Goal: Task Accomplishment & Management: Manage account settings

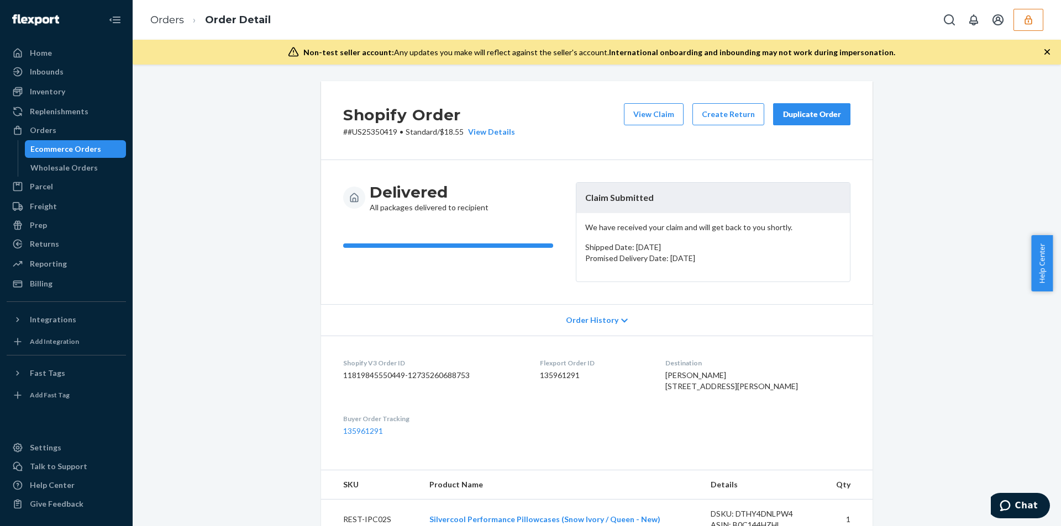
click at [666, 102] on div "Shopify Order # #US25350419 • Standard / $18.55 View Details View Claim Create …" at bounding box center [596, 120] width 551 height 79
click at [659, 111] on button "View Claim" at bounding box center [654, 114] width 60 height 22
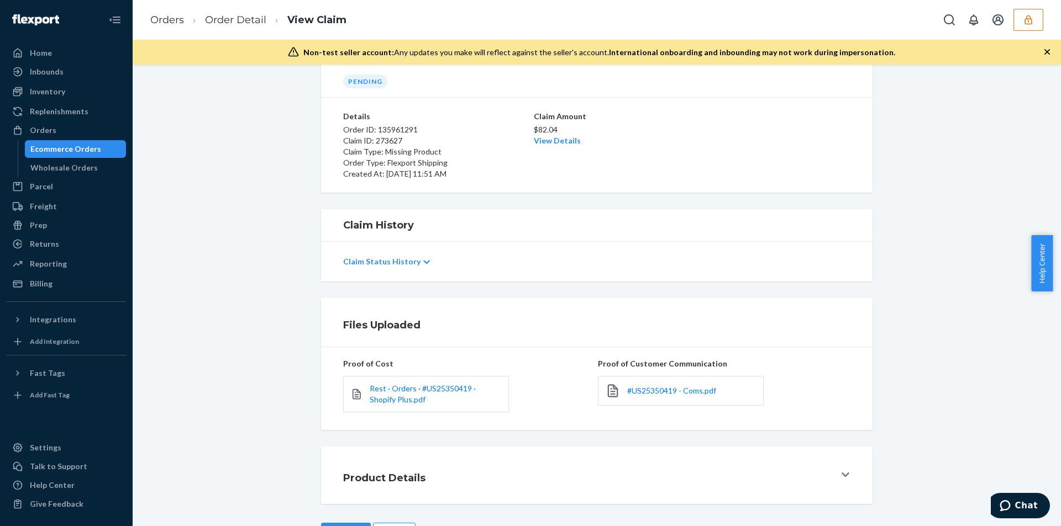
scroll to position [91, 0]
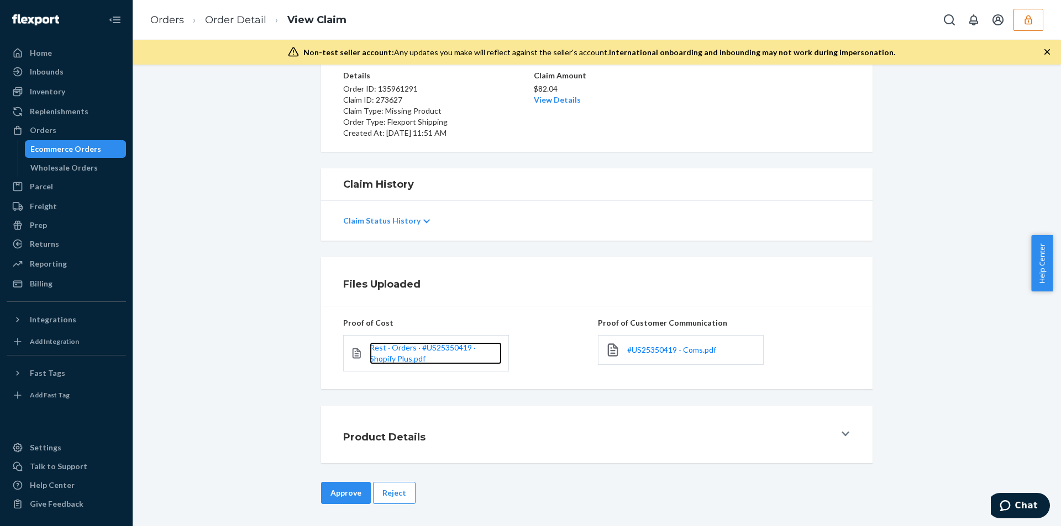
click at [388, 354] on link "Rest · Orders · #US25350419 · Shopify Plus.pdf" at bounding box center [436, 354] width 132 height 22
click at [667, 356] on div "#US25350419 - Coms.pdf" at bounding box center [681, 350] width 166 height 30
click at [666, 344] on div "#US25350419 - Coms.pdf" at bounding box center [681, 350] width 166 height 30
click at [665, 334] on div "#US25350419 - Coms.pdf" at bounding box center [724, 350] width 252 height 43
click at [661, 348] on span "#US25350419 - Coms.pdf" at bounding box center [671, 349] width 89 height 9
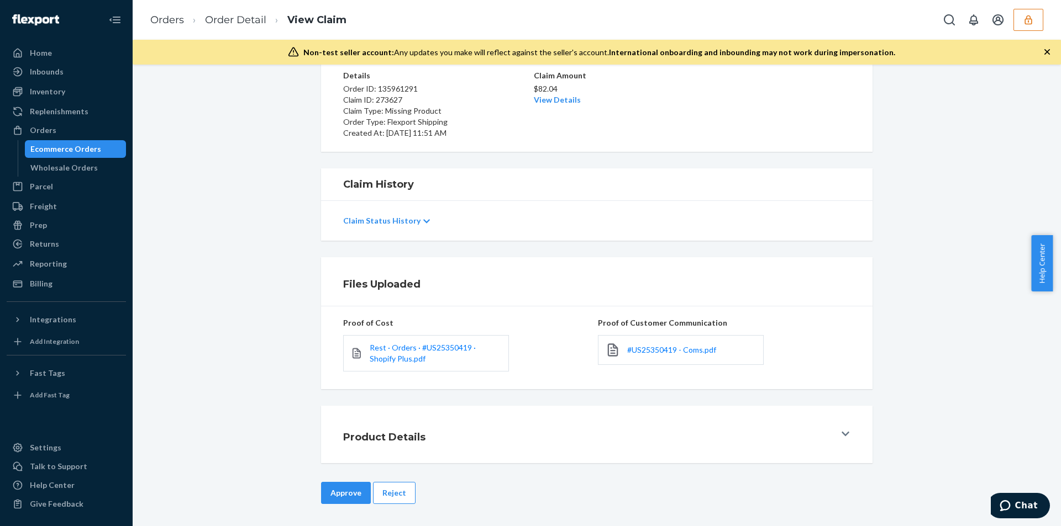
click at [321, 519] on div "Approve Reject" at bounding box center [596, 504] width 551 height 44
click at [328, 500] on button "Approve" at bounding box center [346, 493] width 50 height 22
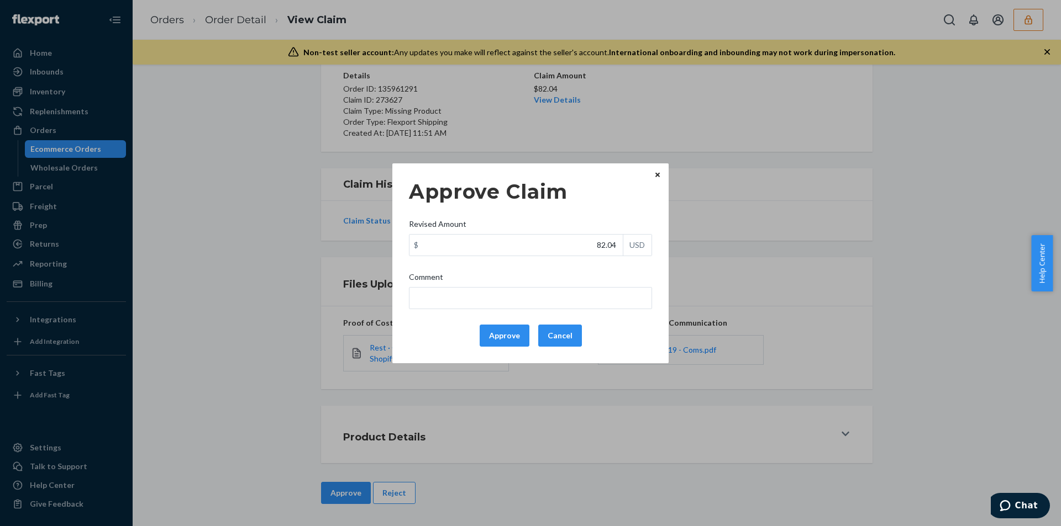
click at [522, 314] on div "Approve Claim Revised Amount $ 82.04 USD Comment Approve Cancel" at bounding box center [530, 264] width 243 height 176
click at [517, 325] on button "Approve" at bounding box center [505, 336] width 50 height 22
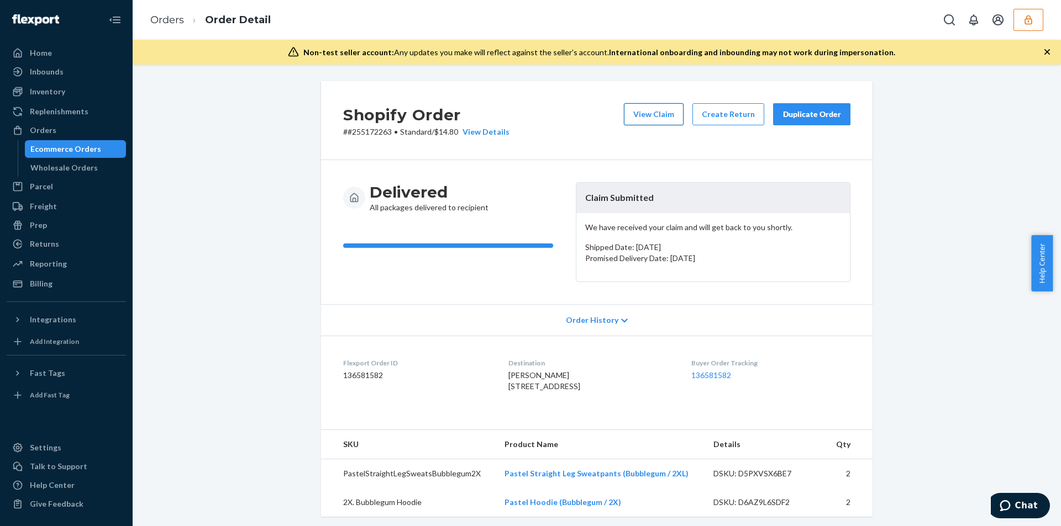
click at [649, 123] on button "View Claim" at bounding box center [654, 114] width 60 height 22
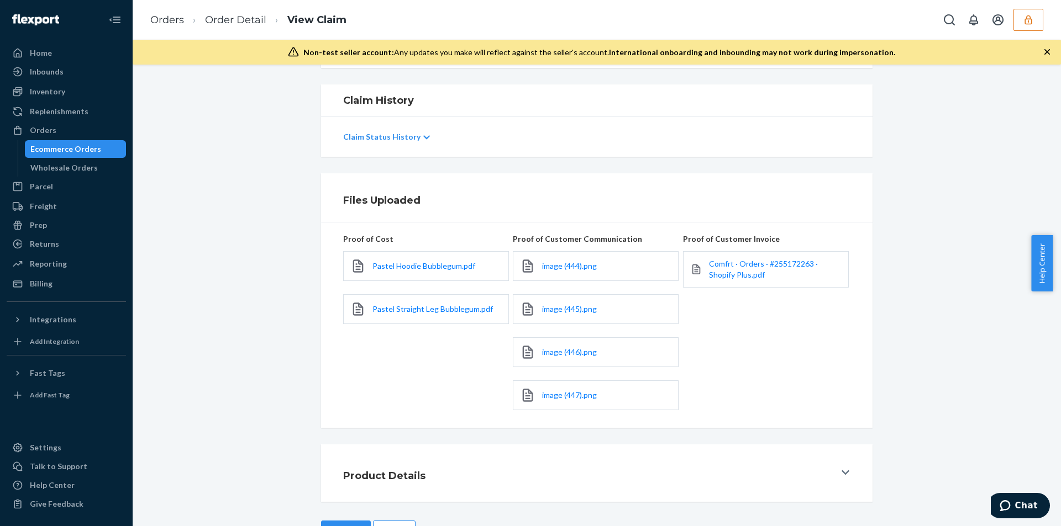
scroll to position [213, 0]
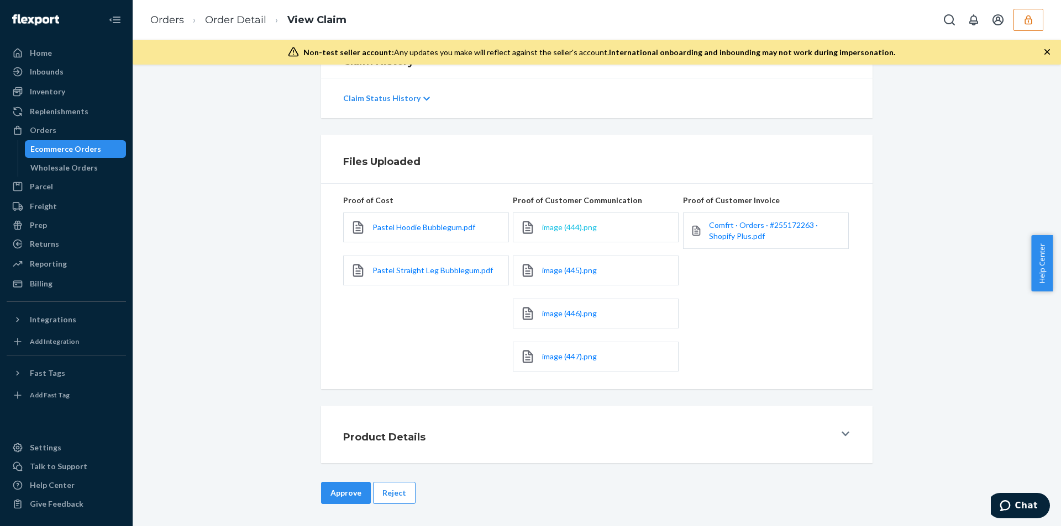
click at [562, 228] on span "image (444).png" at bounding box center [569, 227] width 55 height 9
click at [564, 230] on span "image (444).png" at bounding box center [569, 227] width 55 height 9
click at [564, 277] on div "image (445).png" at bounding box center [596, 271] width 166 height 30
click at [564, 271] on span "image (445).png" at bounding box center [569, 270] width 55 height 9
click at [563, 316] on span "image (446).png" at bounding box center [569, 313] width 55 height 9
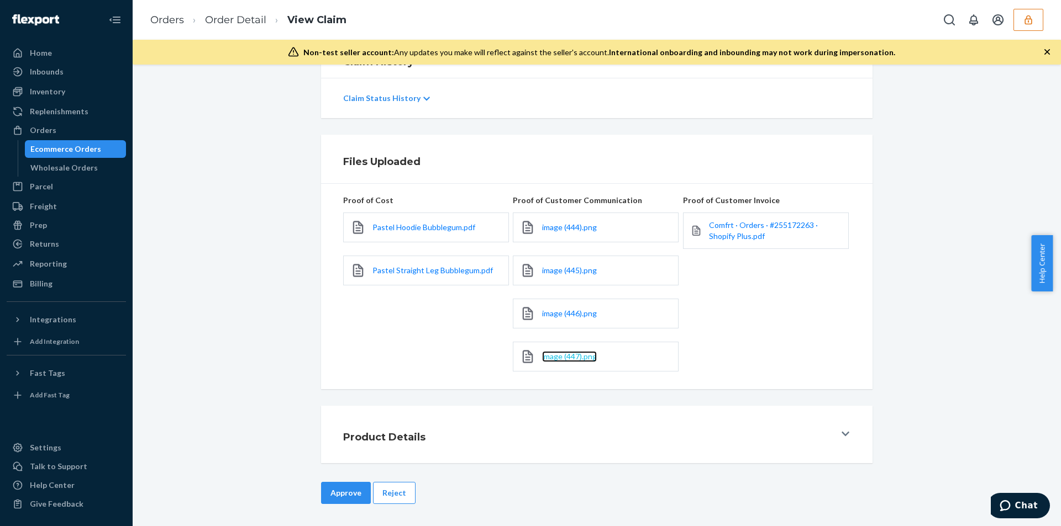
click at [558, 356] on span "image (447).png" at bounding box center [569, 356] width 55 height 9
click at [734, 243] on div "Comfrt · Orders · #255172263 · Shopify Plus.pdf" at bounding box center [766, 231] width 166 height 36
click at [734, 238] on span "Comfrt · Orders · #255172263 · Shopify Plus.pdf" at bounding box center [763, 230] width 109 height 20
click at [224, 21] on link "Order Detail" at bounding box center [235, 20] width 61 height 12
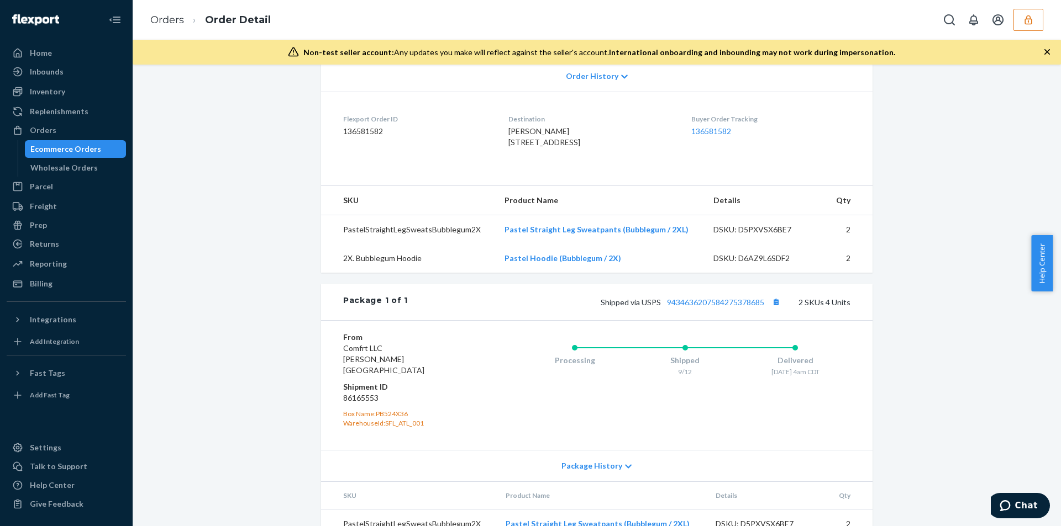
scroll to position [309, 0]
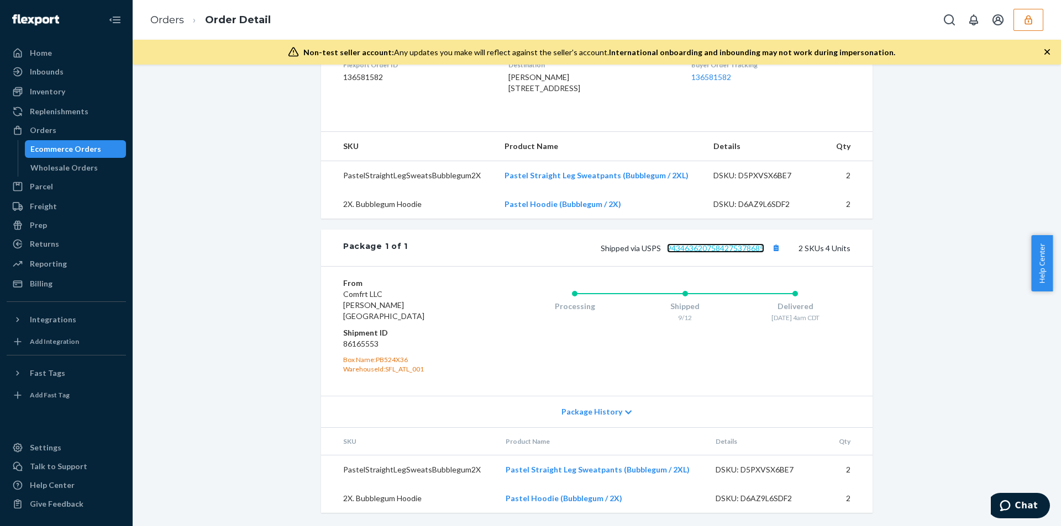
click at [705, 253] on link "9434636207584275378685" at bounding box center [715, 248] width 97 height 9
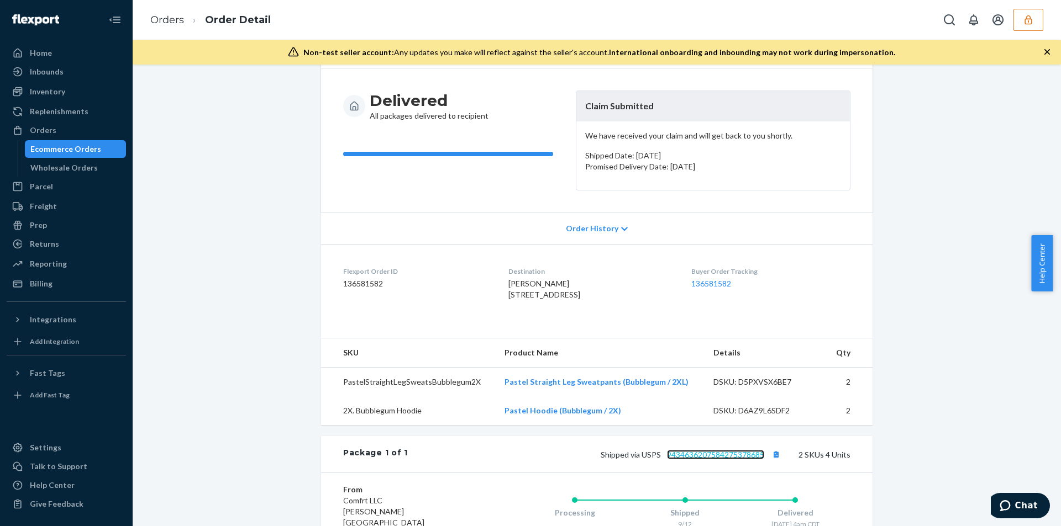
scroll to position [0, 0]
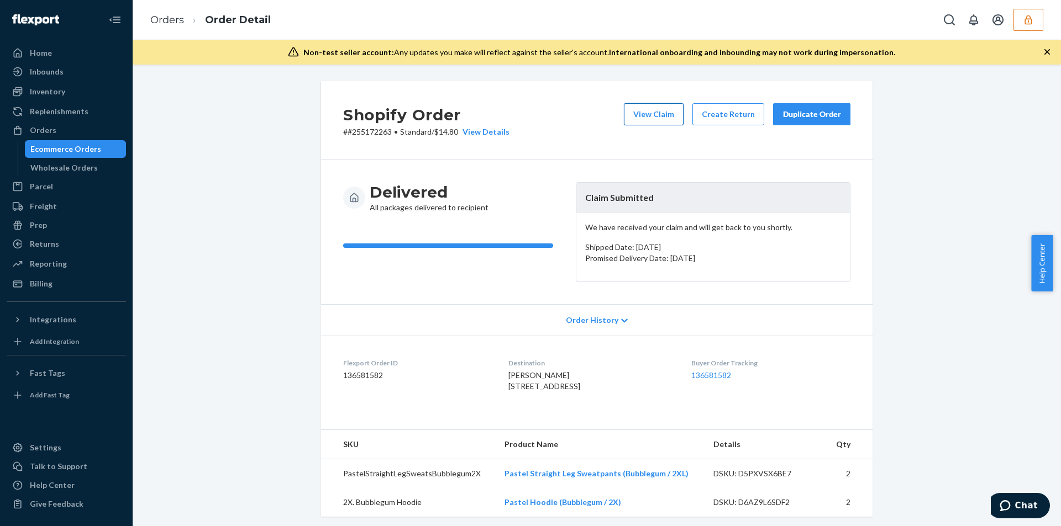
click at [648, 110] on button "View Claim" at bounding box center [654, 114] width 60 height 22
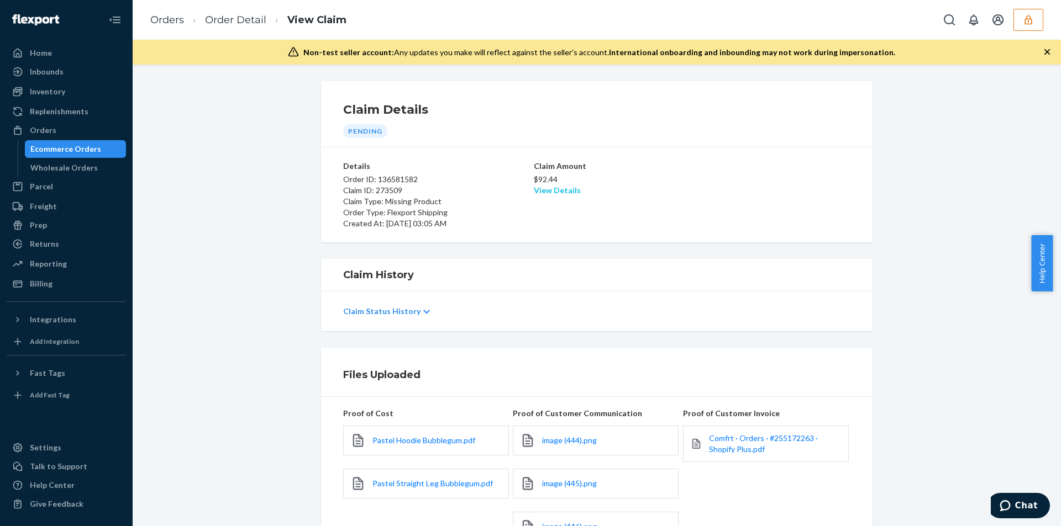
click at [550, 188] on link "View Details" at bounding box center [557, 190] width 47 height 9
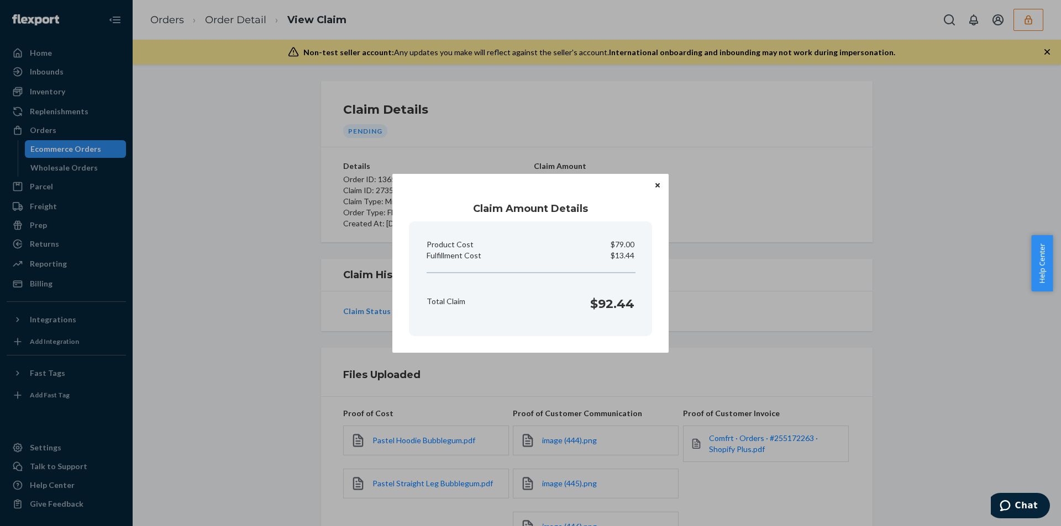
click at [286, 368] on div "Claim Amount Details Product Cost $79.00 Fulfillment Cost $13.44 Total Claim $9…" at bounding box center [530, 263] width 1061 height 526
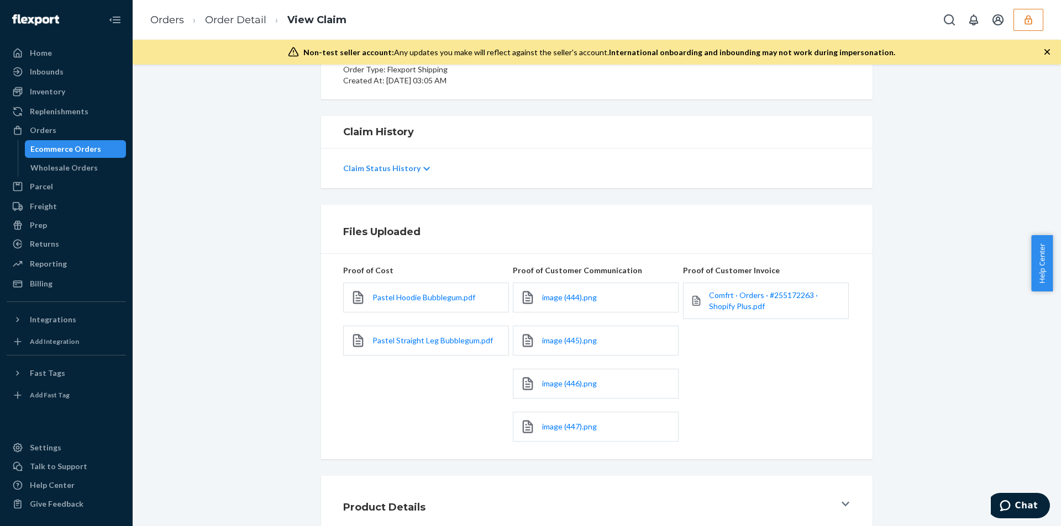
scroll to position [213, 0]
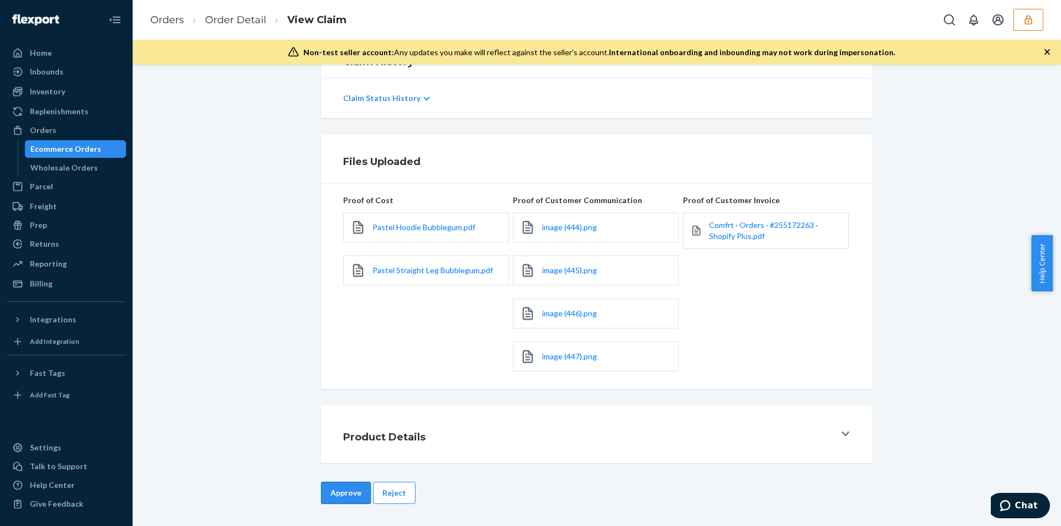
click at [336, 500] on button "Approve" at bounding box center [346, 493] width 50 height 22
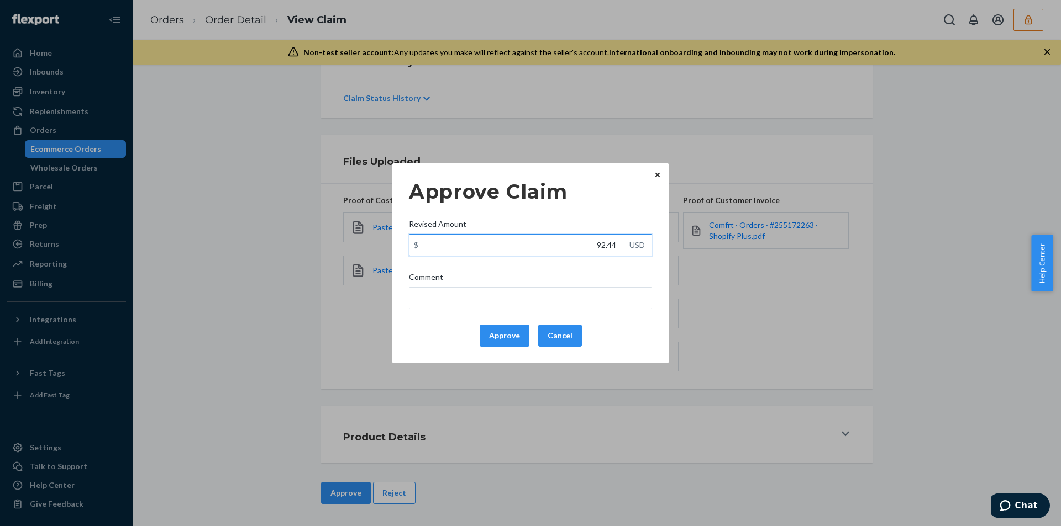
click at [573, 235] on input "92.44" at bounding box center [515, 245] width 213 height 21
paste input "35.20"
type input "35.20"
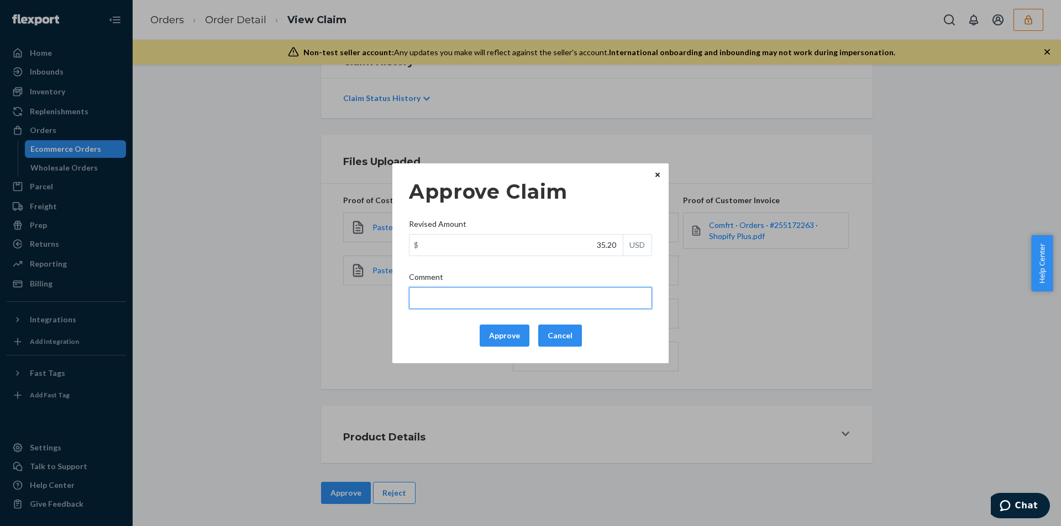
click at [480, 301] on input "Comment" at bounding box center [530, 298] width 243 height 22
type input "Total cost has been adjusted to 40% retail price plus fulfillment fee"
click at [500, 335] on button "Approve" at bounding box center [505, 336] width 50 height 22
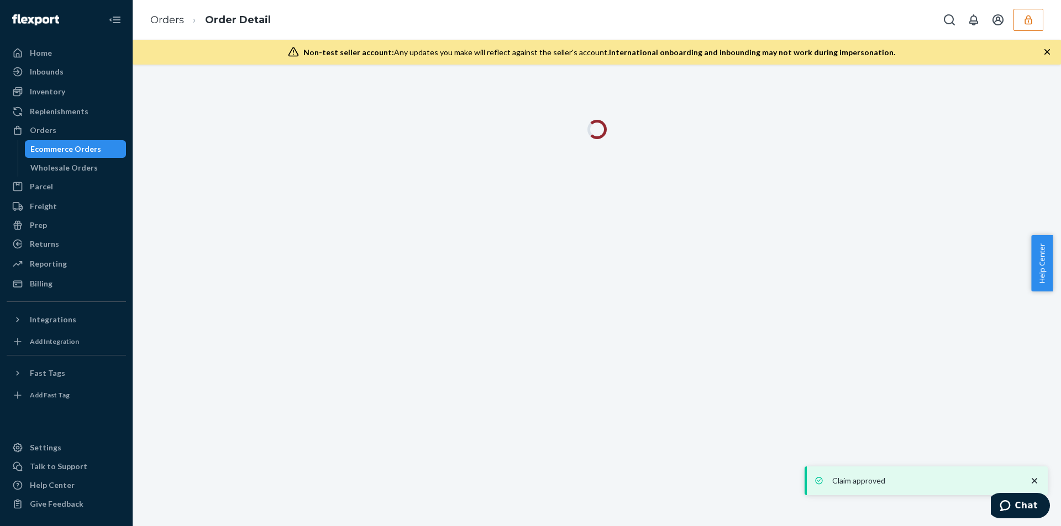
click at [449, 10] on div "Orders Order Detail" at bounding box center [597, 20] width 928 height 40
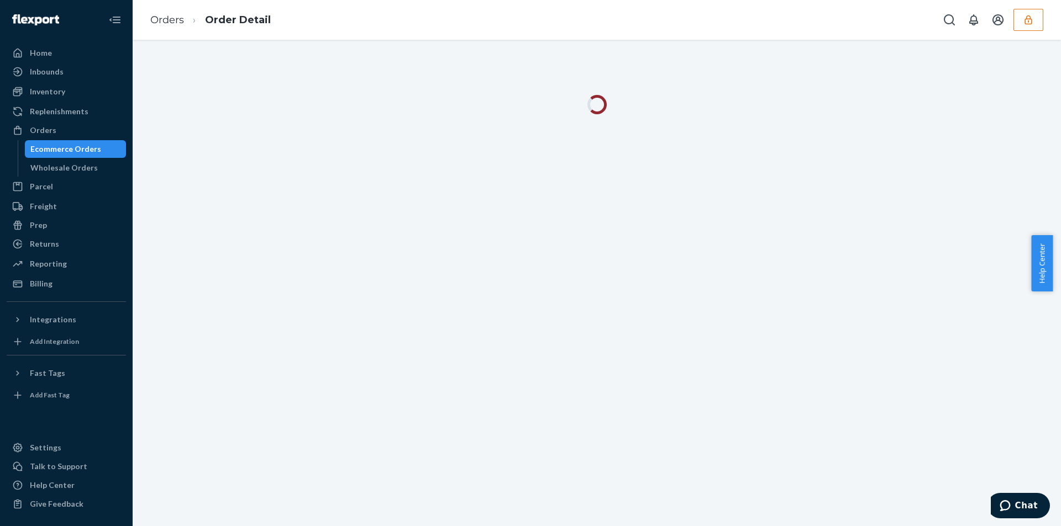
click at [1047, 51] on div at bounding box center [597, 283] width 928 height 487
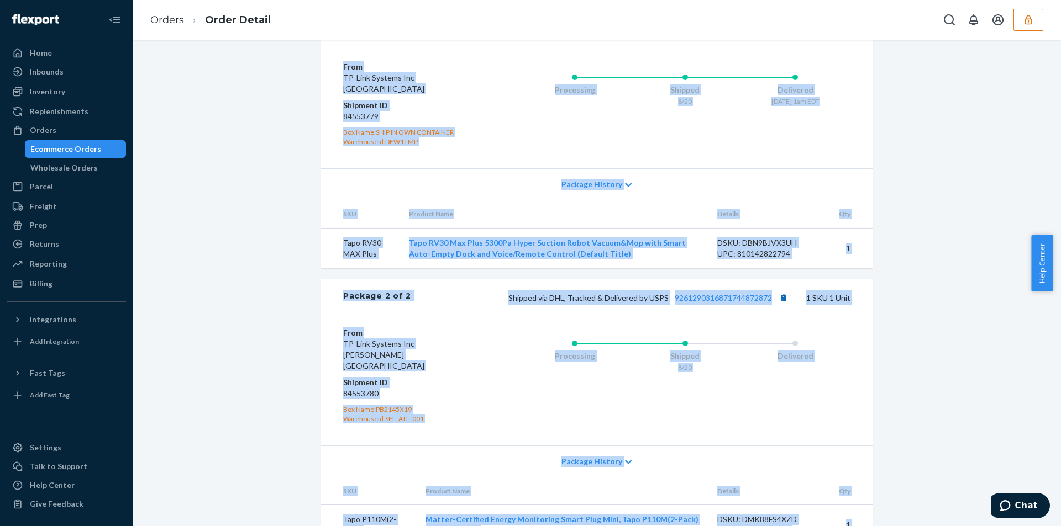
scroll to position [607, 0]
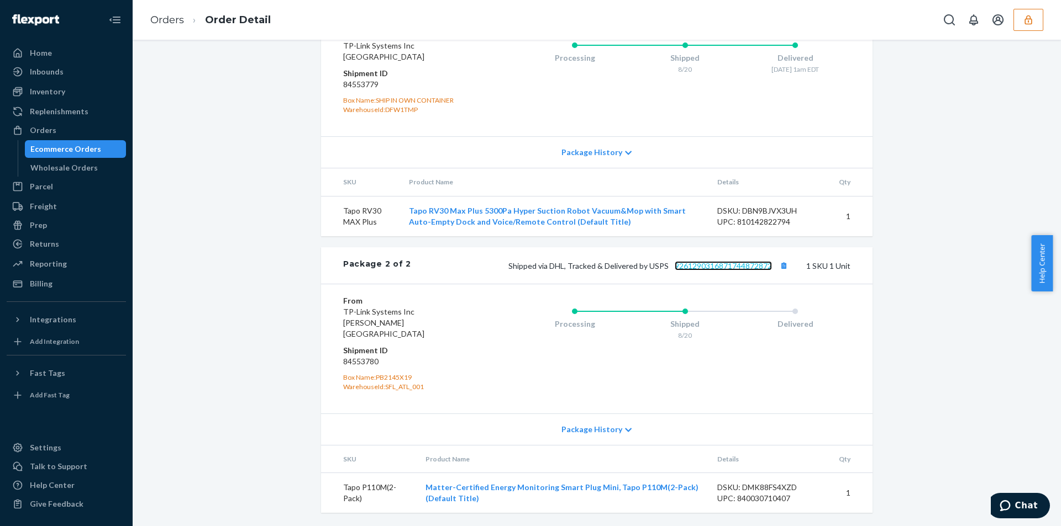
click at [719, 271] on link "9261290316871744872872" at bounding box center [723, 265] width 97 height 9
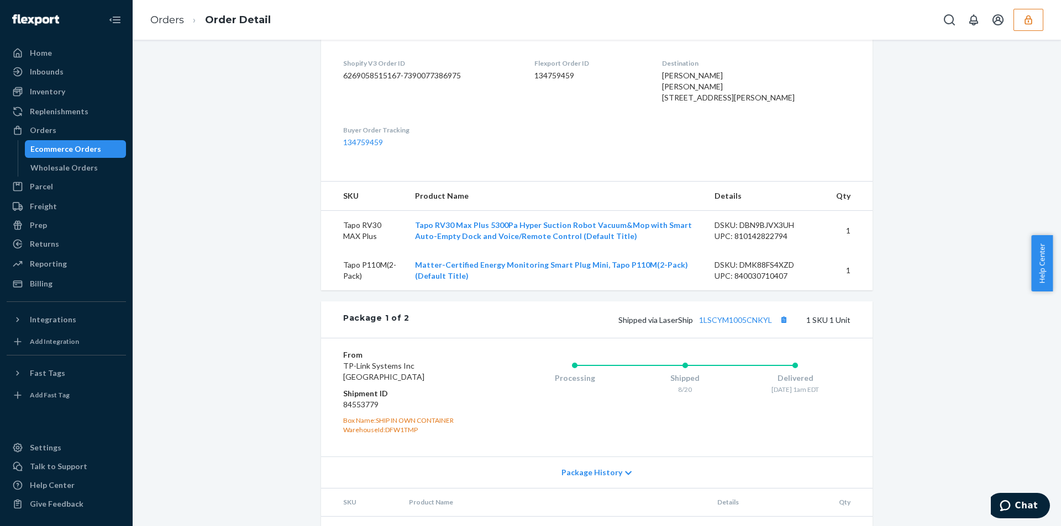
scroll to position [0, 0]
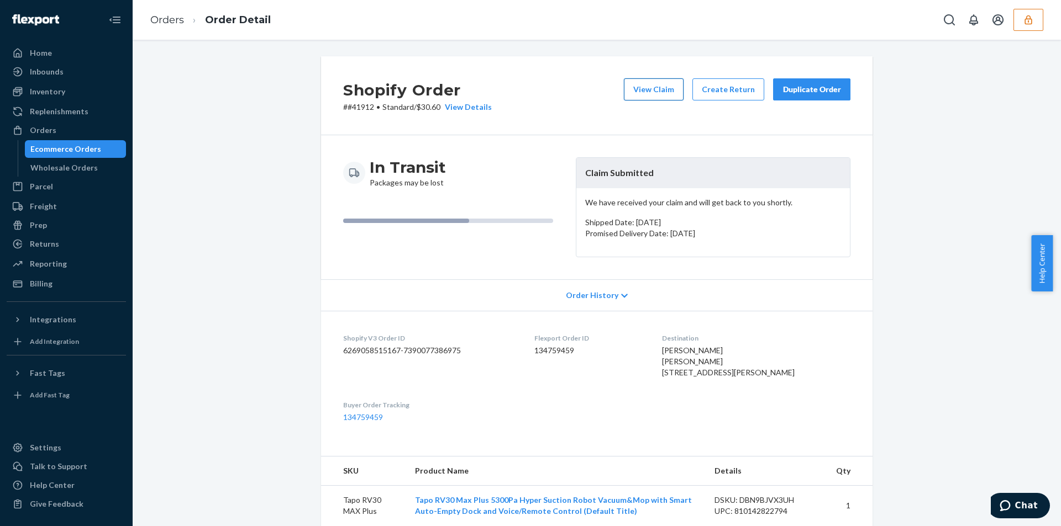
click at [645, 88] on button "View Claim" at bounding box center [654, 89] width 60 height 22
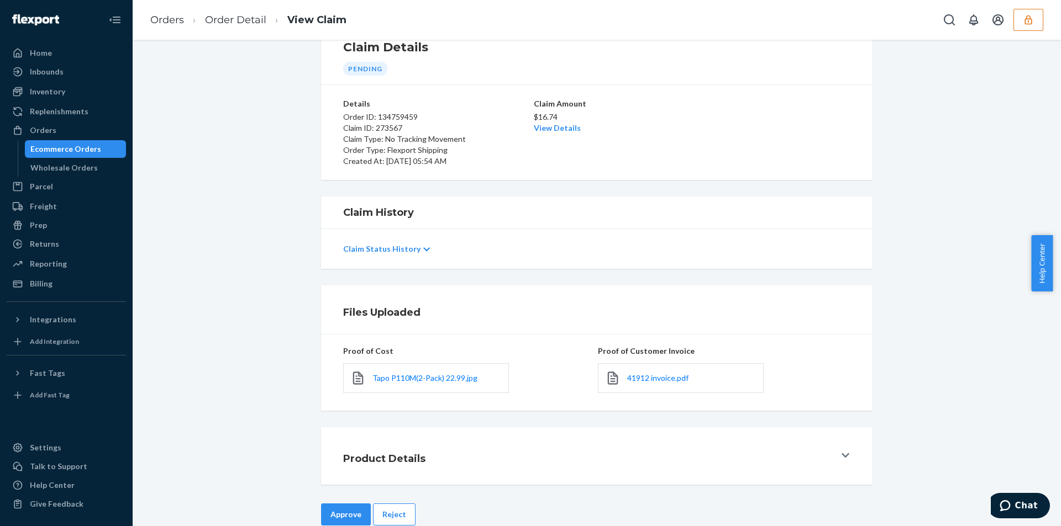
scroll to position [59, 0]
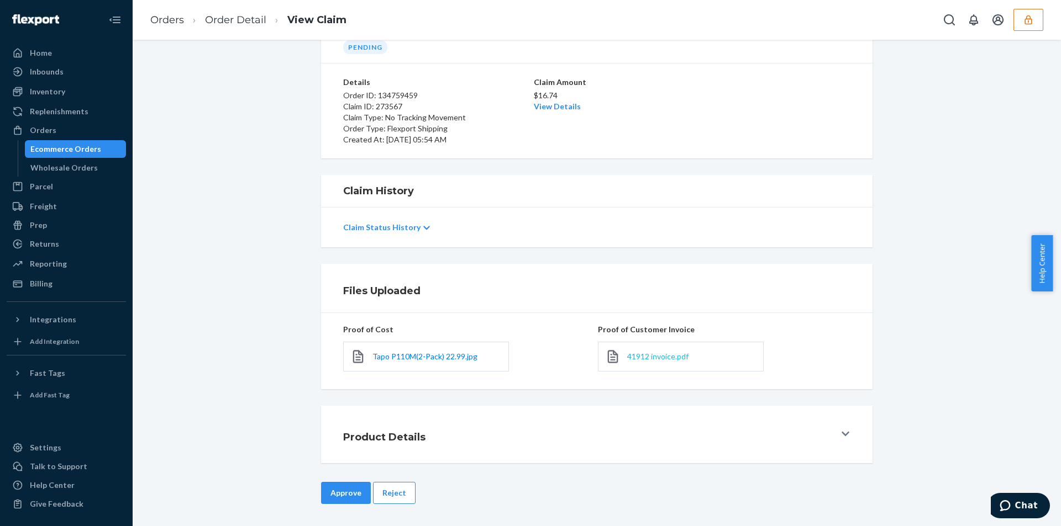
click at [650, 353] on span "41912 invoice.pdf" at bounding box center [657, 356] width 61 height 9
click at [650, 354] on span "41912 invoice.pdf" at bounding box center [657, 356] width 61 height 9
click at [650, 361] on span "41912 invoice.pdf" at bounding box center [657, 356] width 61 height 9
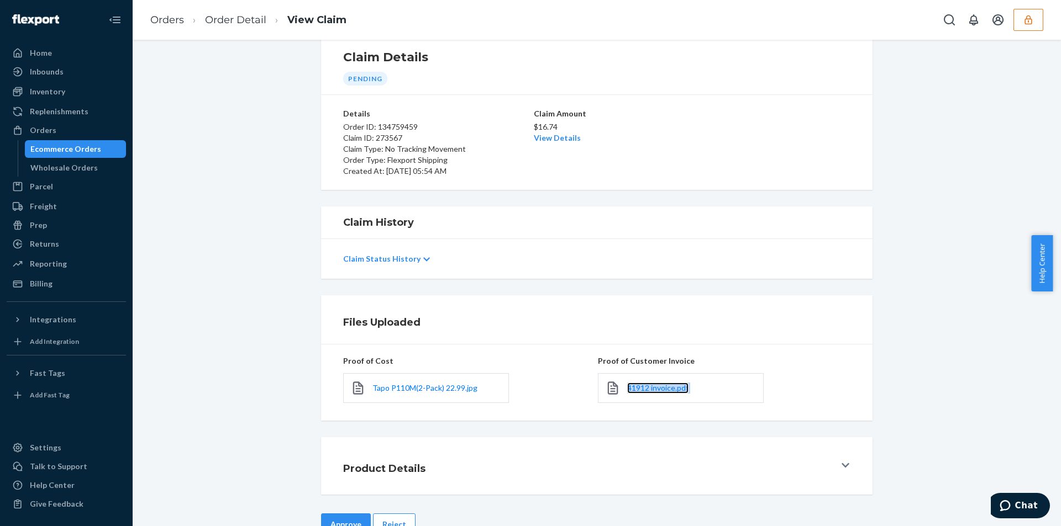
scroll to position [0, 0]
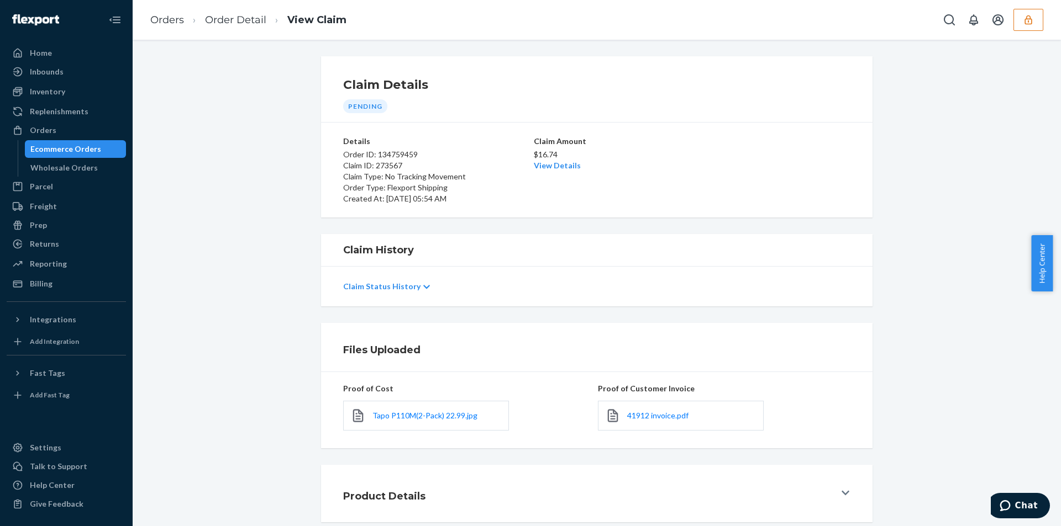
click at [544, 160] on p "$16.74" at bounding box center [597, 154] width 126 height 11
click at [542, 166] on link "View Details" at bounding box center [557, 165] width 47 height 9
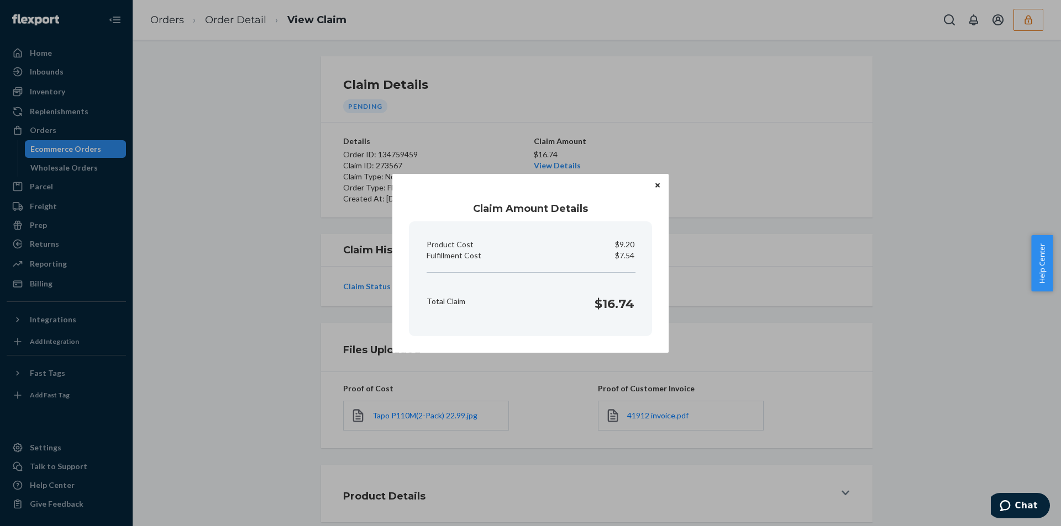
click at [260, 404] on div "Claim Amount Details Product Cost $9.20 Fulfillment Cost $7.54 Total Claim $16.…" at bounding box center [530, 263] width 1061 height 526
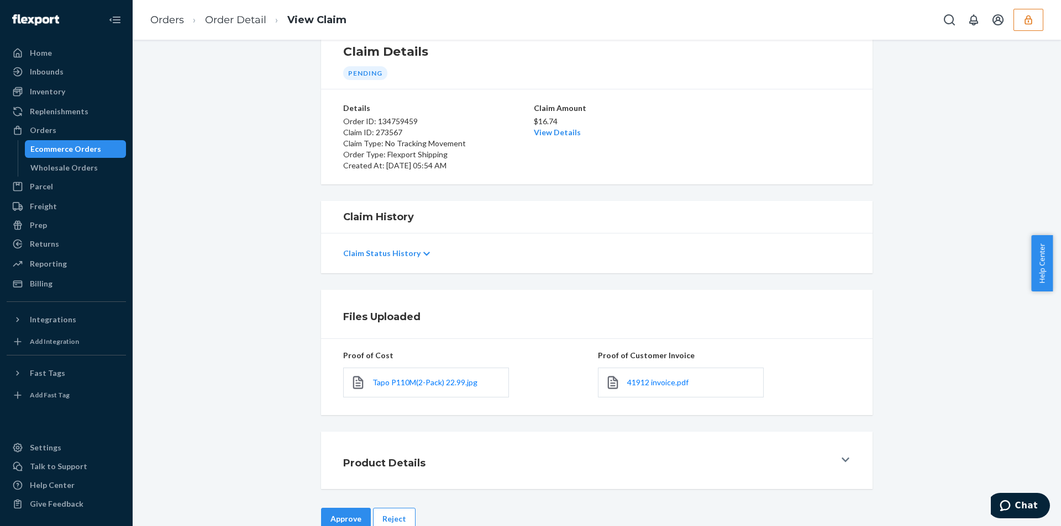
scroll to position [59, 0]
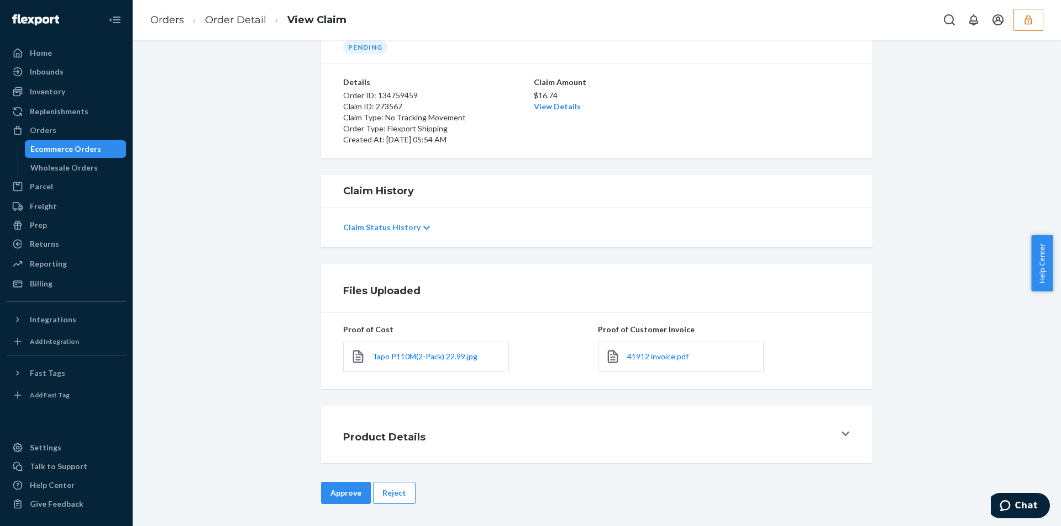
click at [343, 496] on button "Approve" at bounding box center [346, 493] width 50 height 22
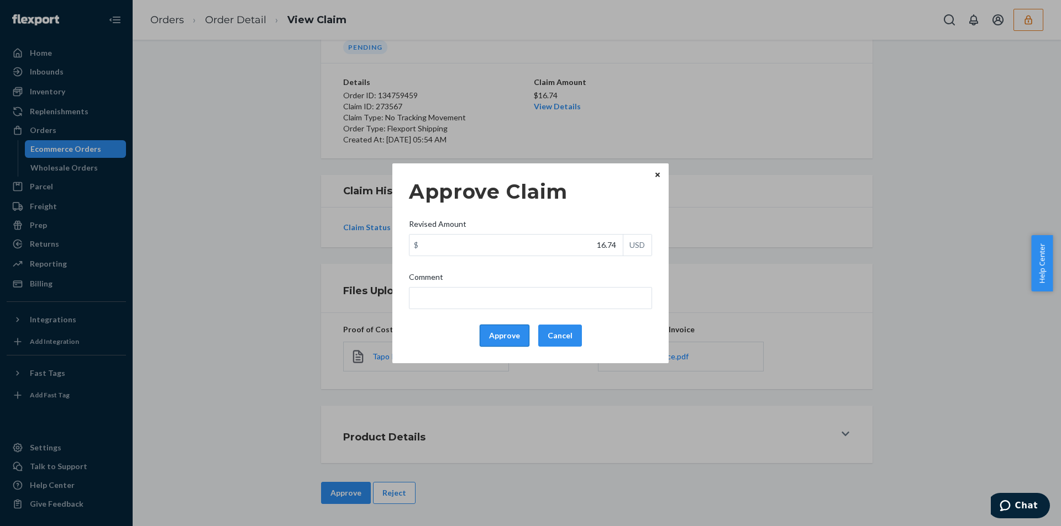
click at [508, 331] on button "Approve" at bounding box center [505, 336] width 50 height 22
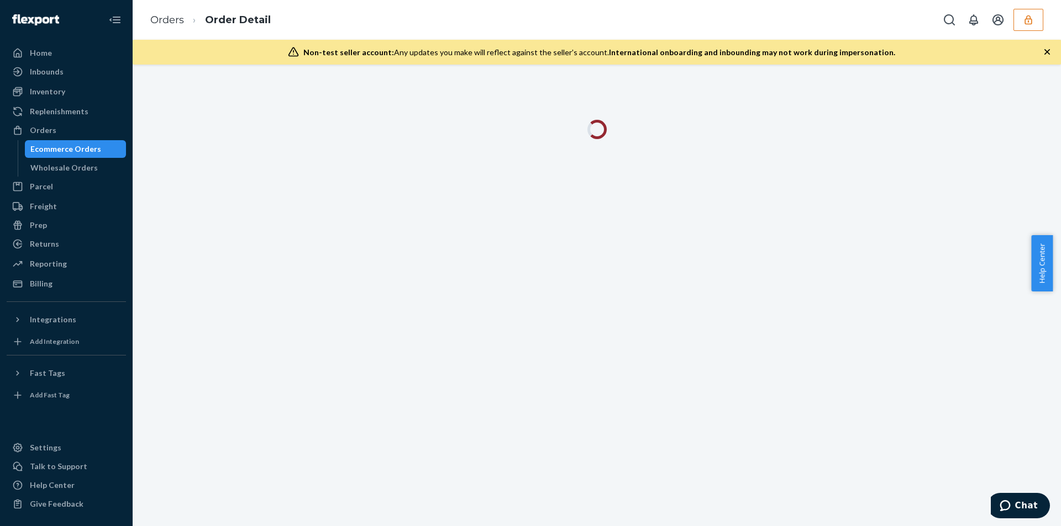
click at [1050, 51] on icon "button" at bounding box center [1046, 51] width 11 height 11
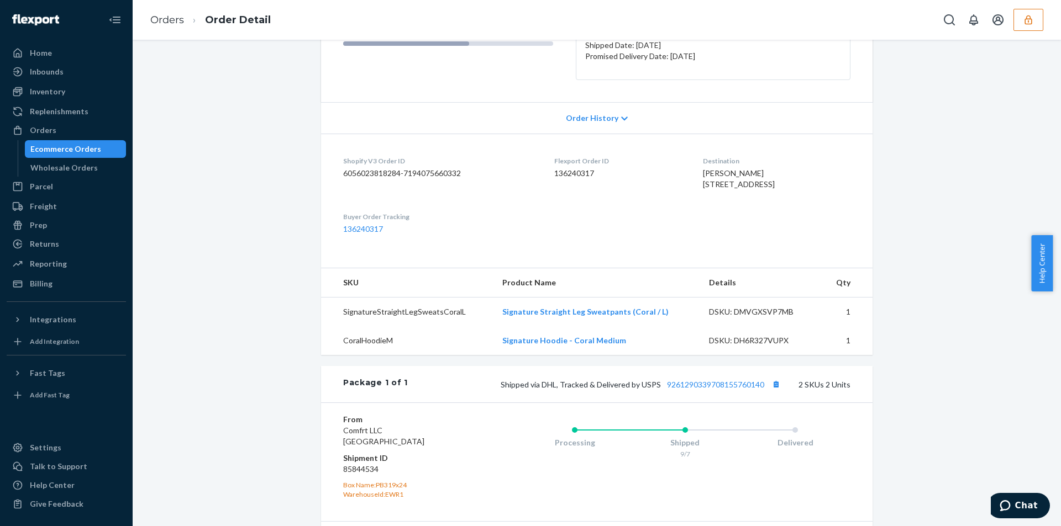
scroll to position [325, 0]
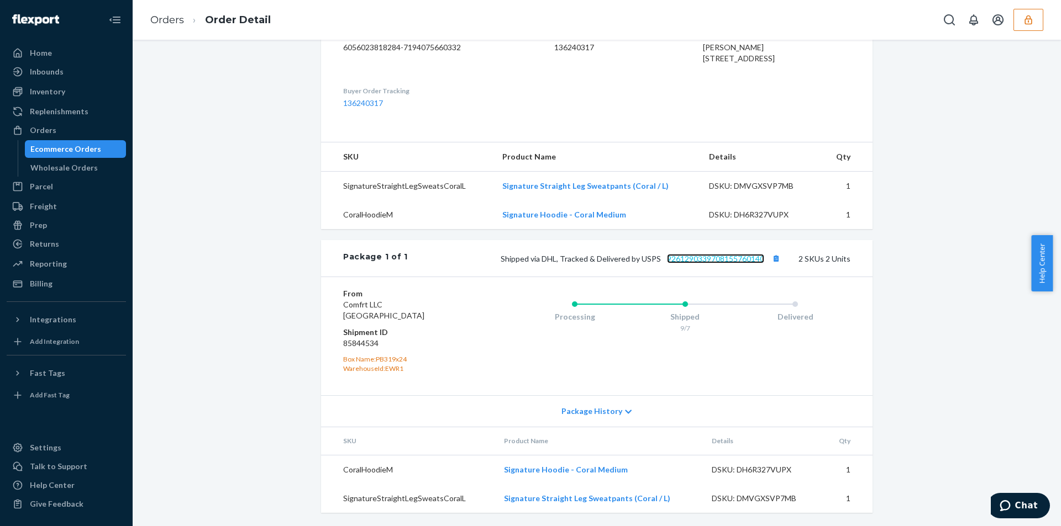
click at [702, 256] on link "9261290339708155760140" at bounding box center [715, 258] width 97 height 9
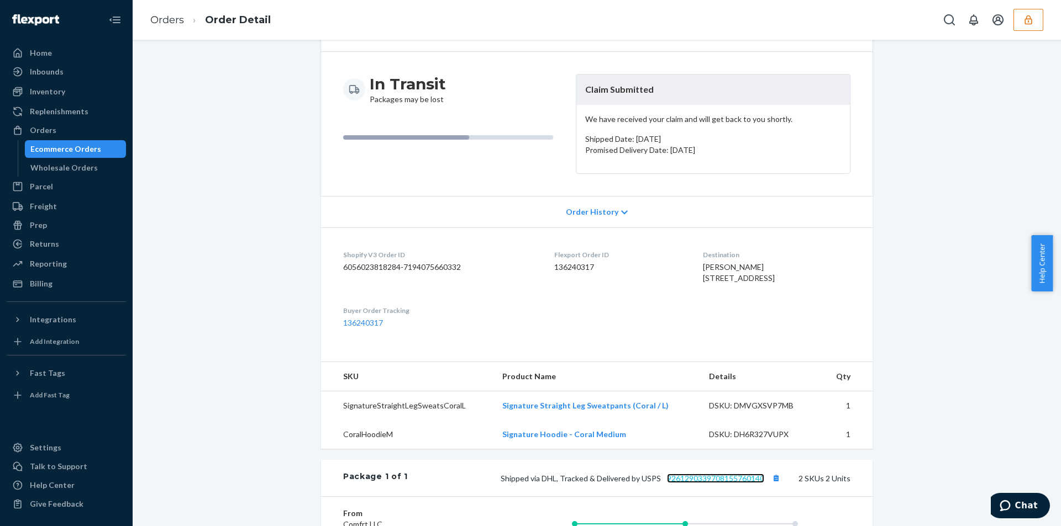
scroll to position [0, 0]
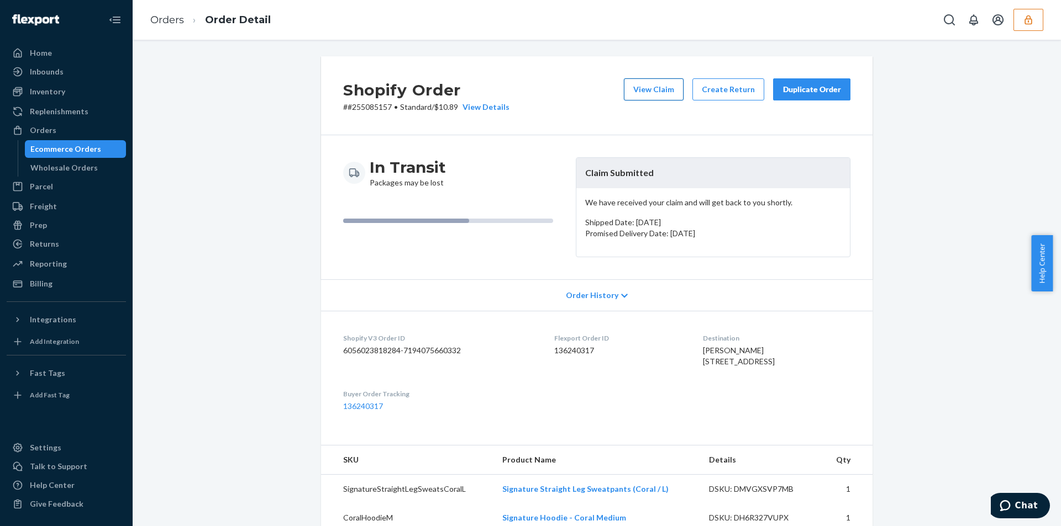
click at [658, 96] on button "View Claim" at bounding box center [654, 89] width 60 height 22
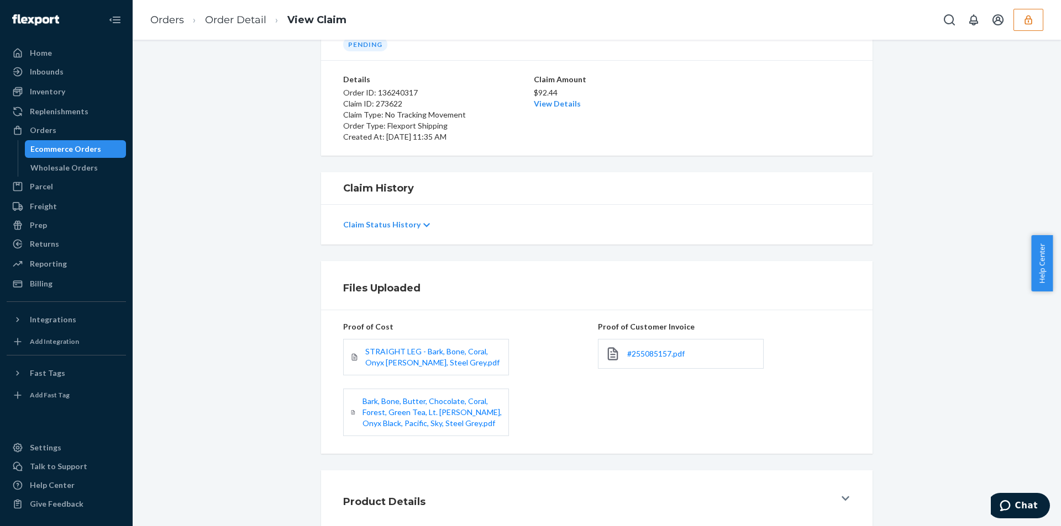
scroll to position [127, 0]
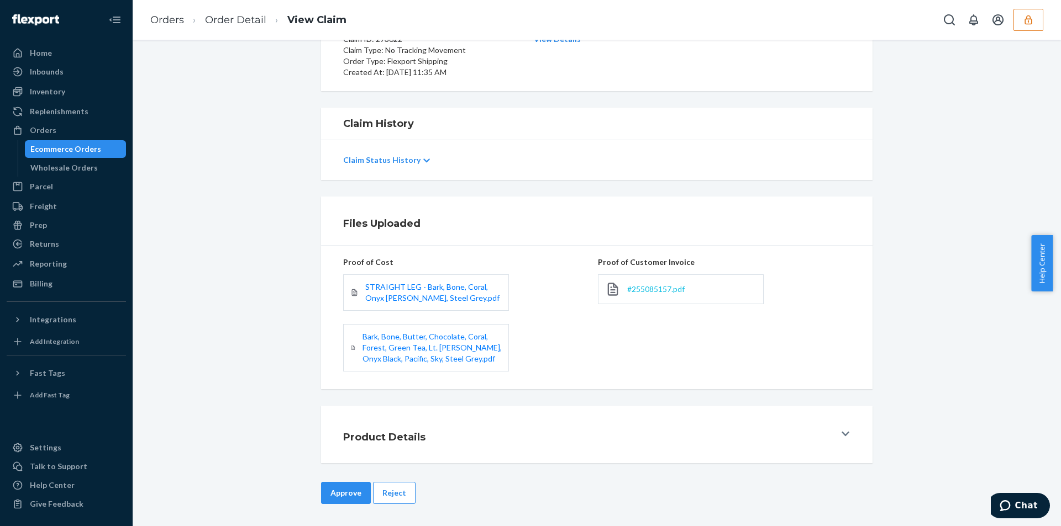
click at [634, 287] on span "#255085157.pdf" at bounding box center [655, 288] width 57 height 9
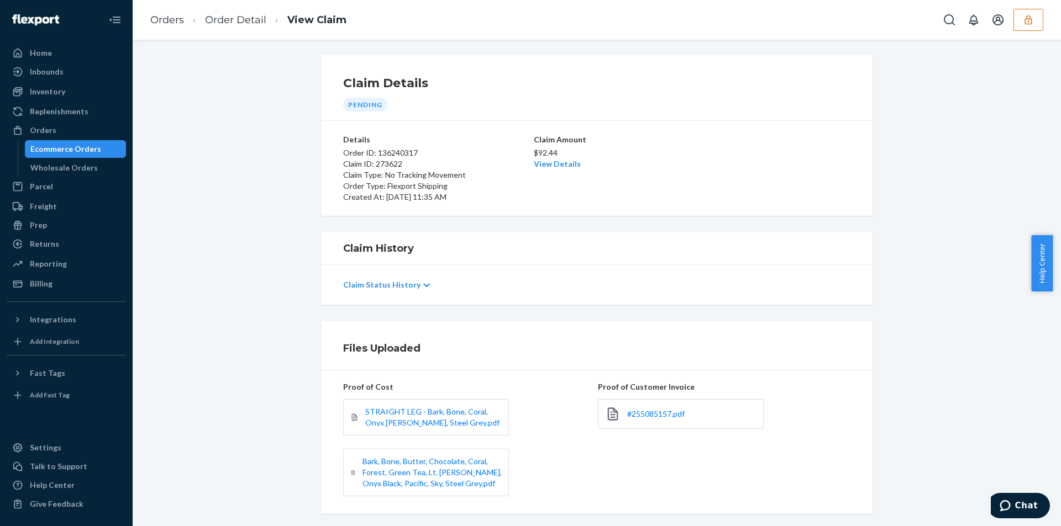
scroll to position [0, 0]
click at [553, 164] on link "View Details" at bounding box center [557, 165] width 47 height 9
drag, startPoint x: 321, startPoint y: 338, endPoint x: 355, endPoint y: 416, distance: 85.4
click at [321, 338] on div "Home Inbounds Shipping Plans Problems Inventory Products Replenishments Orders …" at bounding box center [530, 263] width 1061 height 526
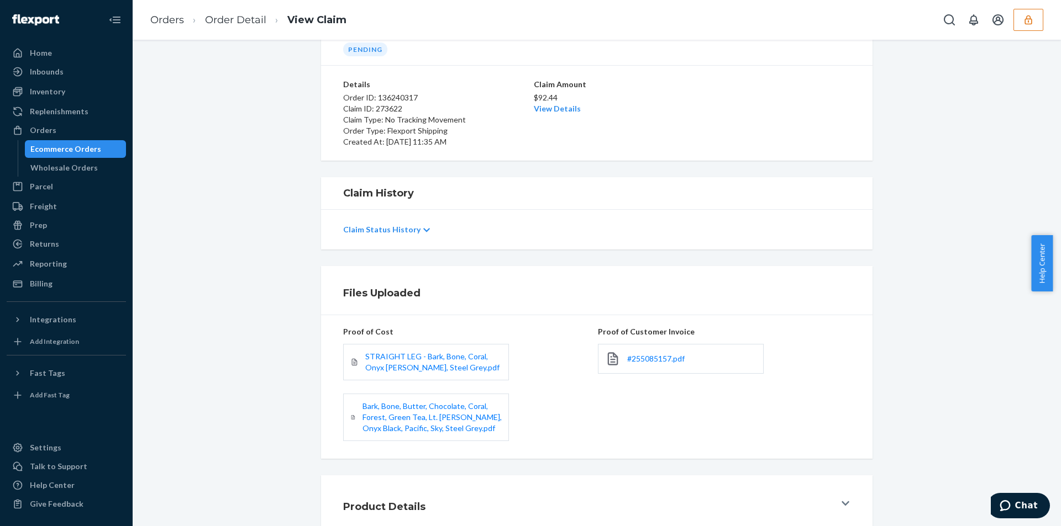
scroll to position [127, 0]
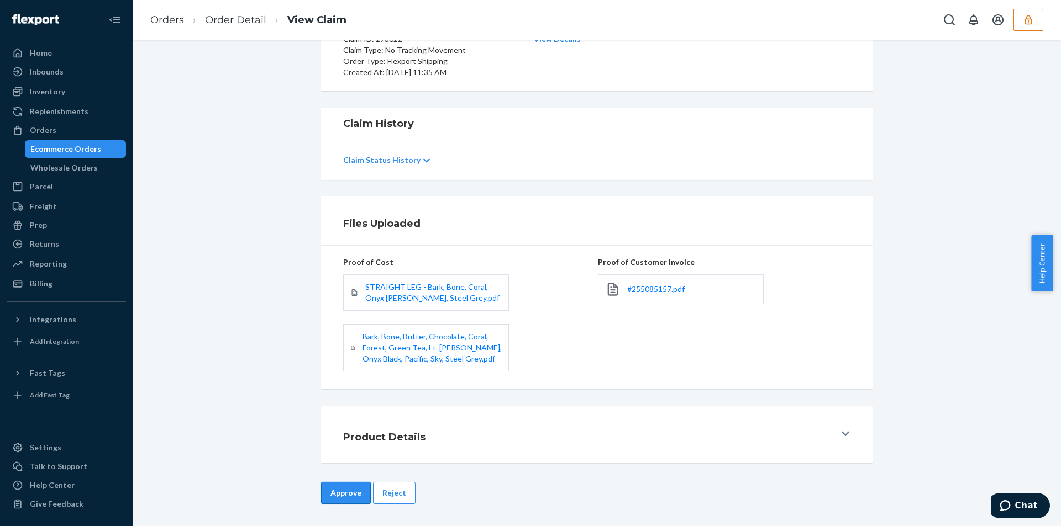
click at [335, 484] on button "Approve" at bounding box center [346, 493] width 50 height 22
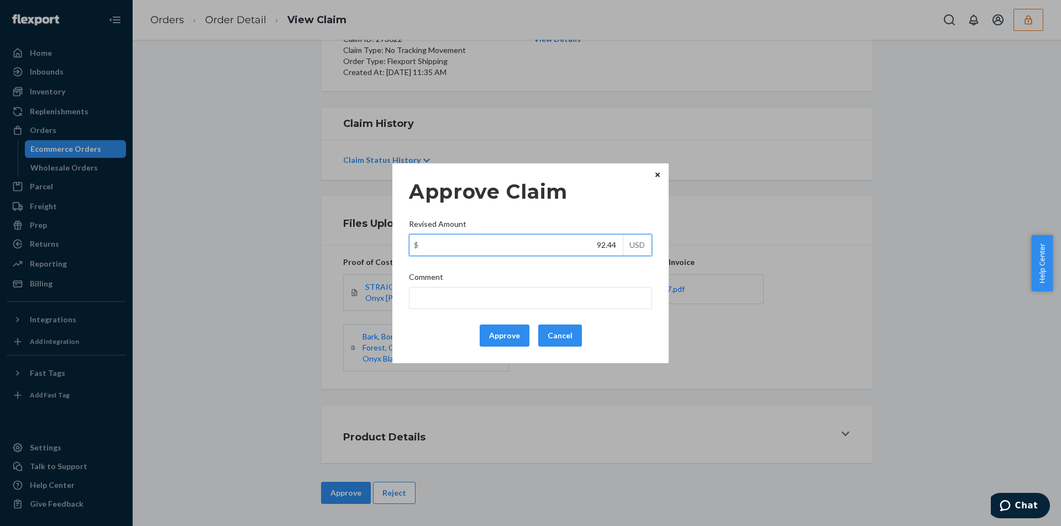
click at [573, 240] on input "92.44" at bounding box center [515, 245] width 213 height 21
paste input "40.6"
type input "40.64"
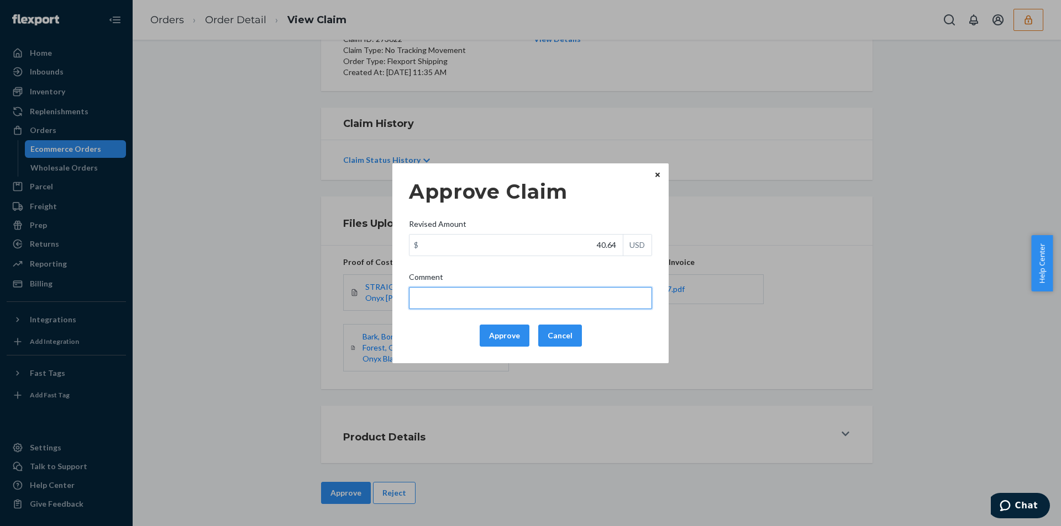
click at [475, 291] on input "Comment" at bounding box center [530, 298] width 243 height 22
type input "Total cost has been adjusted to 40% retail price plus fulfillment fee"
click at [498, 335] on button "Approve" at bounding box center [505, 336] width 50 height 22
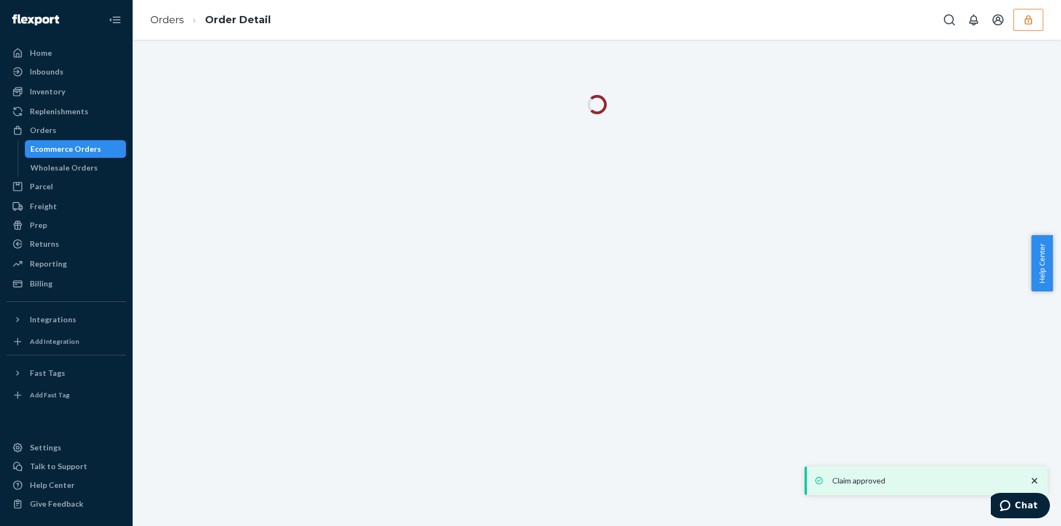
click at [425, 27] on div "Orders Order Detail" at bounding box center [597, 20] width 928 height 40
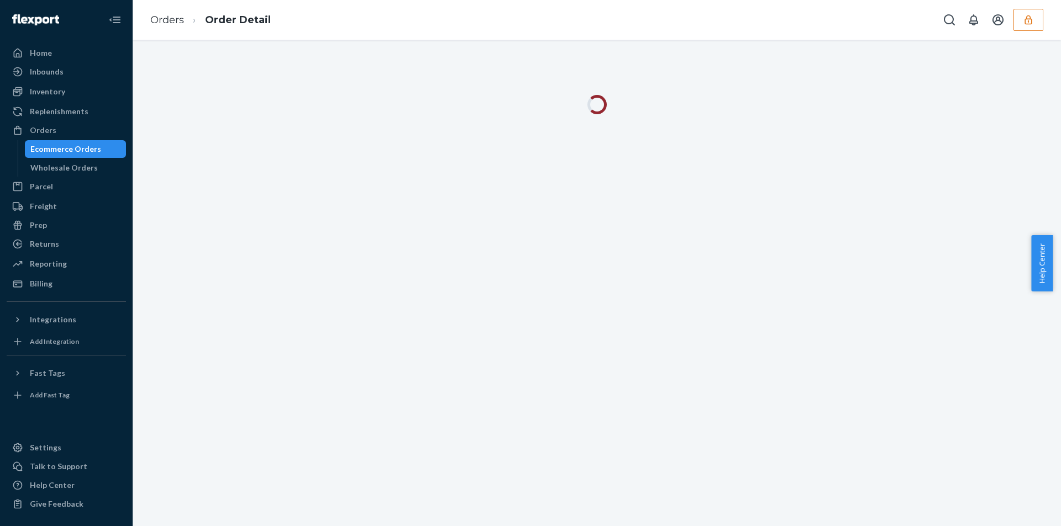
click at [1051, 55] on div at bounding box center [597, 283] width 928 height 487
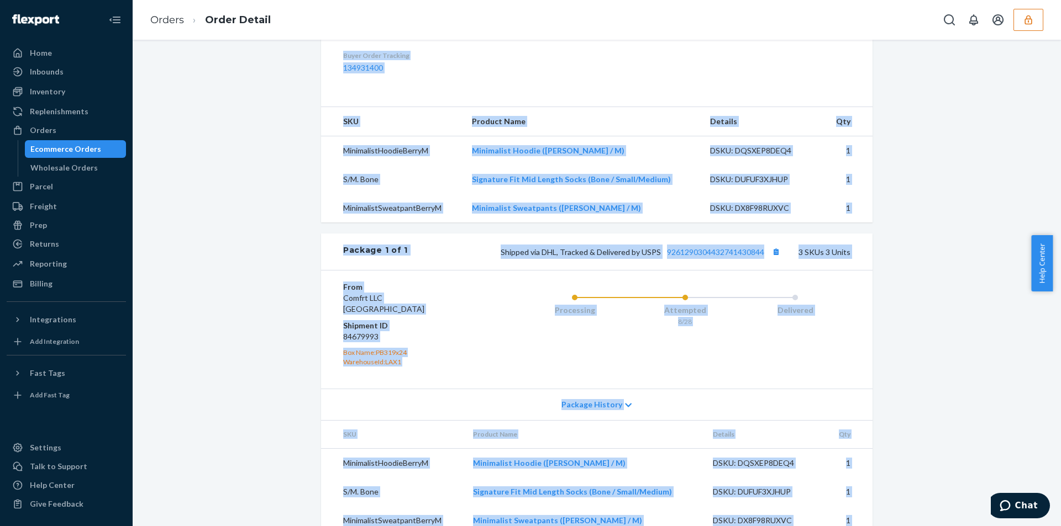
scroll to position [383, 0]
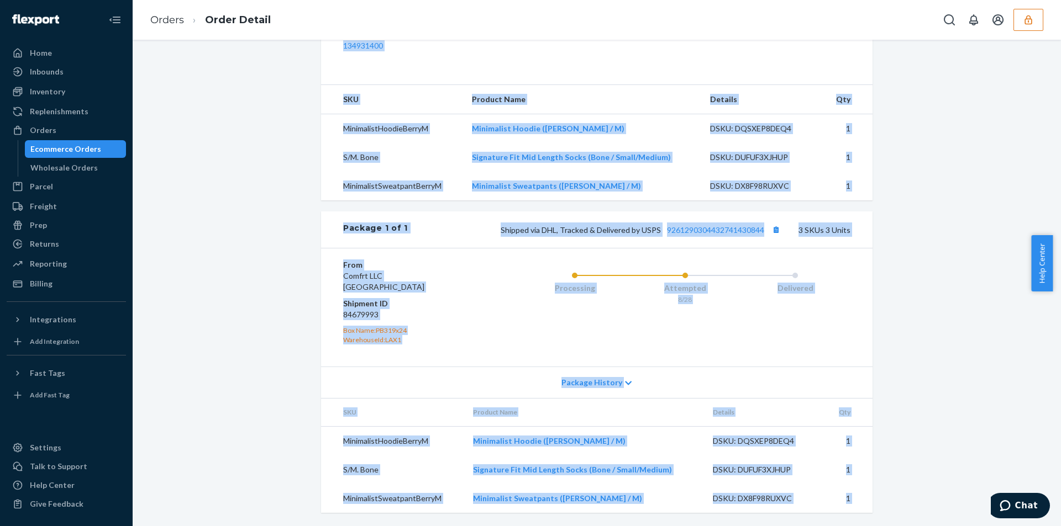
click at [893, 264] on div "Shopify Order # #254820144 • Standard / $9.62 View Details View Claim Create Re…" at bounding box center [596, 117] width 911 height 820
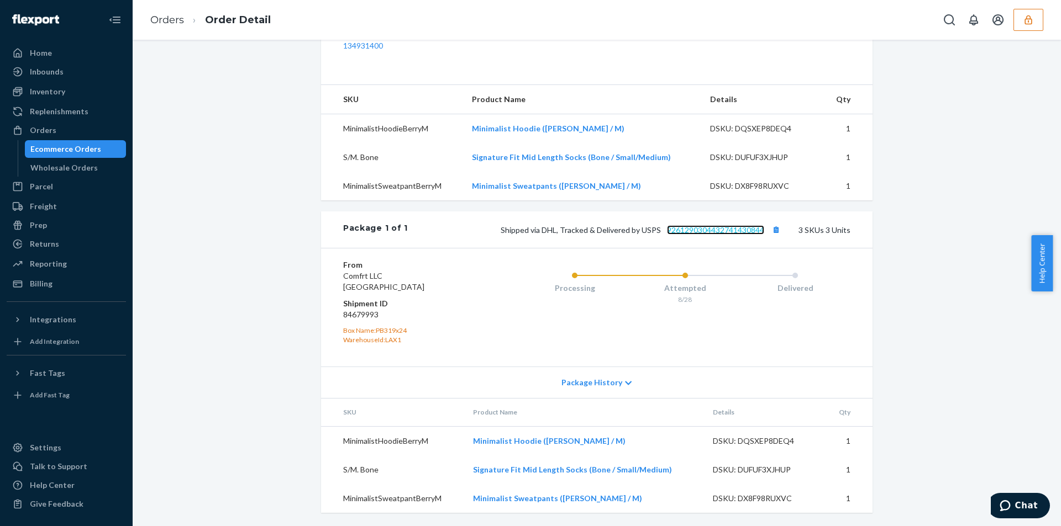
click at [729, 233] on link "9261290304432741430844" at bounding box center [715, 229] width 97 height 9
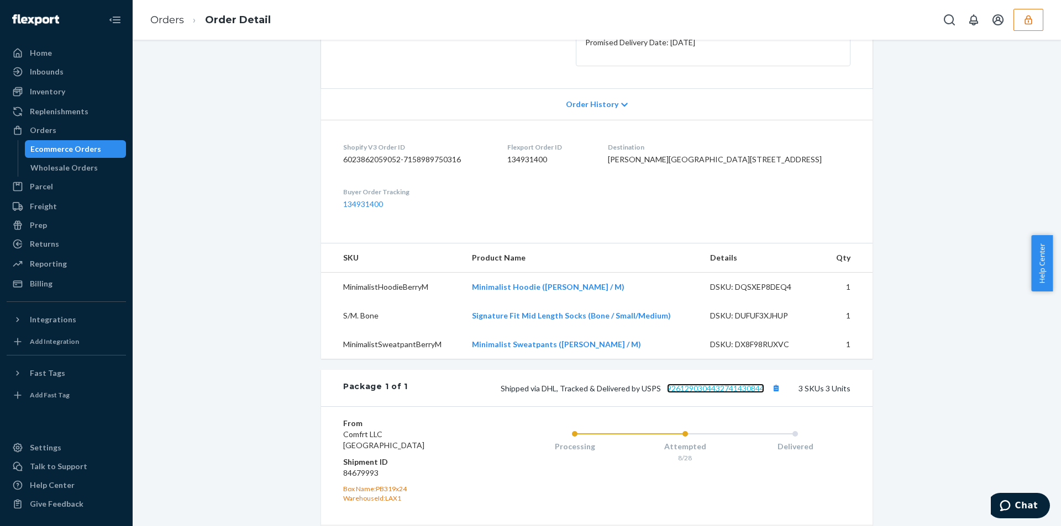
scroll to position [0, 0]
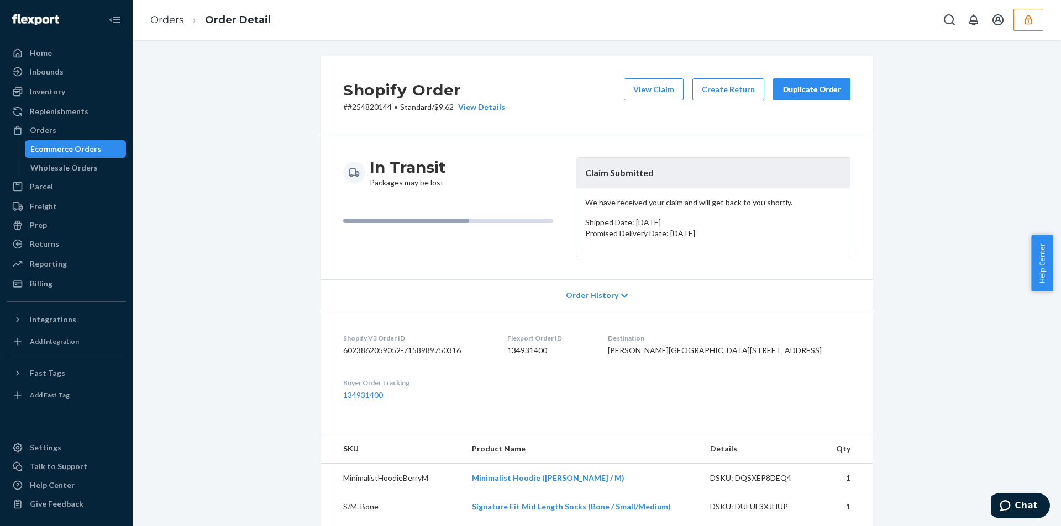
click at [631, 101] on div "View Claim Create Return Duplicate Order" at bounding box center [736, 95] width 235 height 34
click at [634, 97] on button "View Claim" at bounding box center [654, 89] width 60 height 22
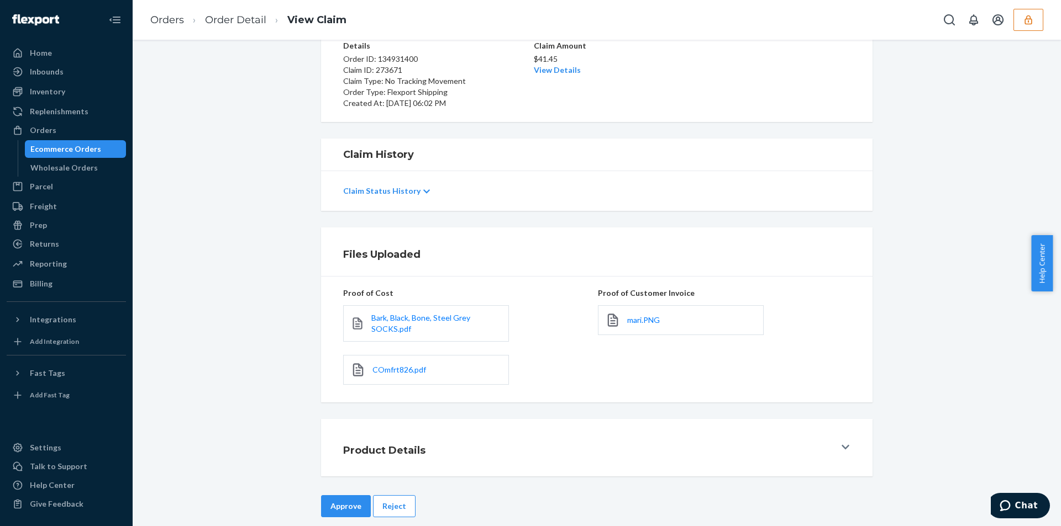
scroll to position [109, 0]
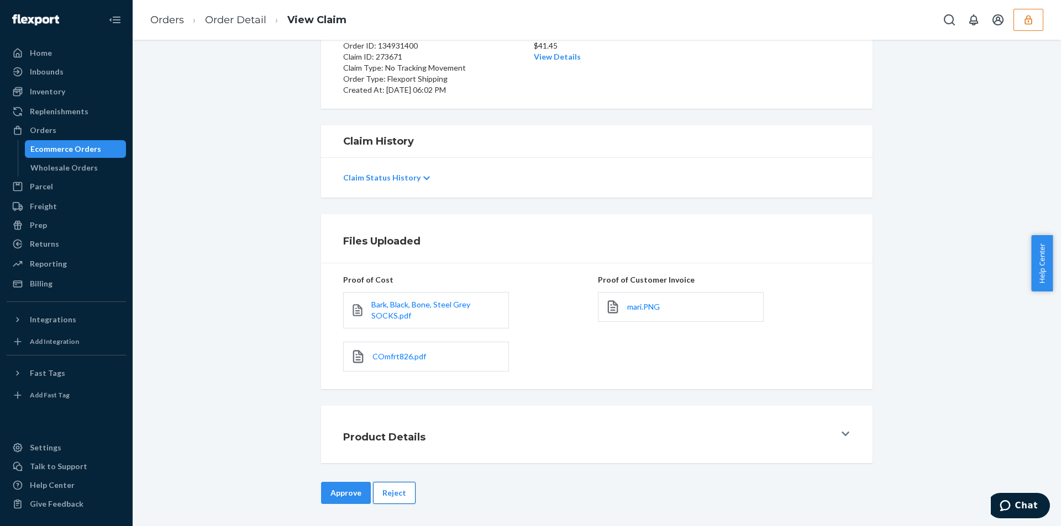
click at [391, 496] on button "Reject" at bounding box center [394, 493] width 43 height 22
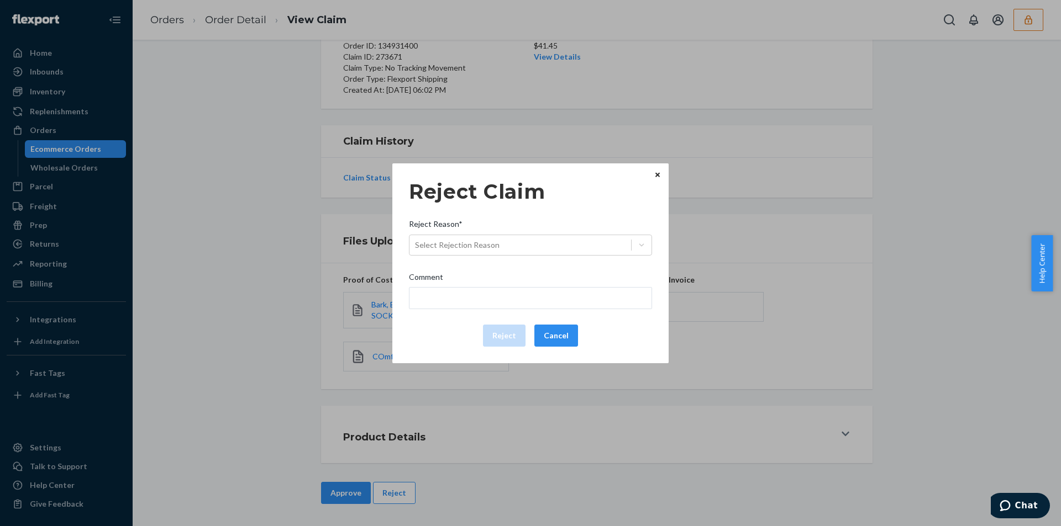
click at [487, 256] on div "Select Rejection Reason" at bounding box center [530, 245] width 243 height 22
click at [416, 251] on input "Reject Reason* Select Rejection Reason" at bounding box center [415, 245] width 1 height 11
click at [488, 255] on div "Select Rejection Reason" at bounding box center [530, 245] width 243 height 21
click at [416, 251] on input "Reject Reason* 0 results available. Select is focused ,type to refine list, pre…" at bounding box center [415, 245] width 1 height 11
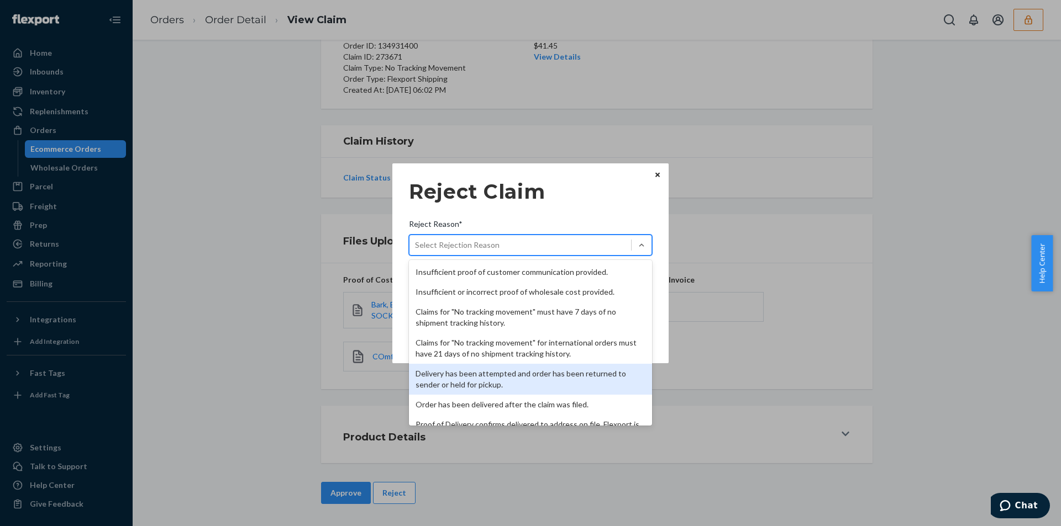
click at [469, 375] on div "Delivery has been attempted and order has been returned to sender or held for p…" at bounding box center [530, 379] width 243 height 31
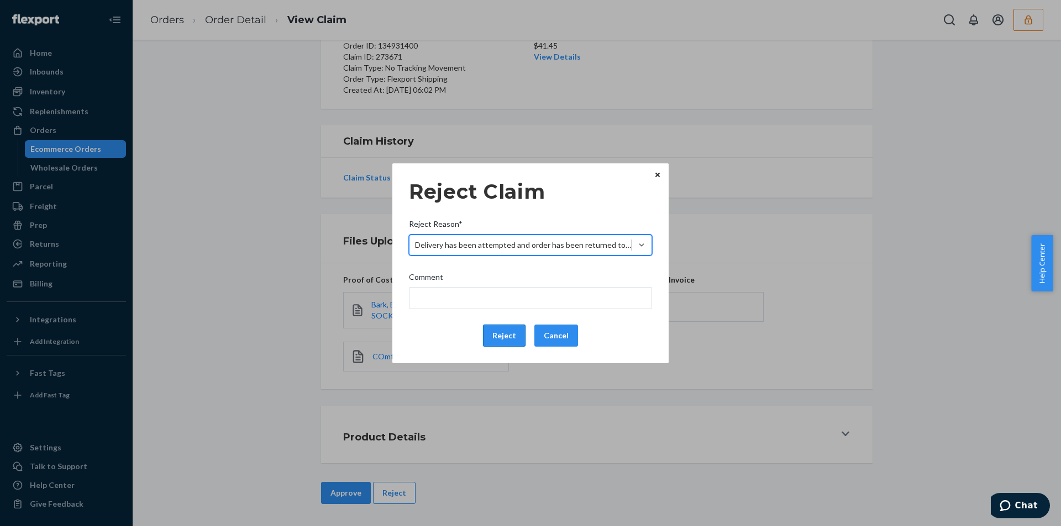
click at [498, 335] on button "Reject" at bounding box center [504, 336] width 43 height 22
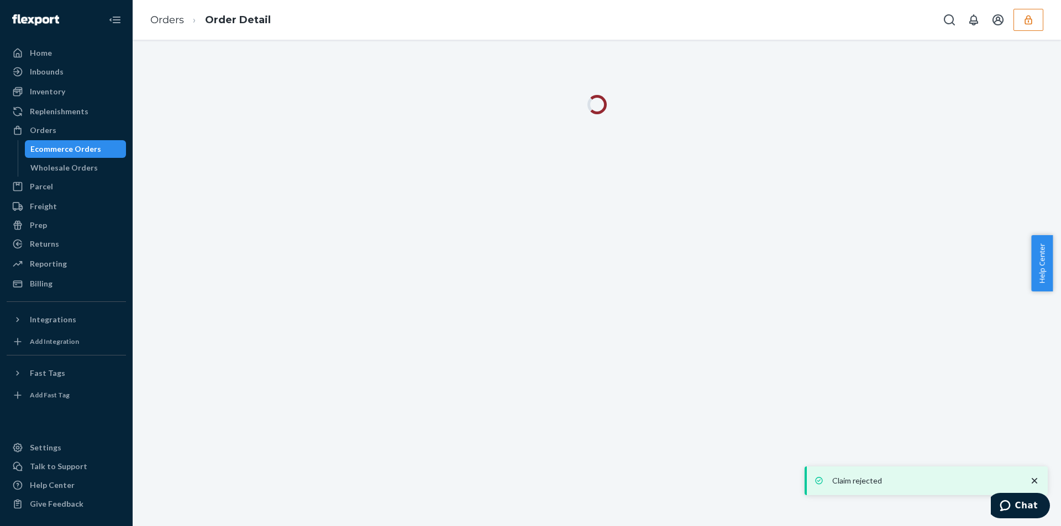
click at [551, 24] on div "Orders Order Detail" at bounding box center [597, 20] width 928 height 40
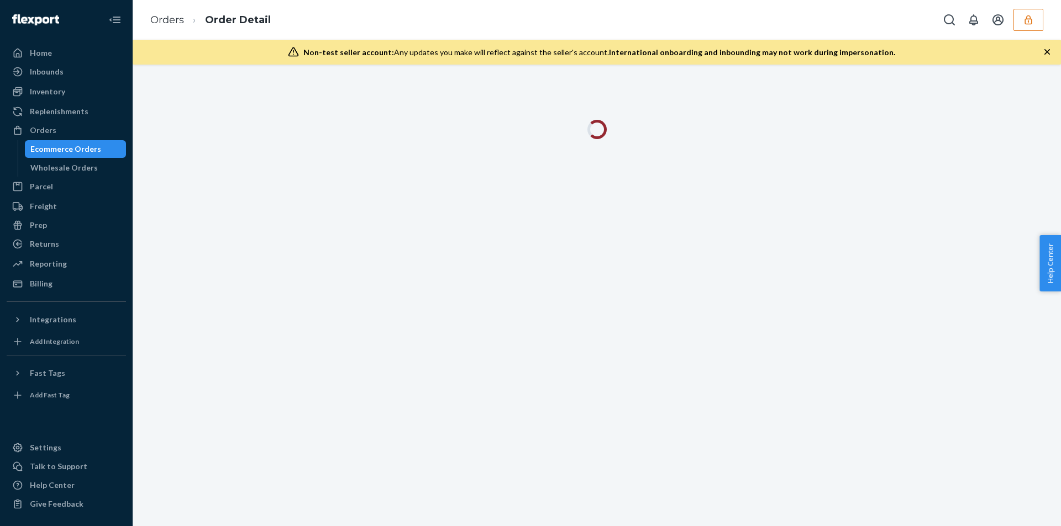
click at [1044, 45] on div "Non-test seller account: Any updates you make will reflect against the seller's…" at bounding box center [597, 52] width 928 height 25
click at [1045, 48] on icon "button" at bounding box center [1046, 51] width 11 height 11
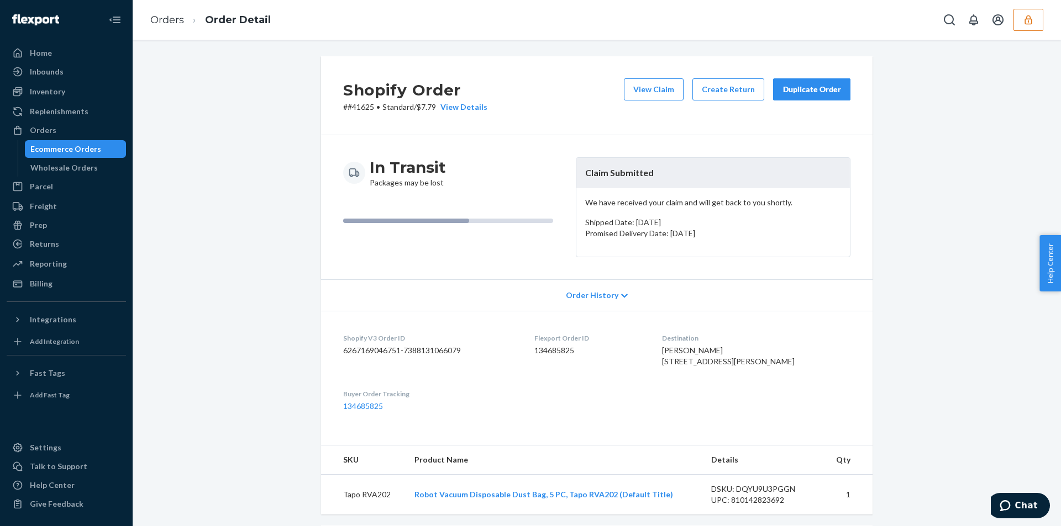
scroll to position [290, 0]
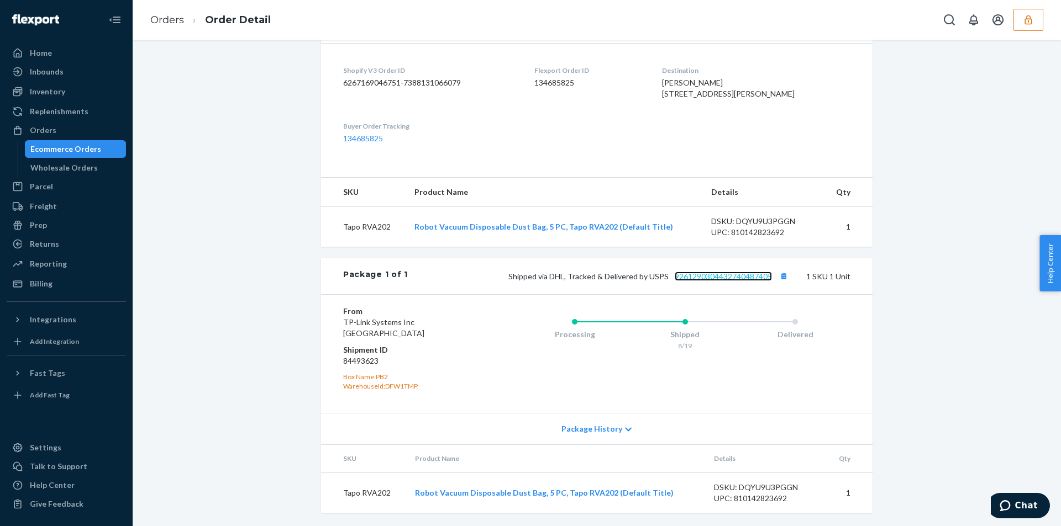
click at [746, 278] on link "9261290304432740487405" at bounding box center [723, 276] width 97 height 9
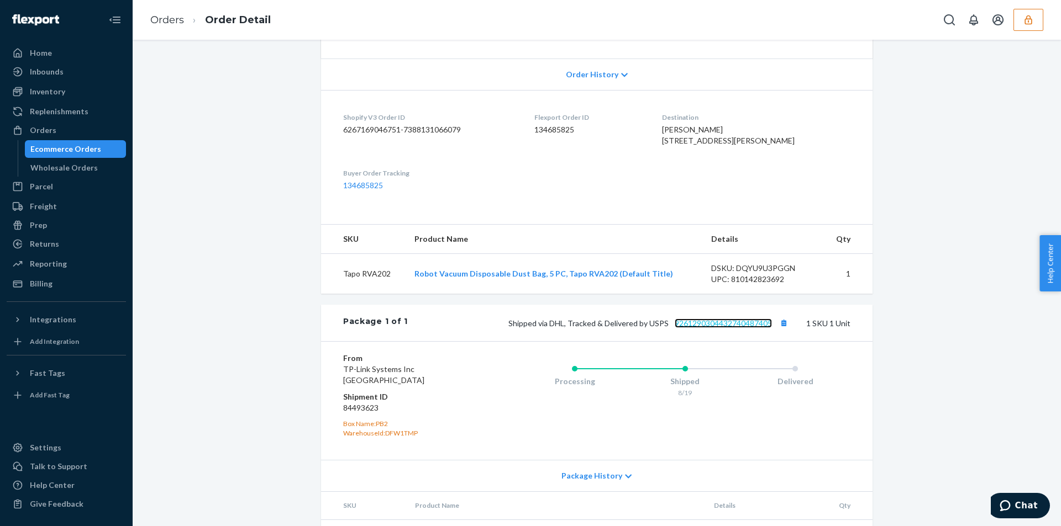
scroll to position [0, 0]
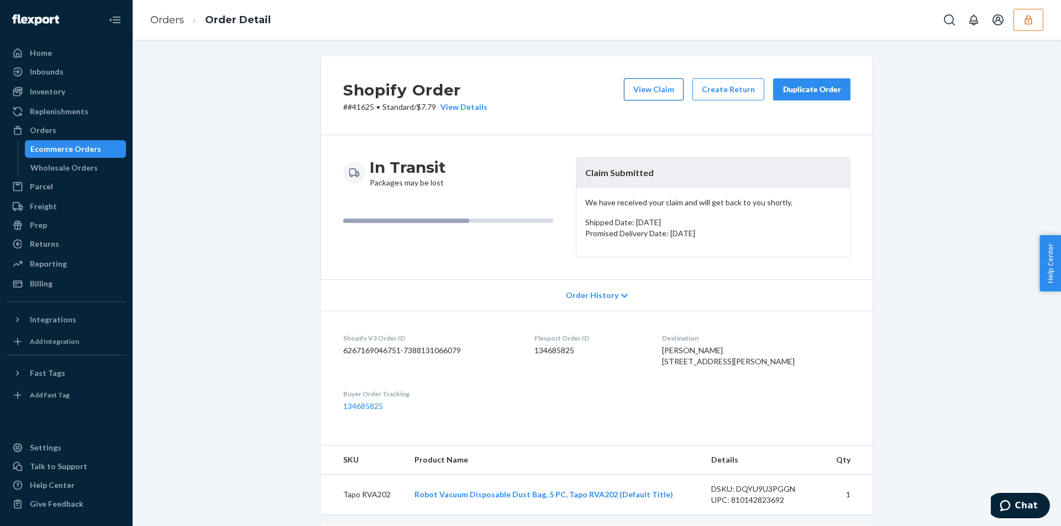
click at [630, 92] on button "View Claim" at bounding box center [654, 89] width 60 height 22
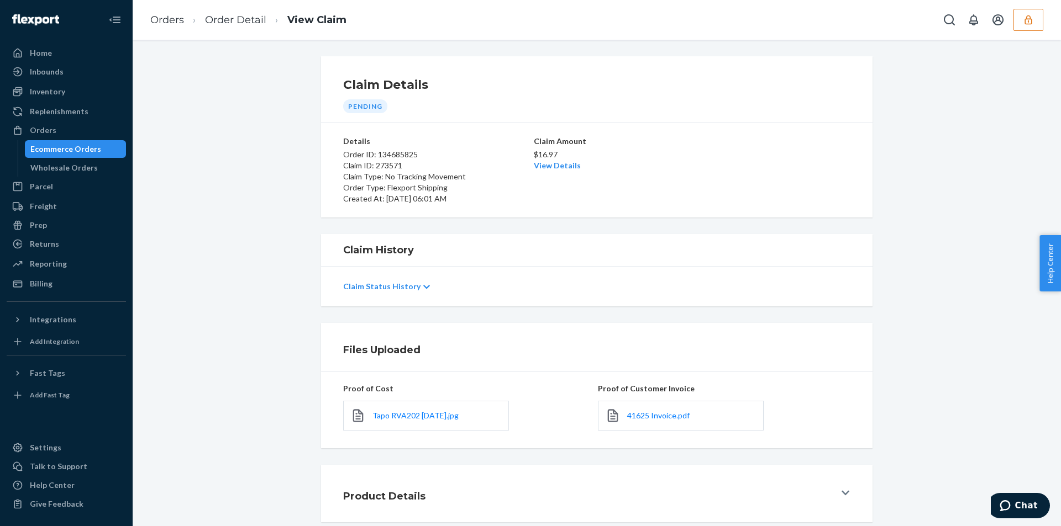
scroll to position [59, 0]
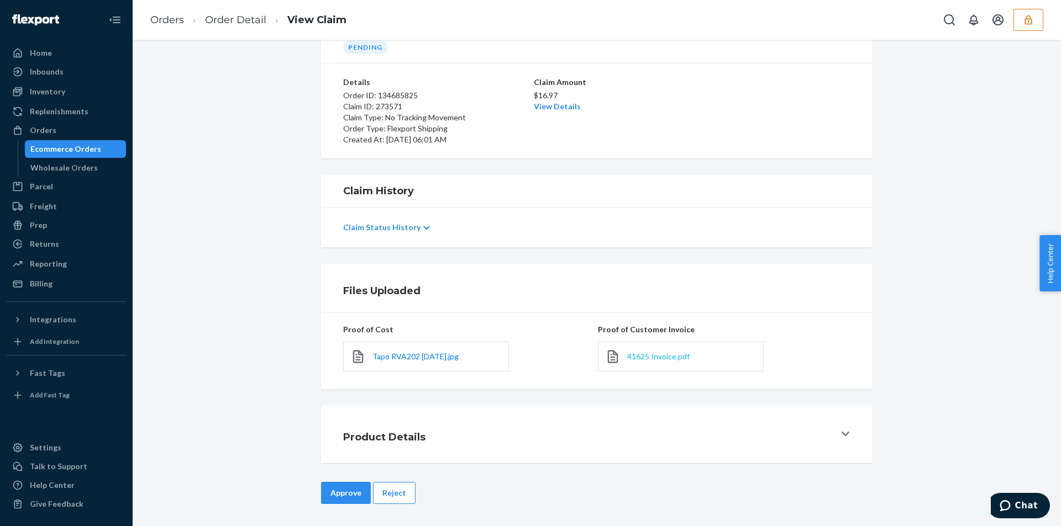
click at [655, 351] on div "41625 Invoice.pdf" at bounding box center [681, 357] width 166 height 30
click at [655, 355] on span "41625 Invoice.pdf" at bounding box center [658, 356] width 62 height 9
click at [552, 107] on link "View Details" at bounding box center [557, 106] width 47 height 9
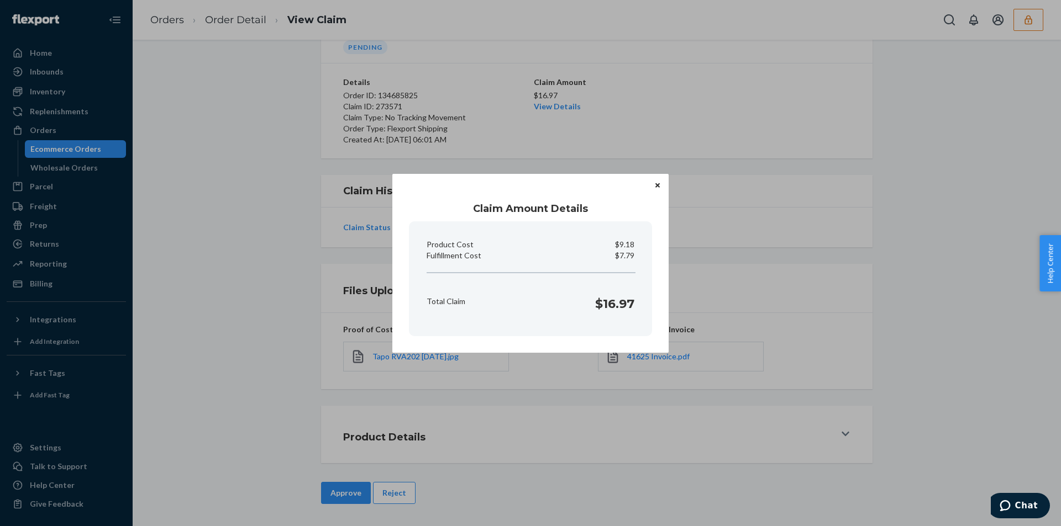
click at [360, 298] on div "Claim Amount Details Product Cost $9.18 Fulfillment Cost $7.79 Total Claim $16.…" at bounding box center [530, 263] width 1061 height 526
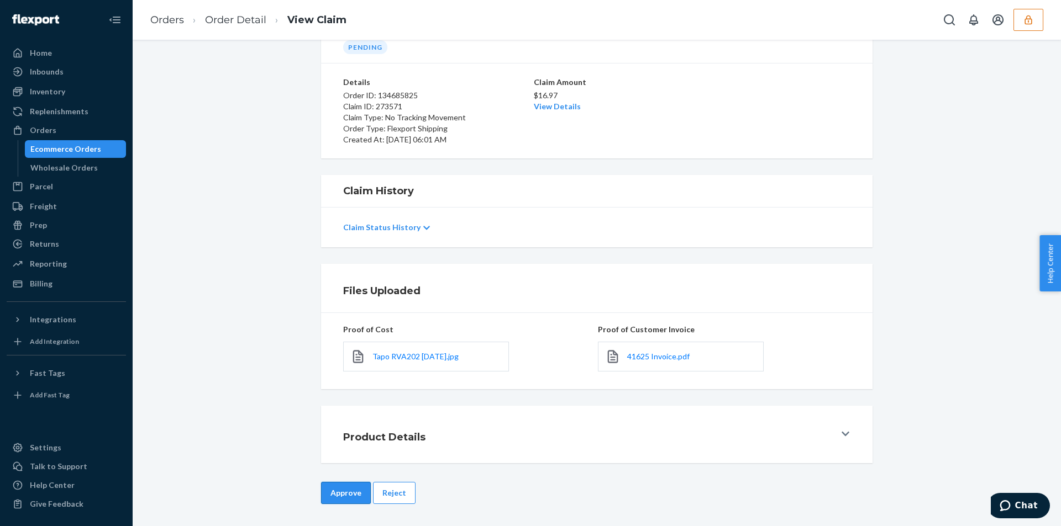
click at [347, 483] on div "Claim Details Pending Details Order ID: 134685825 Claim ID: 273571 Claim Type: …" at bounding box center [597, 283] width 928 height 487
drag, startPoint x: 344, startPoint y: 490, endPoint x: 345, endPoint y: 484, distance: 5.6
click at [344, 489] on button "Approve" at bounding box center [346, 493] width 50 height 22
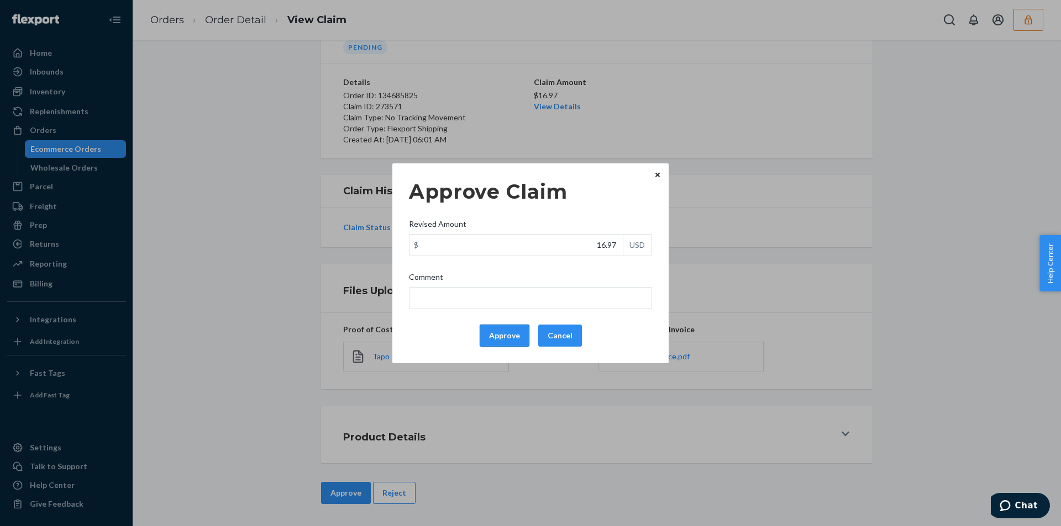
click at [500, 340] on button "Approve" at bounding box center [505, 336] width 50 height 22
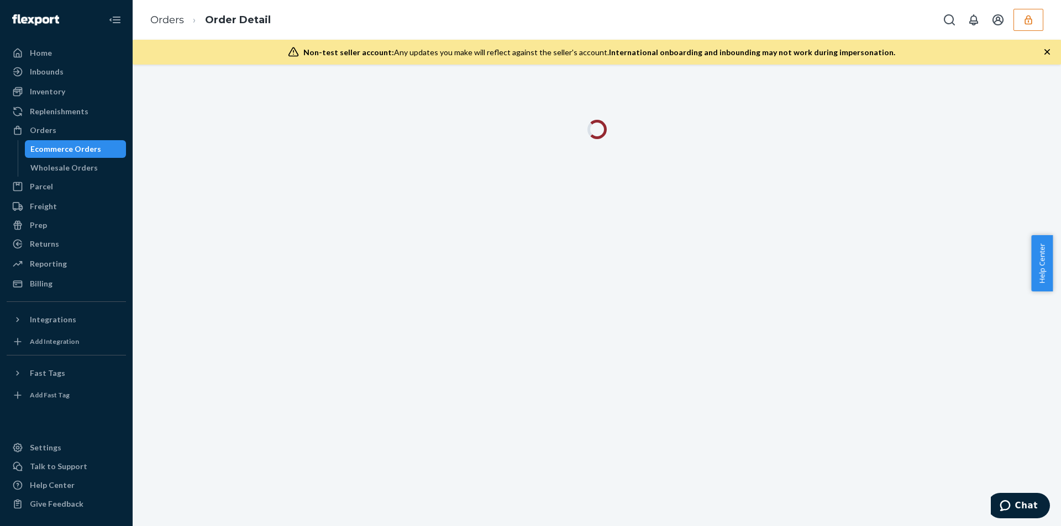
click at [1048, 55] on icon "button" at bounding box center [1046, 51] width 11 height 11
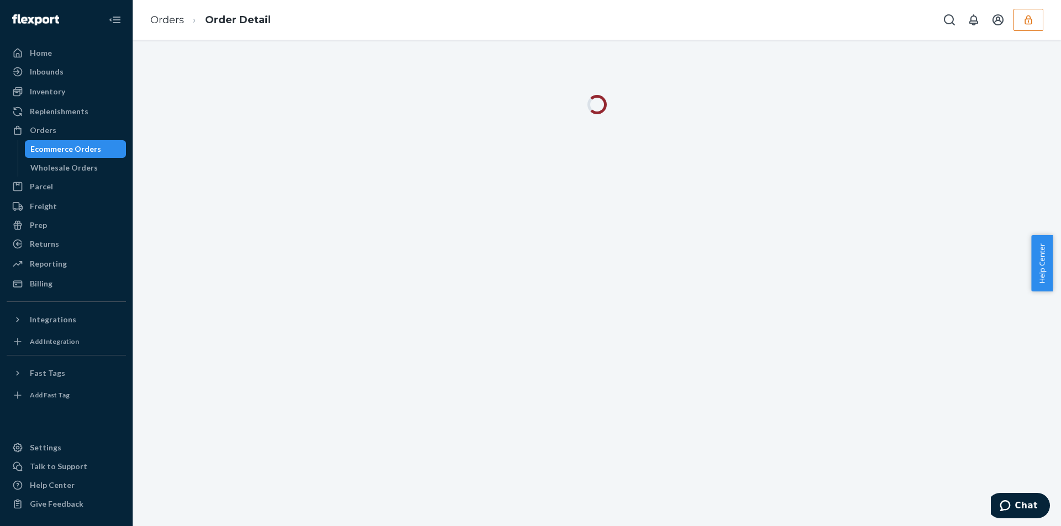
click at [1048, 55] on div at bounding box center [597, 283] width 928 height 487
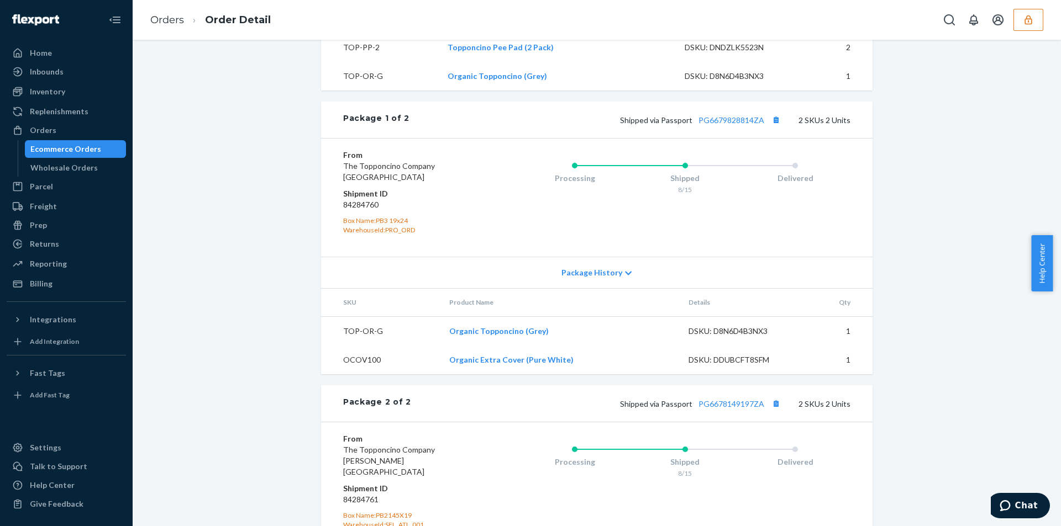
scroll to position [494, 0]
click at [775, 126] on button "Copy tracking number" at bounding box center [775, 119] width 14 height 14
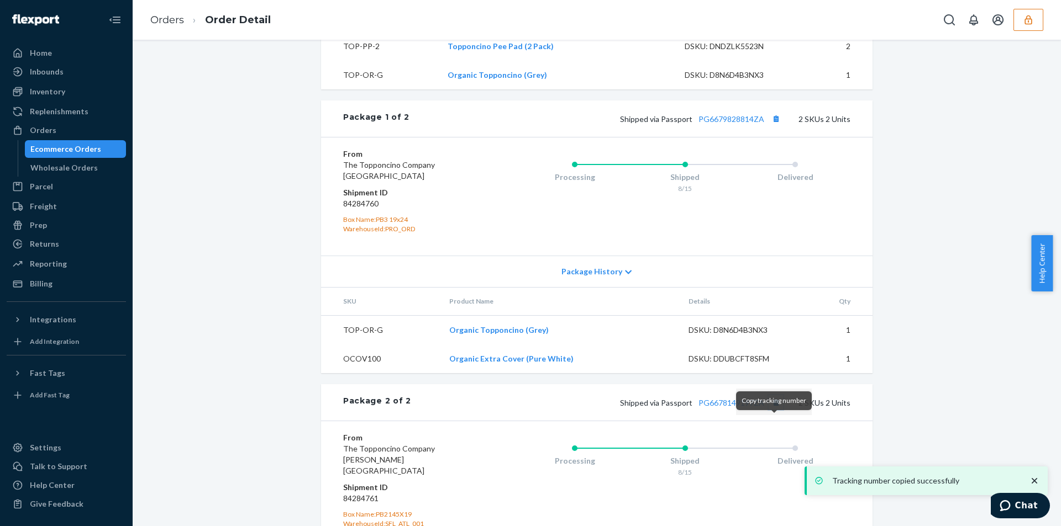
click at [774, 410] on button "Copy tracking number" at bounding box center [775, 403] width 14 height 14
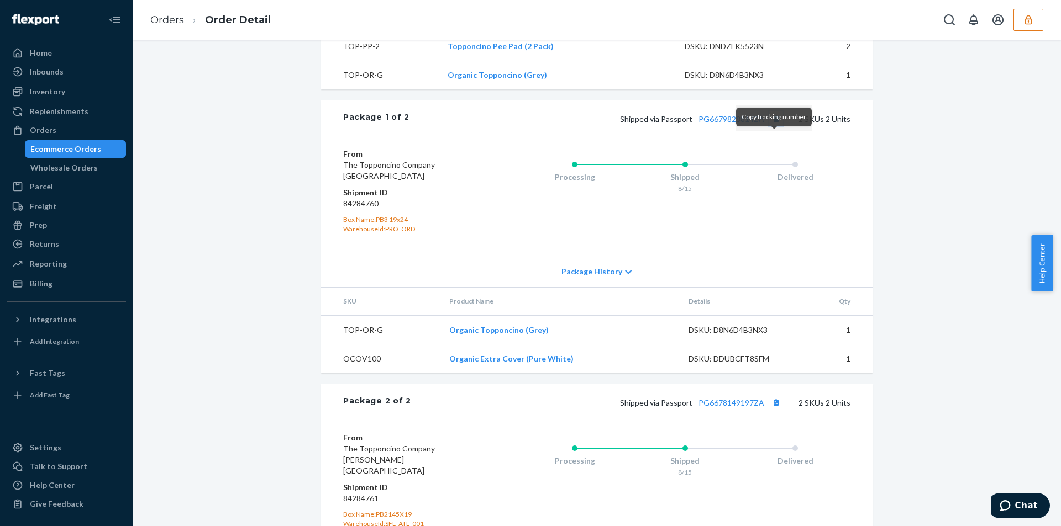
click at [778, 126] on button "Copy tracking number" at bounding box center [775, 119] width 14 height 14
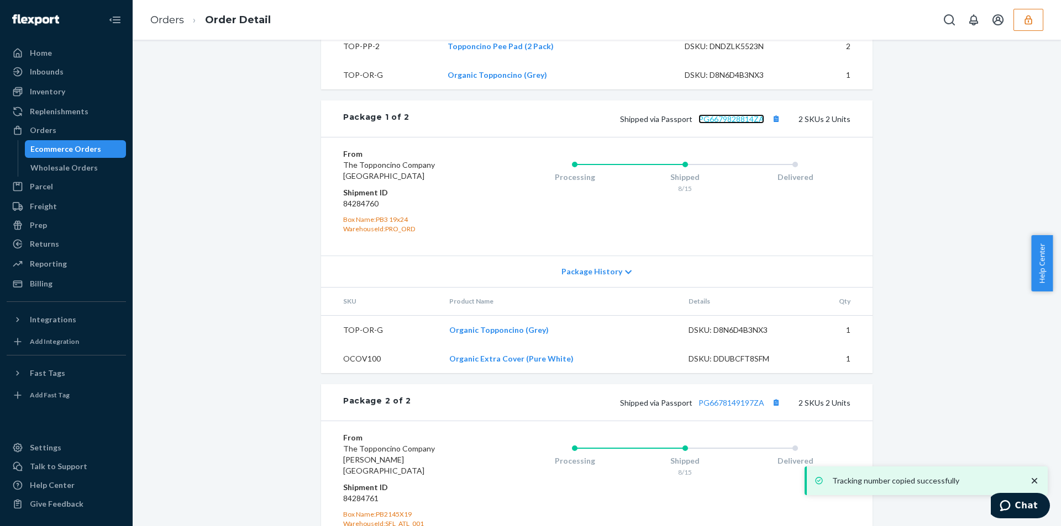
drag, startPoint x: 718, startPoint y: 143, endPoint x: 753, endPoint y: 359, distance: 218.9
click at [718, 124] on link "PG6679828814ZA" at bounding box center [731, 118] width 66 height 9
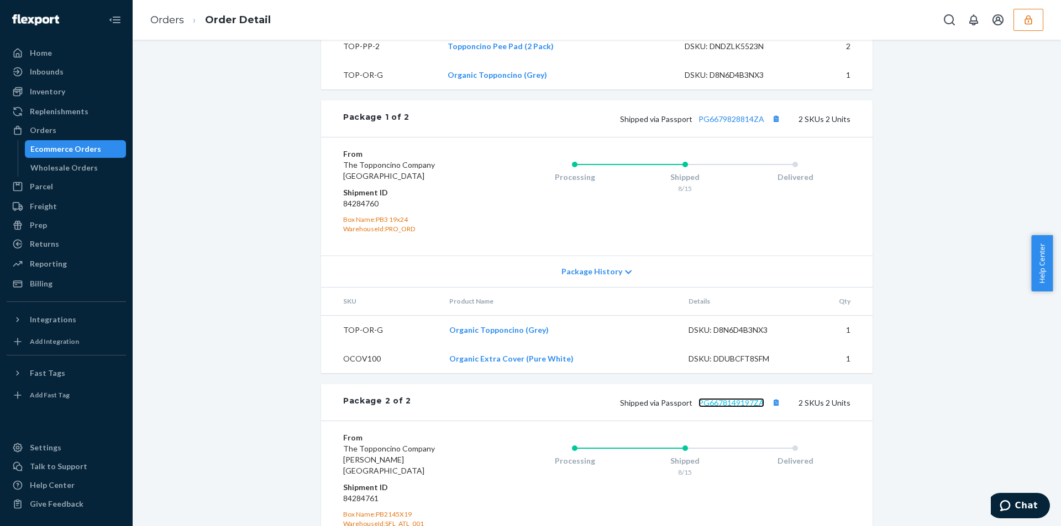
click at [739, 408] on link "PG6678149197ZA" at bounding box center [731, 402] width 66 height 9
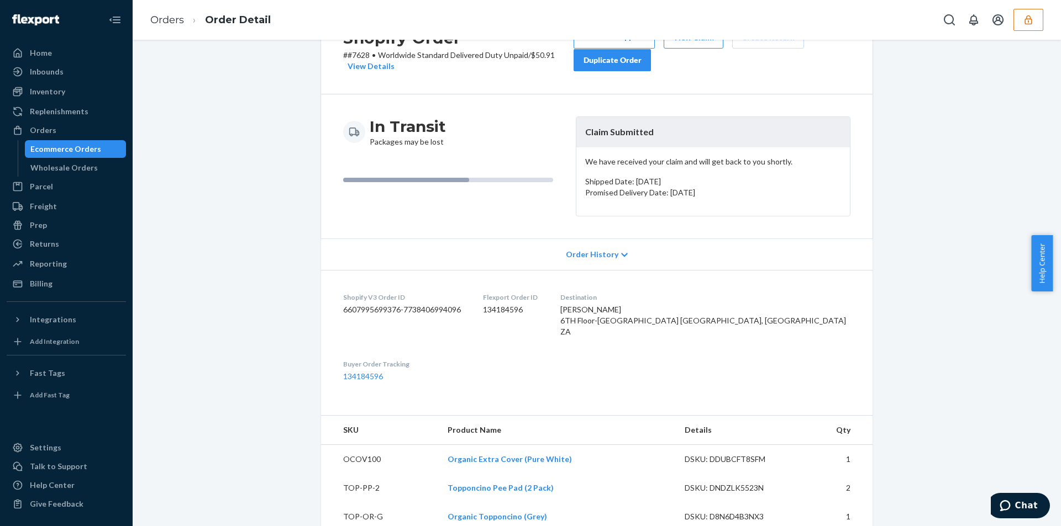
scroll to position [0, 0]
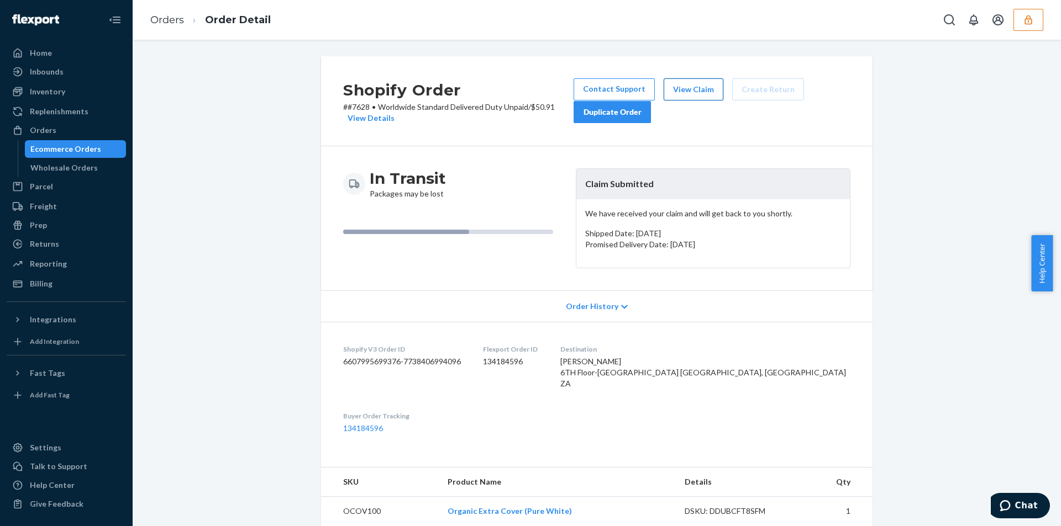
click at [671, 85] on button "View Claim" at bounding box center [693, 89] width 60 height 22
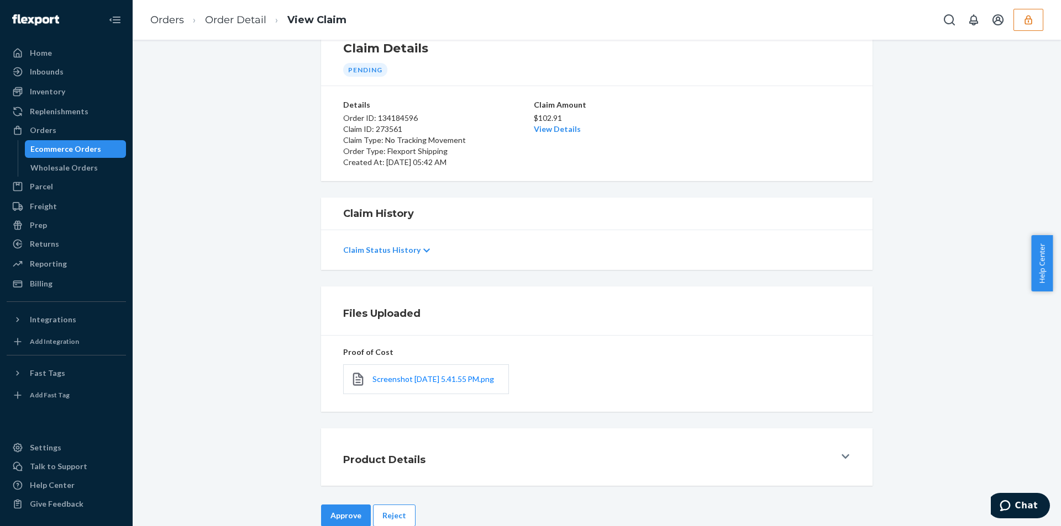
scroll to position [66, 0]
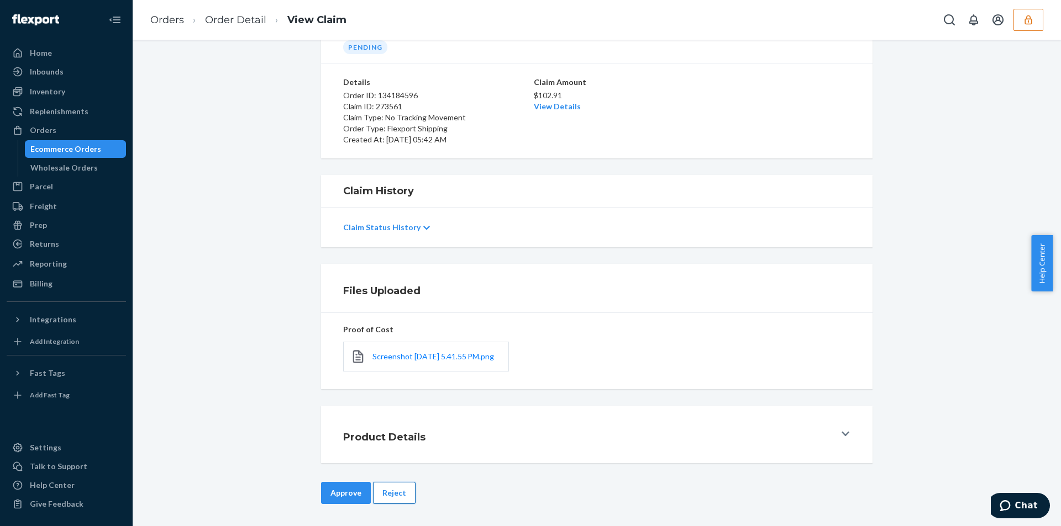
click at [394, 497] on button "Reject" at bounding box center [394, 493] width 43 height 22
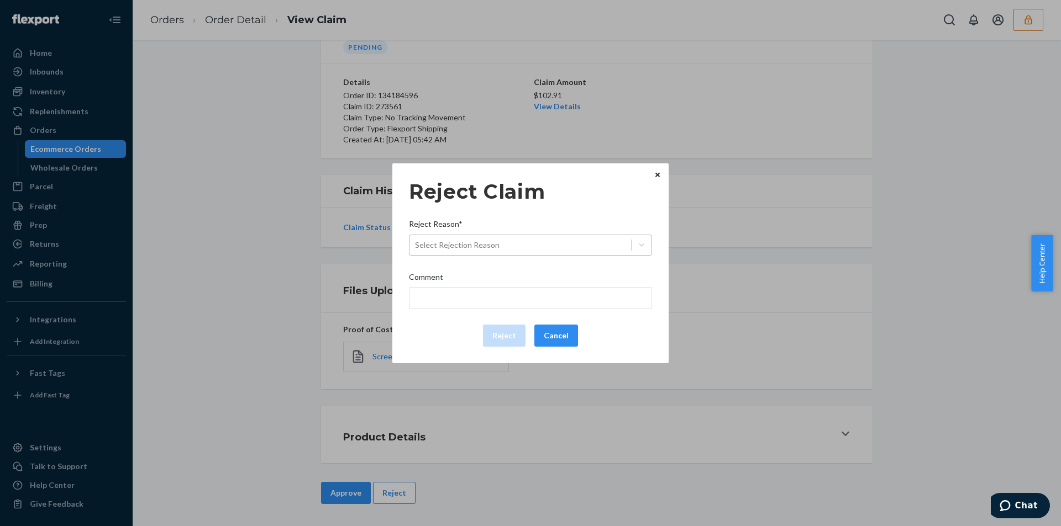
click at [548, 245] on div "Select Rejection Reason" at bounding box center [520, 245] width 222 height 18
click at [416, 245] on input "Reject Reason* Select Rejection Reason" at bounding box center [415, 245] width 1 height 11
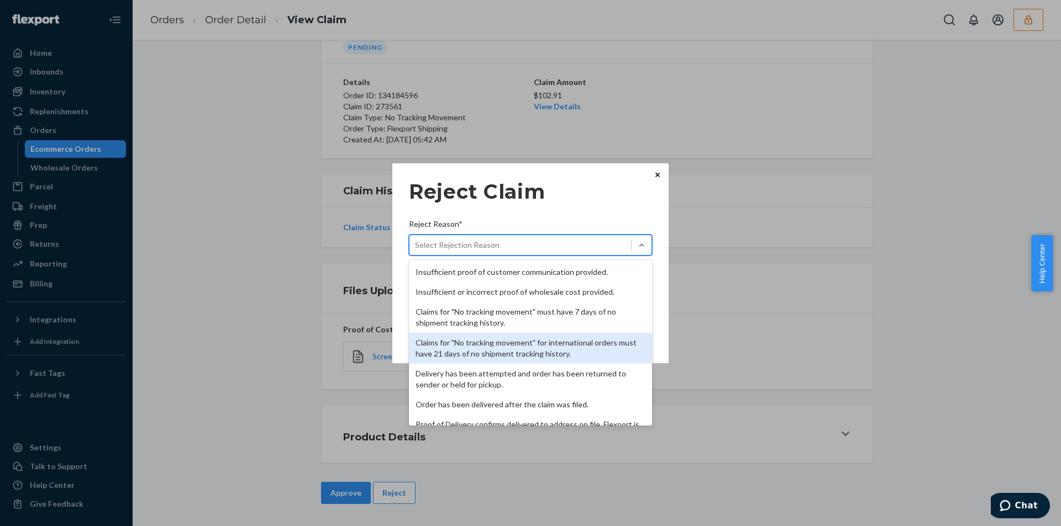
click at [481, 345] on div "Claims for "No tracking movement" for international orders must have 21 days of…" at bounding box center [530, 348] width 243 height 31
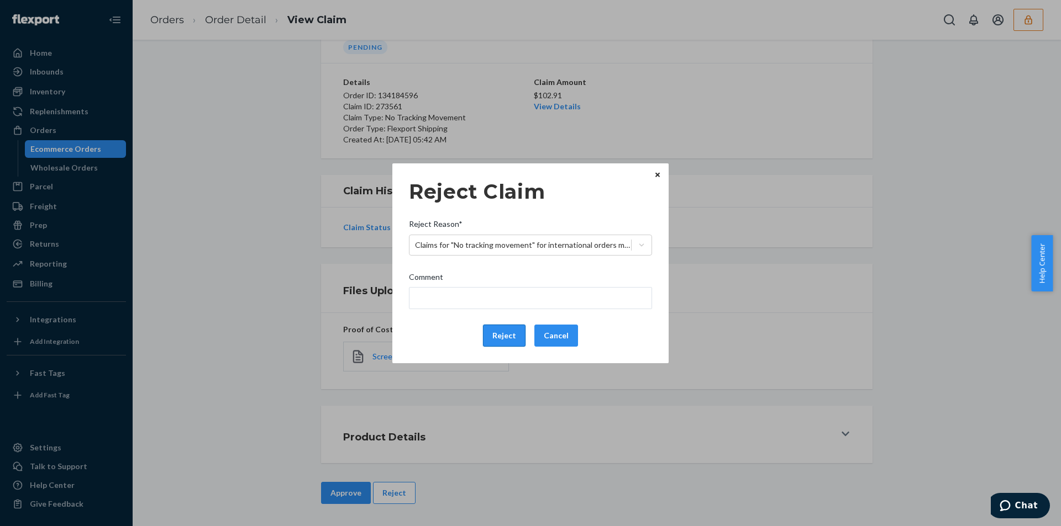
click at [496, 338] on button "Reject" at bounding box center [504, 336] width 43 height 22
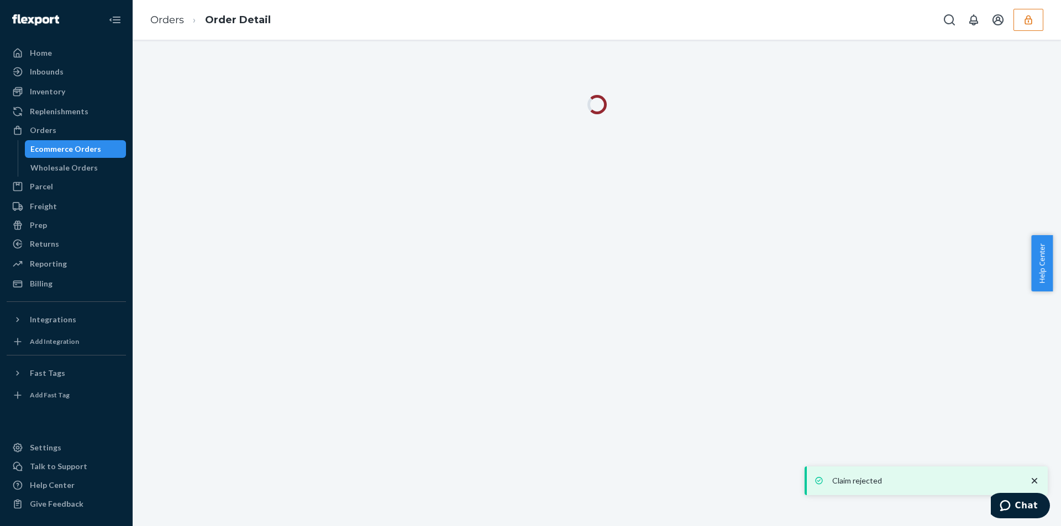
click at [489, 10] on div "Orders Order Detail" at bounding box center [597, 20] width 928 height 40
click at [483, 20] on div "Orders Order Detail" at bounding box center [597, 20] width 928 height 40
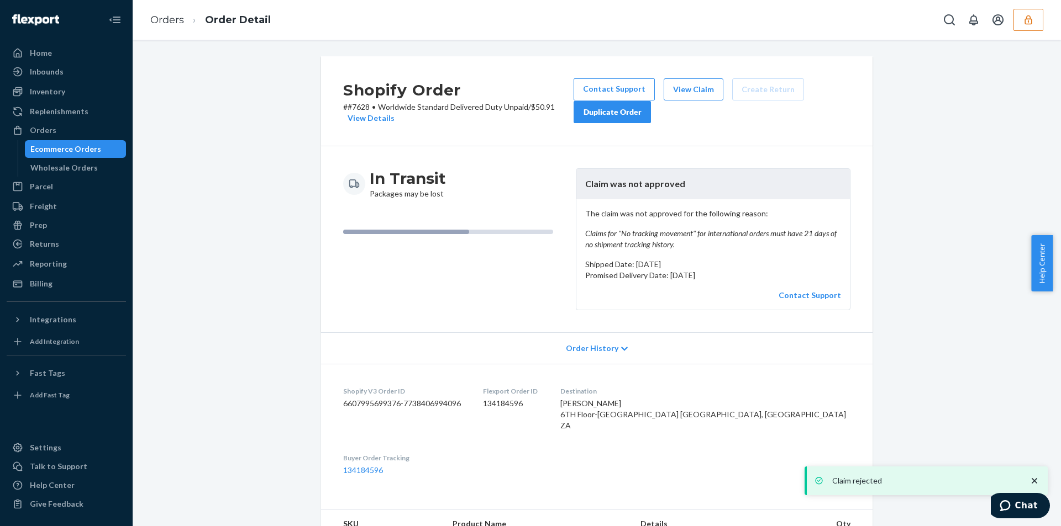
click at [483, 20] on div "Orders Order Detail" at bounding box center [597, 20] width 928 height 40
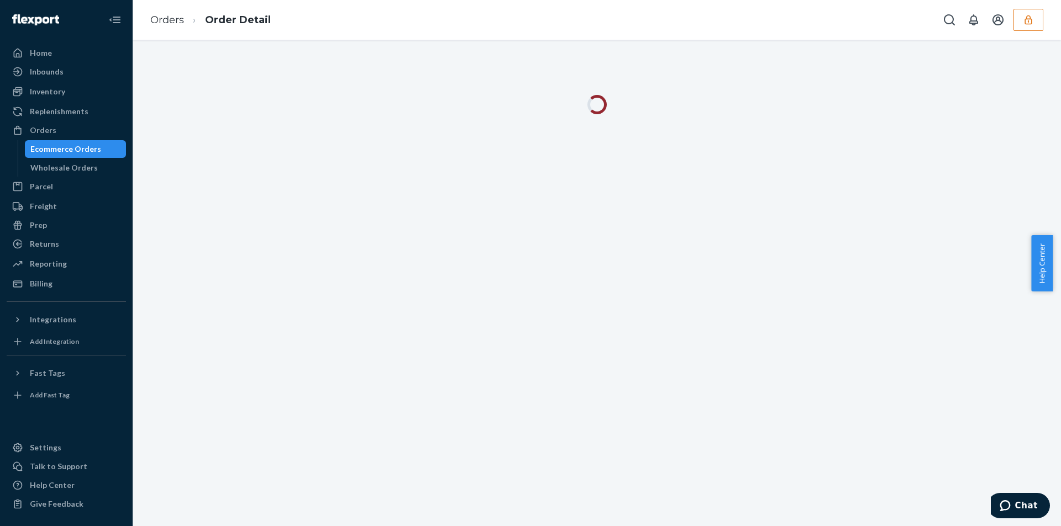
click at [1049, 52] on div at bounding box center [597, 283] width 928 height 487
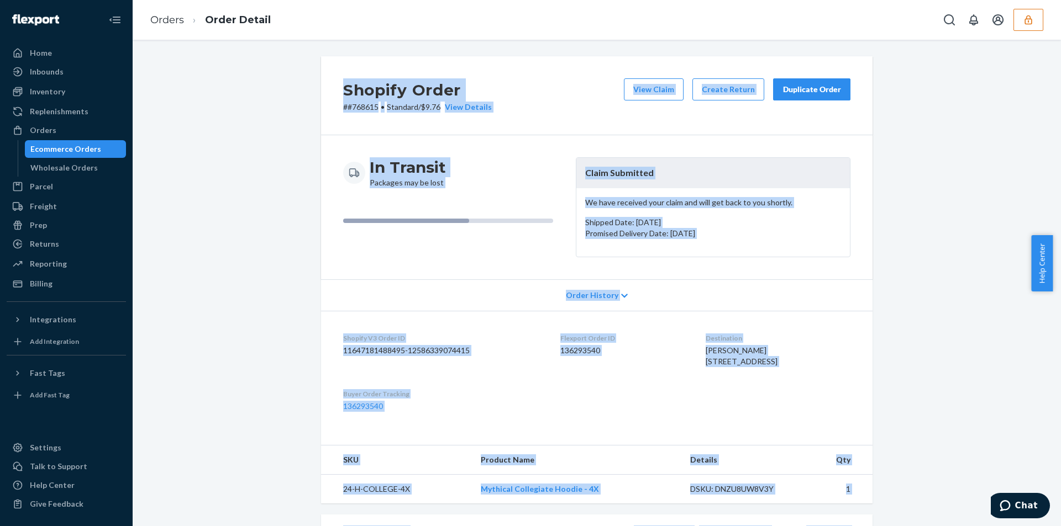
click at [274, 254] on div "Shopify Order # #768615 • Standard / $9.76 View Details View Claim Create Retur…" at bounding box center [596, 414] width 911 height 716
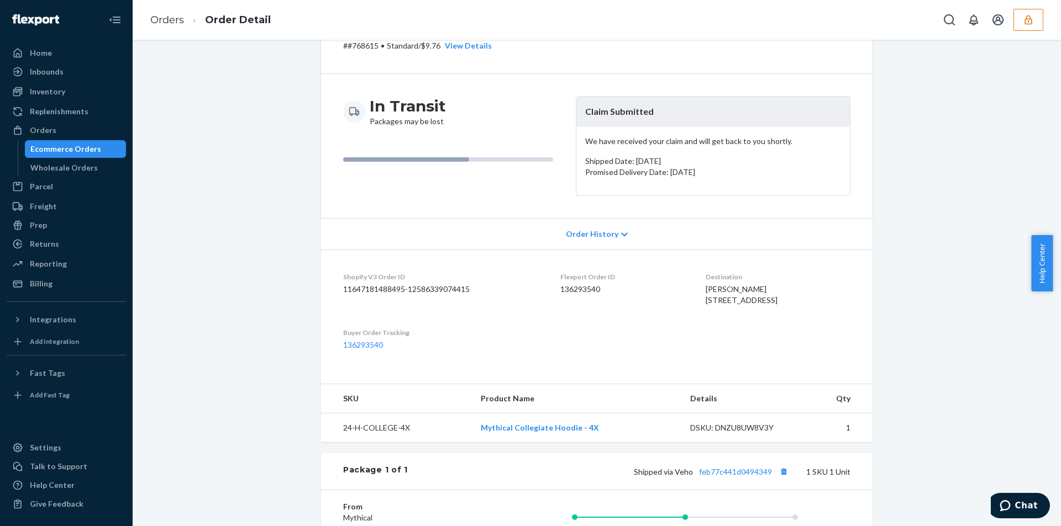
scroll to position [268, 0]
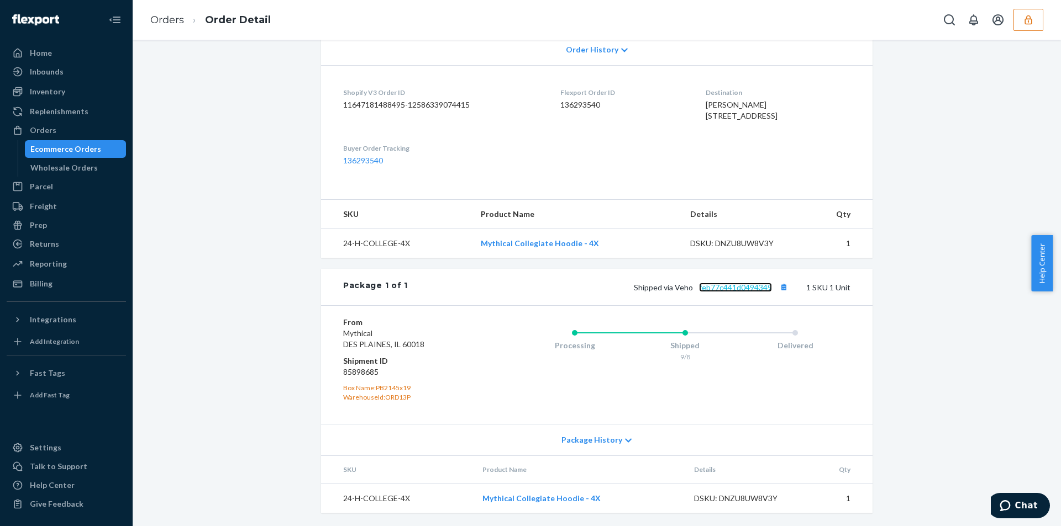
click at [740, 285] on link "feb77c441d0494349" at bounding box center [735, 287] width 73 height 9
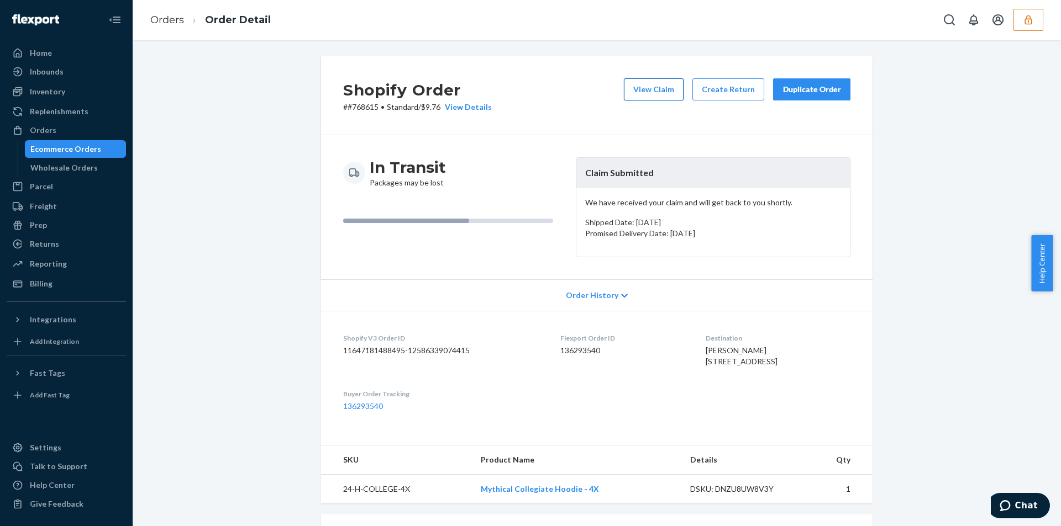
click at [643, 95] on button "View Claim" at bounding box center [654, 89] width 60 height 22
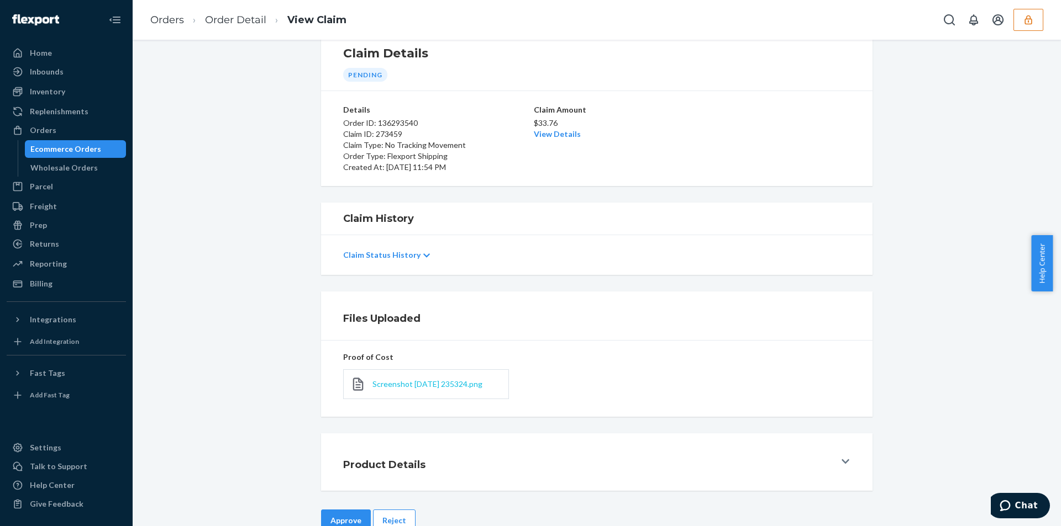
scroll to position [59, 0]
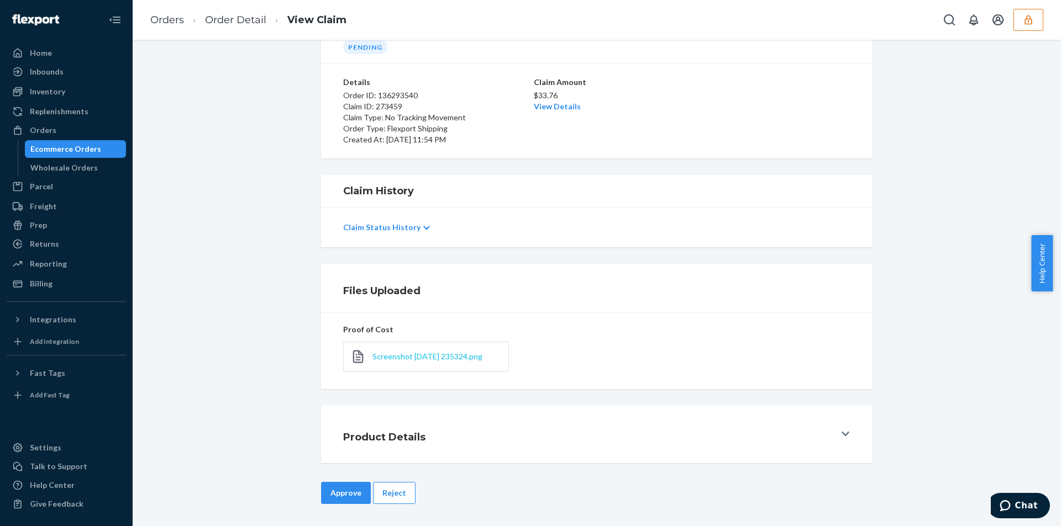
click at [395, 360] on span "Screenshot 2025-09-22 235324.png" at bounding box center [427, 356] width 110 height 9
click at [575, 110] on div "$33.76 View Details" at bounding box center [597, 100] width 126 height 24
click at [569, 109] on link "View Details" at bounding box center [557, 106] width 47 height 9
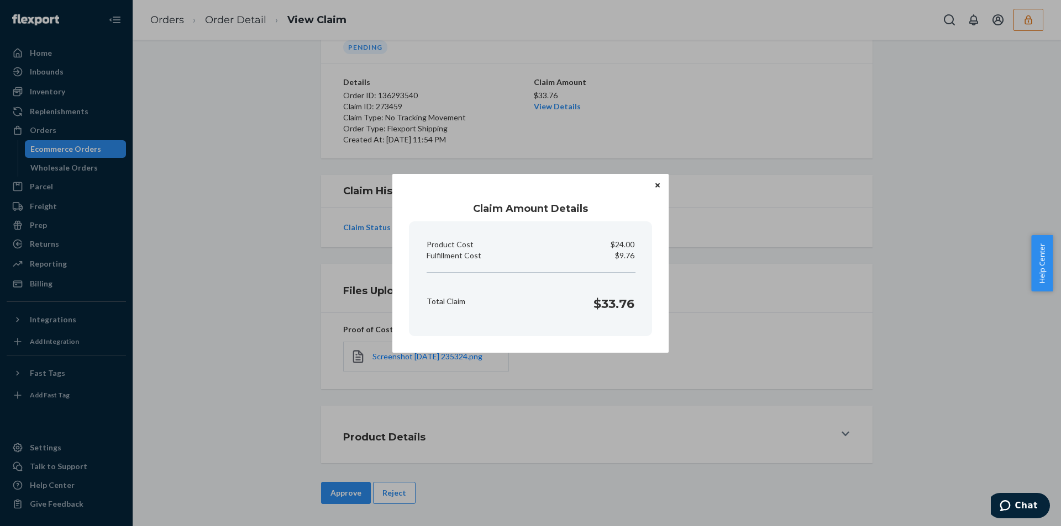
click at [253, 226] on div "Claim Amount Details Product Cost $24.00 Fulfillment Cost $9.76 Total Claim $33…" at bounding box center [530, 263] width 1061 height 526
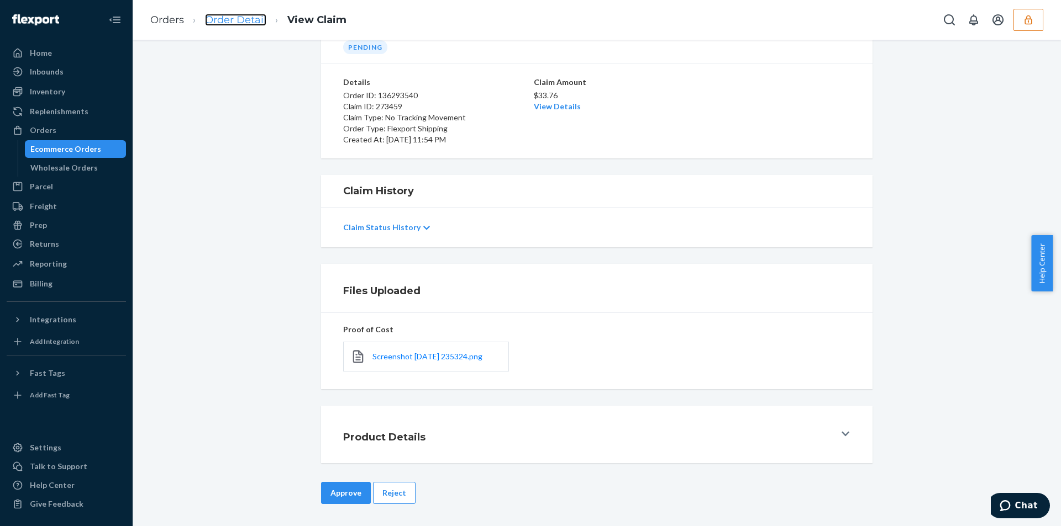
click at [239, 18] on link "Order Detail" at bounding box center [235, 20] width 61 height 12
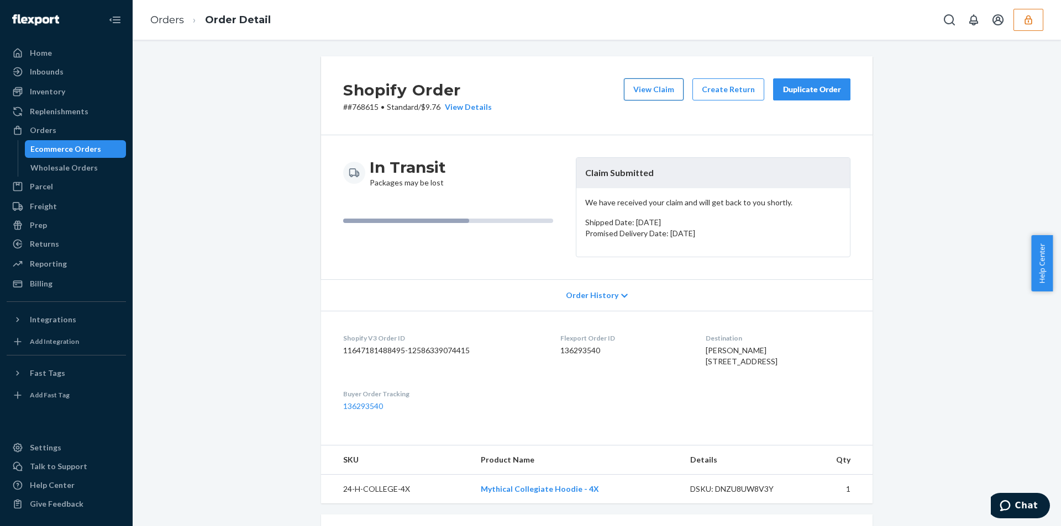
click at [670, 86] on button "View Claim" at bounding box center [654, 89] width 60 height 22
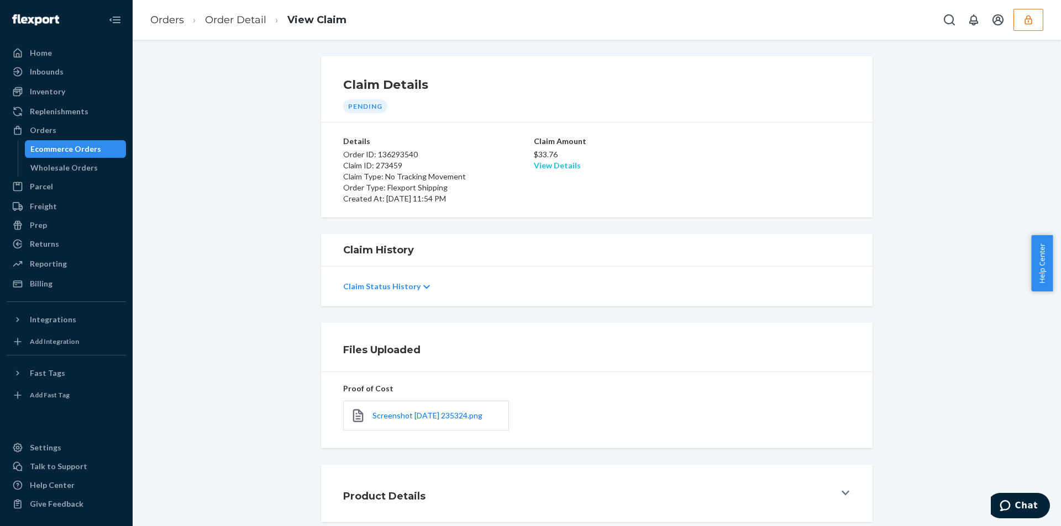
click at [561, 162] on link "View Details" at bounding box center [557, 165] width 47 height 9
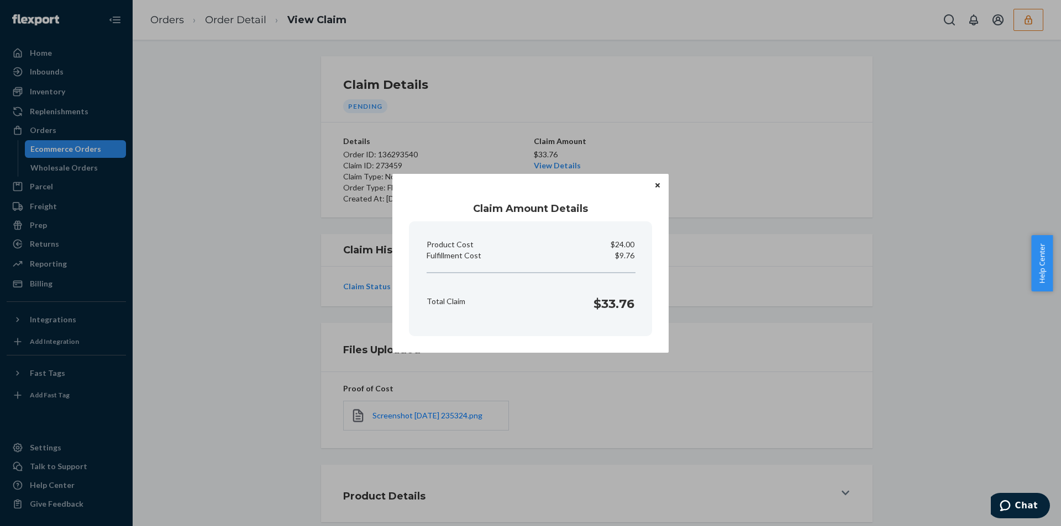
click at [318, 300] on div "Claim Amount Details Product Cost $24.00 Fulfillment Cost $9.76 Total Claim $33…" at bounding box center [530, 263] width 1061 height 526
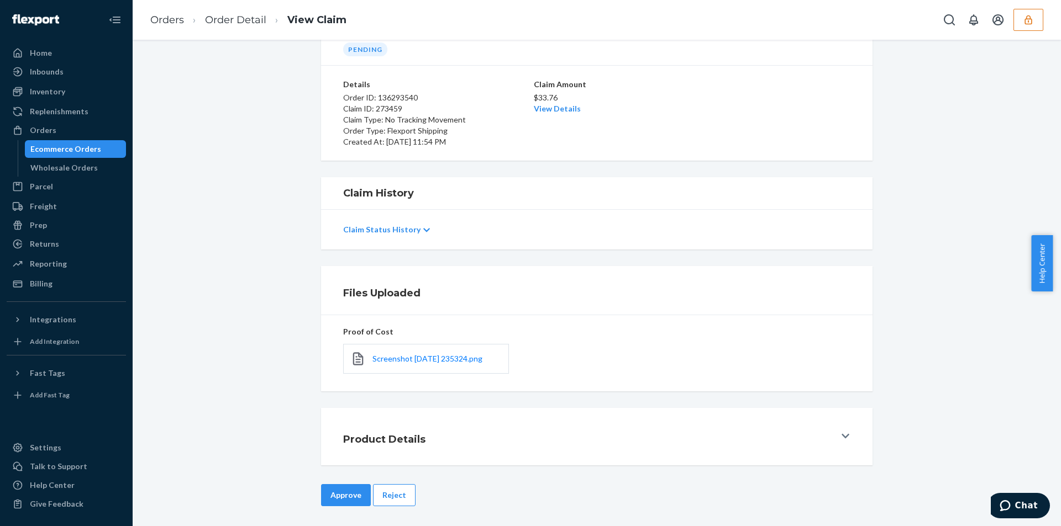
scroll to position [59, 0]
click at [345, 487] on button "Approve" at bounding box center [346, 493] width 50 height 22
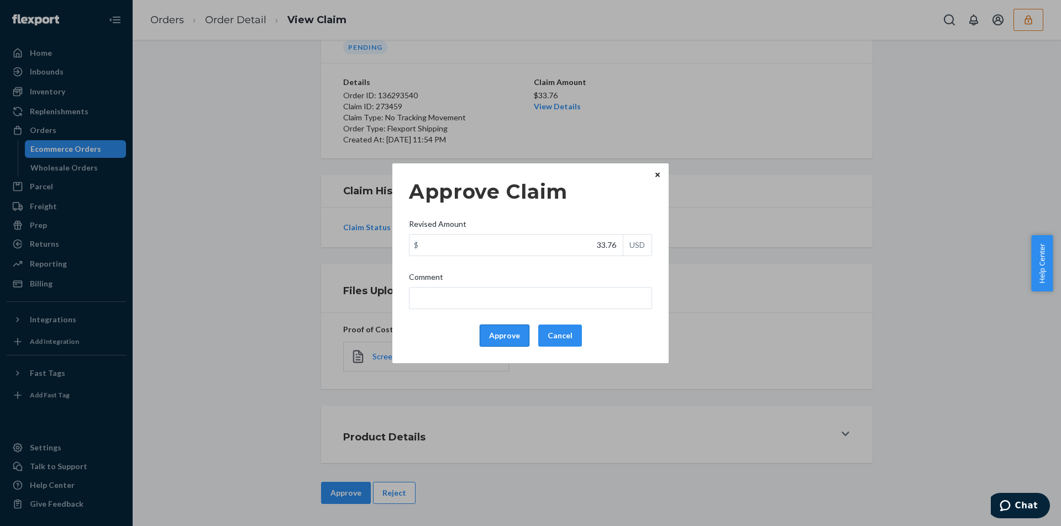
click at [523, 334] on button "Approve" at bounding box center [505, 336] width 50 height 22
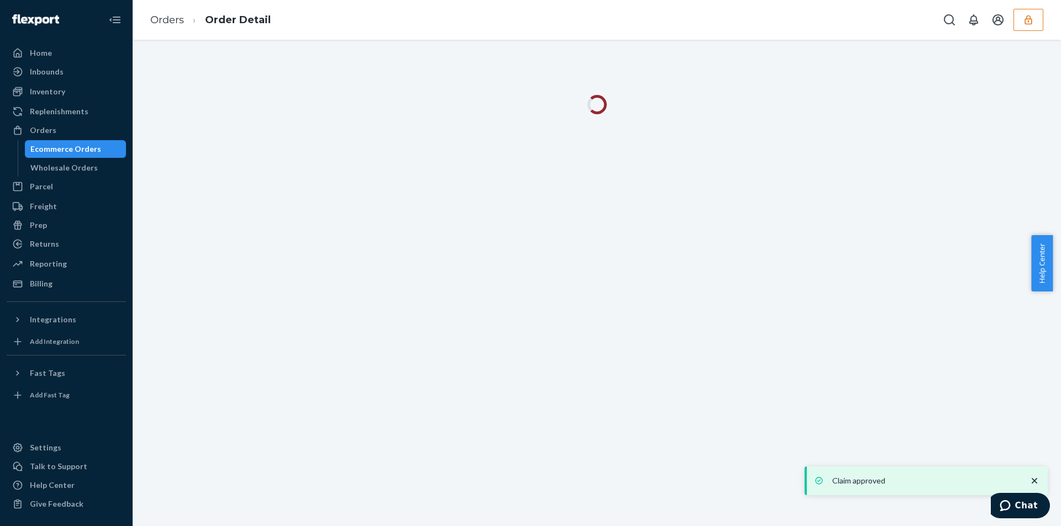
click at [460, 28] on div "Orders Order Detail" at bounding box center [597, 20] width 928 height 40
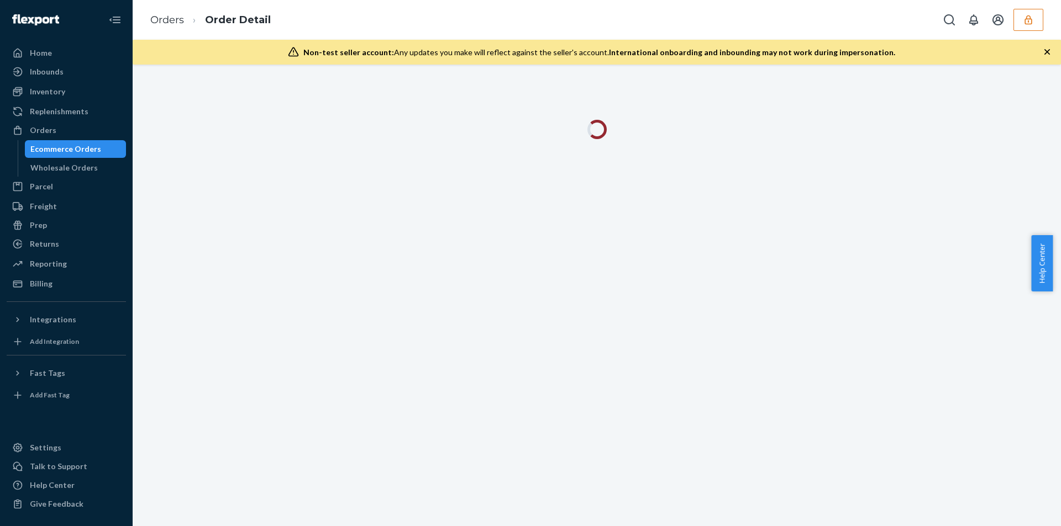
click at [1043, 47] on icon "button" at bounding box center [1046, 51] width 11 height 11
click at [1043, 65] on div at bounding box center [597, 296] width 928 height 462
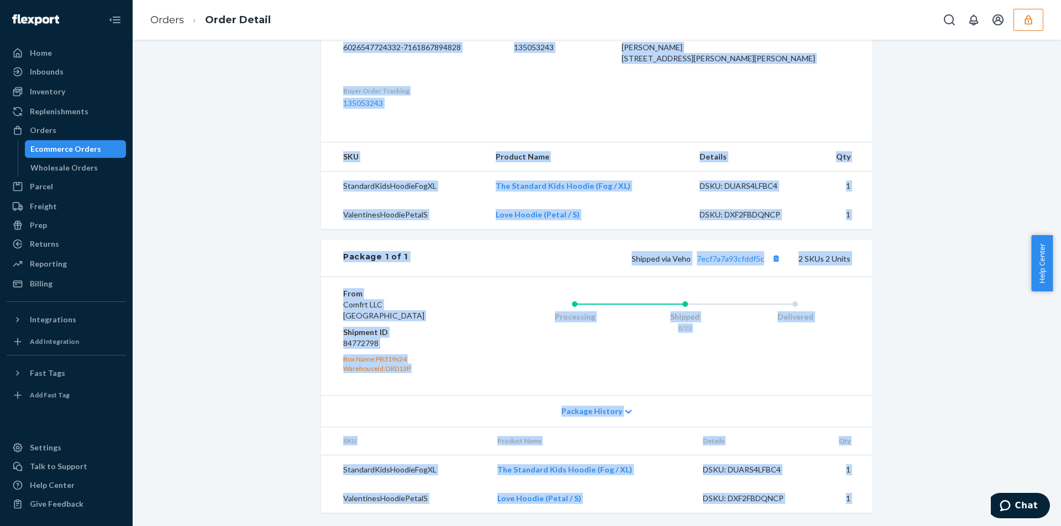
scroll to position [325, 0]
click at [955, 207] on div "Shopify Order # #254841500 • Standard / $9.55 View Details View Claim Create Re…" at bounding box center [596, 139] width 911 height 773
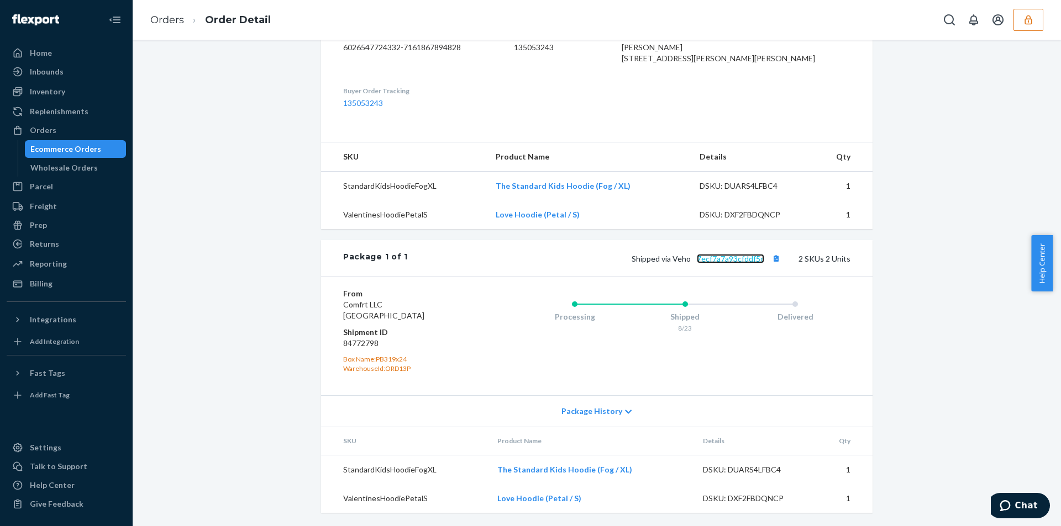
click at [718, 257] on link "7ecf7a7a93cfddf5c" at bounding box center [730, 258] width 67 height 9
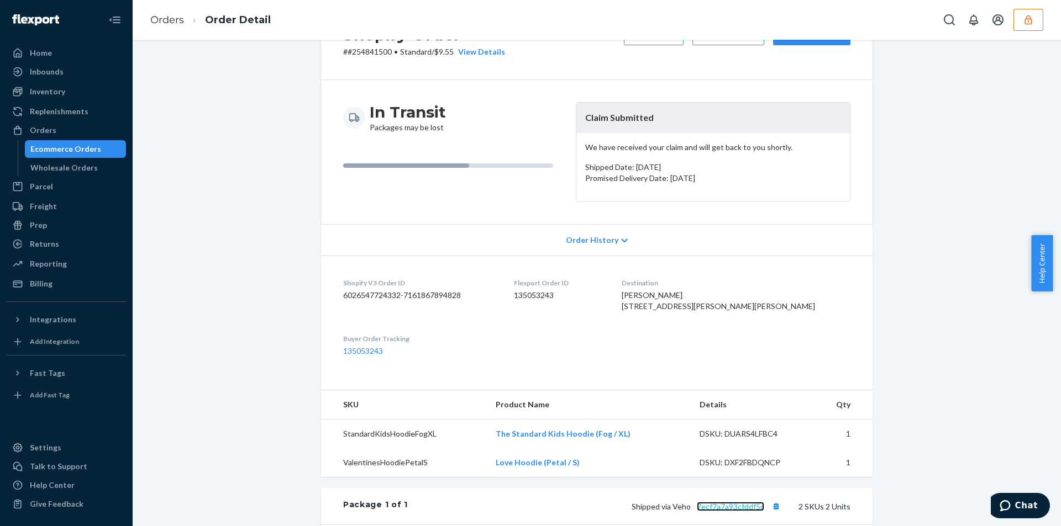
scroll to position [0, 0]
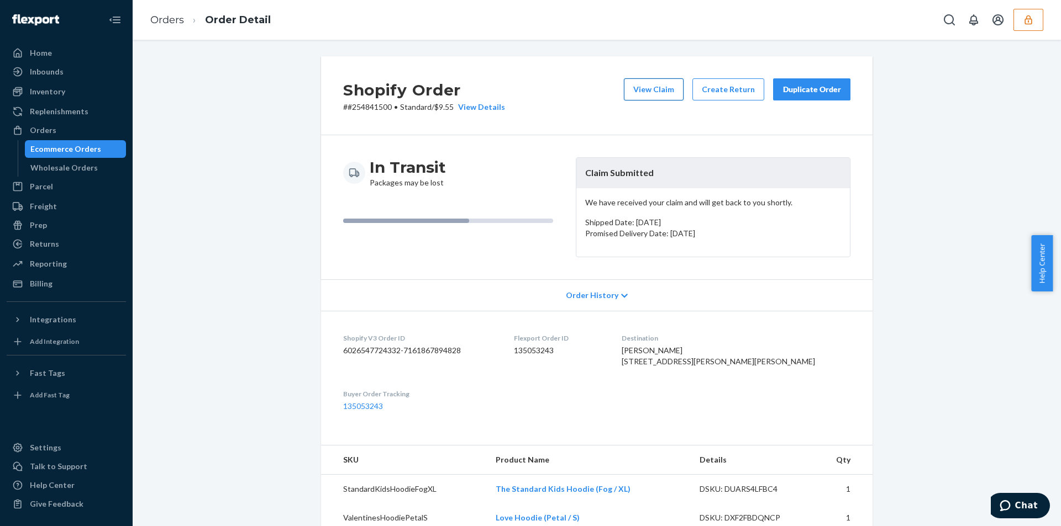
click at [647, 91] on button "View Claim" at bounding box center [654, 89] width 60 height 22
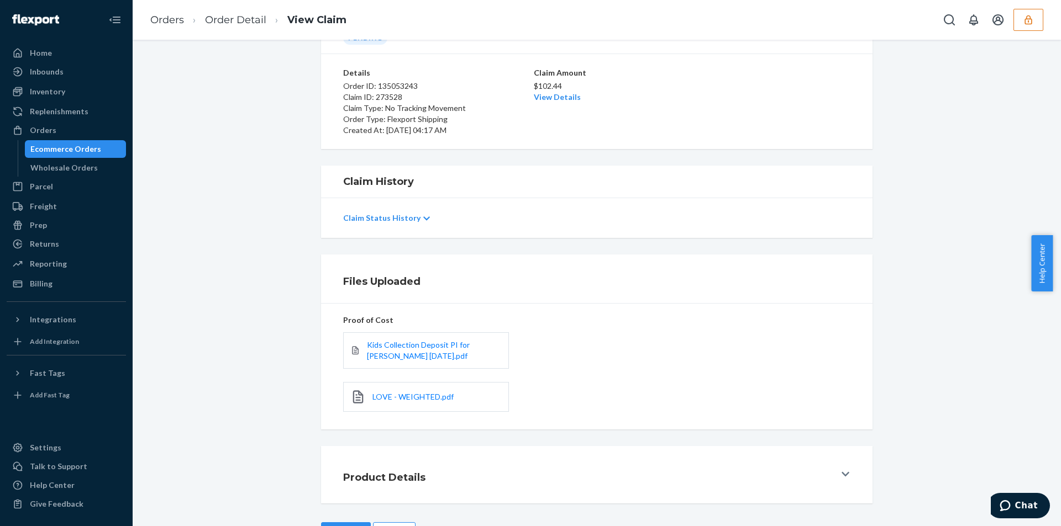
scroll to position [109, 0]
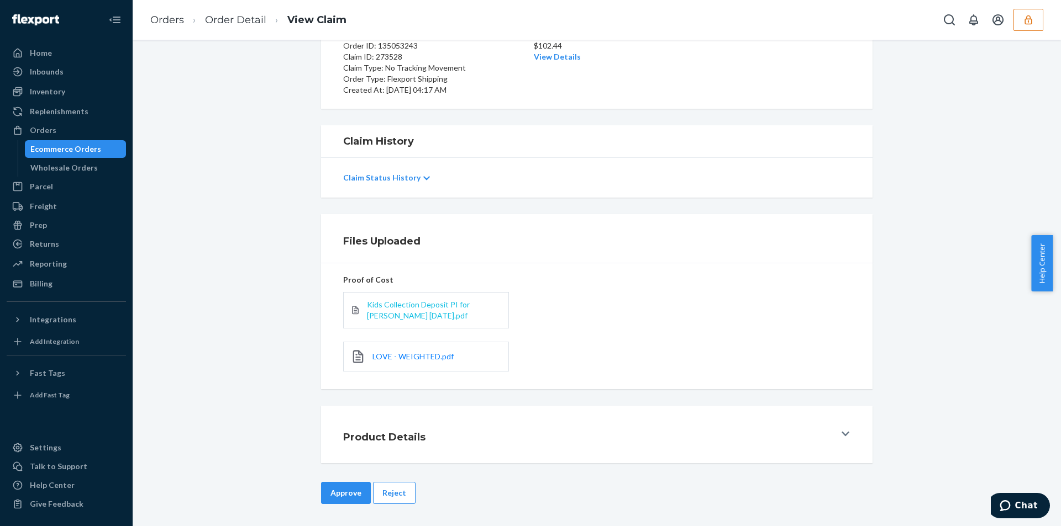
click at [404, 307] on span "Kids Collection Deposit PI for Hudson 2024-9-3.pdf" at bounding box center [418, 310] width 103 height 20
click at [398, 367] on div "LOVE - WEIGHTED.pdf" at bounding box center [426, 357] width 166 height 30
click at [398, 357] on span "LOVE - WEIGHTED.pdf" at bounding box center [412, 356] width 81 height 9
click at [246, 19] on link "Order Detail" at bounding box center [235, 20] width 61 height 12
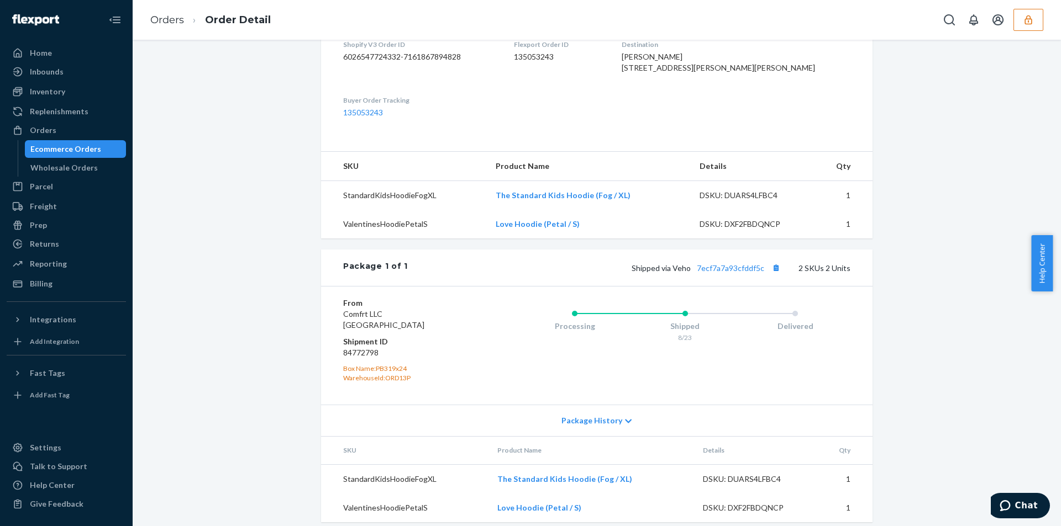
scroll to position [325, 0]
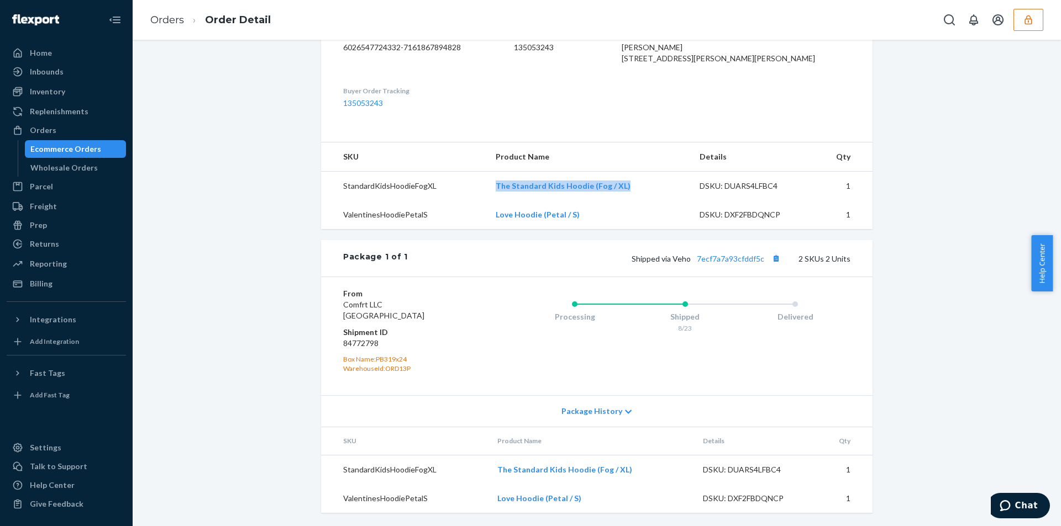
drag, startPoint x: 630, startPoint y: 182, endPoint x: 493, endPoint y: 193, distance: 137.4
click at [493, 193] on td "The Standard Kids Hoodie (Fog / XL)" at bounding box center [589, 186] width 204 height 29
copy link "The Standard Kids Hoodie (Fog / XL)"
drag, startPoint x: 583, startPoint y: 208, endPoint x: 492, endPoint y: 220, distance: 92.0
click at [492, 220] on td "Love Hoodie (Petal / S)" at bounding box center [589, 215] width 204 height 29
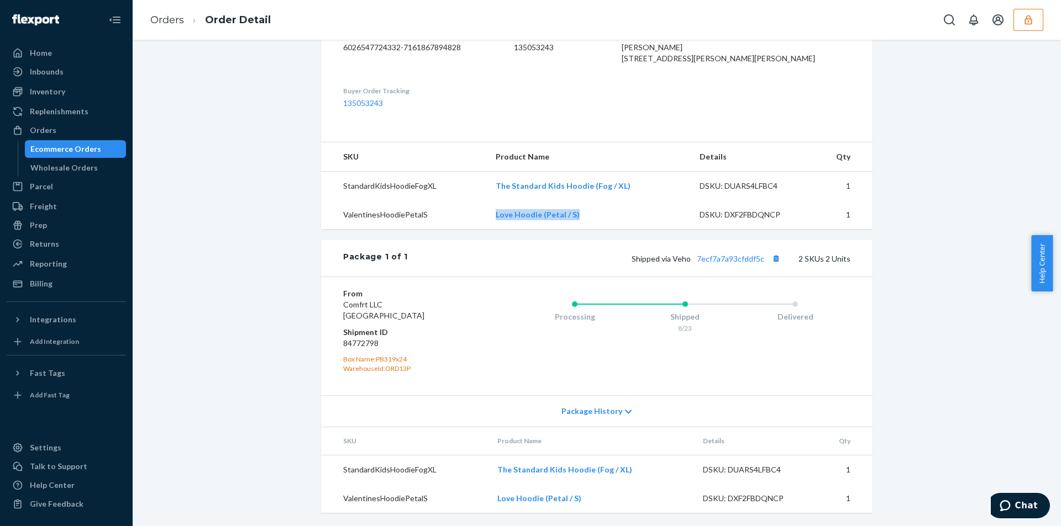
copy link "Love Hoodie (Petal / S)"
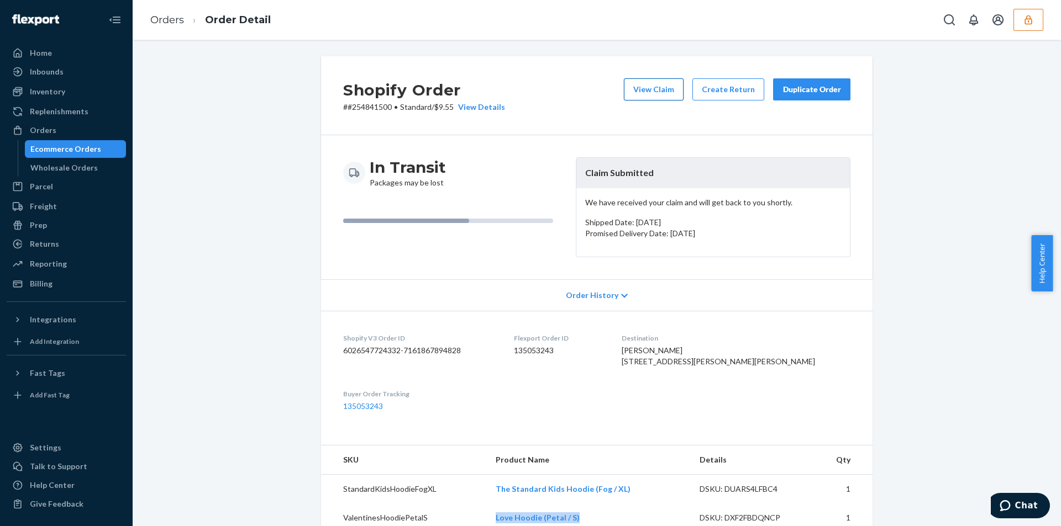
click at [652, 83] on button "View Claim" at bounding box center [654, 89] width 60 height 22
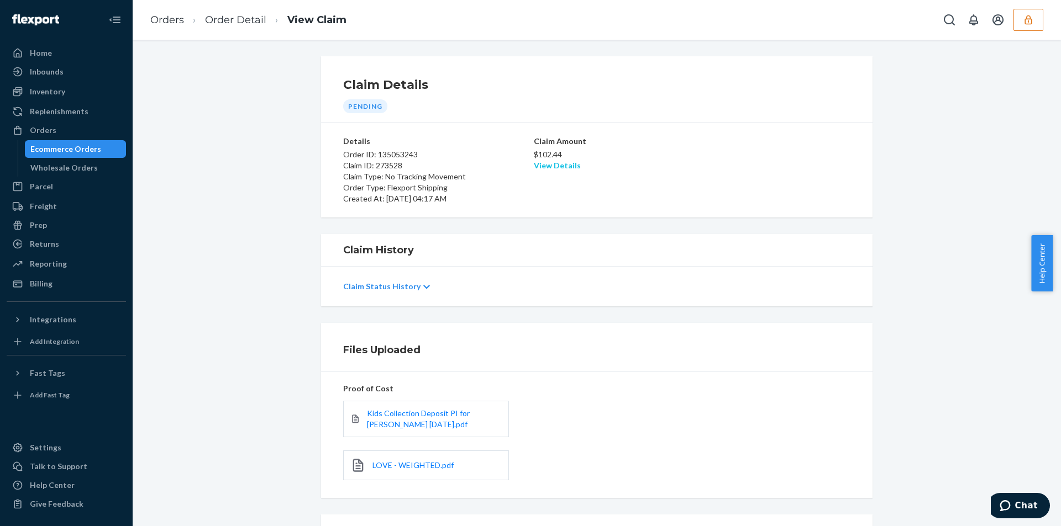
click at [553, 166] on link "View Details" at bounding box center [557, 165] width 47 height 9
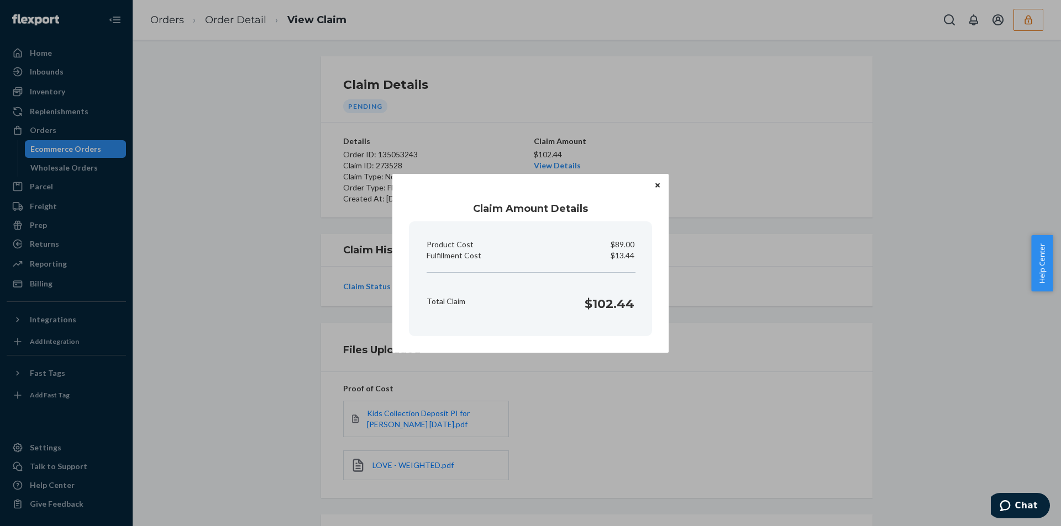
click at [326, 276] on div "Claim Amount Details Product Cost $89.00 Fulfillment Cost $13.44 Total Claim $1…" at bounding box center [530, 263] width 1061 height 526
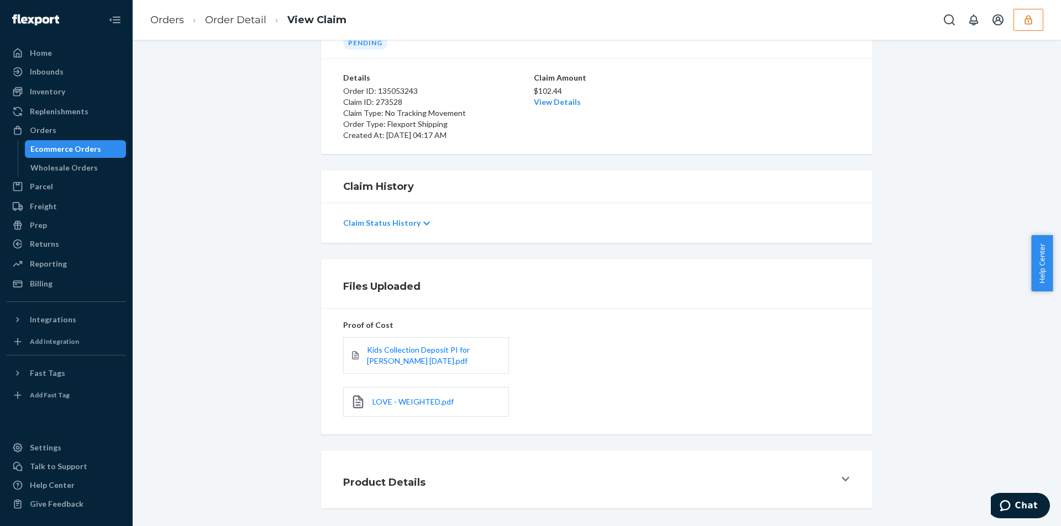
scroll to position [109, 0]
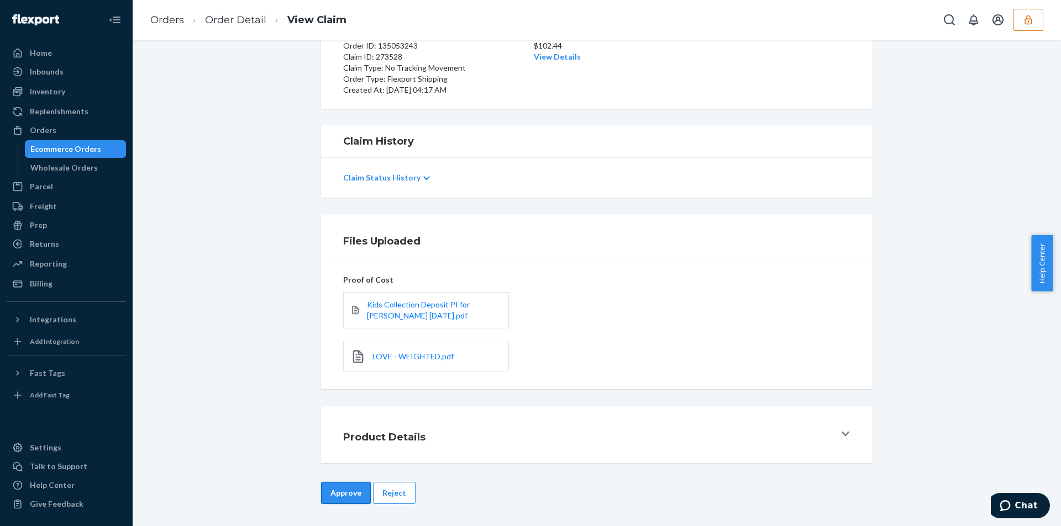
click at [345, 489] on button "Approve" at bounding box center [346, 493] width 50 height 22
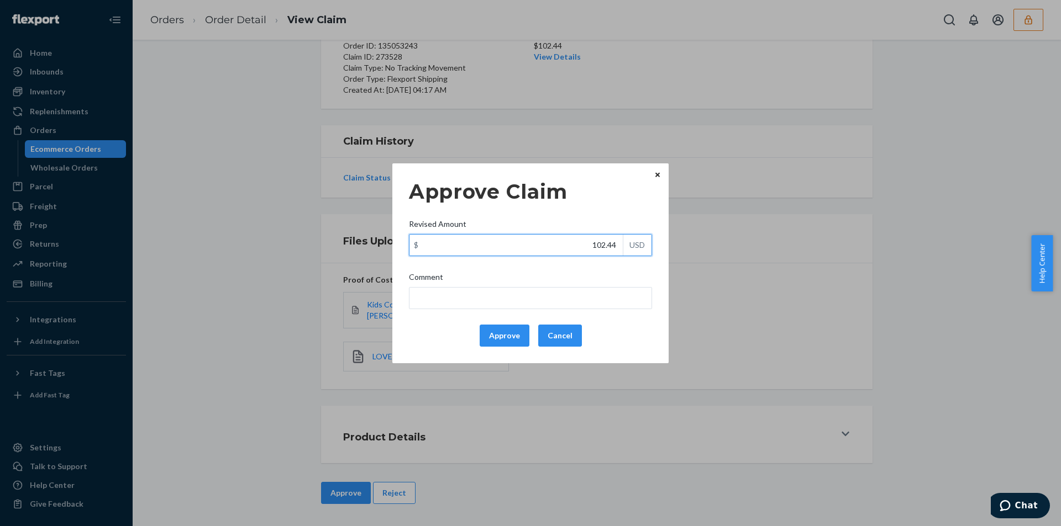
click at [578, 250] on input "102.44" at bounding box center [515, 245] width 213 height 21
paste input "55.0"
type input "55.04"
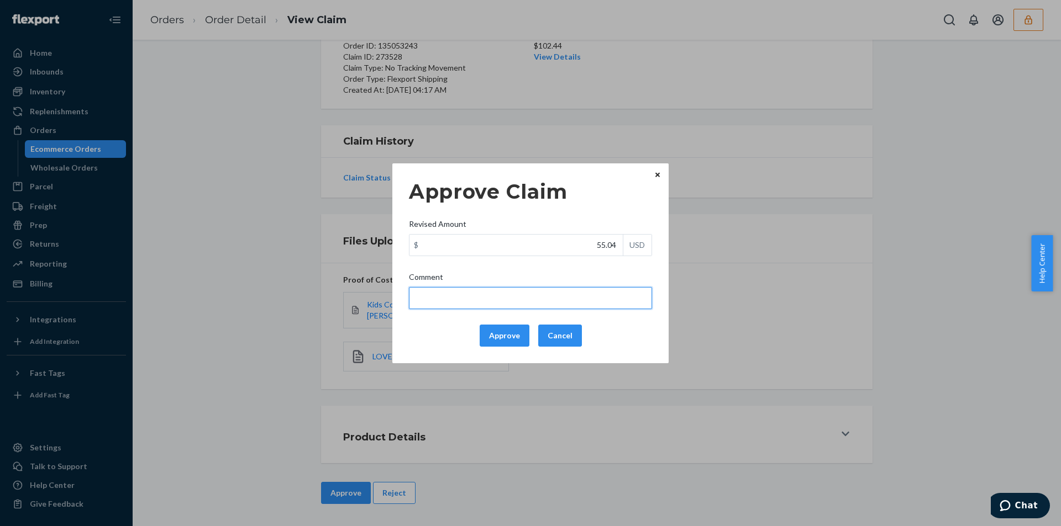
click at [515, 299] on input "Comment" at bounding box center [530, 298] width 243 height 22
type input "Total cost has been adjusted to 40% retail price plus fulfillment fee"
click at [486, 333] on button "Approve" at bounding box center [505, 336] width 50 height 22
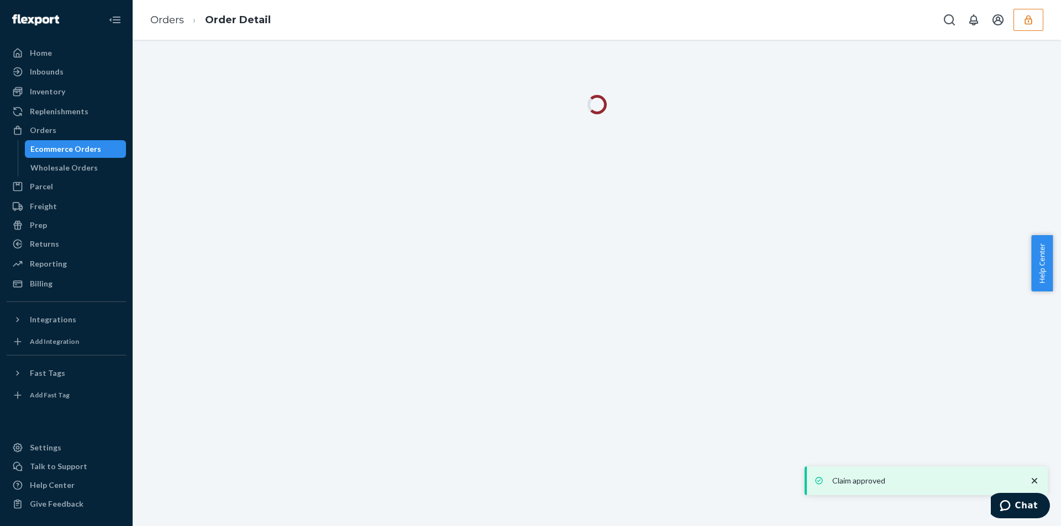
click at [463, 25] on div "Orders Order Detail" at bounding box center [597, 20] width 928 height 40
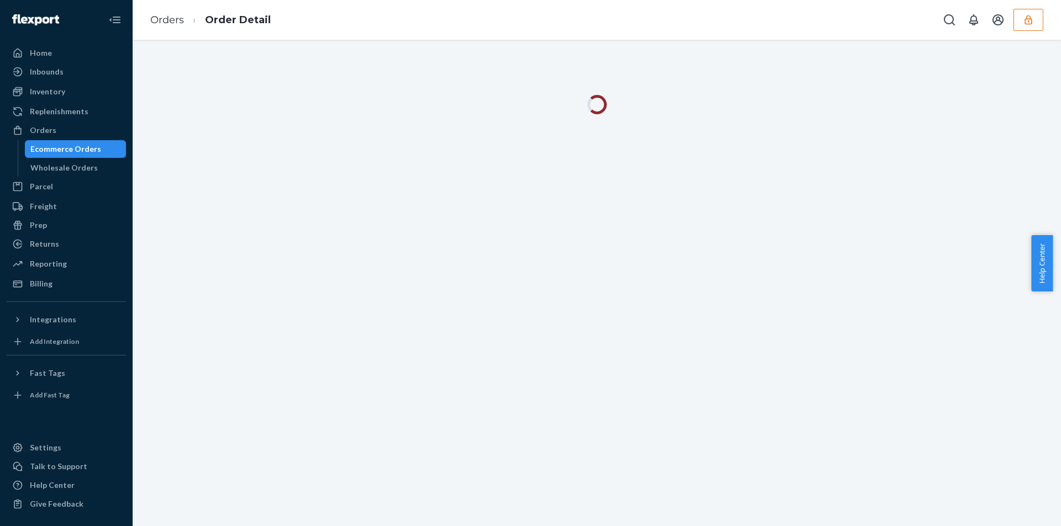
click at [1046, 54] on div at bounding box center [597, 283] width 928 height 487
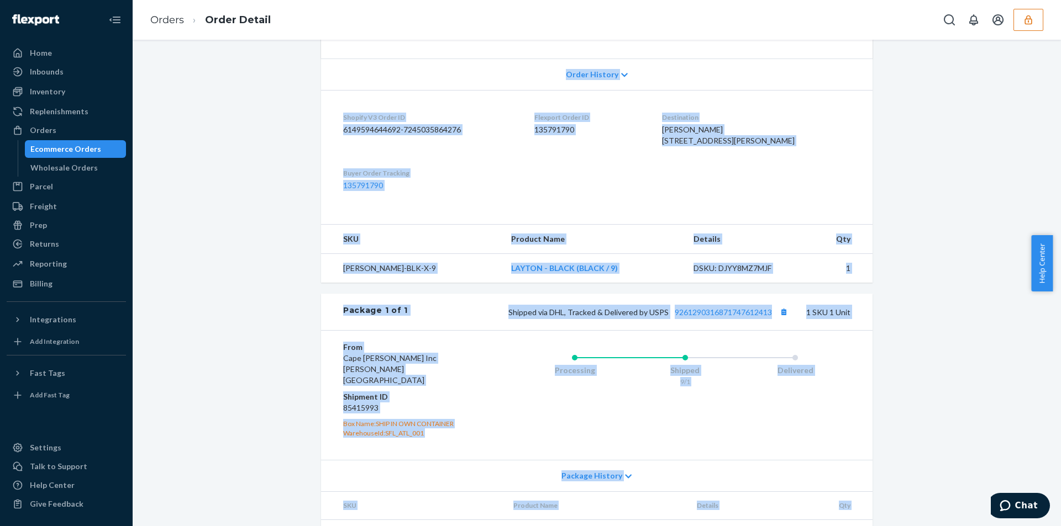
click at [943, 288] on div "Shopify Order # #RTL140915 • Standard / $10.78 View Details View Claim Create R…" at bounding box center [596, 198] width 911 height 727
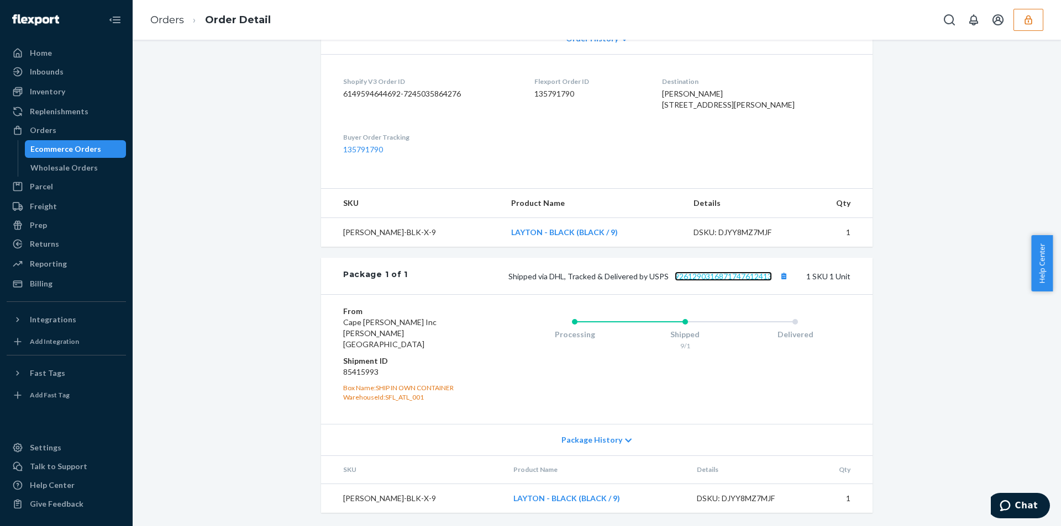
click at [739, 281] on link "9261290316871747612413" at bounding box center [723, 276] width 97 height 9
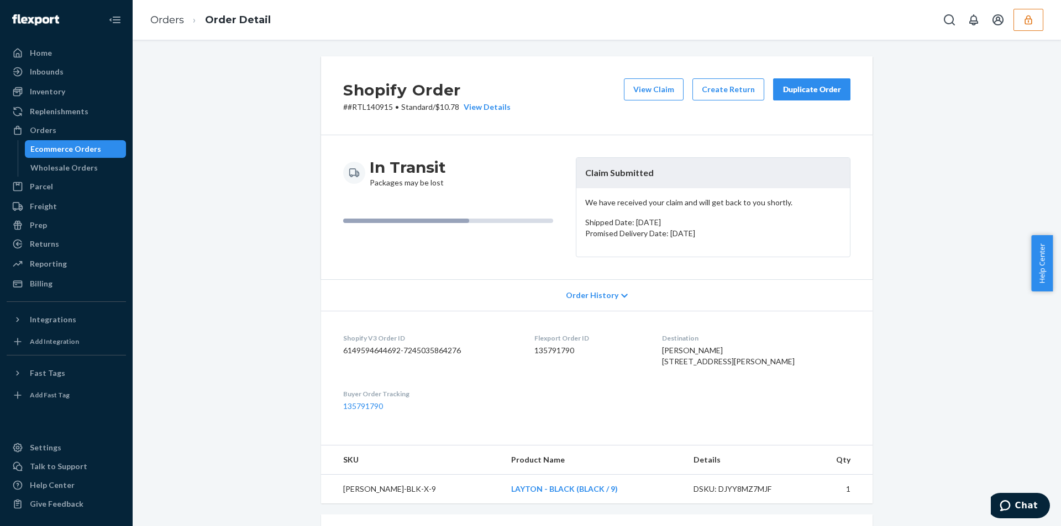
click at [254, 282] on div "Shopify Order # #RTL140915 • Standard / $10.78 View Details View Claim Create R…" at bounding box center [596, 419] width 911 height 727
click at [639, 73] on div "Shopify Order # #RTL140915 • Standard / $10.78 View Details View Claim Create R…" at bounding box center [596, 95] width 551 height 79
click at [641, 94] on button "View Claim" at bounding box center [654, 89] width 60 height 22
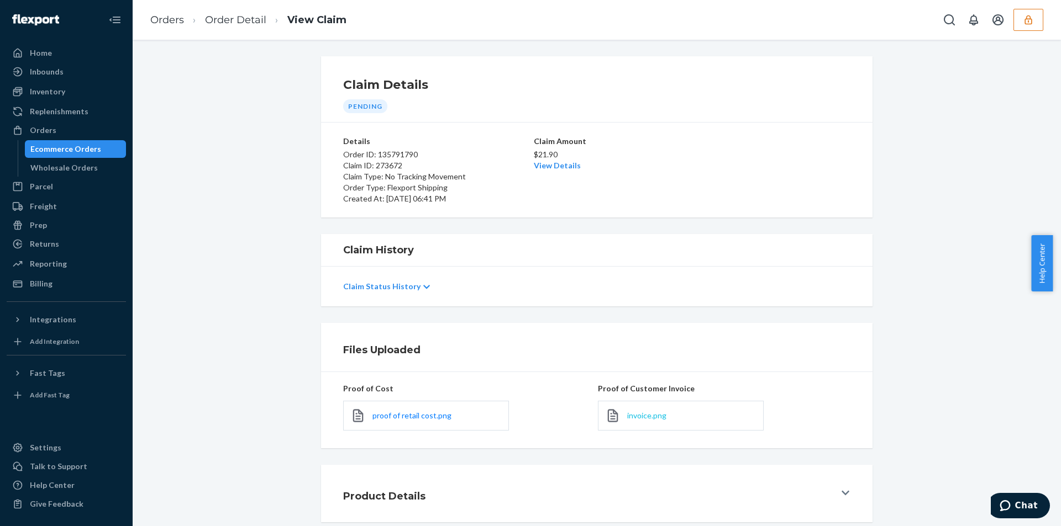
click at [642, 415] on span "invoice.png" at bounding box center [646, 415] width 39 height 9
click at [650, 412] on span "invoice.png" at bounding box center [646, 415] width 39 height 9
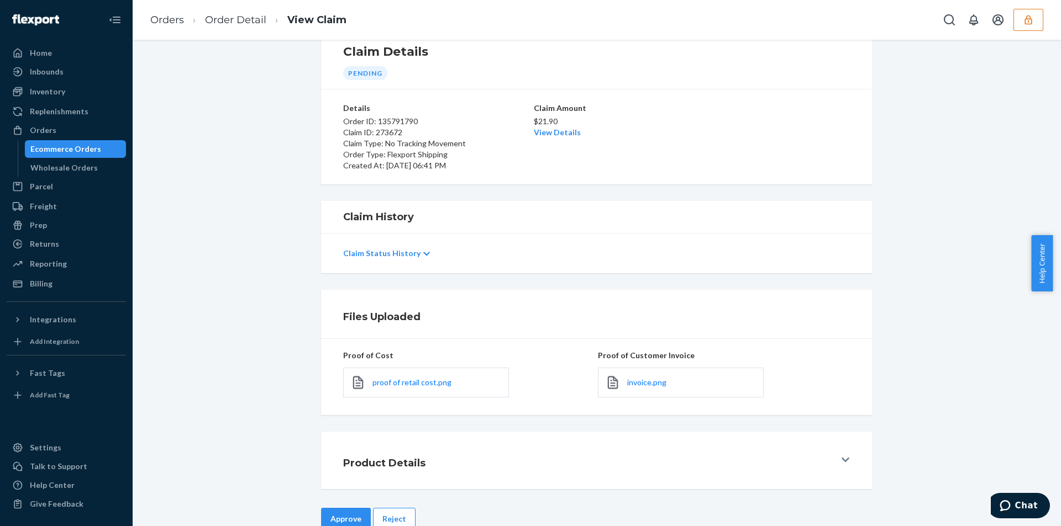
scroll to position [59, 0]
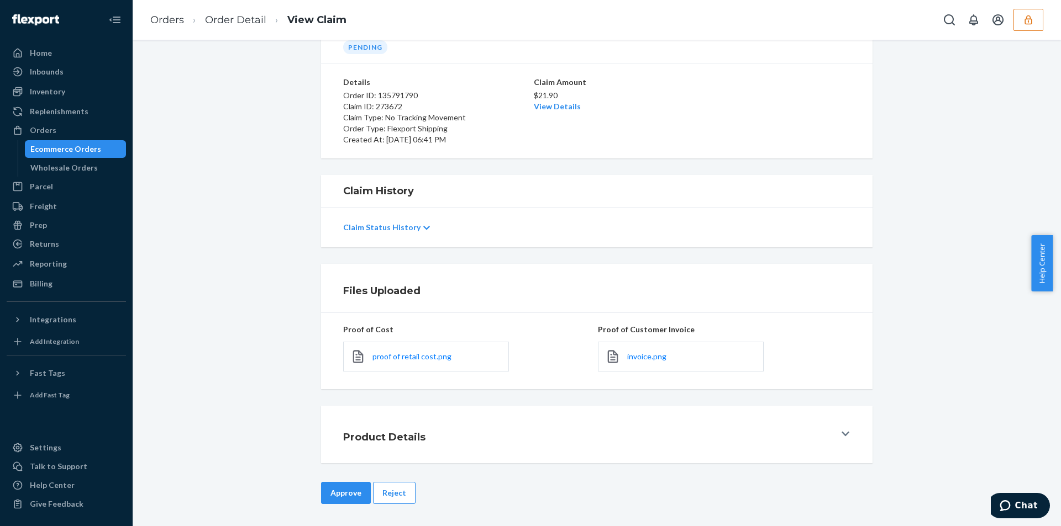
click at [291, 450] on div "Product Details" at bounding box center [596, 434] width 911 height 57
click at [397, 496] on button "Reject" at bounding box center [394, 493] width 43 height 22
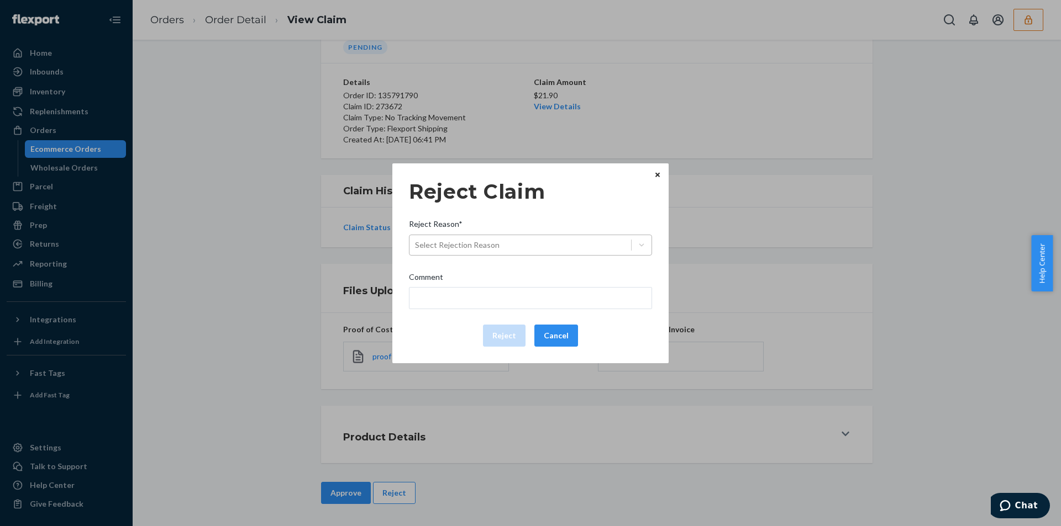
click at [548, 240] on div "Select Rejection Reason" at bounding box center [520, 245] width 222 height 18
click at [416, 240] on input "Reject Reason* Select Rejection Reason" at bounding box center [415, 245] width 1 height 11
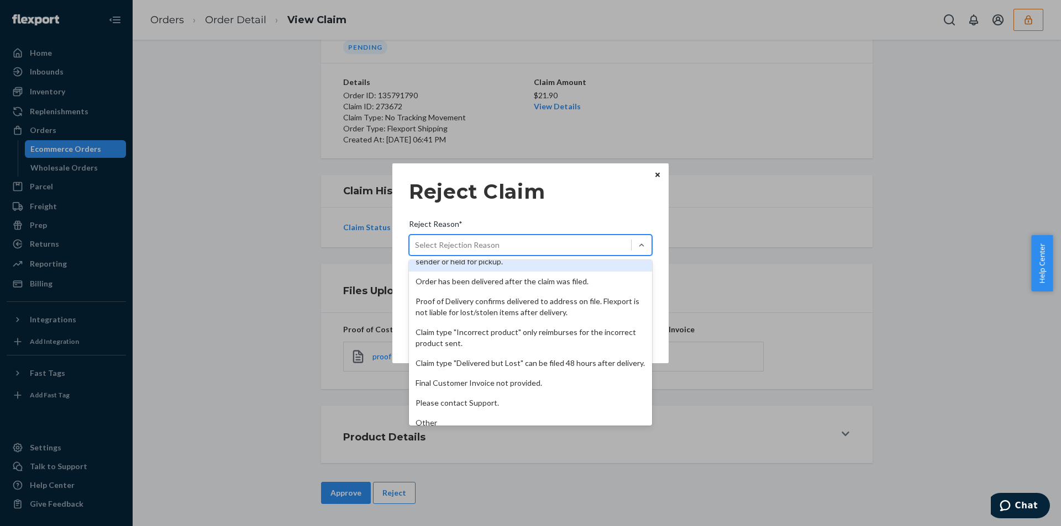
scroll to position [144, 0]
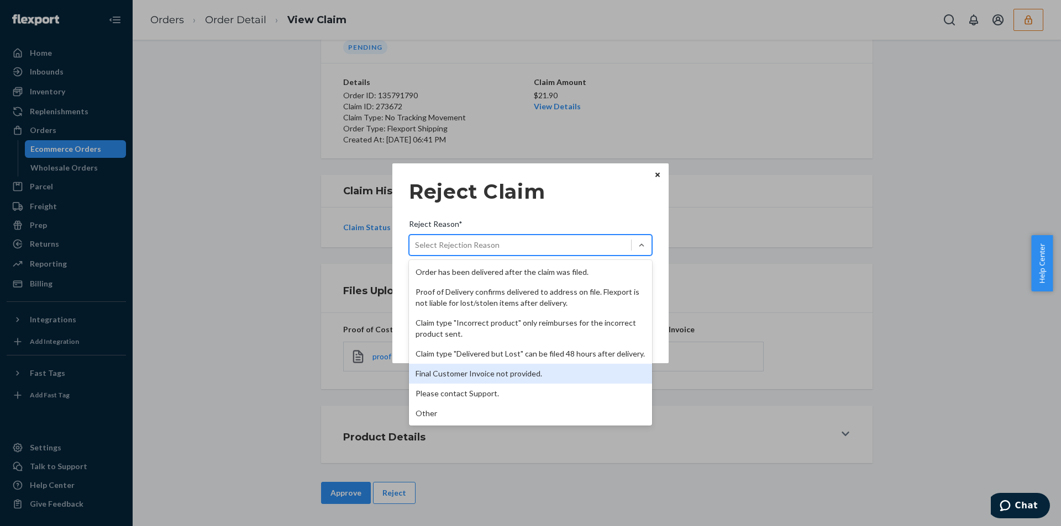
click at [456, 372] on div "Final Customer Invoice not provided." at bounding box center [530, 374] width 243 height 20
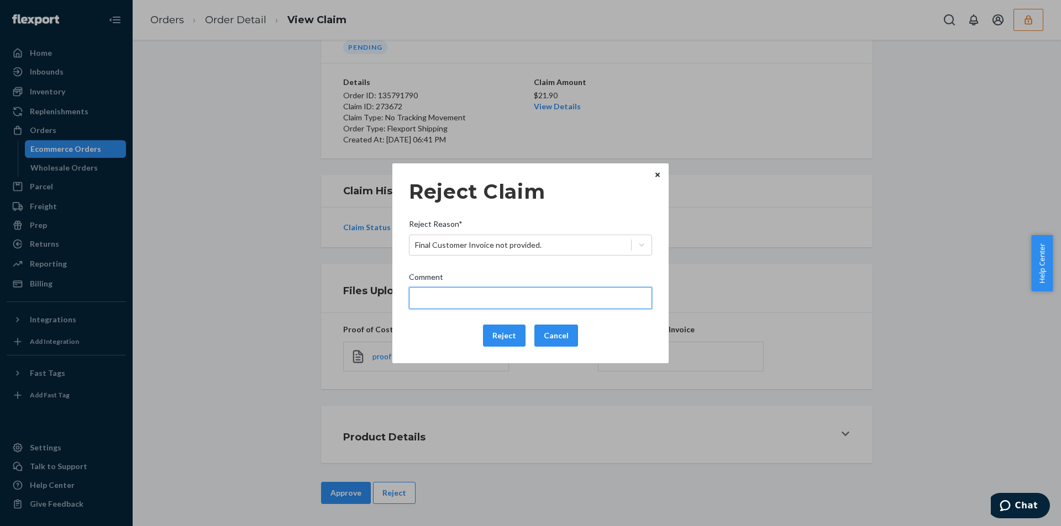
click at [456, 307] on input "Comment" at bounding box center [530, 298] width 243 height 22
type input "Please upload the final customer invoice including customer details in order to…"
click at [505, 336] on button "Reject" at bounding box center [504, 336] width 43 height 22
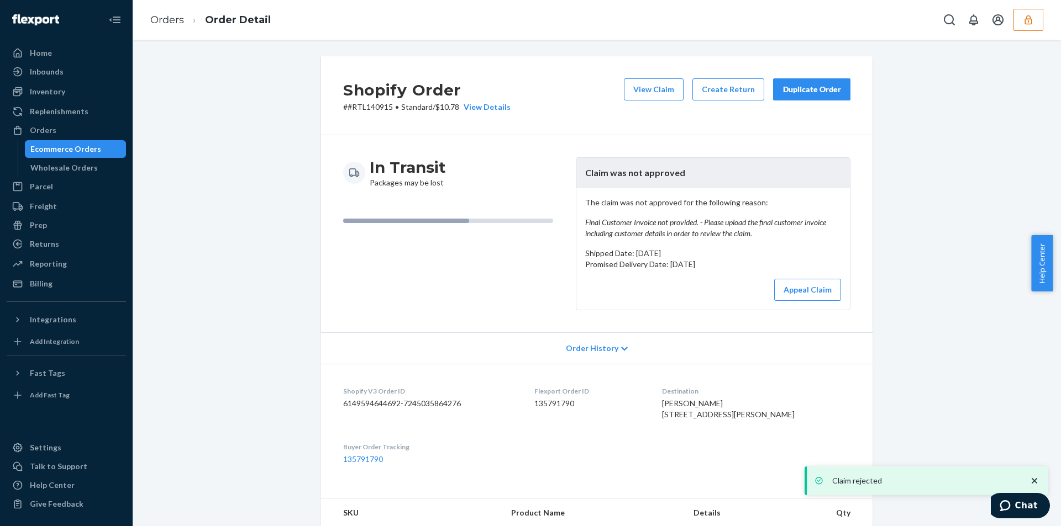
click at [265, 238] on div "Shopify Order # #RTL140915 • Standard / $10.78 View Details View Claim Create R…" at bounding box center [596, 446] width 911 height 780
click at [281, 125] on div "Shopify Order # #RTL140915 • Standard / $10.78 View Details View Claim Create R…" at bounding box center [596, 446] width 911 height 780
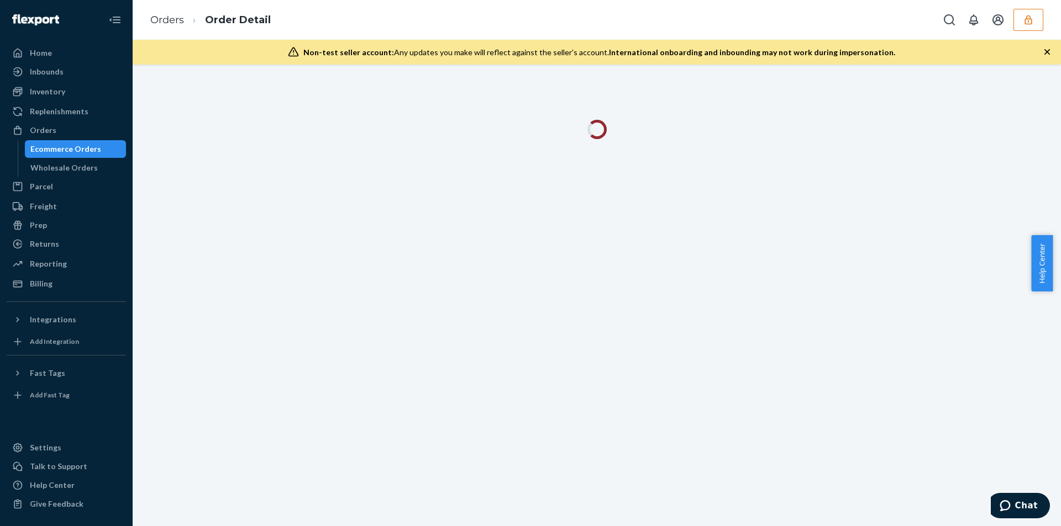
click at [1051, 57] on icon "button" at bounding box center [1046, 51] width 11 height 11
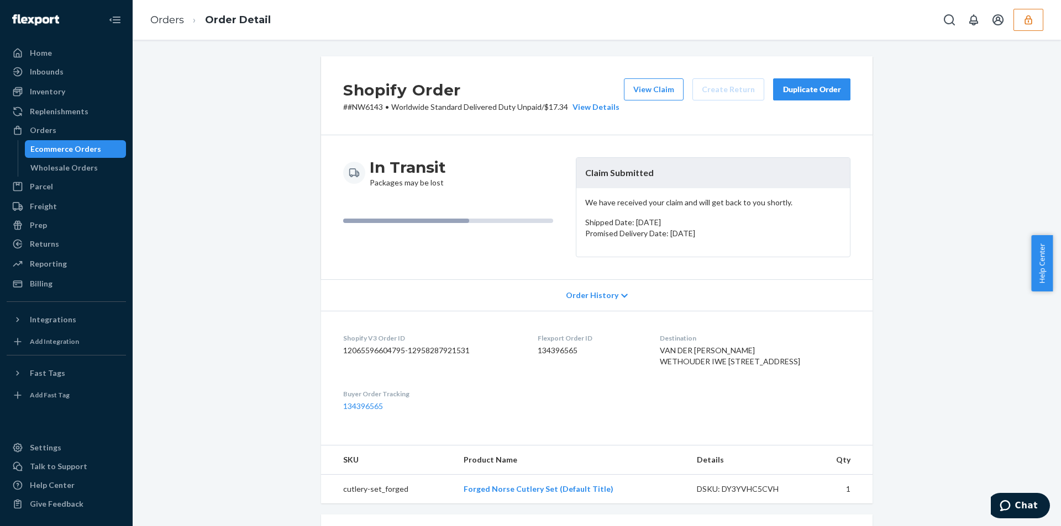
click at [278, 235] on div "Shopify Order # #NW6143 • Worldwide Standard Delivered Duty Unpaid / $17.34 Vie…" at bounding box center [596, 414] width 911 height 716
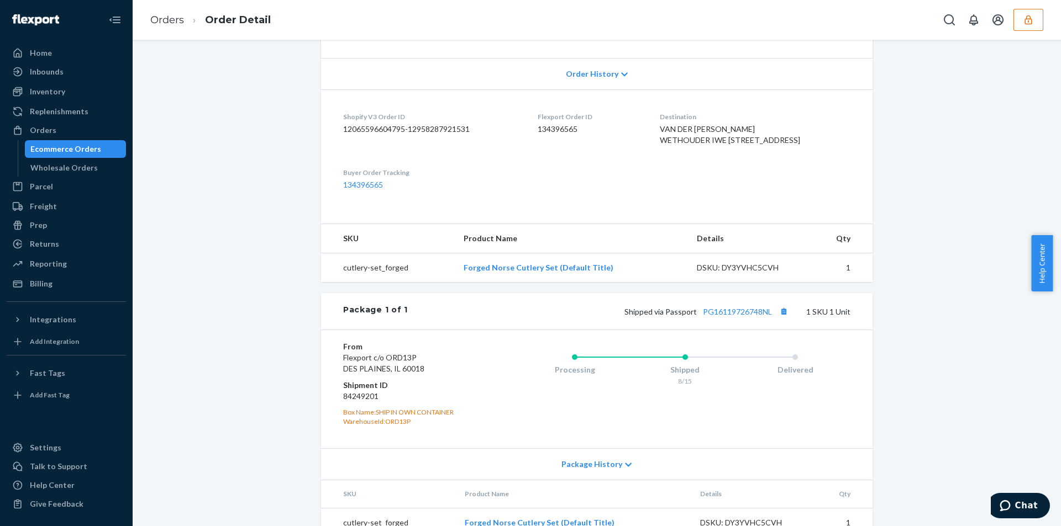
scroll to position [279, 0]
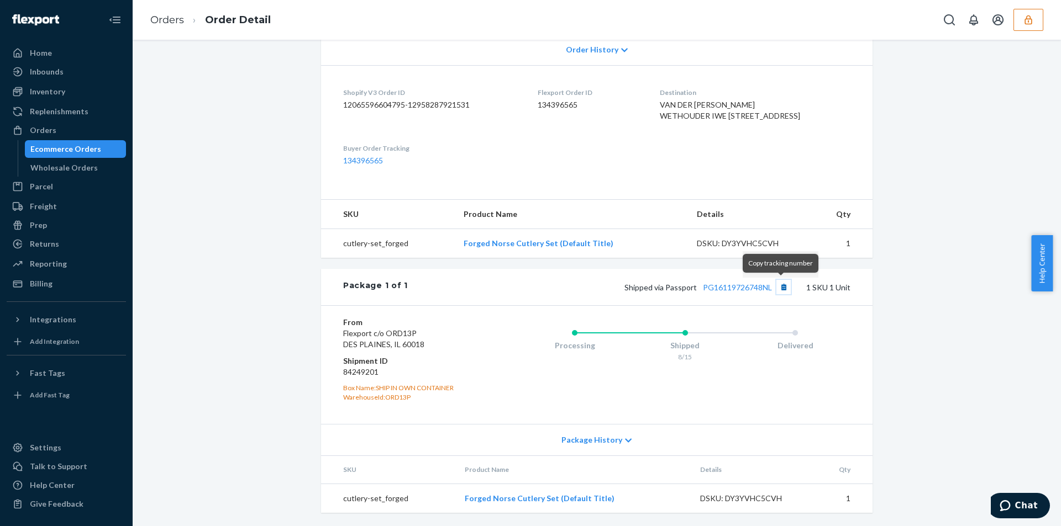
click at [779, 286] on button "Copy tracking number" at bounding box center [783, 287] width 14 height 14
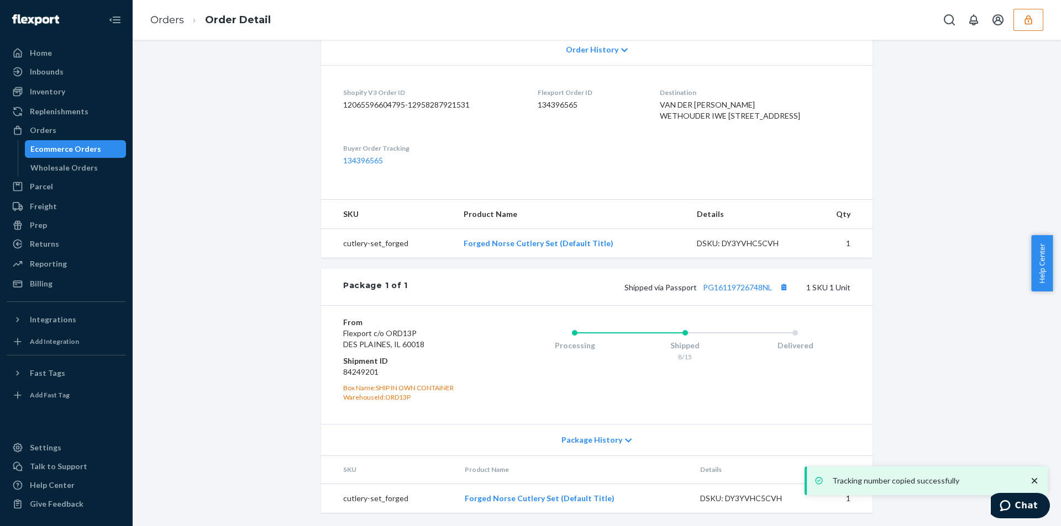
click at [731, 298] on div "Package 1 of 1 Shipped via Passport PG16119726748NL 1 SKU 1 Unit" at bounding box center [596, 287] width 551 height 36
click at [734, 291] on link "PG16119726748NL" at bounding box center [737, 287] width 69 height 9
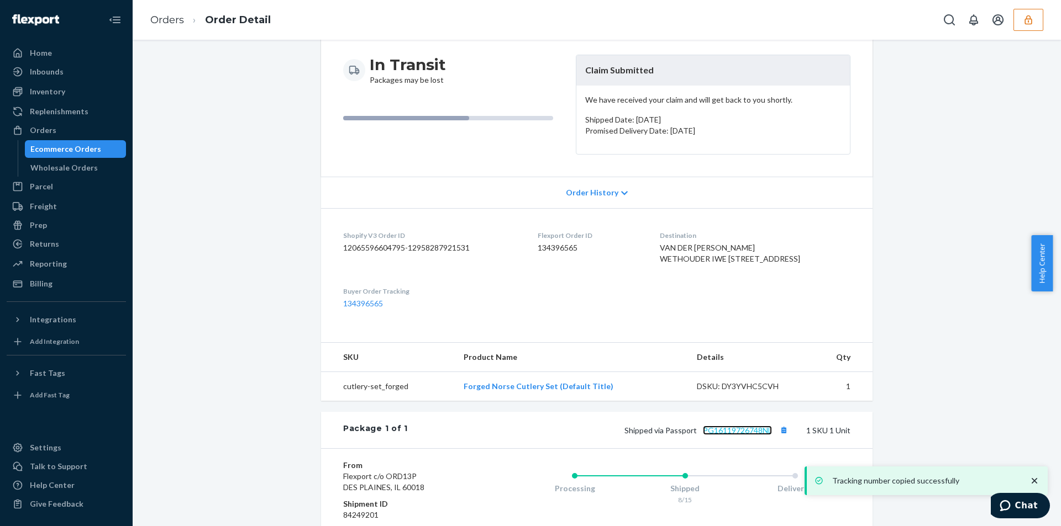
scroll to position [0, 0]
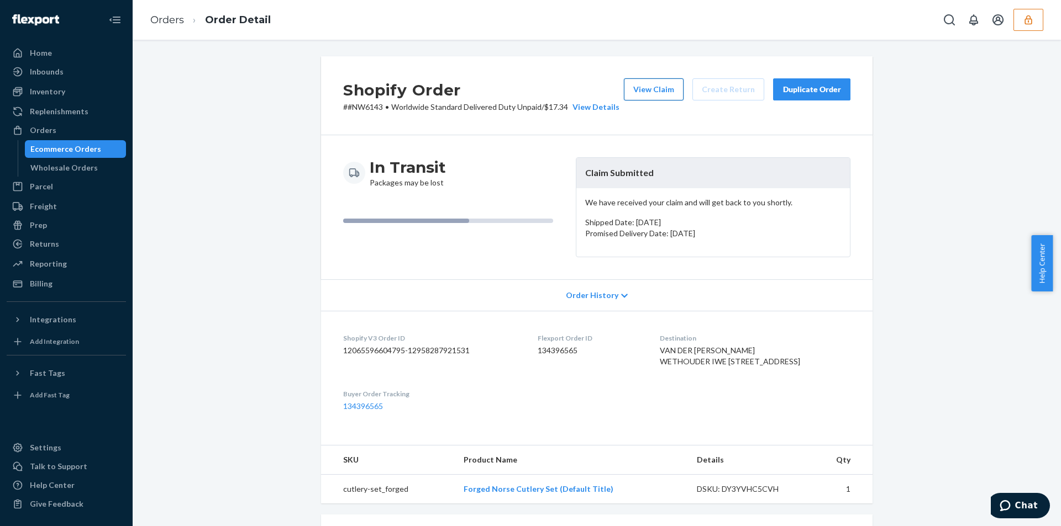
click at [636, 80] on button "View Claim" at bounding box center [654, 89] width 60 height 22
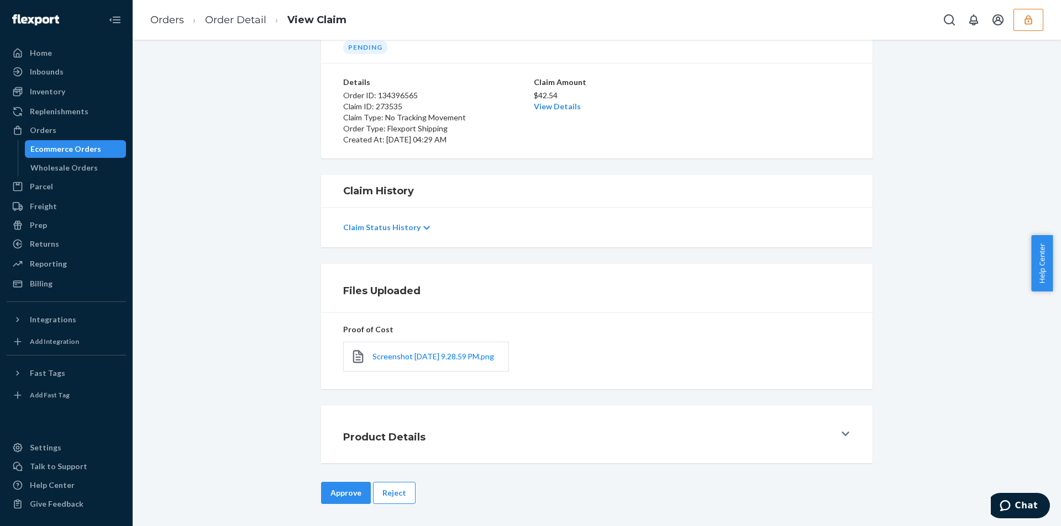
scroll to position [66, 0]
click at [405, 497] on button "Reject" at bounding box center [394, 493] width 43 height 22
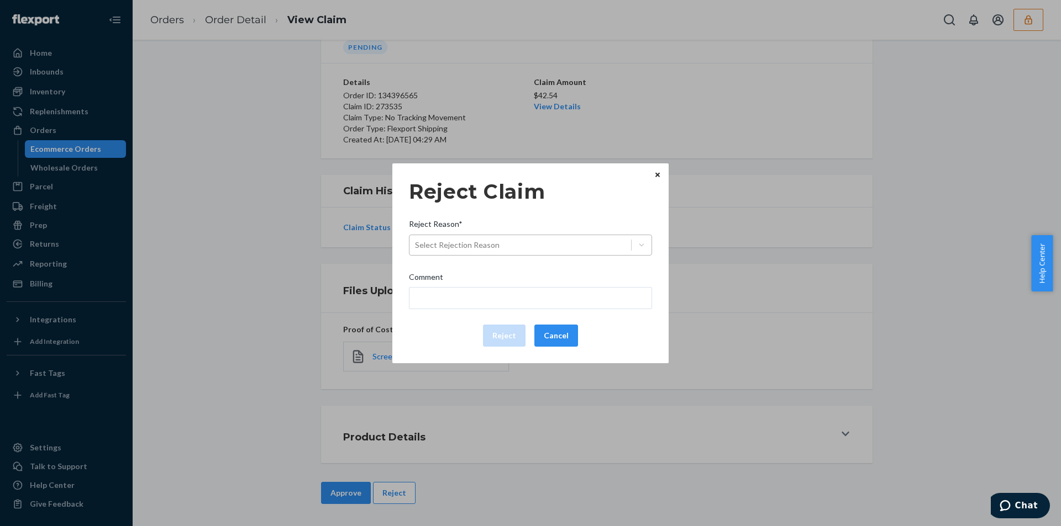
click at [539, 249] on div "Select Rejection Reason" at bounding box center [520, 245] width 222 height 18
click at [416, 249] on input "Reject Reason* Select Rejection Reason" at bounding box center [415, 245] width 1 height 11
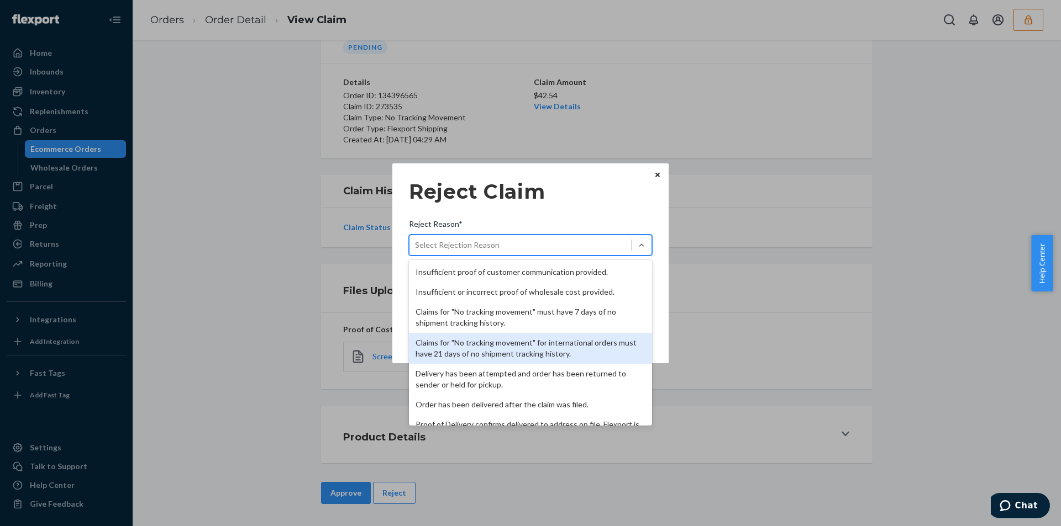
click at [455, 349] on div "Claims for "No tracking movement" for international orders must have 21 days of…" at bounding box center [530, 348] width 243 height 31
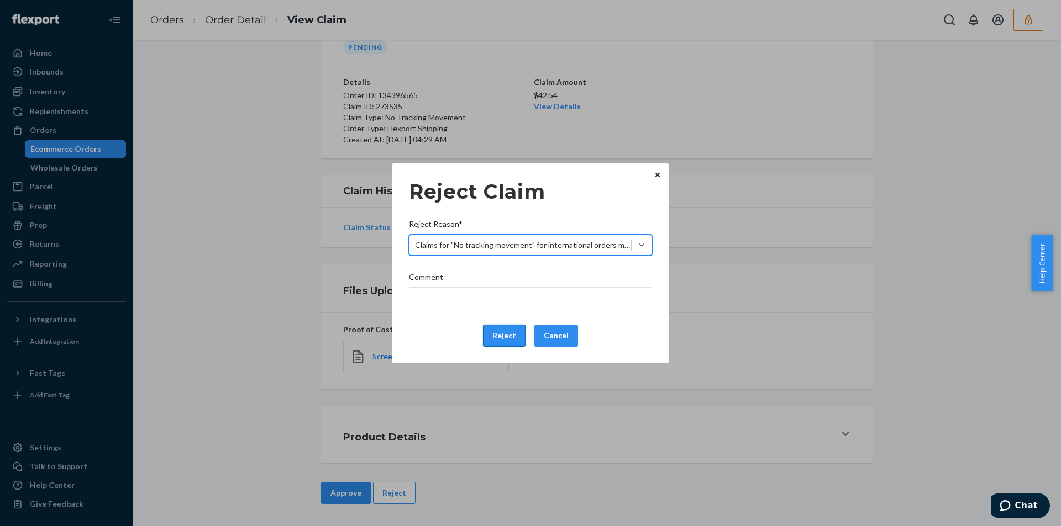
click at [494, 335] on button "Reject" at bounding box center [504, 336] width 43 height 22
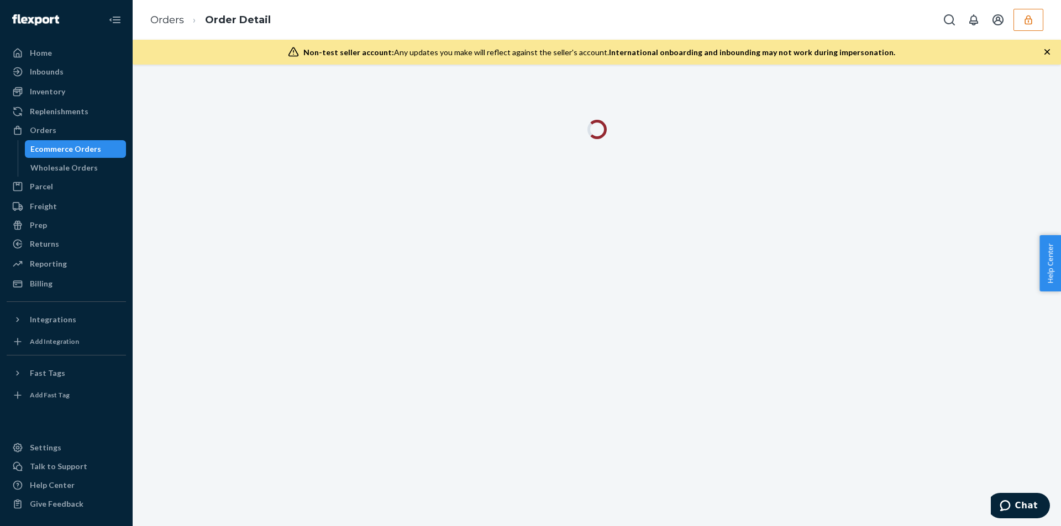
click at [1040, 50] on div "Non-test seller account: Any updates you make will reflect against the seller's…" at bounding box center [597, 52] width 928 height 25
click at [1045, 50] on icon "button" at bounding box center [1047, 52] width 6 height 6
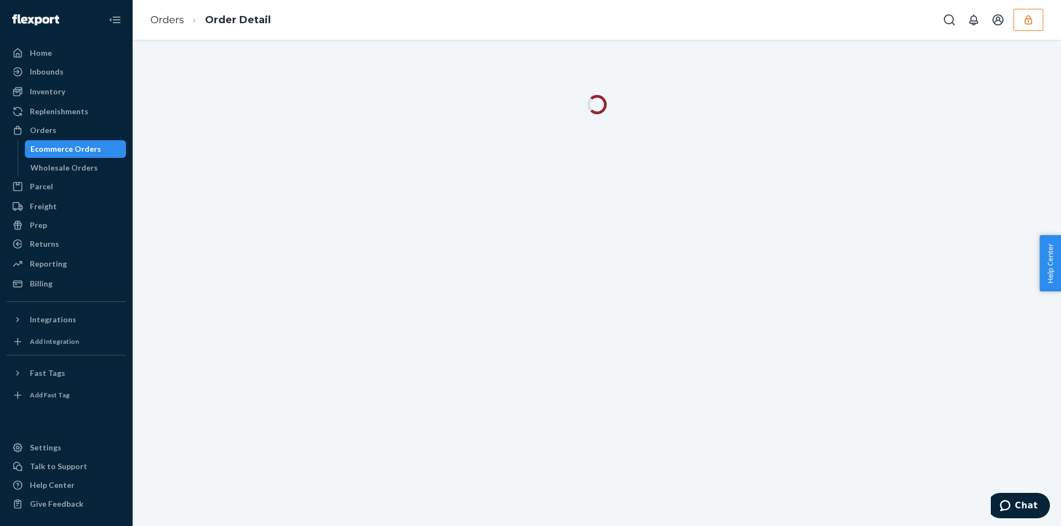
click at [1045, 50] on div at bounding box center [597, 283] width 928 height 487
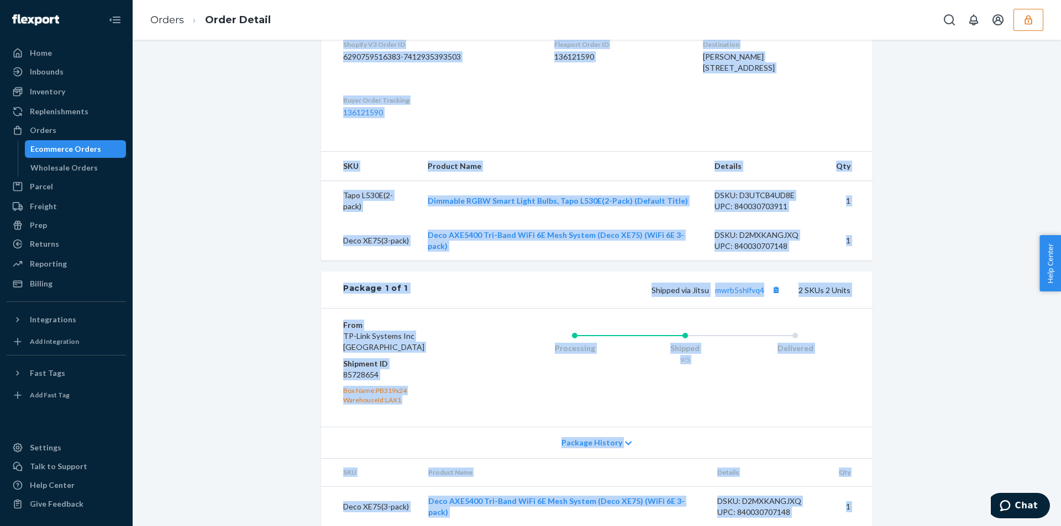
scroll to position [338, 0]
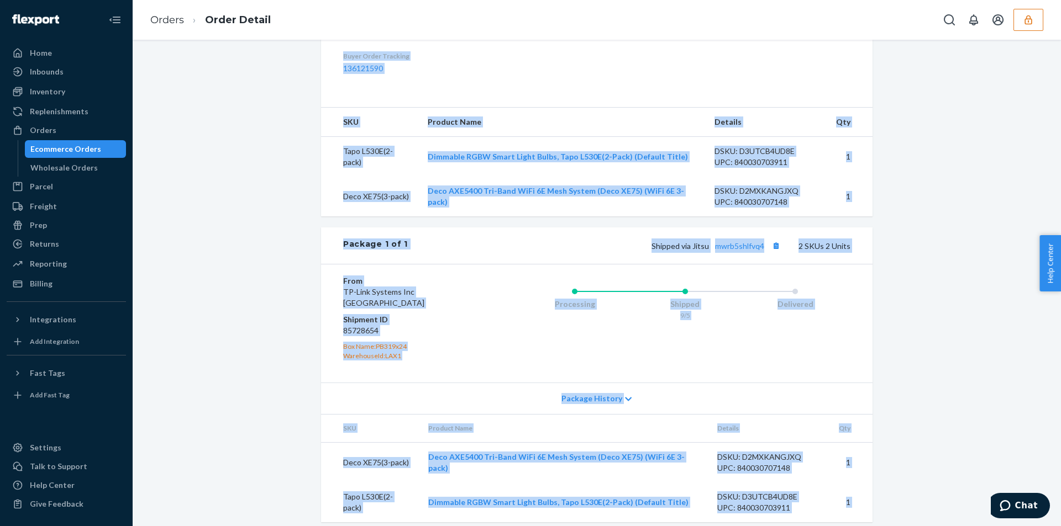
drag, startPoint x: 952, startPoint y: 256, endPoint x: 805, endPoint y: 277, distance: 148.4
click at [952, 255] on div "Shopify Order # #46201 • Standard / $14.78 View Details View Claim Create Retur…" at bounding box center [596, 127] width 911 height 818
click at [776, 288] on div "From TP-Link Systems Inc [GEOGRAPHIC_DATA] Shipment ID 85728654 Box Name: PB319…" at bounding box center [596, 323] width 551 height 119
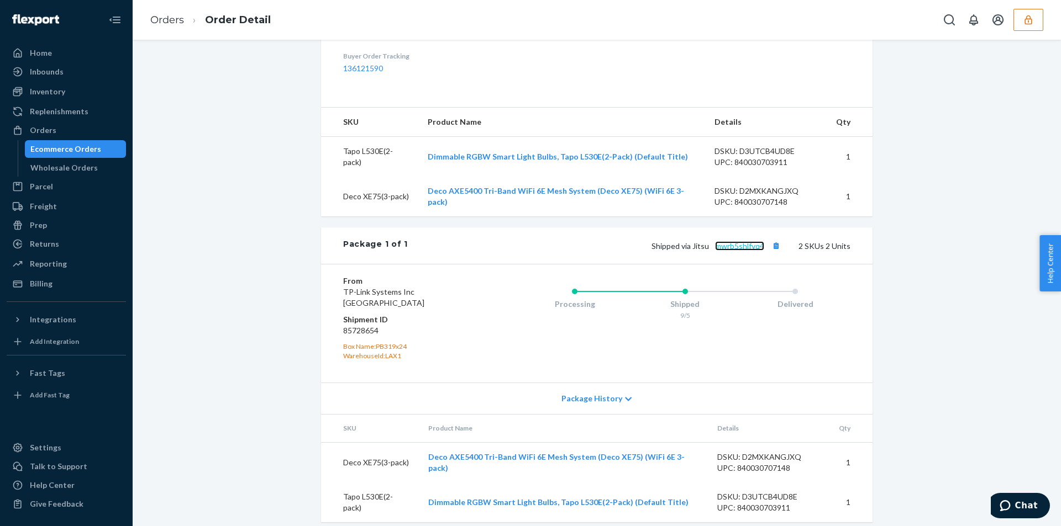
click at [739, 251] on link "mwrb5shlfvq4" at bounding box center [739, 245] width 49 height 9
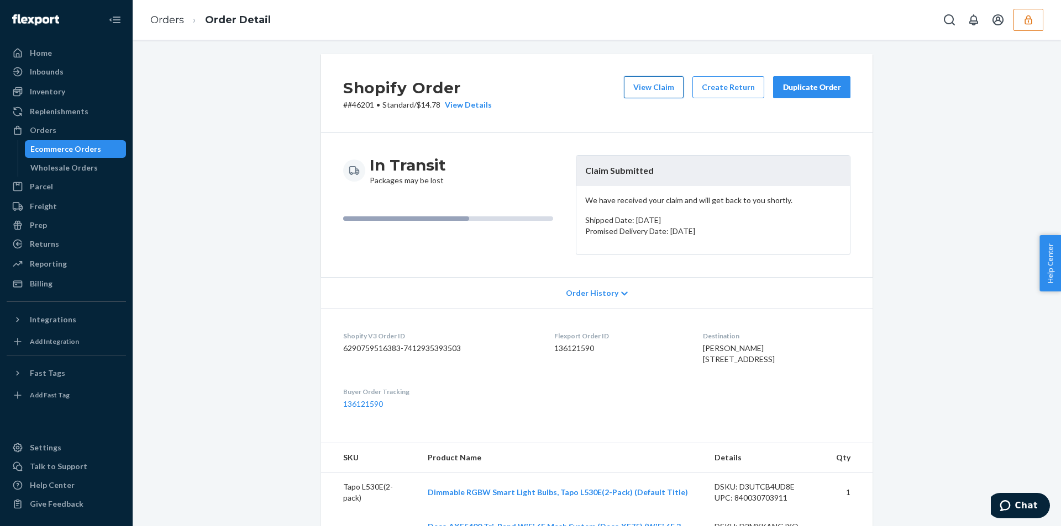
scroll to position [0, 0]
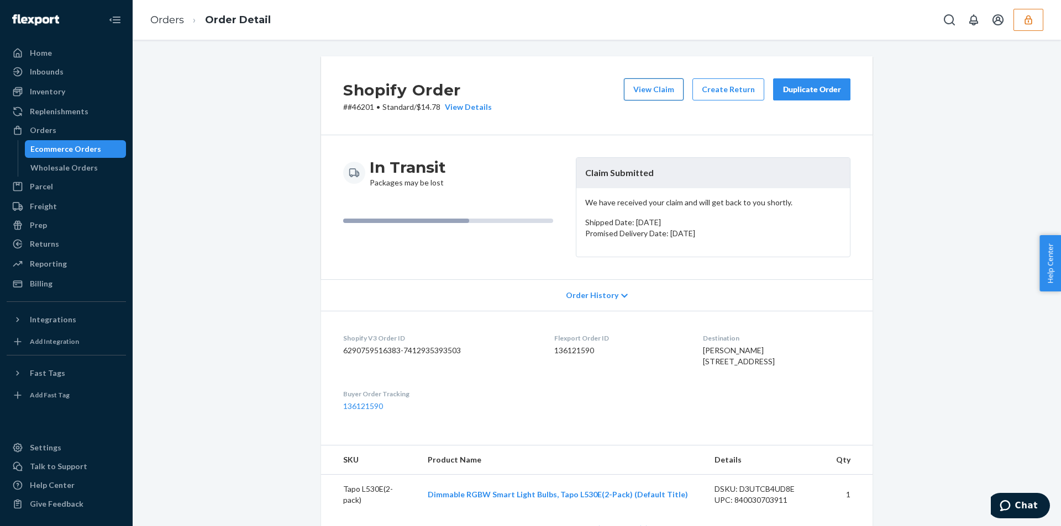
click at [636, 89] on button "View Claim" at bounding box center [654, 89] width 60 height 22
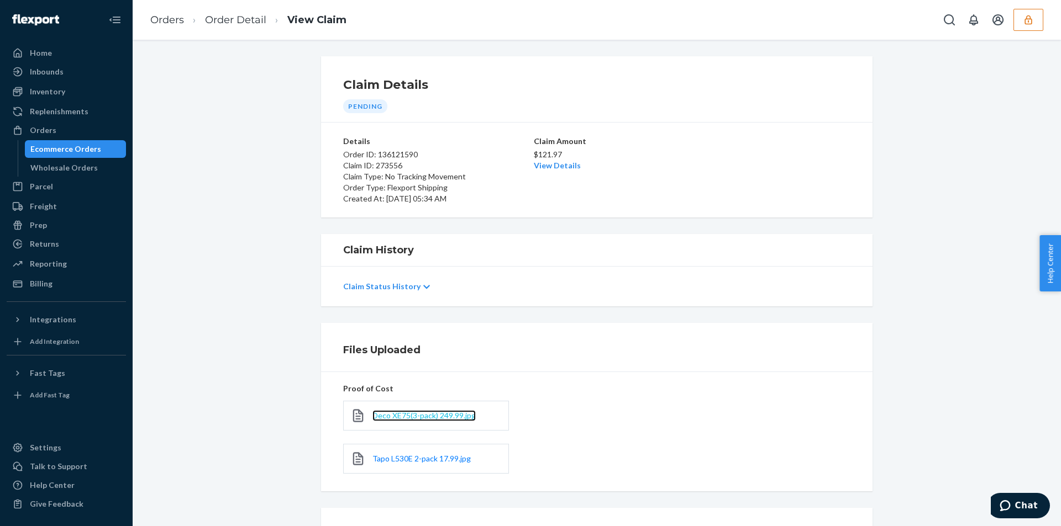
click at [413, 414] on span "Deco XE75(3-pack) 249.99.jpg" at bounding box center [423, 415] width 103 height 9
click at [554, 162] on link "View Details" at bounding box center [557, 165] width 47 height 9
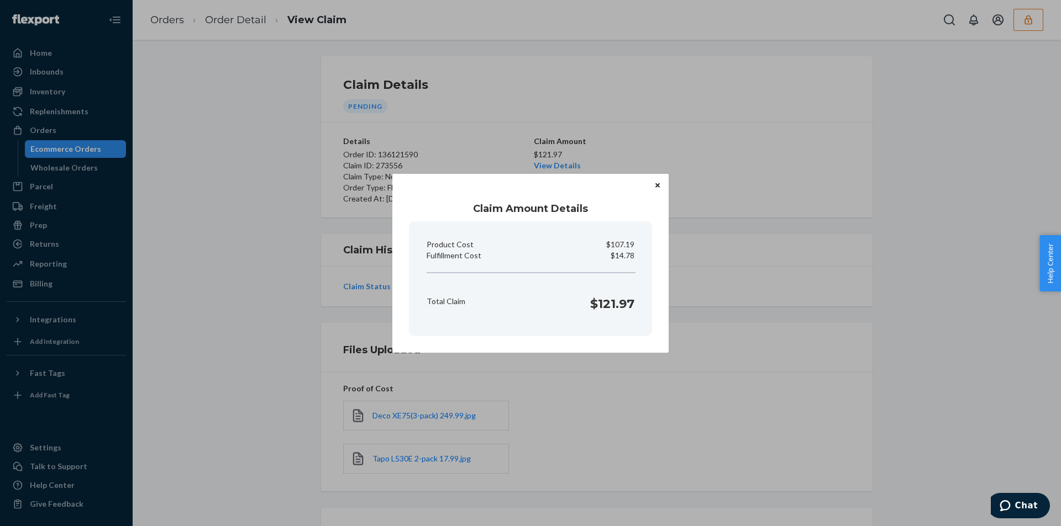
click at [297, 349] on div "Claim Amount Details Product Cost $107.19 Fulfillment Cost $14.78 Total Claim $…" at bounding box center [530, 263] width 1061 height 526
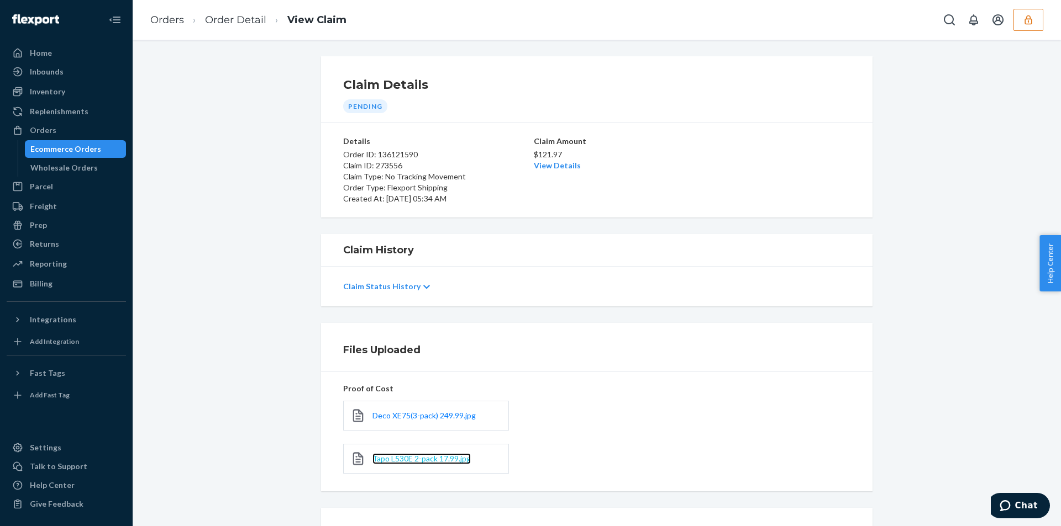
click at [407, 460] on span "Tapo L530E 2-pack 17.99.jpg" at bounding box center [421, 458] width 98 height 9
click at [565, 165] on link "View Details" at bounding box center [557, 165] width 47 height 9
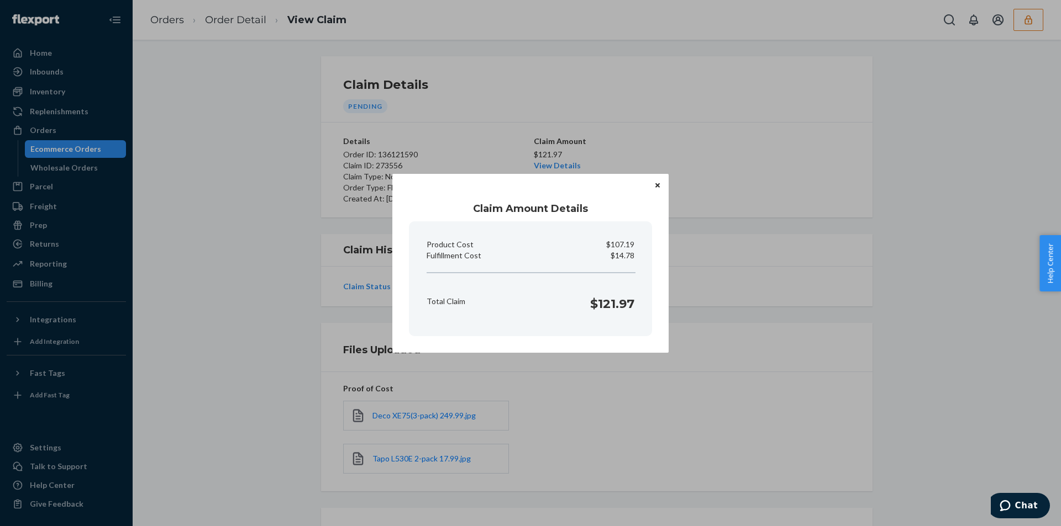
click at [282, 359] on div "Claim Amount Details Product Cost $107.19 Fulfillment Cost $14.78 Total Claim $…" at bounding box center [530, 263] width 1061 height 526
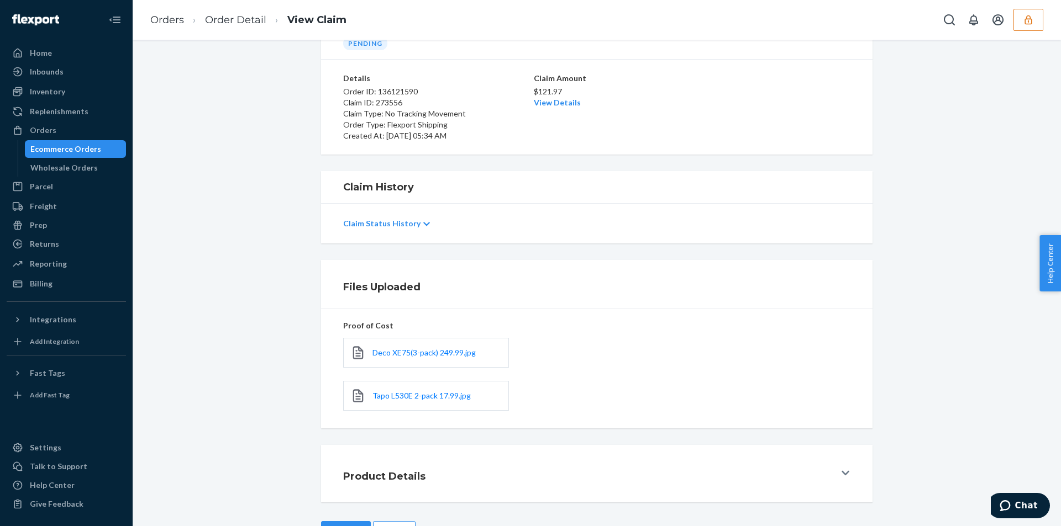
scroll to position [102, 0]
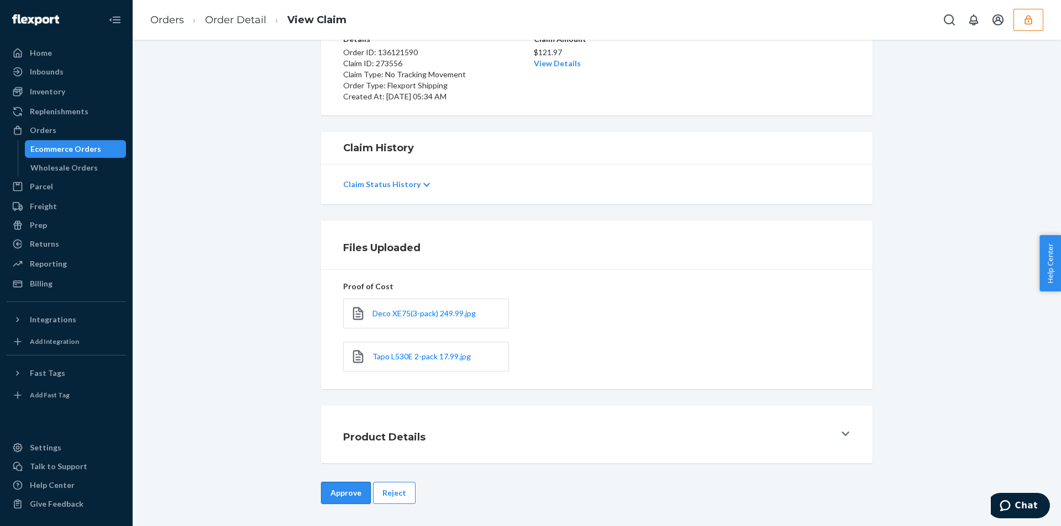
click at [331, 498] on button "Approve" at bounding box center [346, 493] width 50 height 22
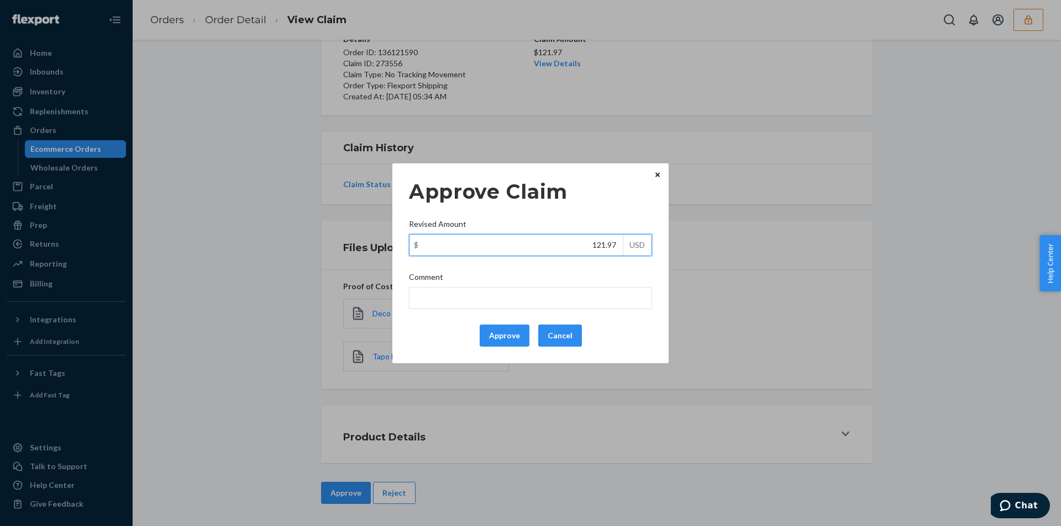
click at [580, 247] on input "121.97" at bounding box center [515, 245] width 213 height 21
paste input "14.78"
type input "114.78"
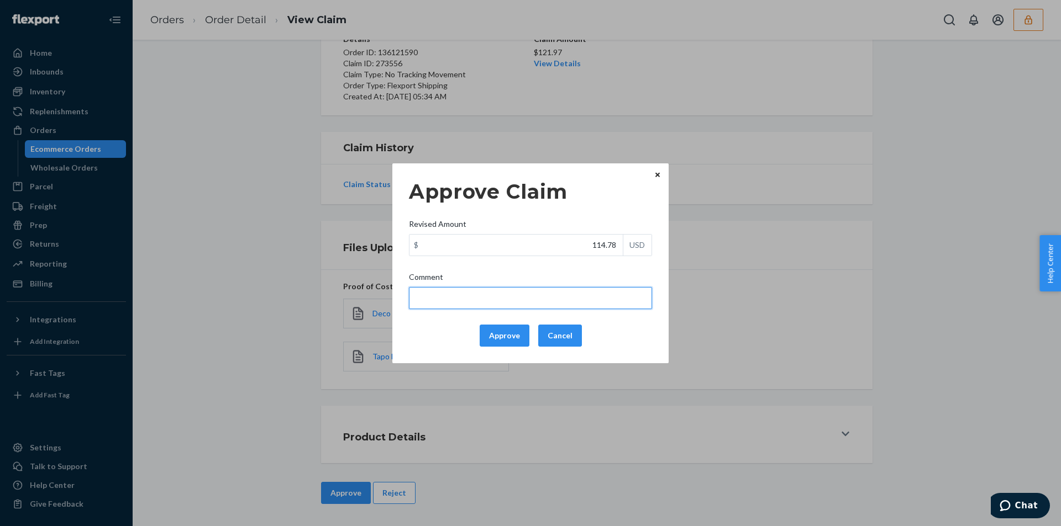
click at [497, 292] on input "Comment" at bounding box center [530, 298] width 243 height 22
type input "According to the terms & conditions updated on [DATE], no tracking movement cla…"
click at [495, 335] on button "Approve" at bounding box center [505, 336] width 50 height 22
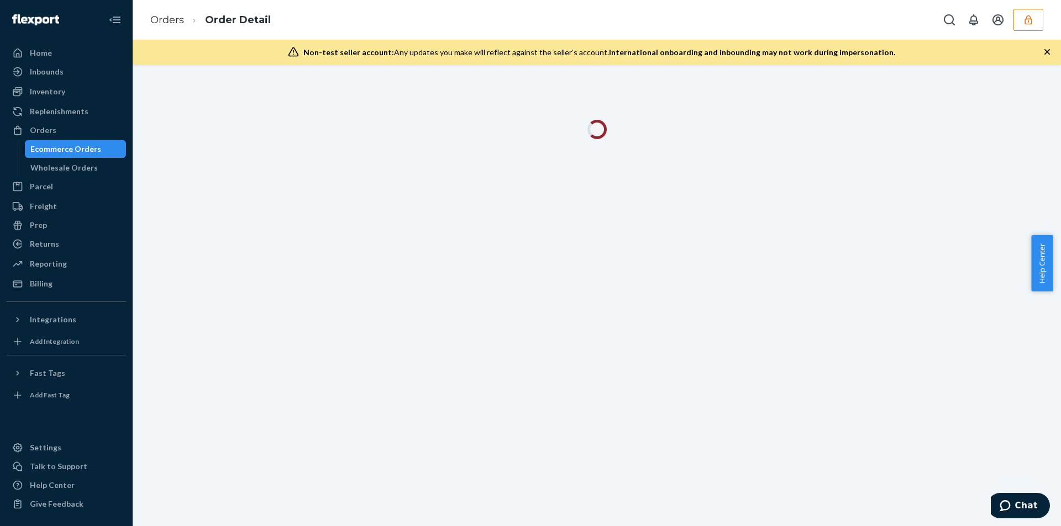
click at [1045, 55] on icon "button" at bounding box center [1046, 51] width 11 height 11
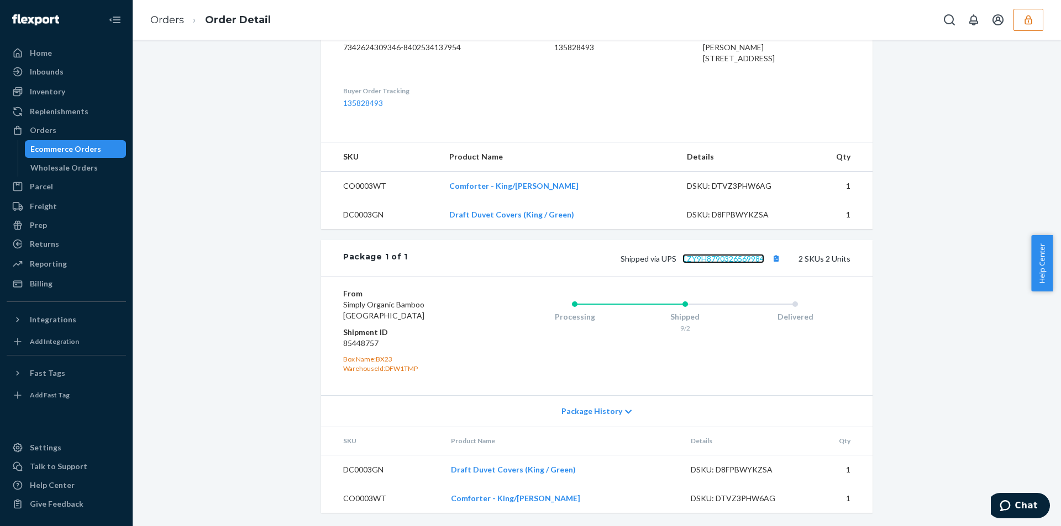
click at [730, 260] on link "1ZY9H8790326569984" at bounding box center [723, 258] width 82 height 9
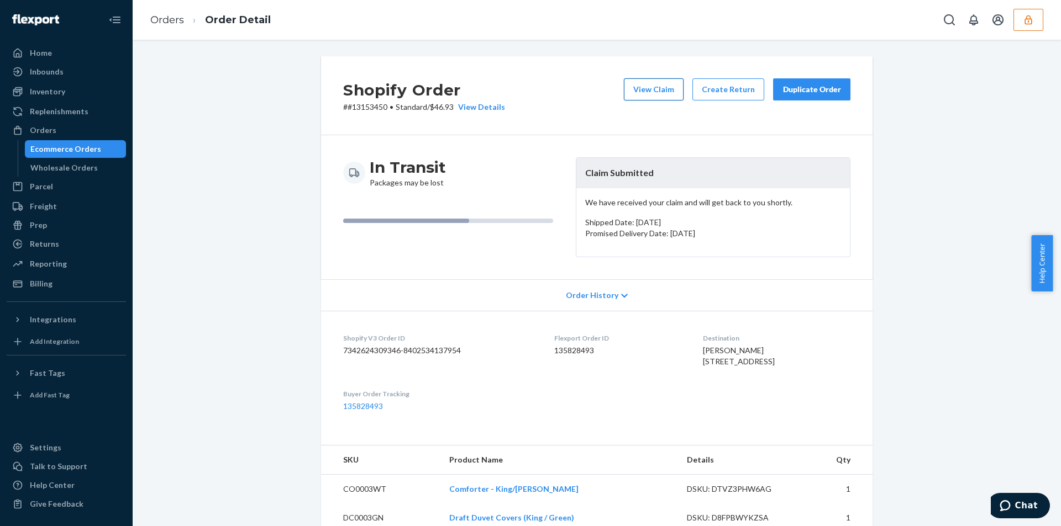
click at [655, 92] on button "View Claim" at bounding box center [654, 89] width 60 height 22
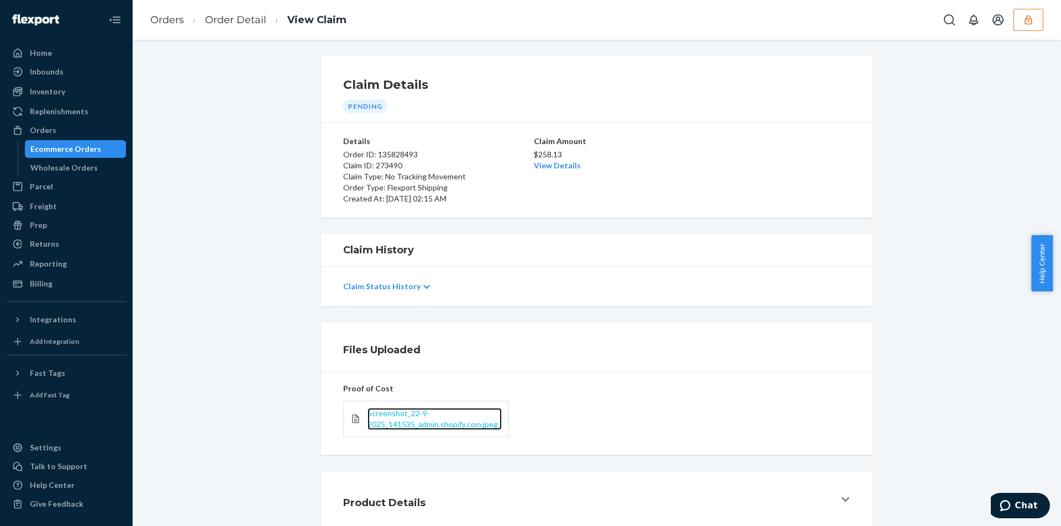
click at [410, 424] on span "Screenshot_22-9-2025_141535_admin.shopify.com.jpeg" at bounding box center [432, 419] width 130 height 20
click at [555, 165] on link "View Details" at bounding box center [557, 165] width 47 height 9
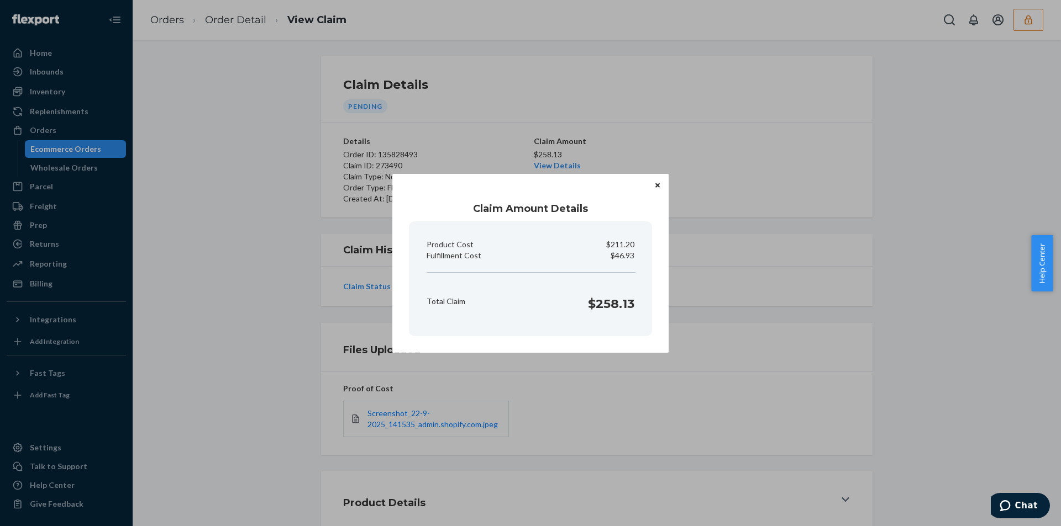
click at [220, 370] on div "Claim Amount Details Product Cost $211.20 Fulfillment Cost $46.93 Total Claim $…" at bounding box center [530, 263] width 1061 height 526
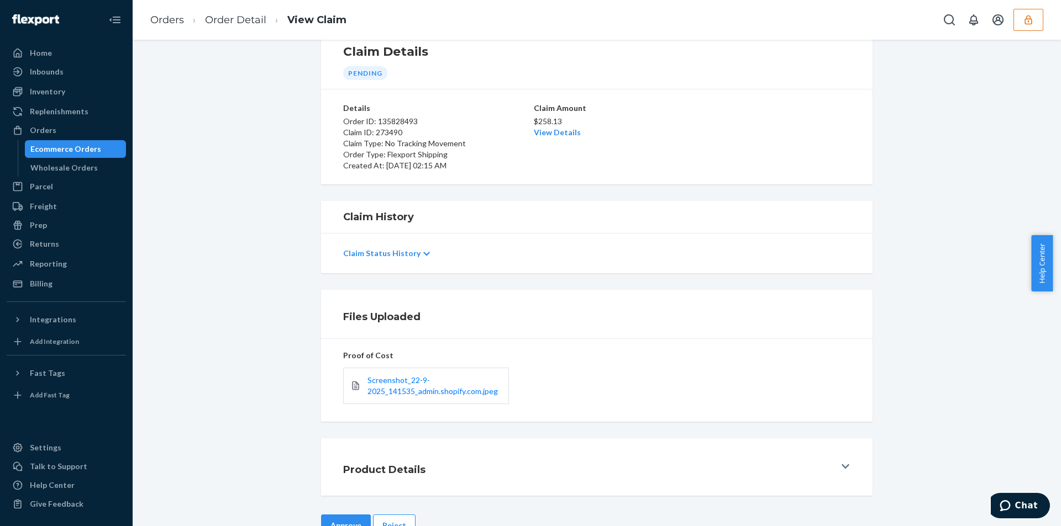
scroll to position [66, 0]
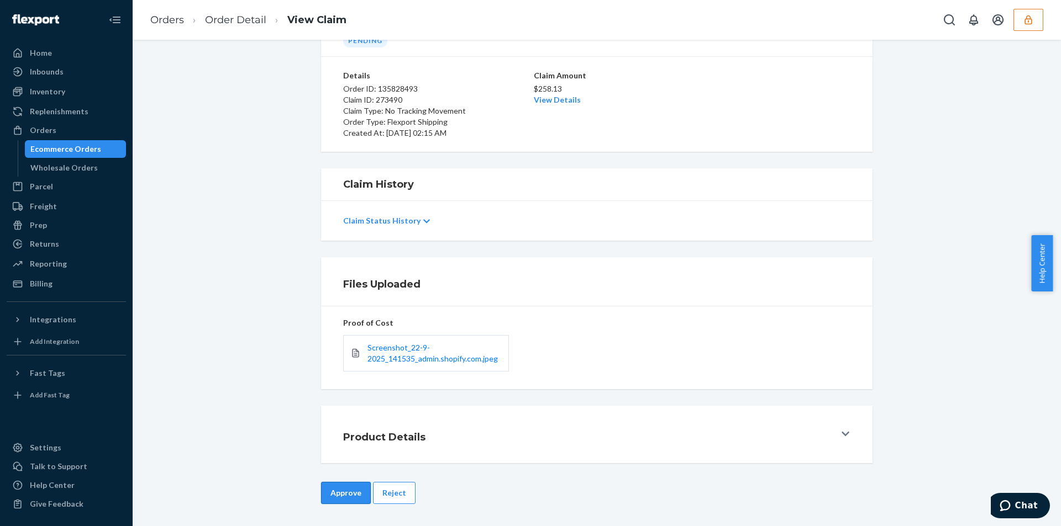
click at [341, 488] on button "Approve" at bounding box center [346, 493] width 50 height 22
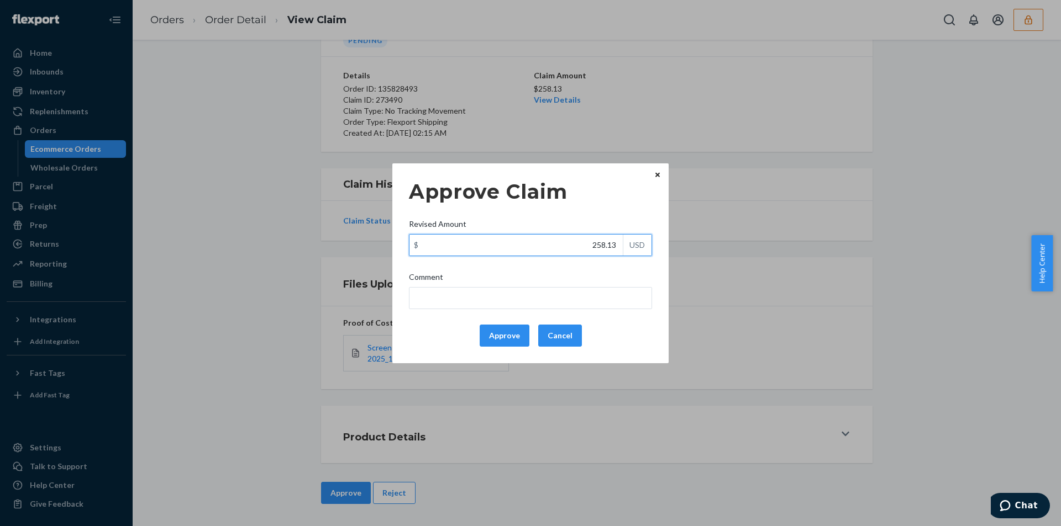
click at [520, 253] on input "258.13" at bounding box center [515, 245] width 213 height 21
paste input "146.9"
type input "146.93"
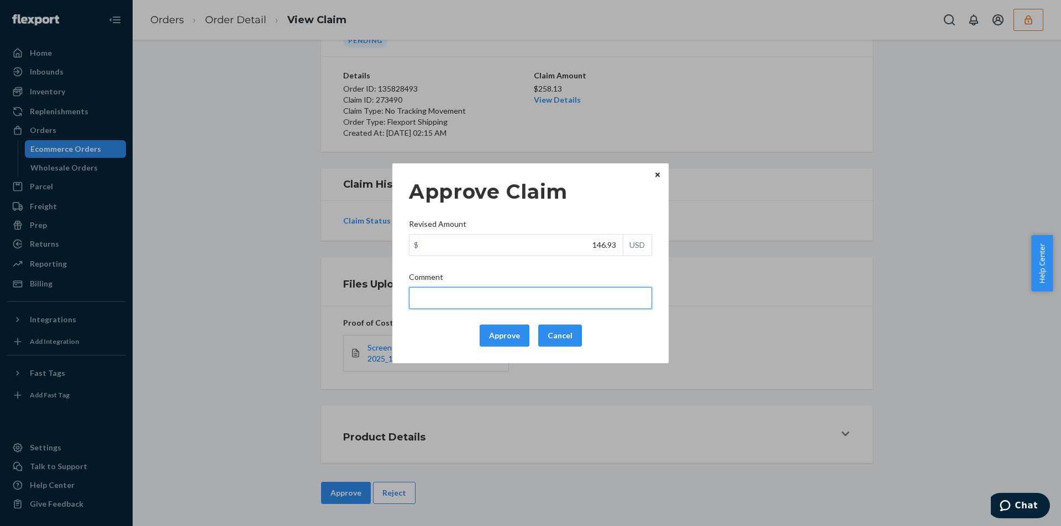
click at [463, 293] on input "Comment" at bounding box center [530, 298] width 243 height 22
type input "According to the terms & conditions updated on 5/1/25, no tracking movement cla…"
click at [496, 334] on button "Approve" at bounding box center [505, 336] width 50 height 22
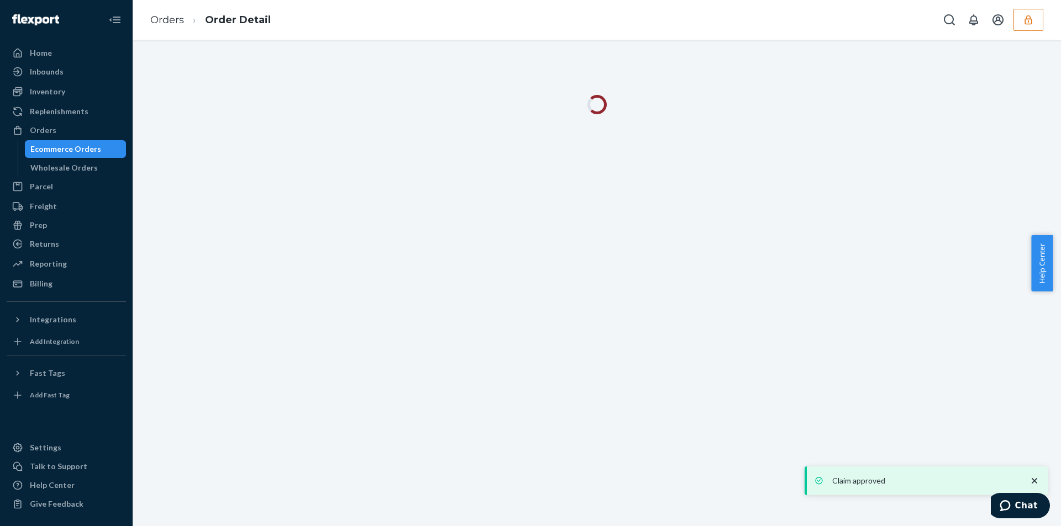
click at [419, 7] on div "Orders Order Detail" at bounding box center [597, 20] width 928 height 40
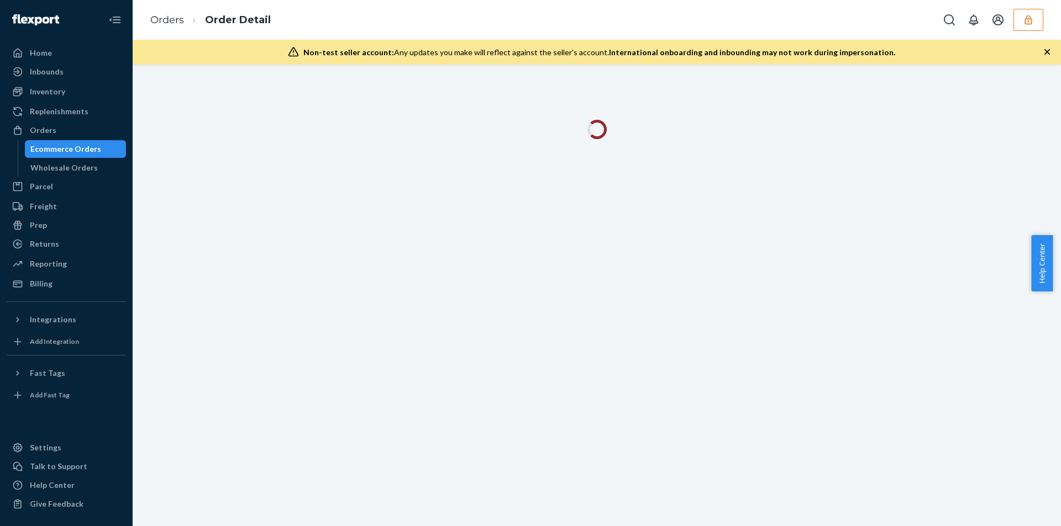
click at [1045, 52] on icon "button" at bounding box center [1046, 51] width 11 height 11
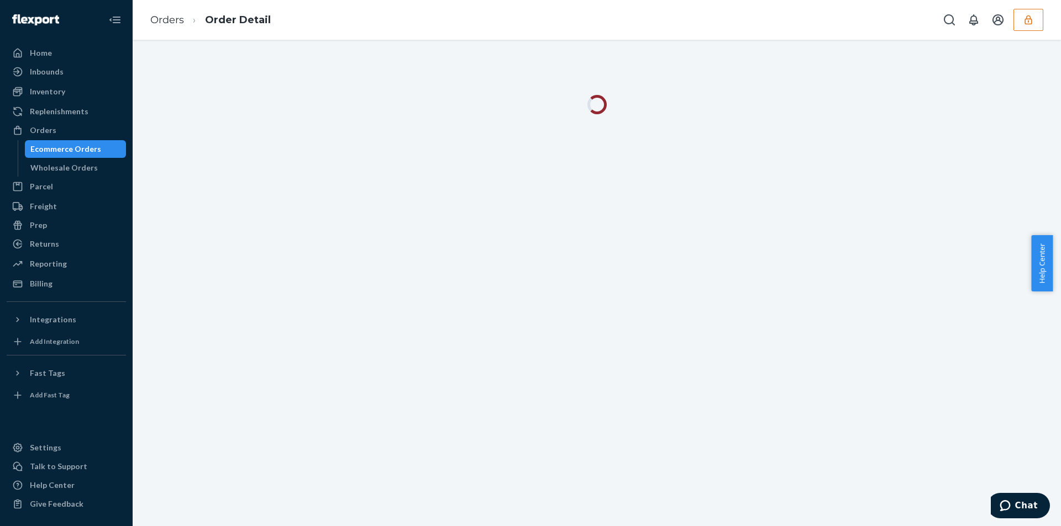
click at [489, 31] on div "Orders Order Detail" at bounding box center [597, 20] width 928 height 40
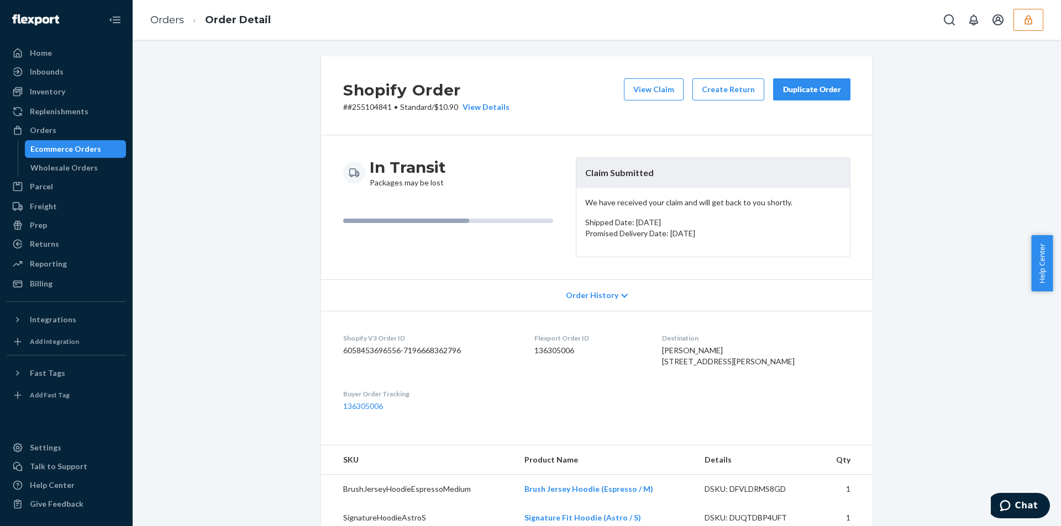
scroll to position [325, 0]
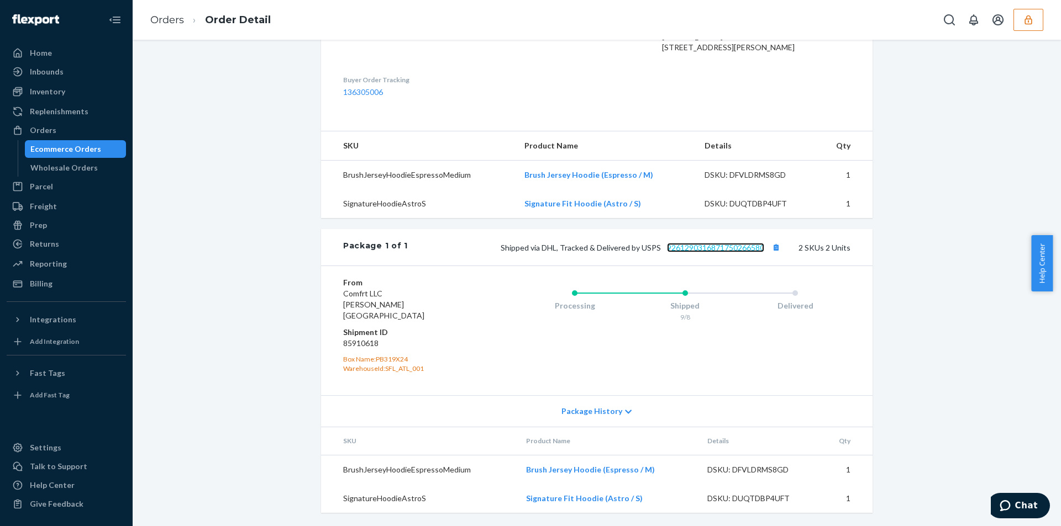
click at [689, 252] on link "9261290316871750266580" at bounding box center [715, 247] width 97 height 9
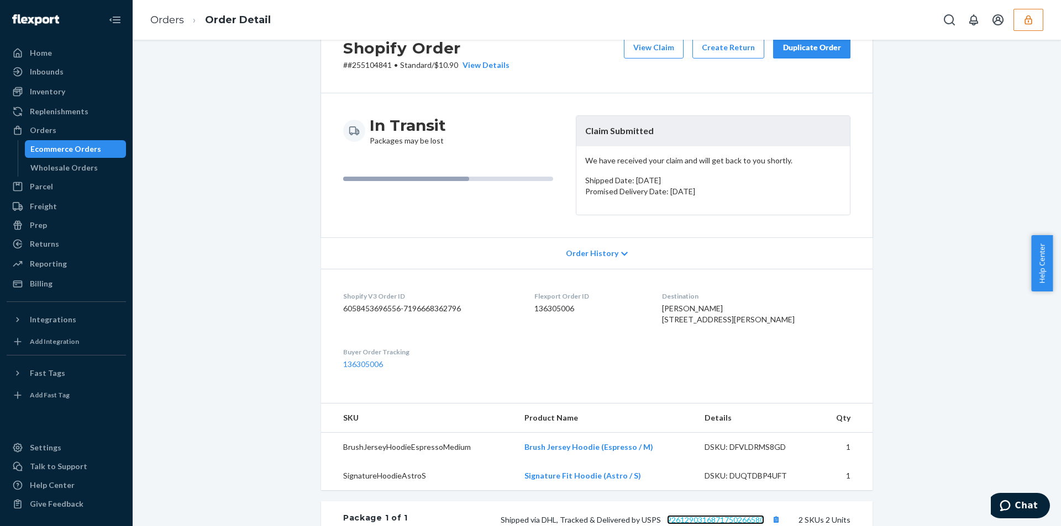
scroll to position [0, 0]
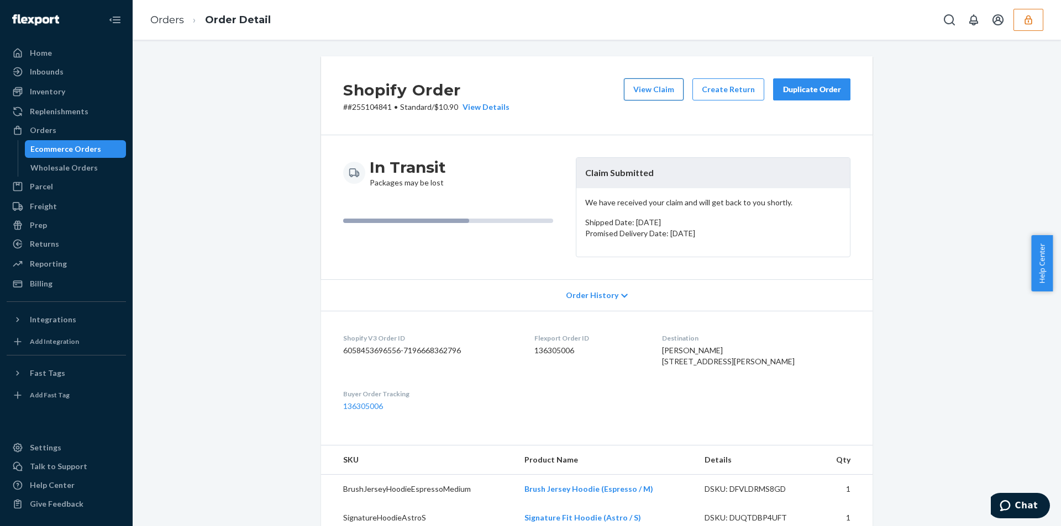
click at [653, 93] on button "View Claim" at bounding box center [654, 89] width 60 height 22
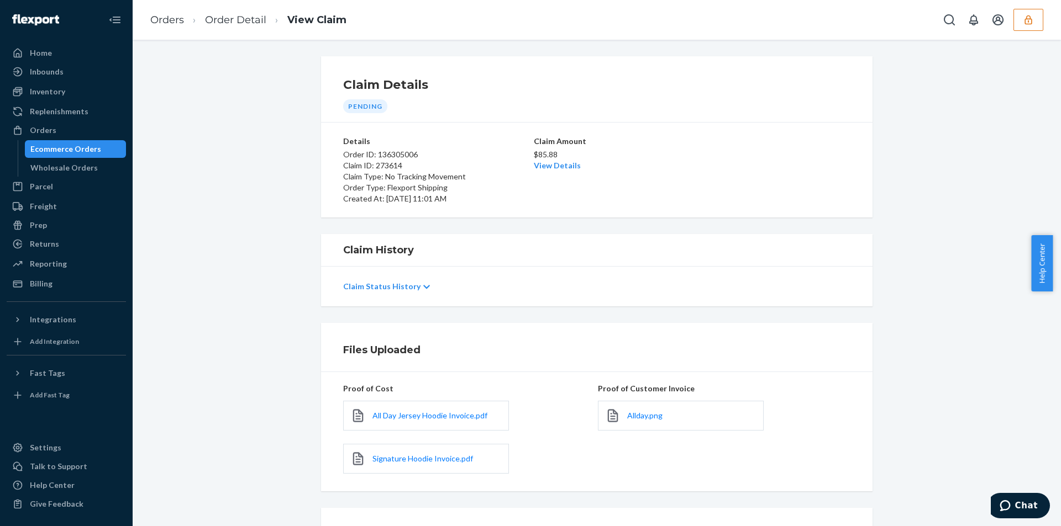
scroll to position [102, 0]
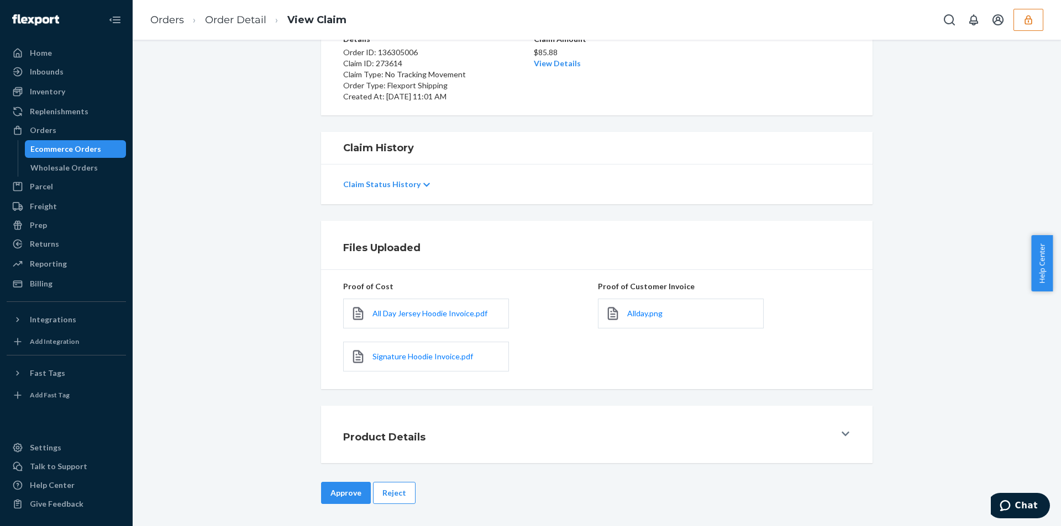
click at [636, 319] on link "Allday.png" at bounding box center [644, 313] width 35 height 11
click at [639, 316] on span "Allday.png" at bounding box center [644, 313] width 35 height 9
click at [566, 66] on link "View Details" at bounding box center [557, 63] width 47 height 9
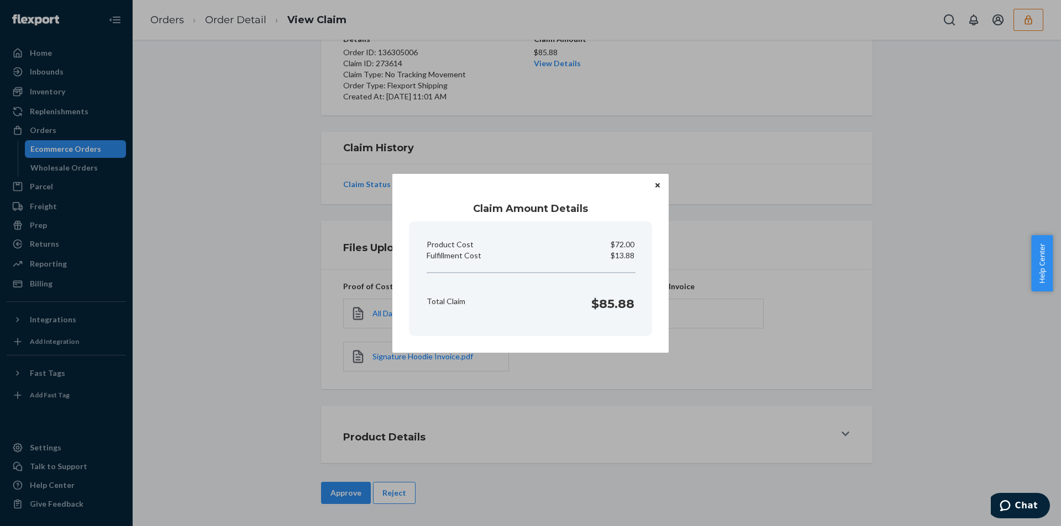
drag, startPoint x: 312, startPoint y: 309, endPoint x: 319, endPoint y: 332, distance: 24.3
click at [313, 317] on div "Claim Amount Details Product Cost $72.00 Fulfillment Cost $13.88 Total Claim $8…" at bounding box center [530, 263] width 1061 height 526
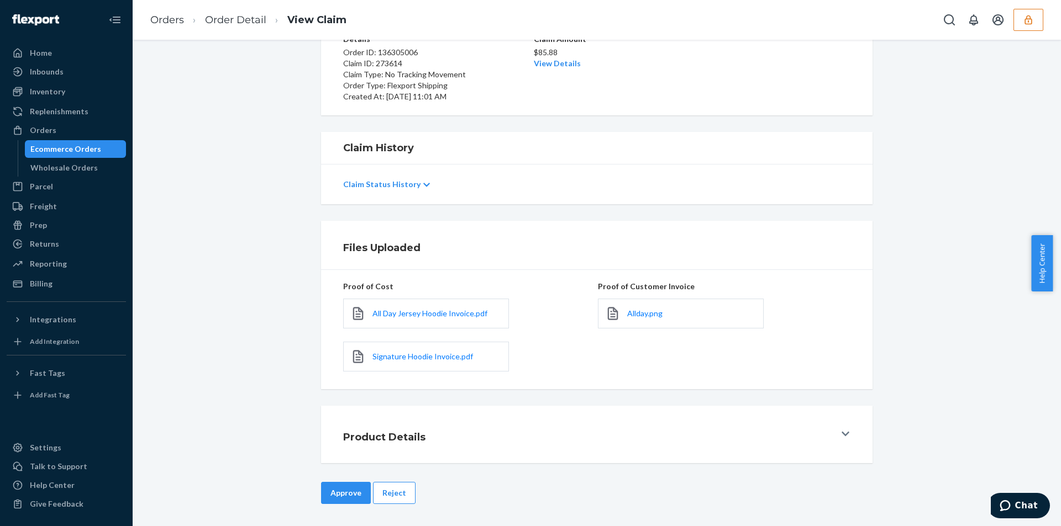
click at [341, 481] on div "Claim Details Pending Details Order ID: 136305006 Claim ID: 273614 Claim Type: …" at bounding box center [597, 283] width 928 height 487
click at [333, 486] on button "Approve" at bounding box center [346, 493] width 50 height 22
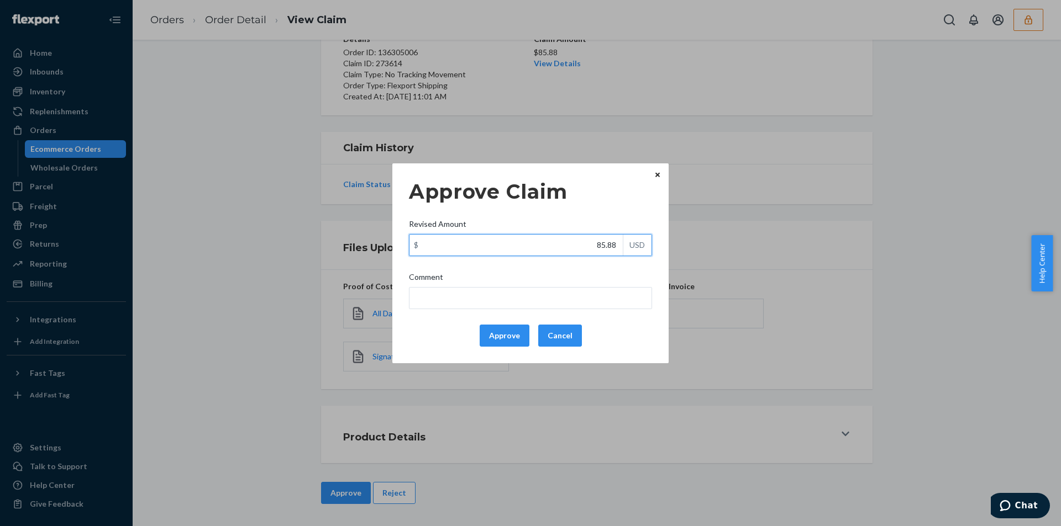
click at [534, 248] on input "85.88" at bounding box center [515, 245] width 213 height 21
paste input "73.11"
type input "73.11"
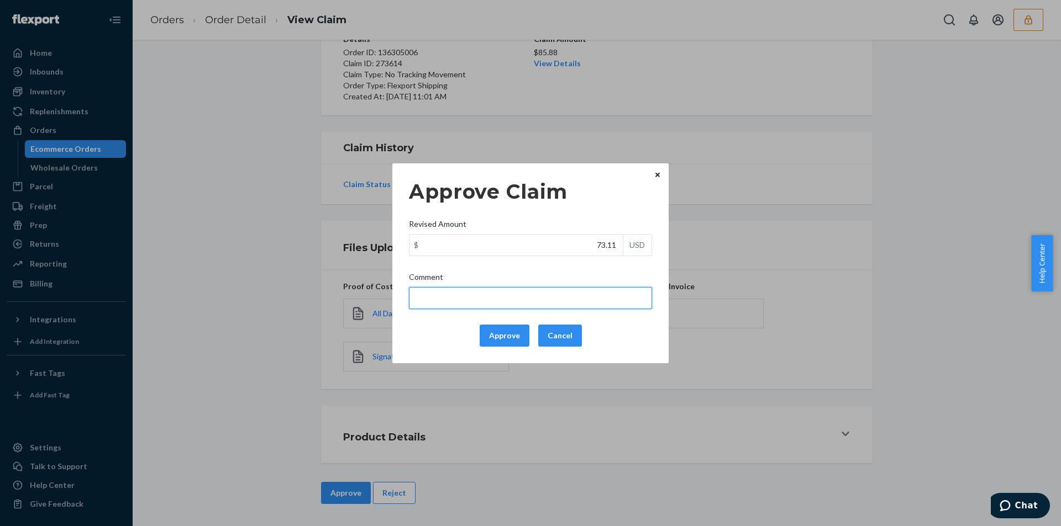
click at [478, 296] on input "Comment" at bounding box center [530, 298] width 243 height 22
type input "Total cost has been adjusted to 40% retail price plus fulfillment fee"
click at [500, 339] on button "Approve" at bounding box center [505, 336] width 50 height 22
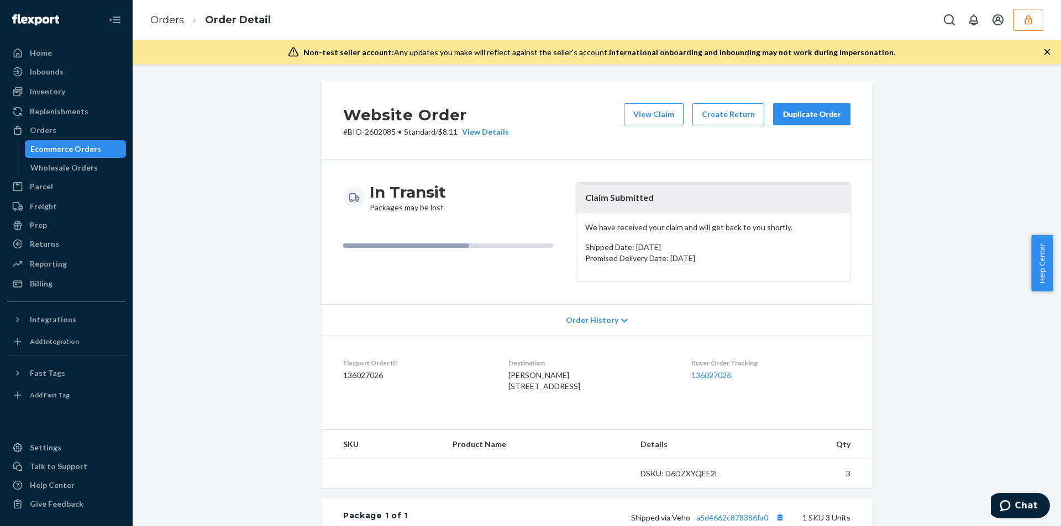
click at [1050, 52] on icon "button" at bounding box center [1046, 51] width 11 height 11
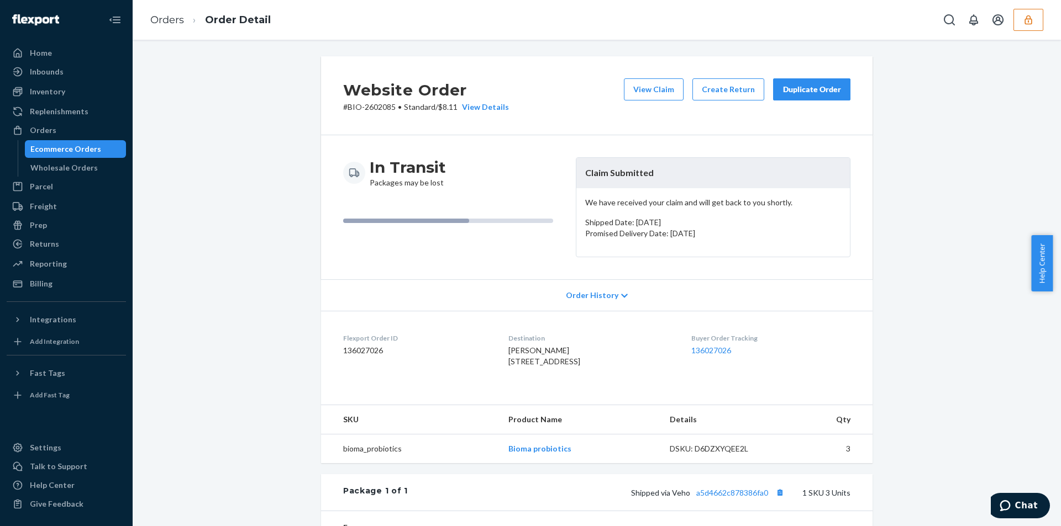
scroll to position [249, 0]
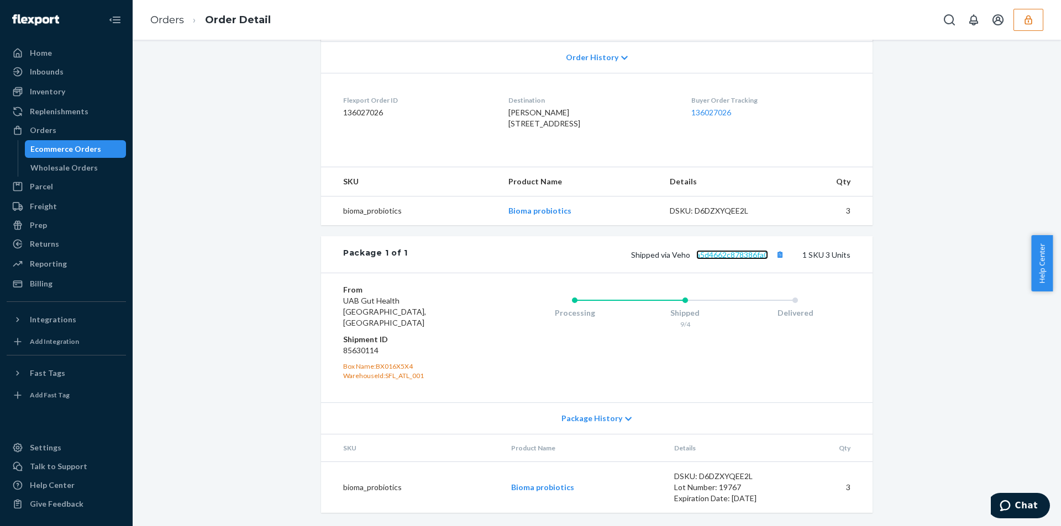
click at [725, 260] on link "a5d4662c878386fa0" at bounding box center [732, 254] width 72 height 9
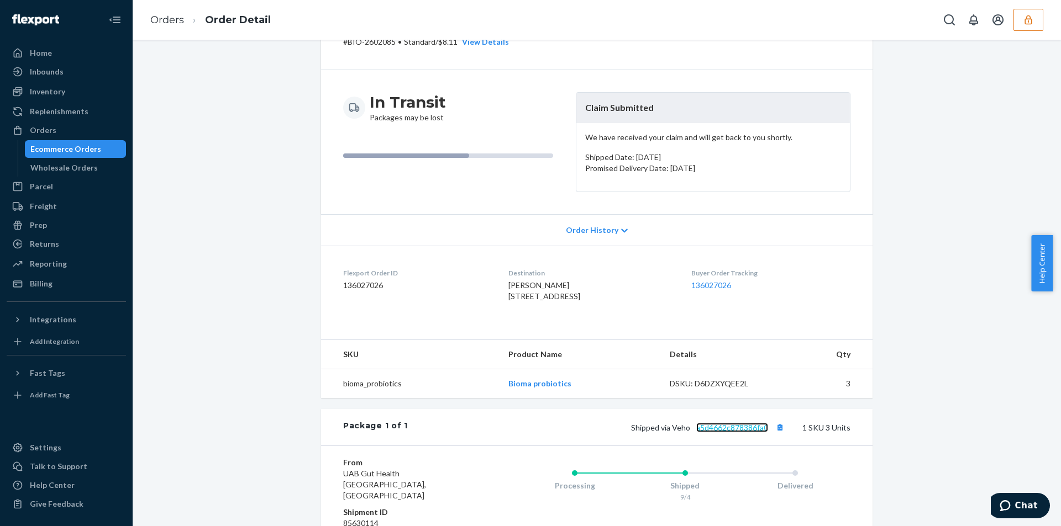
scroll to position [0, 0]
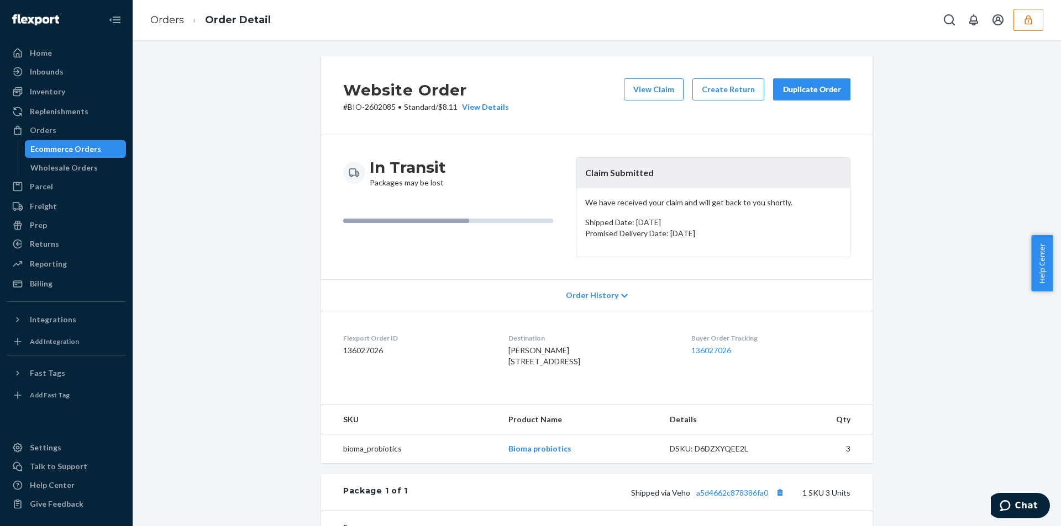
click at [664, 101] on div "View Claim Create Return Duplicate Order" at bounding box center [736, 95] width 235 height 34
click at [642, 99] on button "View Claim" at bounding box center [654, 89] width 60 height 22
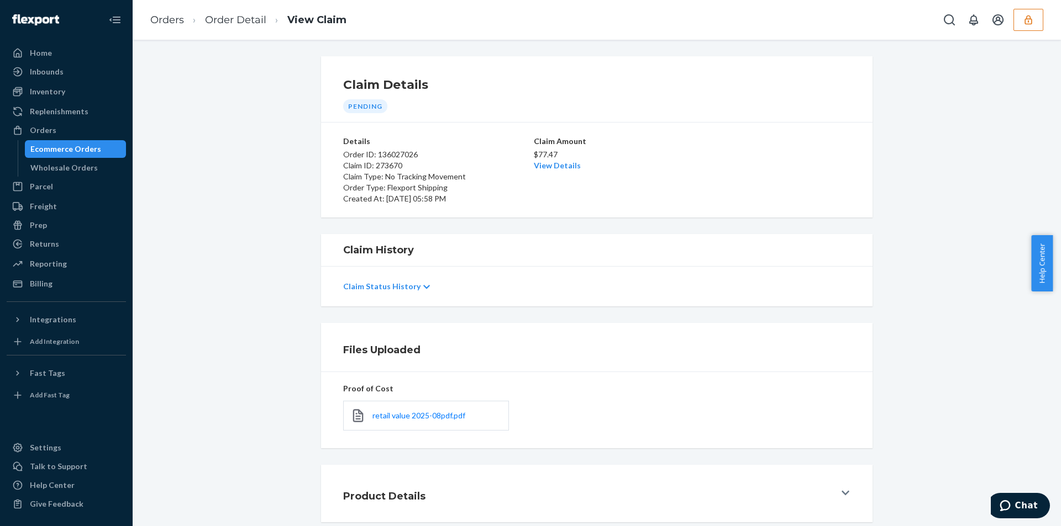
scroll to position [59, 0]
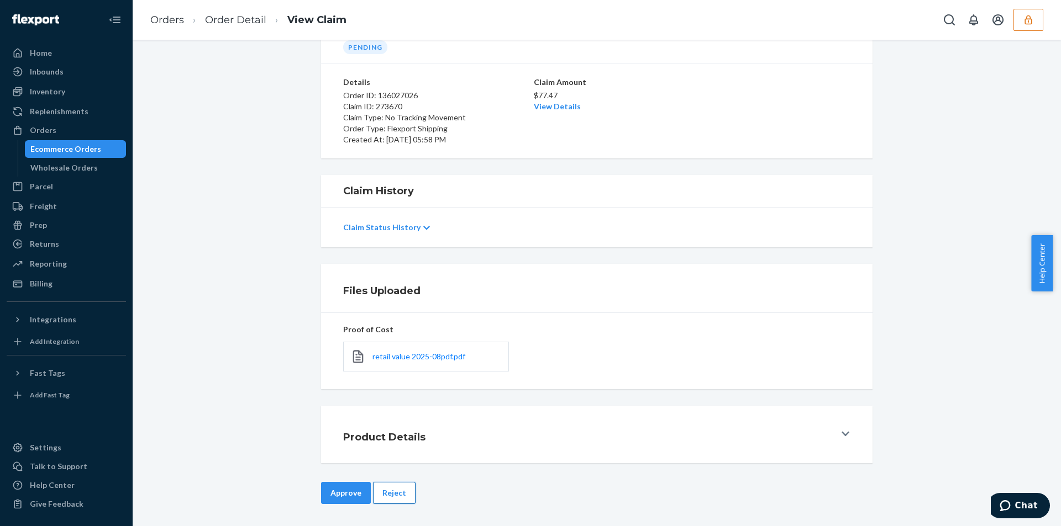
drag, startPoint x: 396, startPoint y: 493, endPoint x: 454, endPoint y: 366, distance: 139.7
click at [396, 493] on button "Reject" at bounding box center [394, 493] width 43 height 22
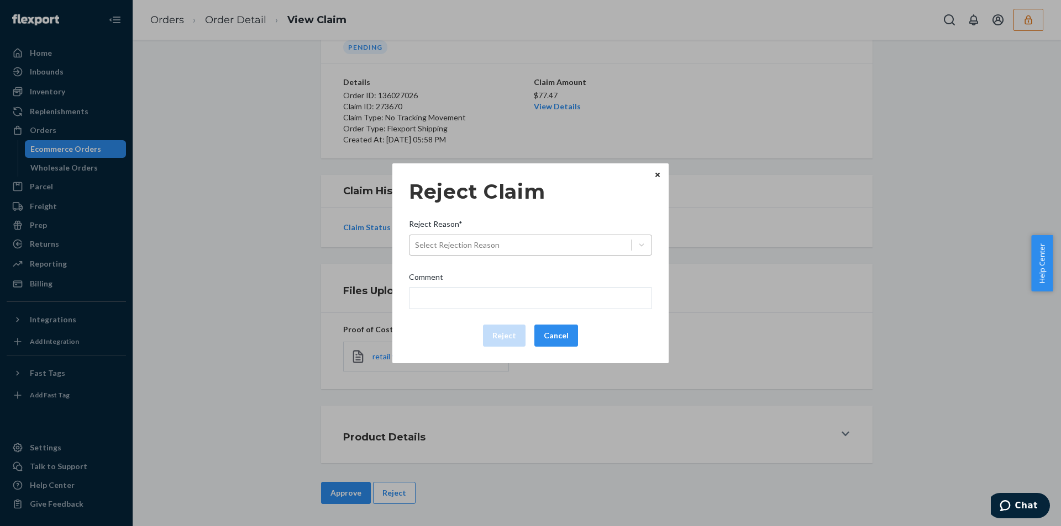
click at [534, 244] on div "Select Rejection Reason" at bounding box center [520, 245] width 222 height 18
click at [416, 244] on input "Reject Reason* Select Rejection Reason" at bounding box center [415, 245] width 1 height 11
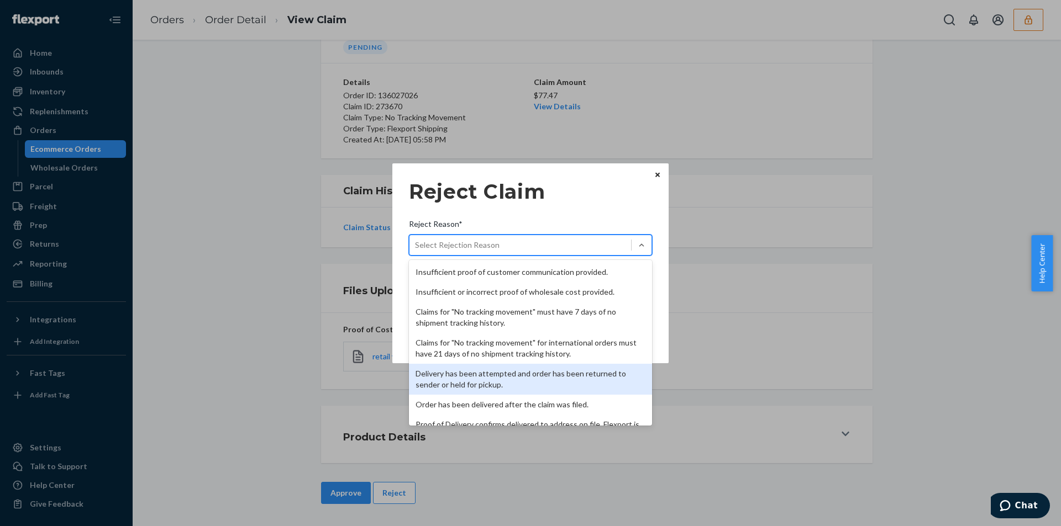
click at [495, 388] on div "Delivery has been attempted and order has been returned to sender or held for p…" at bounding box center [530, 379] width 243 height 31
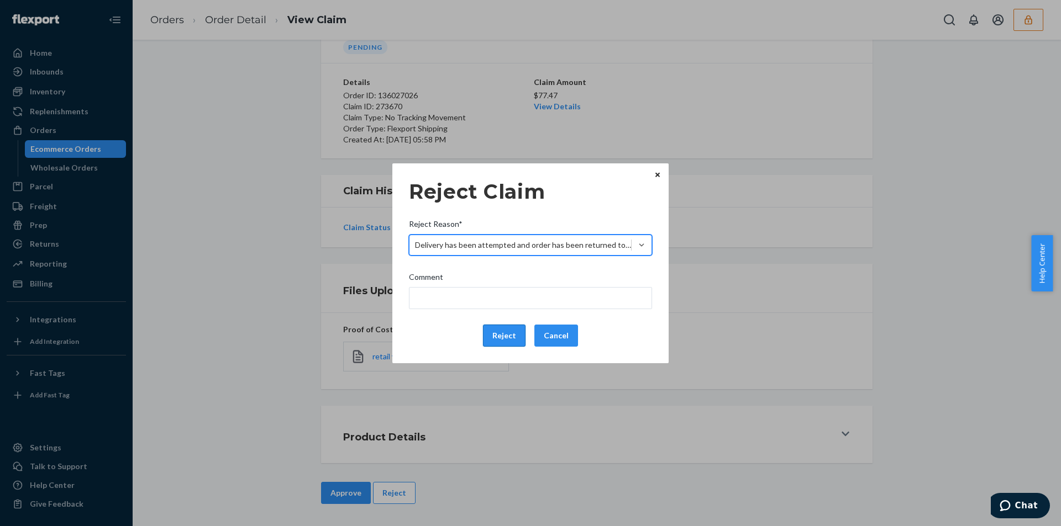
click at [511, 340] on button "Reject" at bounding box center [504, 336] width 43 height 22
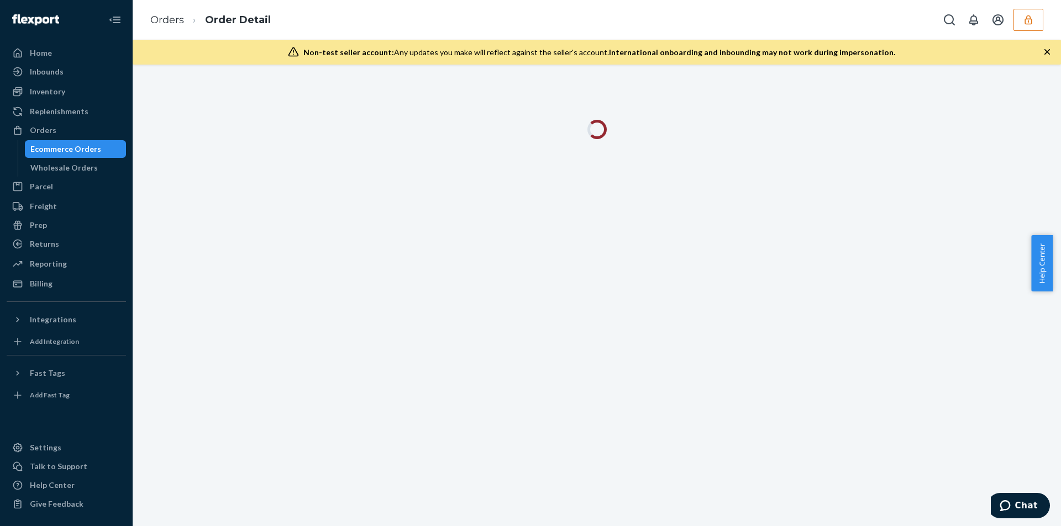
click at [1048, 48] on icon "button" at bounding box center [1046, 51] width 11 height 11
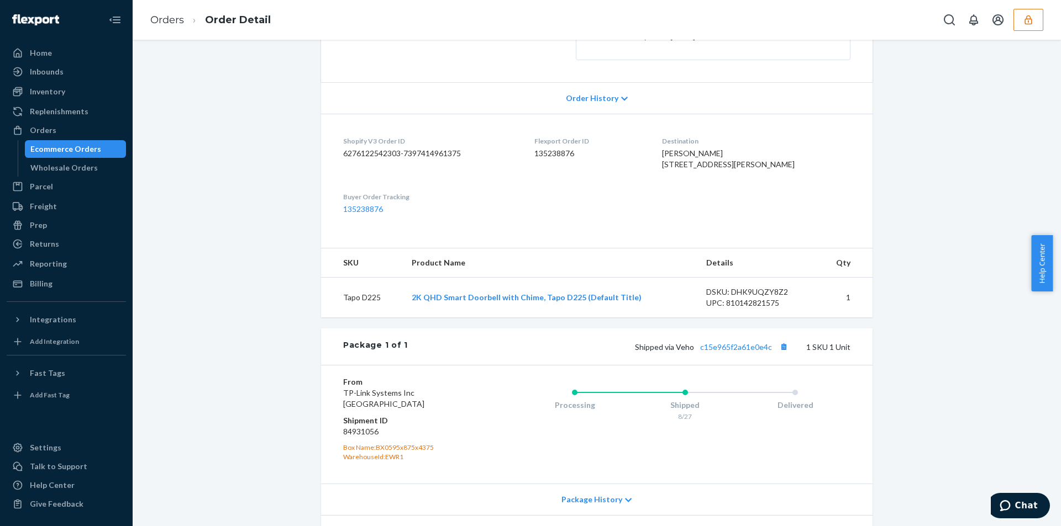
scroll to position [290, 0]
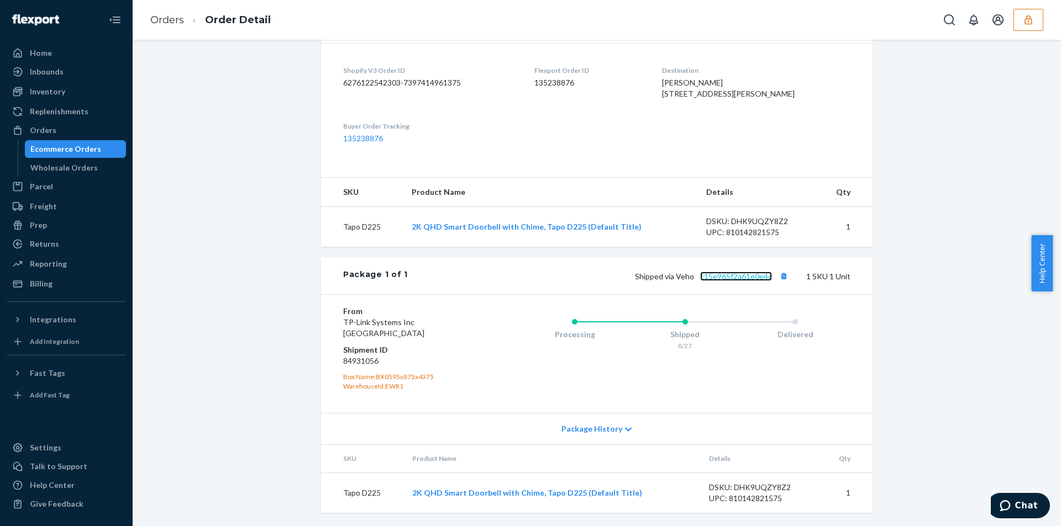
click at [735, 277] on link "c15e965f2a61e0e4c" at bounding box center [736, 276] width 72 height 9
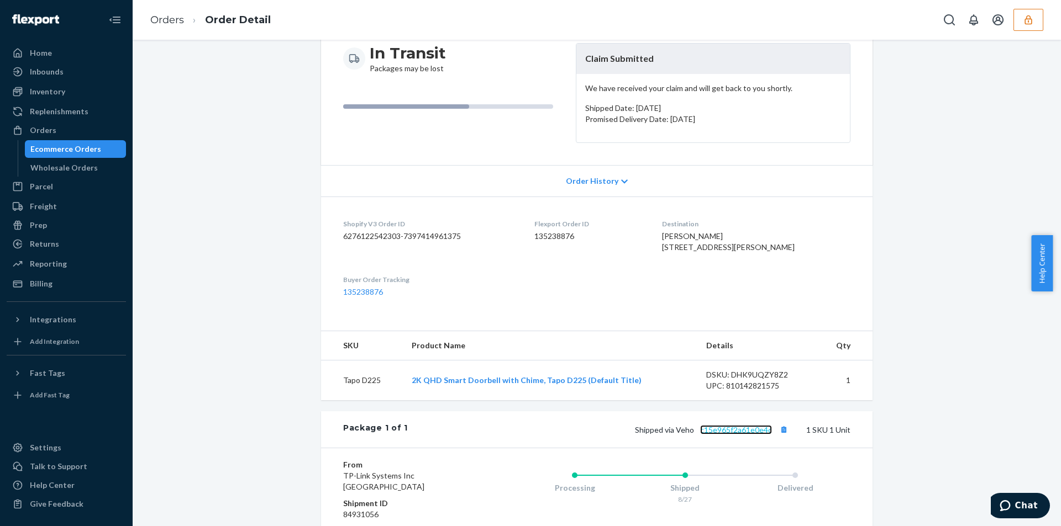
scroll to position [0, 0]
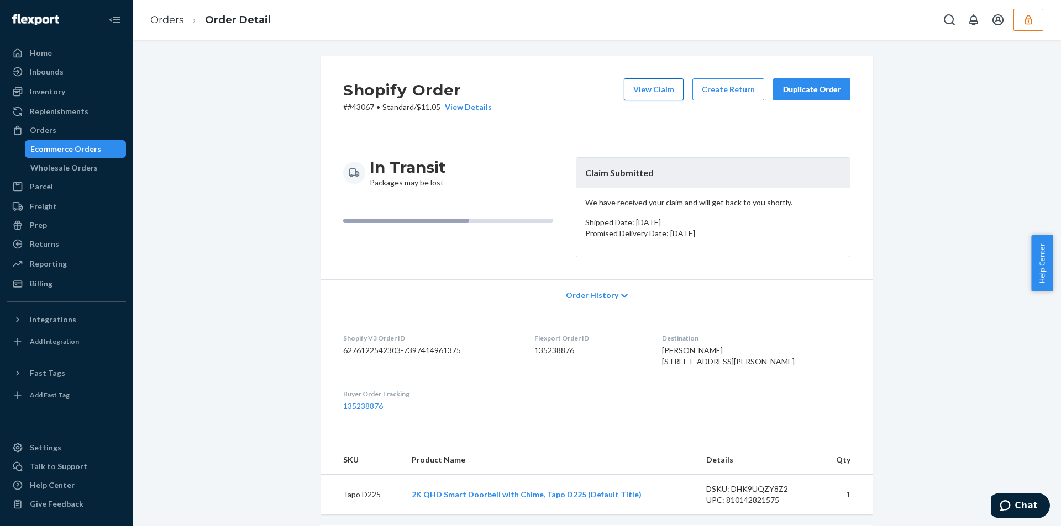
click at [650, 82] on button "View Claim" at bounding box center [654, 89] width 60 height 22
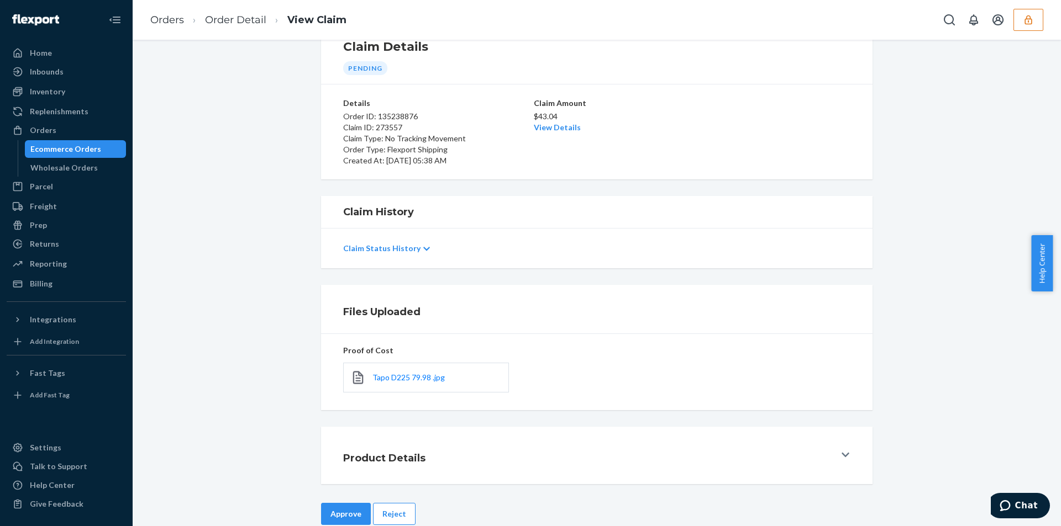
scroll to position [59, 0]
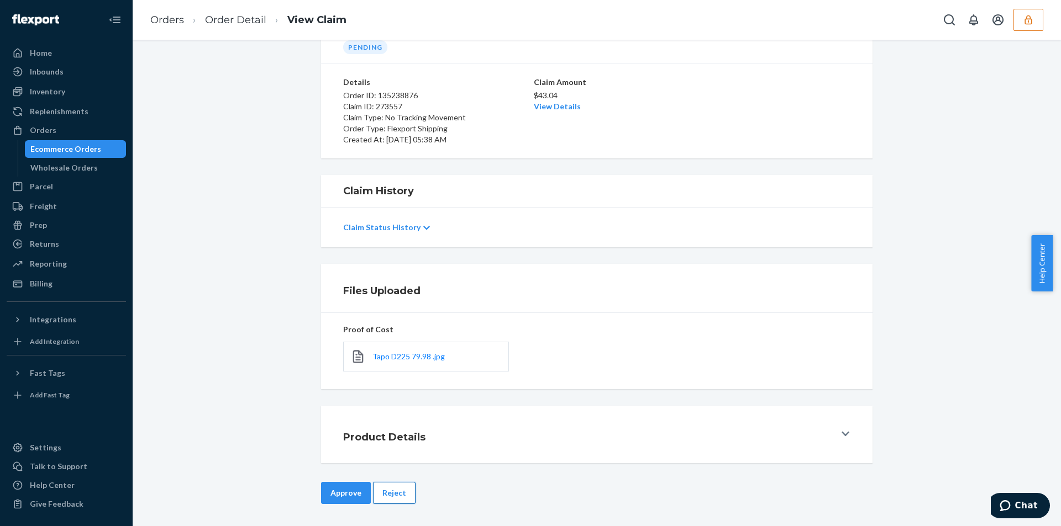
click at [386, 491] on button "Reject" at bounding box center [394, 493] width 43 height 22
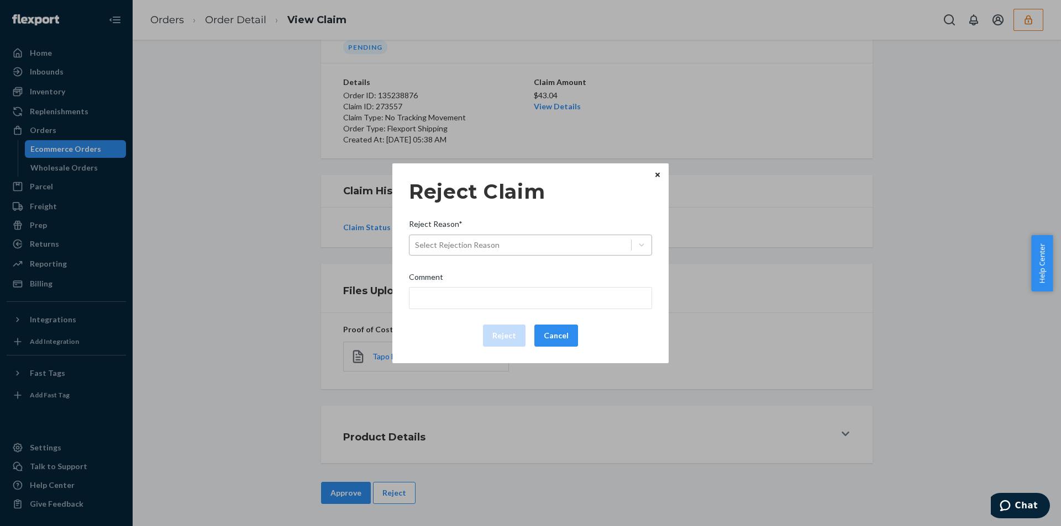
click at [485, 244] on div "Select Rejection Reason" at bounding box center [457, 245] width 85 height 11
click at [416, 244] on input "Reject Reason* Select Rejection Reason" at bounding box center [415, 245] width 1 height 11
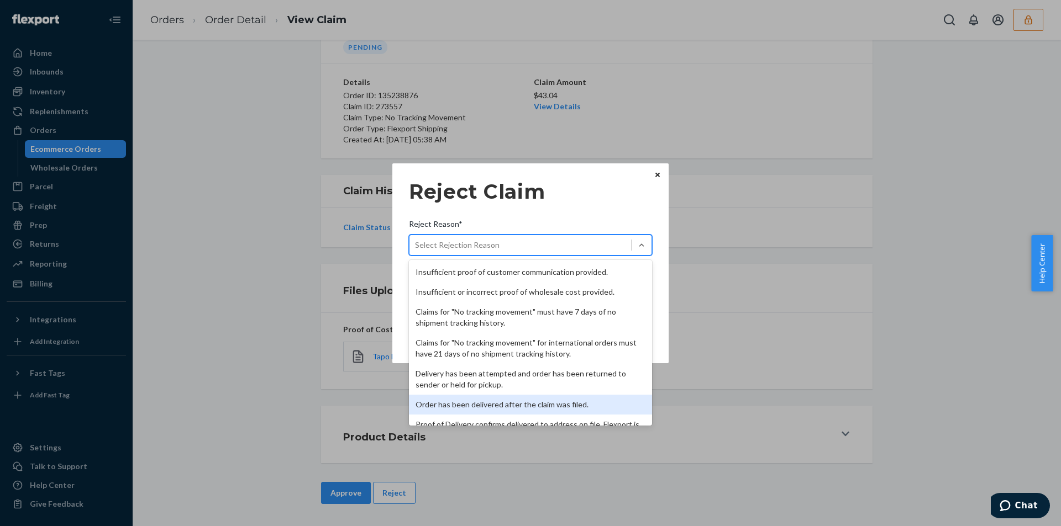
scroll to position [144, 0]
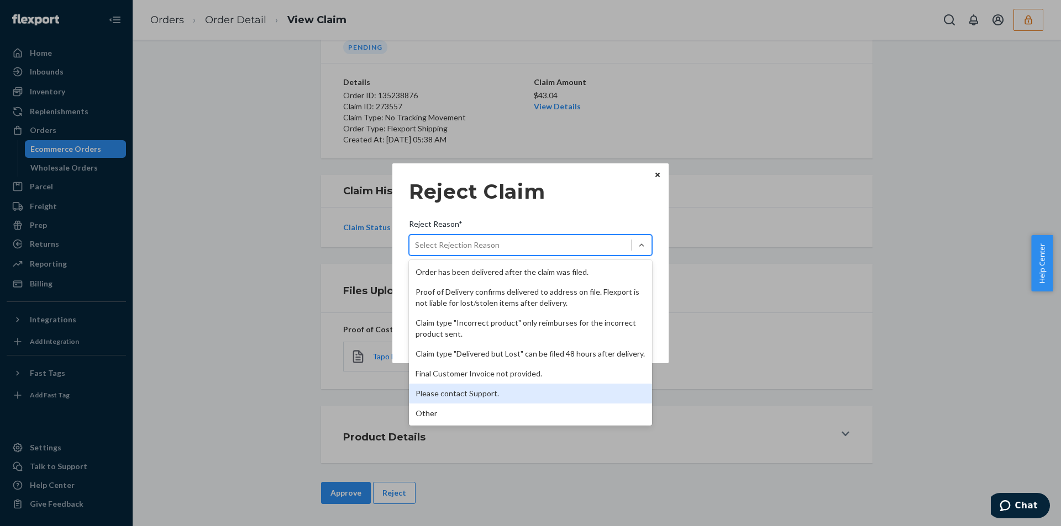
click at [451, 396] on div "Please contact Support." at bounding box center [530, 394] width 243 height 20
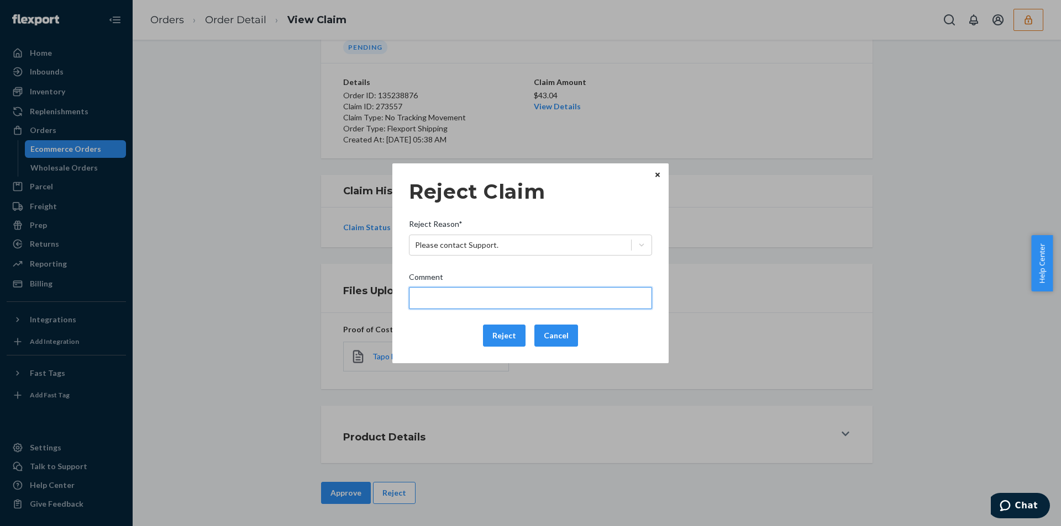
click at [459, 302] on input "Comment" at bounding box center [530, 298] width 243 height 22
paste input "This order has been canceled."
type input "This order has been canceled."
click at [478, 272] on div "Comment" at bounding box center [530, 279] width 243 height 15
click at [478, 287] on input "This order has been canceled." at bounding box center [530, 298] width 243 height 22
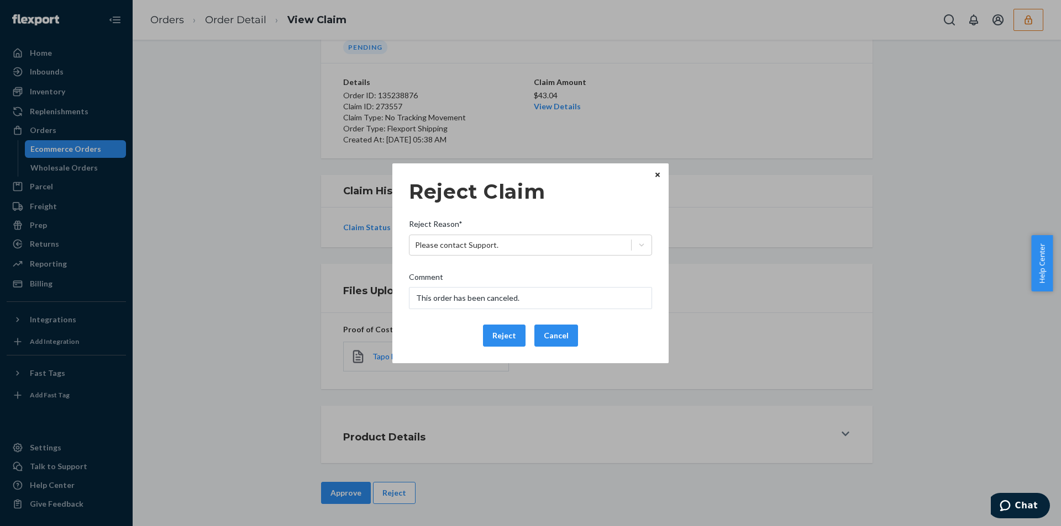
click at [478, 272] on div "Comment" at bounding box center [530, 279] width 243 height 15
click at [478, 287] on input "This order has been canceled." at bounding box center [530, 298] width 243 height 22
click at [494, 335] on button "Reject" at bounding box center [504, 336] width 43 height 22
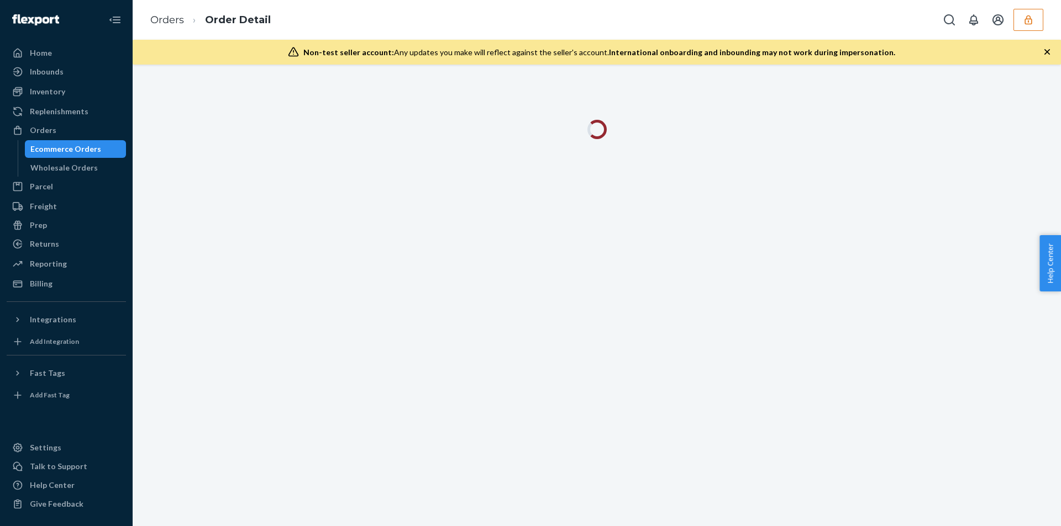
click at [1039, 22] on button "button" at bounding box center [1028, 20] width 30 height 22
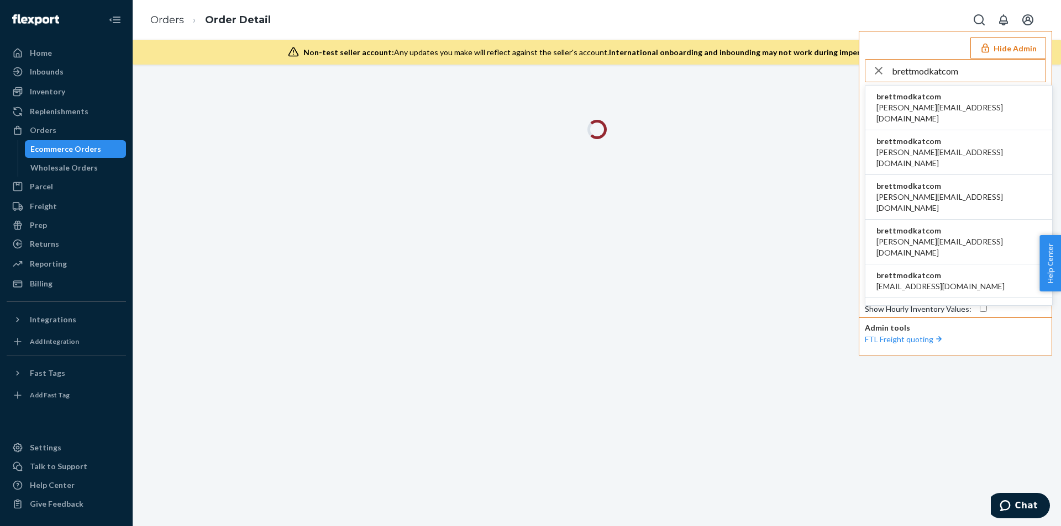
type input "brettmodkatcom"
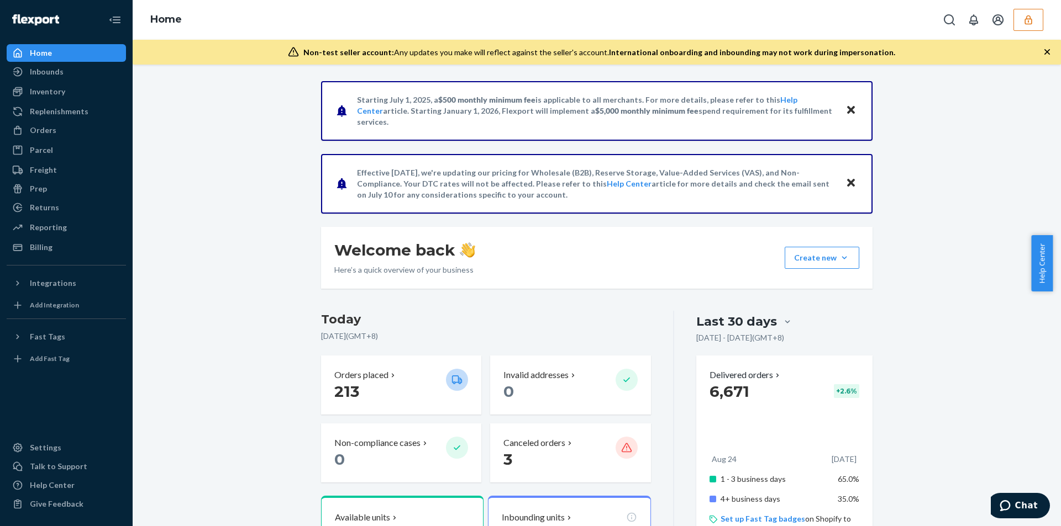
click at [1042, 54] on icon "button" at bounding box center [1046, 51] width 11 height 11
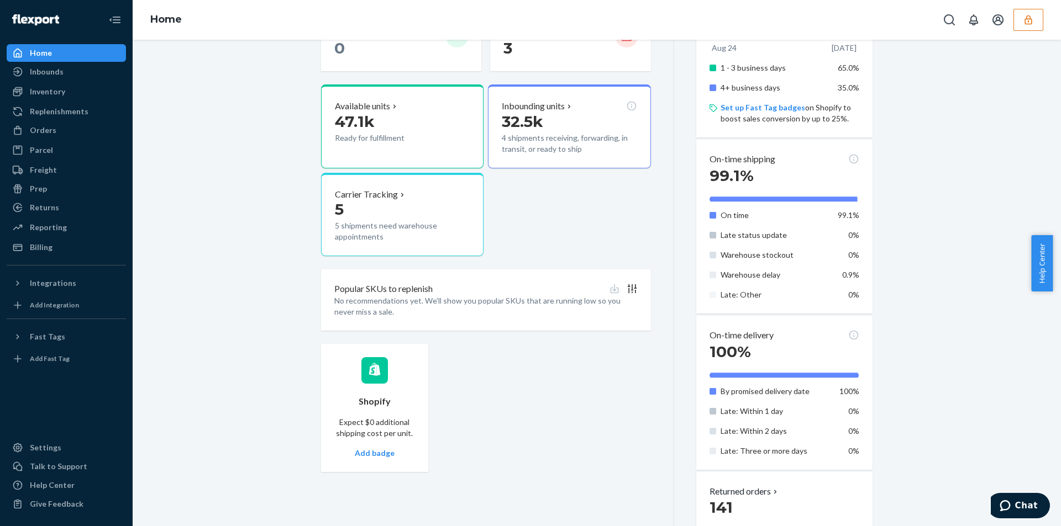
scroll to position [633, 0]
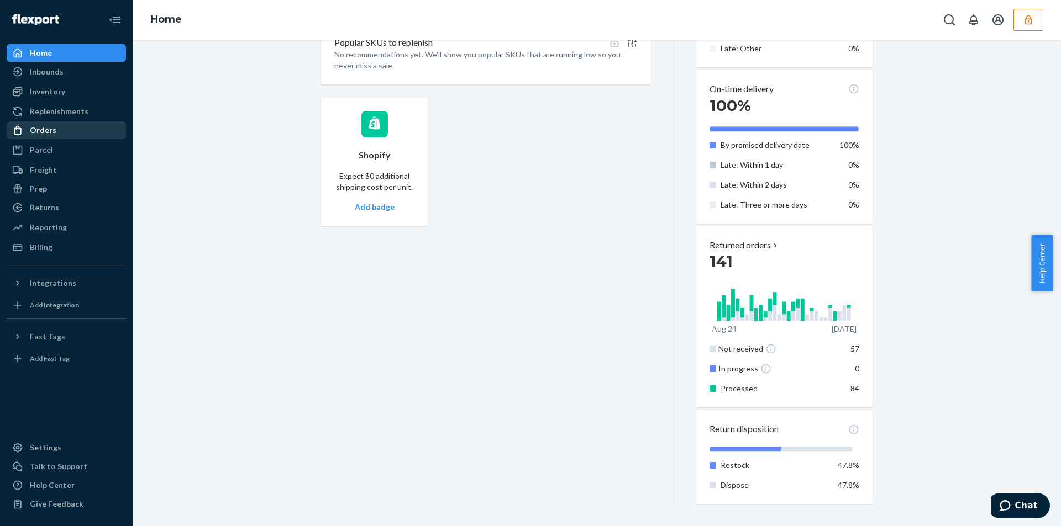
click at [15, 125] on icon at bounding box center [17, 130] width 11 height 11
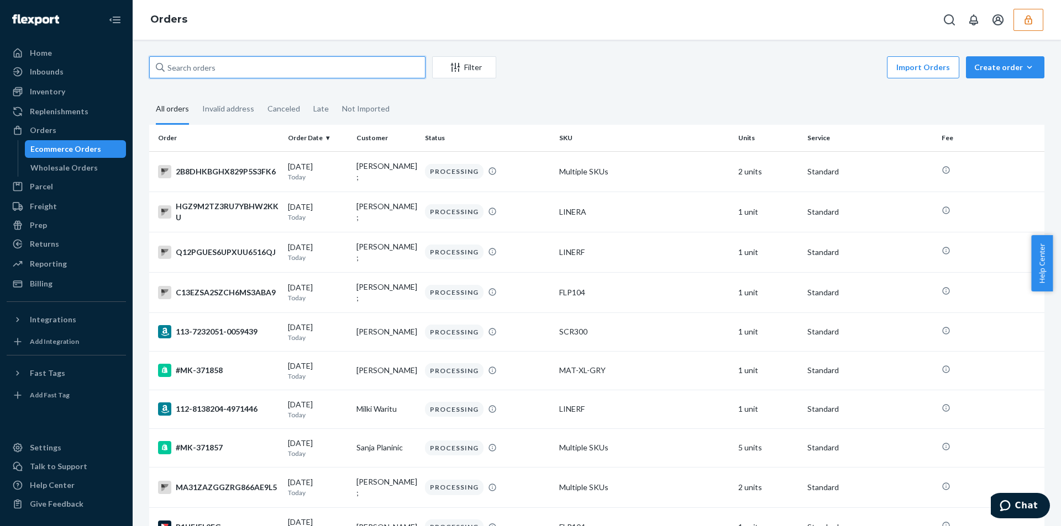
click at [230, 64] on input "text" at bounding box center [287, 67] width 276 height 22
paste input "132435801"
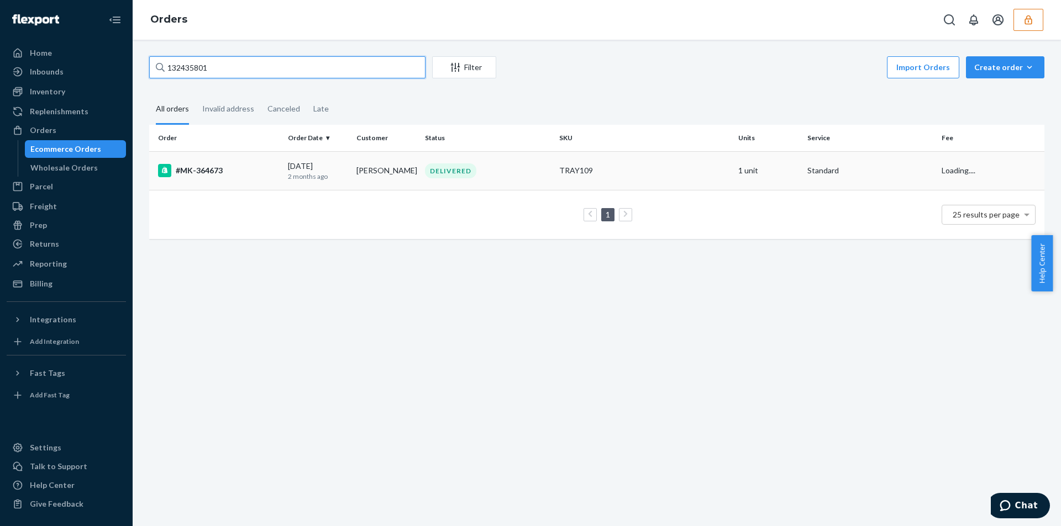
type input "132435801"
click at [512, 168] on div "DELIVERED" at bounding box center [488, 171] width 130 height 15
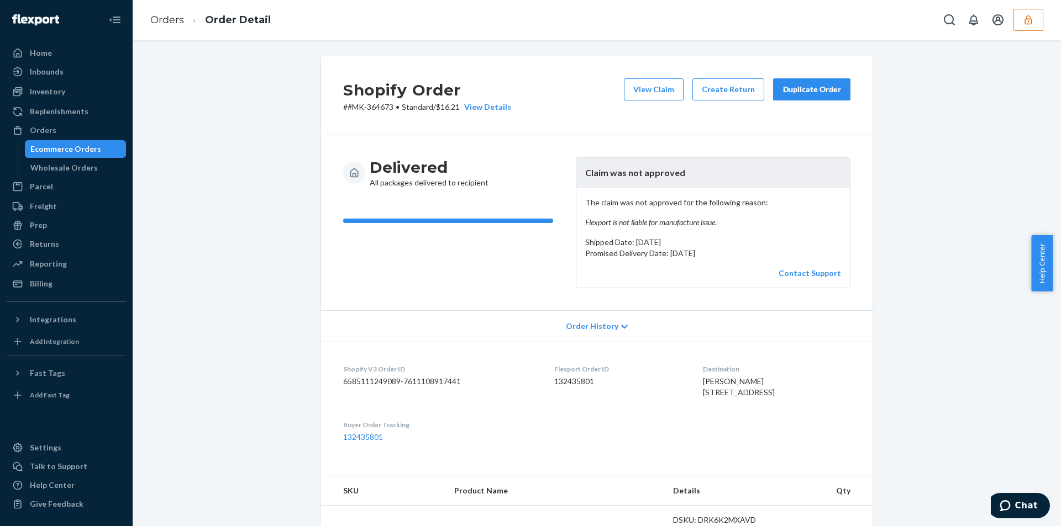
click at [446, 108] on p "# #MK-364673 • Standard / $16.21 View Details" at bounding box center [427, 107] width 168 height 11
copy p "16.21"
click at [619, 220] on em "Flexport is not liable for manufacture issue." at bounding box center [713, 222] width 256 height 11
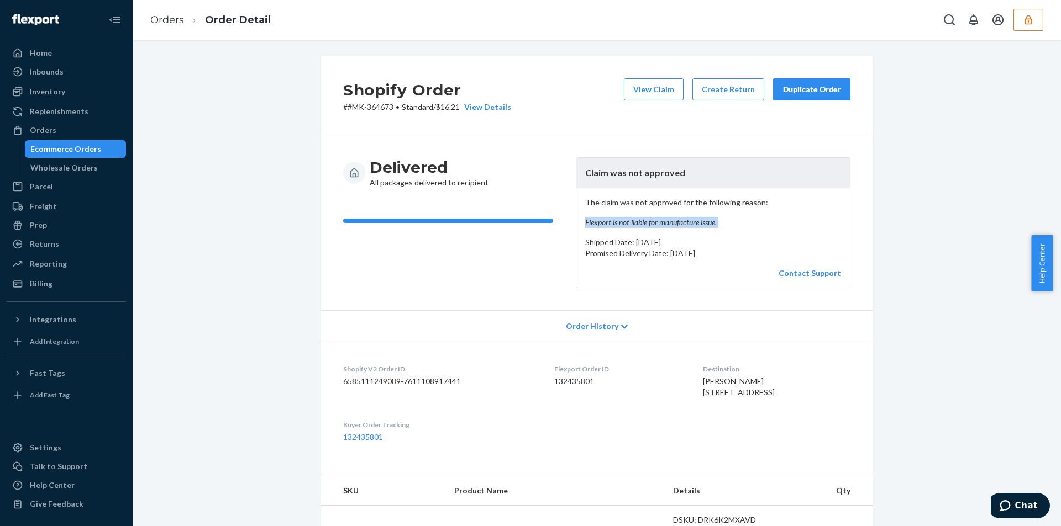
click at [619, 220] on em "Flexport is not liable for manufacture issue." at bounding box center [713, 222] width 256 height 11
copy em "Flexport is not liable for manufacture issue."
click at [731, 227] on em "Flexport is not liable for manufacture issue." at bounding box center [713, 222] width 256 height 11
drag, startPoint x: 721, startPoint y: 220, endPoint x: 582, endPoint y: 226, distance: 138.8
click at [585, 226] on em "Flexport is not liable for manufacture issue." at bounding box center [713, 222] width 256 height 11
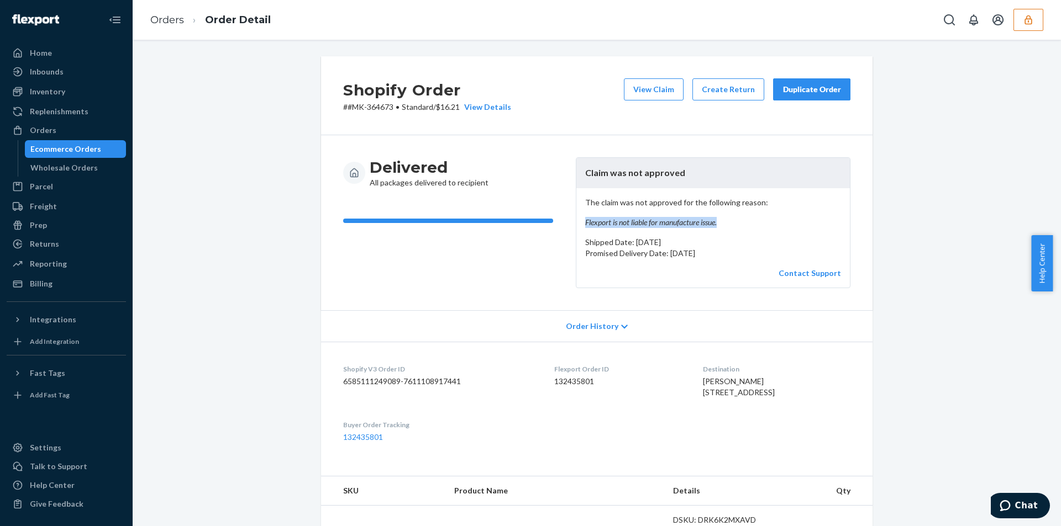
copy em "Flexport is not liable for manufacture issue."
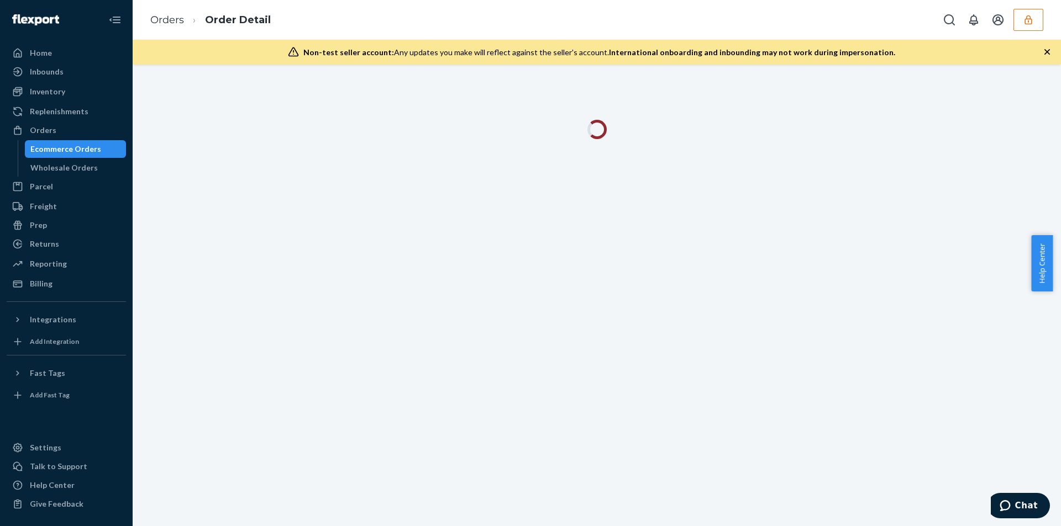
click at [1041, 52] on icon "button" at bounding box center [1046, 51] width 11 height 11
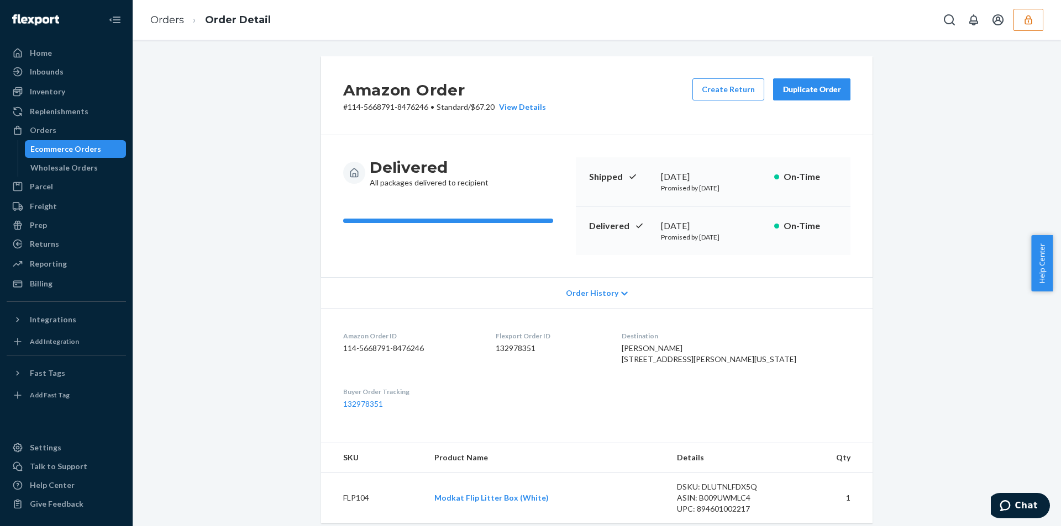
click at [481, 107] on p "# 114-5668791-8476246 • Standard / $67.20 View Details" at bounding box center [444, 107] width 203 height 11
copy p "67.20"
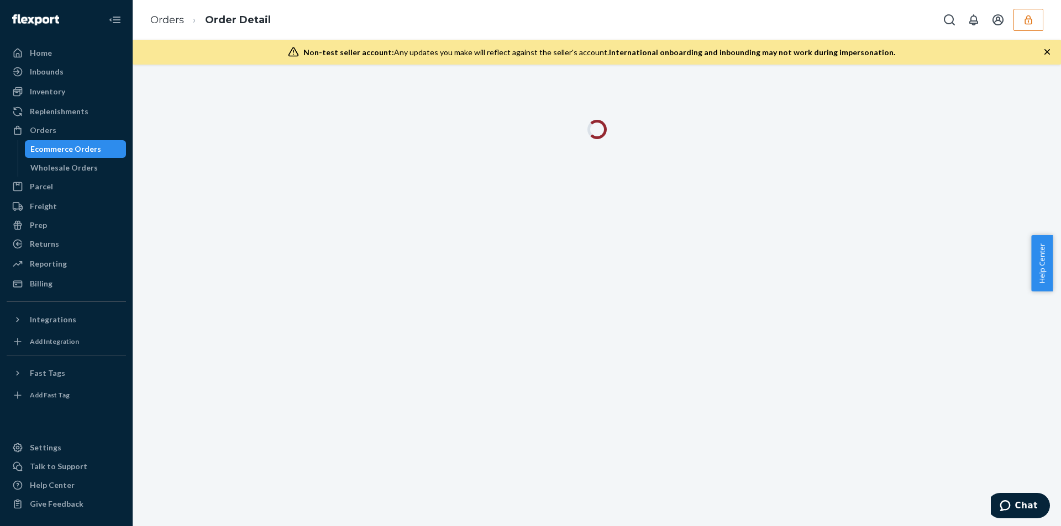
click at [460, 28] on div "Orders Order Detail" at bounding box center [597, 20] width 928 height 40
click at [1048, 51] on icon "button" at bounding box center [1047, 52] width 6 height 6
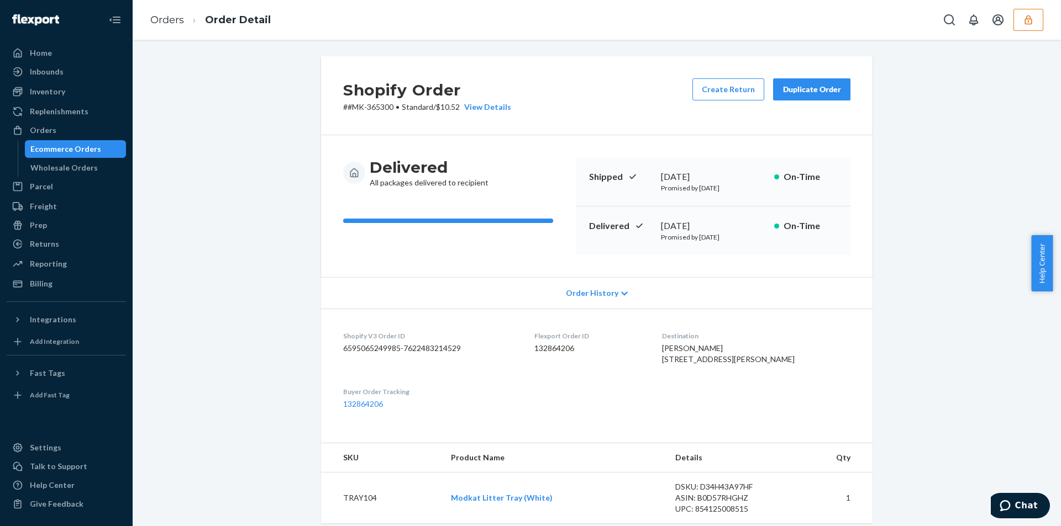
click at [449, 110] on p "# #MK-365300 • Standard / $10.52 View Details" at bounding box center [427, 107] width 168 height 11
copy p "10.52"
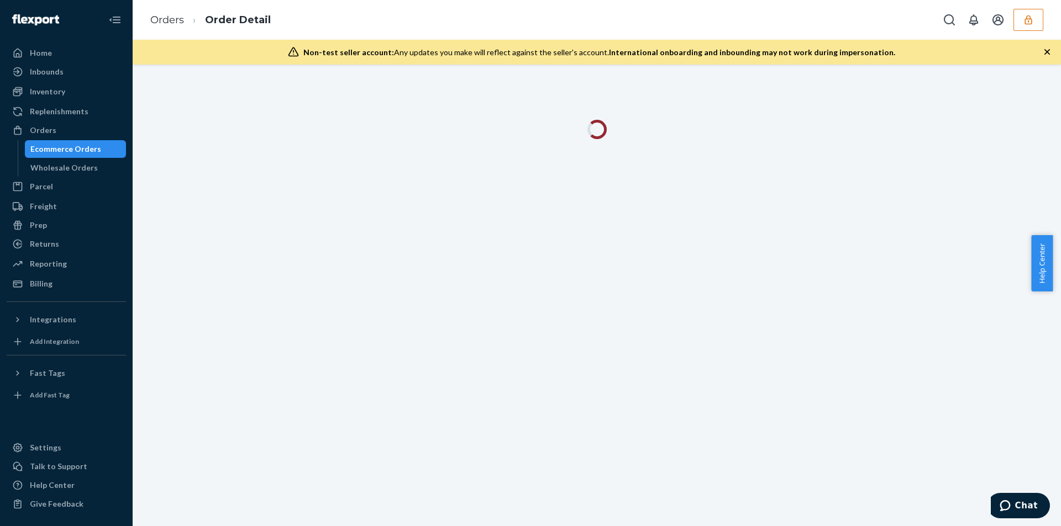
click at [1048, 50] on icon "button" at bounding box center [1047, 52] width 6 height 6
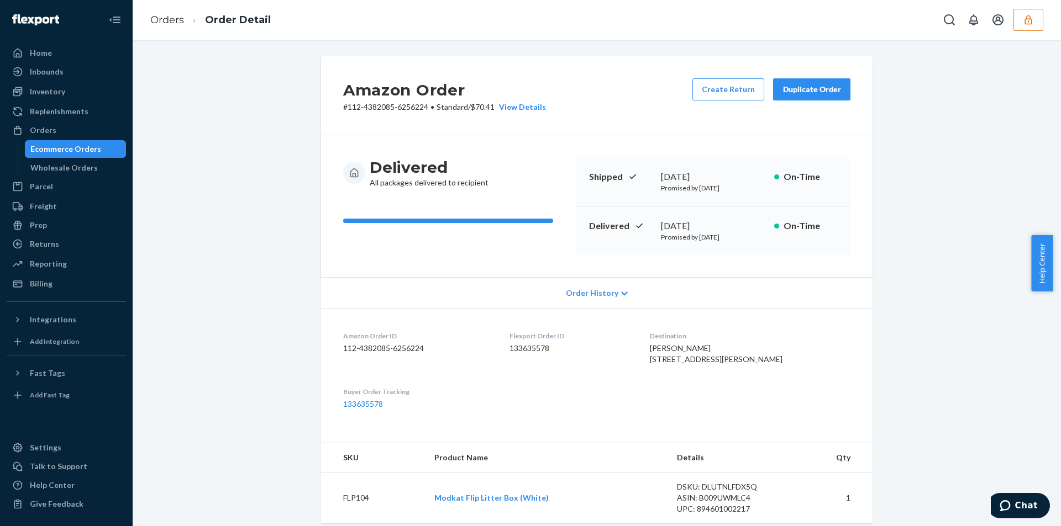
click at [484, 114] on div "Amazon Order # 112-4382085-6256224 • Standard / $70.41 View Details Create Retu…" at bounding box center [596, 95] width 551 height 79
click at [484, 108] on p "# 112-4382085-6256224 • Standard / $70.41 View Details" at bounding box center [444, 107] width 203 height 11
copy p "70.41"
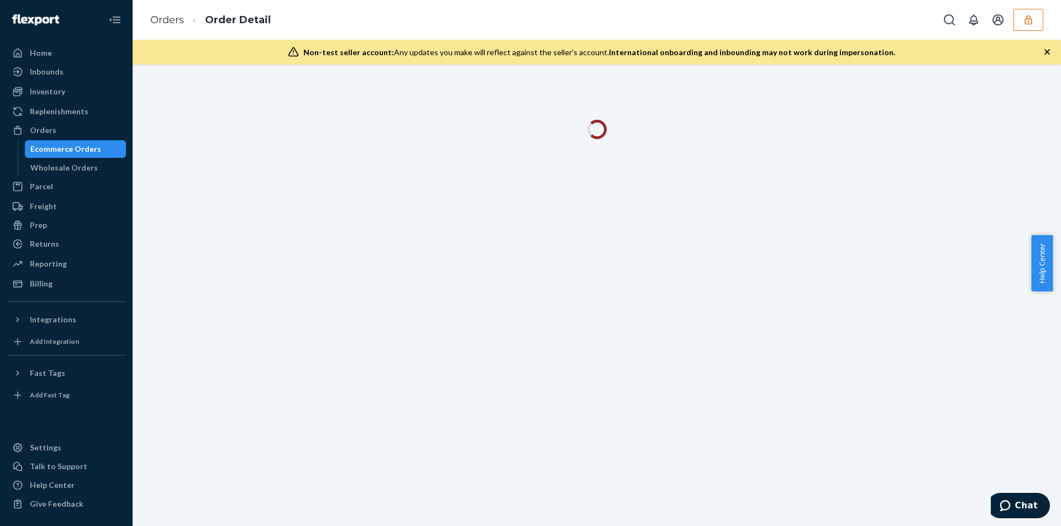
click at [1046, 53] on icon "button" at bounding box center [1047, 52] width 6 height 6
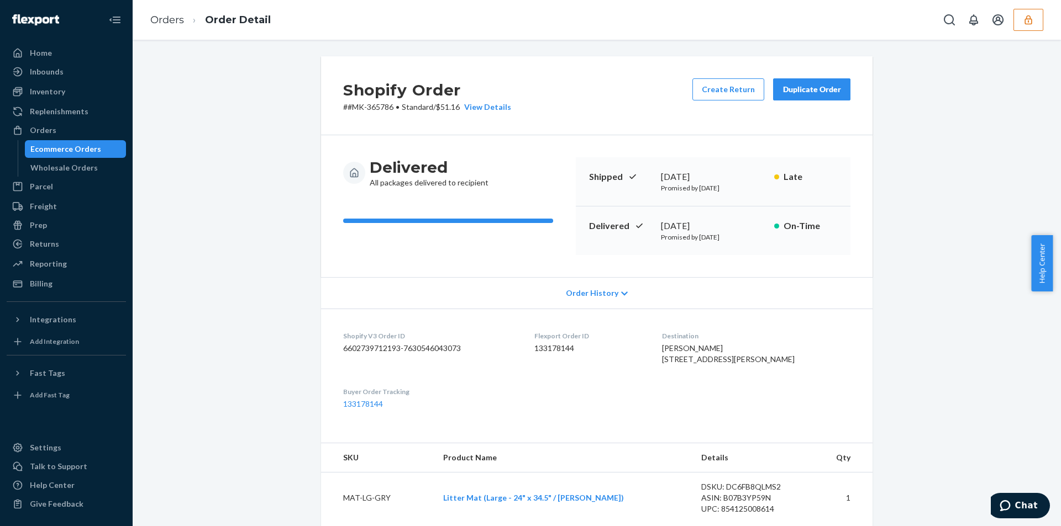
click at [450, 107] on p "# #MK-365786 • Standard / $51.16 View Details" at bounding box center [427, 107] width 168 height 11
copy p "51.16"
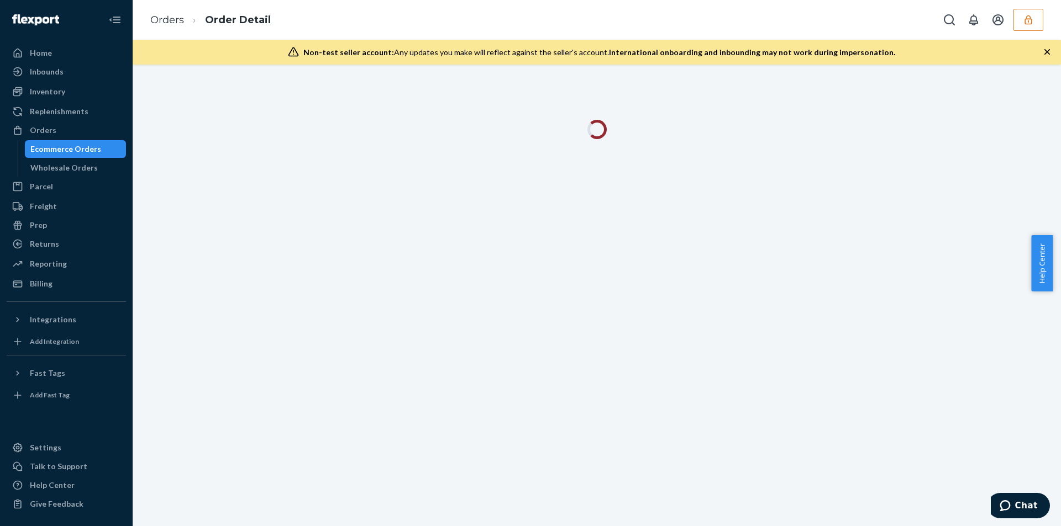
click at [1049, 53] on icon "button" at bounding box center [1046, 51] width 11 height 11
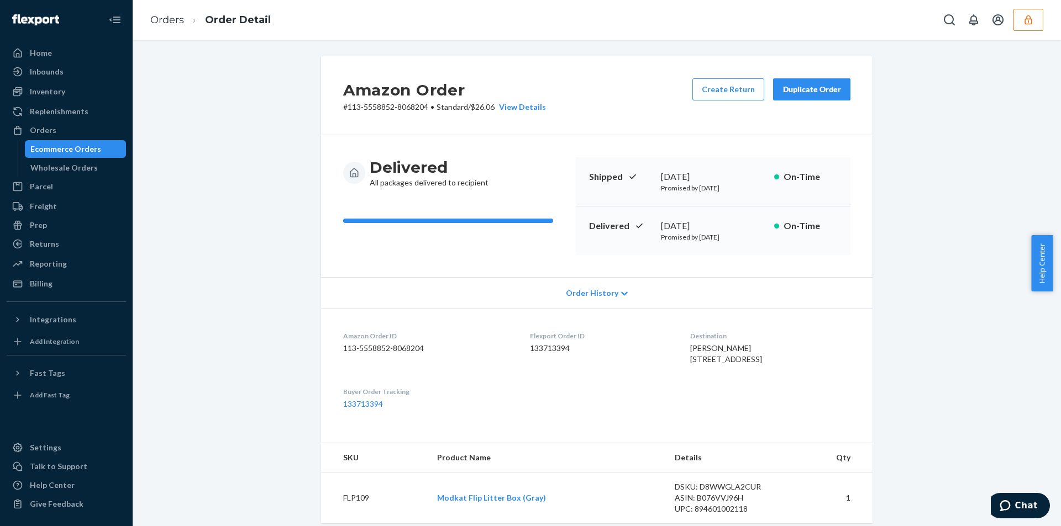
click at [485, 106] on p "# 113-5558852-8068204 • Standard / $26.06 View Details" at bounding box center [444, 107] width 203 height 11
copy p "26.06"
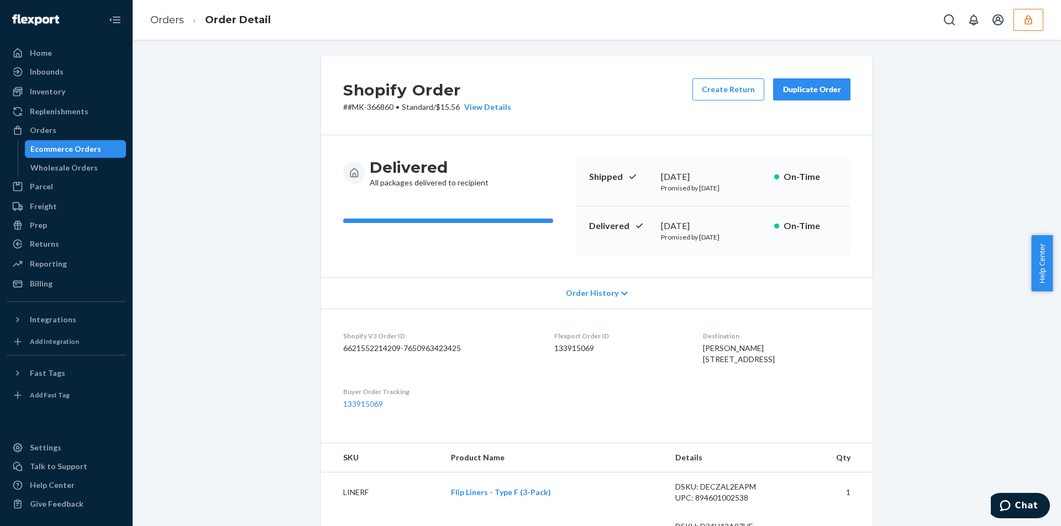
click at [442, 112] on p "# #MK-366860 • Standard / $15.56 View Details" at bounding box center [427, 107] width 168 height 11
click at [443, 112] on p "# #MK-366860 • Standard / $15.56 View Details" at bounding box center [427, 107] width 168 height 11
click at [446, 109] on p "# #MK-366860 • Standard / $15.56 View Details" at bounding box center [427, 107] width 168 height 11
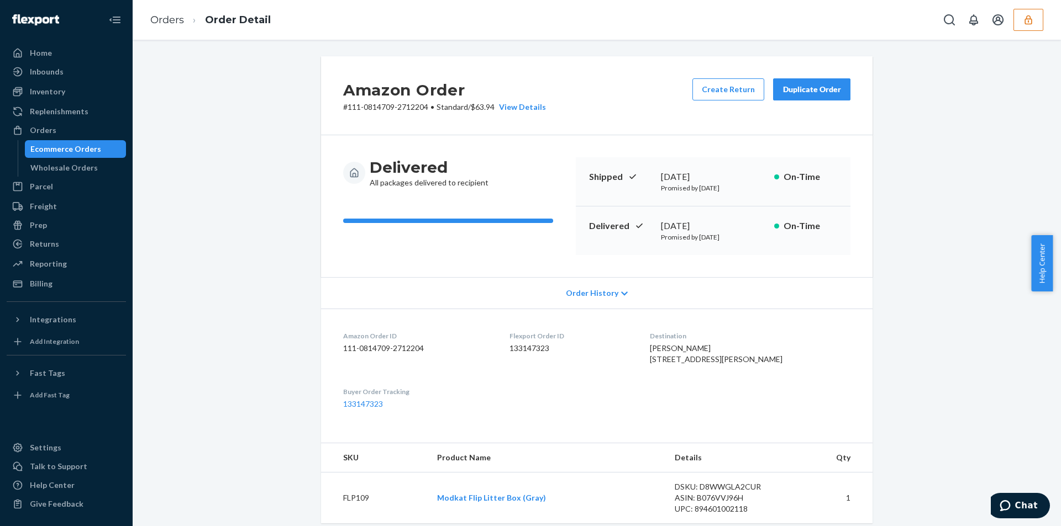
click at [481, 110] on p "# 111-0814709-2712204 • Standard / $63.94 View Details" at bounding box center [444, 107] width 203 height 11
copy p "63.94"
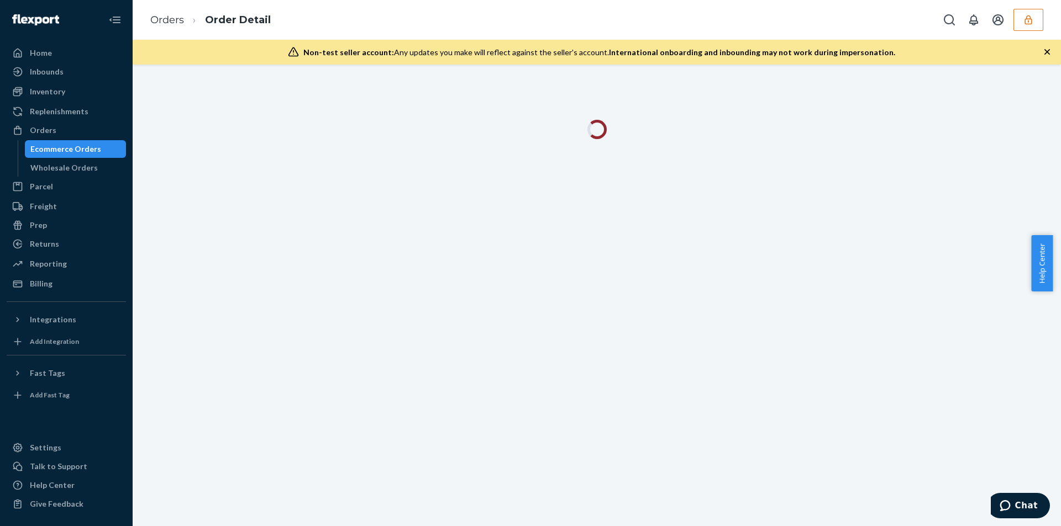
click at [1046, 51] on icon "button" at bounding box center [1047, 52] width 6 height 6
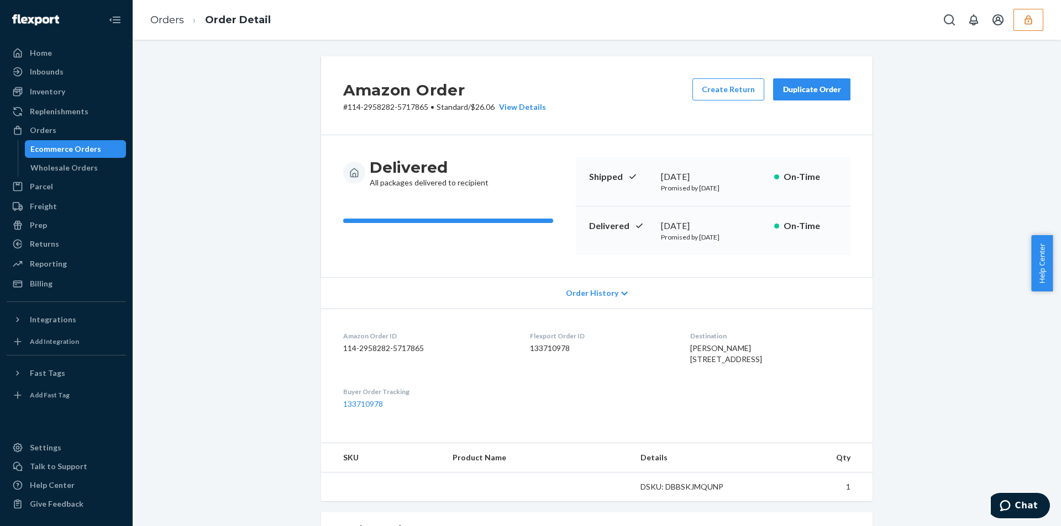
click at [490, 112] on p "# 114-2958282-5717865 • Standard / $26.06 View Details" at bounding box center [444, 107] width 203 height 11
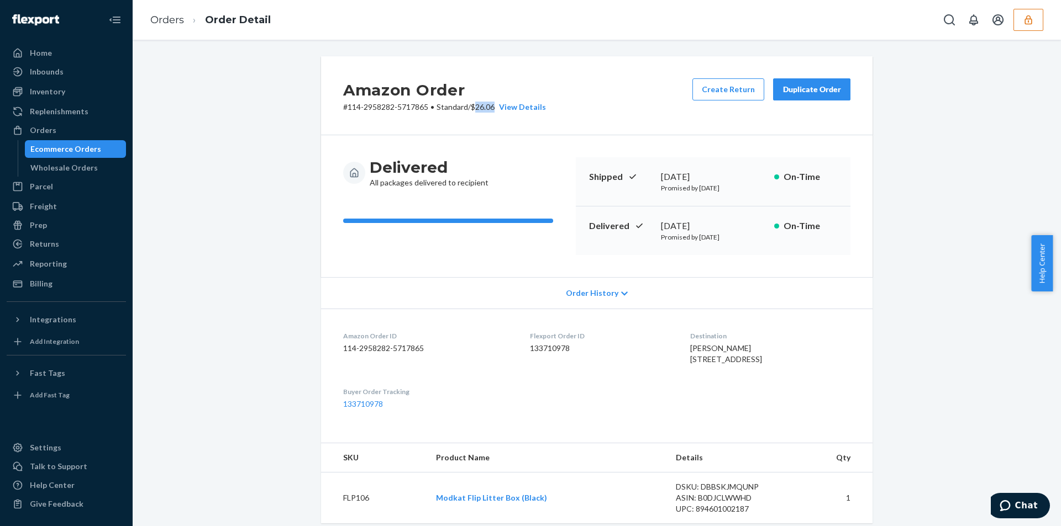
click at [490, 112] on p "# 114-2958282-5717865 • Standard / $26.06 View Details" at bounding box center [444, 107] width 203 height 11
copy p "26.06"
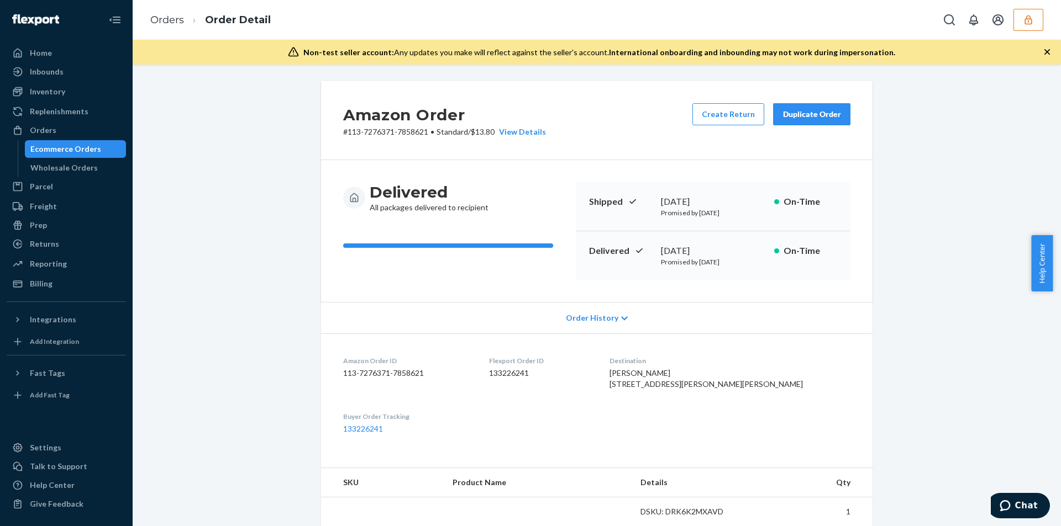
click at [1046, 53] on icon "button" at bounding box center [1047, 52] width 6 height 6
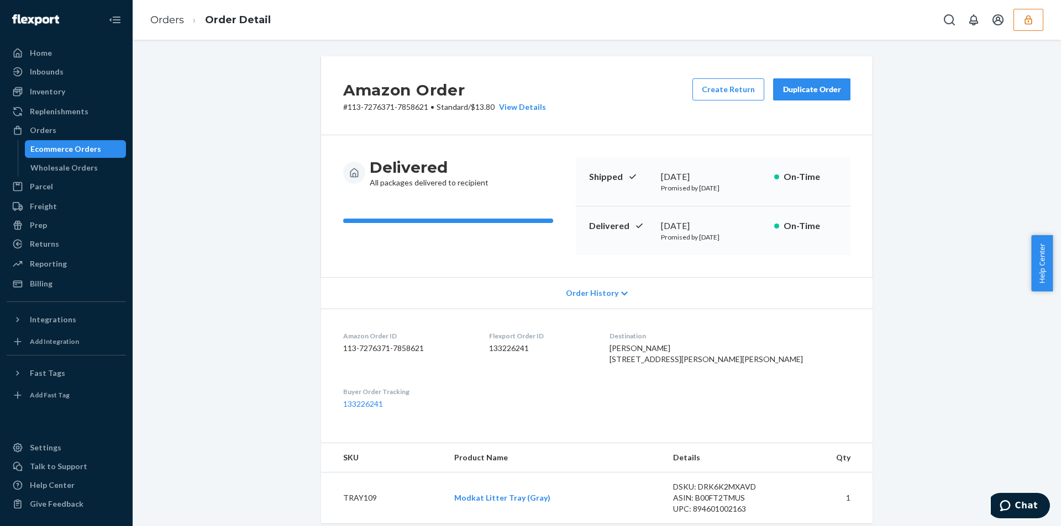
click at [488, 111] on p "# 113-7276371-7858621 • Standard / $13.80 View Details" at bounding box center [444, 107] width 203 height 11
copy p "13.80"
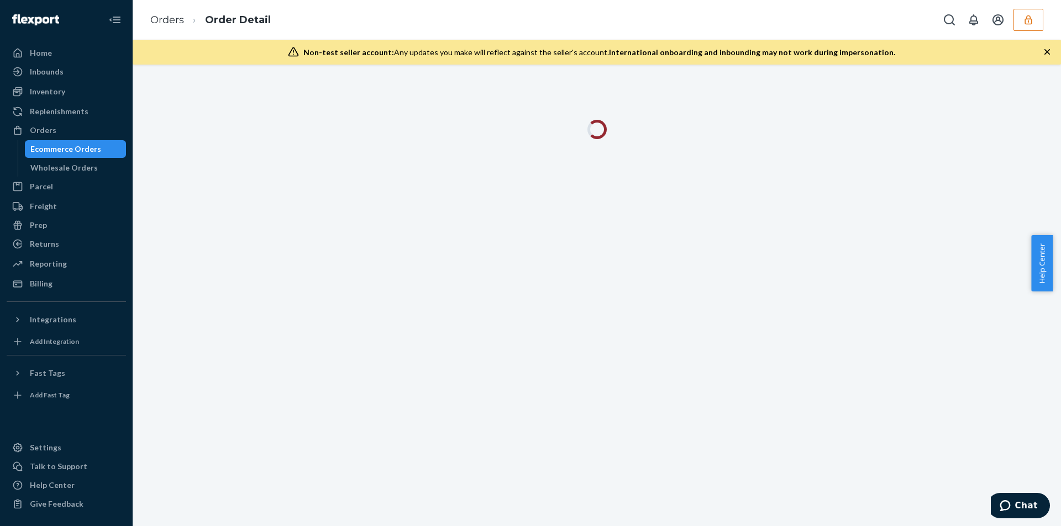
click at [1051, 51] on icon "button" at bounding box center [1046, 51] width 11 height 11
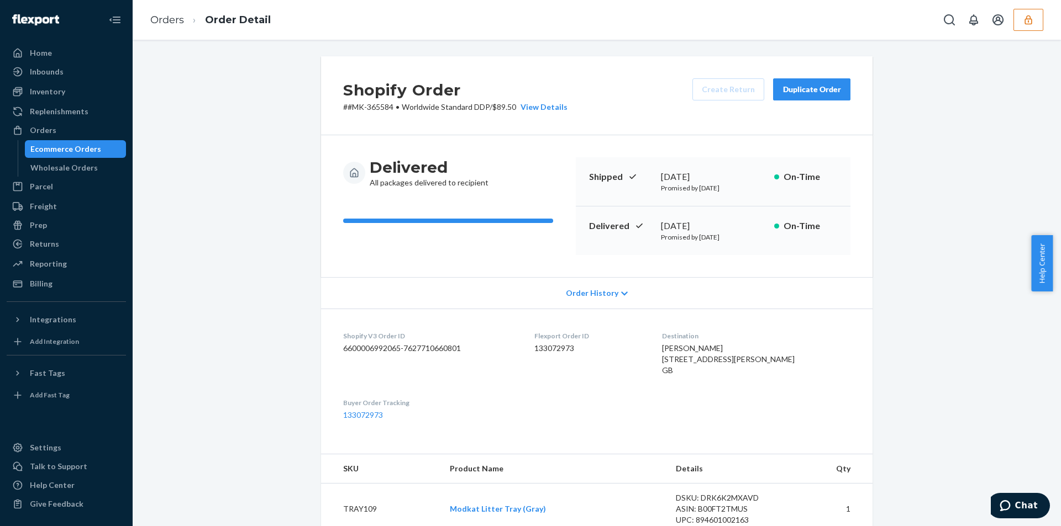
click at [497, 107] on p "# #MK-365584 • Worldwide Standard DDP / $89.50 View Details" at bounding box center [455, 107] width 224 height 11
copy p "89.50"
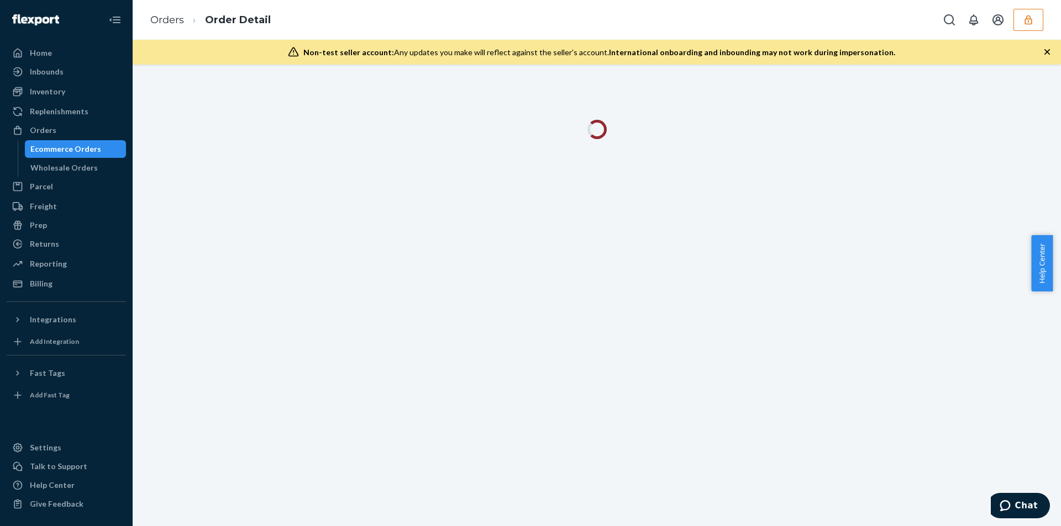
click at [1049, 55] on icon "button" at bounding box center [1046, 51] width 11 height 11
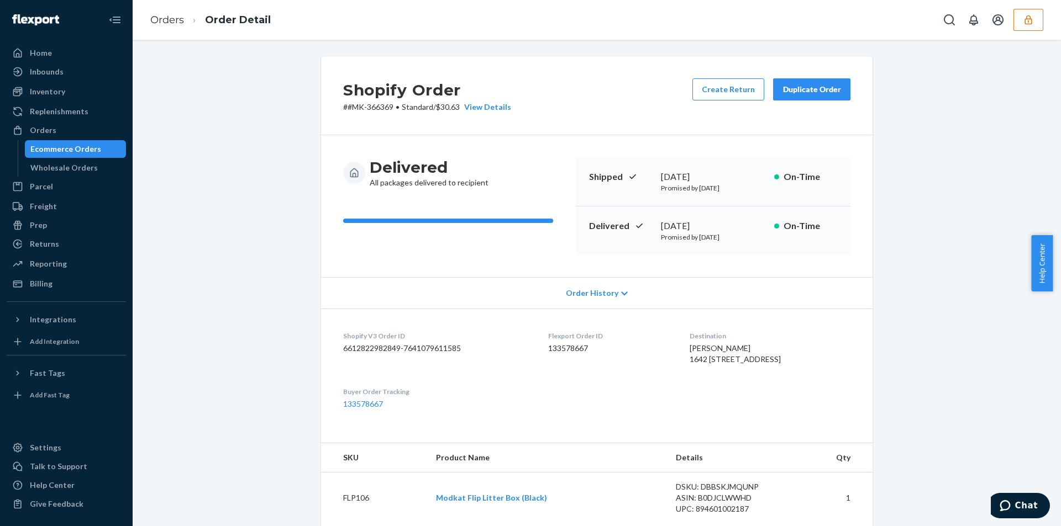
click at [451, 108] on p "# #MK-366369 • Standard / $30.63 View Details" at bounding box center [427, 107] width 168 height 11
copy p "30.63"
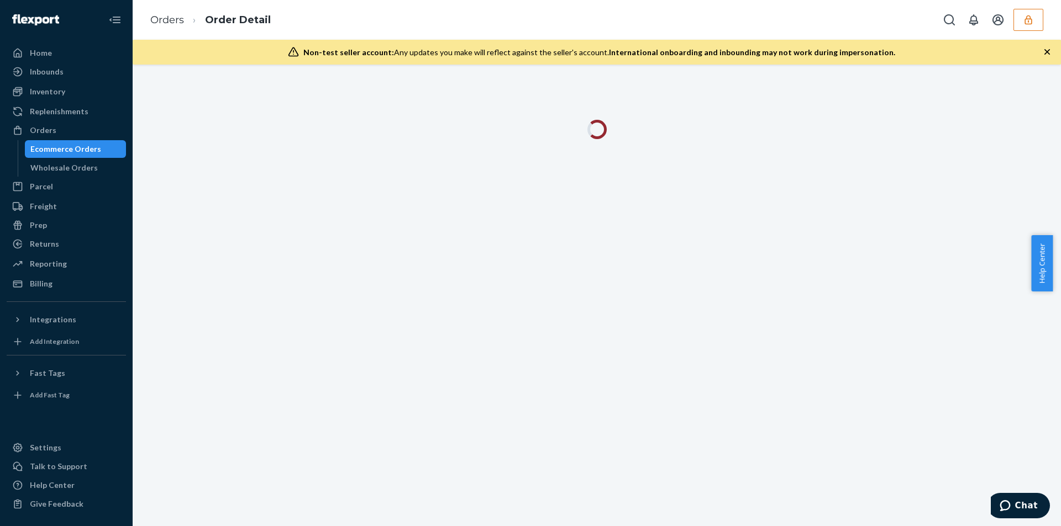
click at [1048, 52] on icon "button" at bounding box center [1046, 51] width 11 height 11
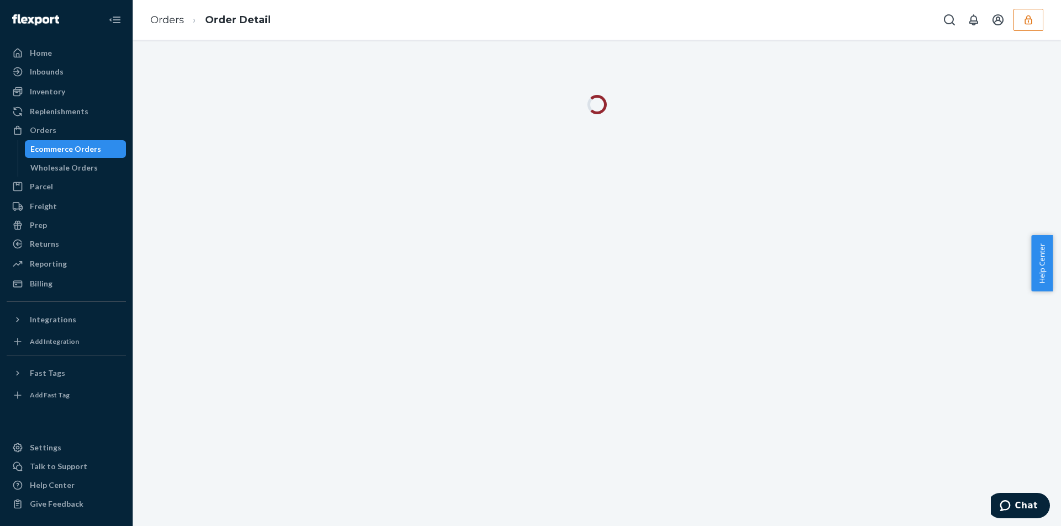
click at [1048, 52] on div at bounding box center [597, 283] width 928 height 487
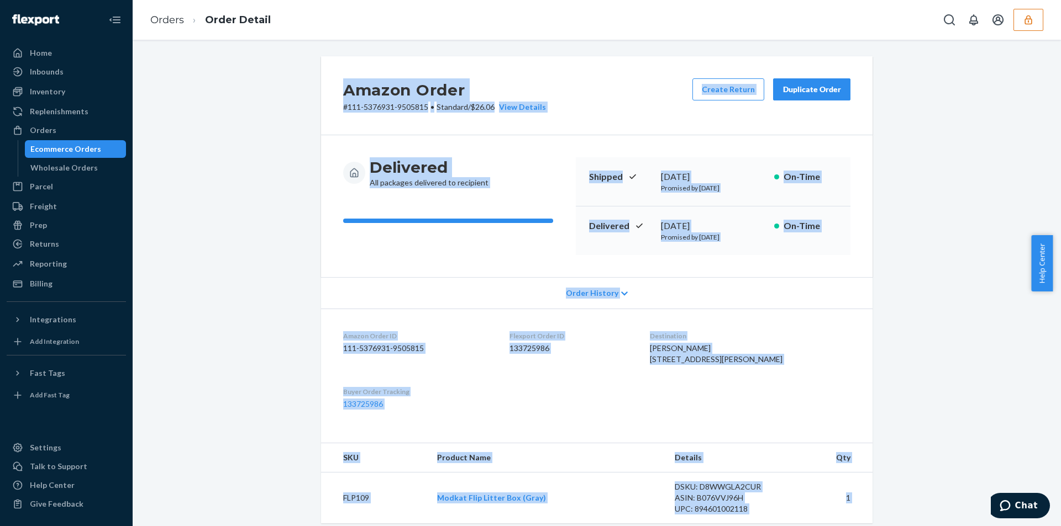
click at [283, 259] on div "Amazon Order # 111-5376931-9505815 • Standard / $26.06 View Details Create Retu…" at bounding box center [596, 449] width 911 height 787
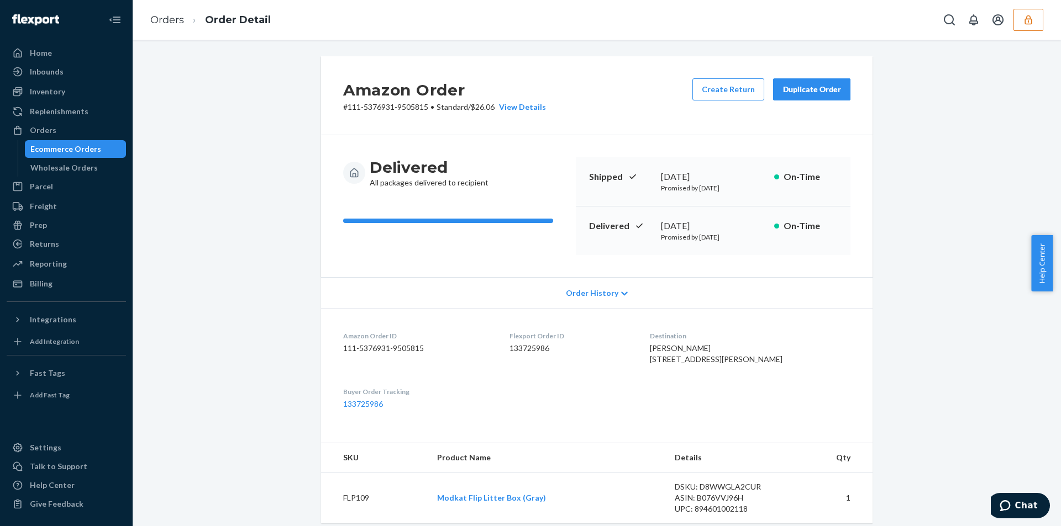
click at [474, 114] on div "Amazon Order # 111-5376931-9505815 • Standard / $26.06 View Details Create Retu…" at bounding box center [596, 95] width 551 height 79
click at [480, 108] on p "# 111-5376931-9505815 • Standard / $26.06 View Details" at bounding box center [444, 107] width 203 height 11
copy p "26.06"
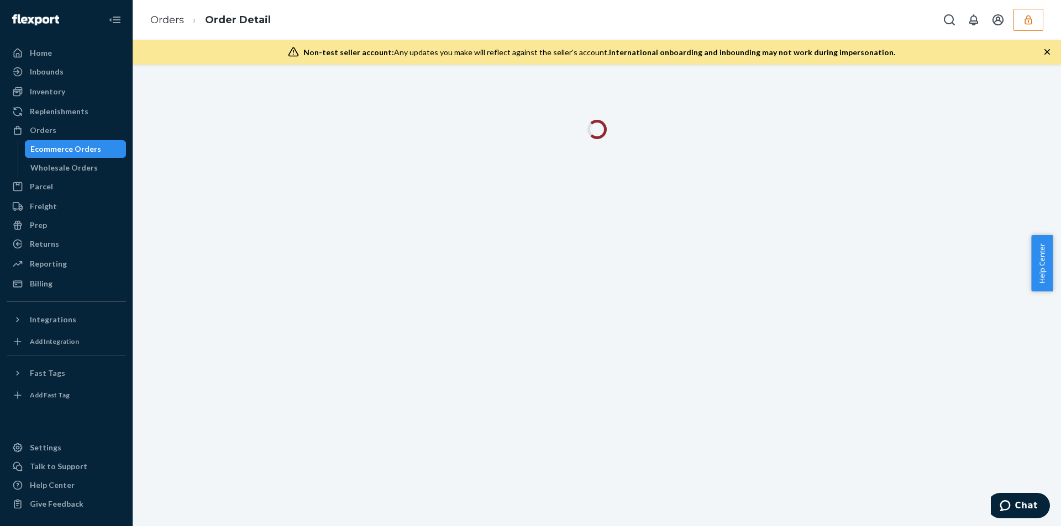
click at [1046, 53] on icon "button" at bounding box center [1047, 52] width 6 height 6
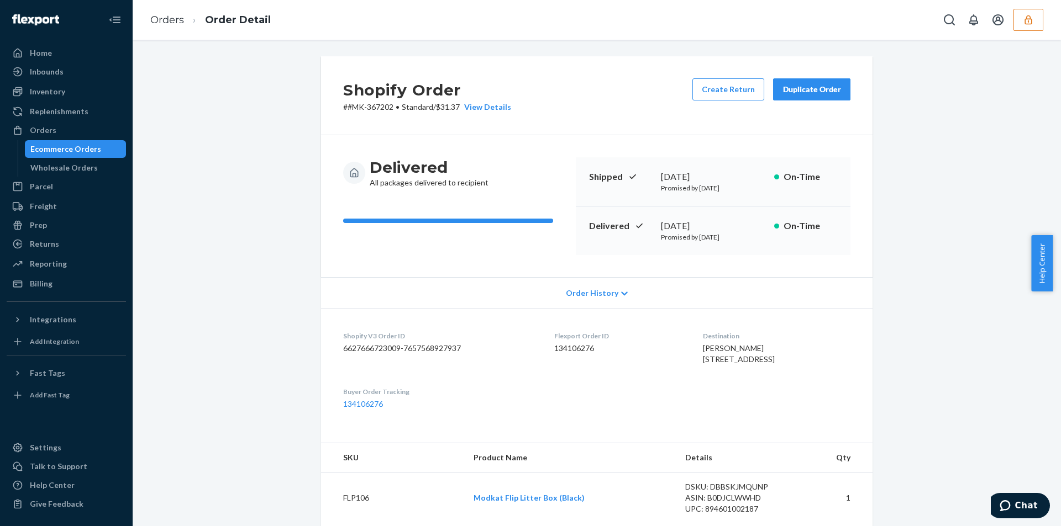
click at [452, 106] on p "# #MK-367202 • Standard / $31.37 View Details" at bounding box center [427, 107] width 168 height 11
copy p "31.37"
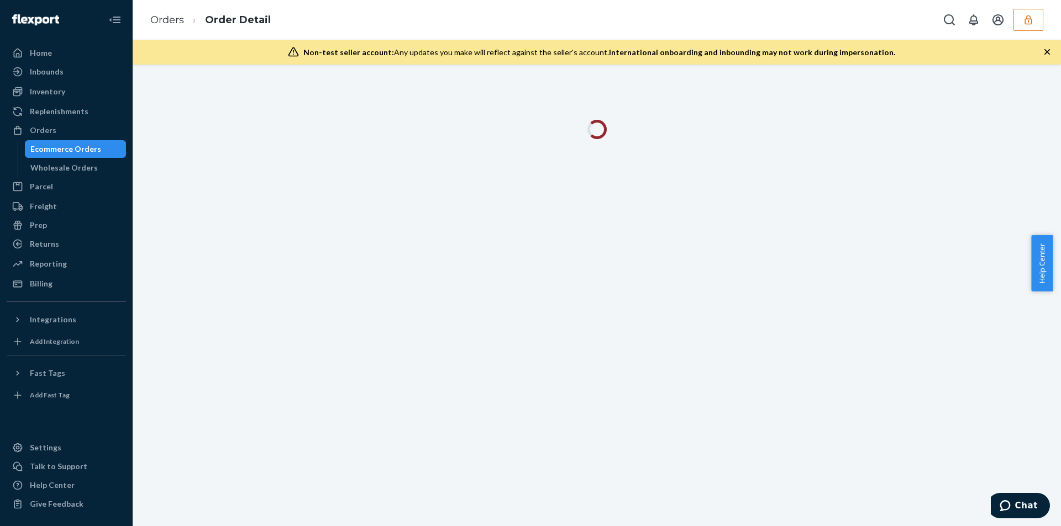
click at [1047, 56] on icon "button" at bounding box center [1046, 51] width 11 height 11
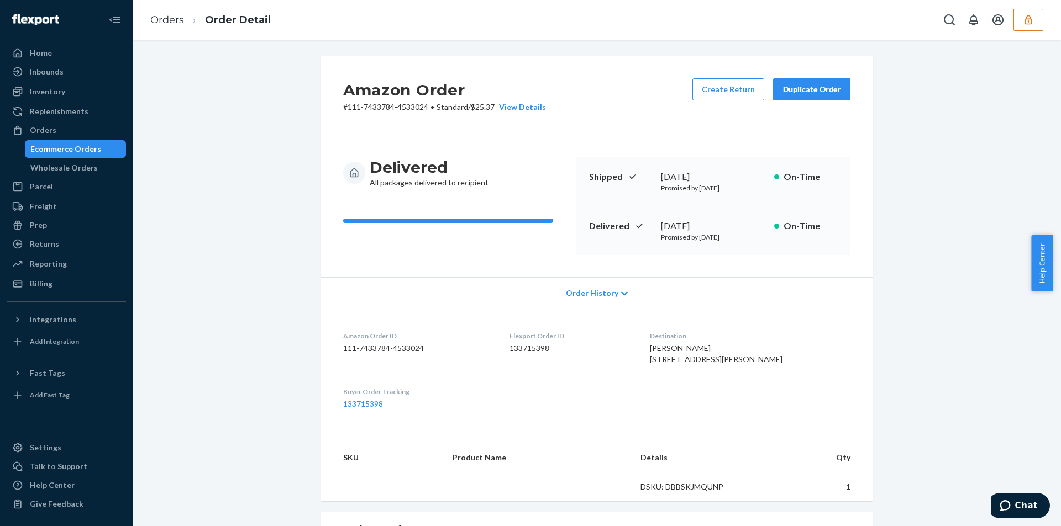
click at [481, 108] on p "# 111-7433784-4533024 • Standard / $25.37 View Details" at bounding box center [444, 107] width 203 height 11
copy p "25.37"
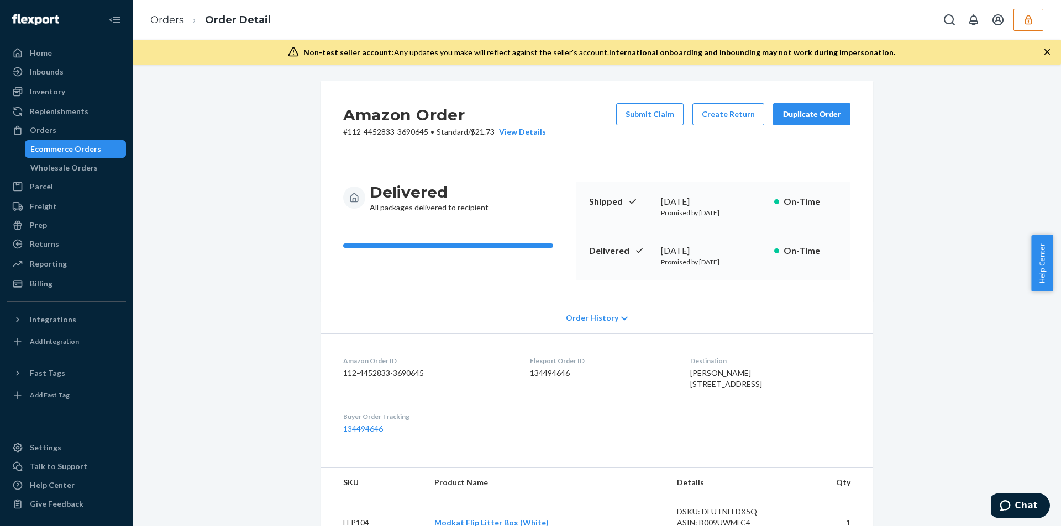
click at [487, 136] on p "# 112-4452833-3690645 • Standard / $21.73 View Details" at bounding box center [444, 132] width 203 height 11
copy p "21.73"
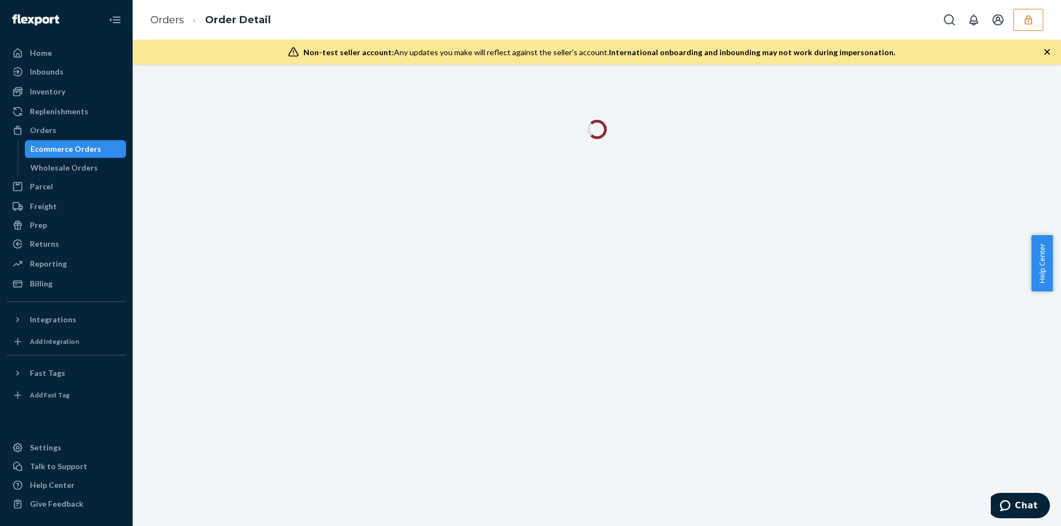
click at [1046, 50] on icon "button" at bounding box center [1046, 51] width 11 height 11
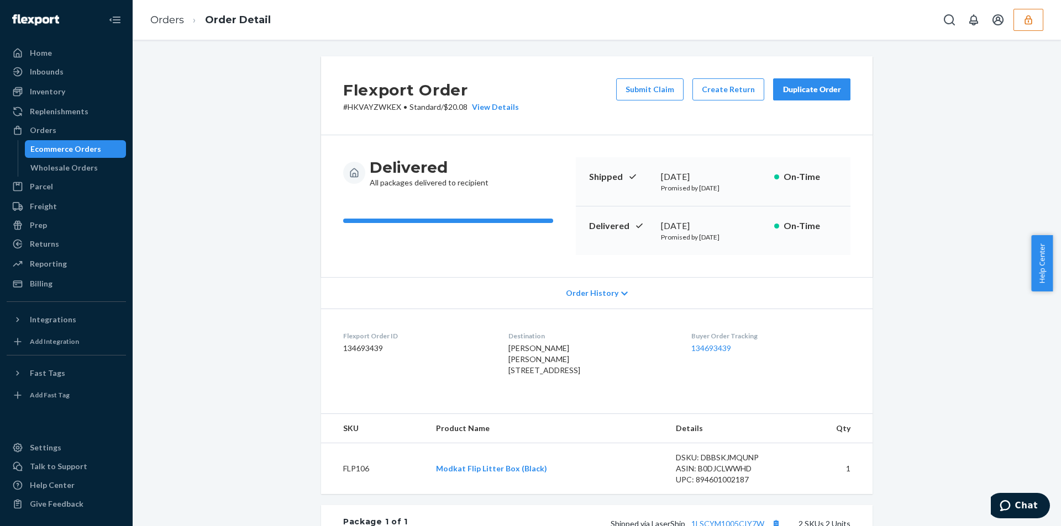
click at [457, 109] on p "# HKVAYZWKEX • Standard / $20.08 View Details" at bounding box center [431, 107] width 176 height 11
copy p "20.08"
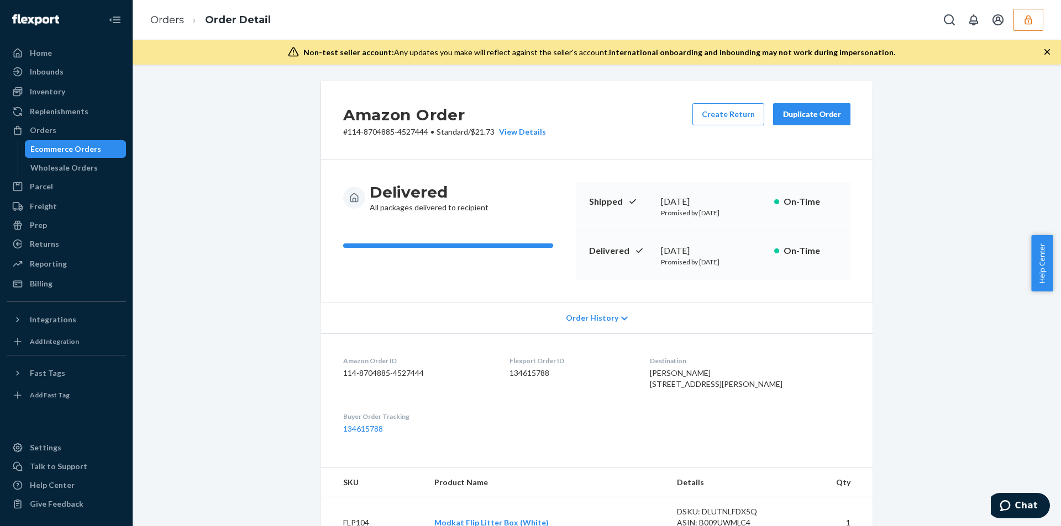
click at [487, 132] on p "# 114-8704885-4527444 • Standard / $21.73 View Details" at bounding box center [444, 132] width 203 height 11
copy p "21.73"
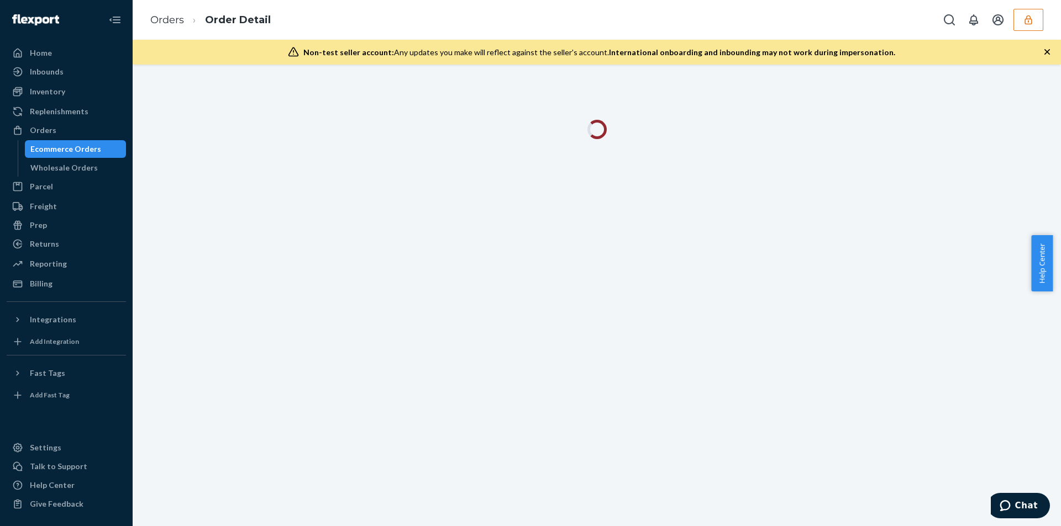
click at [1052, 52] on div "Non-test seller account: Any updates you make will reflect against the seller's…" at bounding box center [597, 52] width 928 height 25
click at [1048, 50] on icon "button" at bounding box center [1046, 51] width 11 height 11
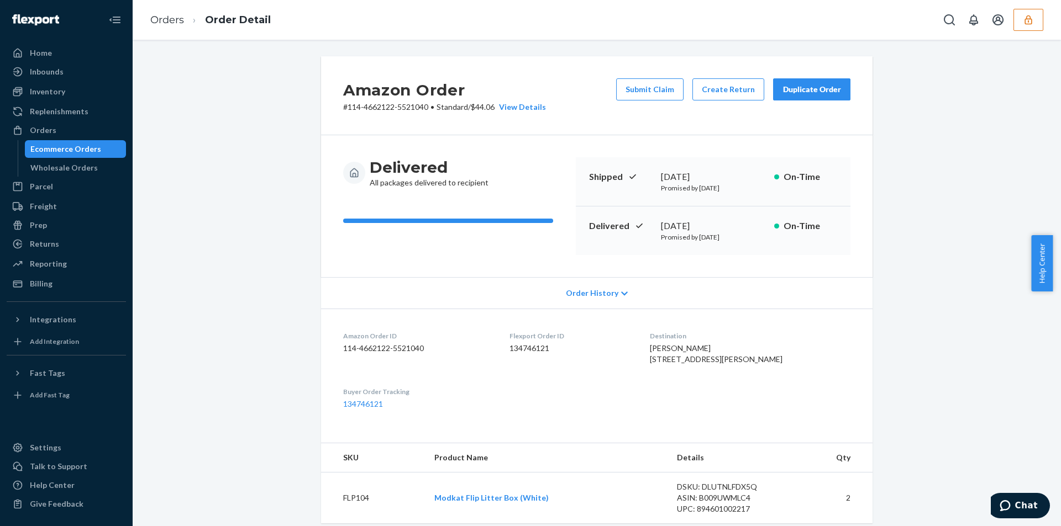
click at [482, 110] on p "# 114-4662122-5521040 • Standard / $44.06 View Details" at bounding box center [444, 107] width 203 height 11
copy p "44.06"
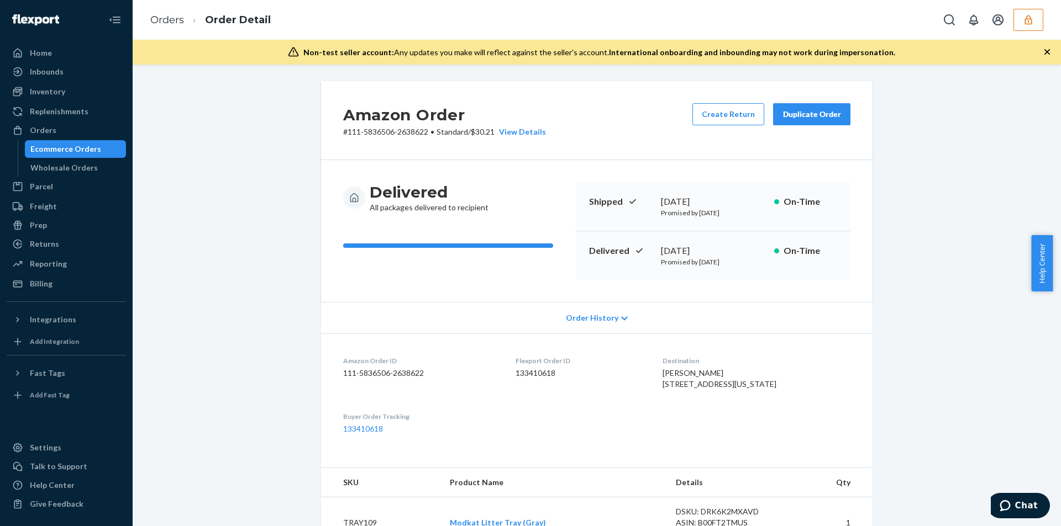
click at [477, 135] on p "# 111-5836506-2638622 • Standard / $30.21 View Details" at bounding box center [444, 132] width 203 height 11
copy p "30.21"
click at [480, 130] on p "# 112-9587495-6745008 • Standard / $26.06 View Details" at bounding box center [444, 132] width 203 height 11
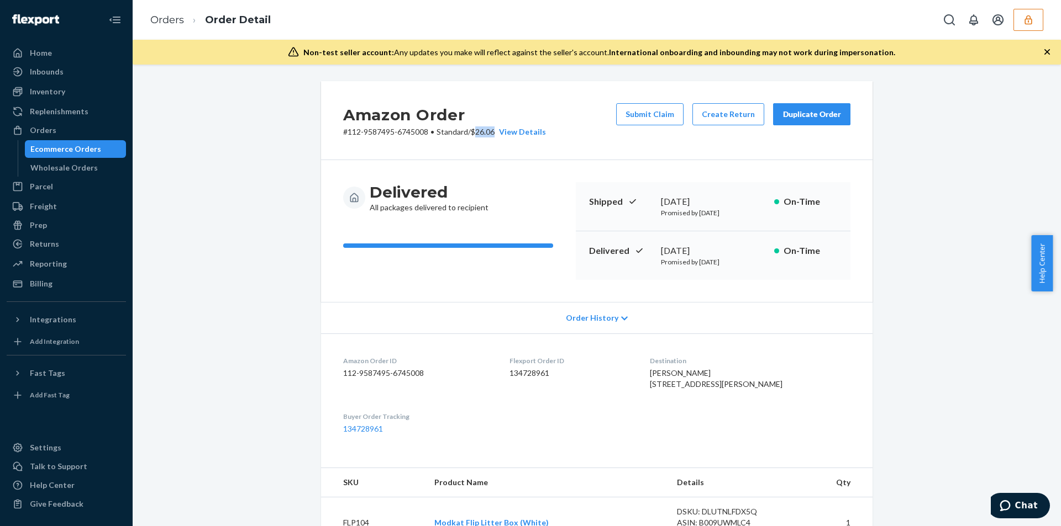
copy p "26.06"
click at [482, 133] on p "# 114-8813612-5269832 • Standard / $83.51 View Details" at bounding box center [444, 132] width 203 height 11
drag, startPoint x: 482, startPoint y: 133, endPoint x: 342, endPoint y: 52, distance: 161.4
click at [482, 133] on p "# 114-8813612-5269832 • Standard / $83.51 View Details" at bounding box center [444, 132] width 203 height 11
copy p "83.51"
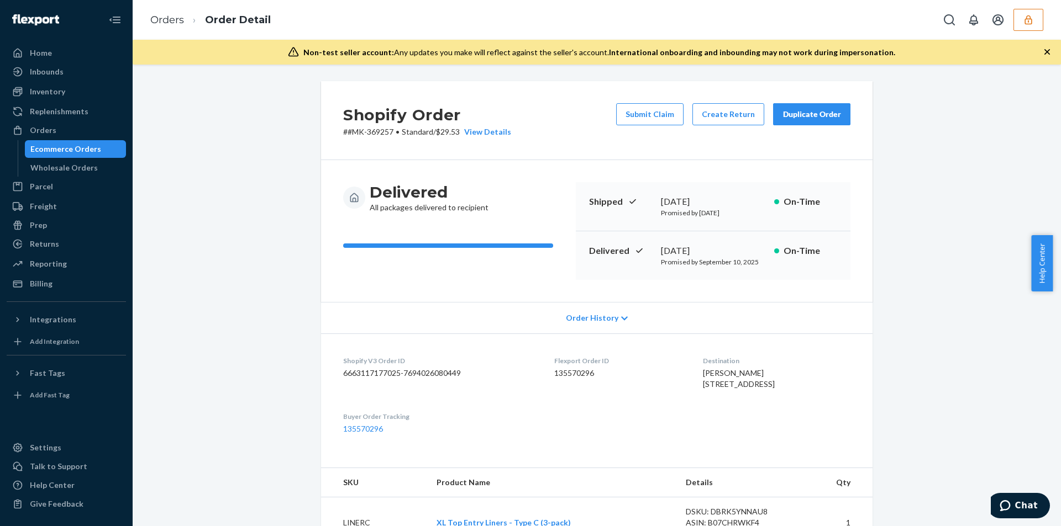
click at [452, 135] on p "# #MK-369257 • Standard / $29.53 View Details" at bounding box center [427, 132] width 168 height 11
copy p "29.53"
click at [491, 135] on p "# 114-4328066-1588211 • Standard / $21.73 View Details" at bounding box center [444, 132] width 203 height 11
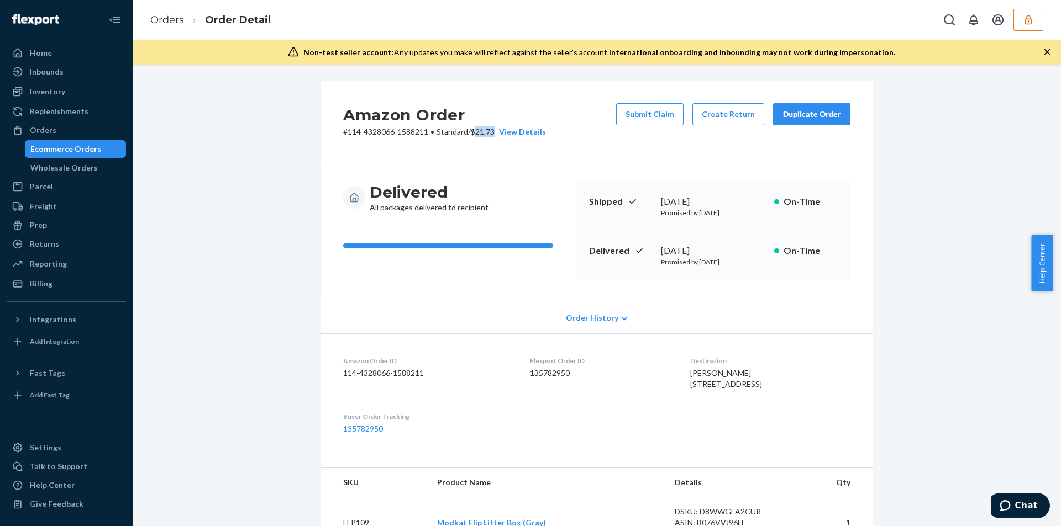
copy p "21.73"
click at [49, 138] on div "Orders" at bounding box center [66, 130] width 117 height 15
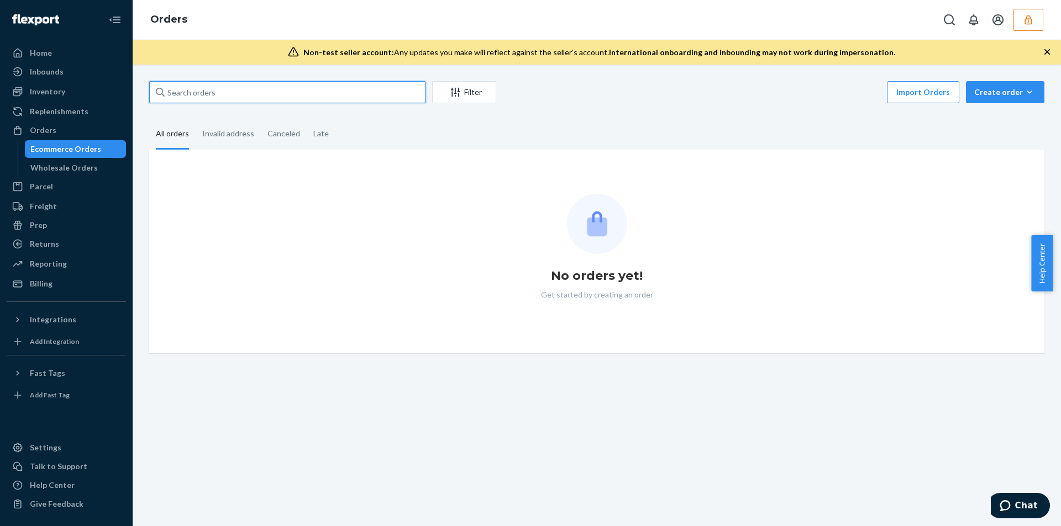
click at [236, 101] on input "text" at bounding box center [287, 92] width 276 height 22
paste input "112-7344495-8441028"
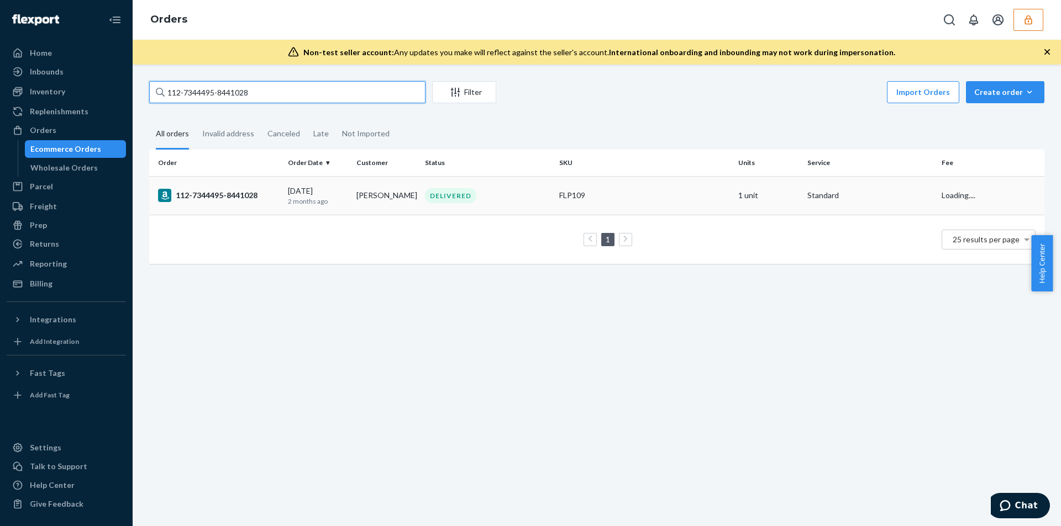
type input "112-7344495-8441028"
click at [569, 208] on td "FLP109" at bounding box center [644, 195] width 179 height 39
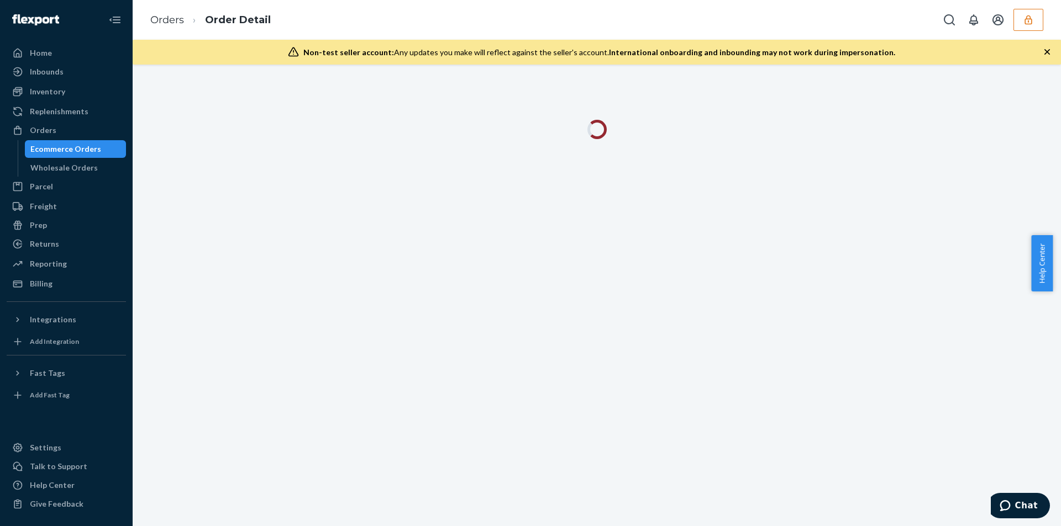
click at [1042, 56] on icon "button" at bounding box center [1046, 51] width 11 height 11
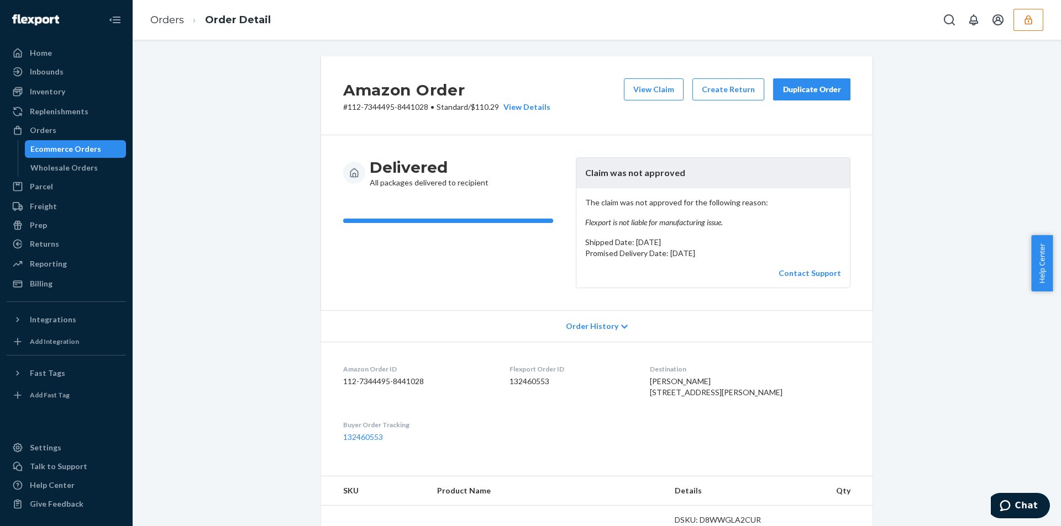
click at [627, 223] on em "Flexport is not liable for manufacturing issue." at bounding box center [713, 222] width 256 height 11
copy em "Flexport is not liable for manufacturing issue."
click at [712, 229] on div "The claim was not approved for the following reason: Flexport is not liable for…" at bounding box center [712, 237] width 273 height 99
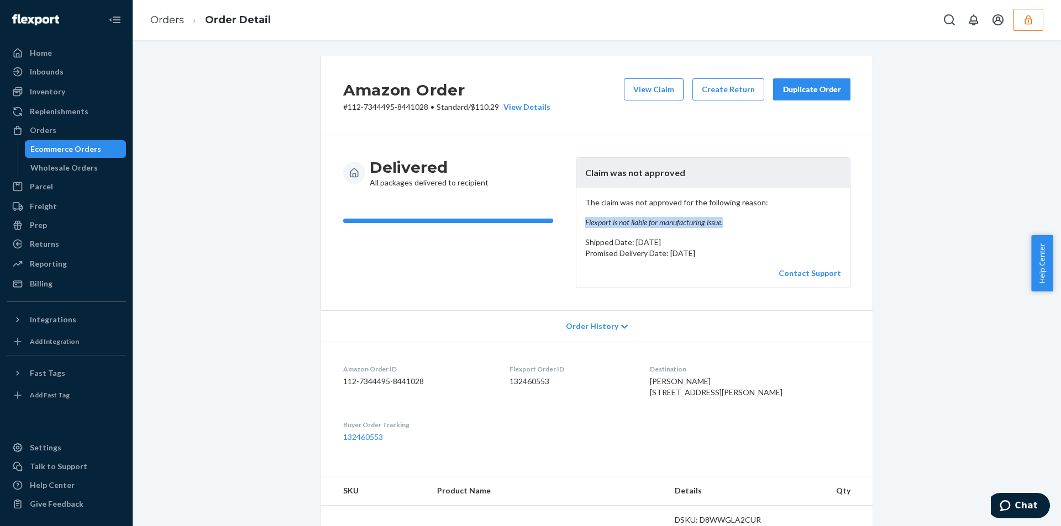
drag, startPoint x: 725, startPoint y: 225, endPoint x: 580, endPoint y: 226, distance: 144.7
click at [580, 226] on div "The claim was not approved for the following reason: Flexport is not liable for…" at bounding box center [712, 237] width 273 height 99
copy em "Flexport is not liable for manufacturing issue."
click at [524, 382] on dd "132460553" at bounding box center [570, 381] width 123 height 11
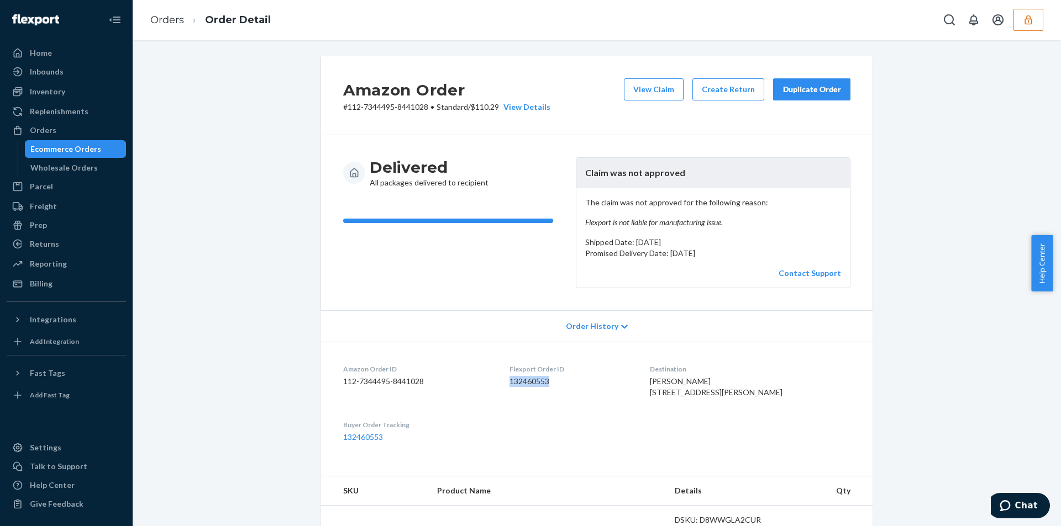
copy dd "132460553"
click at [65, 131] on div "Orders" at bounding box center [66, 130] width 117 height 15
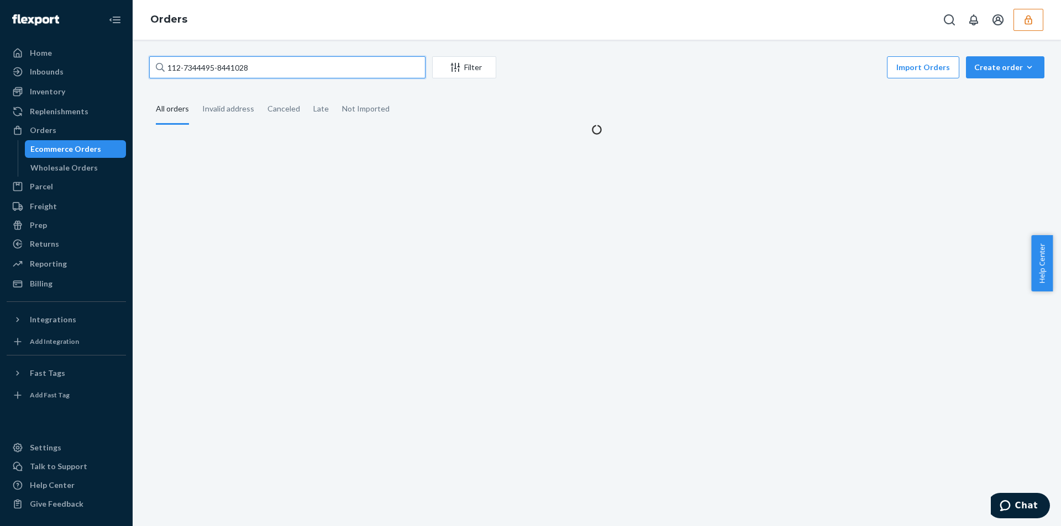
click at [246, 62] on input "112-7344495-8441028" at bounding box center [287, 67] width 276 height 22
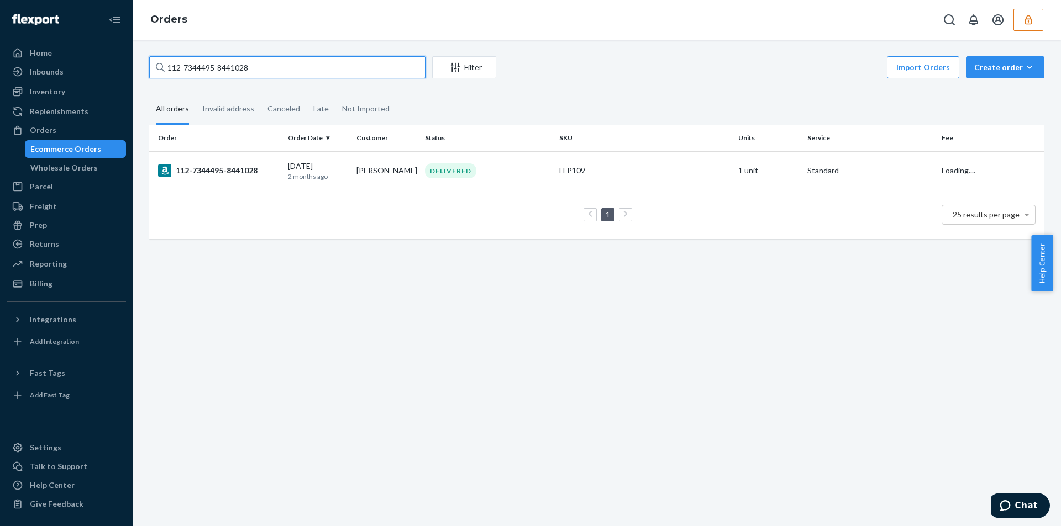
paste input "MK-364884"
type input "MK-364884"
click at [534, 181] on td "DELIVERED" at bounding box center [487, 170] width 134 height 39
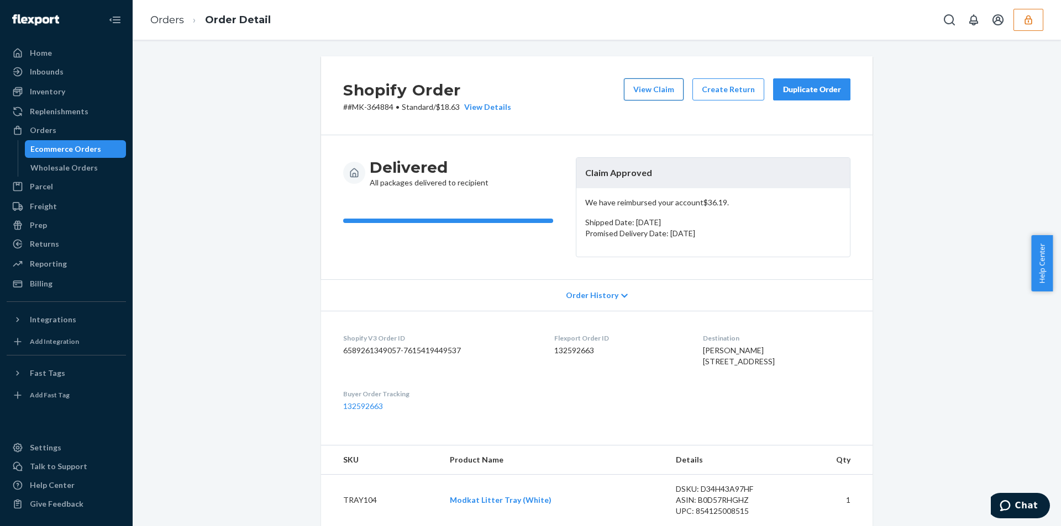
click at [651, 98] on button "View Claim" at bounding box center [654, 89] width 60 height 22
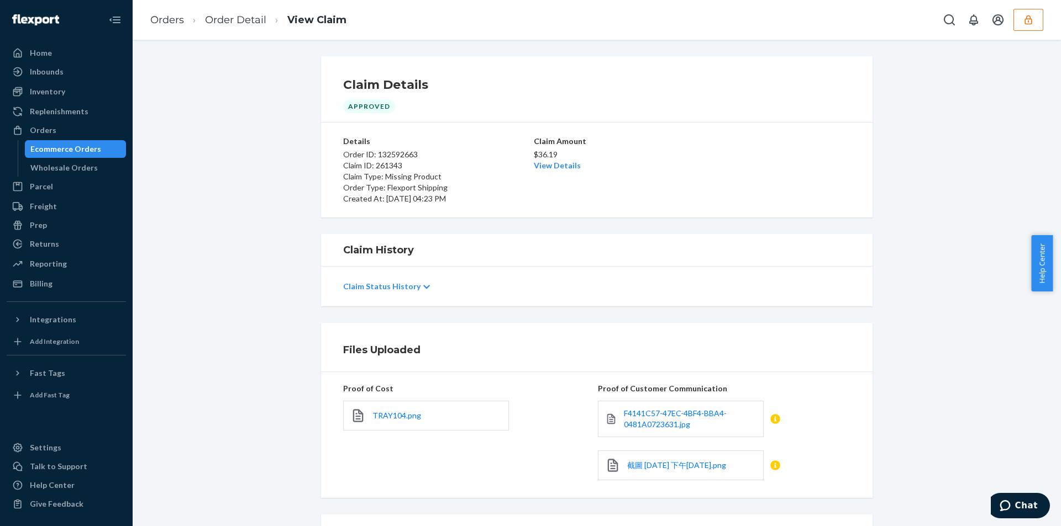
click at [393, 287] on p "Claim Status History" at bounding box center [381, 286] width 77 height 11
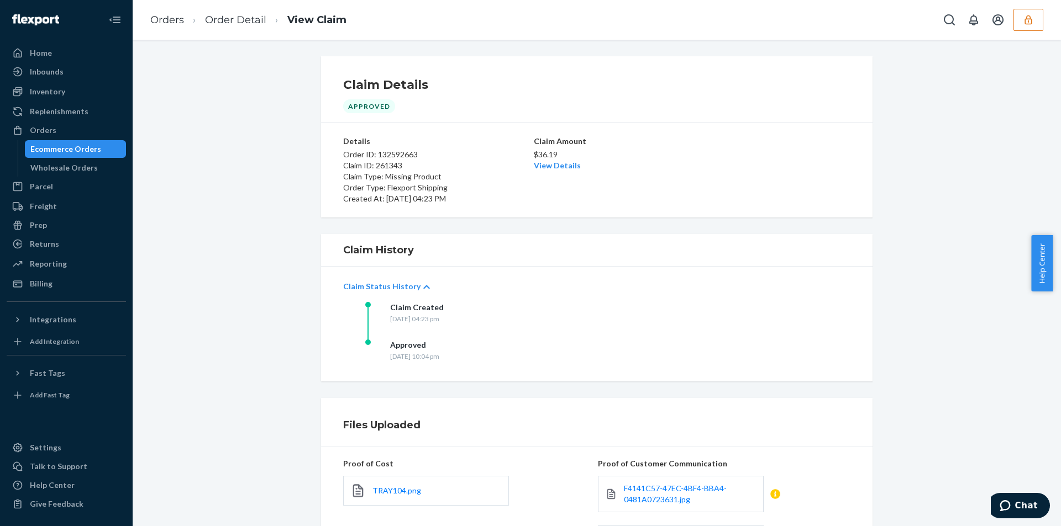
drag, startPoint x: 387, startPoint y: 345, endPoint x: 499, endPoint y: 358, distance: 112.9
click at [499, 358] on div "Approved [DATE] 10:04 pm" at bounding box center [475, 359] width 221 height 38
copy div "Approved [DATE] 10:04 pm"
click at [402, 348] on div "Approved" at bounding box center [414, 345] width 49 height 11
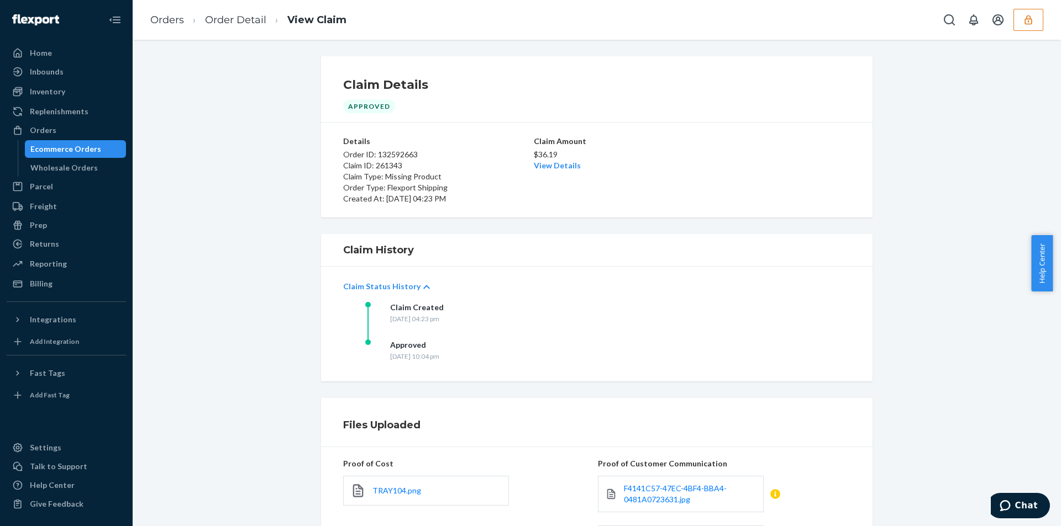
click at [391, 351] on div "Approved [DATE] 10:04 pm" at bounding box center [414, 351] width 49 height 22
copy div "[DATE] 10:04 pm"
drag, startPoint x: 384, startPoint y: 357, endPoint x: 496, endPoint y: 360, distance: 111.6
click at [496, 360] on div "Approved [DATE] 10:04 pm" at bounding box center [475, 359] width 221 height 38
click at [249, 16] on link "Order Detail" at bounding box center [235, 20] width 61 height 12
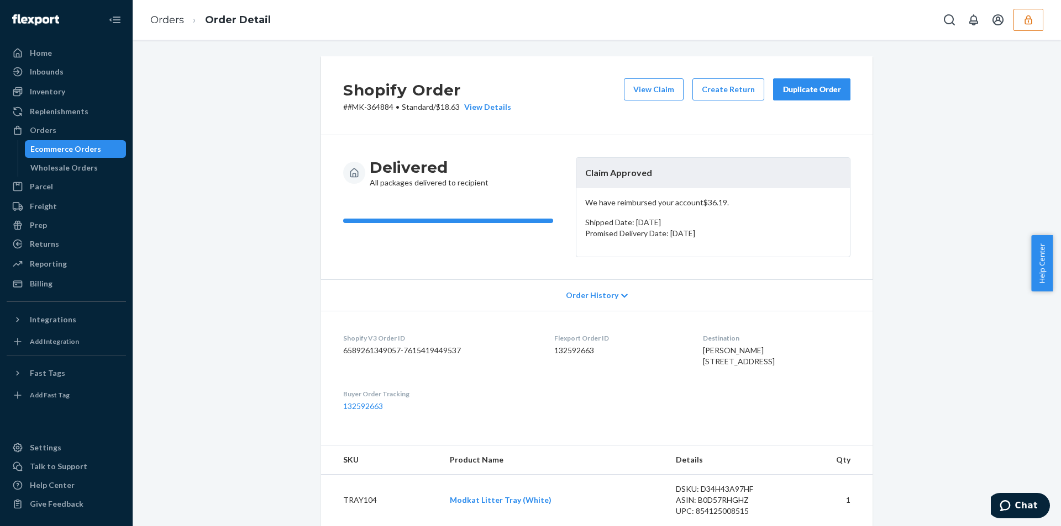
click at [448, 105] on p "# #MK-364884 • Standard / $18.63 View Details" at bounding box center [427, 107] width 168 height 11
copy p "18.63"
click at [562, 351] on dd "132592663" at bounding box center [619, 350] width 130 height 11
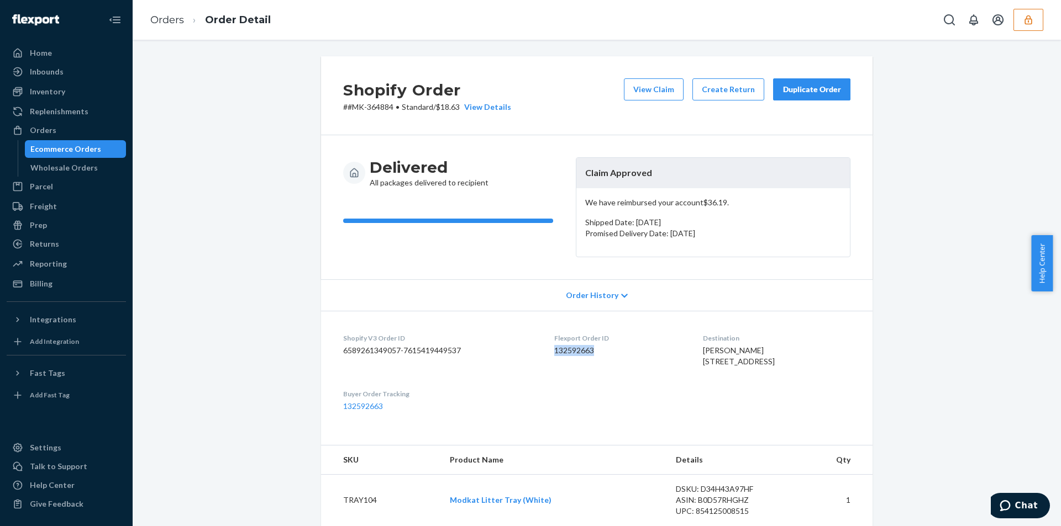
copy dd "132592663"
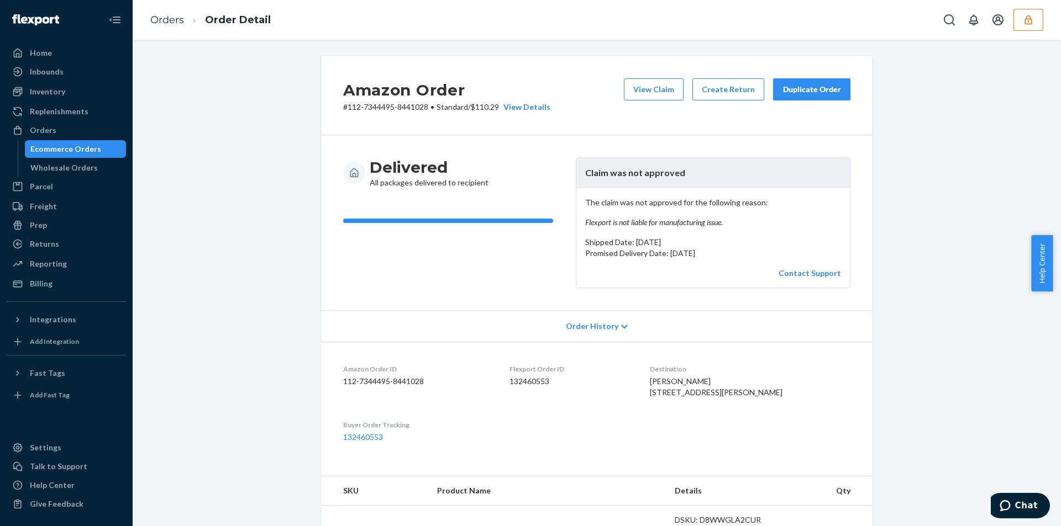
click at [478, 106] on p "# 112-7344495-8441028 • Standard / $110.29 View Details" at bounding box center [446, 107] width 207 height 11
copy p "110.29"
click at [61, 135] on div "Orders" at bounding box center [66, 130] width 117 height 15
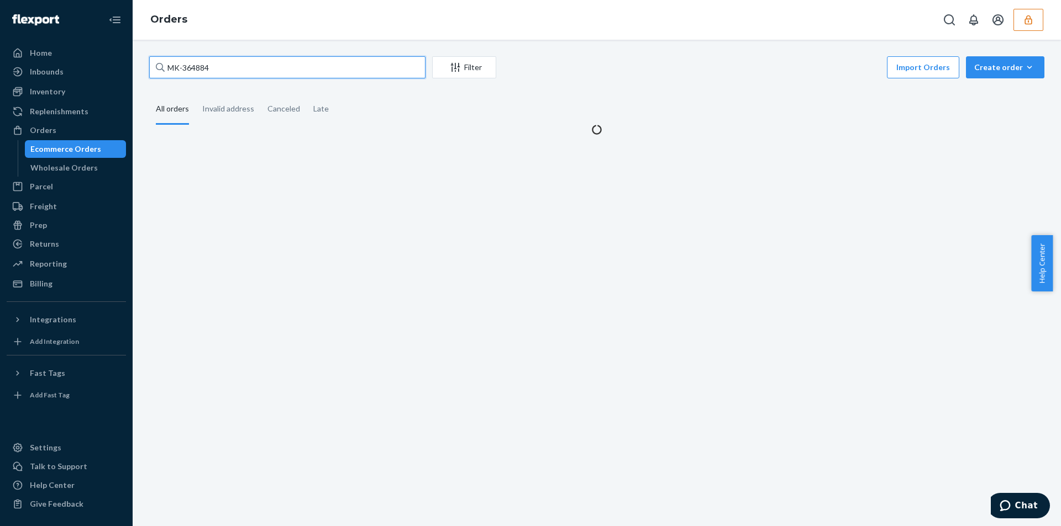
click at [218, 64] on input "MK-364884" at bounding box center [287, 67] width 276 height 22
paste input "112-7959940-6421011"
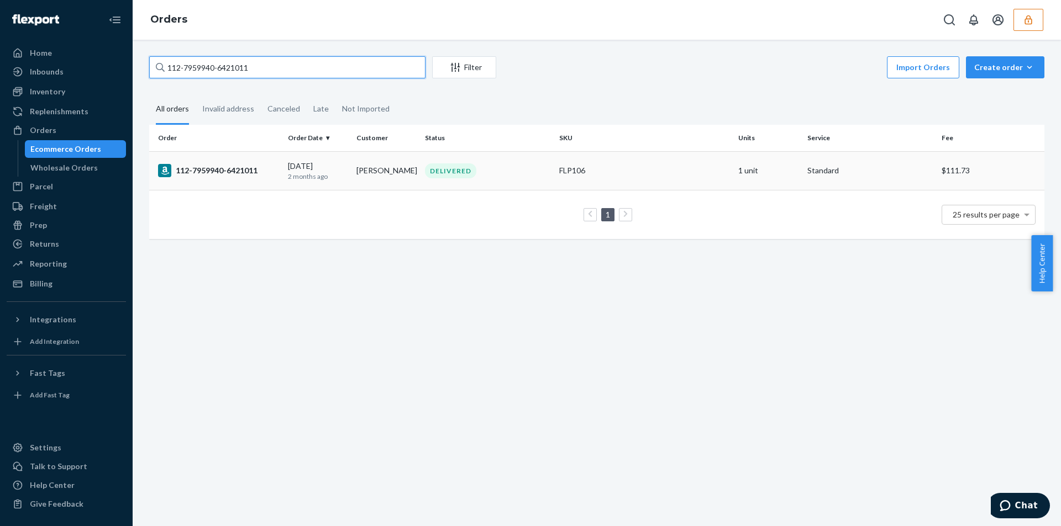
type input "112-7959940-6421011"
click at [548, 181] on td "DELIVERED" at bounding box center [487, 170] width 134 height 39
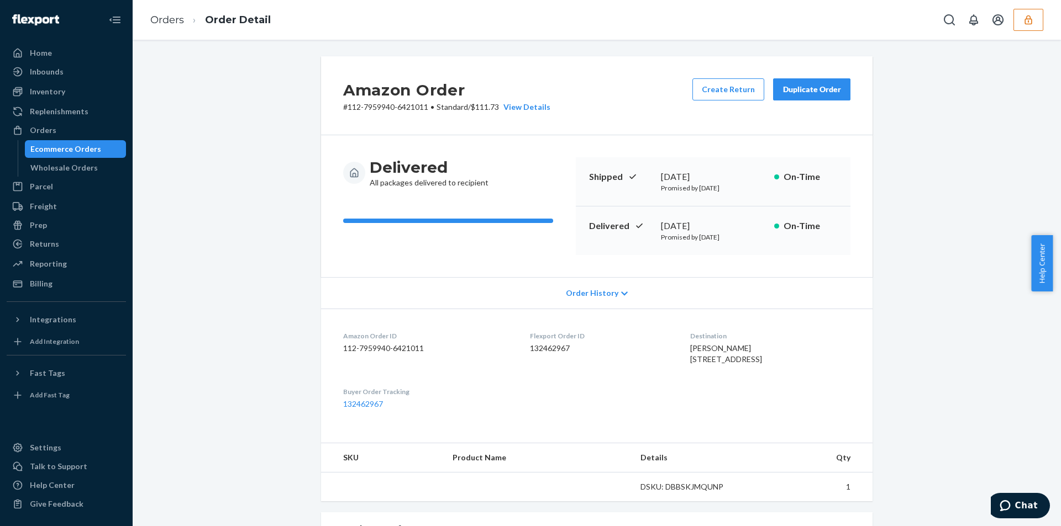
click at [487, 106] on p "# 112-7959940-6421011 • Standard / $111.73 View Details" at bounding box center [446, 107] width 207 height 11
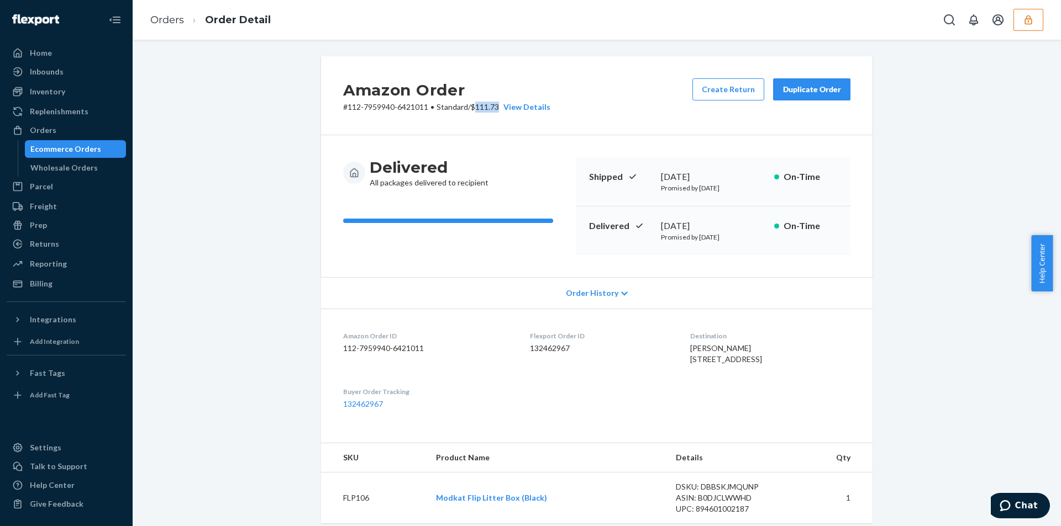
click at [487, 106] on p "# 112-7959940-6421011 • Standard / $111.73 View Details" at bounding box center [446, 107] width 207 height 11
copy p "111.73"
click at [530, 350] on dd "132462967" at bounding box center [601, 348] width 143 height 11
click at [71, 133] on div "Orders" at bounding box center [66, 130] width 117 height 15
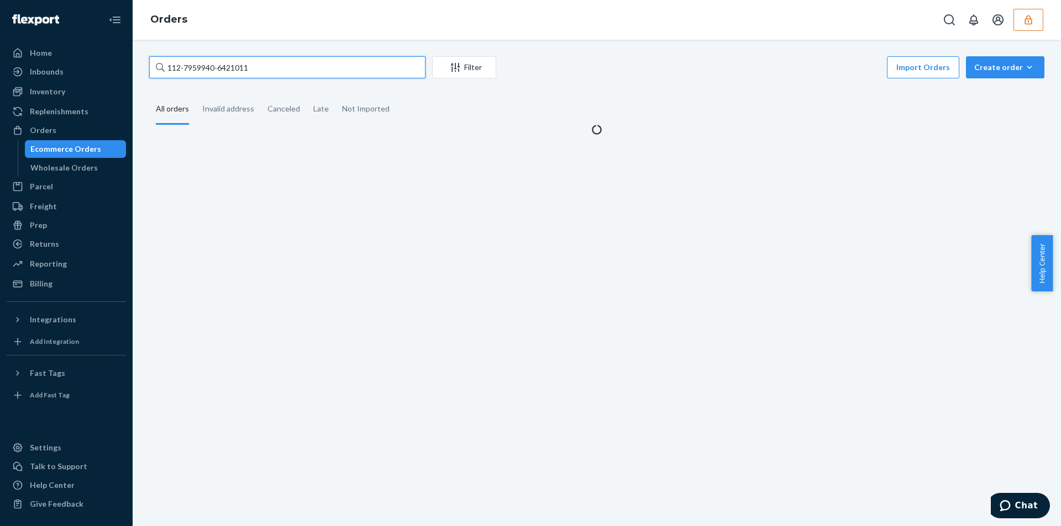
click at [319, 69] on input "112-7959940-6421011" at bounding box center [287, 67] width 276 height 22
paste input "4-1893669-0128247"
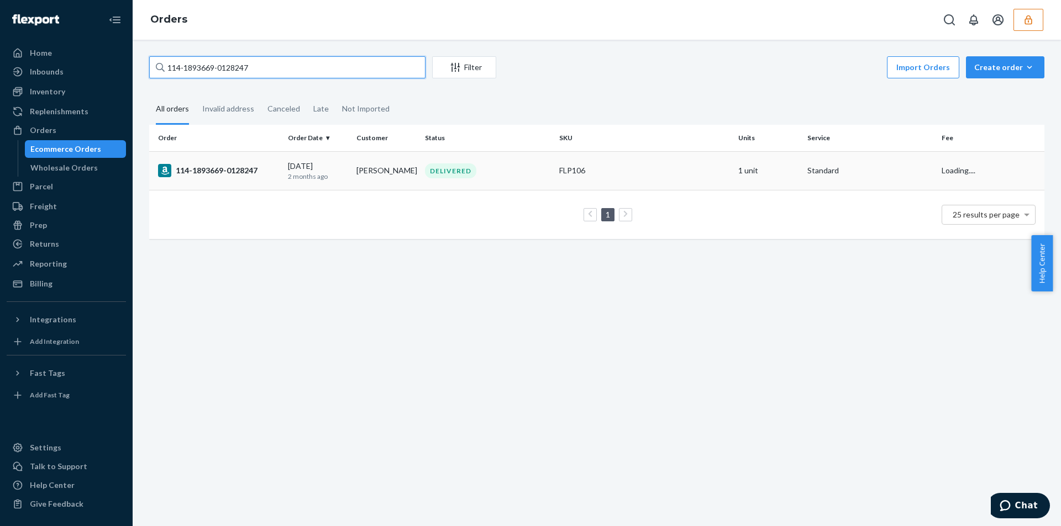
type input "114-1893669-0128247"
click at [536, 172] on div "DELIVERED" at bounding box center [488, 171] width 130 height 15
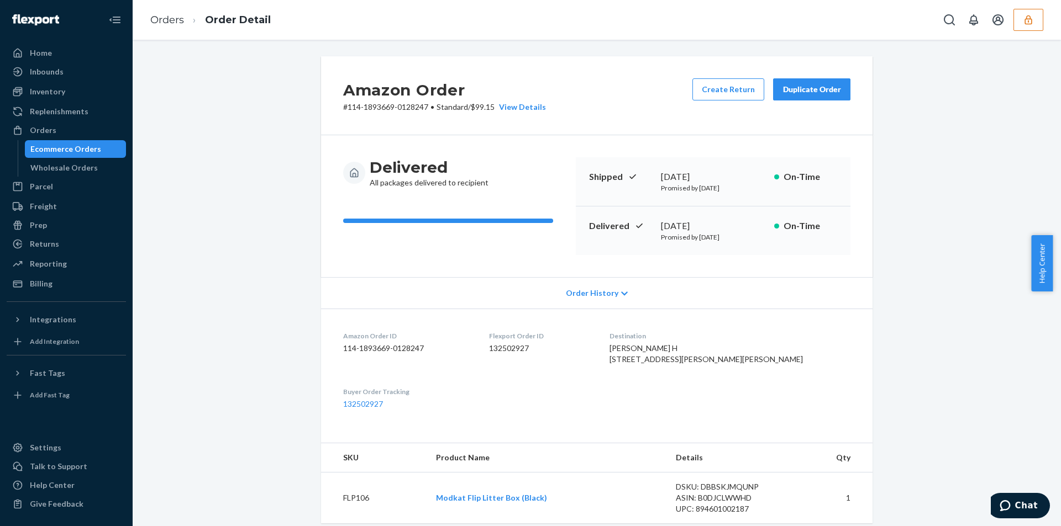
click at [490, 104] on p "# 114-1893669-0128247 • Standard / $99.15 View Details" at bounding box center [444, 107] width 203 height 11
click at [554, 351] on dd "132502927" at bounding box center [540, 348] width 102 height 11
click at [46, 134] on div "Orders" at bounding box center [43, 130] width 27 height 11
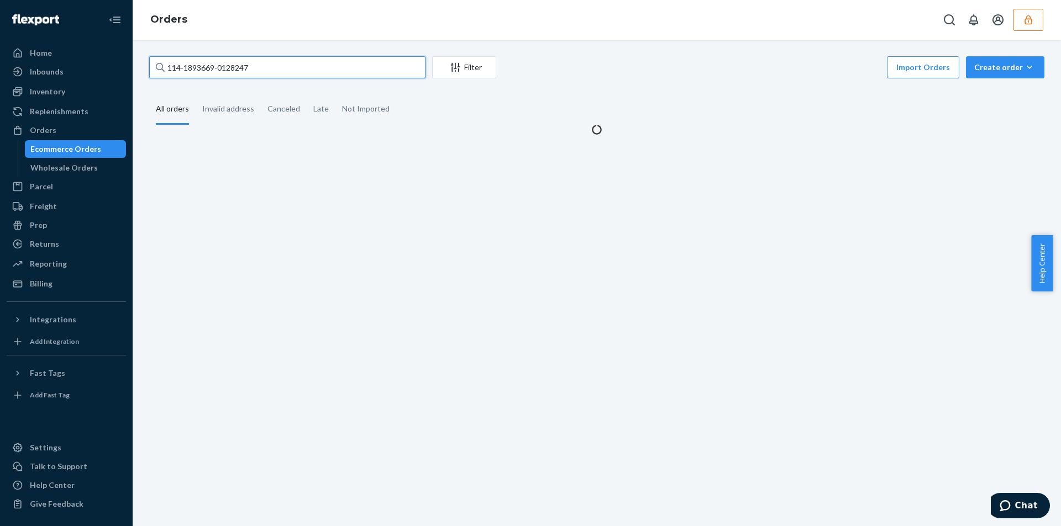
click at [272, 67] on input "114-1893669-0128247" at bounding box center [287, 67] width 276 height 22
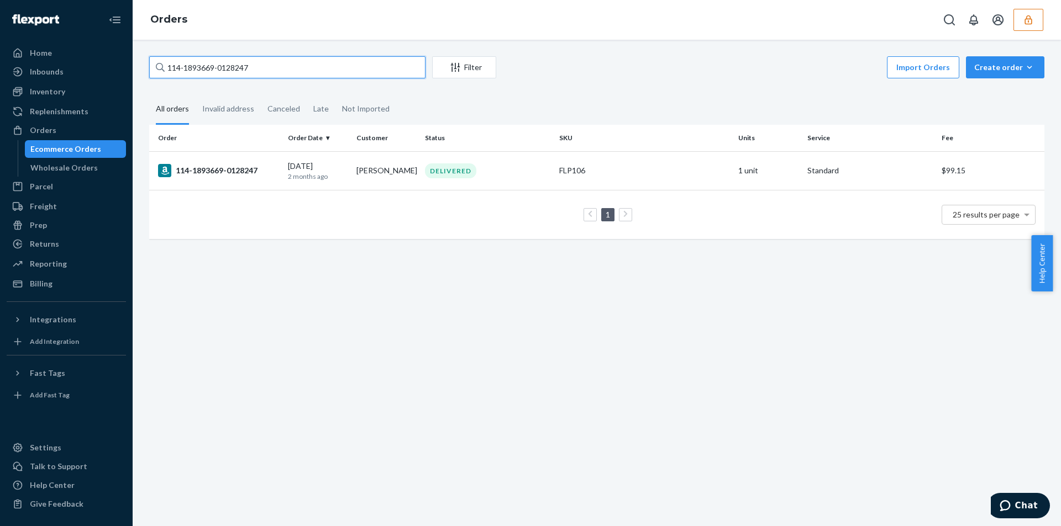
paste input "3-7761204-5466618"
type input "113-7761204-5466618"
click at [509, 169] on div "DELIVERED" at bounding box center [488, 171] width 130 height 15
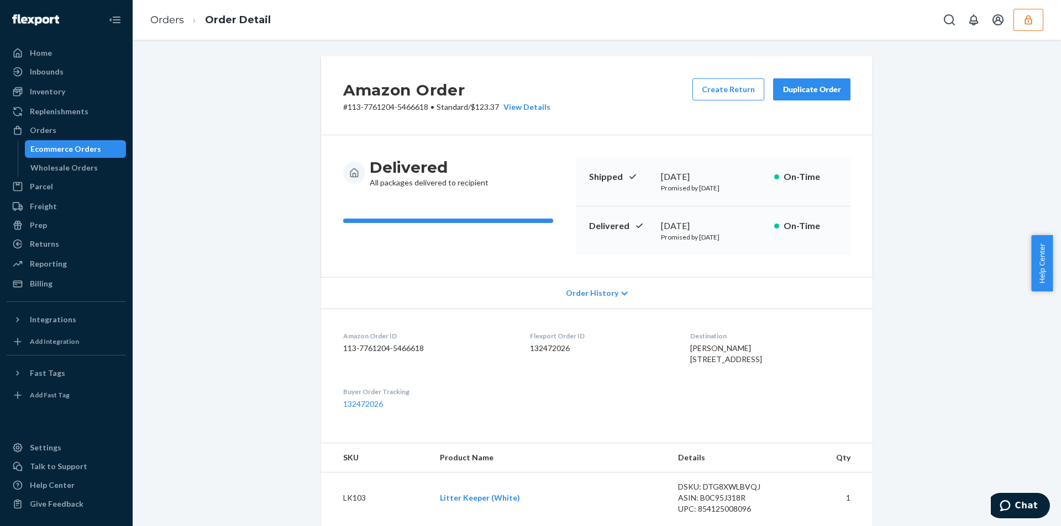
click at [483, 106] on p "# 113-7761204-5466618 • Standard / $123.37 View Details" at bounding box center [446, 107] width 207 height 11
click at [545, 344] on dd "132472026" at bounding box center [601, 348] width 143 height 11
click at [37, 138] on link "Orders" at bounding box center [66, 131] width 119 height 18
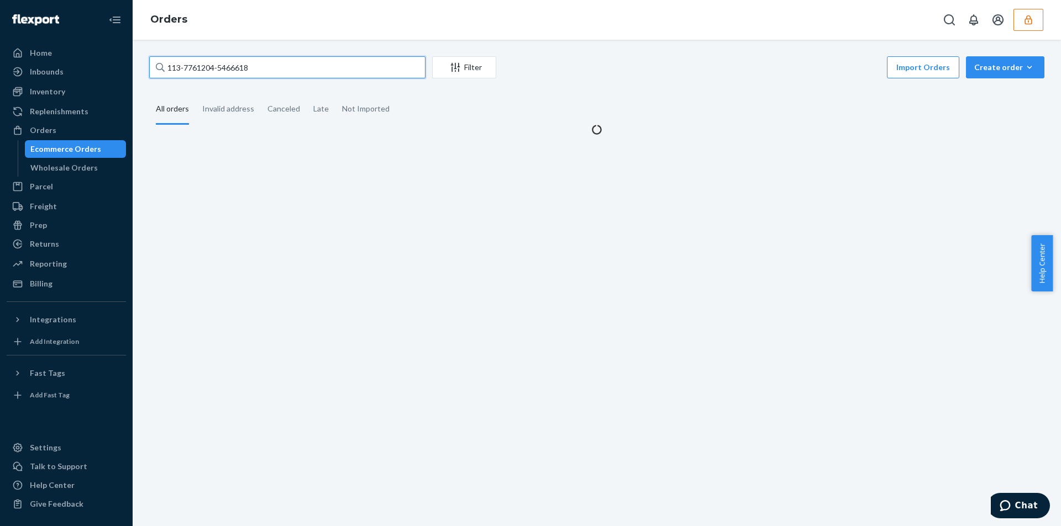
click at [328, 66] on input "113-7761204-5466618" at bounding box center [287, 67] width 276 height 22
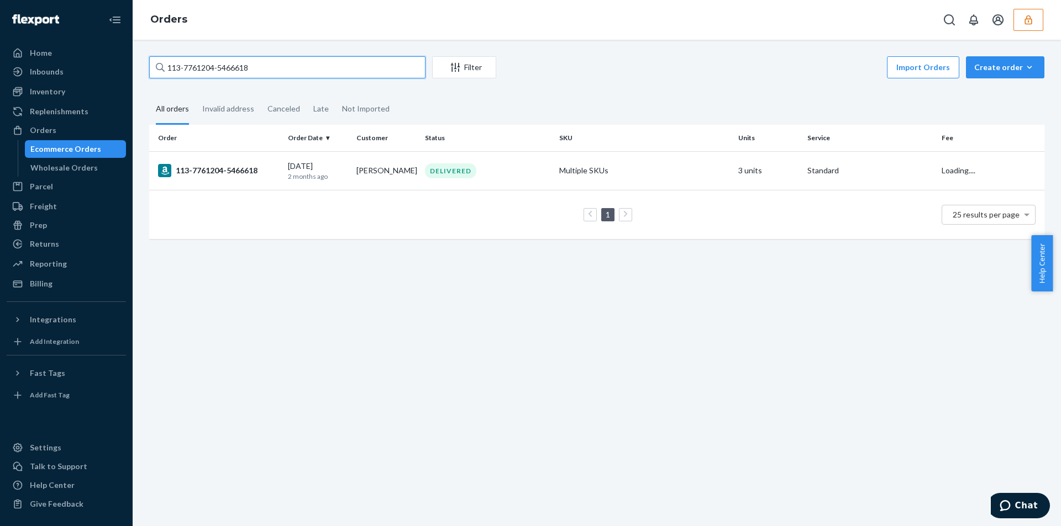
paste input "MK-364871"
type input "MK-364871"
click at [513, 171] on div "DELIVERED" at bounding box center [488, 171] width 130 height 15
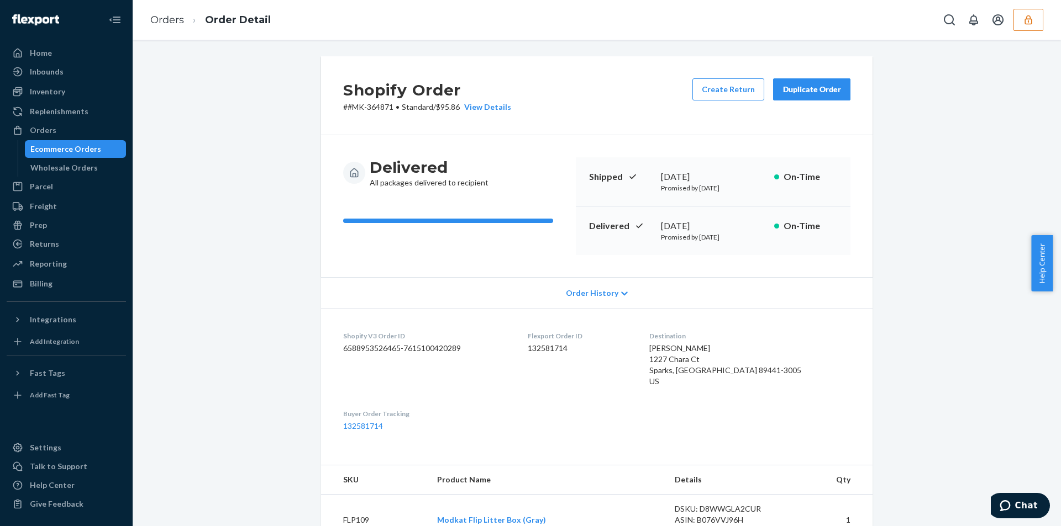
click at [450, 112] on p "# #MK-364871 • Standard / $95.86 View Details" at bounding box center [427, 107] width 168 height 11
click at [580, 346] on dd "132581714" at bounding box center [580, 348] width 104 height 11
click at [46, 131] on div "Orders" at bounding box center [43, 130] width 27 height 11
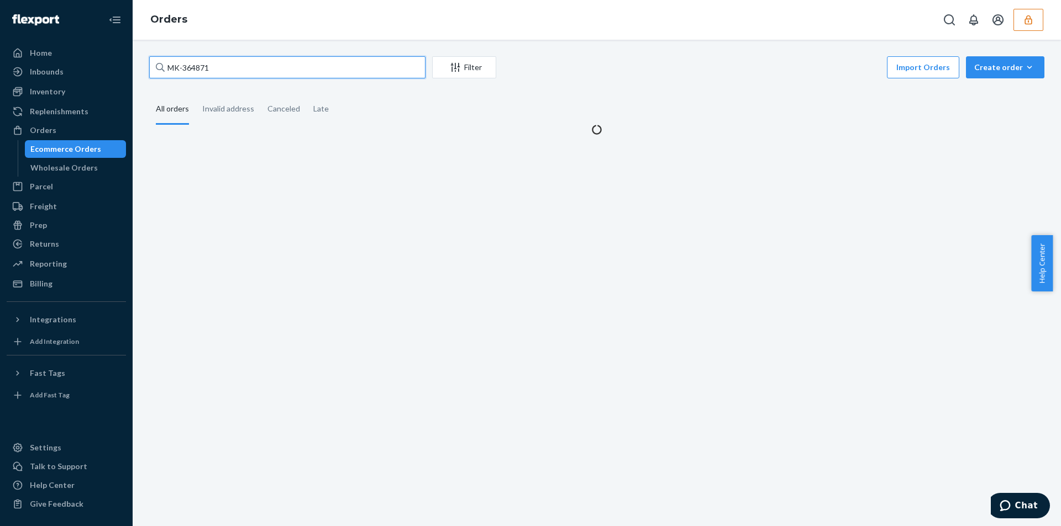
click at [275, 71] on input "MK-364871" at bounding box center [287, 67] width 276 height 22
paste input "55"
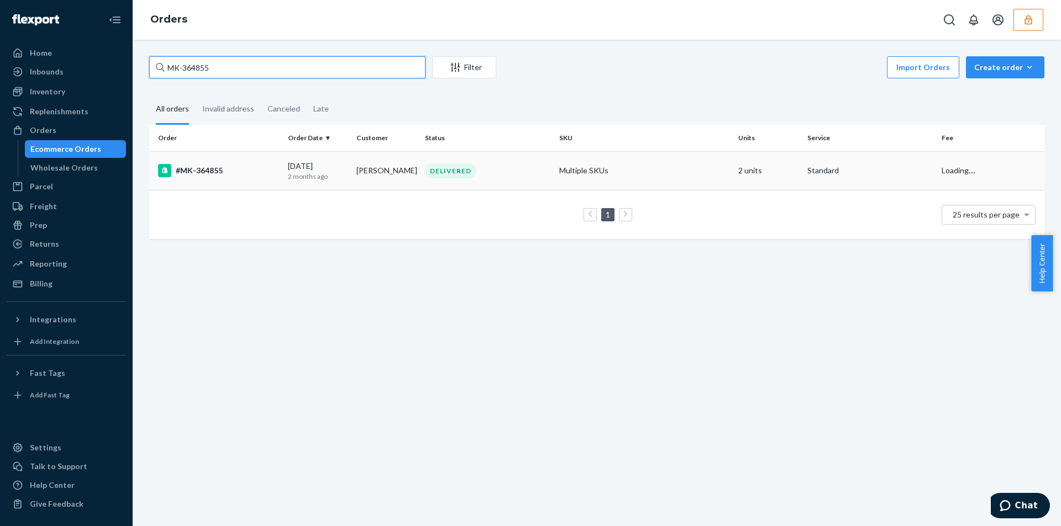
type input "MK-364855"
click at [547, 182] on td "DELIVERED" at bounding box center [487, 170] width 134 height 39
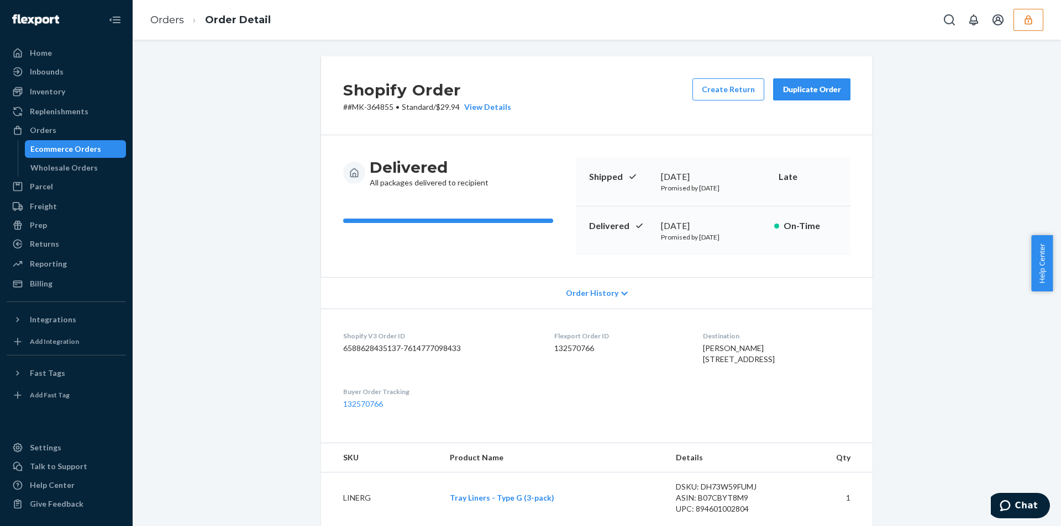
click at [440, 105] on p "# #MK-364855 • Standard / $29.94 View Details" at bounding box center [427, 107] width 168 height 11
click at [579, 352] on dd "132570766" at bounding box center [619, 348] width 130 height 11
click at [46, 136] on div "Orders" at bounding box center [66, 130] width 117 height 15
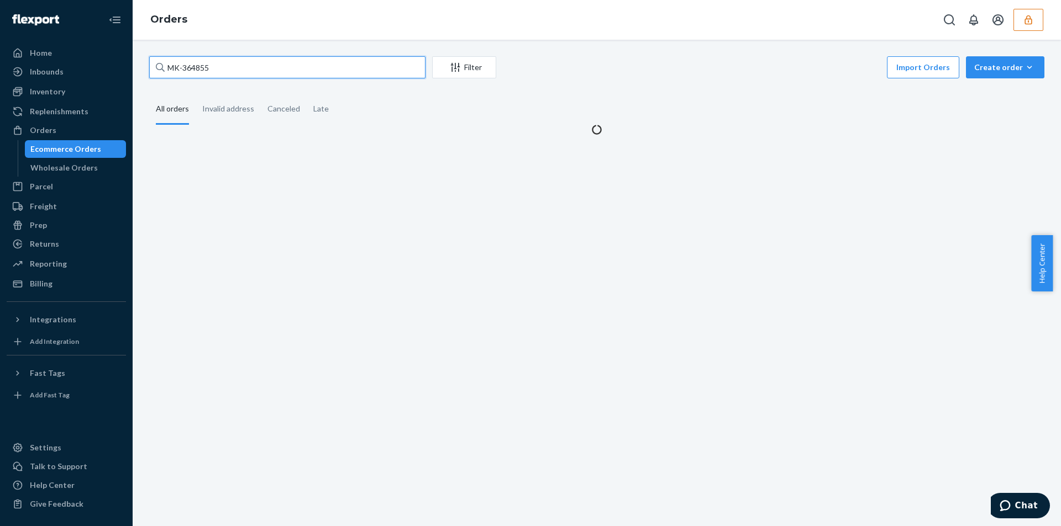
click at [269, 72] on input "MK-364855" at bounding box center [287, 67] width 276 height 22
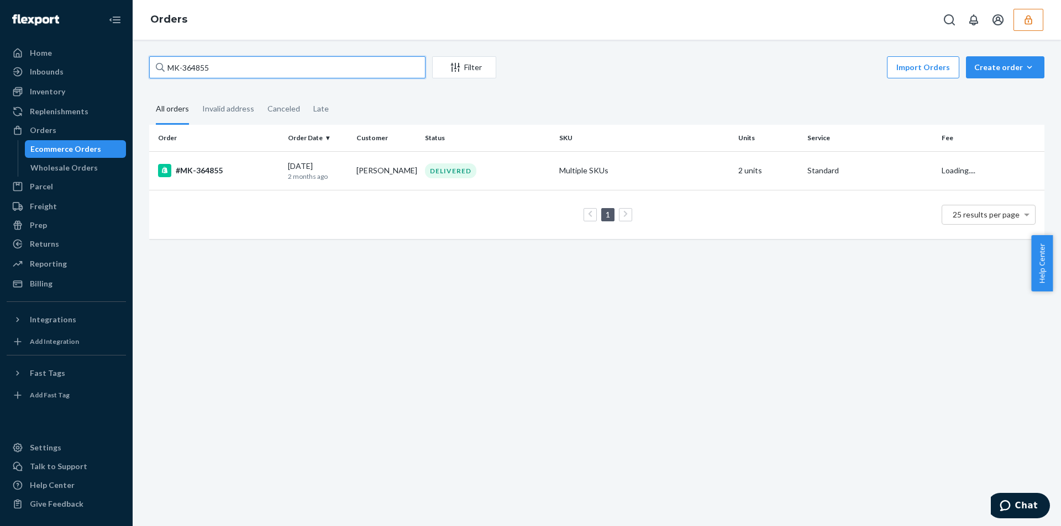
paste input "114-4494866-3293841"
type input "114-4494866-3293841"
click at [550, 173] on td "DELIVERED" at bounding box center [487, 170] width 134 height 39
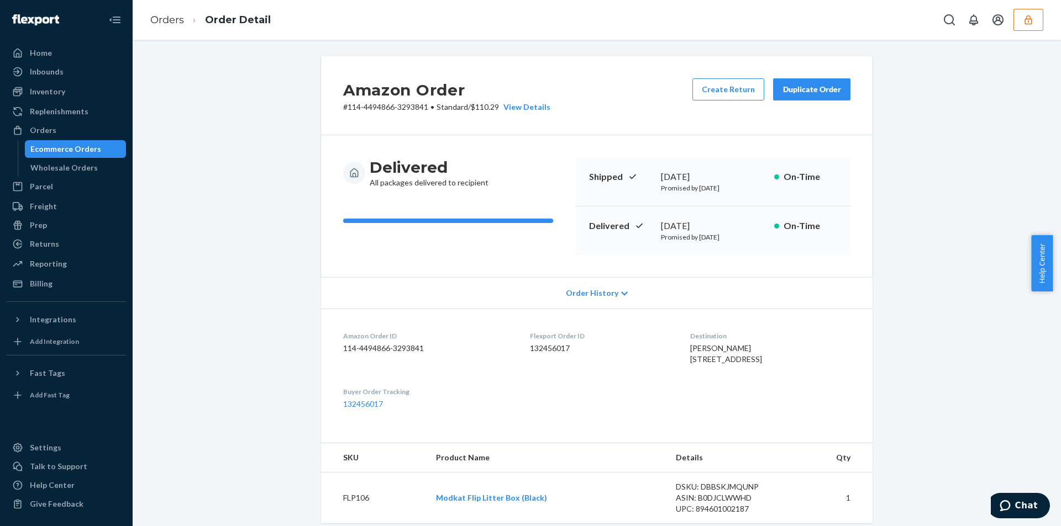
click at [493, 109] on p "# 114-4494866-3293841 • Standard / $110.29 View Details" at bounding box center [446, 107] width 207 height 11
click at [544, 347] on dd "132456017" at bounding box center [601, 348] width 143 height 11
click at [51, 132] on div "Orders" at bounding box center [43, 130] width 27 height 11
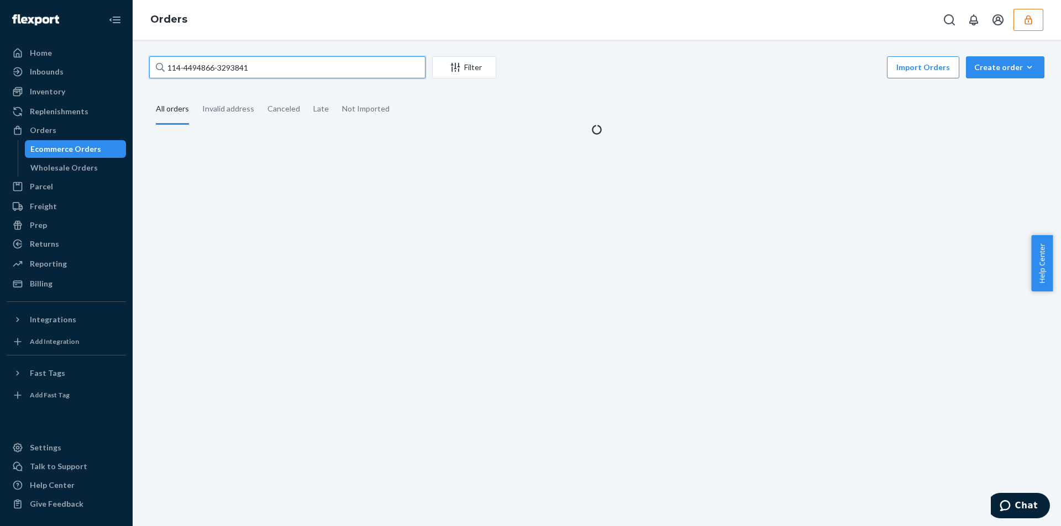
click at [287, 66] on input "114-4494866-3293841" at bounding box center [287, 67] width 276 height 22
paste input "1-6732744-141860"
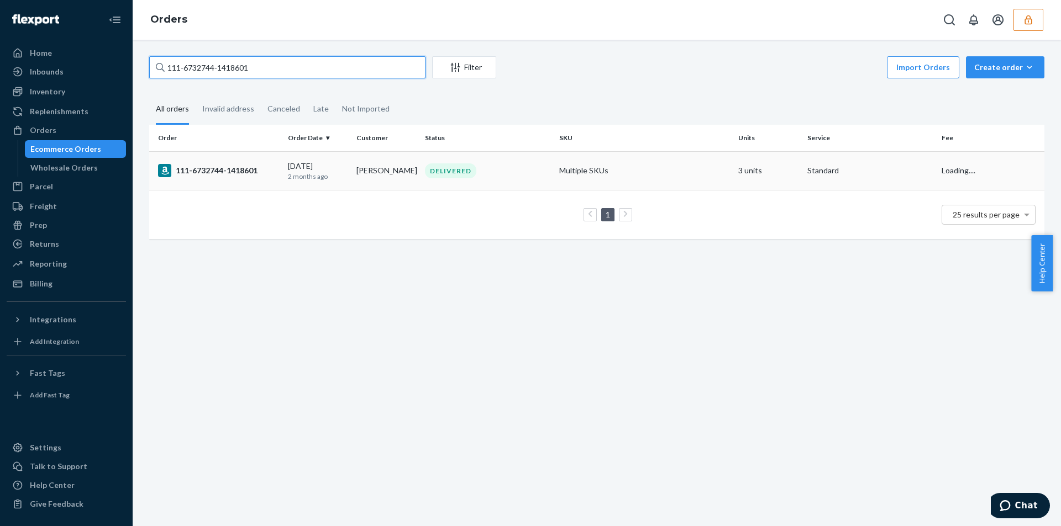
type input "111-6732744-1418601"
click at [539, 173] on div "DELIVERED" at bounding box center [488, 171] width 130 height 15
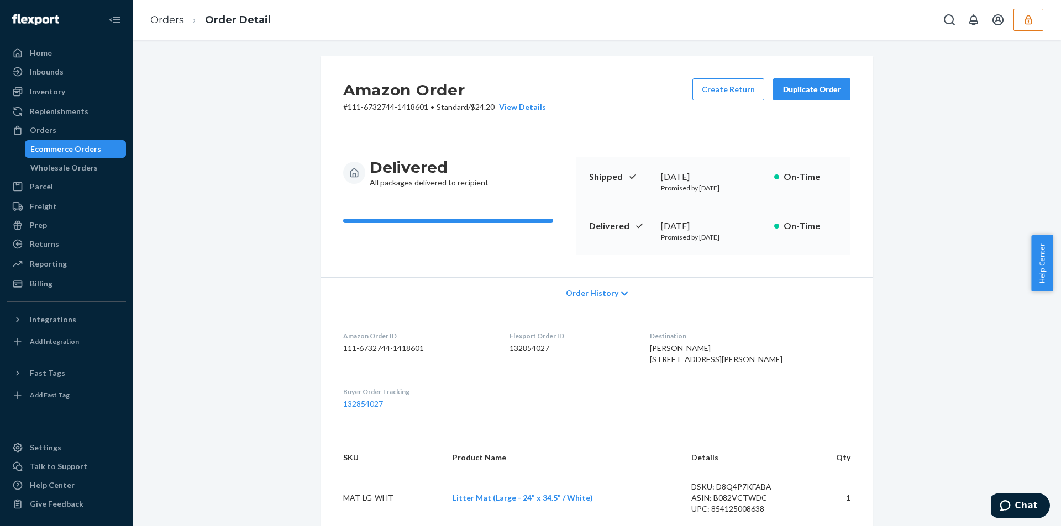
click at [480, 107] on p "# 111-6732744-1418601 • Standard / $24.20 View Details" at bounding box center [444, 107] width 203 height 11
click at [537, 347] on dd "132854027" at bounding box center [570, 348] width 123 height 11
click at [64, 134] on div "Orders" at bounding box center [66, 130] width 117 height 15
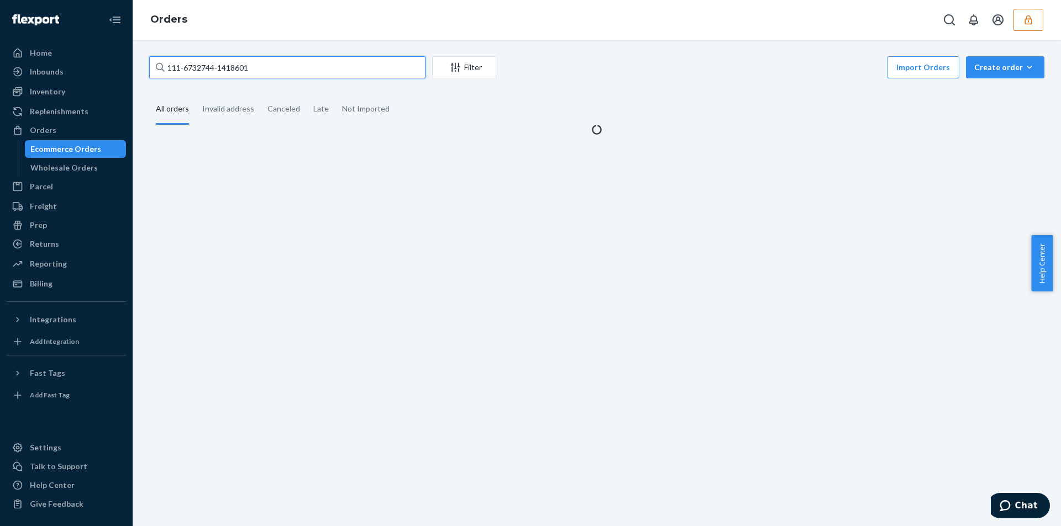
click at [303, 61] on input "111-6732744-1418601" at bounding box center [287, 67] width 276 height 22
paste input "3-8611539-5655425"
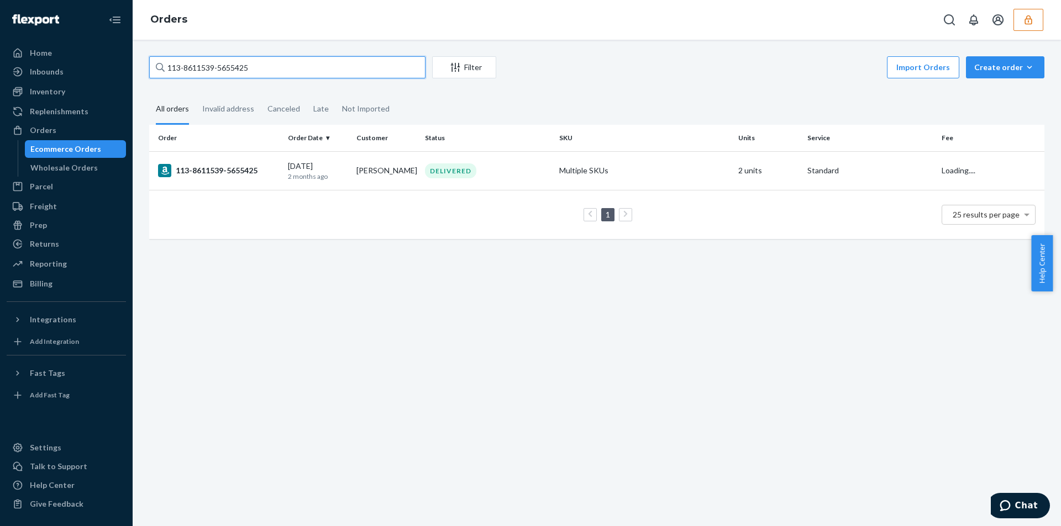
type input "113-8611539-5655425"
click at [518, 162] on td "DELIVERED" at bounding box center [487, 170] width 134 height 39
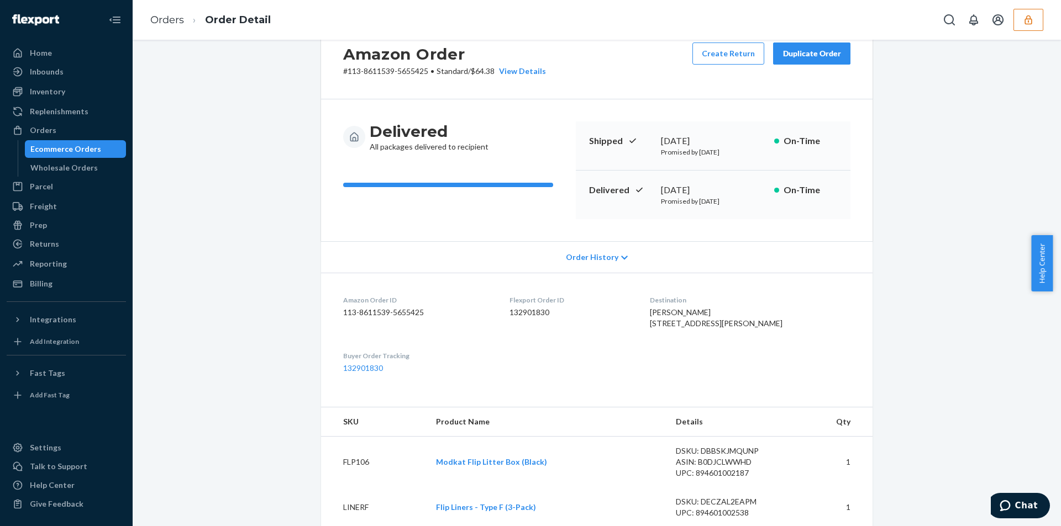
scroll to position [55, 0]
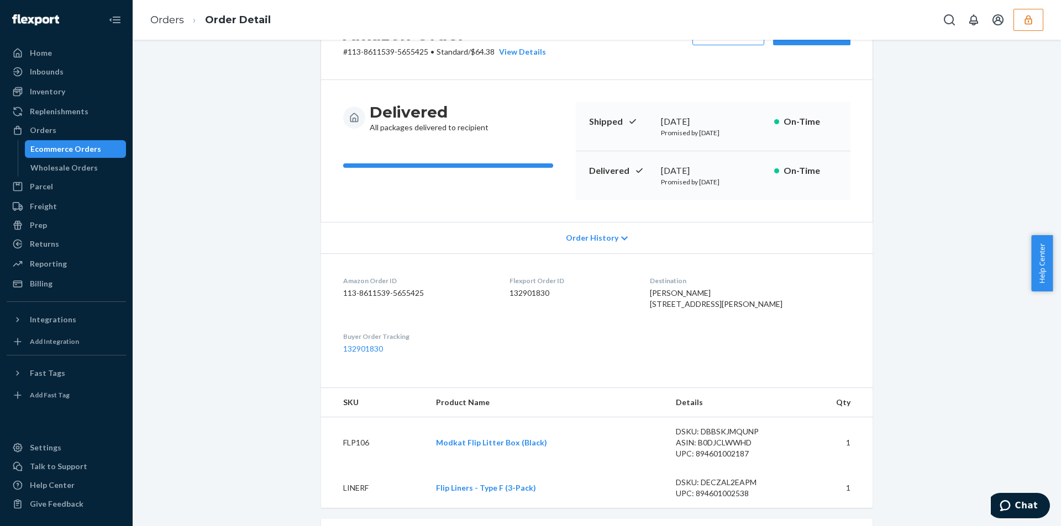
click at [539, 297] on dd "132901830" at bounding box center [570, 293] width 123 height 11
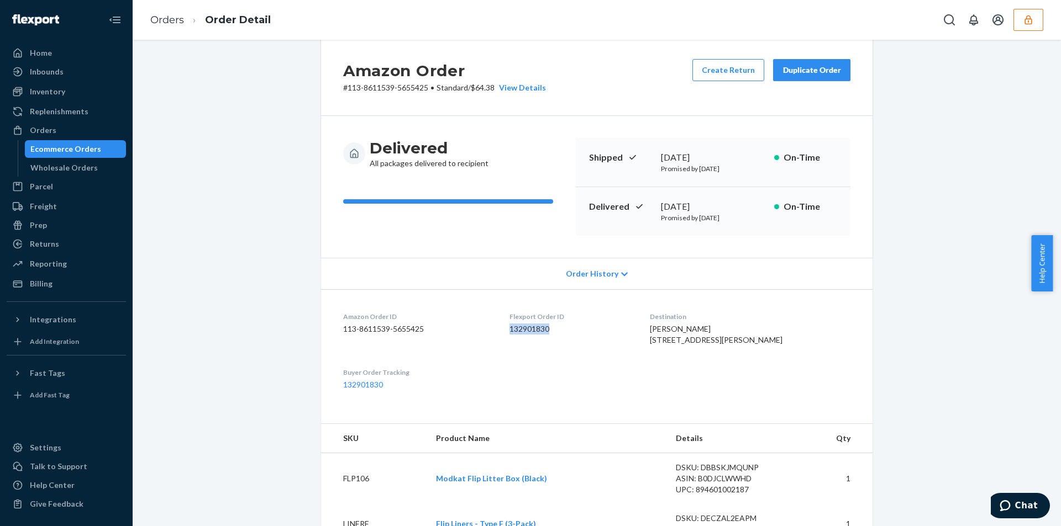
scroll to position [0, 0]
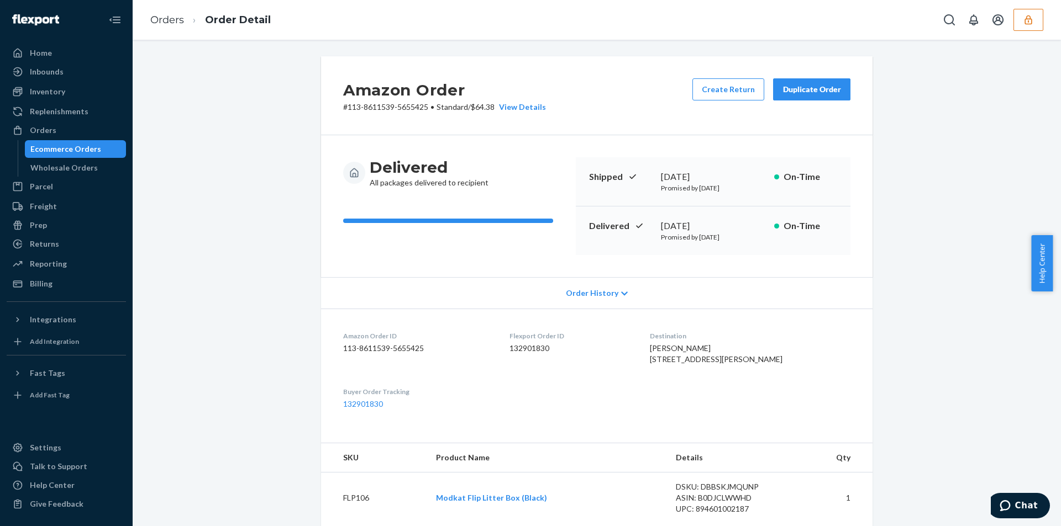
click at [481, 104] on p "# 113-8611539-5655425 • Standard / $64.38 View Details" at bounding box center [444, 107] width 203 height 11
click at [58, 131] on div "Orders" at bounding box center [66, 130] width 117 height 15
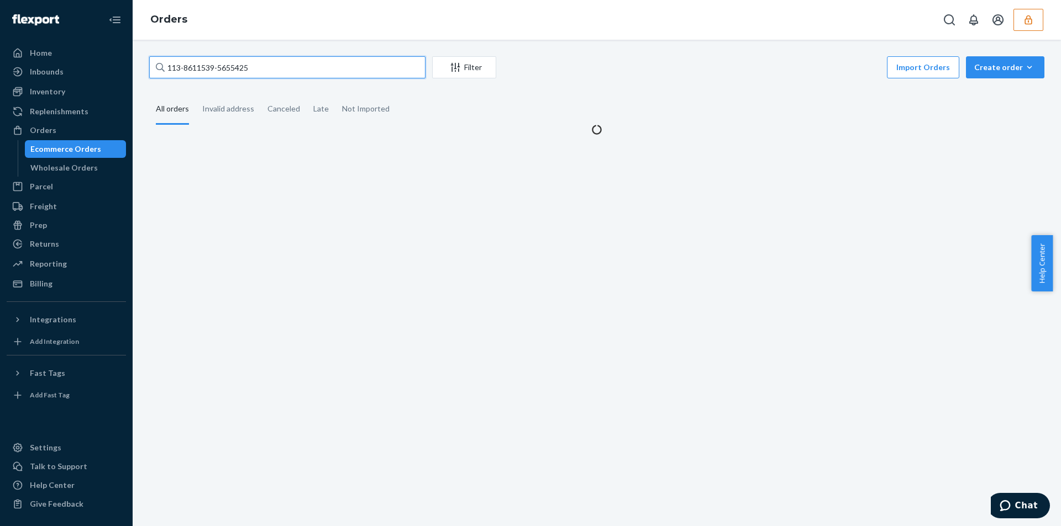
click at [275, 69] on input "113-8611539-5655425" at bounding box center [287, 67] width 276 height 22
paste input "MK-364666"
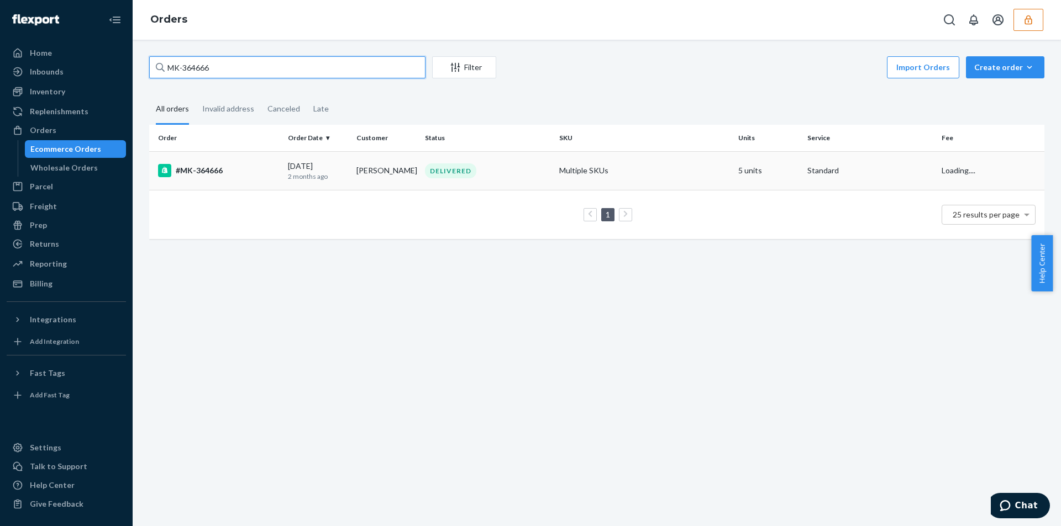
type input "MK-364666"
click at [521, 161] on td "DELIVERED" at bounding box center [487, 170] width 134 height 39
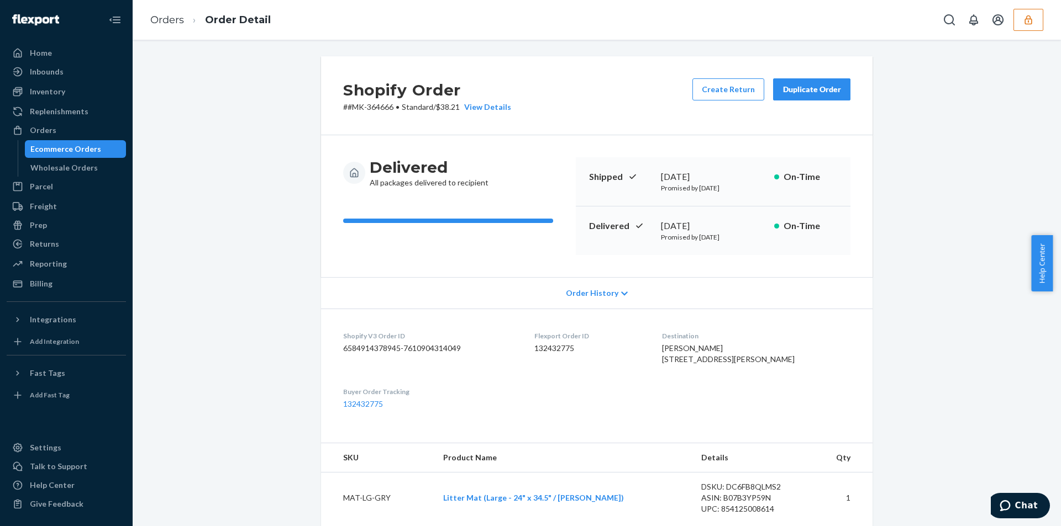
click at [451, 111] on p "# #MK-364666 • Standard / $38.21 View Details" at bounding box center [427, 107] width 168 height 11
click at [562, 344] on dd "132432775" at bounding box center [589, 348] width 110 height 11
click at [31, 125] on div "Orders" at bounding box center [43, 130] width 27 height 11
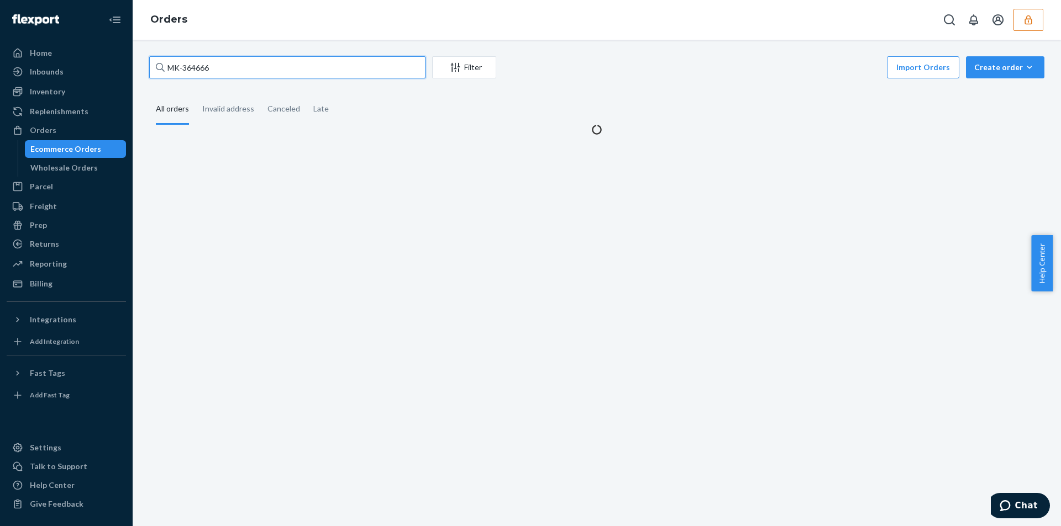
click at [307, 65] on input "MK-364666" at bounding box center [287, 67] width 276 height 22
paste input "114-4252484-1755448"
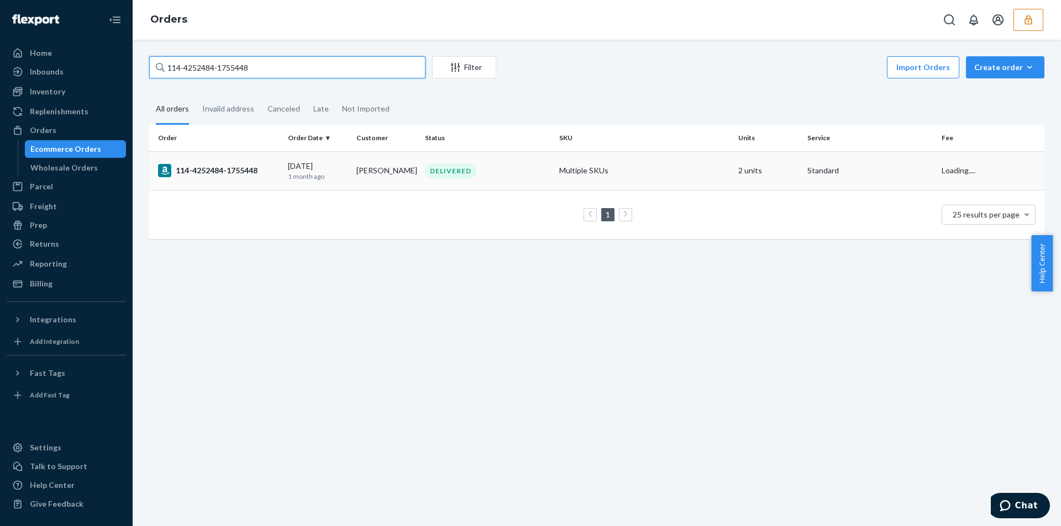
type input "114-4252484-1755448"
click at [514, 173] on div "DELIVERED" at bounding box center [488, 171] width 130 height 15
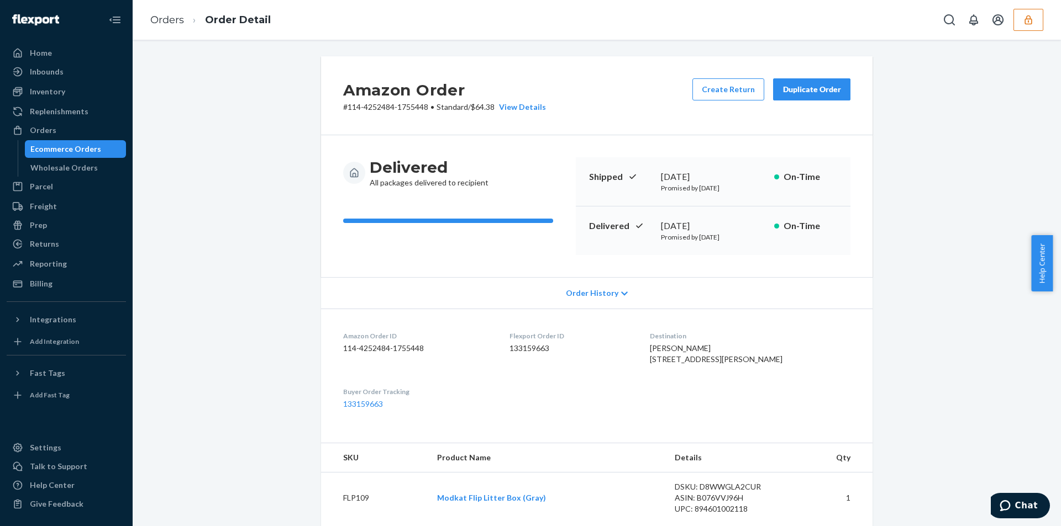
click at [486, 107] on p "# 114-4252484-1755448 • Standard / $64.38 View Details" at bounding box center [444, 107] width 203 height 11
click at [547, 343] on div "Flexport Order ID 133159663" at bounding box center [570, 350] width 123 height 38
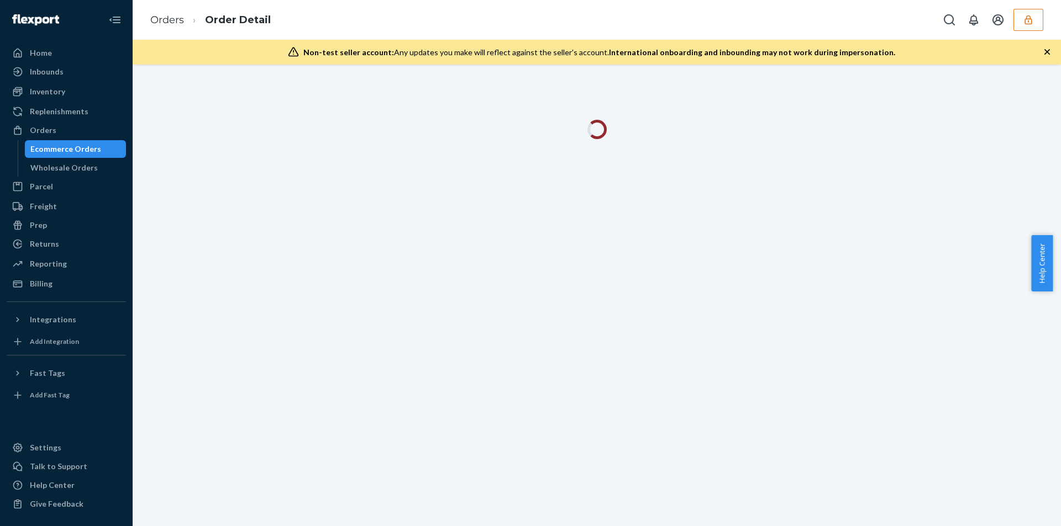
click at [1052, 56] on div "Non-test seller account: Any updates you make will reflect against the seller's…" at bounding box center [597, 52] width 928 height 25
click at [1045, 49] on icon "button" at bounding box center [1046, 51] width 11 height 11
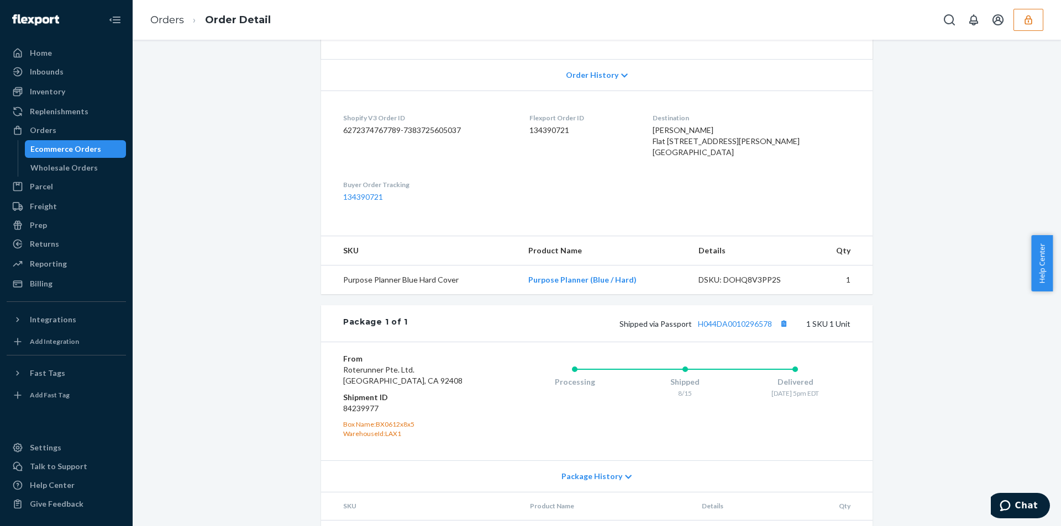
scroll to position [310, 0]
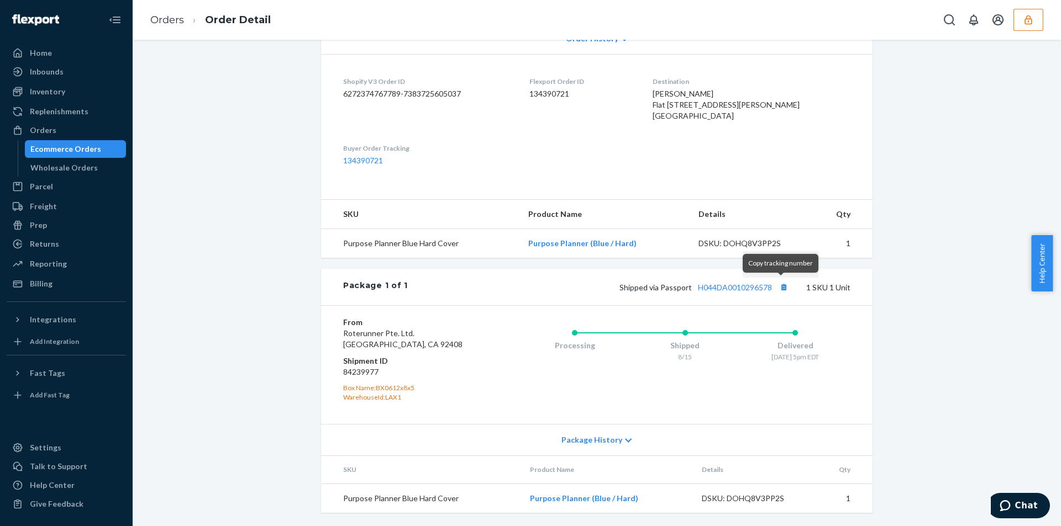
click at [772, 284] on span "Shipped via Passport H044DA0010296578" at bounding box center [704, 287] width 171 height 9
click at [776, 287] on button "Copy tracking number" at bounding box center [783, 287] width 14 height 14
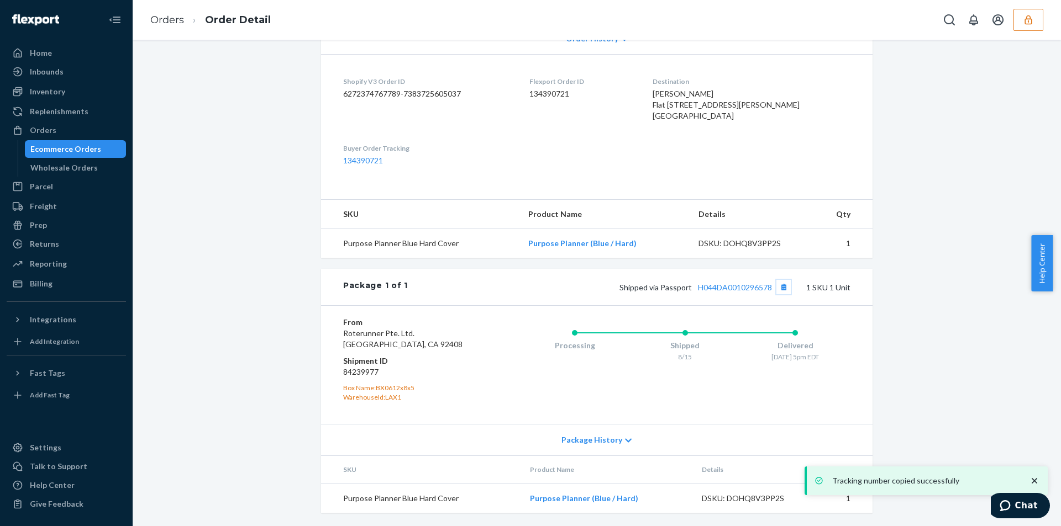
scroll to position [0, 0]
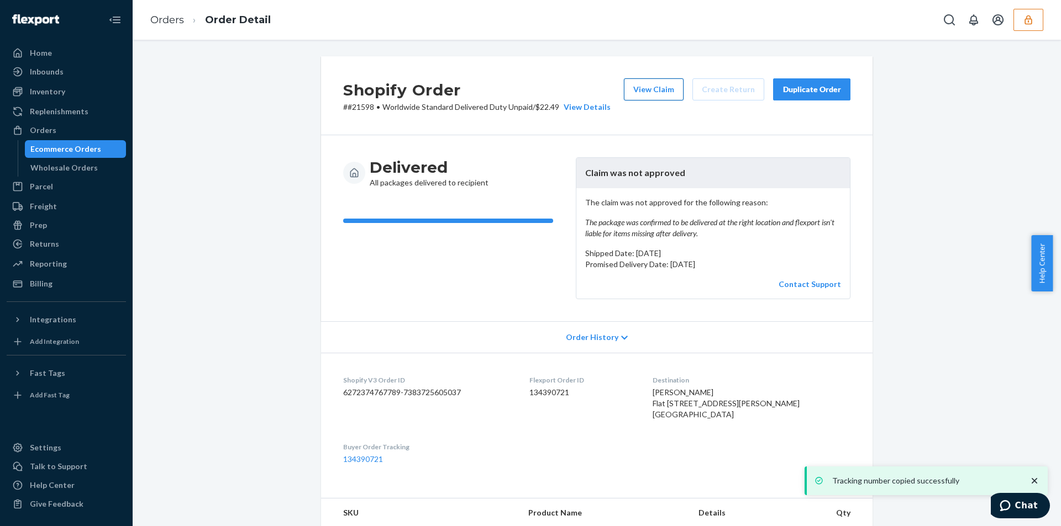
click at [642, 95] on button "View Claim" at bounding box center [654, 89] width 60 height 22
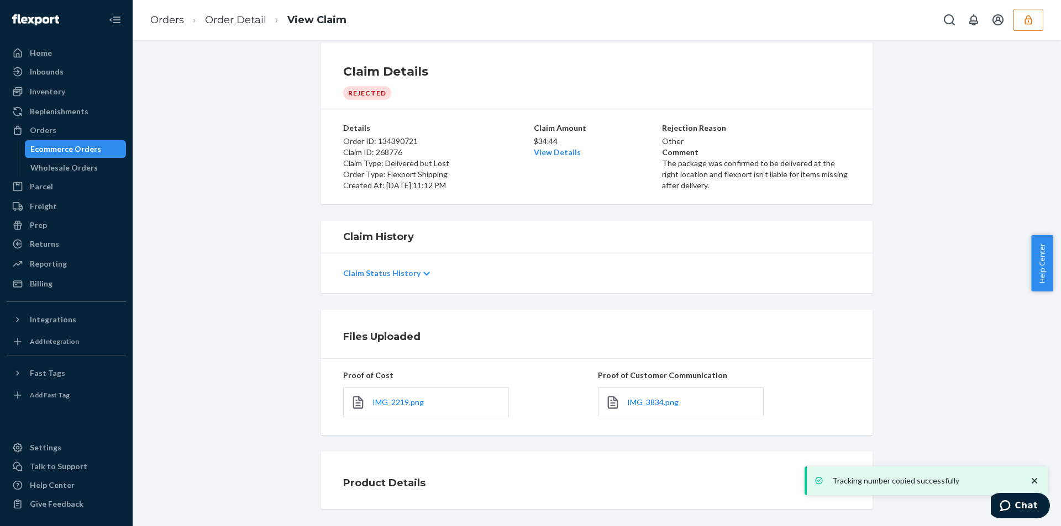
scroll to position [37, 0]
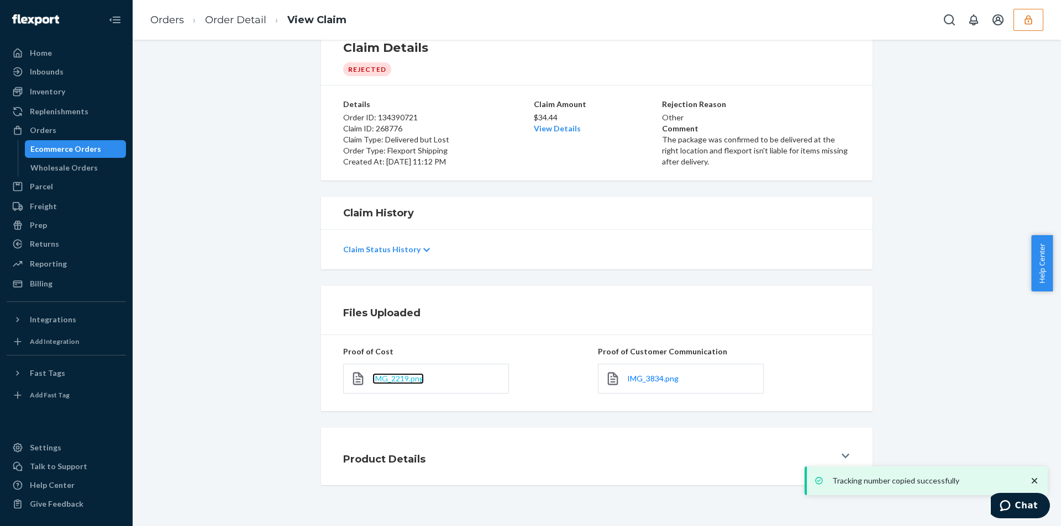
click at [387, 379] on span "IMG_2219.png" at bounding box center [397, 378] width 51 height 9
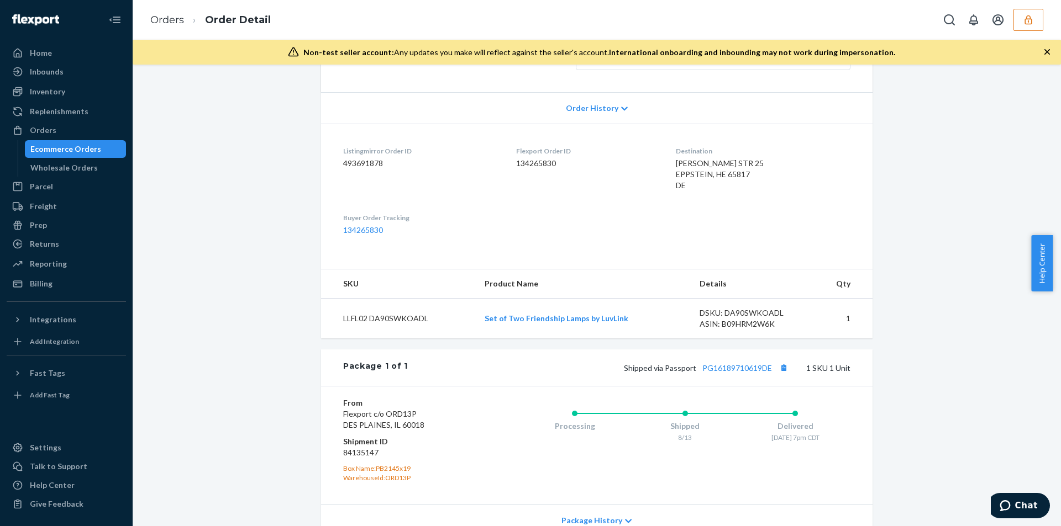
scroll to position [368, 0]
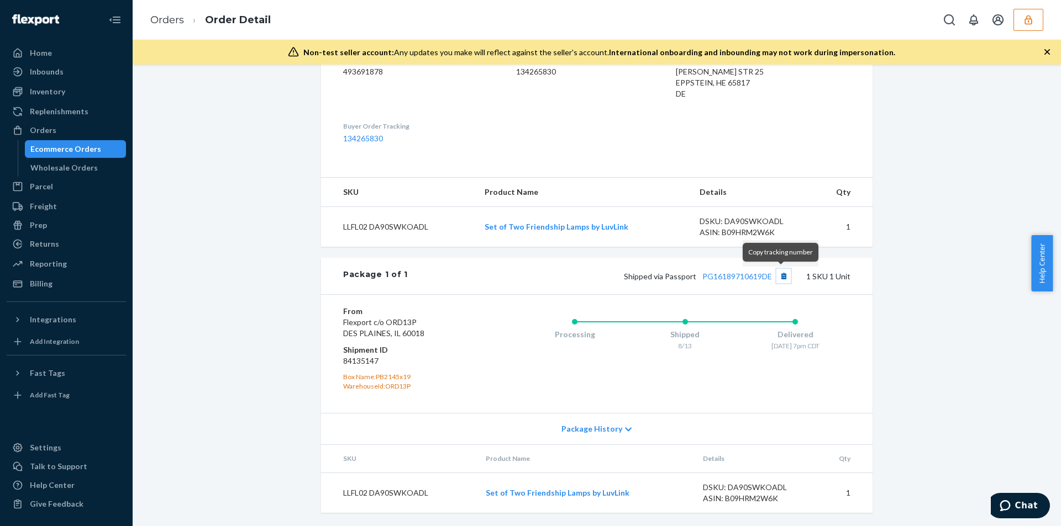
click at [778, 275] on button "Copy tracking number" at bounding box center [783, 276] width 14 height 14
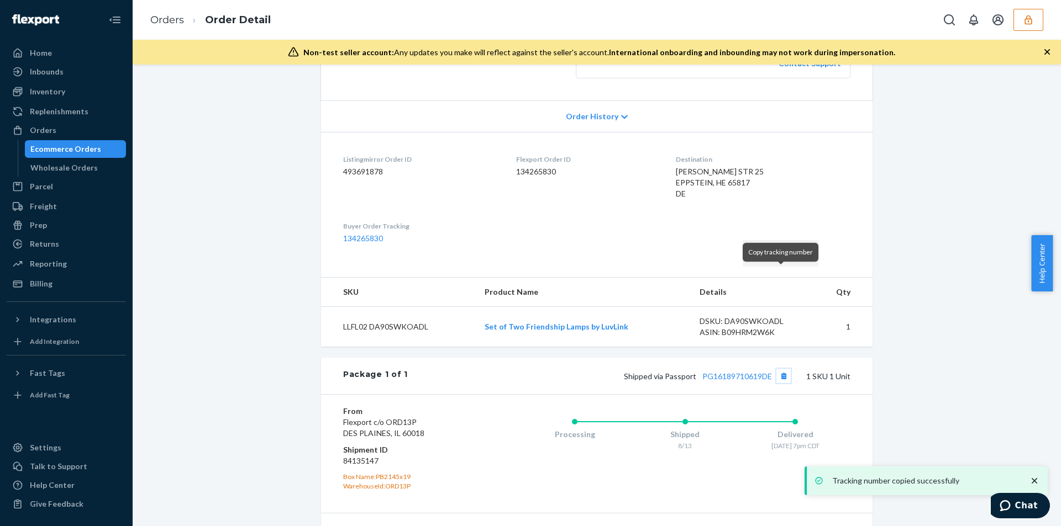
scroll to position [0, 0]
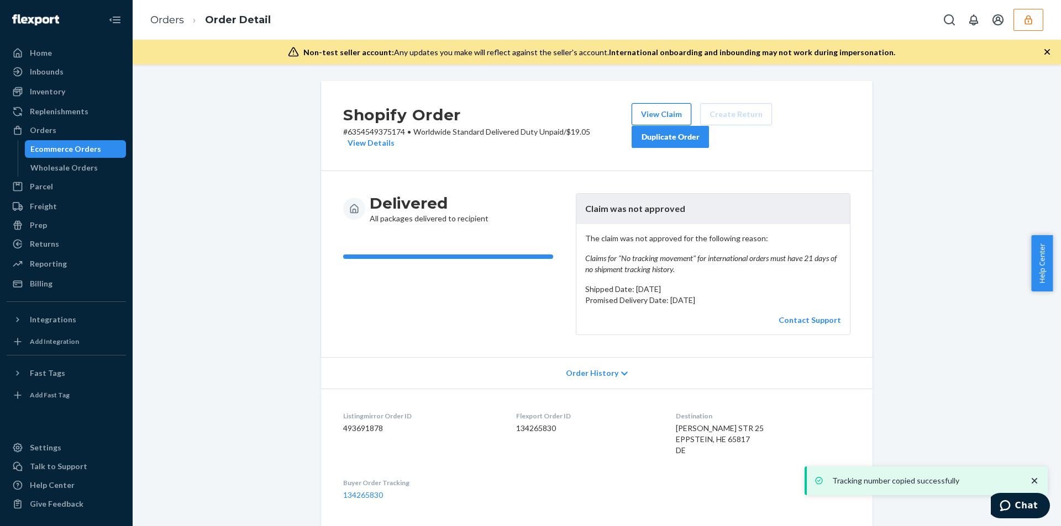
click at [661, 115] on button "View Claim" at bounding box center [661, 114] width 60 height 22
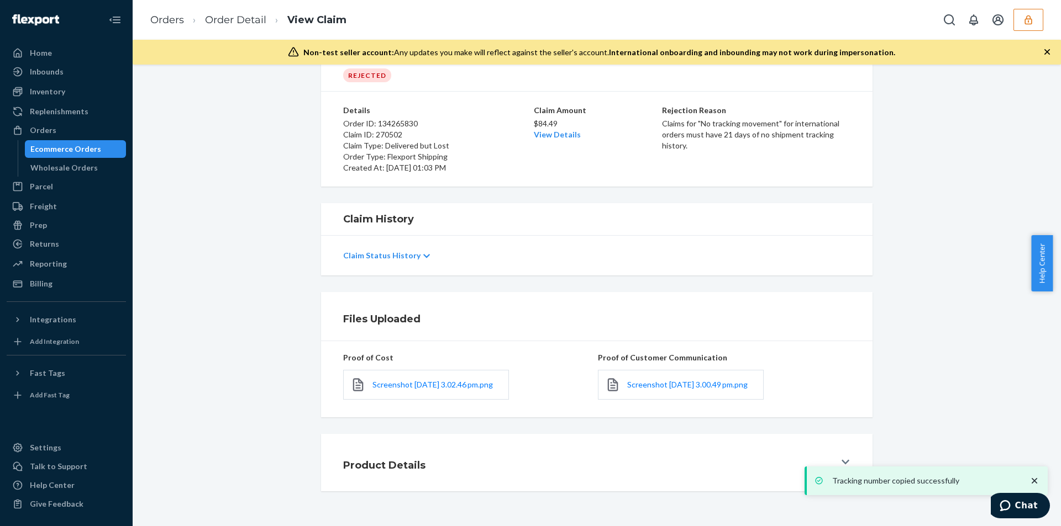
scroll to position [69, 0]
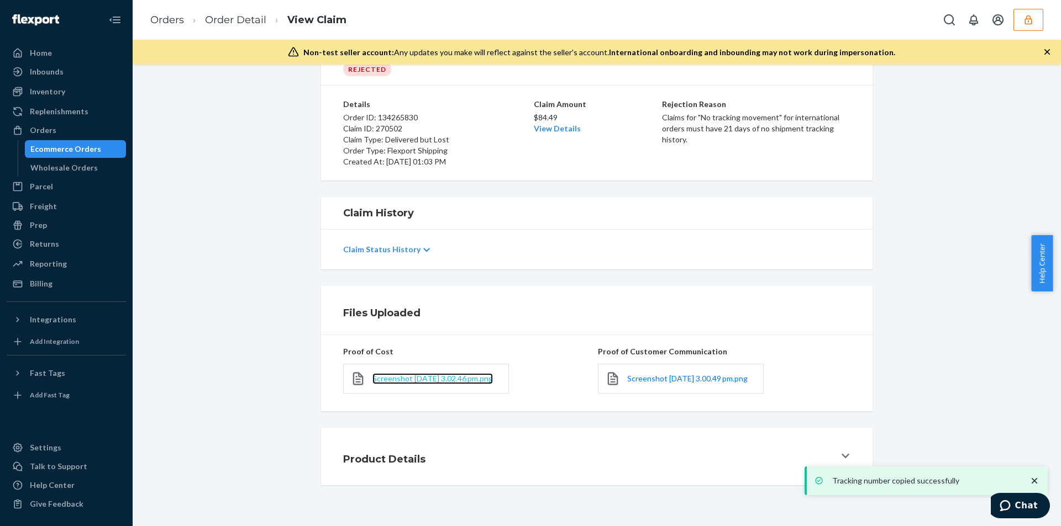
click at [385, 380] on span "Screenshot [DATE] 3.02.46 pm.png" at bounding box center [432, 378] width 120 height 9
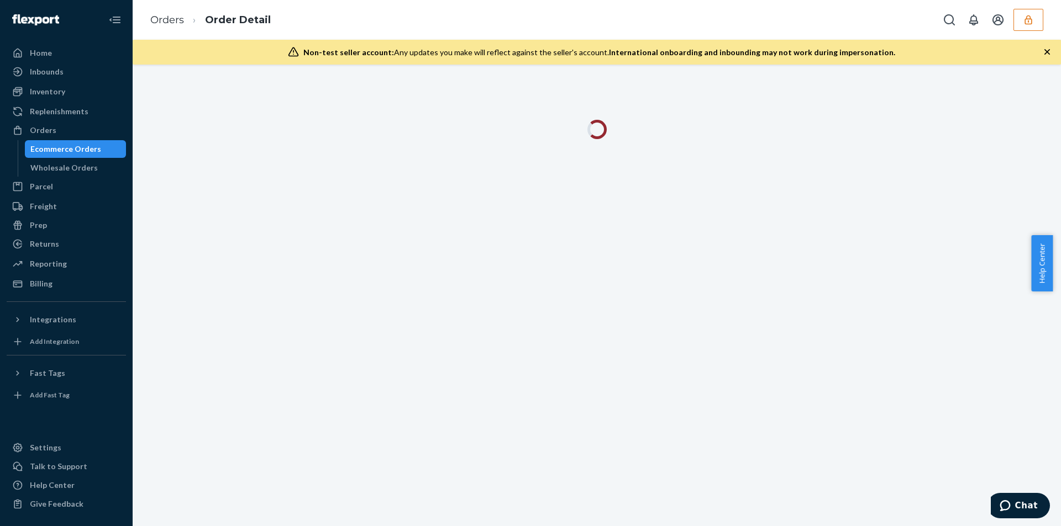
click at [1046, 50] on icon "button" at bounding box center [1046, 51] width 11 height 11
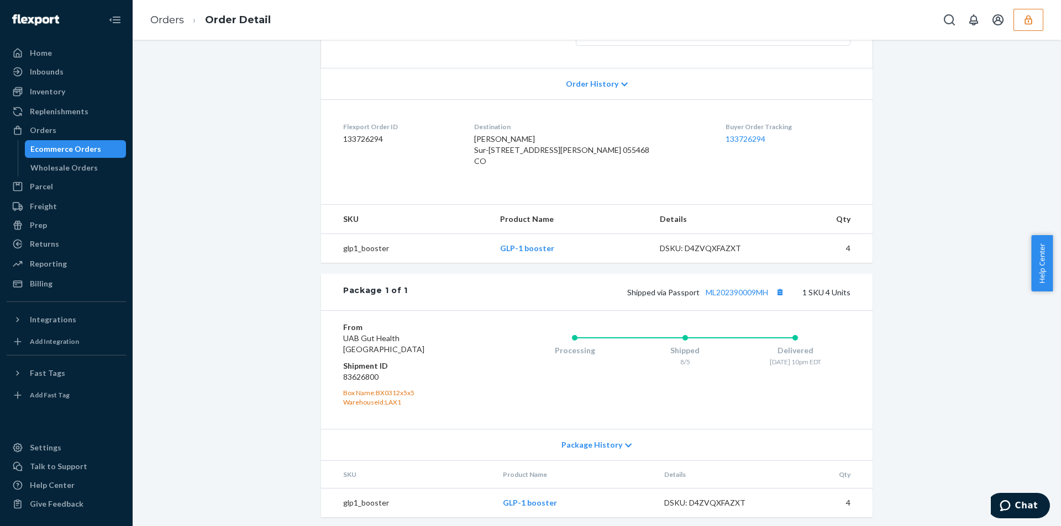
scroll to position [238, 0]
click at [769, 288] on span "Shipped via Passport ML202390009MH" at bounding box center [707, 287] width 160 height 9
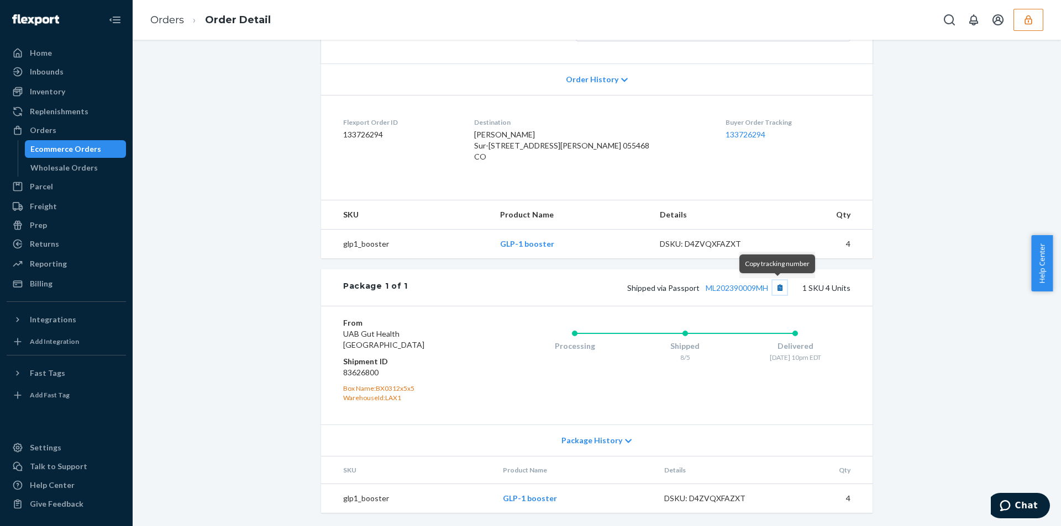
click at [773, 288] on button "Copy tracking number" at bounding box center [779, 288] width 14 height 14
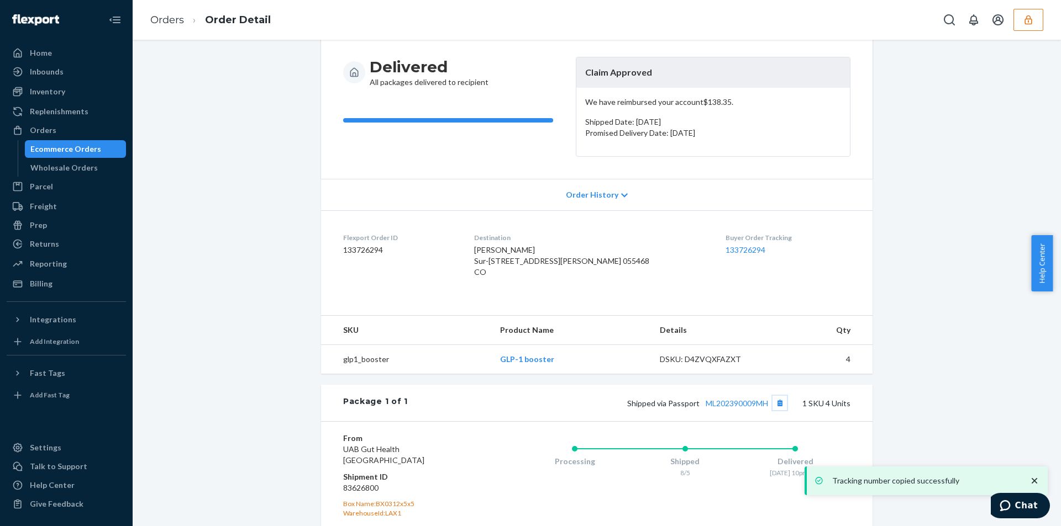
scroll to position [0, 0]
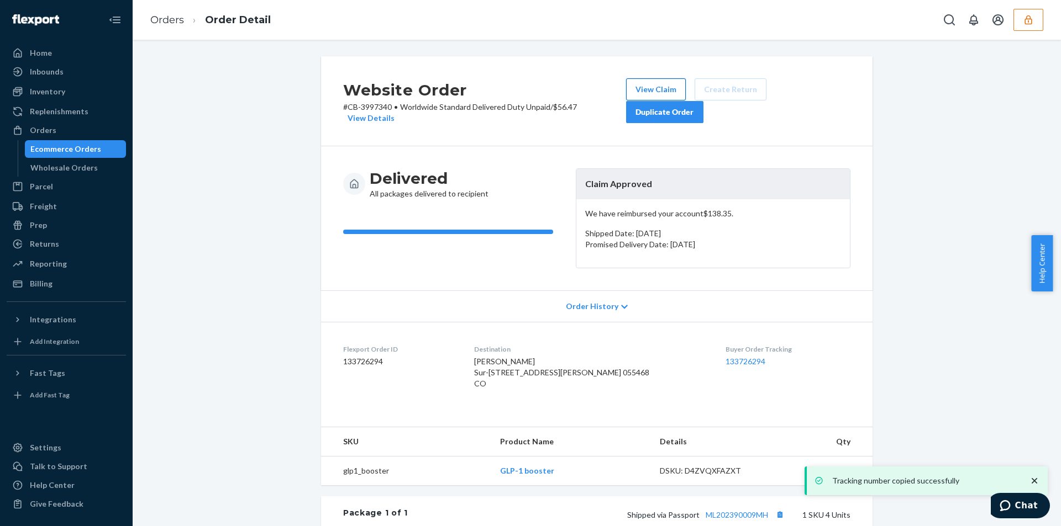
click at [654, 89] on button "View Claim" at bounding box center [656, 89] width 60 height 22
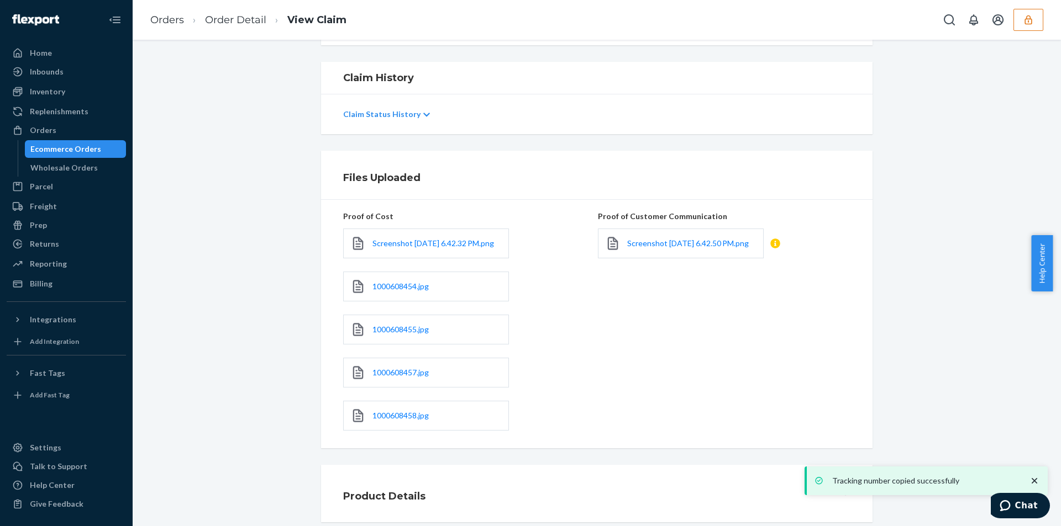
scroll to position [238, 0]
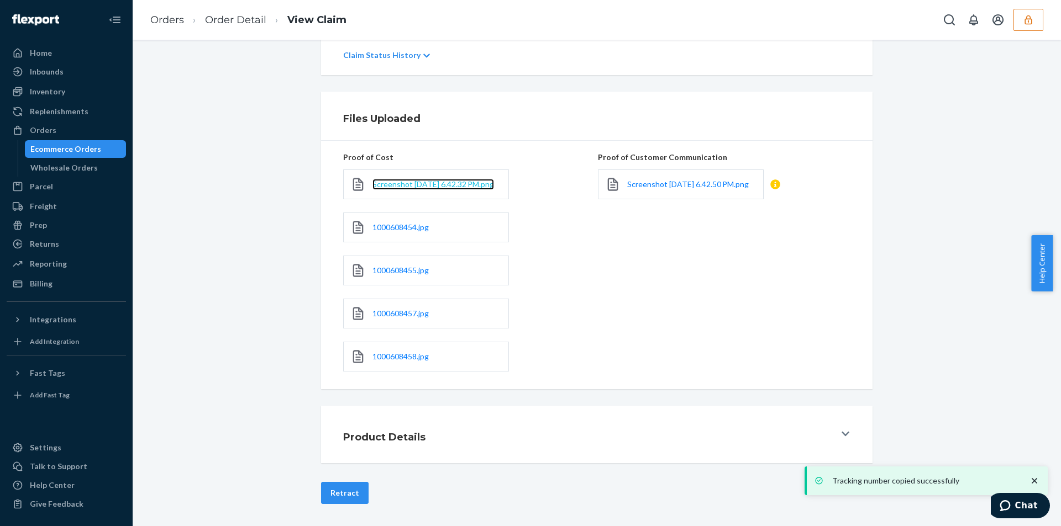
click at [389, 180] on span "Screenshot [DATE] 6.42.32 PM.png" at bounding box center [433, 184] width 122 height 9
click at [397, 231] on span "1000608454.jpg" at bounding box center [400, 227] width 56 height 9
click at [405, 270] on span "1000608455.jpg" at bounding box center [400, 270] width 56 height 9
click at [403, 311] on span "1000608457.jpg" at bounding box center [400, 313] width 56 height 9
click at [401, 360] on span "1000608458.jpg" at bounding box center [400, 356] width 56 height 9
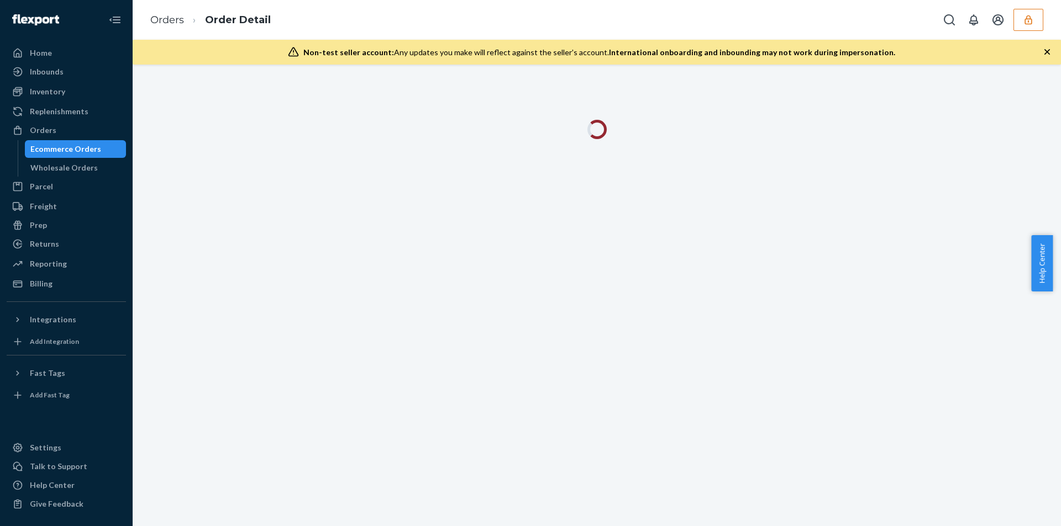
click at [1051, 51] on icon "button" at bounding box center [1046, 51] width 11 height 11
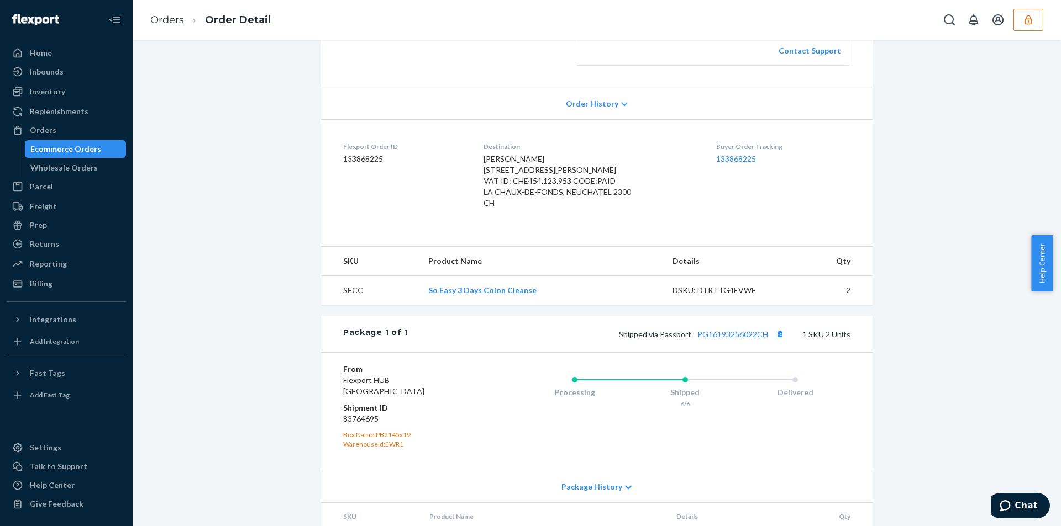
scroll to position [291, 0]
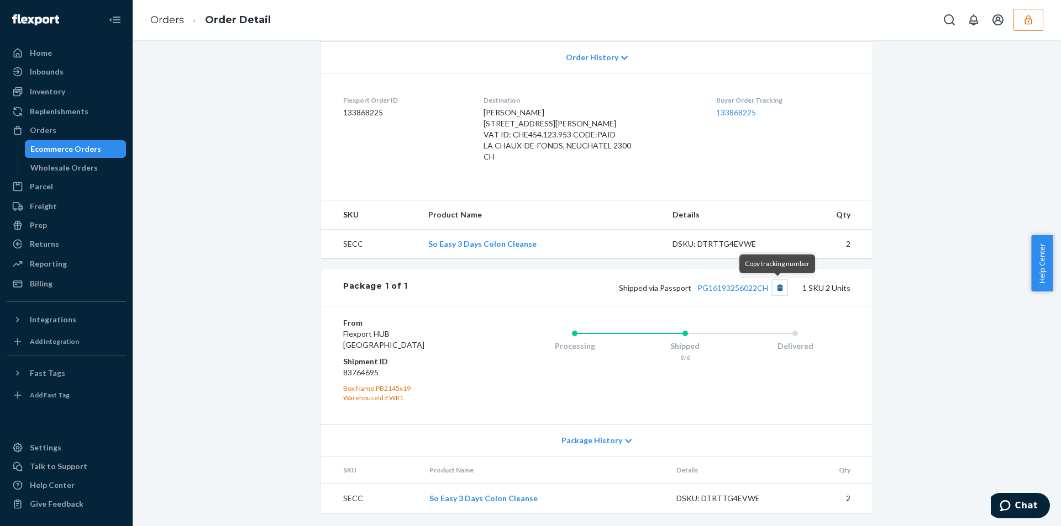
click at [774, 289] on button "Copy tracking number" at bounding box center [779, 288] width 14 height 14
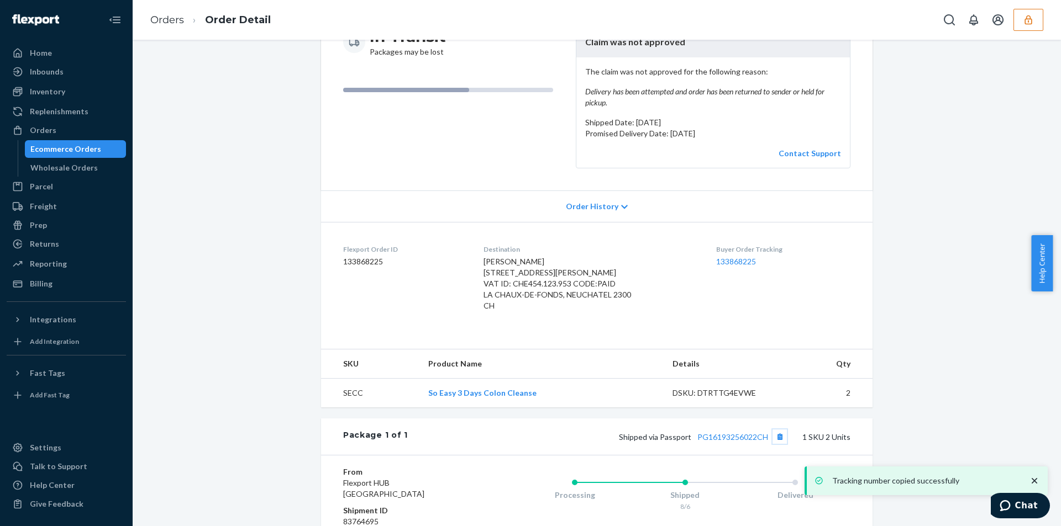
scroll to position [0, 0]
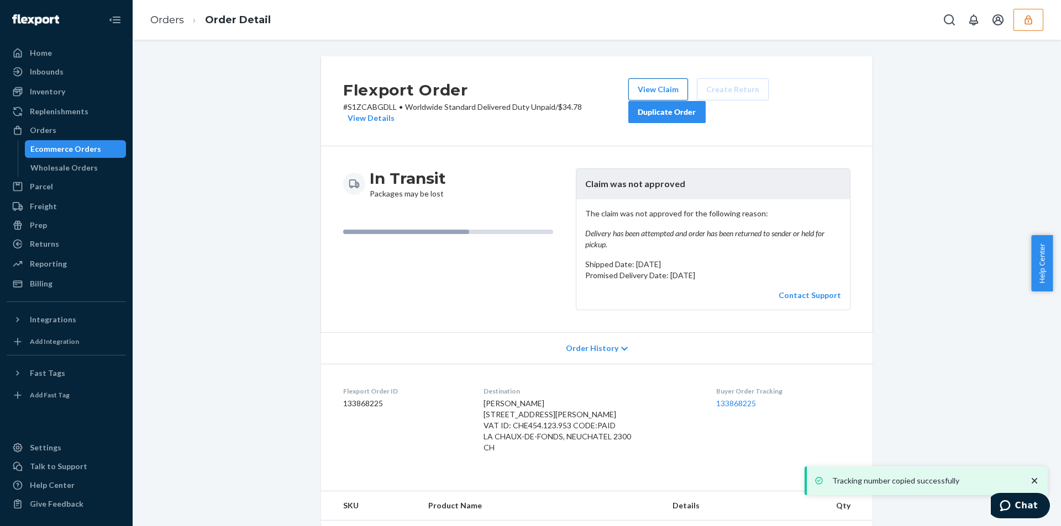
click at [652, 89] on button "View Claim" at bounding box center [658, 89] width 60 height 22
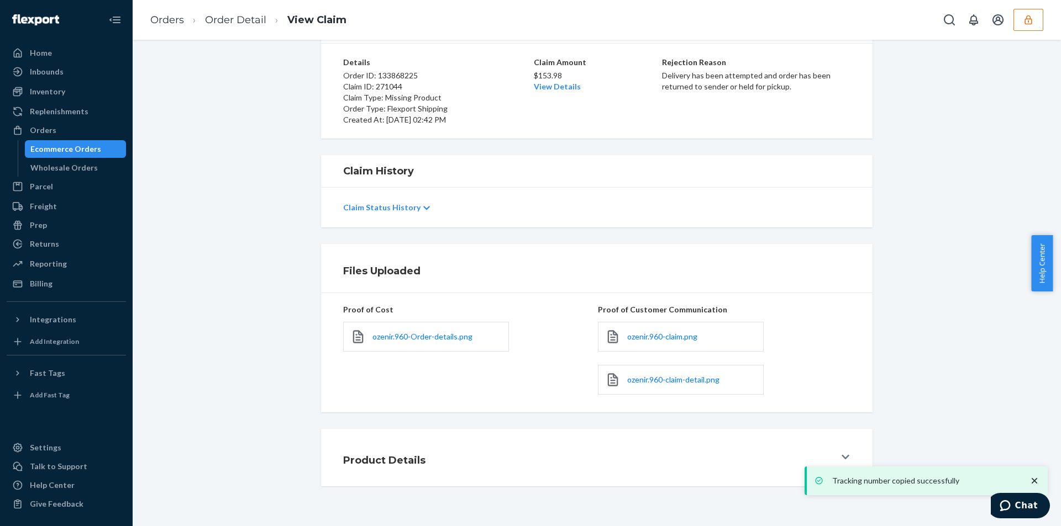
scroll to position [80, 0]
click at [419, 339] on span "ozenir.960-Order-details.png" at bounding box center [422, 335] width 100 height 9
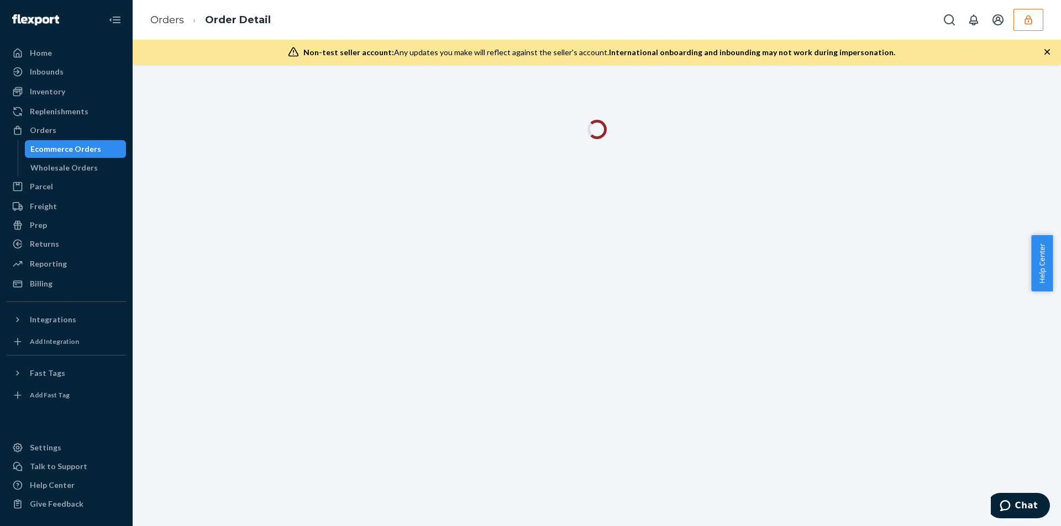
click at [1042, 53] on icon "button" at bounding box center [1046, 51] width 11 height 11
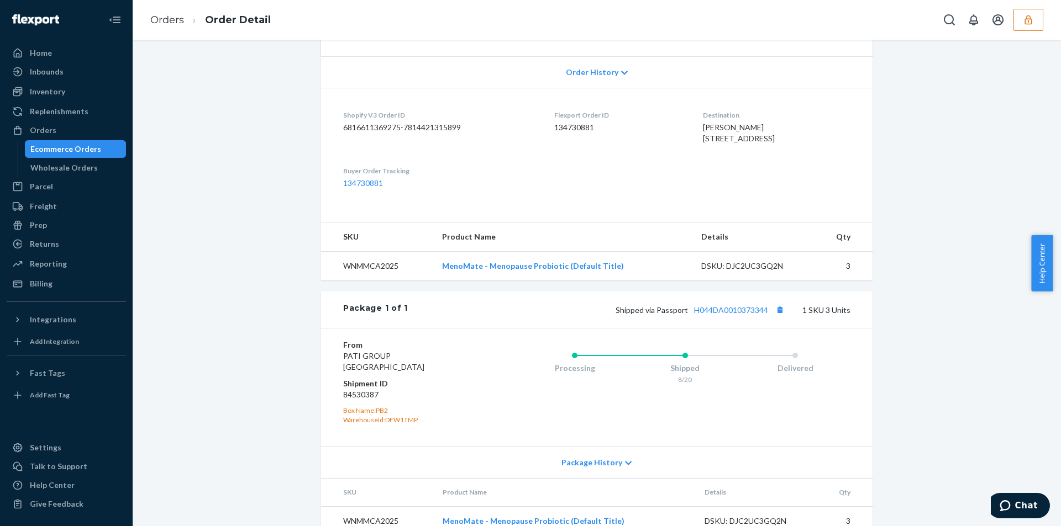
scroll to position [290, 0]
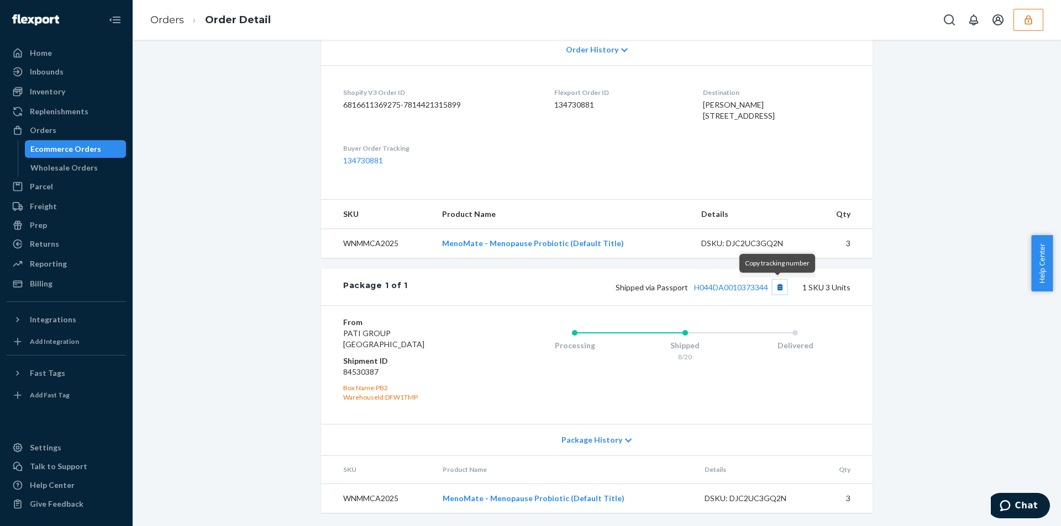
click at [774, 283] on button "Copy tracking number" at bounding box center [779, 287] width 14 height 14
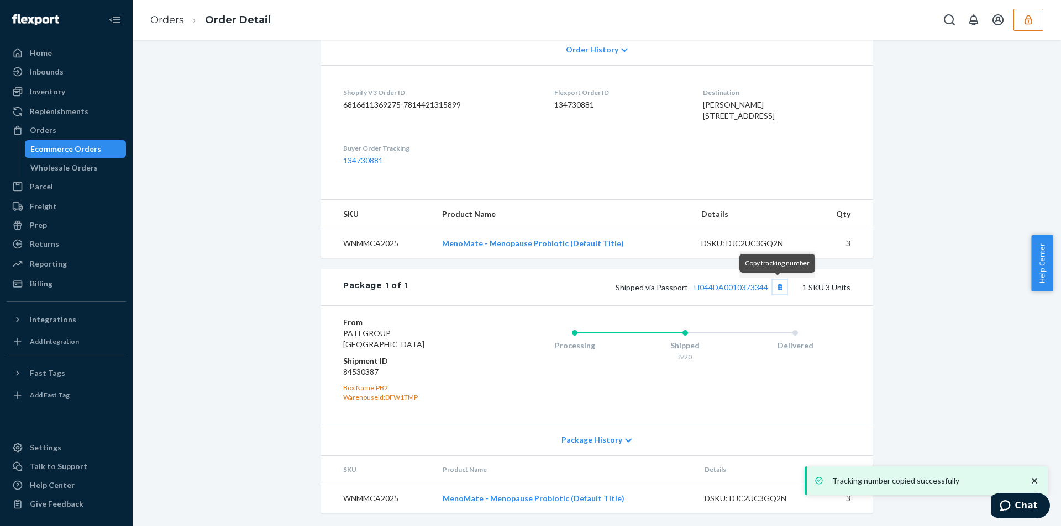
scroll to position [0, 0]
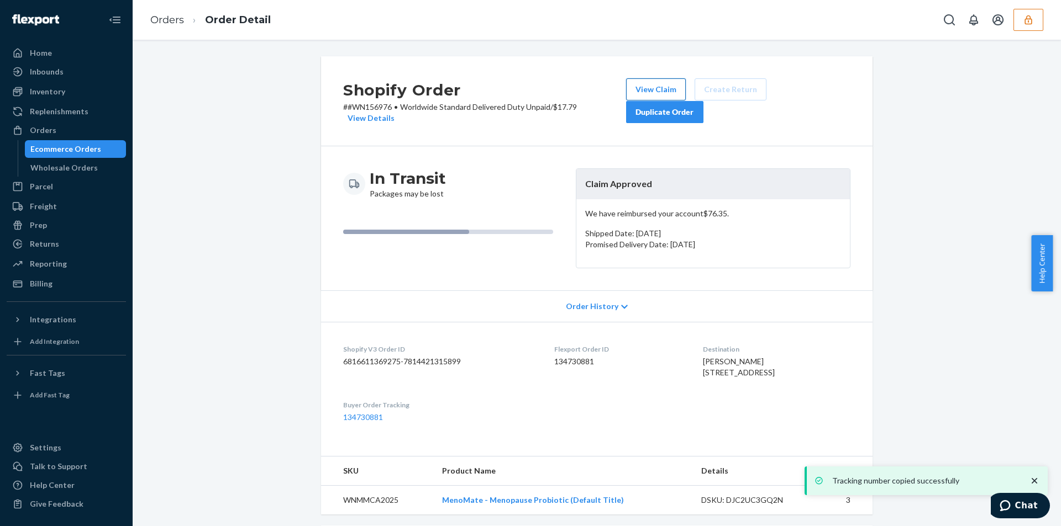
click at [649, 81] on button "View Claim" at bounding box center [656, 89] width 60 height 22
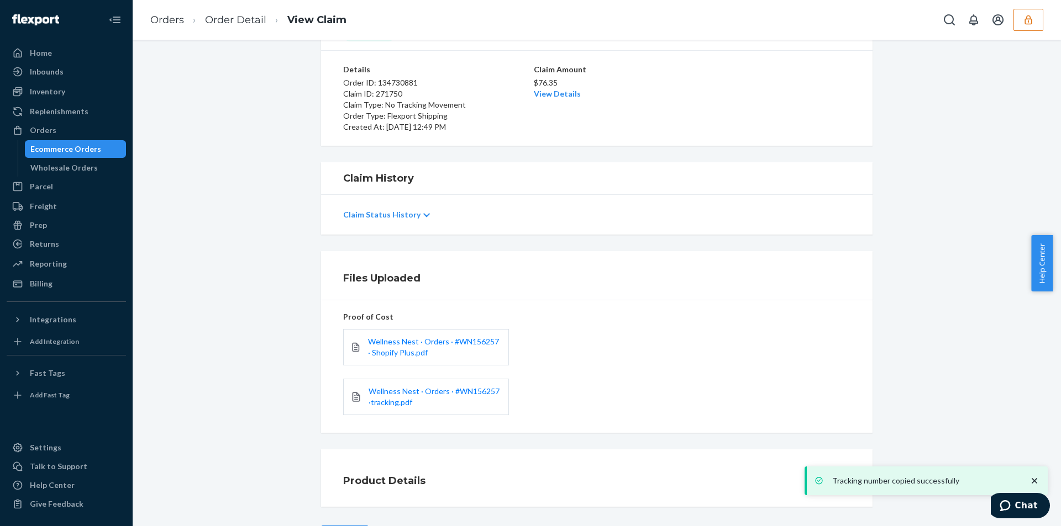
scroll to position [115, 0]
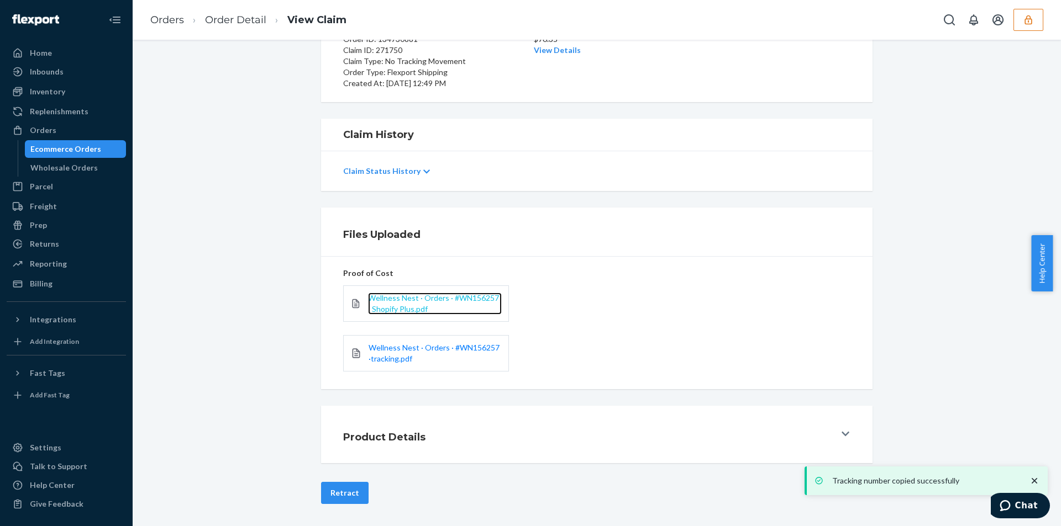
click at [382, 304] on span "Wellness Nest · Orders · #WN156257 · Shopify Plus.pdf" at bounding box center [433, 303] width 131 height 20
click at [391, 351] on span "Wellness Nest · Orders · #WN156257 ·tracking.pdf" at bounding box center [433, 353] width 131 height 20
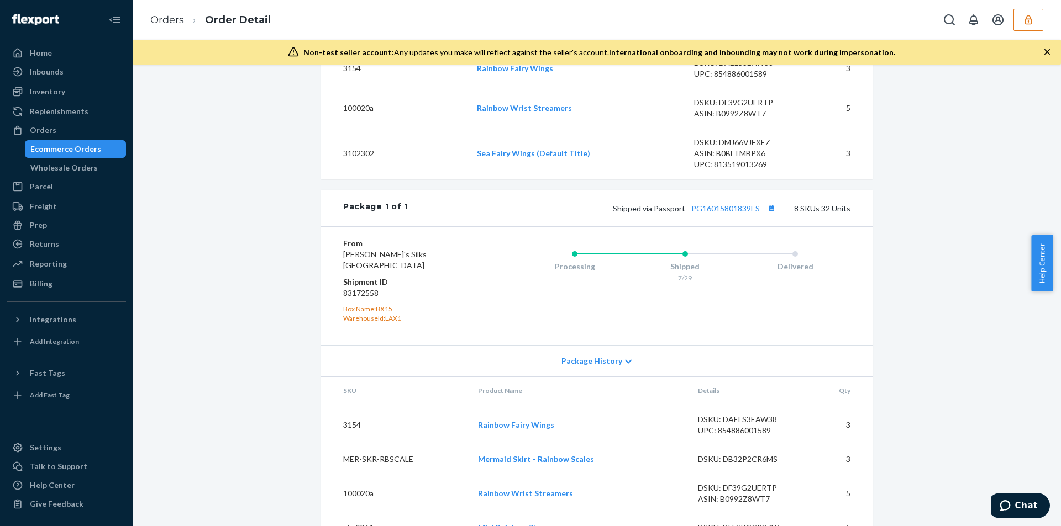
scroll to position [538, 0]
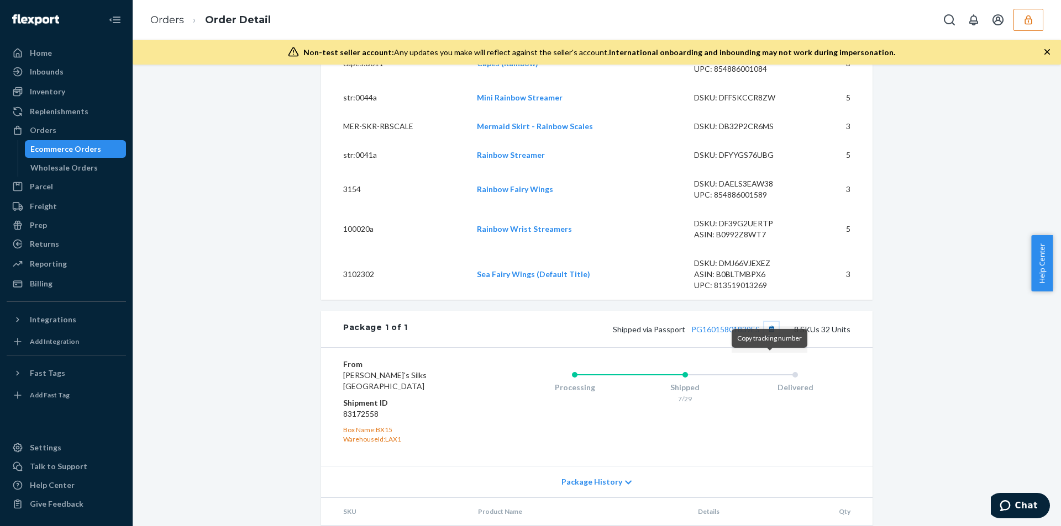
click at [767, 336] on button "Copy tracking number" at bounding box center [771, 329] width 14 height 14
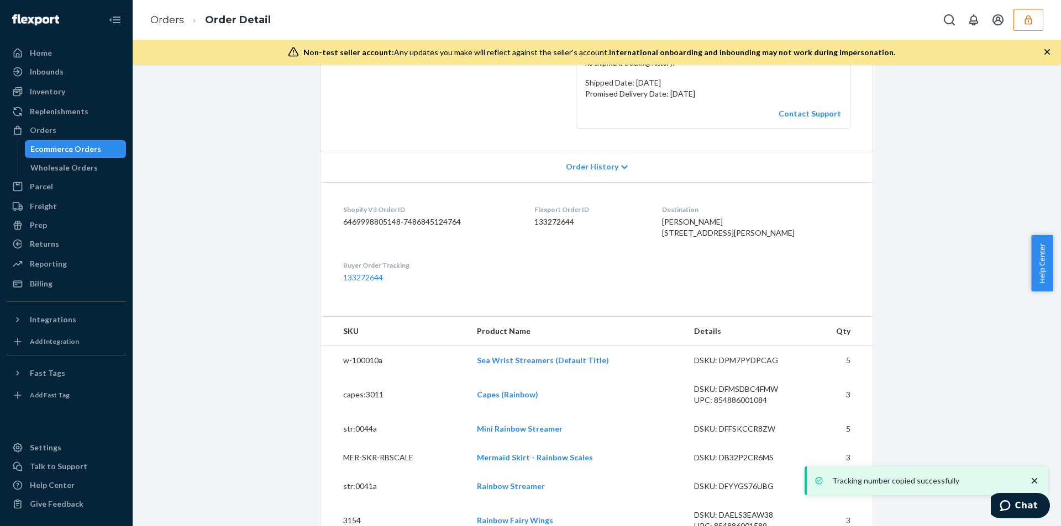
scroll to position [0, 0]
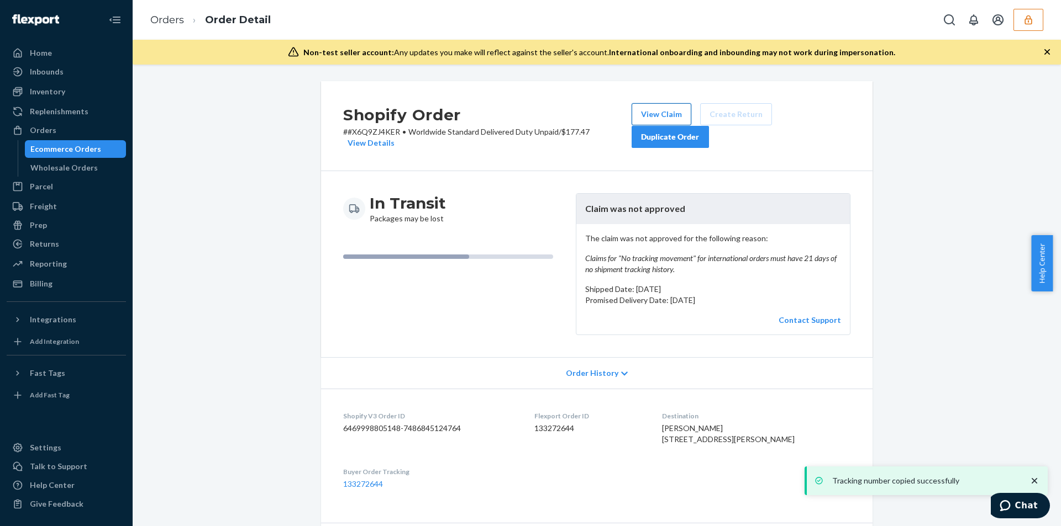
click at [648, 110] on button "View Claim" at bounding box center [661, 114] width 60 height 22
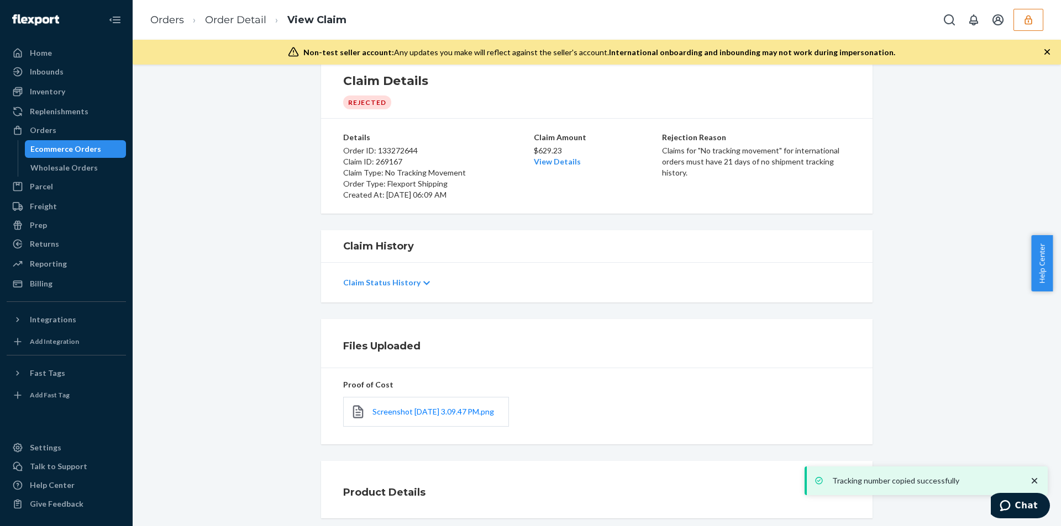
scroll to position [69, 0]
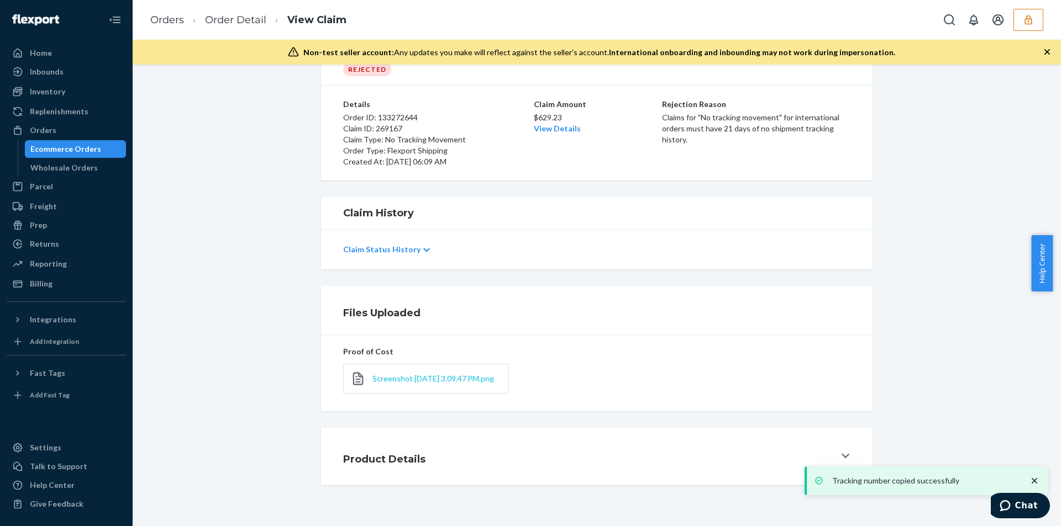
click at [411, 374] on span "Screenshot [DATE] 3.09.47 PM.png" at bounding box center [433, 378] width 122 height 9
click at [394, 374] on span "Screenshot [DATE] 3.09.47 PM.png" at bounding box center [433, 378] width 122 height 9
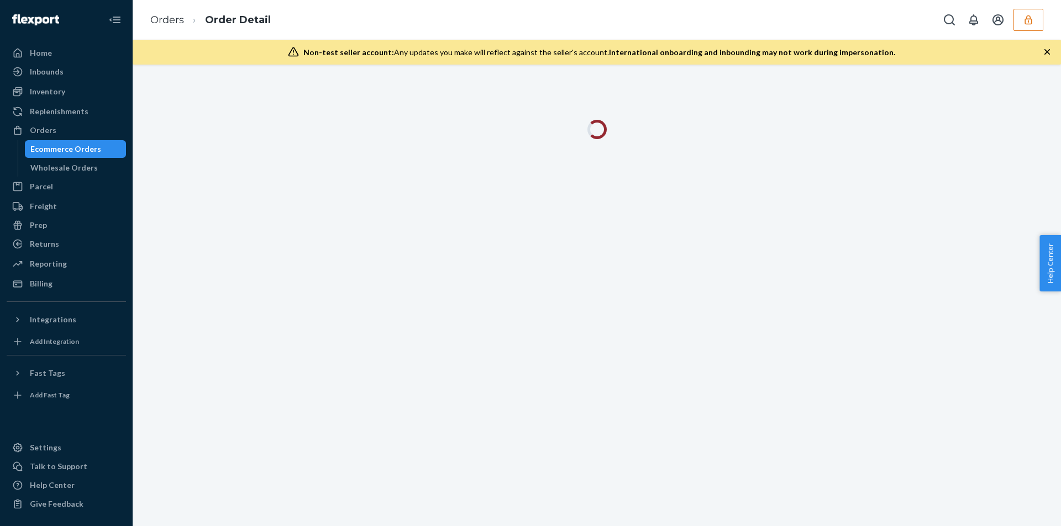
click at [1052, 49] on div "Non-test seller account: Any updates you make will reflect against the seller's…" at bounding box center [597, 52] width 928 height 25
click at [1046, 49] on icon "button" at bounding box center [1046, 51] width 11 height 11
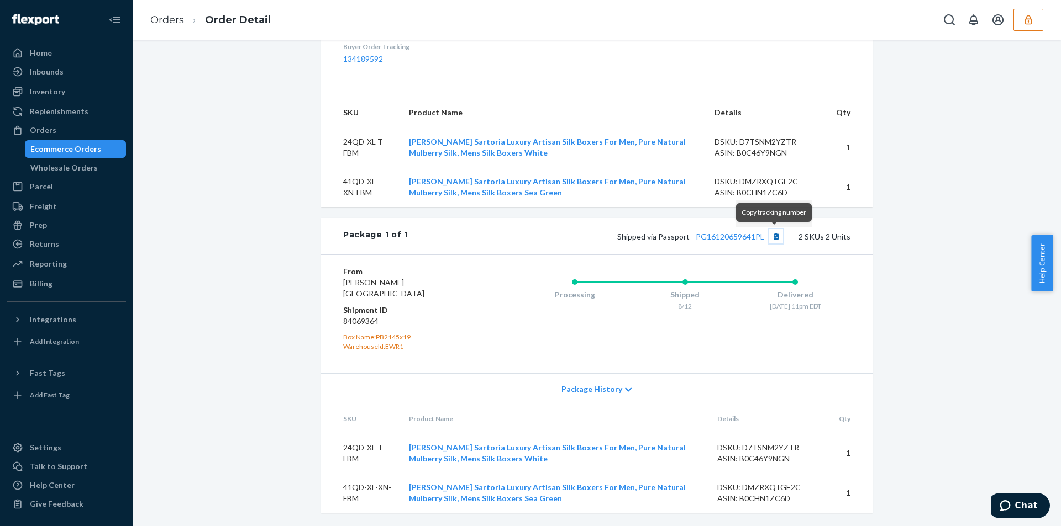
click at [773, 243] on button "Copy tracking number" at bounding box center [775, 236] width 14 height 14
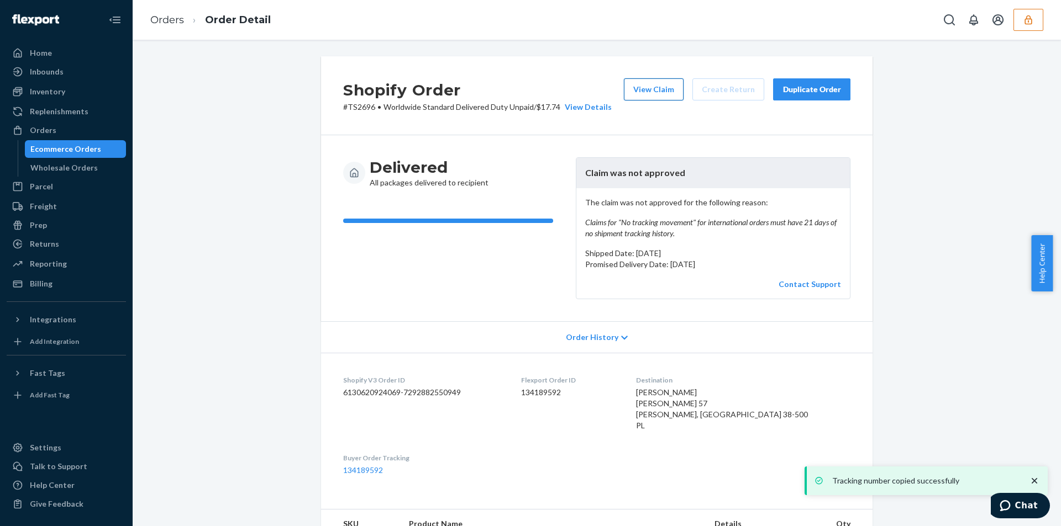
click at [663, 95] on button "View Claim" at bounding box center [654, 89] width 60 height 22
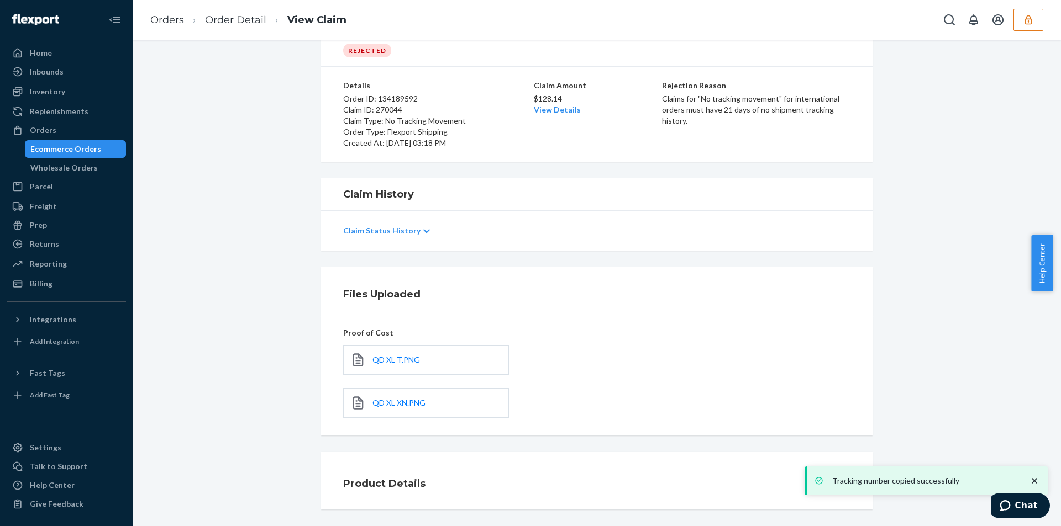
scroll to position [80, 0]
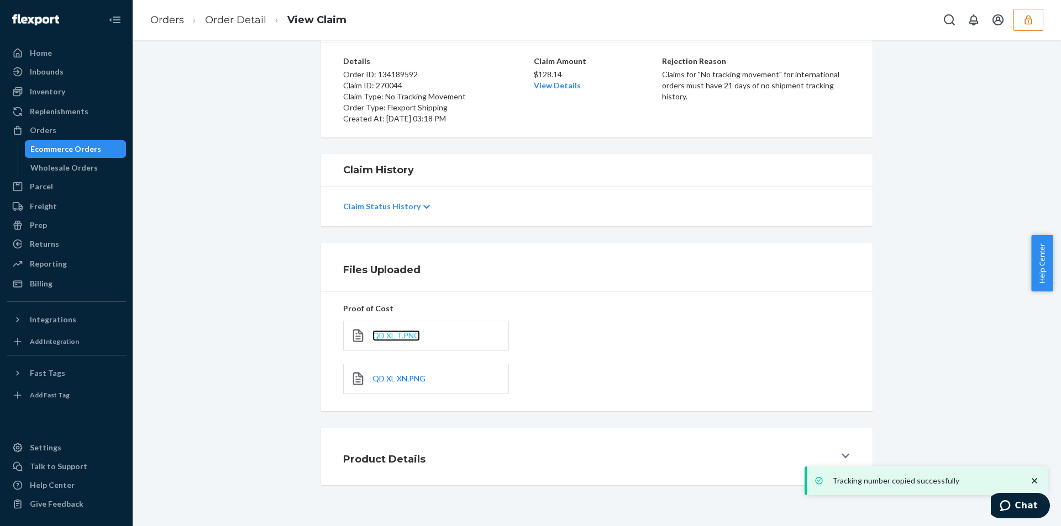
click at [392, 338] on span "QD XL T.PNG" at bounding box center [396, 335] width 48 height 9
click at [399, 380] on span "QD XL XN.PNG" at bounding box center [398, 378] width 53 height 9
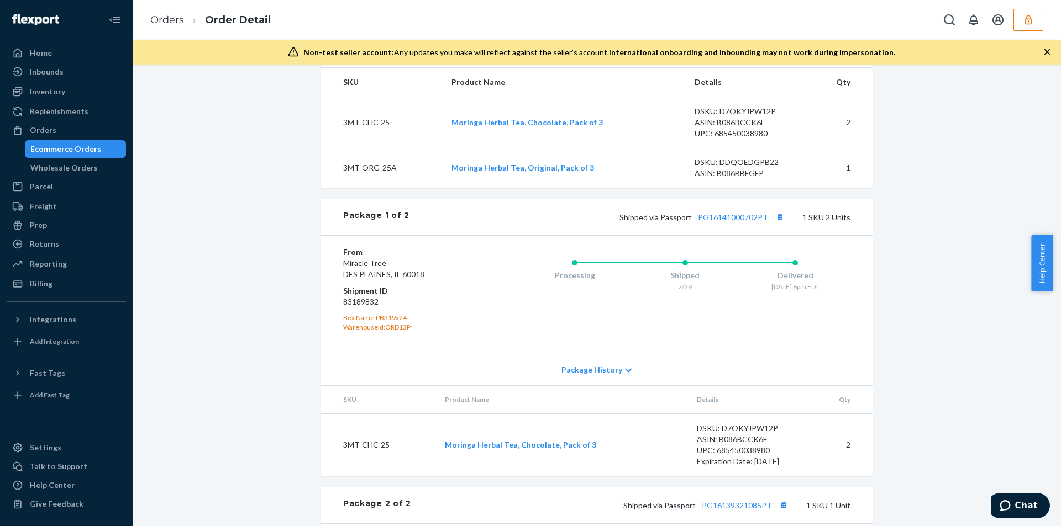
scroll to position [497, 0]
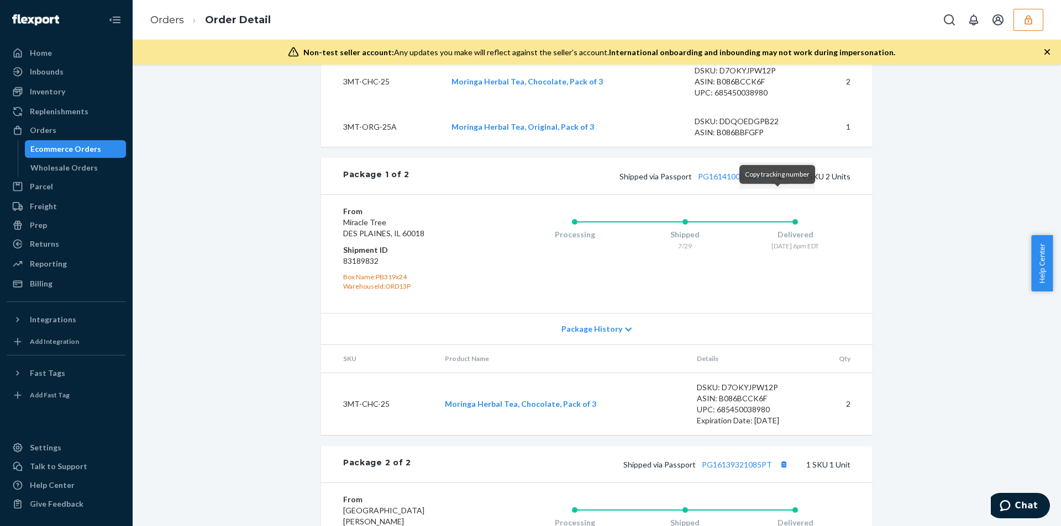
click at [778, 183] on button "Copy tracking number" at bounding box center [779, 176] width 14 height 14
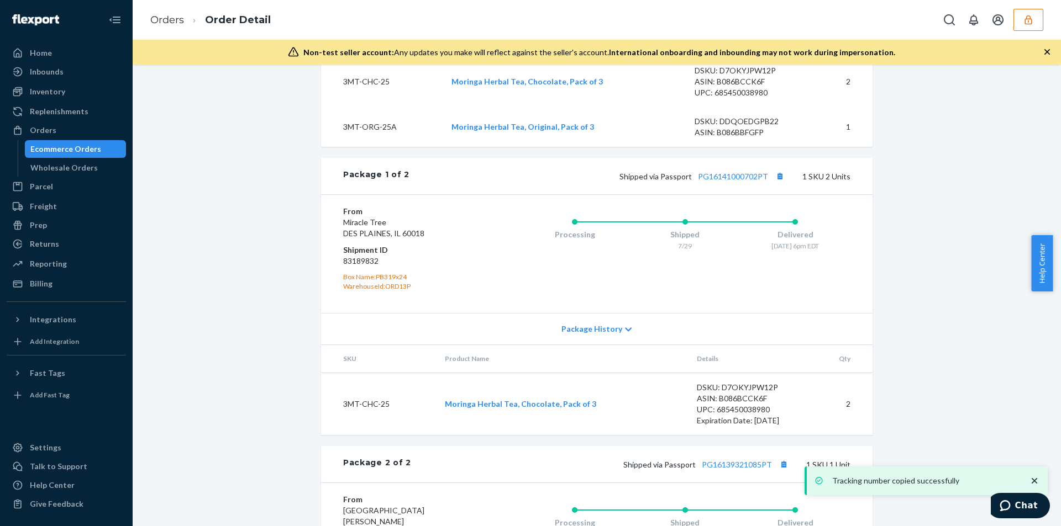
click at [220, 425] on div "Shopify Order # #810997-MiracleTree • Worldwide Standard Delivered Duty Unpaid …" at bounding box center [596, 155] width 911 height 1141
click at [781, 472] on button "Copy tracking number" at bounding box center [783, 464] width 14 height 14
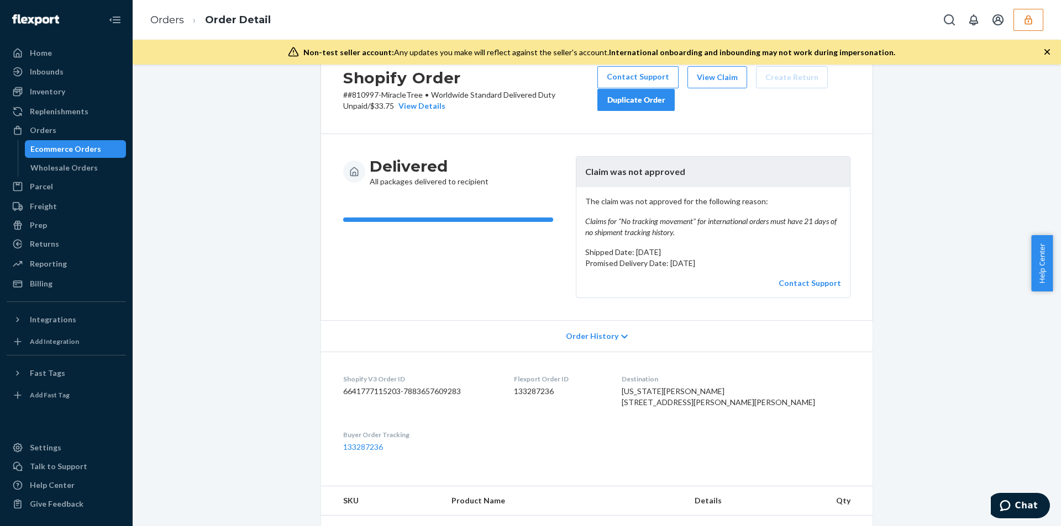
scroll to position [0, 0]
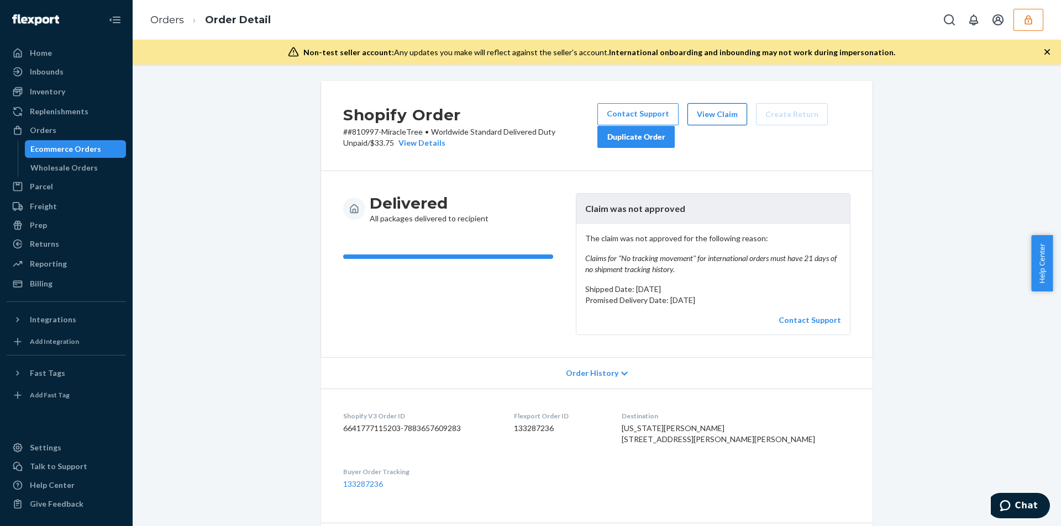
click at [726, 115] on button "View Claim" at bounding box center [717, 114] width 60 height 22
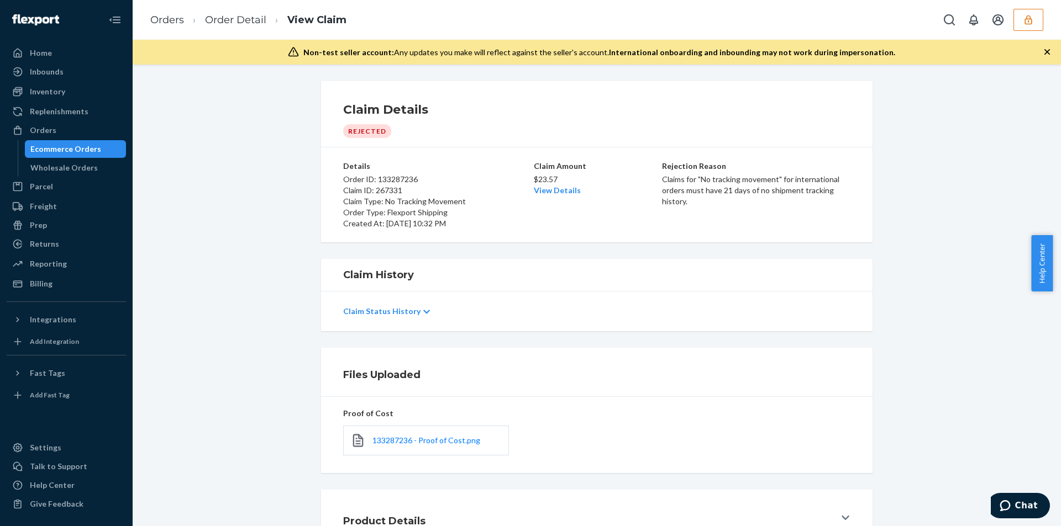
scroll to position [62, 0]
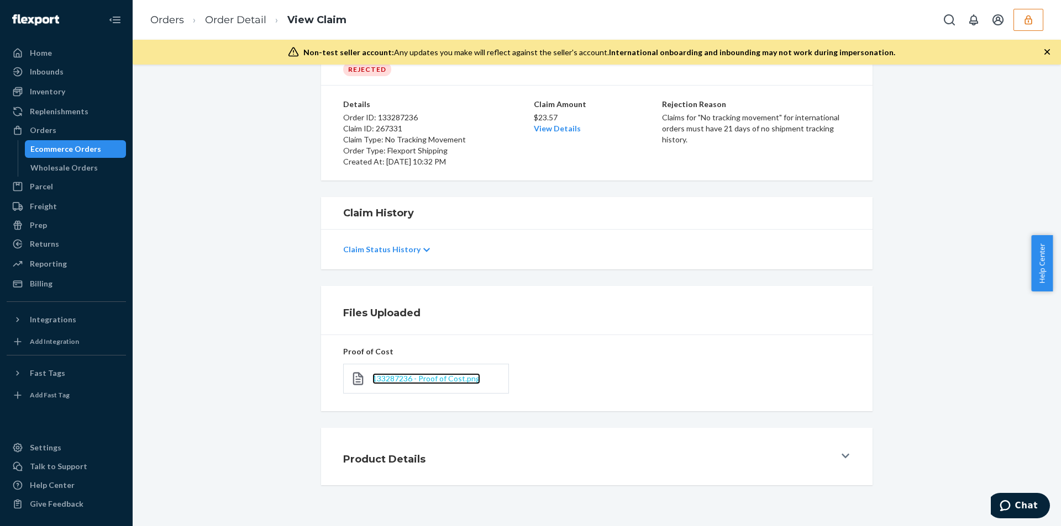
click at [433, 375] on span "133287236 - Proof of Cost.png" at bounding box center [426, 378] width 108 height 9
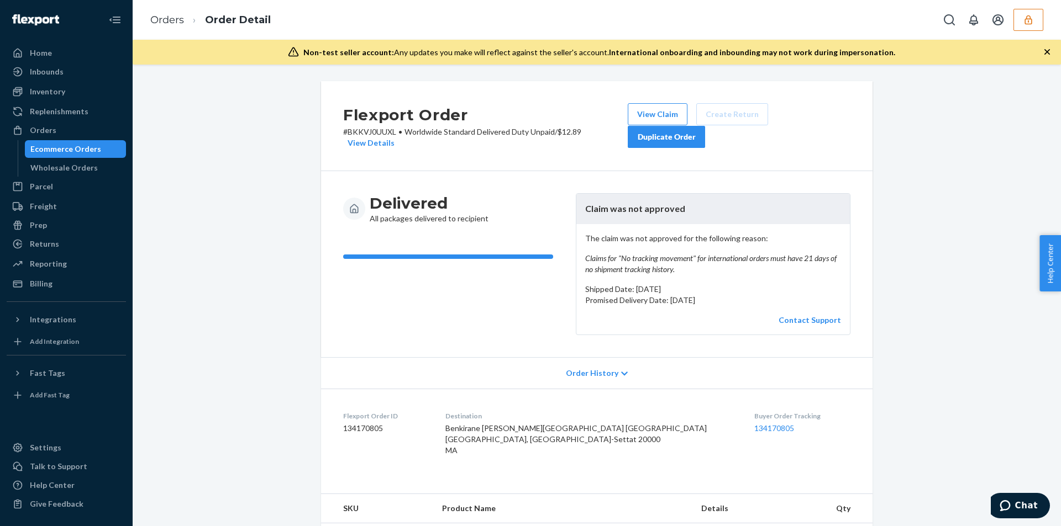
scroll to position [316, 0]
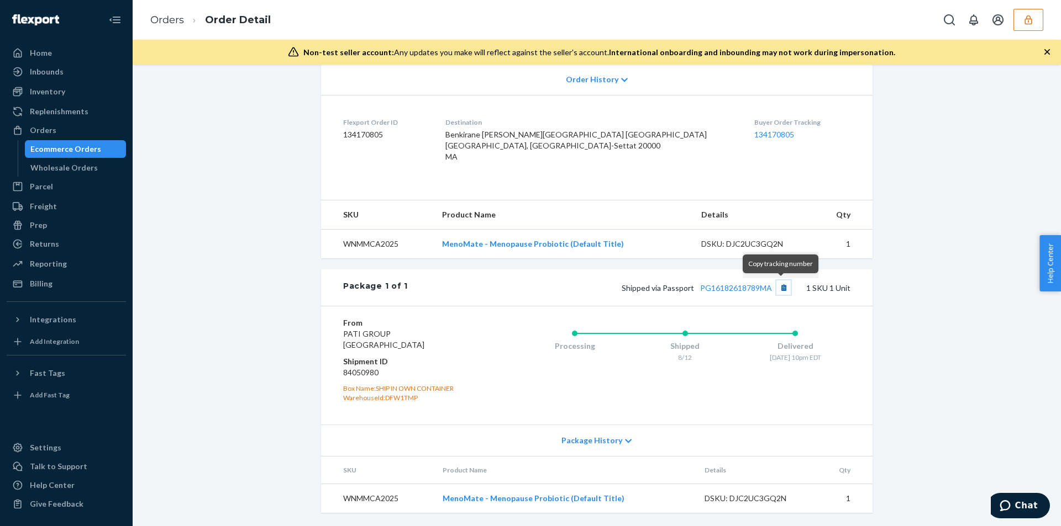
click at [779, 287] on button "Copy tracking number" at bounding box center [783, 288] width 14 height 14
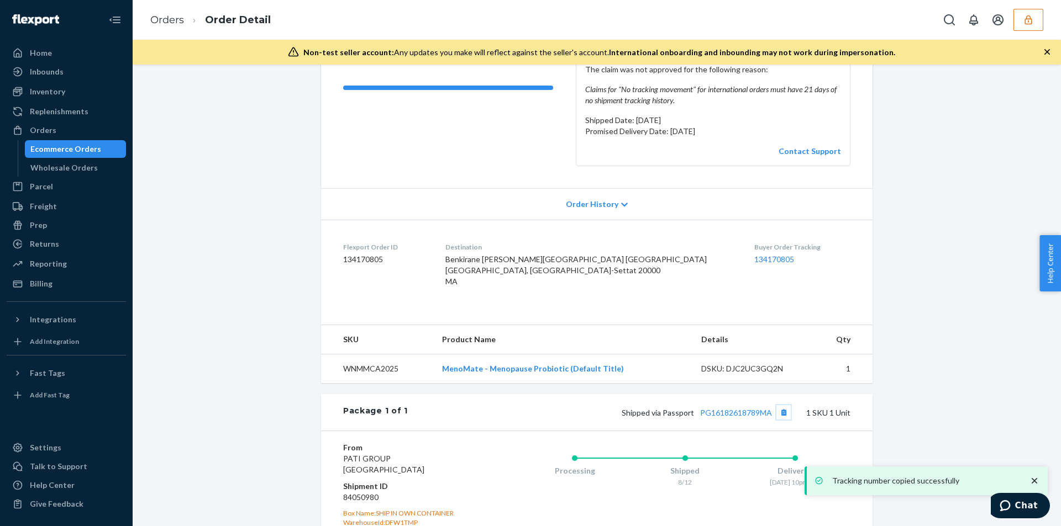
scroll to position [0, 0]
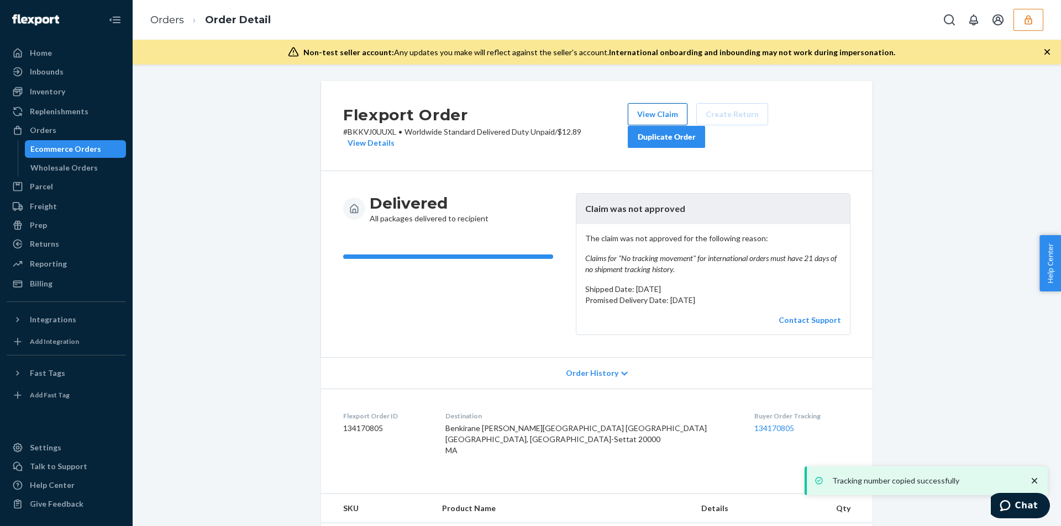
click at [658, 111] on button "View Claim" at bounding box center [658, 114] width 60 height 22
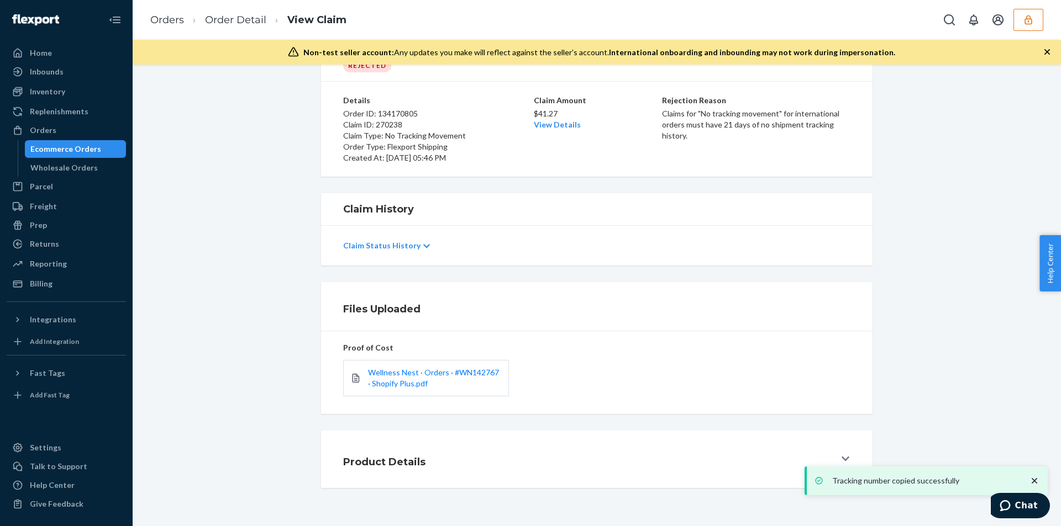
scroll to position [69, 0]
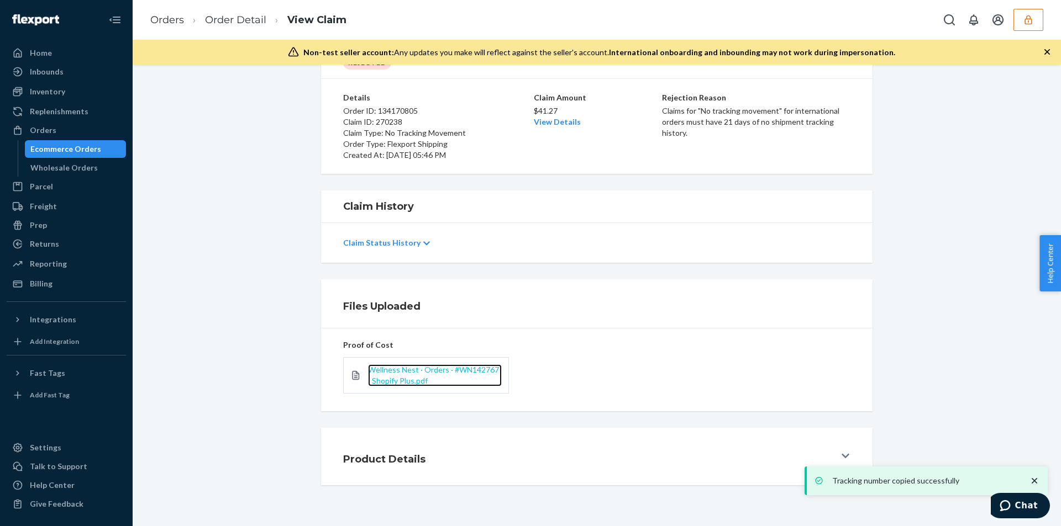
click at [392, 374] on span "Wellness Nest · Orders · #WN142767 · Shopify Plus.pdf" at bounding box center [433, 375] width 131 height 20
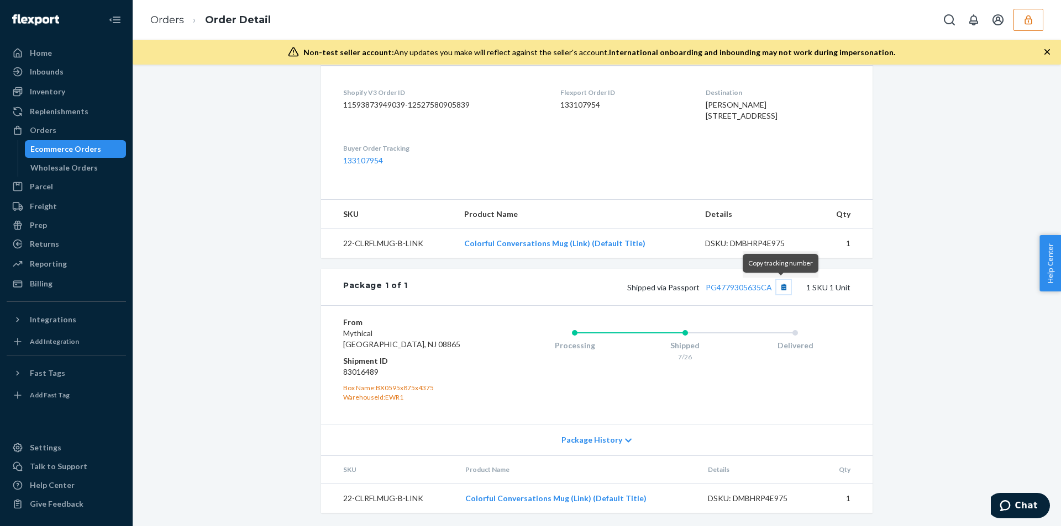
click at [776, 288] on button "Copy tracking number" at bounding box center [783, 287] width 14 height 14
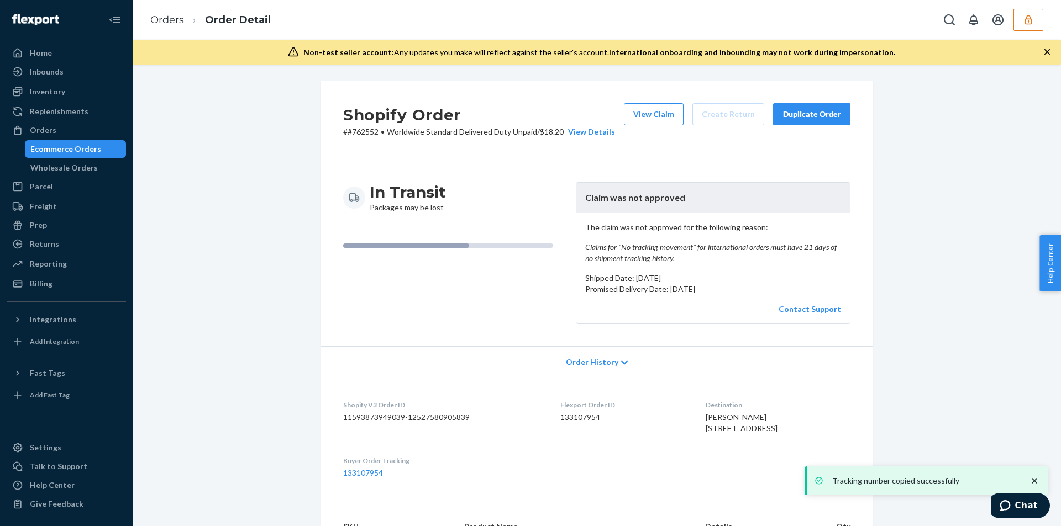
click at [642, 126] on div "View Claim Create Return Duplicate Order" at bounding box center [736, 120] width 235 height 34
click at [639, 127] on div "View Claim Create Return Duplicate Order" at bounding box center [736, 120] width 235 height 34
click at [641, 118] on button "View Claim" at bounding box center [654, 114] width 60 height 22
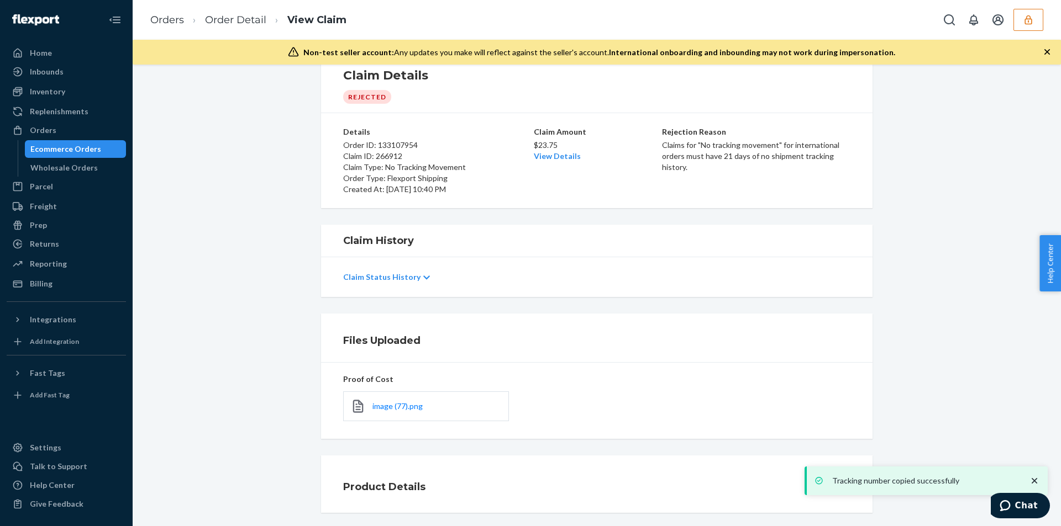
scroll to position [62, 0]
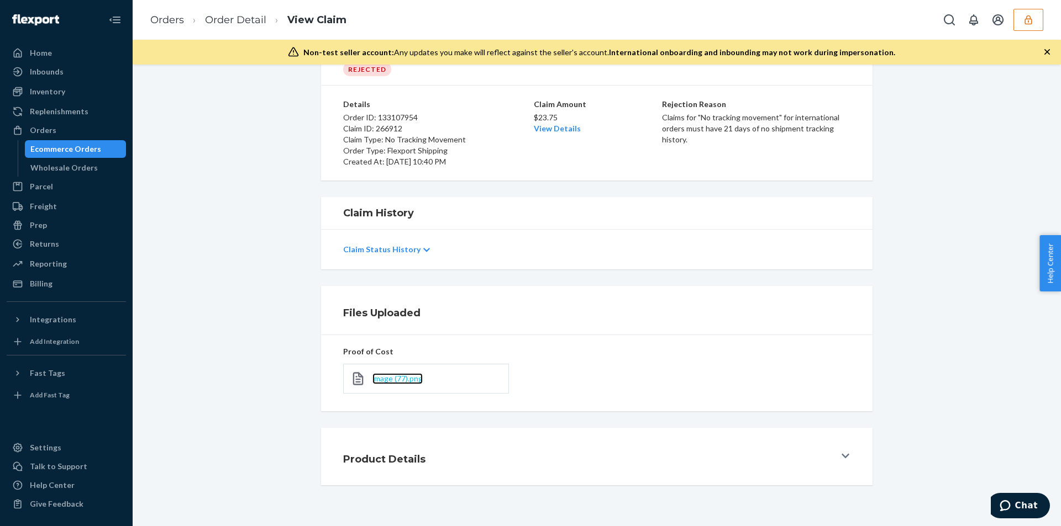
click at [394, 382] on span "image (77).png" at bounding box center [397, 378] width 50 height 9
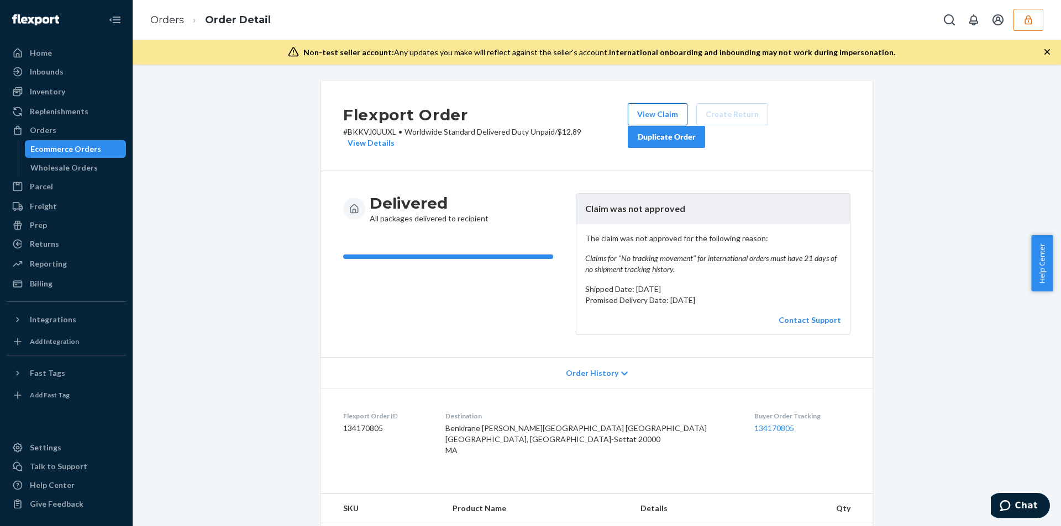
click at [661, 110] on button "View Claim" at bounding box center [658, 114] width 60 height 22
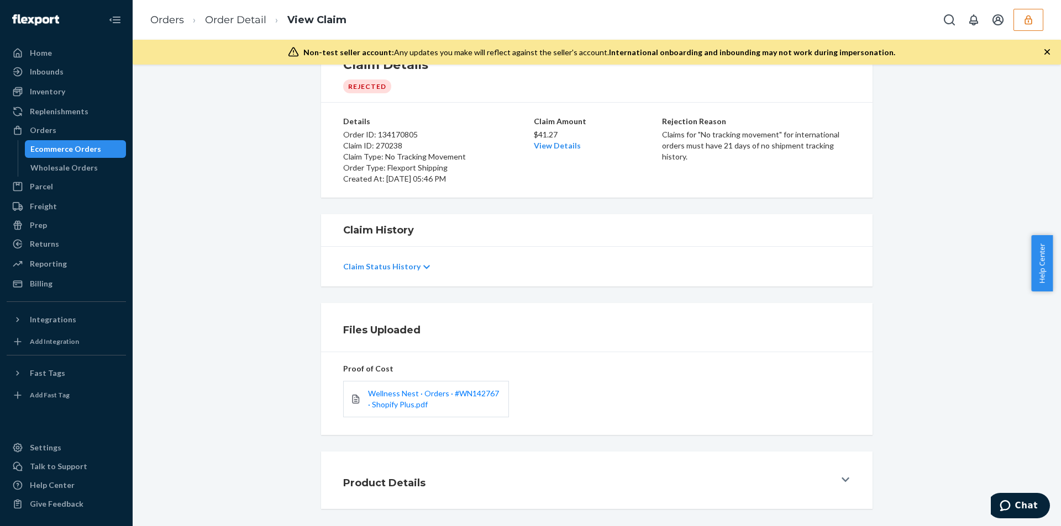
scroll to position [69, 0]
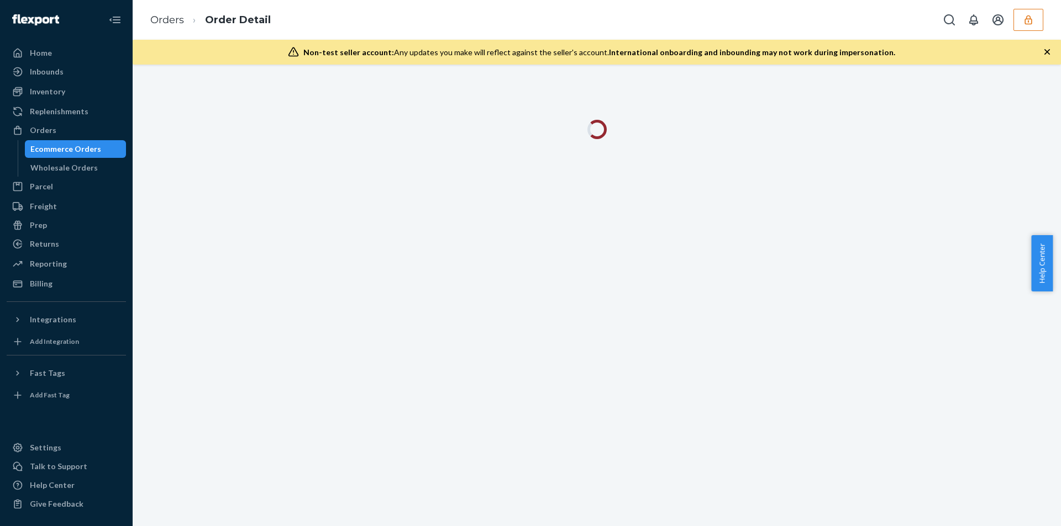
click at [1048, 49] on icon "button" at bounding box center [1046, 51] width 11 height 11
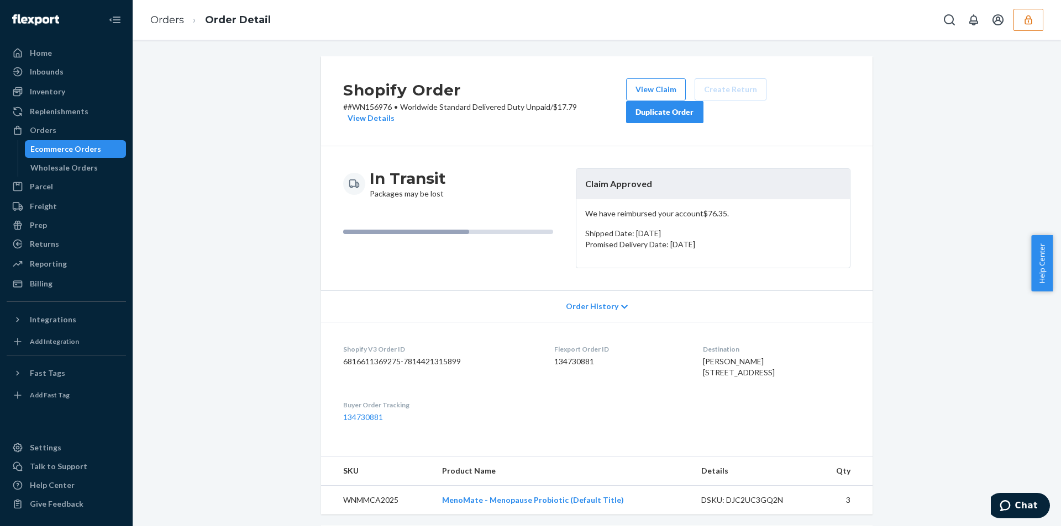
click at [639, 76] on div "Shopify Order # #WN156976 • Worldwide Standard Delivered Duty Unpaid / $17.79 V…" at bounding box center [596, 101] width 551 height 90
click at [639, 82] on button "View Claim" at bounding box center [656, 89] width 60 height 22
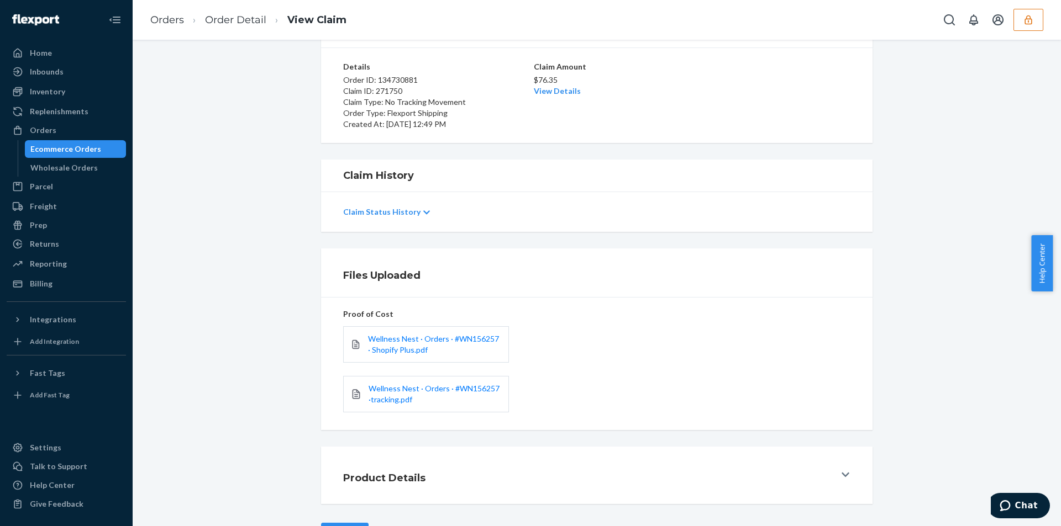
scroll to position [115, 0]
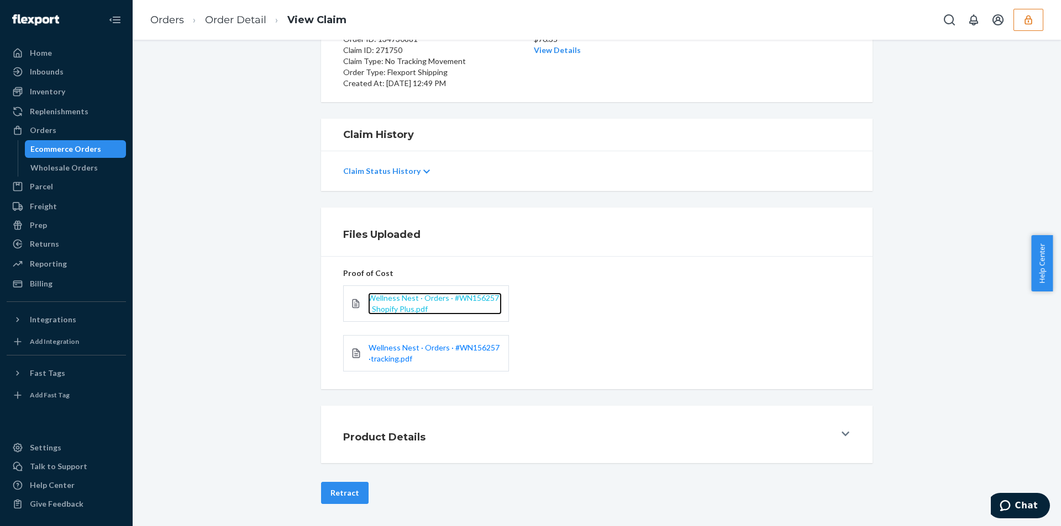
click at [387, 308] on span "Wellness Nest · Orders · #WN156257 · Shopify Plus.pdf" at bounding box center [433, 303] width 131 height 20
click at [394, 352] on span "Wellness Nest · Orders · #WN156257 ·tracking.pdf" at bounding box center [433, 353] width 131 height 20
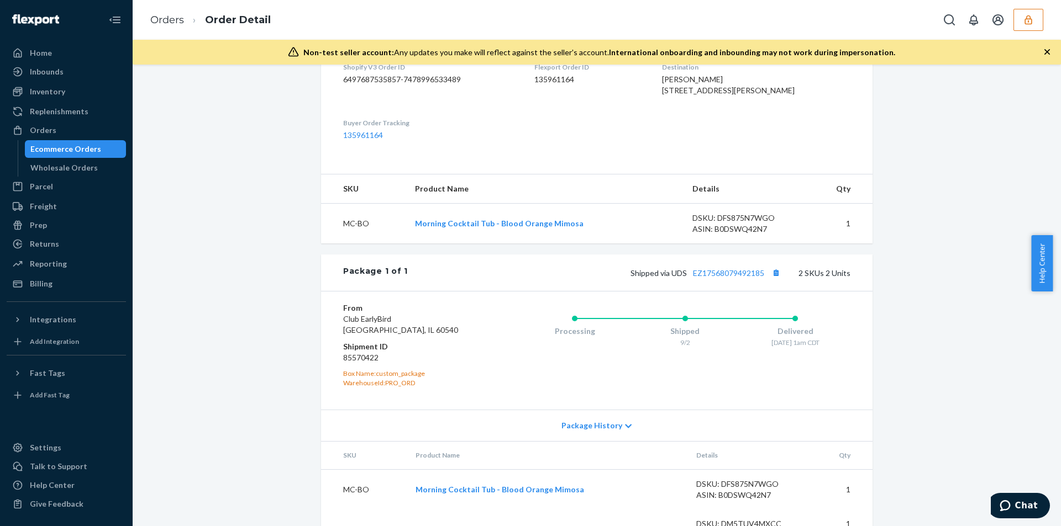
scroll to position [344, 0]
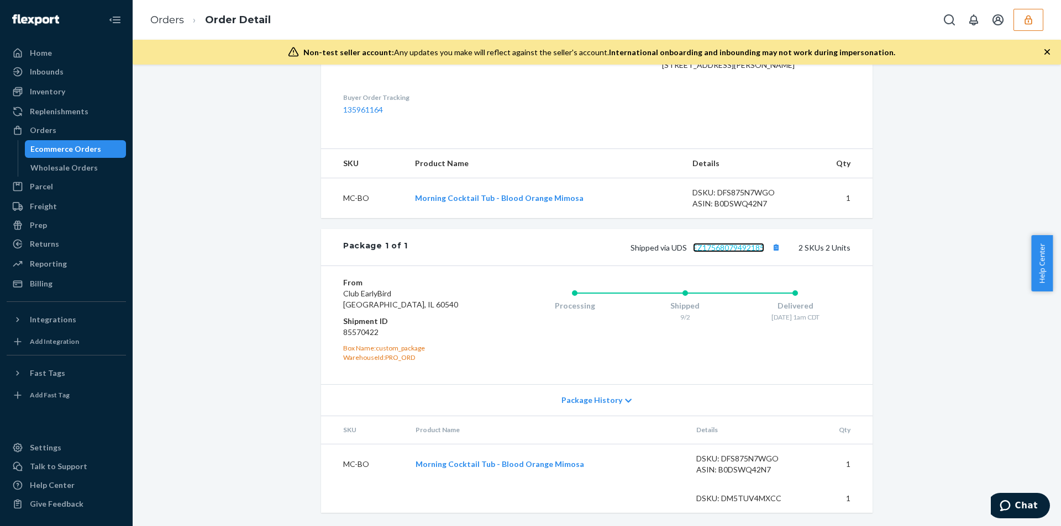
click at [715, 250] on link "EZ17568079492185" at bounding box center [728, 247] width 71 height 9
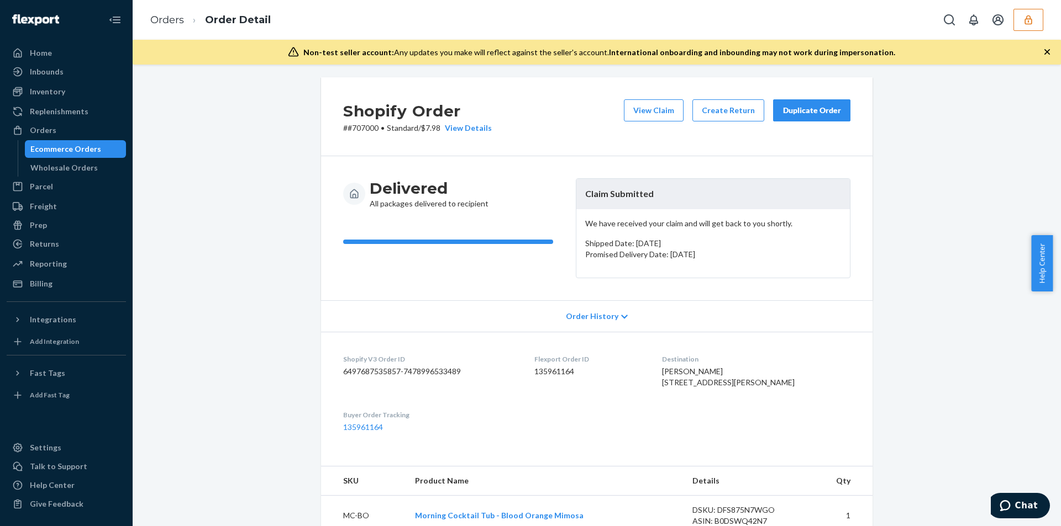
scroll to position [0, 0]
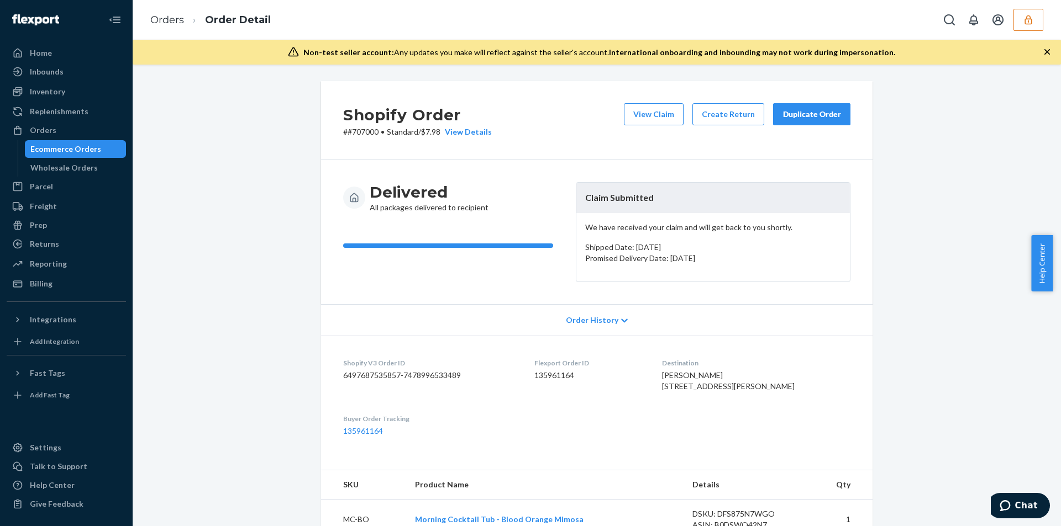
click at [741, 391] on span "Domonkos Pinke 502 Keeney St Apt 3 Evanston, IL 60202-4634 US" at bounding box center [728, 381] width 133 height 20
copy span "60202"
click at [653, 117] on button "View Claim" at bounding box center [654, 114] width 60 height 22
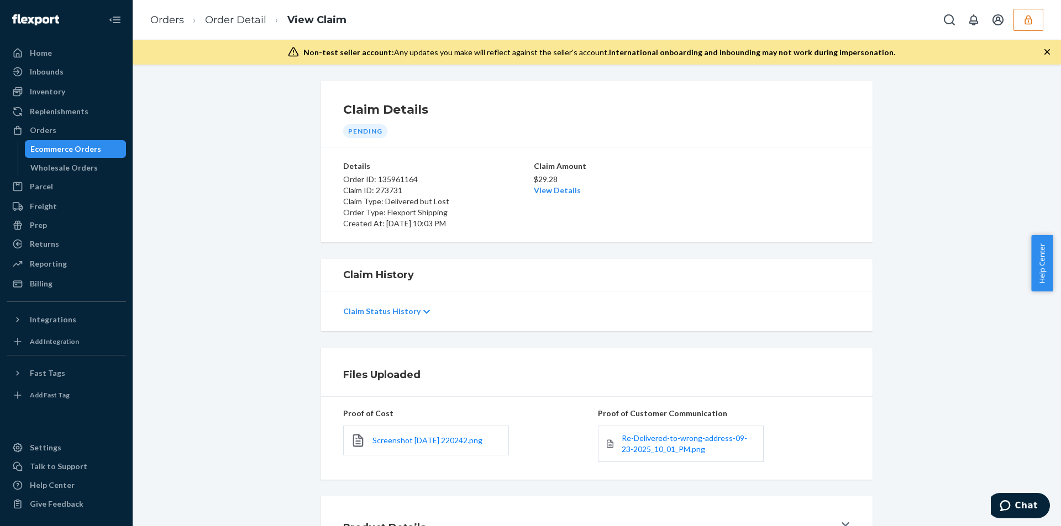
scroll to position [91, 0]
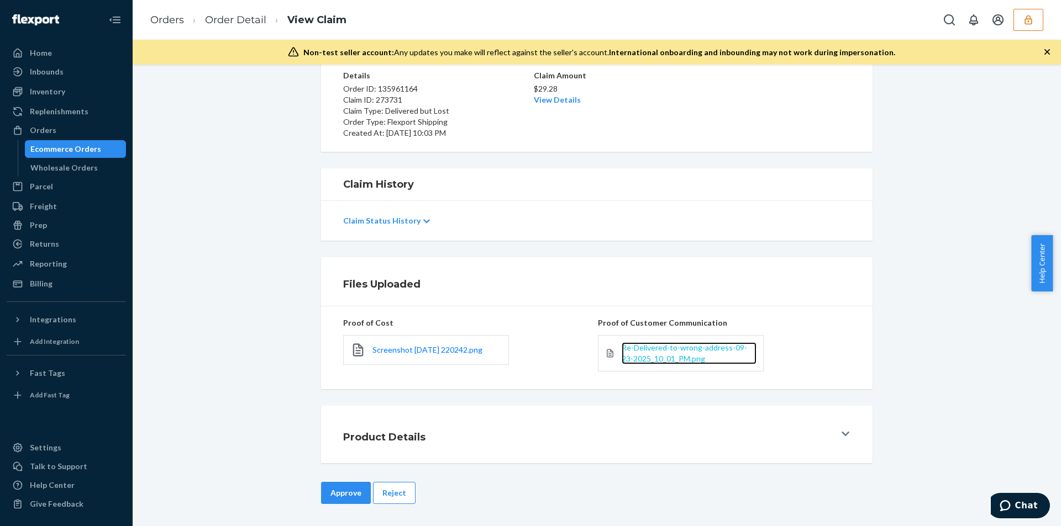
click at [645, 359] on span "Re-Delivered-to-wrong-address-09-23-2025_10_01_PM.png" at bounding box center [683, 353] width 125 height 20
click at [645, 355] on span "Re-Delivered-to-wrong-address-09-23-2025_10_01_PM.png" at bounding box center [683, 353] width 125 height 20
click at [480, 9] on div "Orders Order Detail View Claim" at bounding box center [597, 20] width 928 height 40
drag, startPoint x: 393, startPoint y: 486, endPoint x: 446, endPoint y: 390, distance: 109.5
click at [392, 486] on button "Reject" at bounding box center [394, 493] width 43 height 22
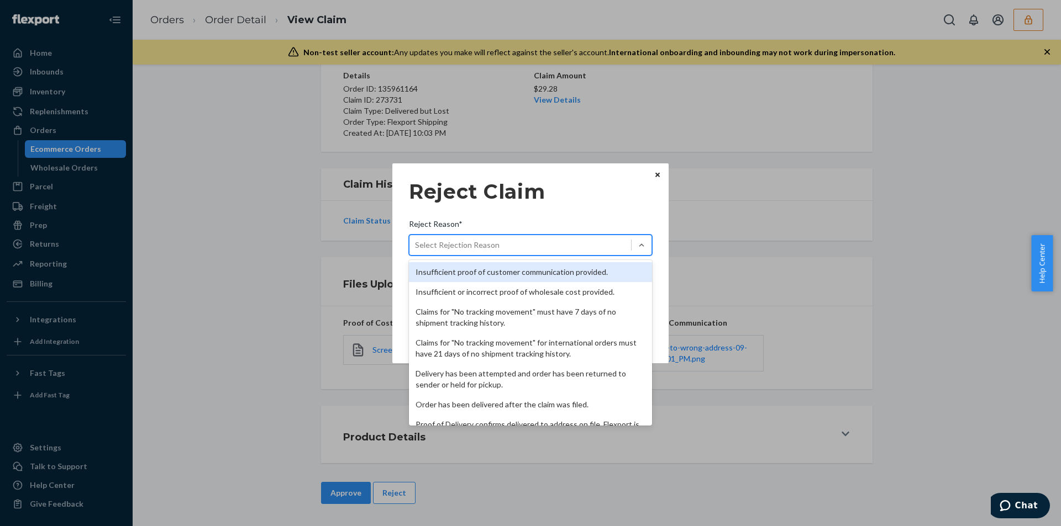
click at [488, 244] on div "Select Rejection Reason" at bounding box center [457, 245] width 85 height 11
click at [416, 244] on input "Reject Reason* option Insufficient proof of customer communication provided. fo…" at bounding box center [415, 245] width 1 height 11
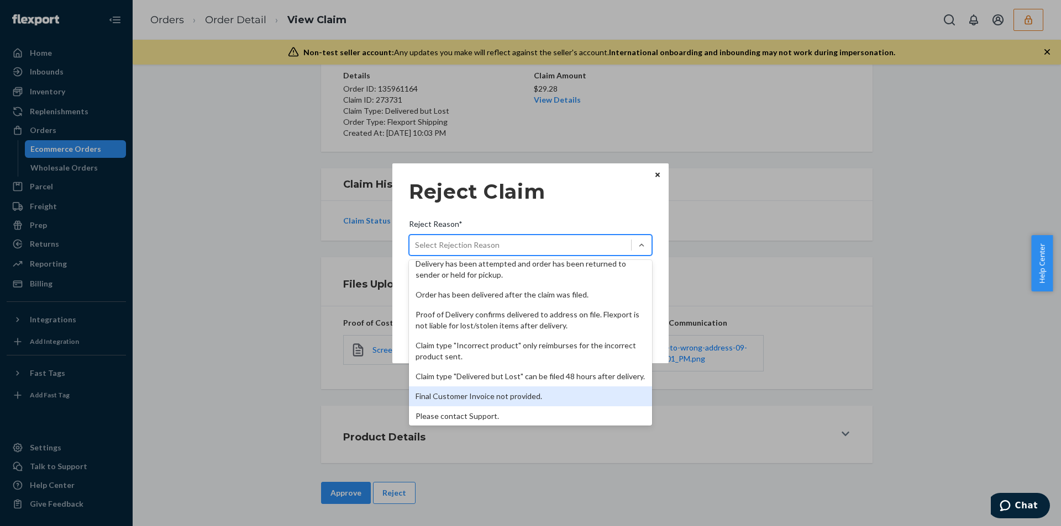
scroll to position [144, 0]
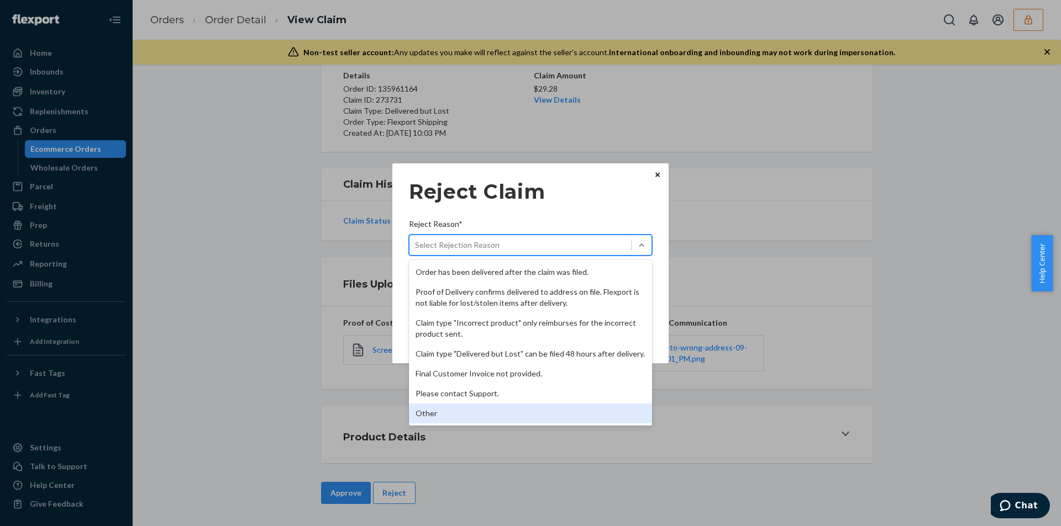
click at [449, 410] on div "Other" at bounding box center [530, 414] width 243 height 20
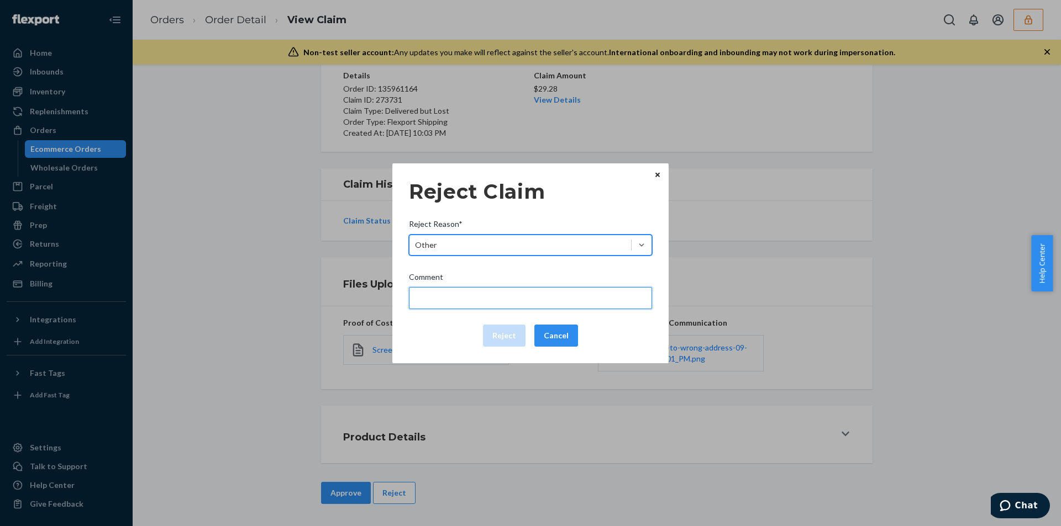
click at [452, 305] on input "Comment" at bounding box center [530, 298] width 243 height 22
type input "The package was confirmed to be delivered at the right location and flexport is…"
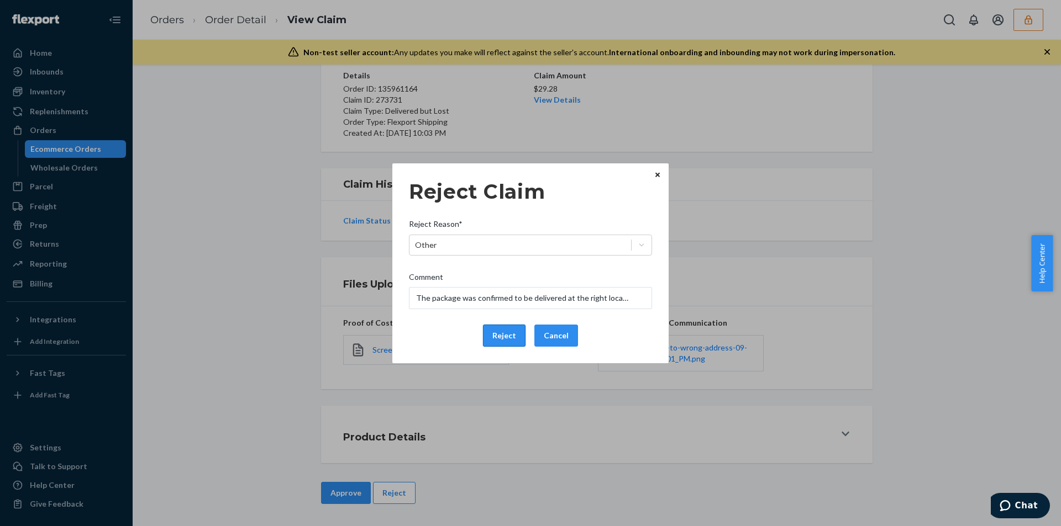
click at [501, 330] on button "Reject" at bounding box center [504, 336] width 43 height 22
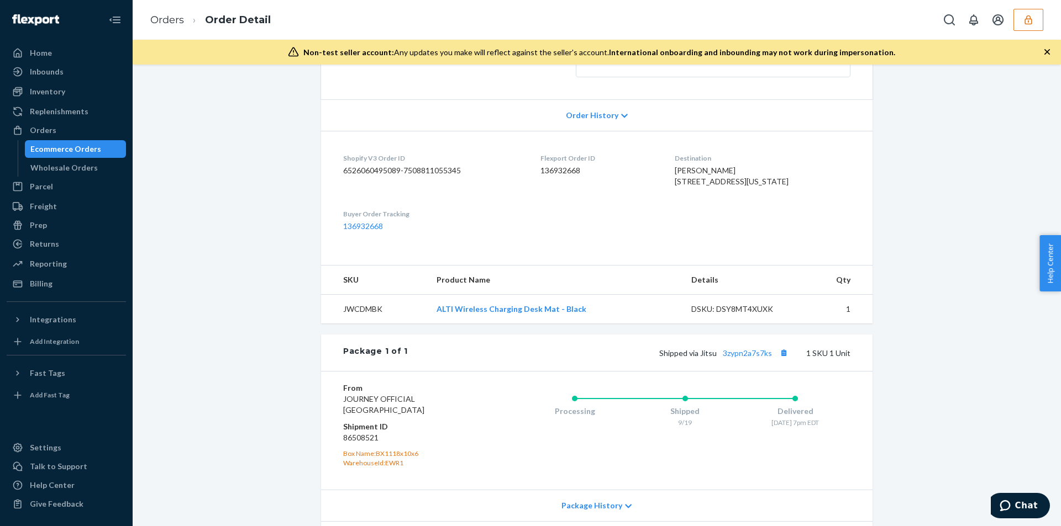
scroll to position [293, 0]
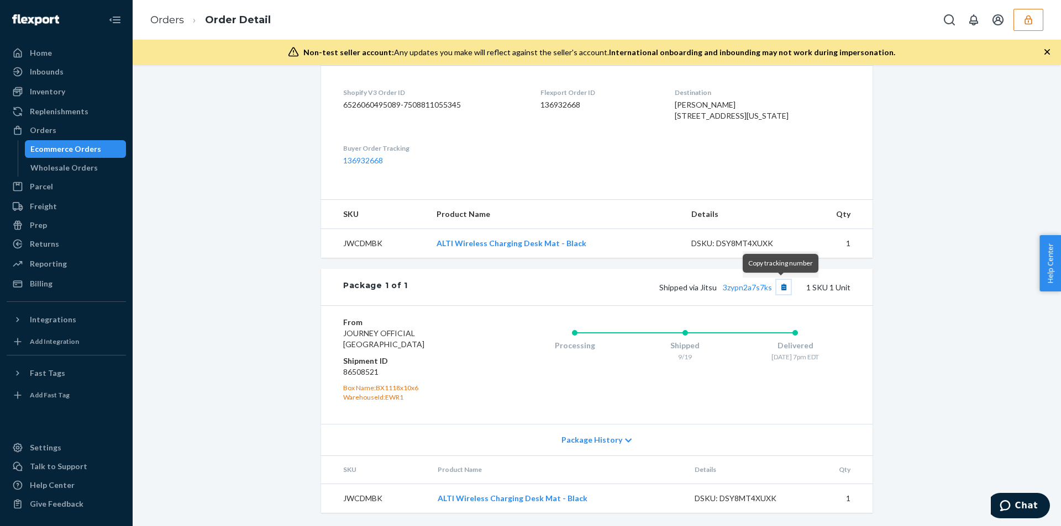
click at [776, 286] on button "Copy tracking number" at bounding box center [783, 287] width 14 height 14
click at [742, 281] on div "Shipped via Jitsu 3zypn2a7s7ks 1 SKU 1 Unit" at bounding box center [629, 287] width 442 height 14
click at [742, 286] on link "3zypn2a7s7ks" at bounding box center [747, 287] width 49 height 9
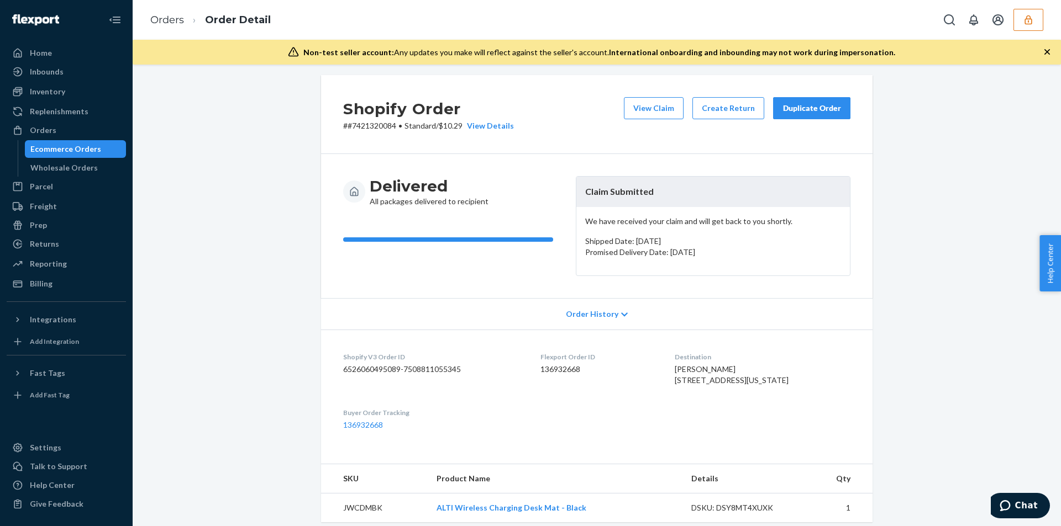
scroll to position [0, 0]
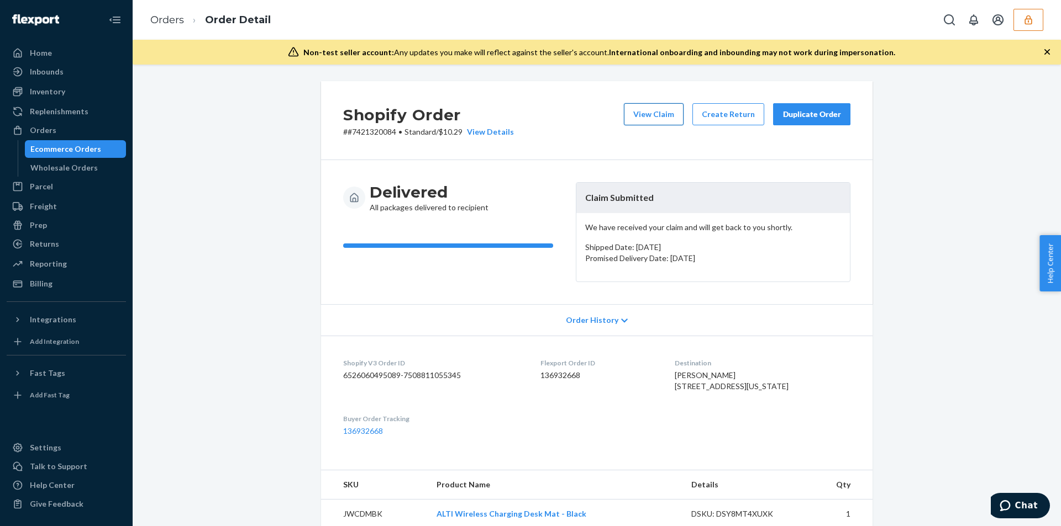
click at [660, 108] on button "View Claim" at bounding box center [654, 114] width 60 height 22
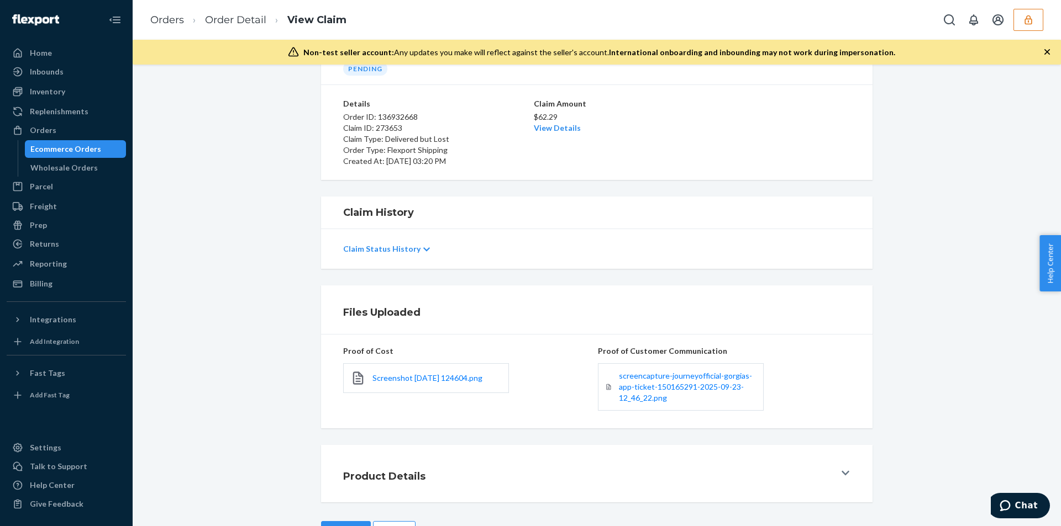
scroll to position [102, 0]
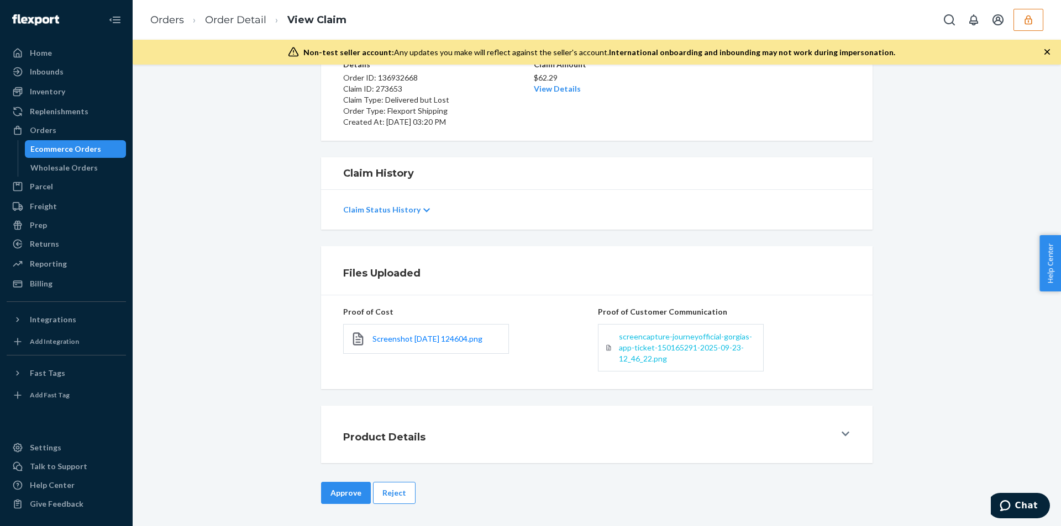
click at [642, 352] on span "screencapture-journeyofficial-gorgias-app-ticket-150165291-2025-09-23-12_46_22.…" at bounding box center [685, 347] width 133 height 31
click at [398, 491] on button "Reject" at bounding box center [394, 493] width 43 height 22
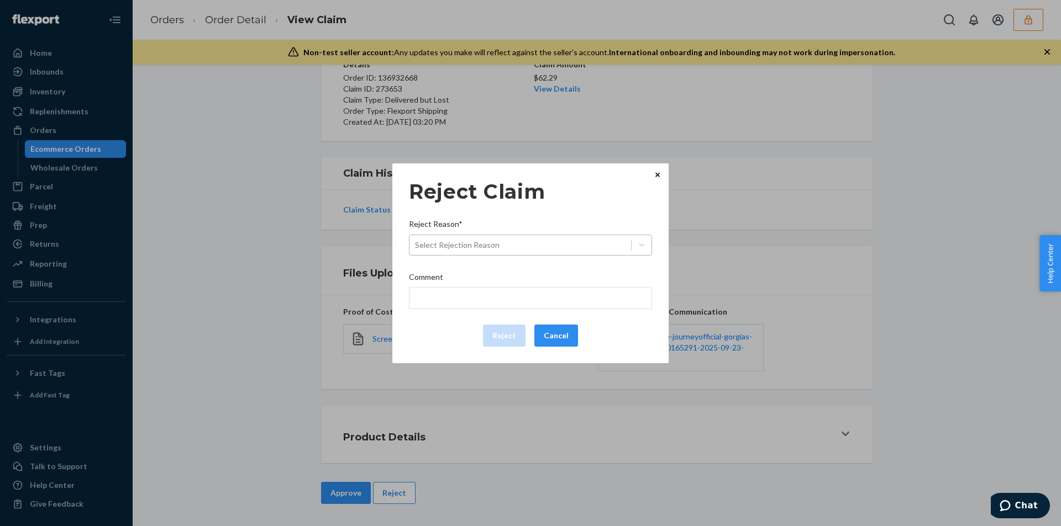
click at [468, 247] on div "Select Rejection Reason" at bounding box center [457, 245] width 85 height 11
click at [416, 247] on input "Reject Reason* Select Rejection Reason" at bounding box center [415, 245] width 1 height 11
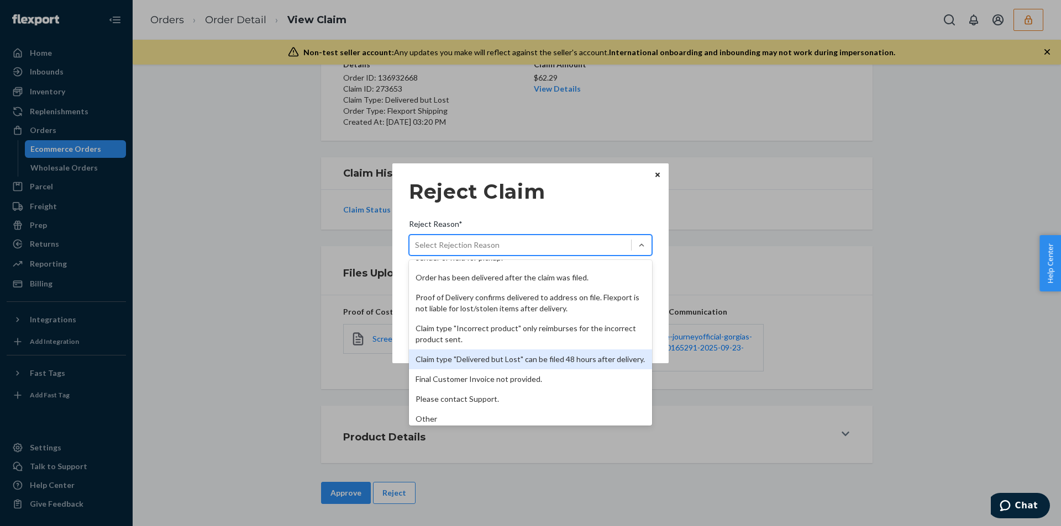
scroll to position [144, 0]
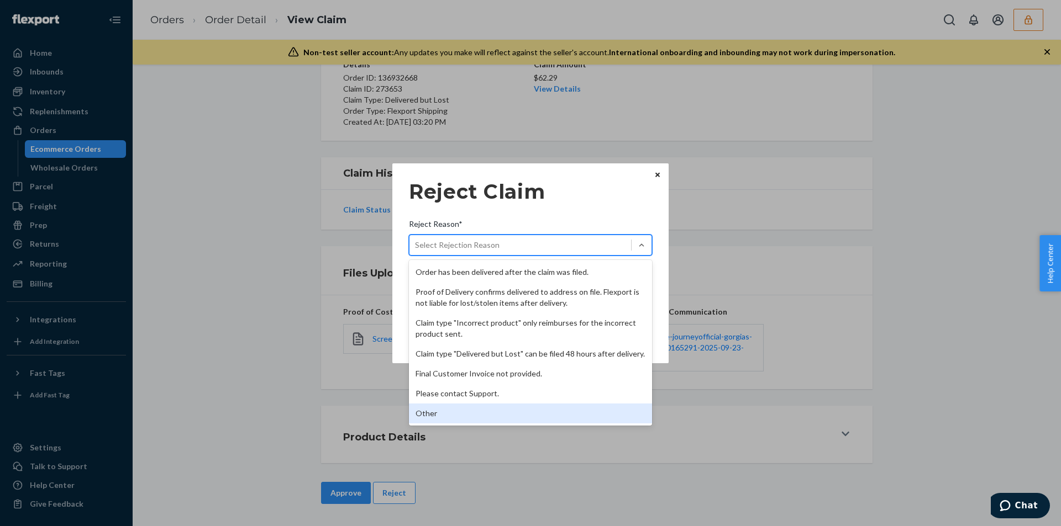
click at [459, 411] on div "Other" at bounding box center [530, 414] width 243 height 20
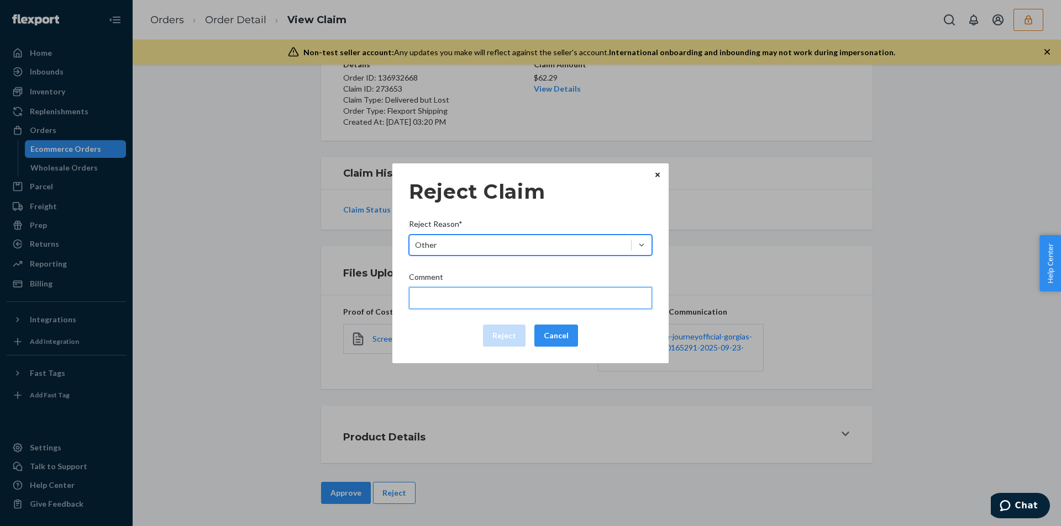
click at [445, 294] on input "Comment" at bounding box center [530, 298] width 243 height 22
type input "The package was confirmed to be delivered at the right location and flexport is…"
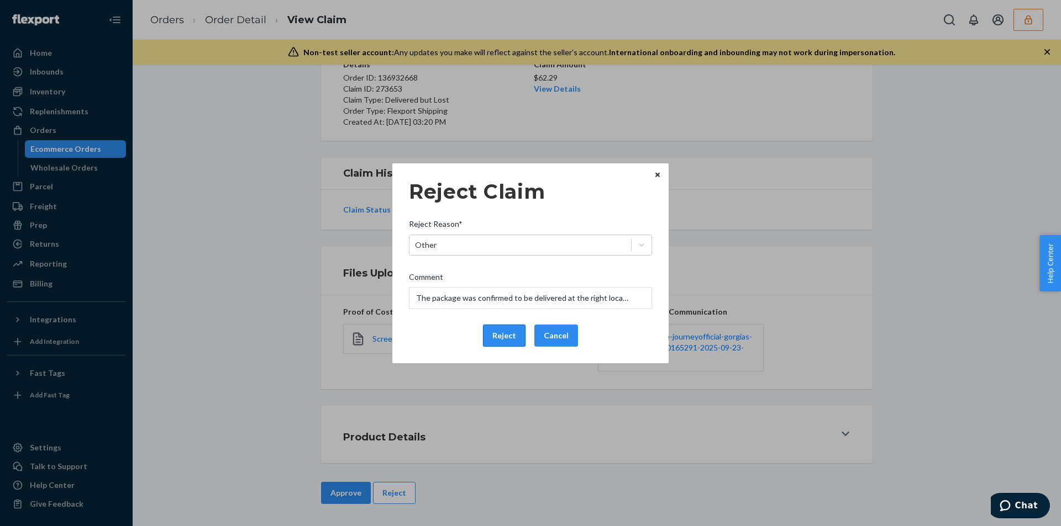
click at [495, 337] on button "Reject" at bounding box center [504, 336] width 43 height 22
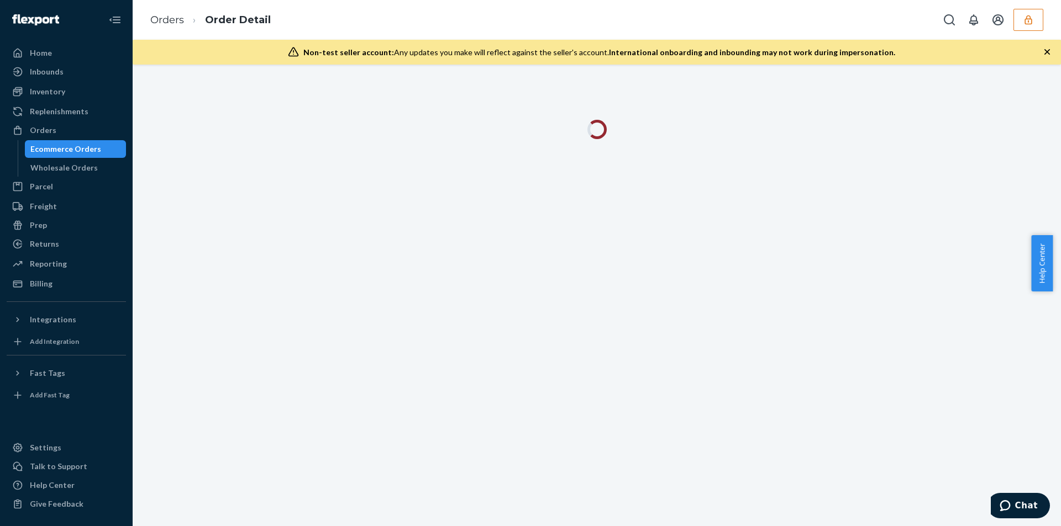
click at [1047, 50] on icon "button" at bounding box center [1046, 51] width 11 height 11
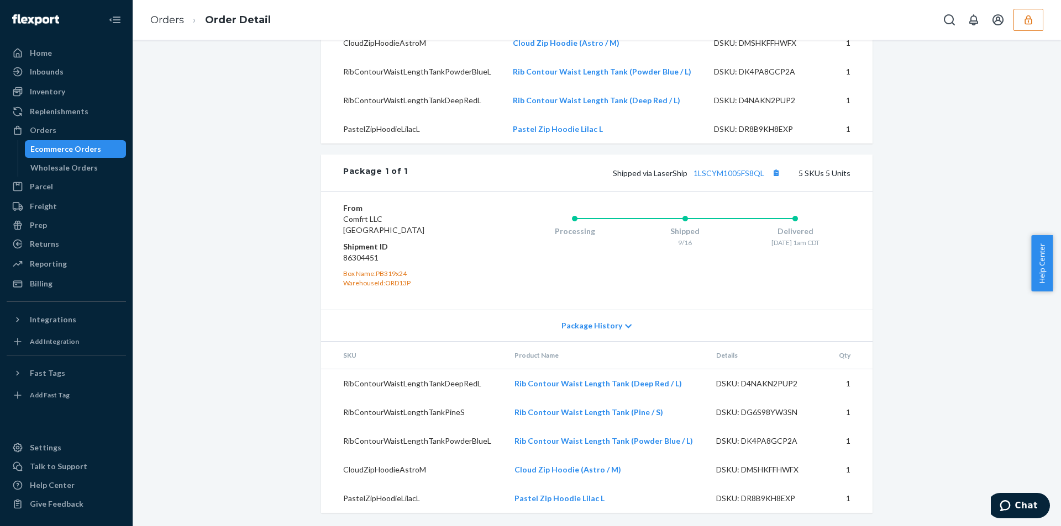
scroll to position [457, 0]
click at [725, 172] on link "1LSCYM1005FS8QL" at bounding box center [728, 172] width 71 height 9
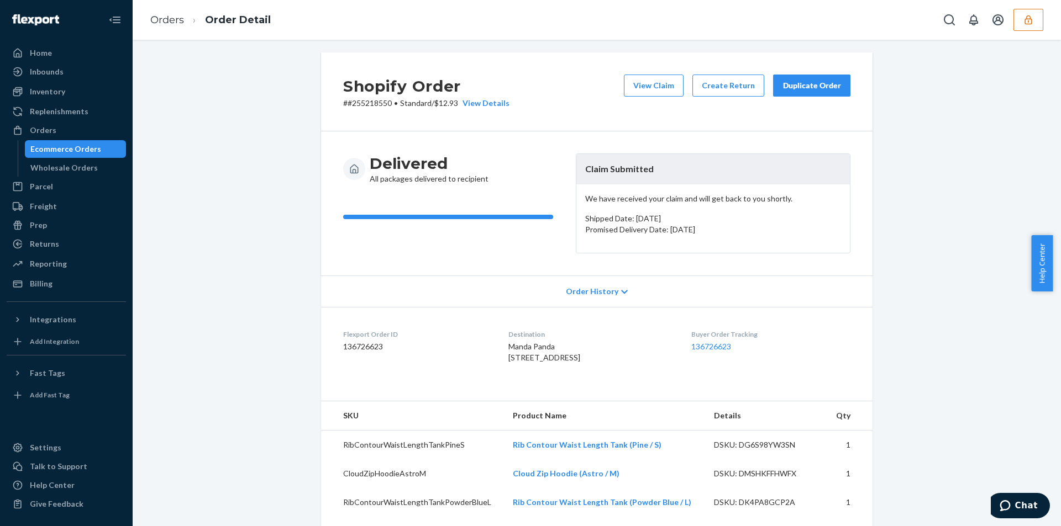
scroll to position [0, 0]
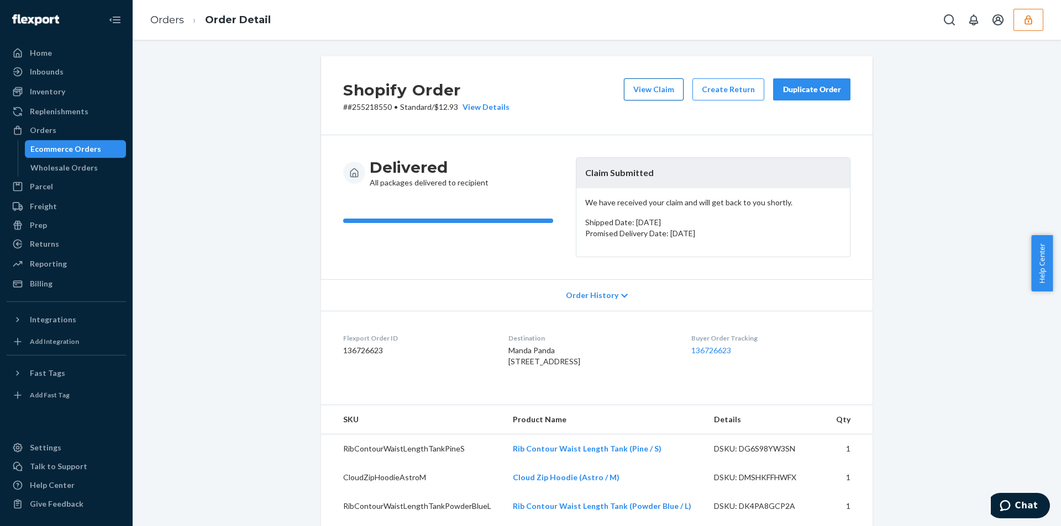
click at [652, 83] on button "View Claim" at bounding box center [654, 89] width 60 height 22
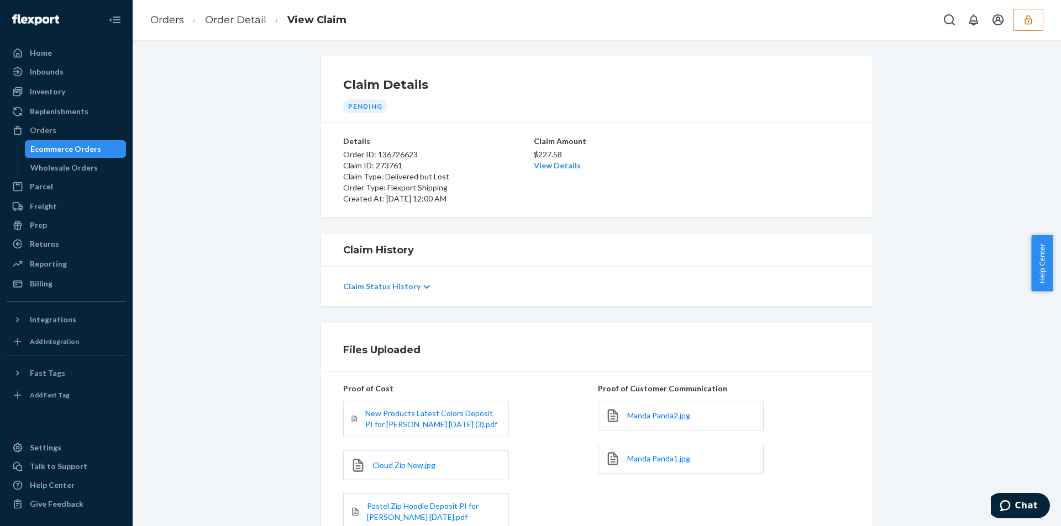
scroll to position [159, 0]
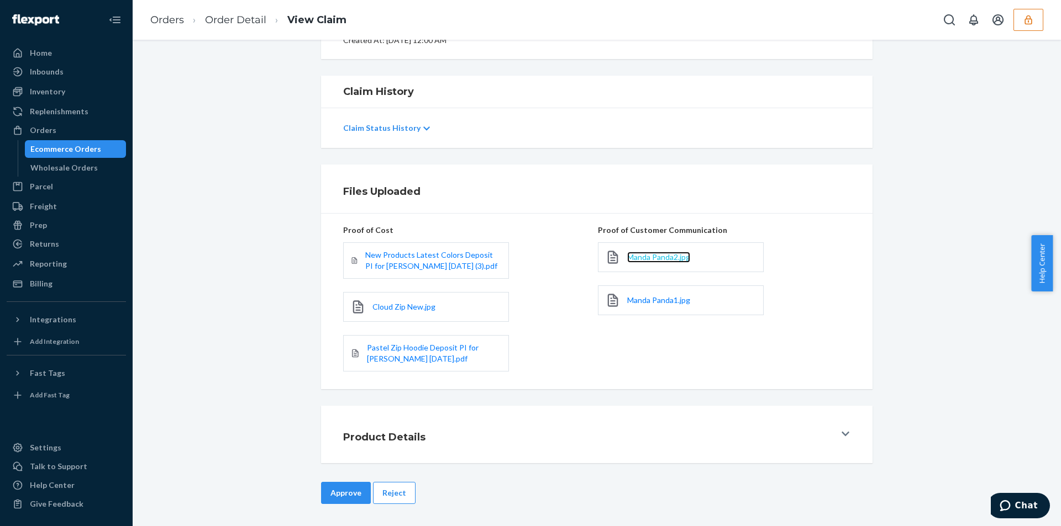
click at [656, 259] on span "Manda Panda2.jpg" at bounding box center [658, 256] width 63 height 9
click at [644, 296] on span "Manda Panda1.jpg" at bounding box center [658, 300] width 63 height 9
click at [389, 489] on button "Reject" at bounding box center [394, 493] width 43 height 22
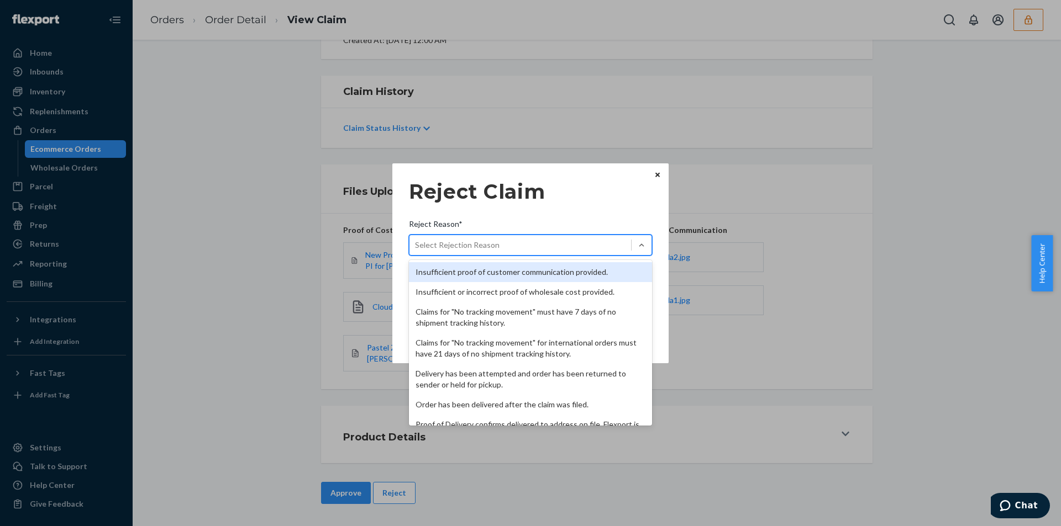
click at [524, 254] on div "Select Rejection Reason" at bounding box center [520, 245] width 222 height 18
click at [416, 251] on input "Reject Reason* option Insufficient proof of customer communication provided. fo…" at bounding box center [415, 245] width 1 height 11
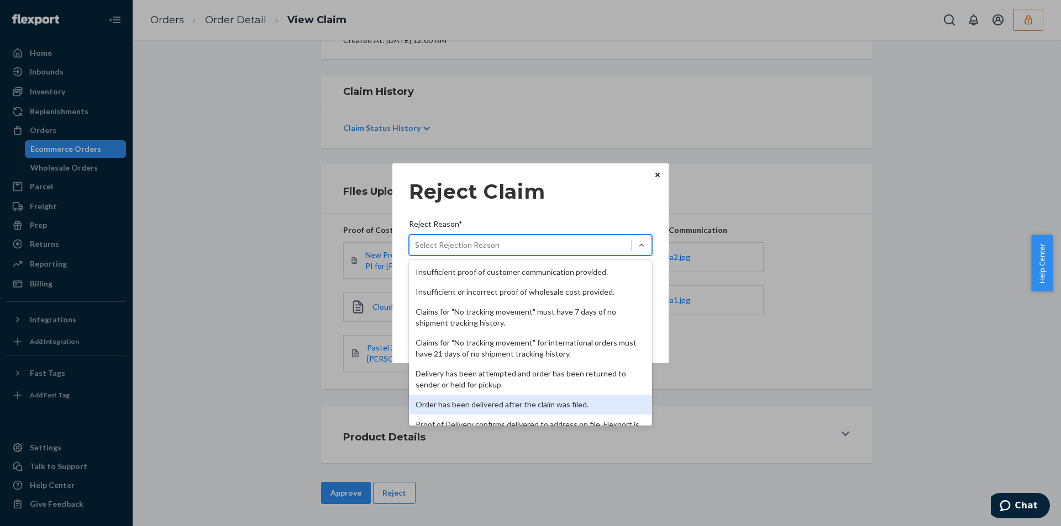
scroll to position [144, 0]
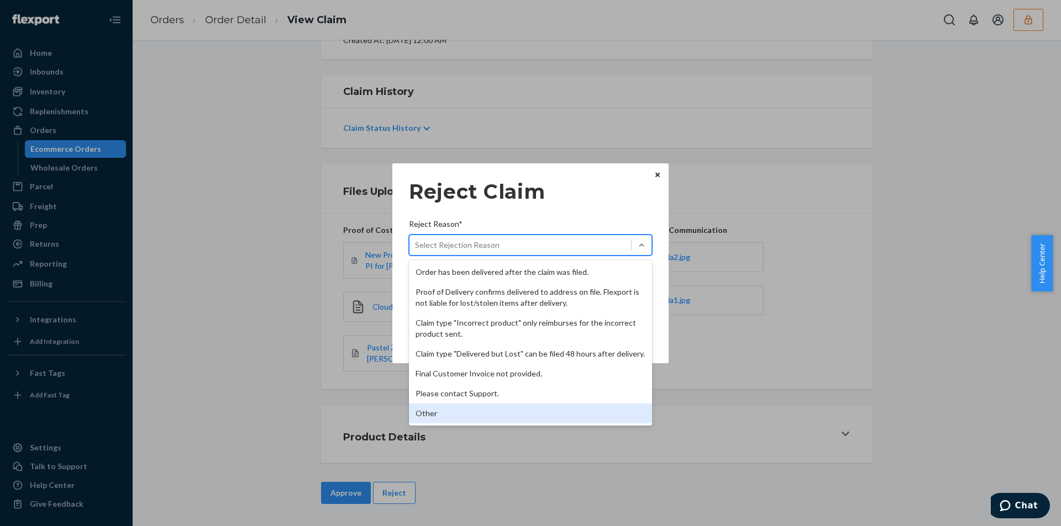
click at [439, 413] on div "Other" at bounding box center [530, 414] width 243 height 20
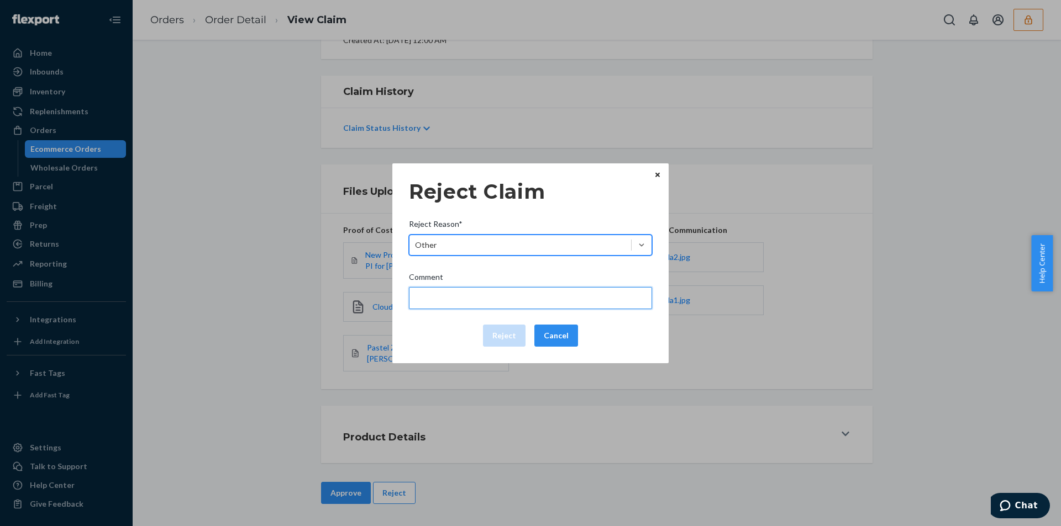
drag, startPoint x: 466, startPoint y: 296, endPoint x: 468, endPoint y: 305, distance: 9.1
click at [466, 296] on input "Comment" at bounding box center [530, 298] width 243 height 22
type input "The package was confirmed to be delivered at the right location and flexport is…"
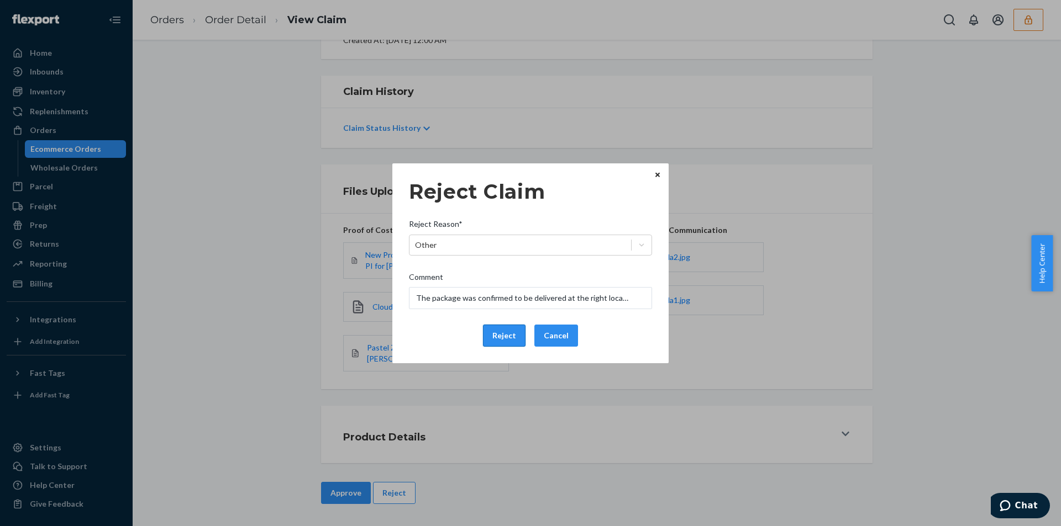
click at [510, 325] on button "Reject" at bounding box center [504, 336] width 43 height 22
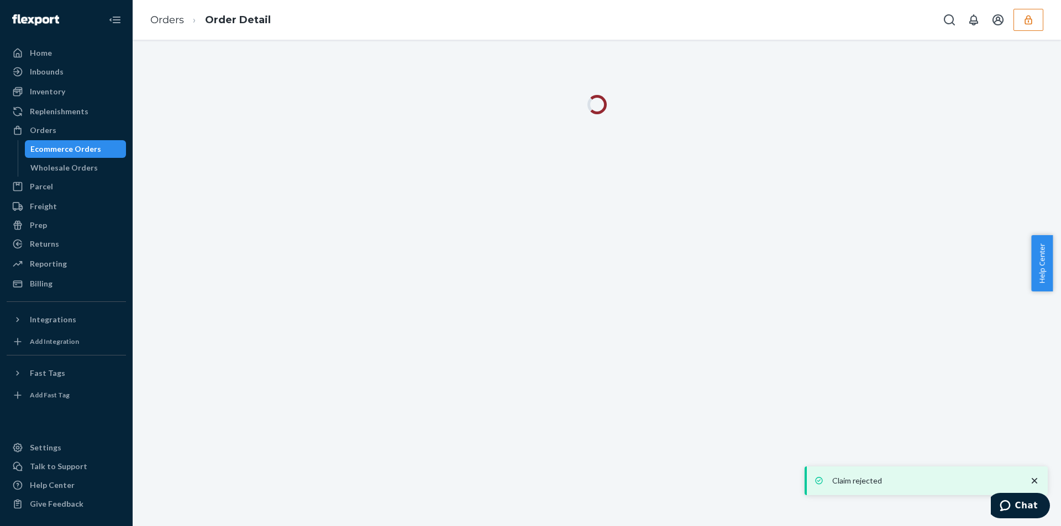
click at [407, 23] on div "Orders Order Detail" at bounding box center [597, 20] width 928 height 40
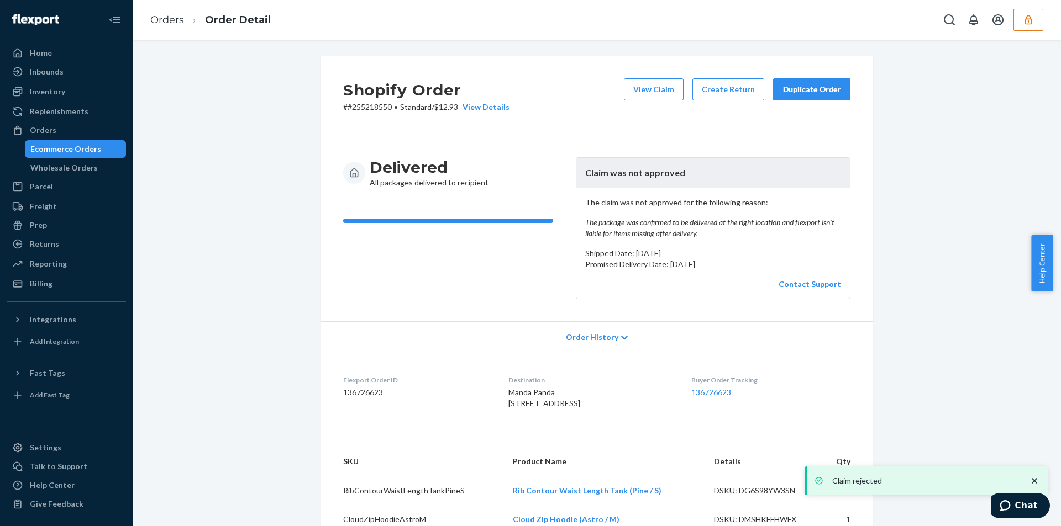
click at [407, 23] on div "Orders Order Detail" at bounding box center [597, 20] width 928 height 40
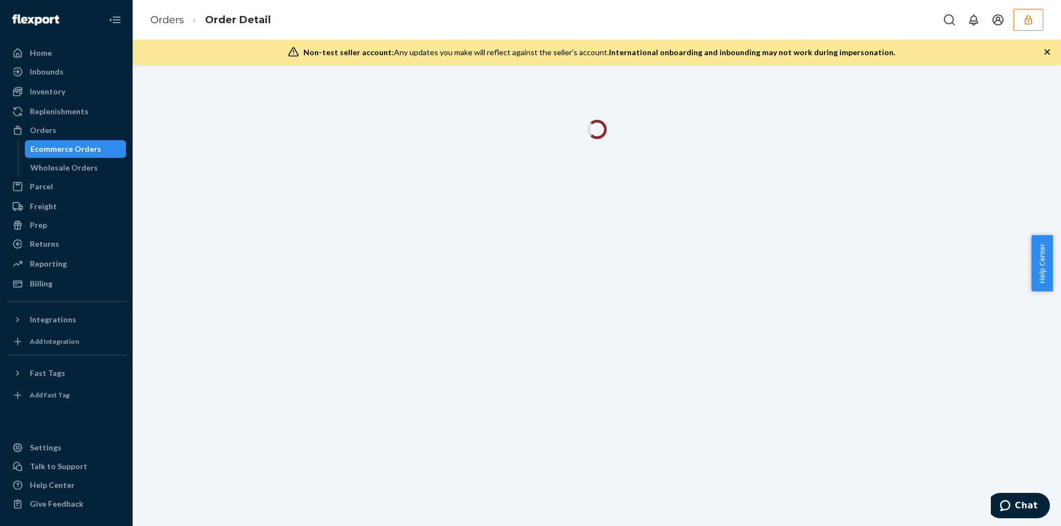
click at [1044, 52] on icon "button" at bounding box center [1046, 51] width 11 height 11
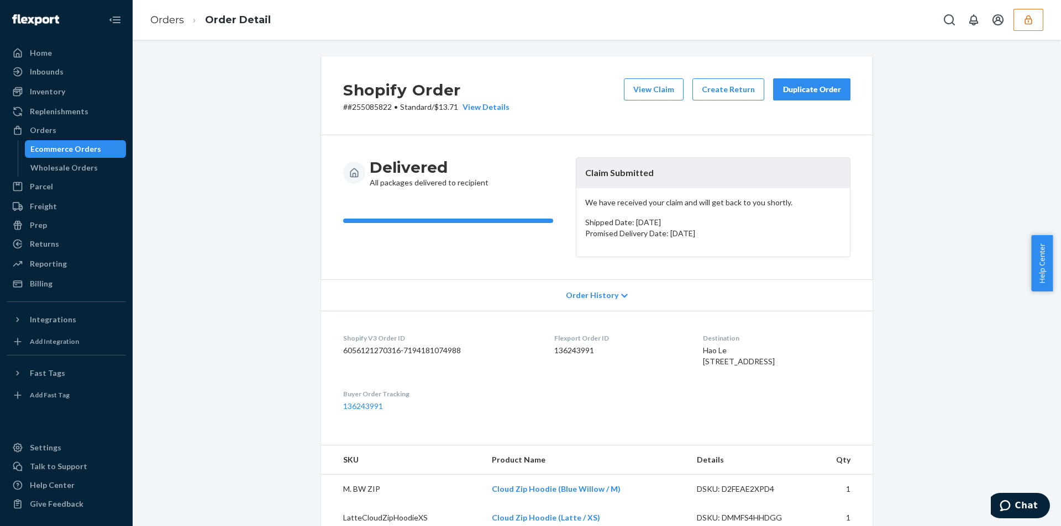
scroll to position [383, 0]
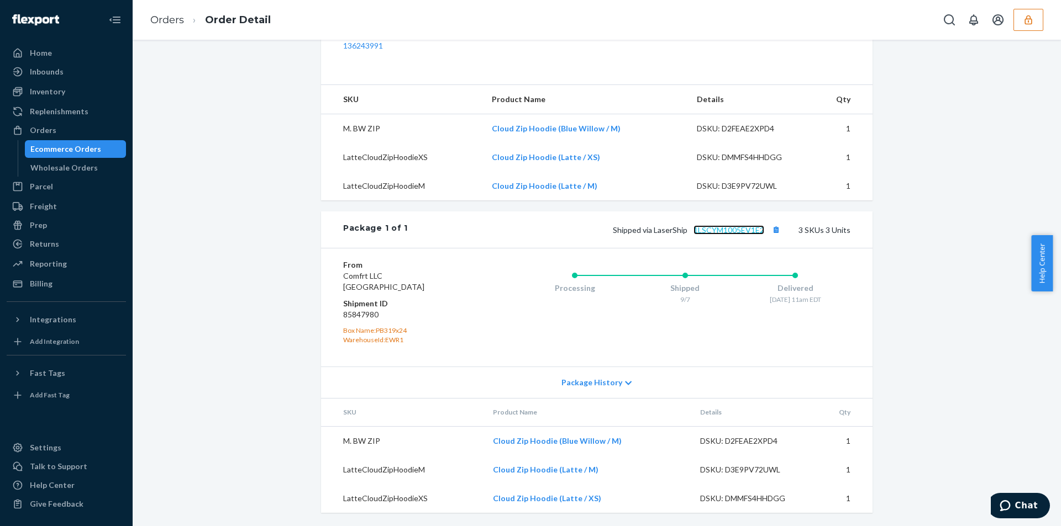
click at [725, 231] on link "1LSCYM1005EV1E2" at bounding box center [728, 229] width 71 height 9
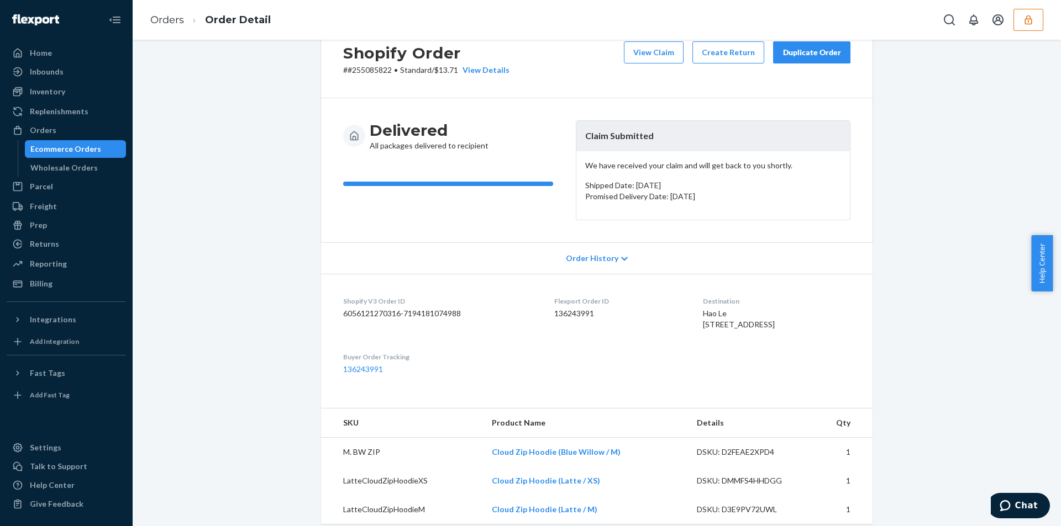
scroll to position [0, 0]
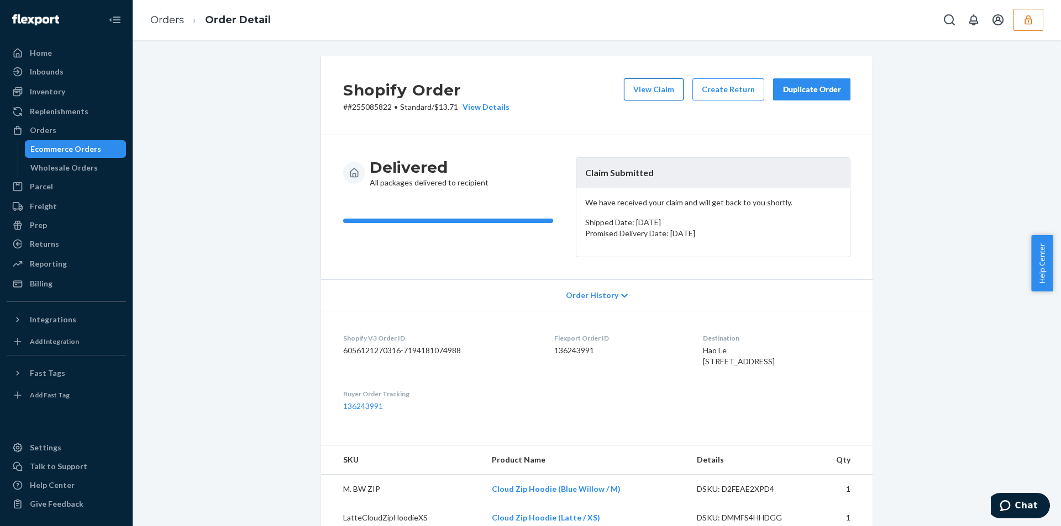
click at [654, 88] on button "View Claim" at bounding box center [654, 89] width 60 height 22
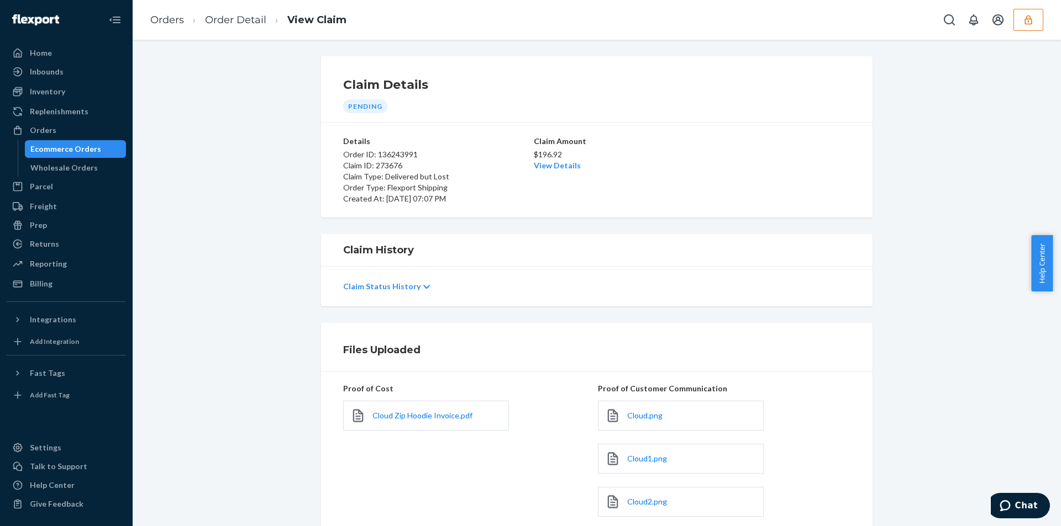
scroll to position [145, 0]
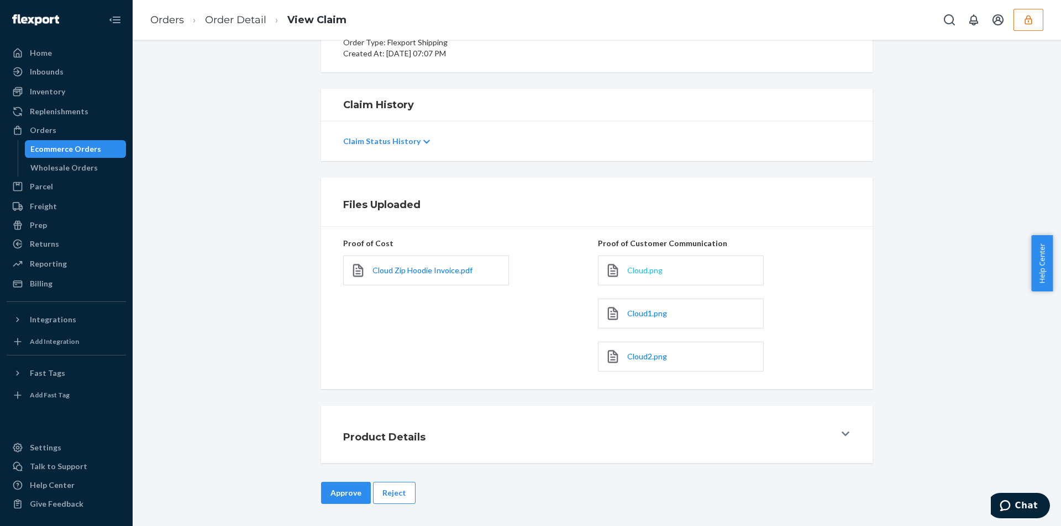
click at [633, 271] on span "Cloud.png" at bounding box center [644, 270] width 35 height 9
click at [637, 312] on span "Cloud1.png" at bounding box center [647, 313] width 40 height 9
click at [636, 359] on span "Cloud2.png" at bounding box center [647, 356] width 40 height 9
click at [230, 22] on link "Order Detail" at bounding box center [235, 20] width 61 height 12
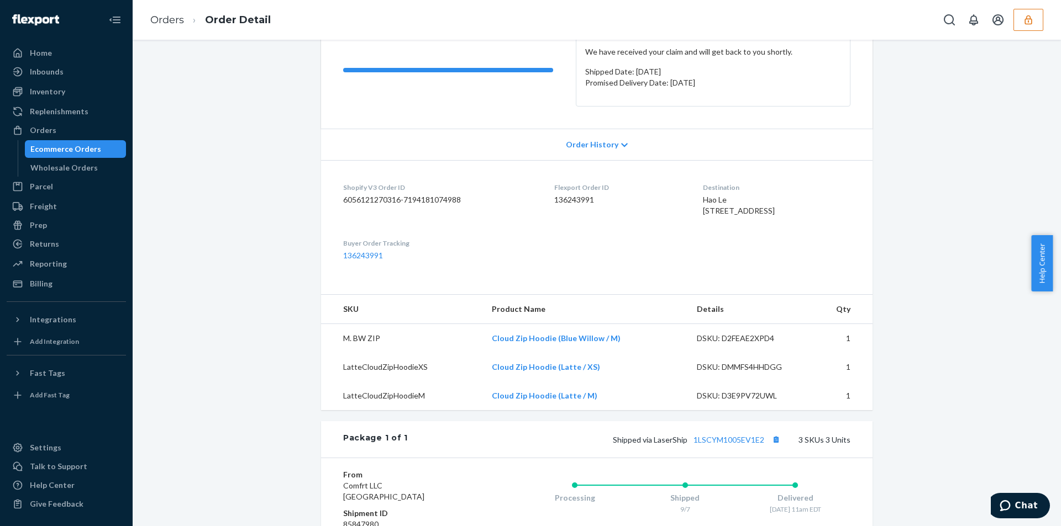
scroll to position [221, 0]
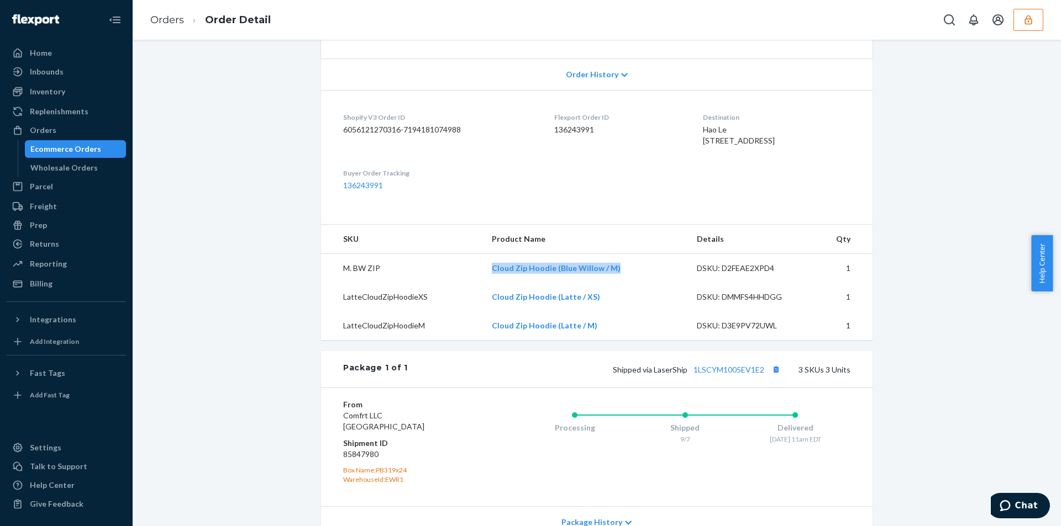
drag, startPoint x: 625, startPoint y: 292, endPoint x: 489, endPoint y: 295, distance: 135.9
click at [489, 283] on td "Cloud Zip Hoodie (Blue Willow / M)" at bounding box center [585, 268] width 205 height 29
copy link "Cloud Zip Hoodie (Blue Willow / M)"
drag, startPoint x: 619, startPoint y: 319, endPoint x: 476, endPoint y: 329, distance: 144.0
click at [476, 312] on tr "LatteCloudZipHoodieXS Cloud Zip Hoodie (Latte / XS) DSKU: DMMFS4HHDGG 1" at bounding box center [596, 297] width 551 height 29
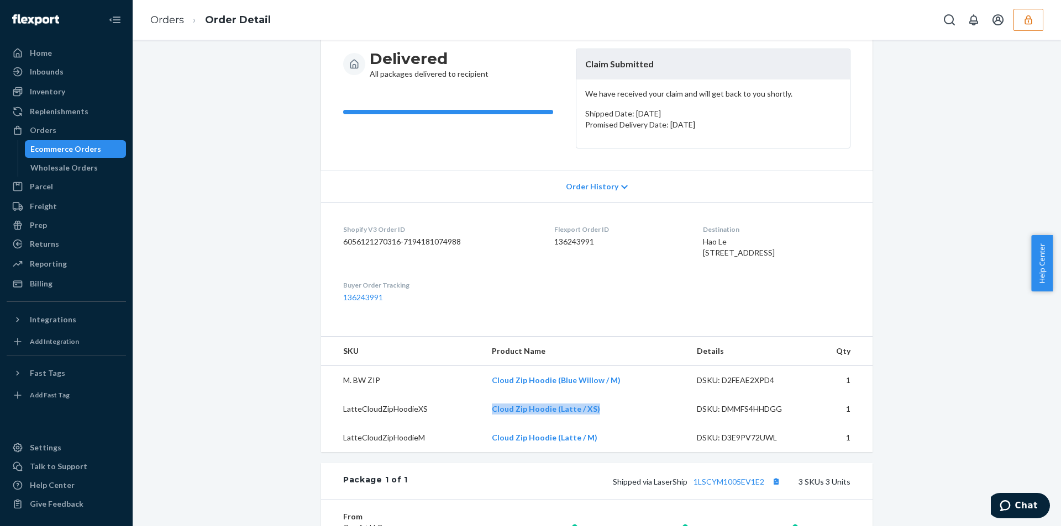
scroll to position [0, 0]
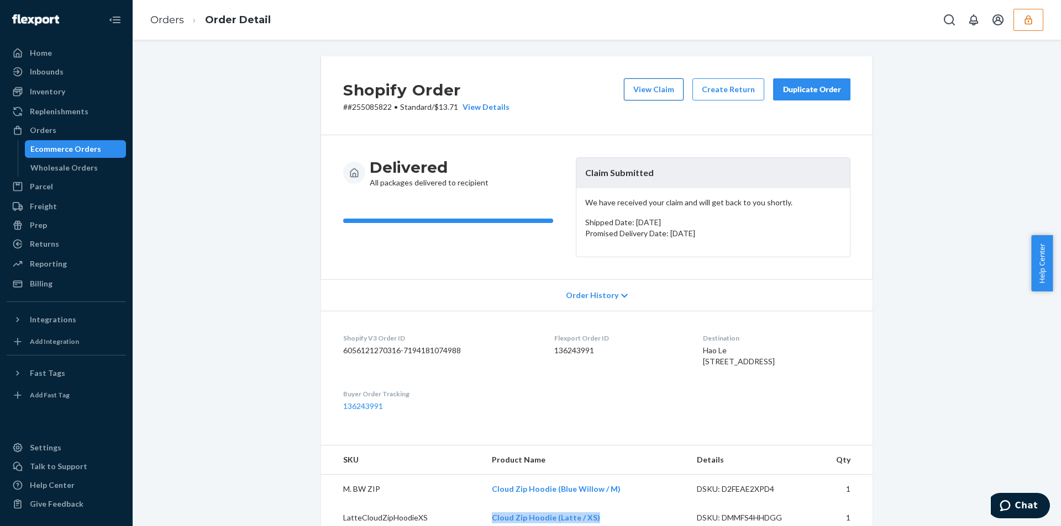
click at [666, 78] on button "View Claim" at bounding box center [654, 89] width 60 height 22
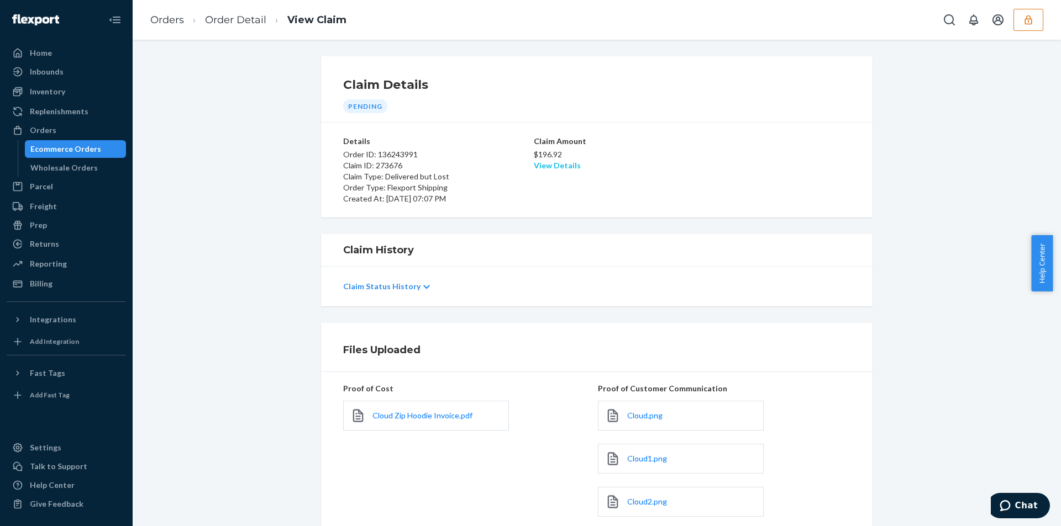
click at [560, 167] on link "View Details" at bounding box center [557, 165] width 47 height 9
click at [288, 389] on div "Home Inbounds Shipping Plans Problems Inventory Products Branded Packaging Repl…" at bounding box center [530, 263] width 1061 height 526
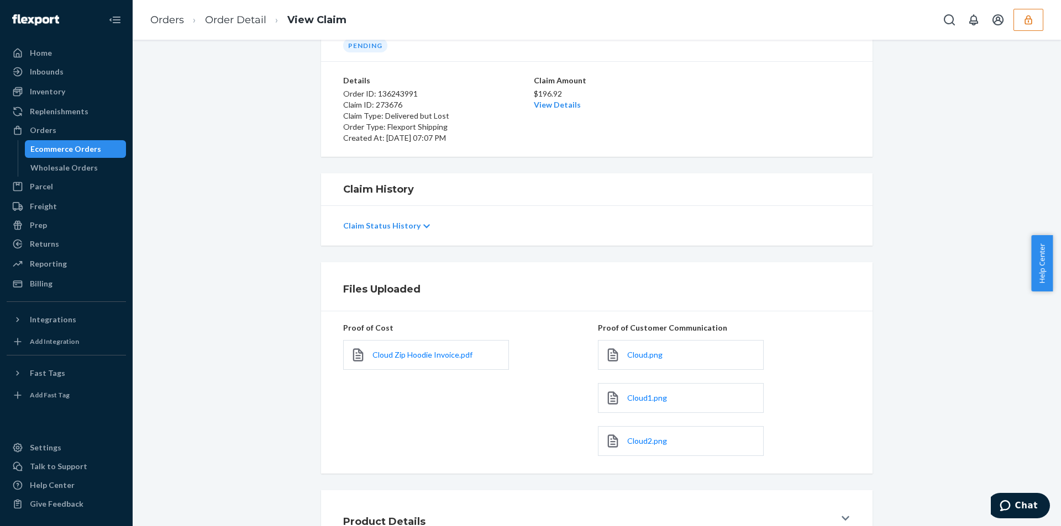
scroll to position [145, 0]
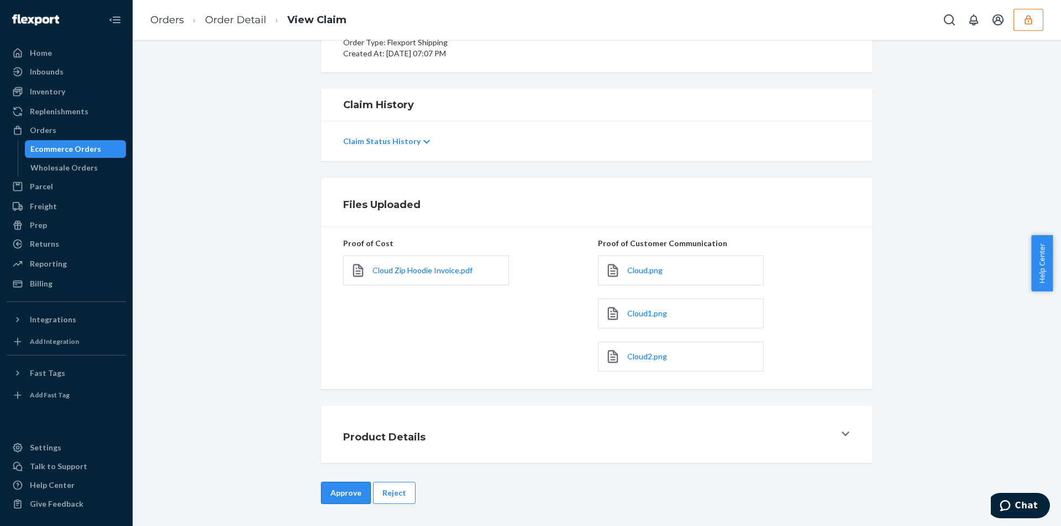
click at [330, 484] on button "Approve" at bounding box center [346, 493] width 50 height 22
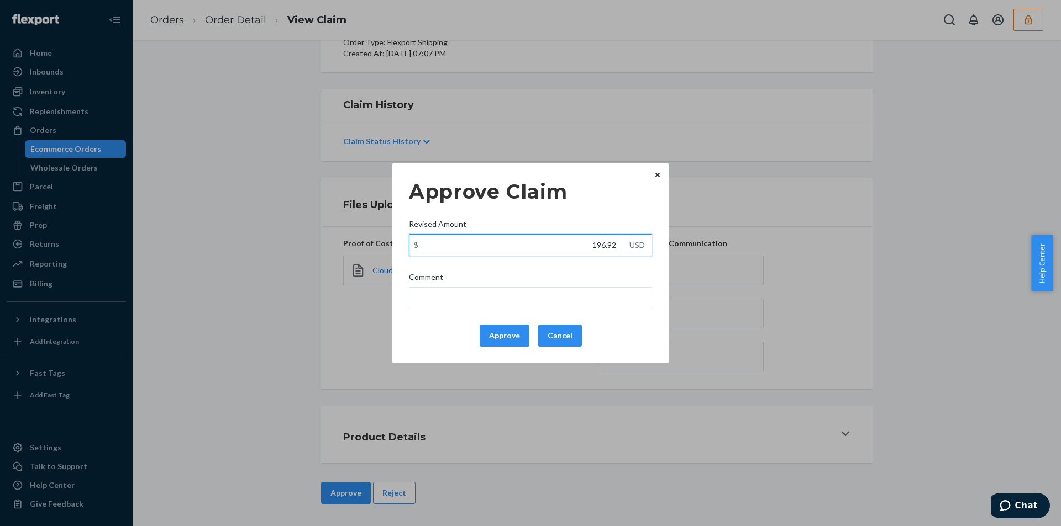
click at [547, 252] on input "196.92" at bounding box center [515, 245] width 213 height 21
paste input "71.7"
type input "71.72"
click at [487, 315] on div "Approve Claim Revised Amount $ 71.72 USD Comment Approve Cancel" at bounding box center [530, 264] width 243 height 176
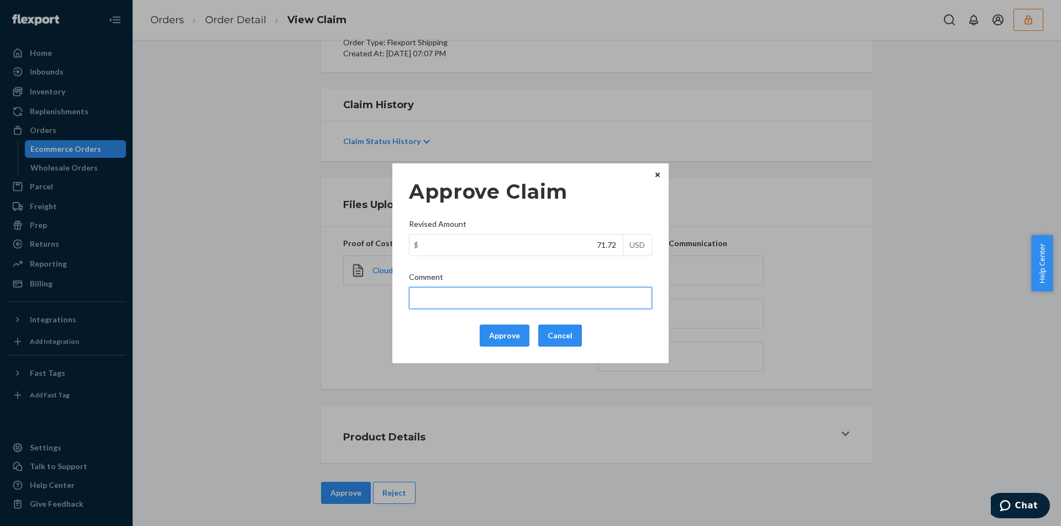
click at [484, 299] on input "Comment" at bounding box center [530, 298] width 243 height 22
type input "Total cost has been adjusted to 40% retail price plus fulfillment fee"
click at [503, 333] on button "Approve" at bounding box center [505, 336] width 50 height 22
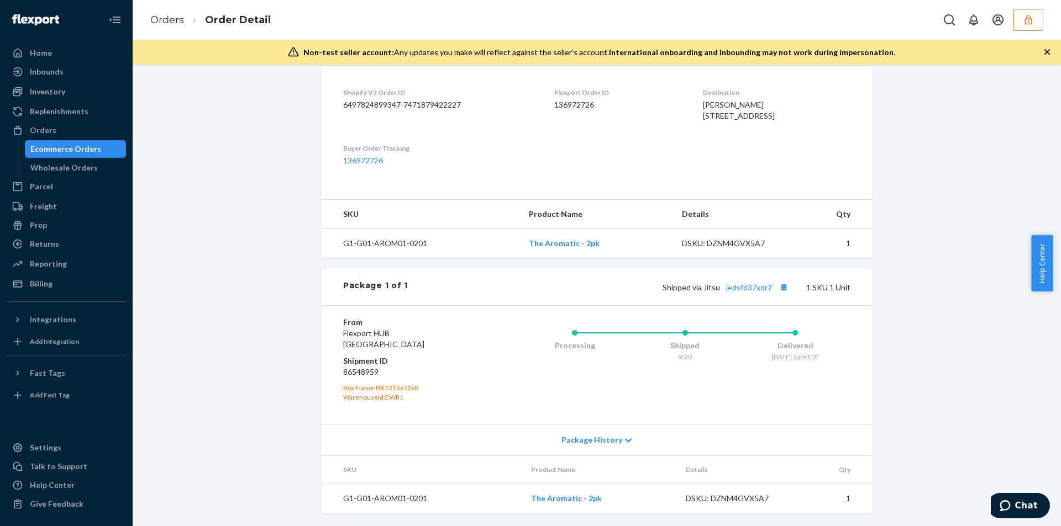
scroll to position [293, 0]
click at [782, 291] on button "Copy tracking number" at bounding box center [783, 287] width 14 height 14
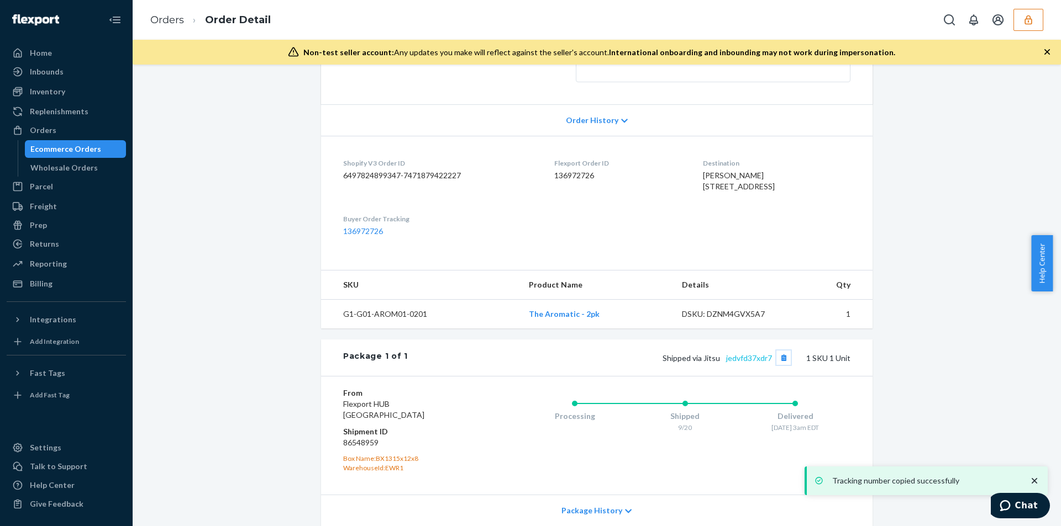
scroll to position [0, 0]
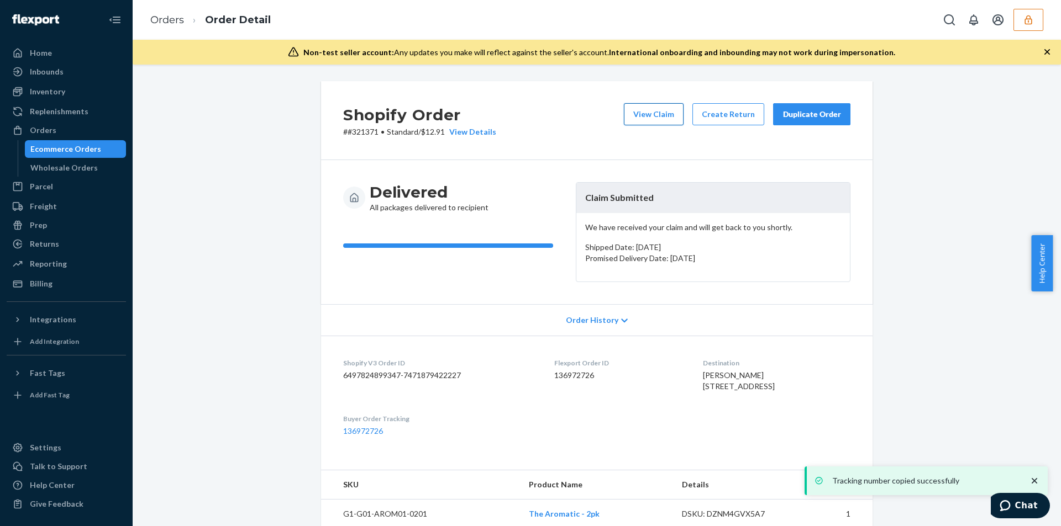
click at [635, 122] on button "View Claim" at bounding box center [654, 114] width 60 height 22
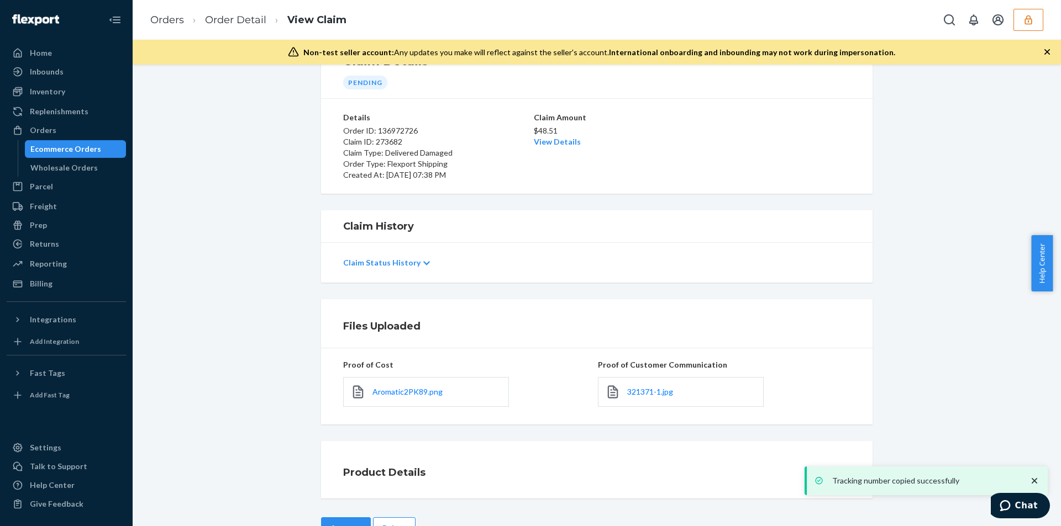
scroll to position [84, 0]
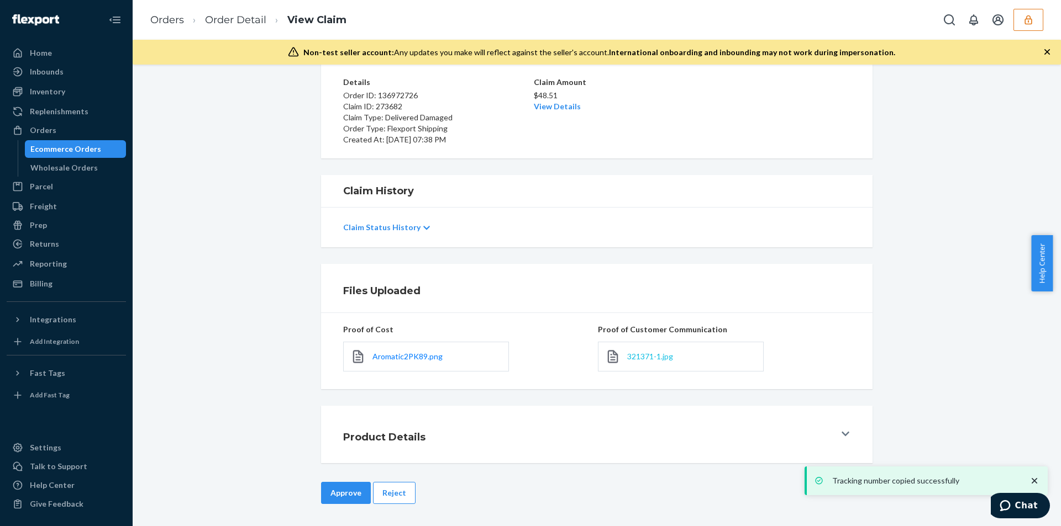
click at [652, 352] on span "321371-1.jpg" at bounding box center [650, 356] width 46 height 9
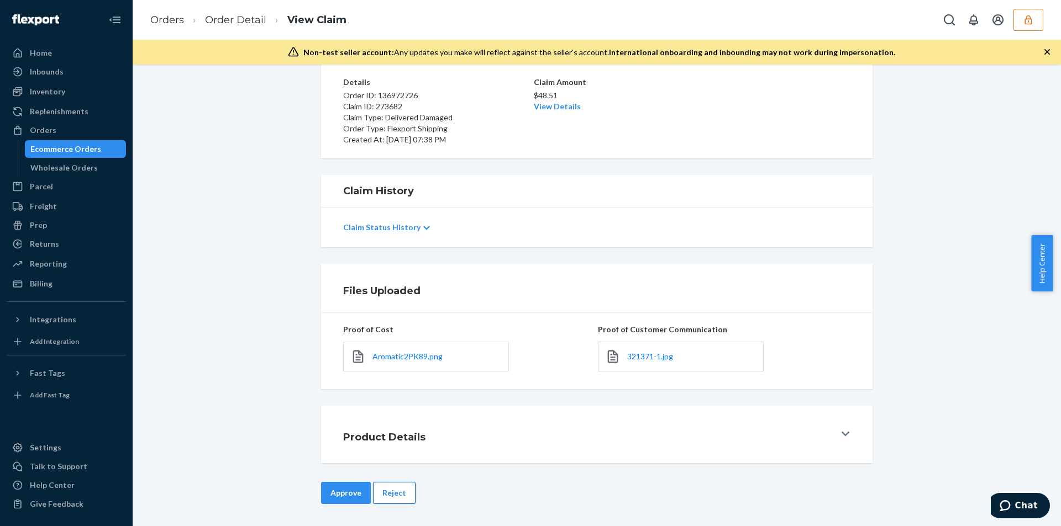
click at [388, 492] on button "Reject" at bounding box center [394, 493] width 43 height 22
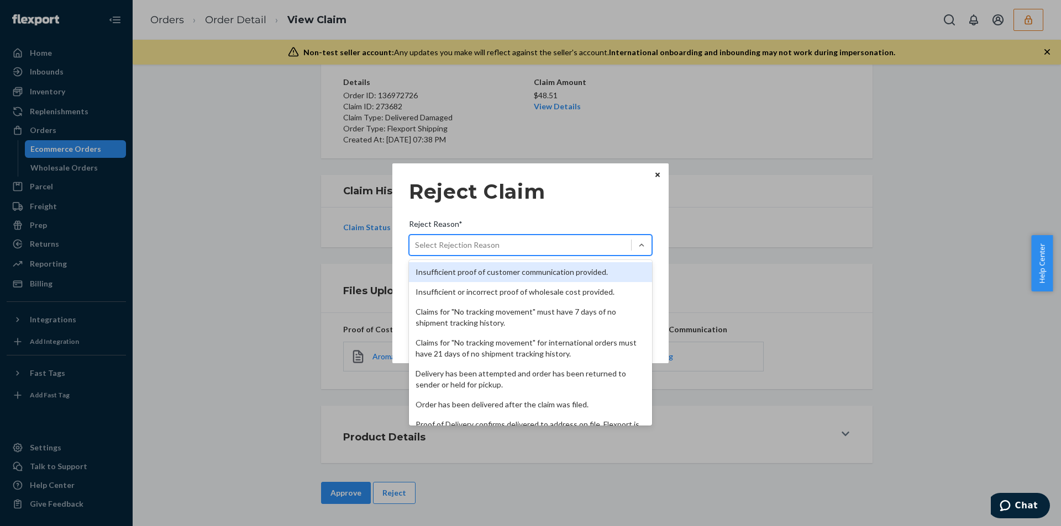
click at [462, 243] on div "Select Rejection Reason" at bounding box center [457, 245] width 85 height 11
click at [416, 243] on input "Reject Reason* option Insufficient proof of customer communication provided. fo…" at bounding box center [415, 245] width 1 height 11
click at [460, 270] on div "Insufficient proof of customer communication provided." at bounding box center [530, 272] width 243 height 20
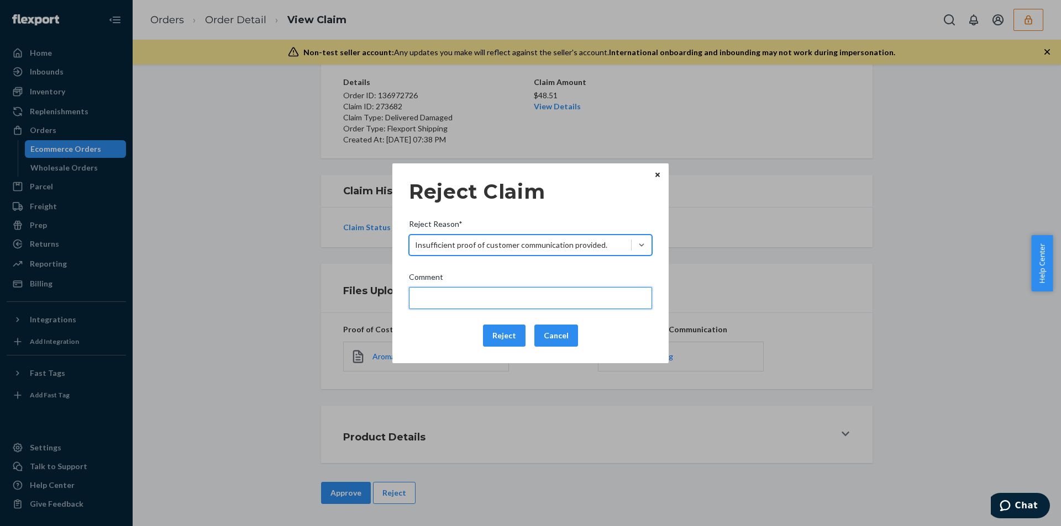
click at [444, 293] on input "Comment" at bounding box center [530, 298] width 243 height 22
type input "Please provide proof of customer correspondence or communication to review the …"
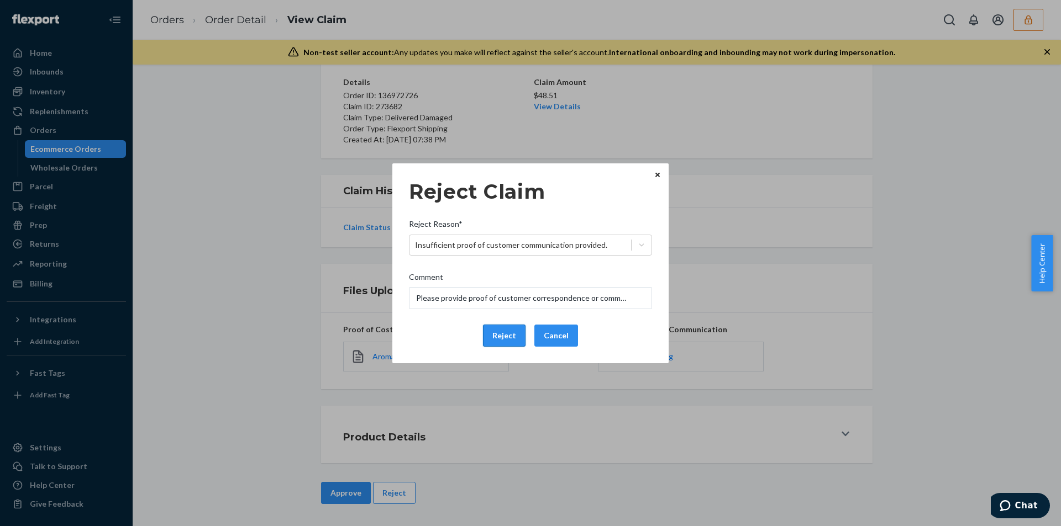
click at [489, 333] on button "Reject" at bounding box center [504, 336] width 43 height 22
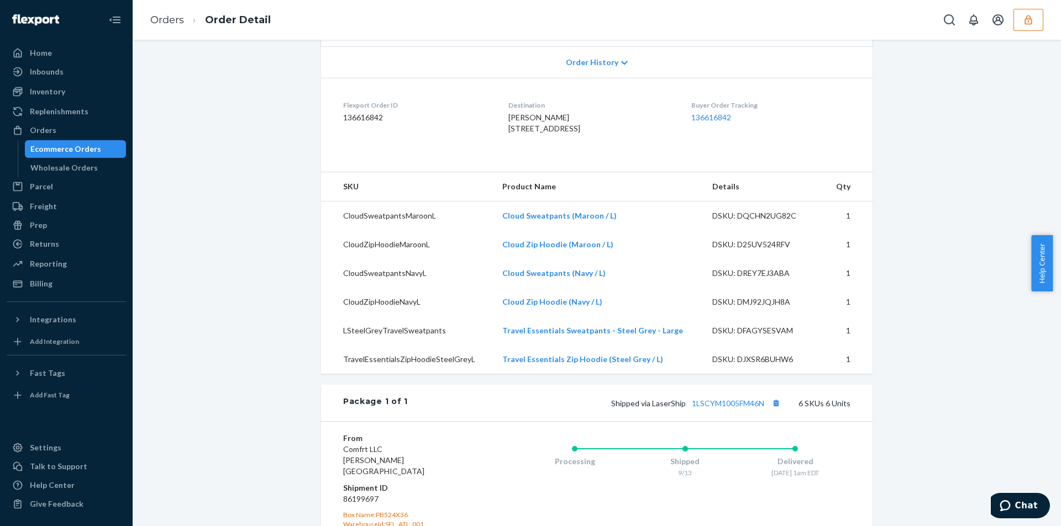
scroll to position [387, 0]
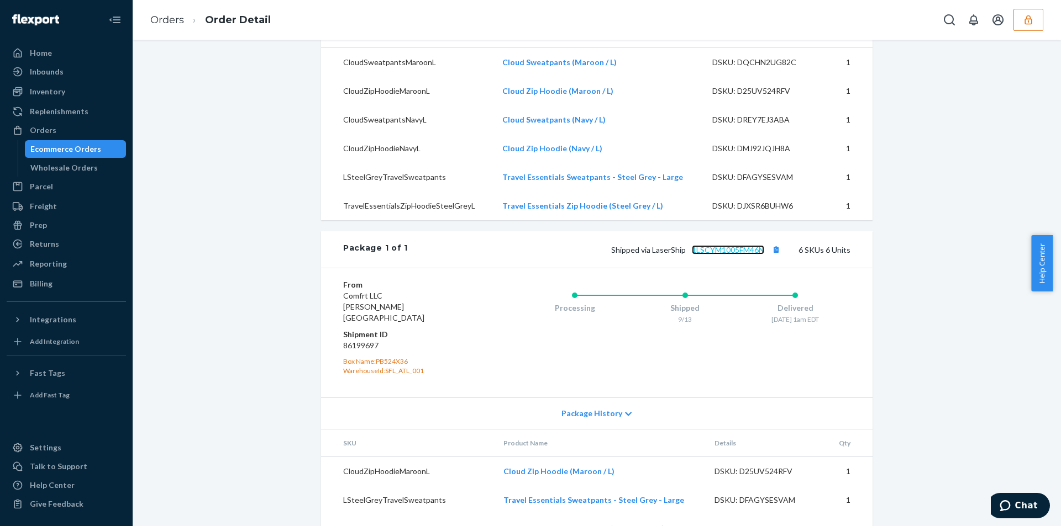
click at [737, 255] on link "1LSCYM1005FM46N" at bounding box center [728, 249] width 72 height 9
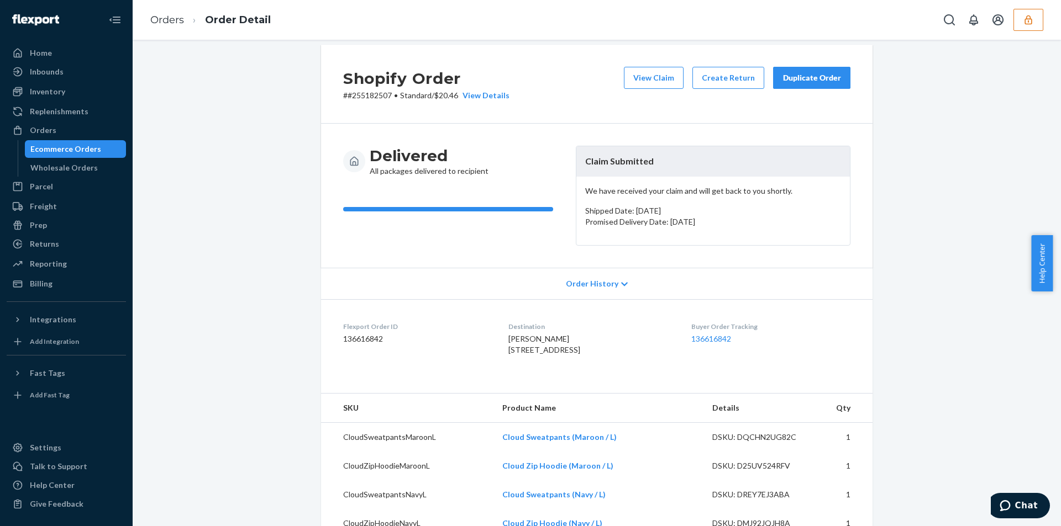
scroll to position [0, 0]
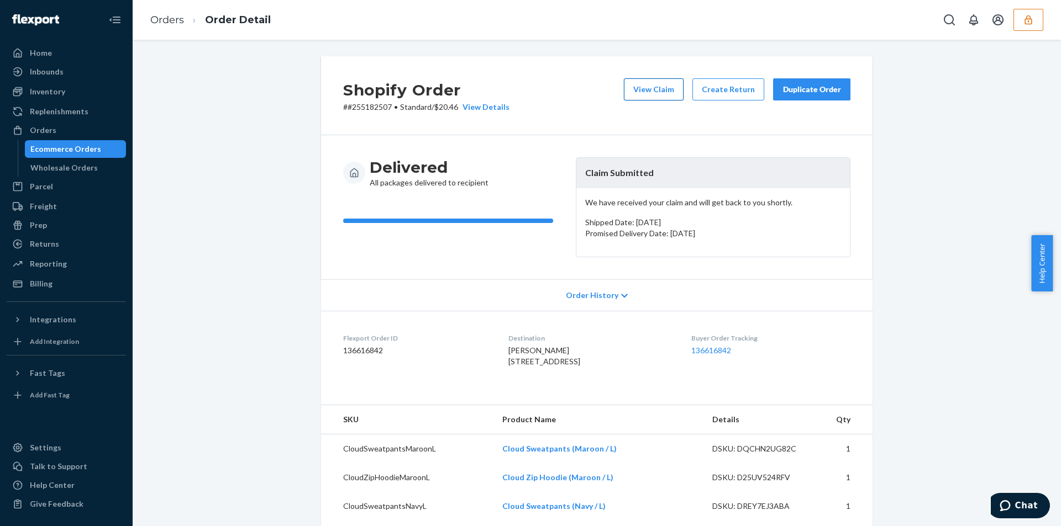
click at [652, 87] on button "View Claim" at bounding box center [654, 89] width 60 height 22
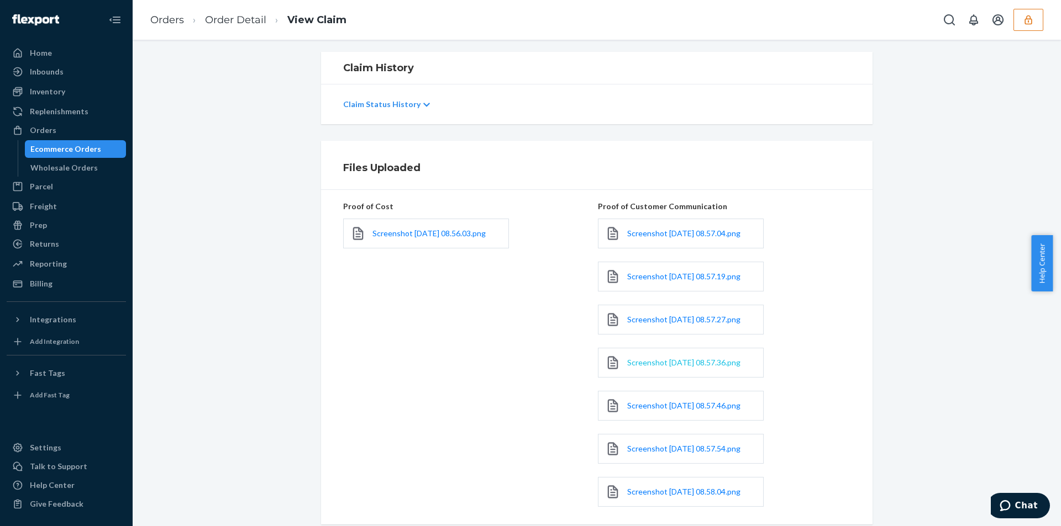
scroll to position [276, 0]
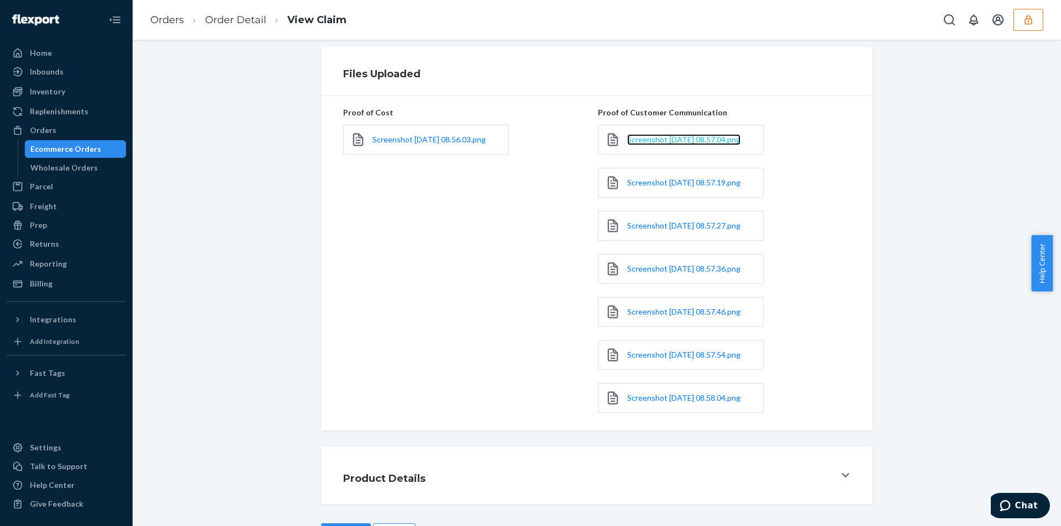
click at [639, 144] on span "Screenshot 2025-09-23 at 08.57.04.png" at bounding box center [683, 139] width 113 height 9
click at [646, 187] on span "Screenshot 2025-09-23 at 08.57.19.png" at bounding box center [683, 182] width 113 height 9
click at [650, 230] on span "Screenshot 2025-09-23 at 08.57.27.png" at bounding box center [683, 225] width 113 height 9
click at [645, 273] on span "Screenshot 2025-09-23 at 08.57.36.png" at bounding box center [683, 268] width 113 height 9
click at [639, 317] on span "Screenshot 2025-09-23 at 08.57.46.png" at bounding box center [683, 311] width 113 height 9
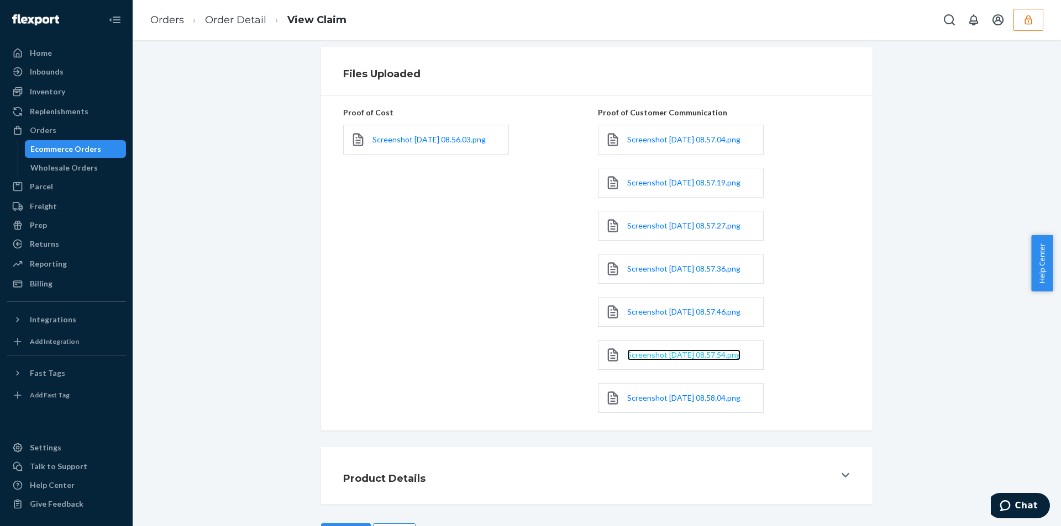
click at [648, 360] on span "Screenshot 2025-09-23 at 08.57.54.png" at bounding box center [683, 354] width 113 height 9
click at [644, 403] on span "Screenshot 2025-09-23 at 08.58.04.png" at bounding box center [683, 397] width 113 height 9
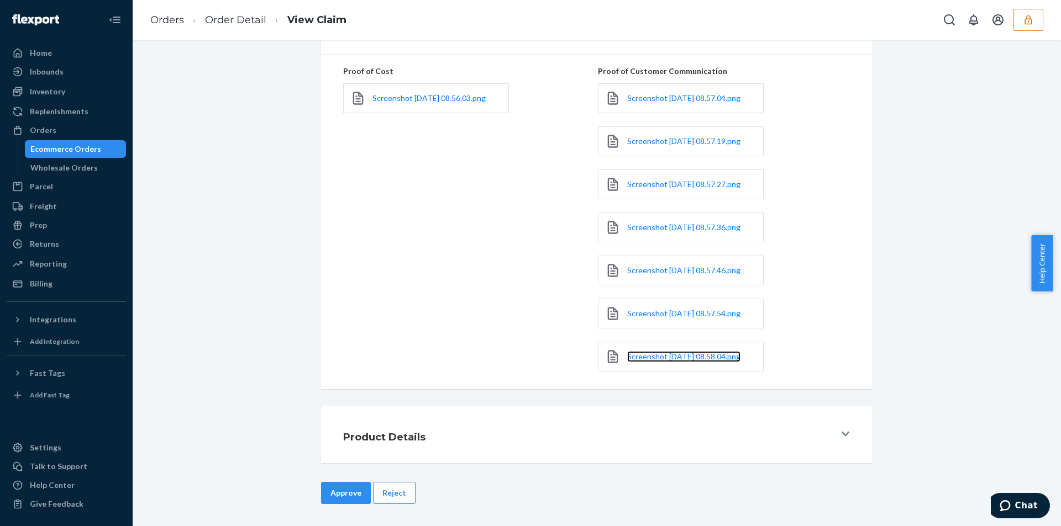
scroll to position [364, 0]
drag, startPoint x: 387, startPoint y: 486, endPoint x: 385, endPoint y: 476, distance: 10.6
click at [386, 486] on button "Reject" at bounding box center [394, 493] width 43 height 22
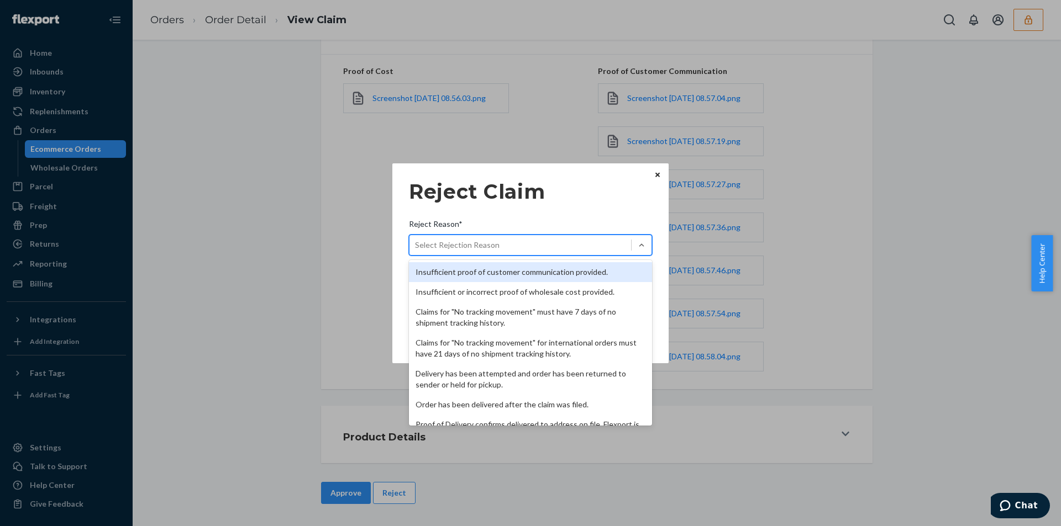
click at [456, 243] on div "Select Rejection Reason" at bounding box center [457, 245] width 85 height 11
click at [416, 243] on input "Reject Reason* option Insufficient proof of customer communication provided. fo…" at bounding box center [415, 245] width 1 height 11
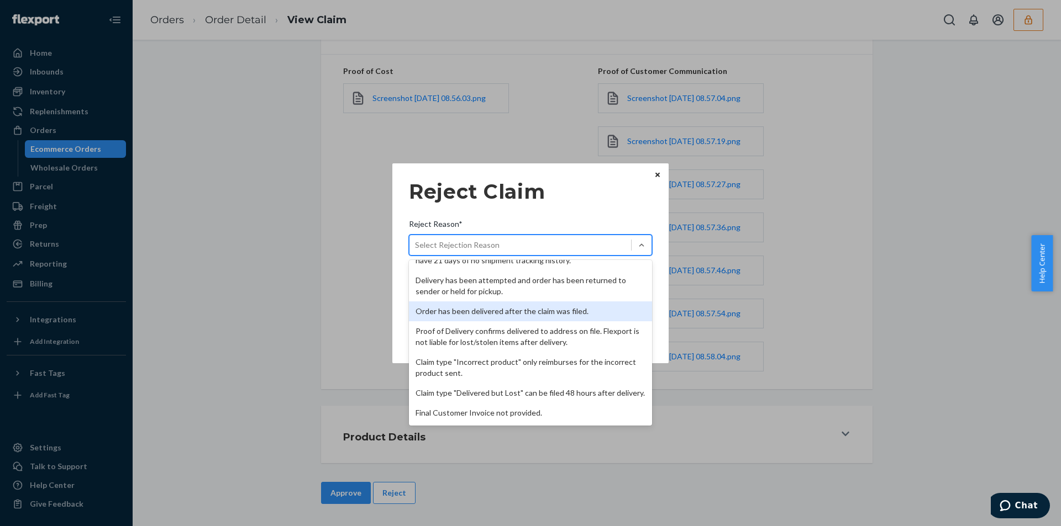
scroll to position [144, 0]
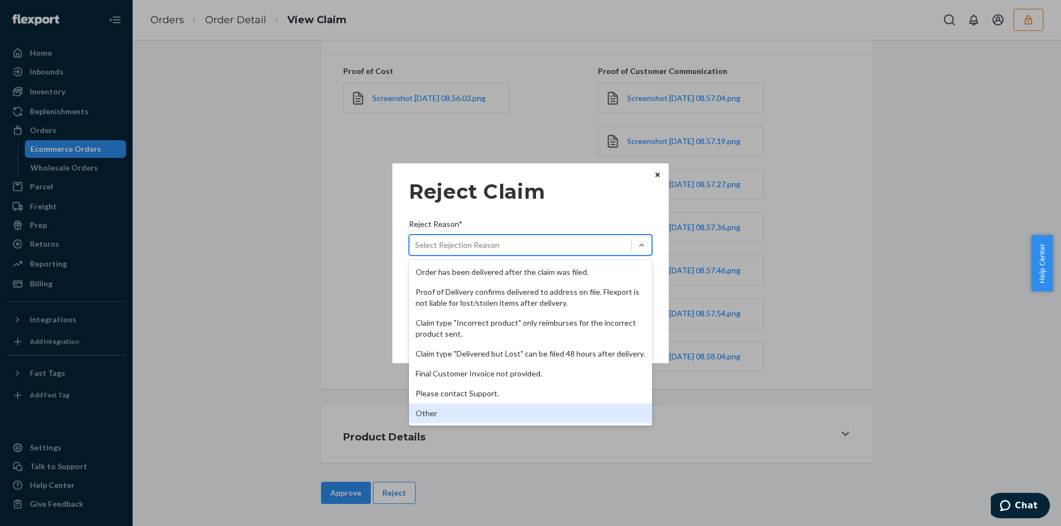
click at [452, 407] on div "Other" at bounding box center [530, 414] width 243 height 20
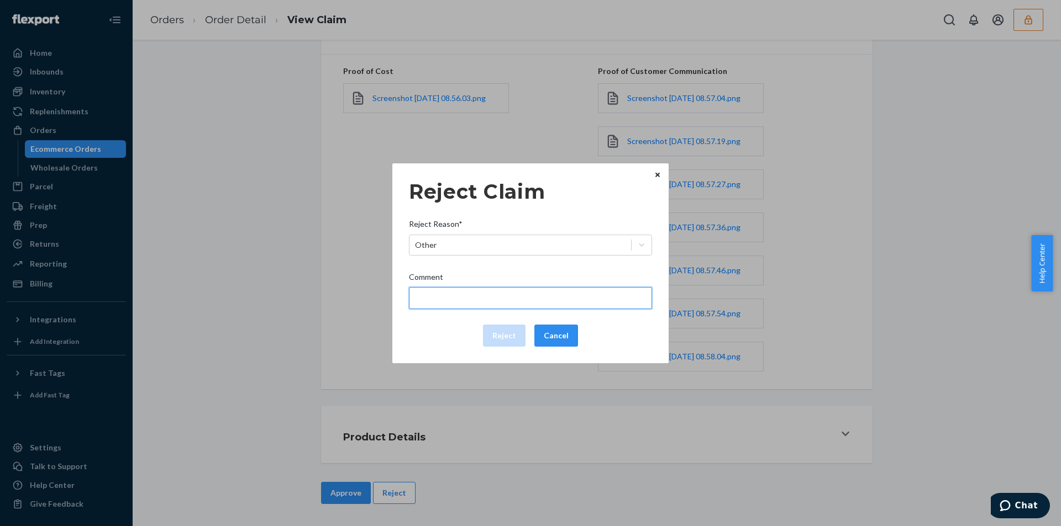
click at [451, 295] on input "Comment" at bounding box center [530, 298] width 243 height 22
type input "Flexport is not liable for manufacturing issues."
click at [500, 328] on button "Reject" at bounding box center [504, 336] width 43 height 22
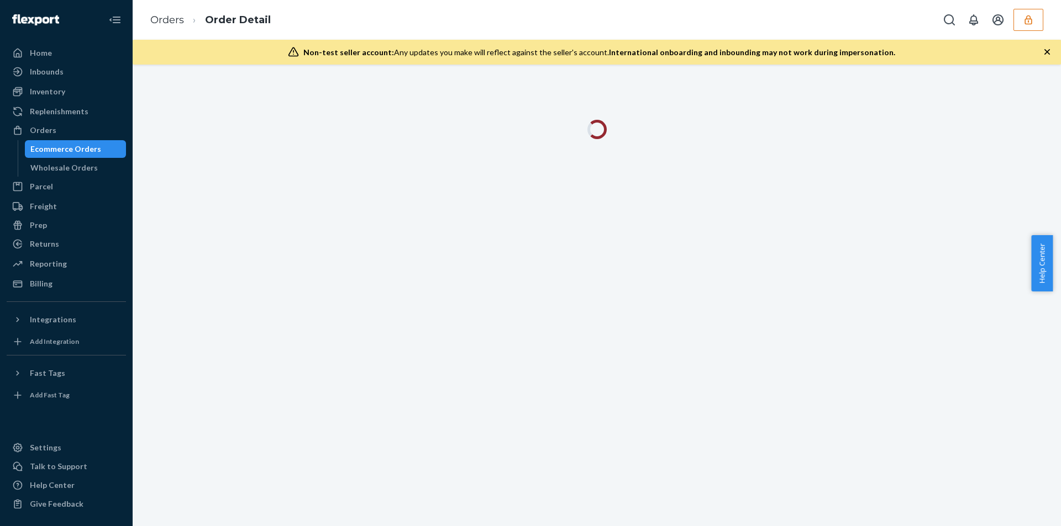
click at [1048, 53] on icon "button" at bounding box center [1047, 52] width 6 height 6
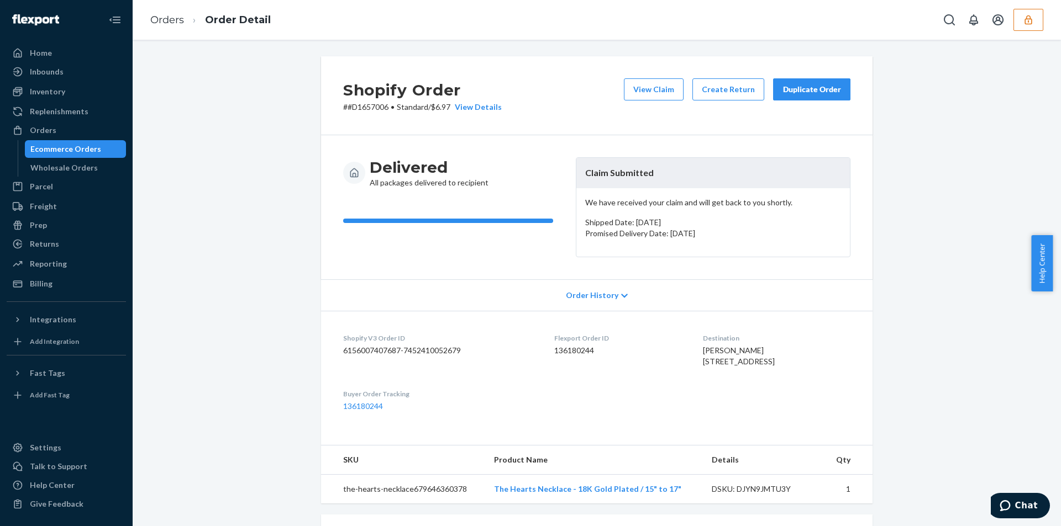
click at [651, 77] on div "Shopify Order # #D1657006 • Standard / $6.97 View Details View Claim Create Ret…" at bounding box center [596, 95] width 551 height 79
click at [651, 82] on button "View Claim" at bounding box center [654, 89] width 60 height 22
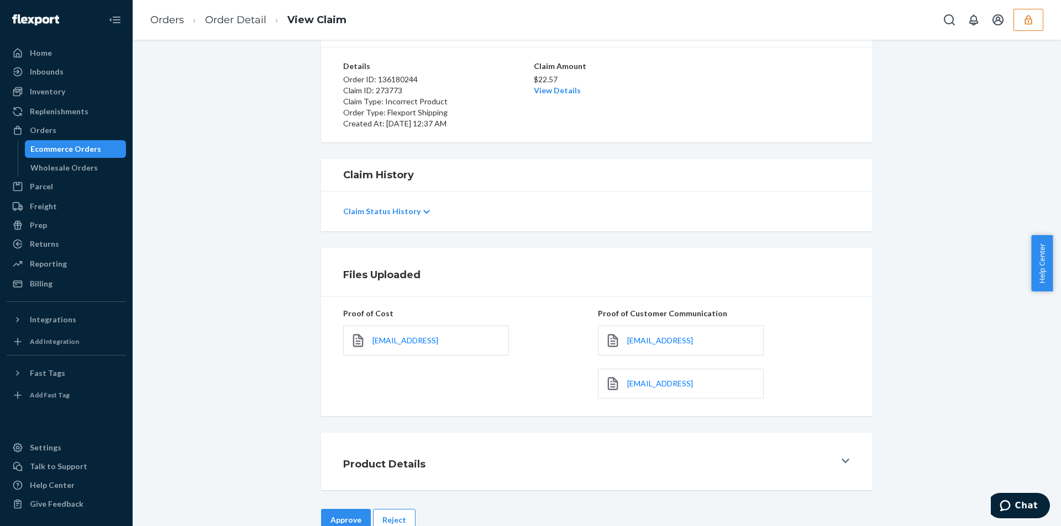
scroll to position [102, 0]
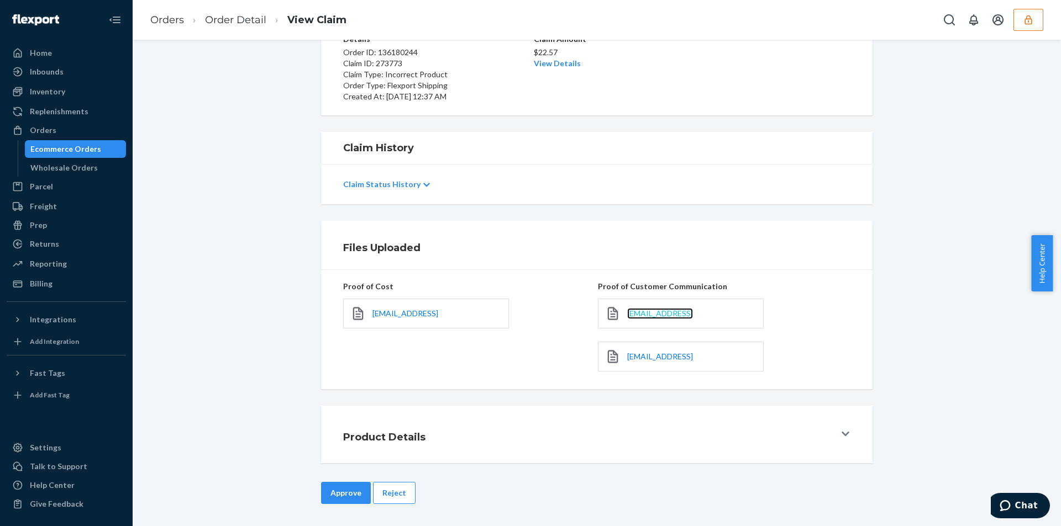
click at [655, 312] on span "griseldac1@yahoo.com.png" at bounding box center [660, 313] width 66 height 9
click at [663, 357] on span "griseldac1@yahoo.com1.png" at bounding box center [660, 356] width 66 height 9
click at [392, 489] on button "Reject" at bounding box center [394, 493] width 43 height 22
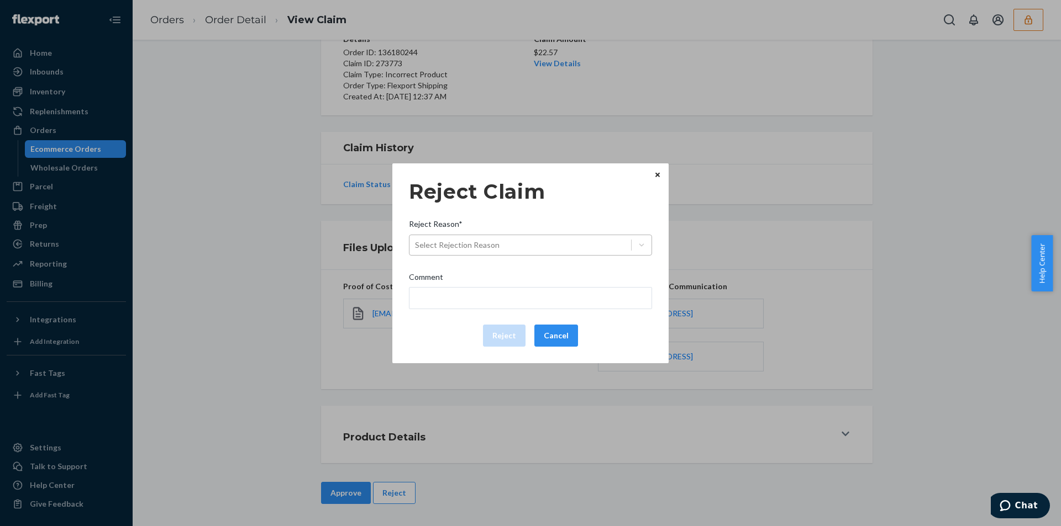
click at [482, 235] on div "Select Rejection Reason" at bounding box center [530, 245] width 243 height 21
click at [416, 240] on input "Reject Reason* Select Rejection Reason" at bounding box center [415, 245] width 1 height 11
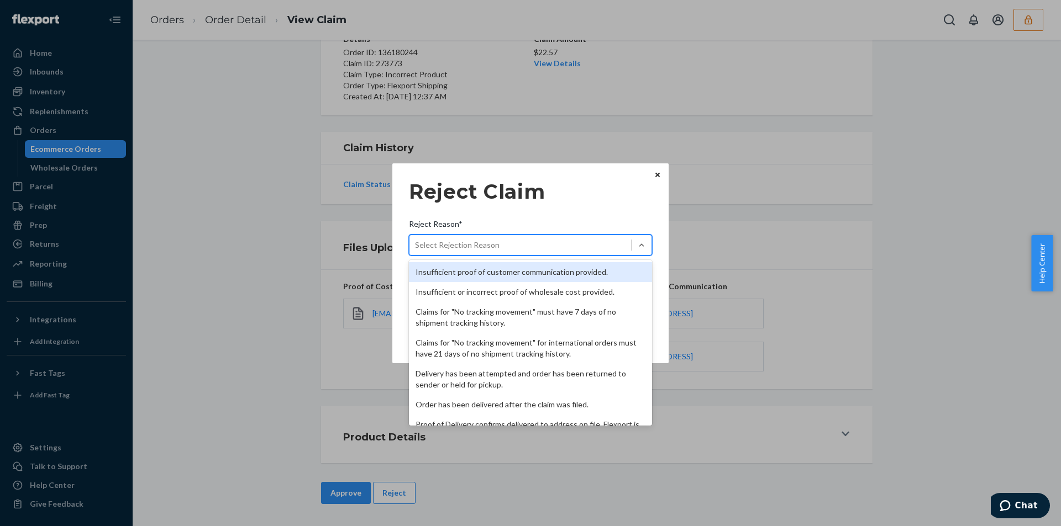
click at [467, 277] on div "Insufficient proof of customer communication provided." at bounding box center [530, 272] width 243 height 20
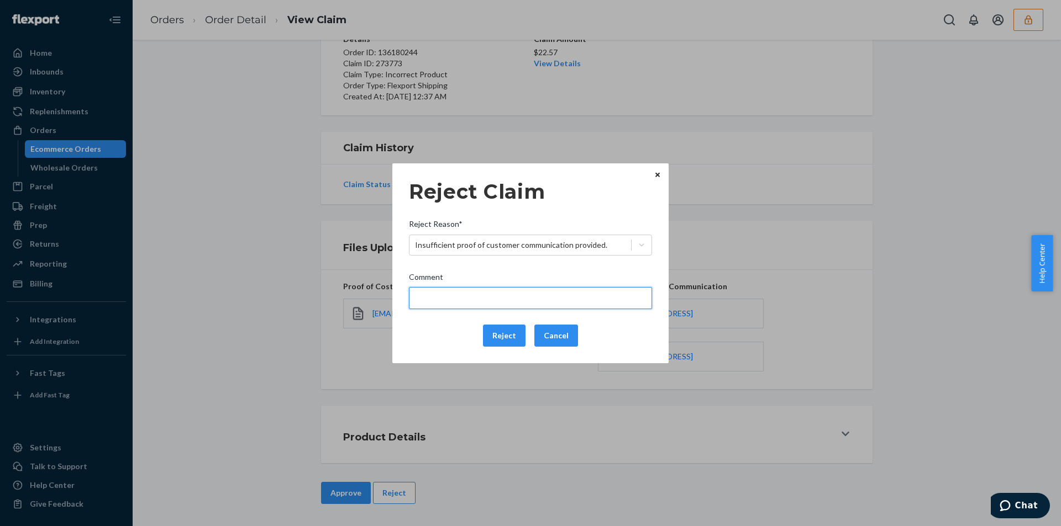
click at [449, 308] on input "Comment" at bounding box center [530, 298] width 243 height 22
type input "Please provide proof of customer correspondence or communication to review the …"
click at [498, 339] on button "Reject" at bounding box center [504, 336] width 43 height 22
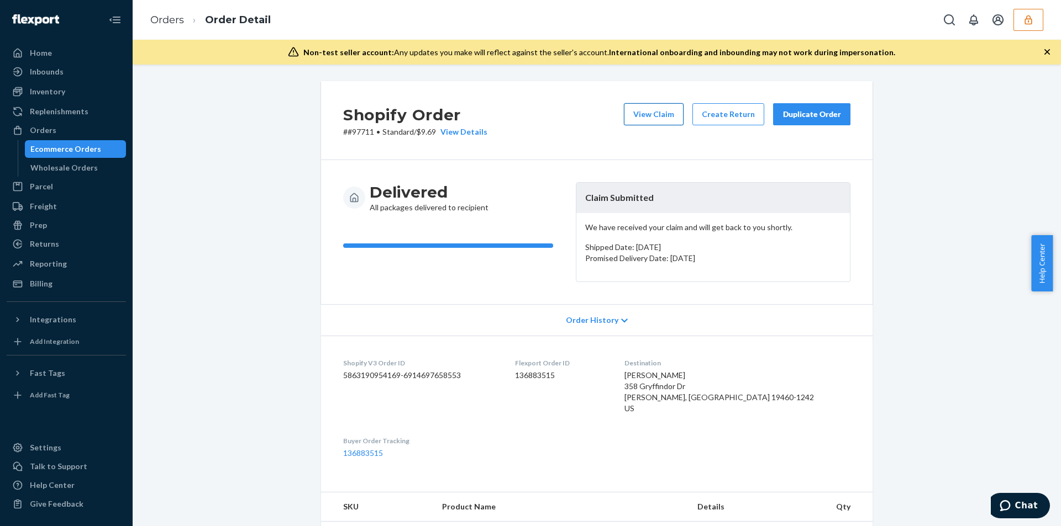
click at [635, 110] on button "View Claim" at bounding box center [654, 114] width 60 height 22
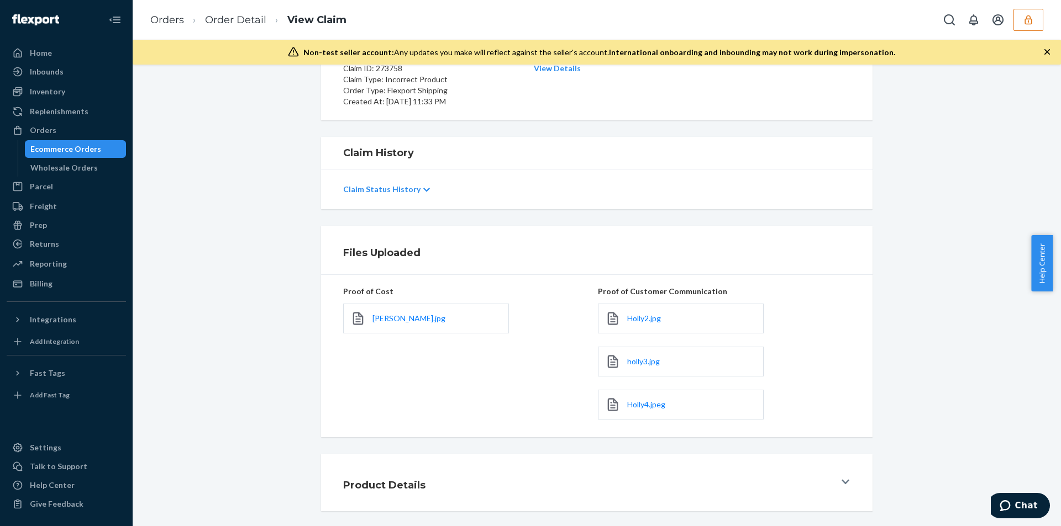
scroll to position [170, 0]
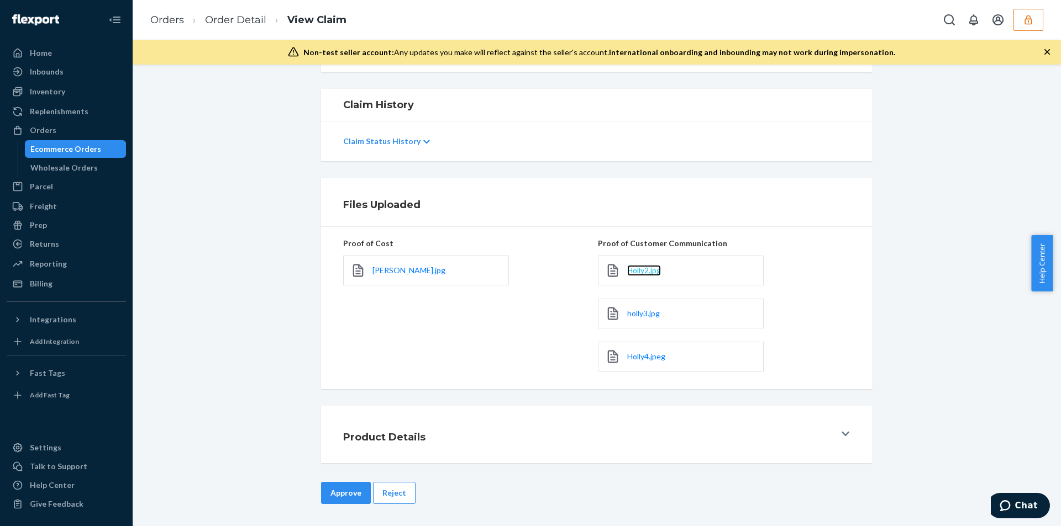
click at [637, 270] on span "Holly2.jpg" at bounding box center [644, 270] width 34 height 9
click at [641, 316] on span "holly3.jpg" at bounding box center [643, 313] width 33 height 9
click at [646, 369] on div "Holly4.jpeg" at bounding box center [681, 357] width 166 height 30
click at [647, 362] on link "Holly4.jpeg" at bounding box center [646, 356] width 38 height 11
click at [226, 19] on link "Order Detail" at bounding box center [235, 20] width 61 height 12
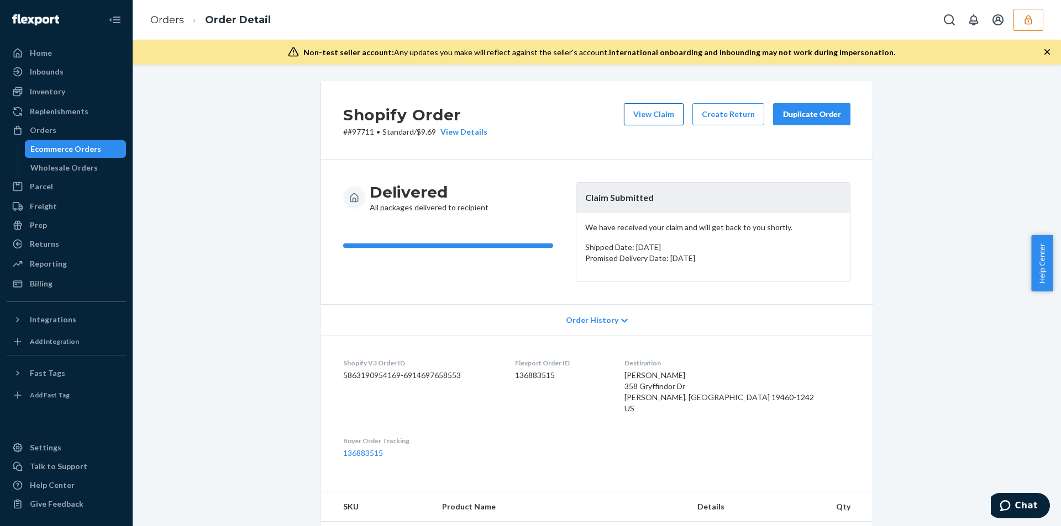
click at [640, 111] on button "View Claim" at bounding box center [654, 114] width 60 height 22
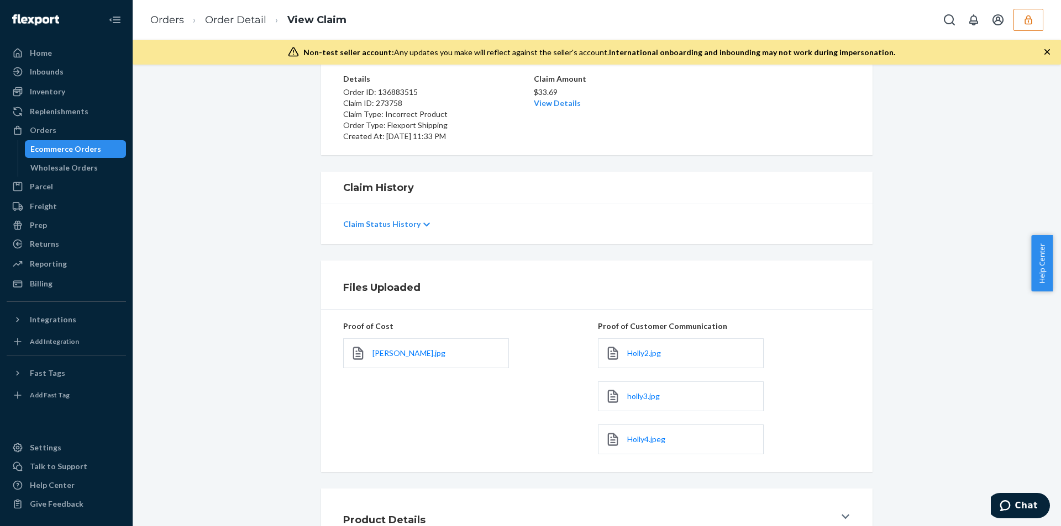
scroll to position [170, 0]
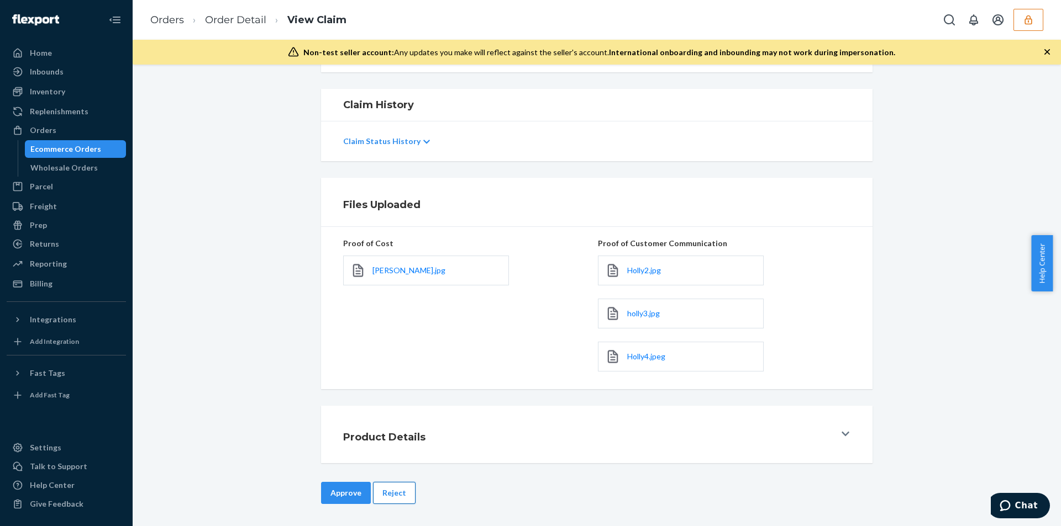
click at [402, 503] on button "Reject" at bounding box center [394, 493] width 43 height 22
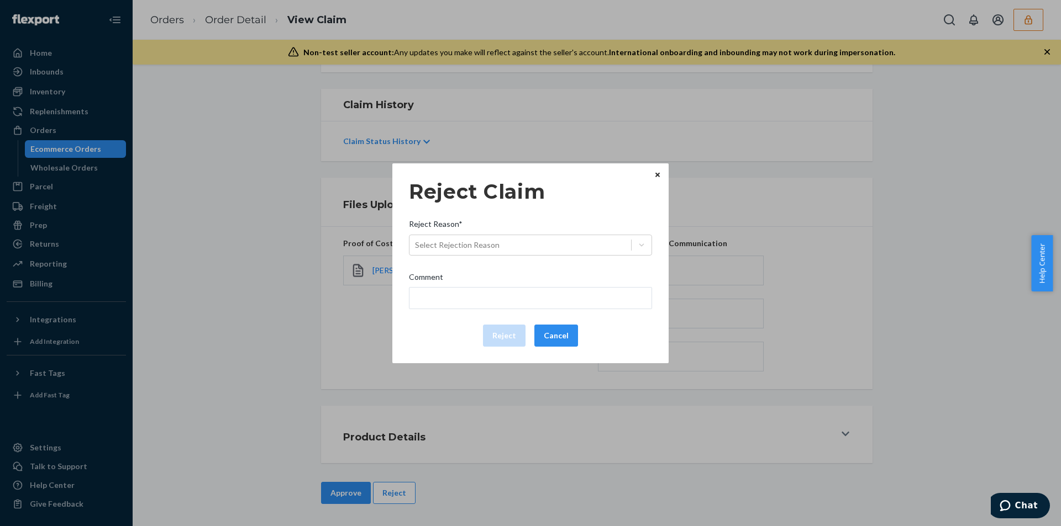
click at [515, 234] on div "Reject Reason*" at bounding box center [530, 226] width 243 height 15
click at [416, 240] on input "Reject Reason* Select Rejection Reason" at bounding box center [415, 245] width 1 height 11
click at [467, 245] on div "Select Rejection Reason" at bounding box center [457, 245] width 85 height 11
click at [416, 245] on input "Reject Reason* 0 results available. Select is focused ,type to refine list, pre…" at bounding box center [415, 245] width 1 height 11
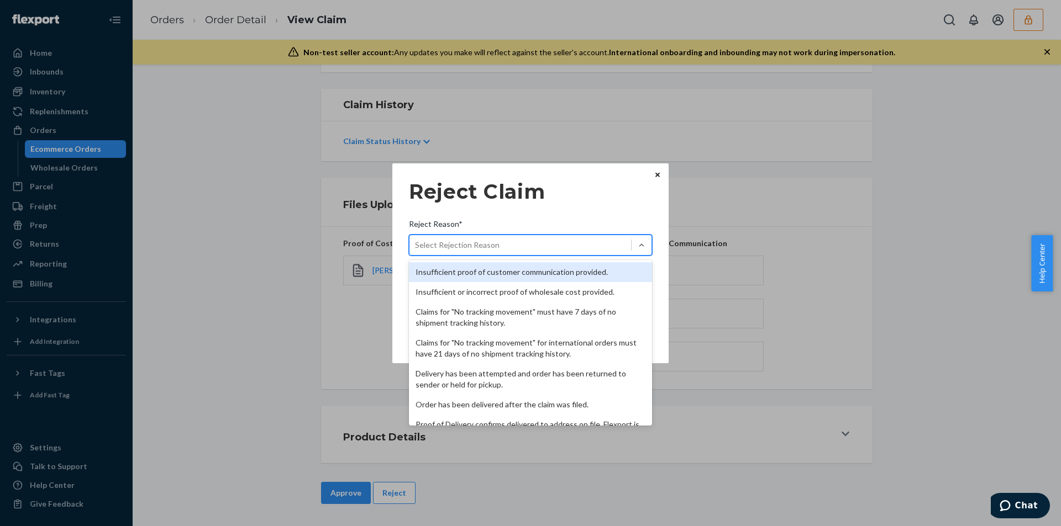
click at [457, 277] on div "Insufficient proof of customer communication provided." at bounding box center [530, 272] width 243 height 20
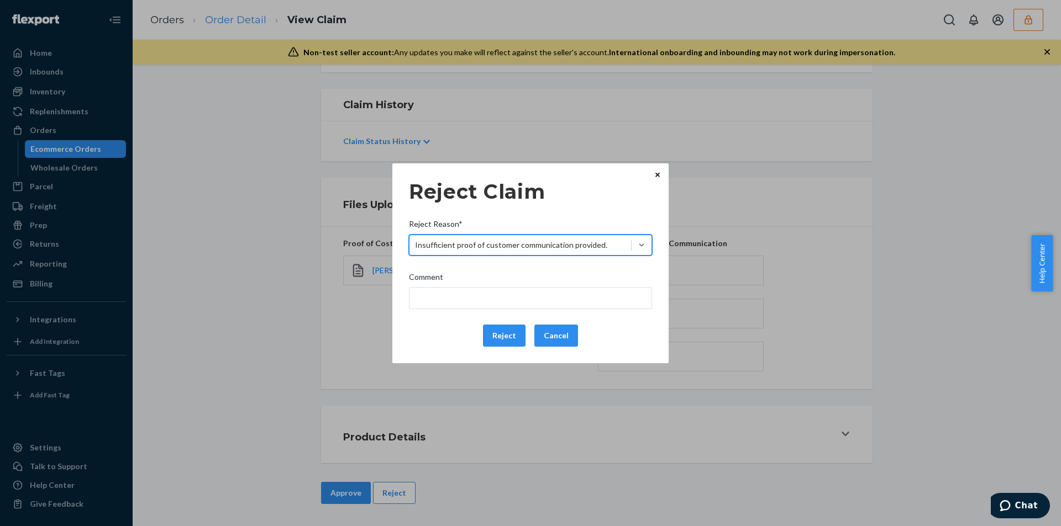
click at [238, 22] on div "Reject Claim Reject Reason* option Insufficient proof of customer communication…" at bounding box center [530, 263] width 1061 height 526
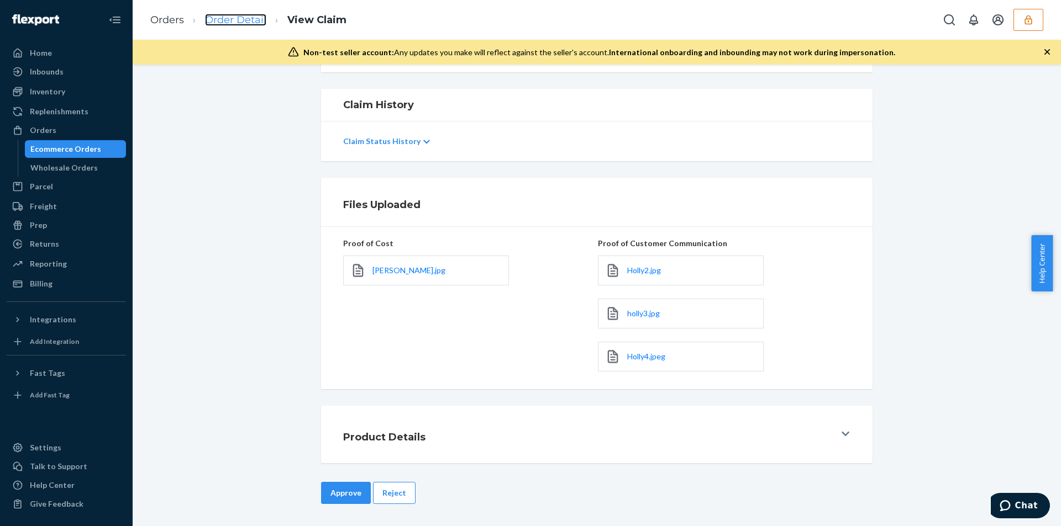
click at [238, 17] on link "Order Detail" at bounding box center [235, 20] width 61 height 12
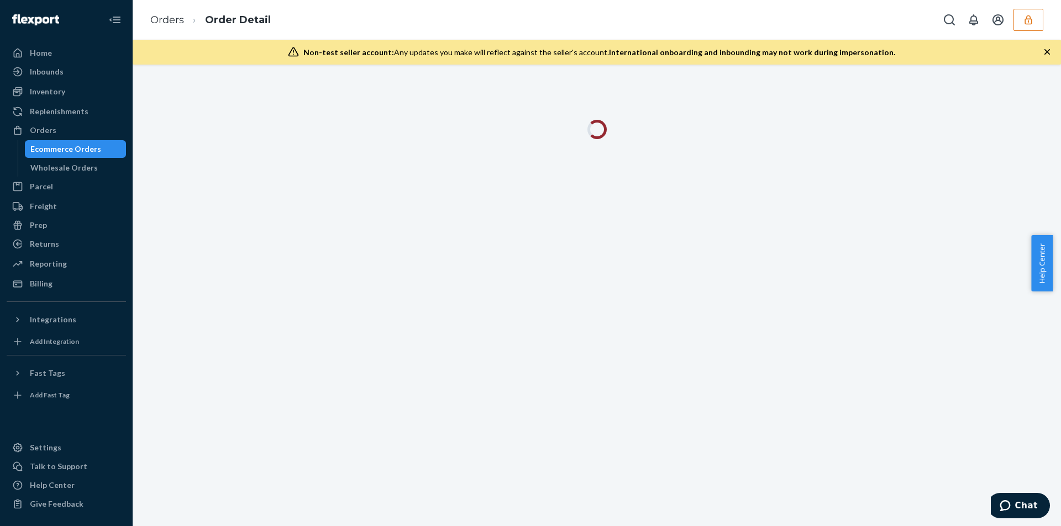
click at [1050, 55] on icon "button" at bounding box center [1046, 51] width 11 height 11
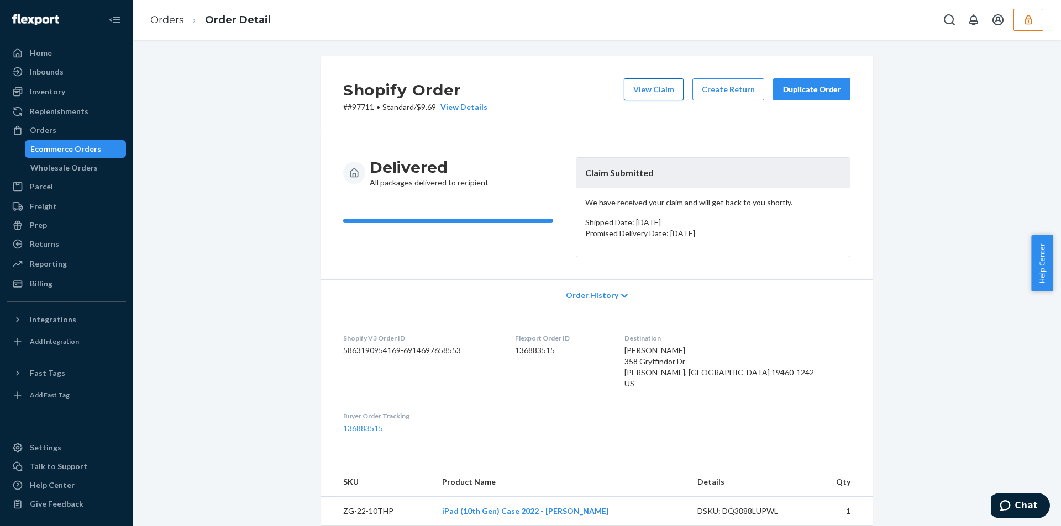
click at [650, 81] on button "View Claim" at bounding box center [654, 89] width 60 height 22
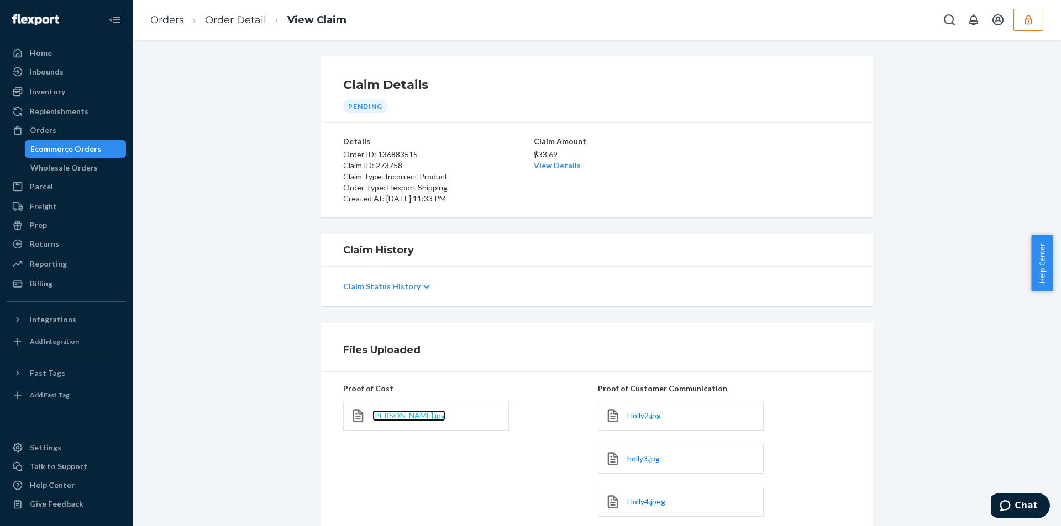
click at [386, 413] on span "[PERSON_NAME].jpg" at bounding box center [408, 415] width 73 height 9
click at [246, 21] on link "Order Detail" at bounding box center [235, 20] width 61 height 12
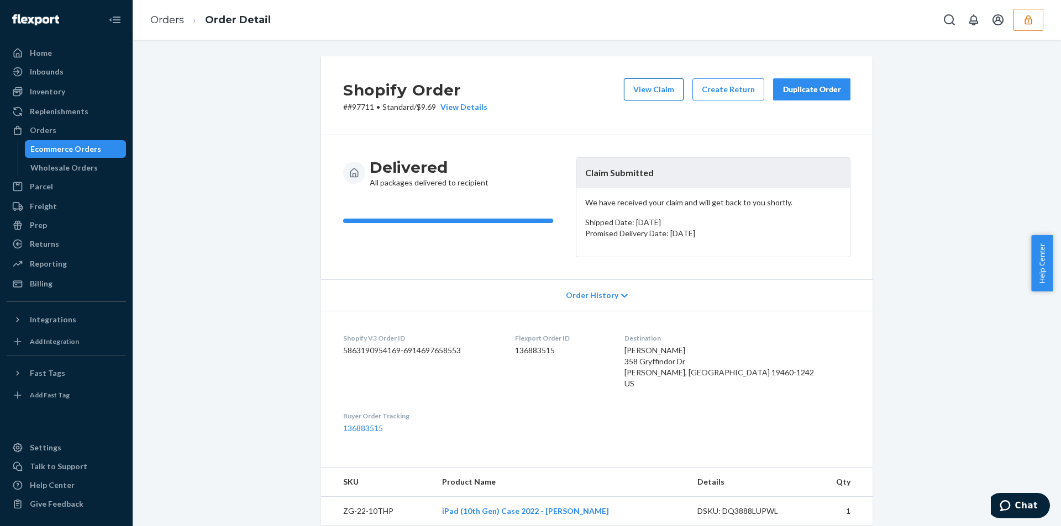
click at [641, 93] on button "View Claim" at bounding box center [654, 89] width 60 height 22
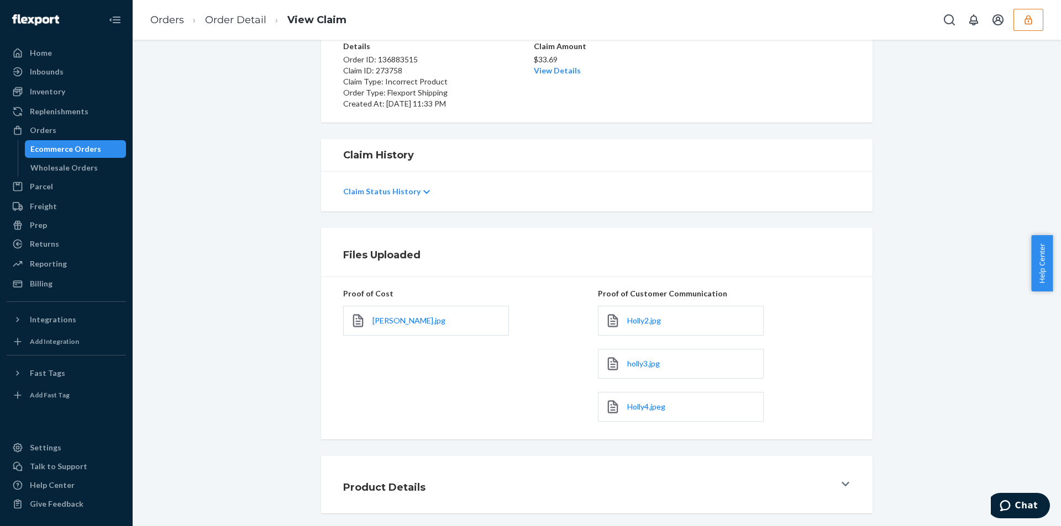
scroll to position [145, 0]
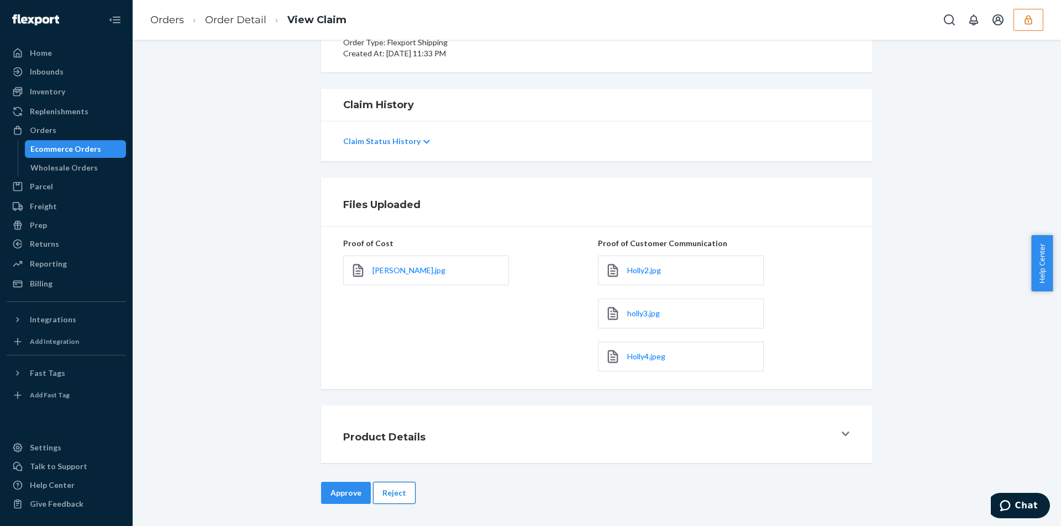
click at [403, 492] on button "Reject" at bounding box center [394, 493] width 43 height 22
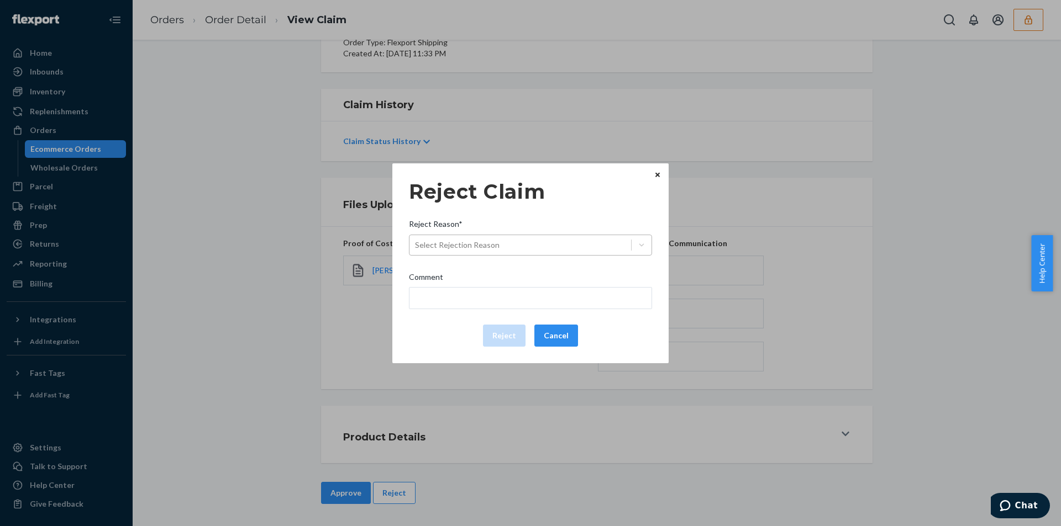
click at [494, 240] on div "Select Rejection Reason" at bounding box center [457, 245] width 85 height 11
click at [416, 240] on input "Reject Reason* Select Rejection Reason" at bounding box center [415, 245] width 1 height 11
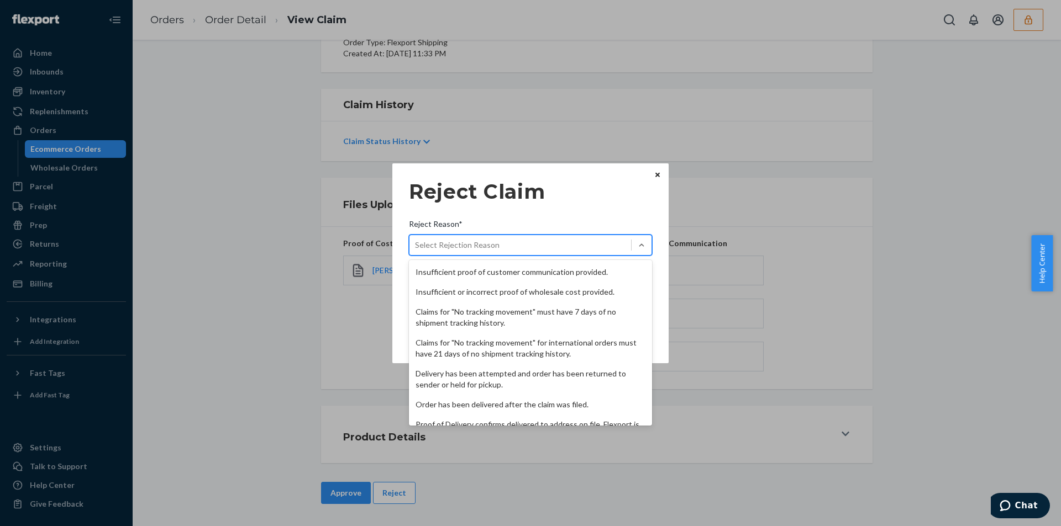
scroll to position [144, 0]
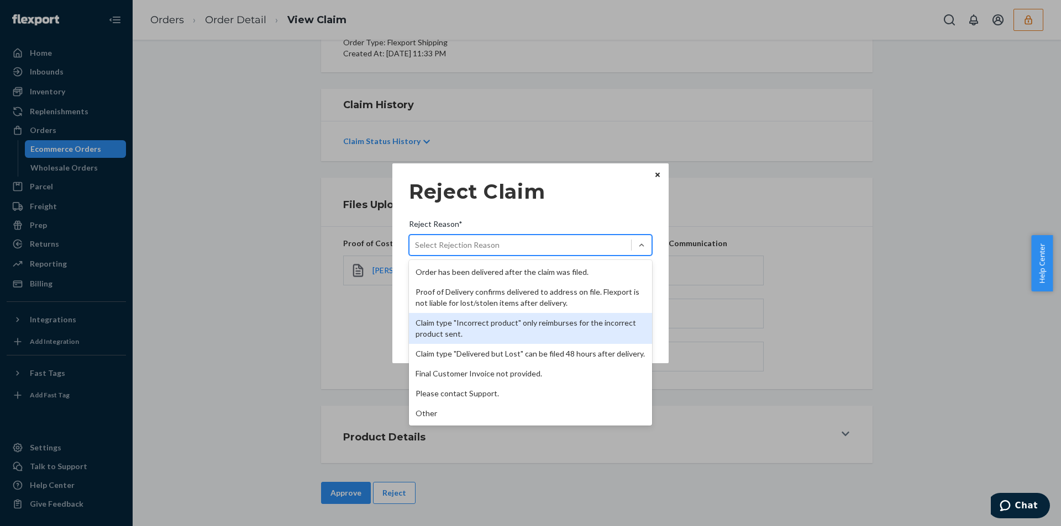
click at [454, 325] on div "Claim type "Incorrect product" only reimburses for the incorrect product sent." at bounding box center [530, 328] width 243 height 31
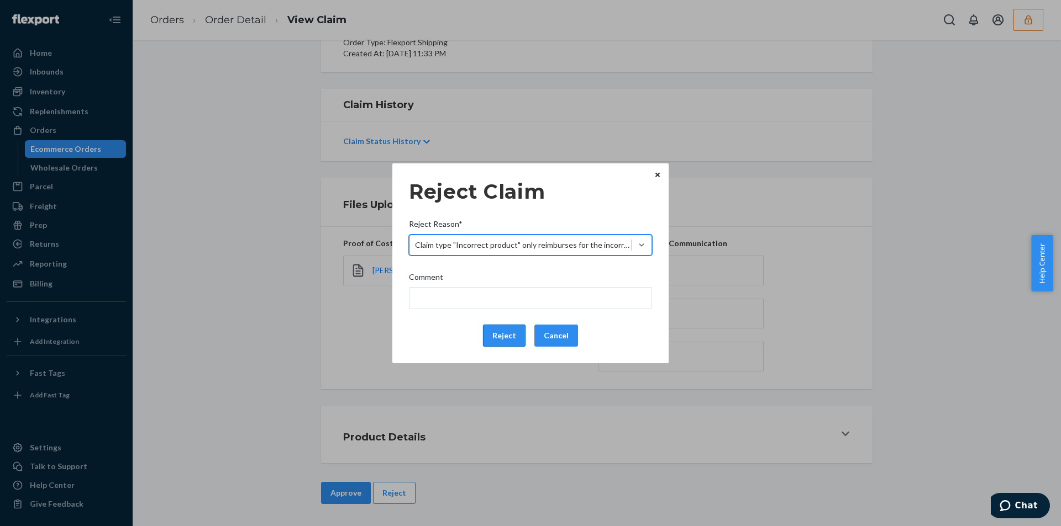
click at [494, 340] on button "Reject" at bounding box center [504, 336] width 43 height 22
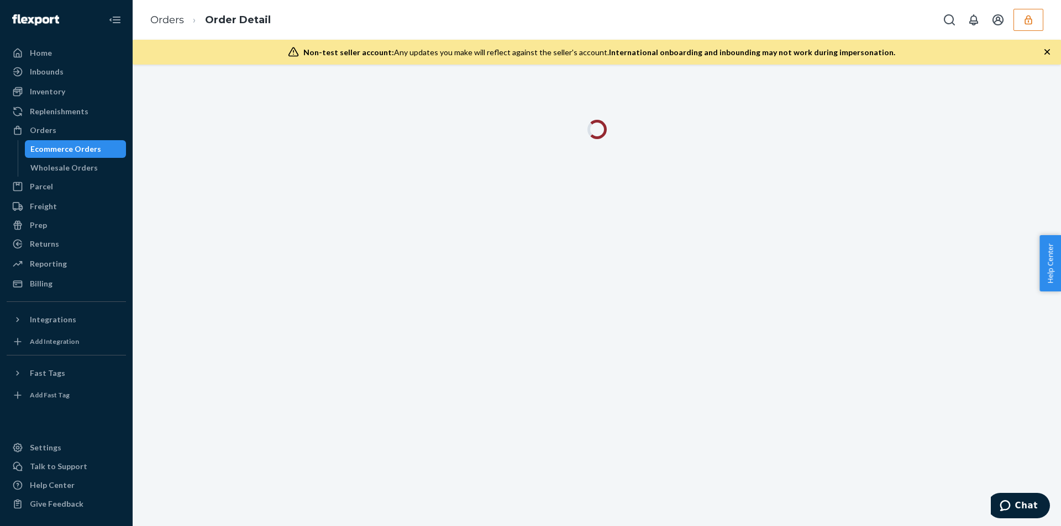
click at [1045, 54] on icon "button" at bounding box center [1047, 52] width 6 height 6
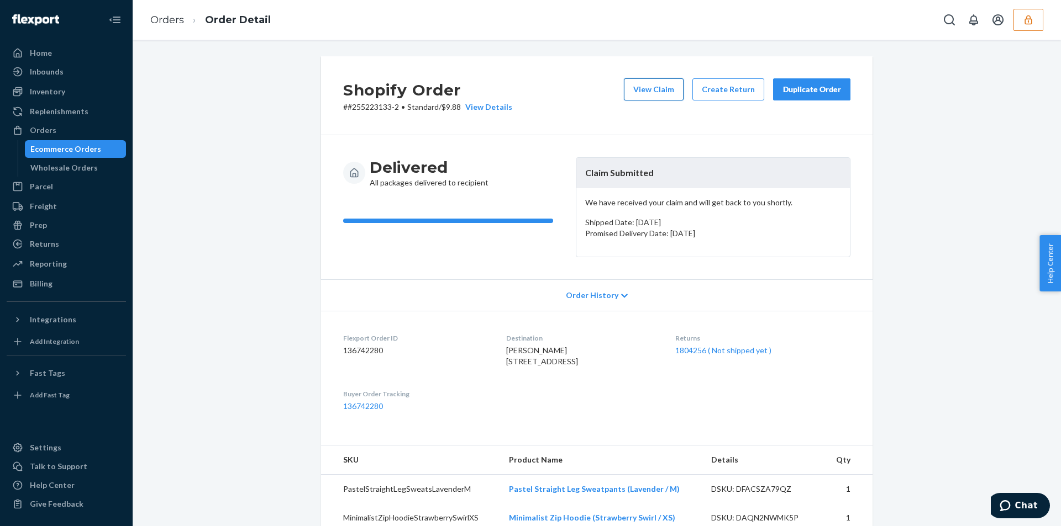
click at [648, 85] on button "View Claim" at bounding box center [654, 89] width 60 height 22
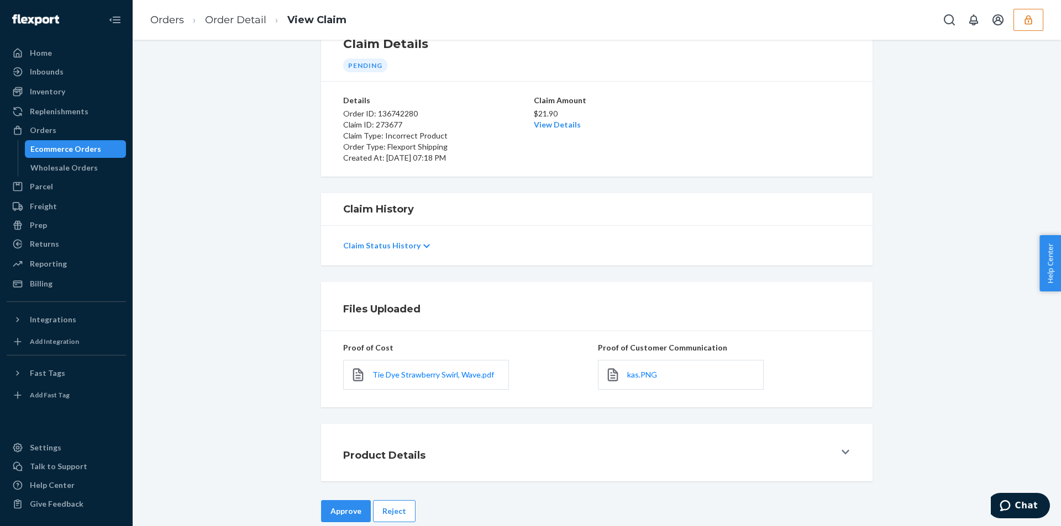
scroll to position [59, 0]
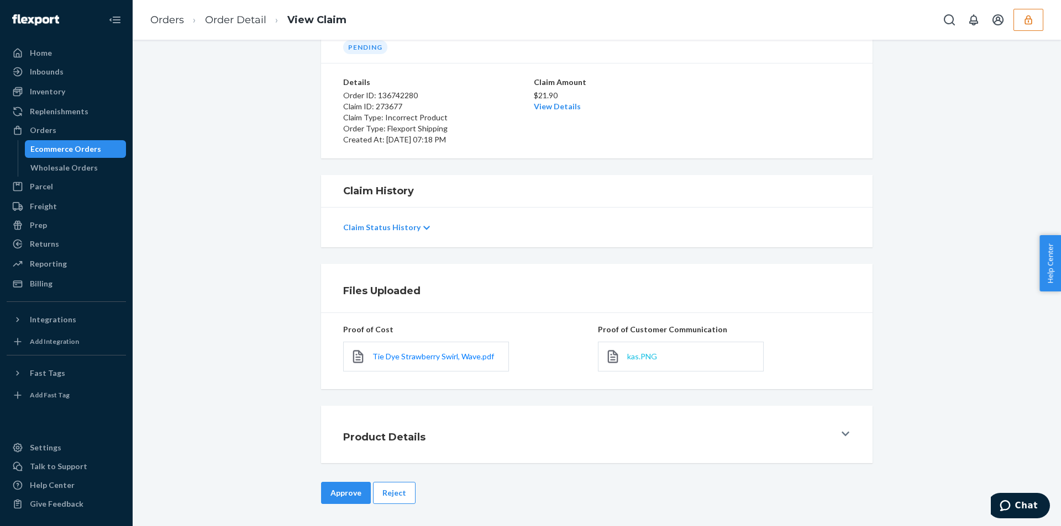
click at [630, 356] on span "kas.PNG" at bounding box center [642, 356] width 30 height 9
click at [386, 491] on button "Reject" at bounding box center [394, 493] width 43 height 22
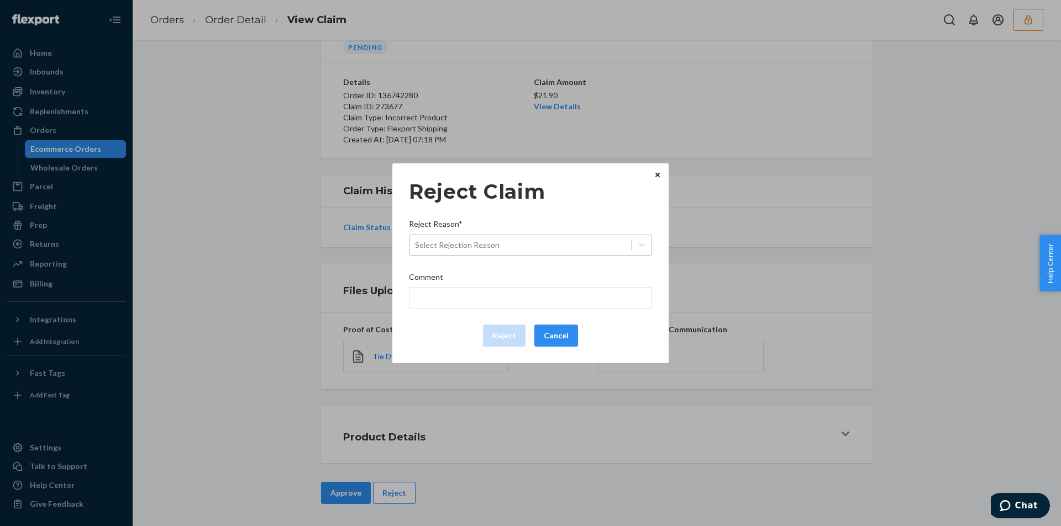
click at [473, 255] on div "Select Rejection Reason" at bounding box center [530, 245] width 243 height 21
click at [416, 251] on input "Reject Reason* Select Rejection Reason" at bounding box center [415, 245] width 1 height 11
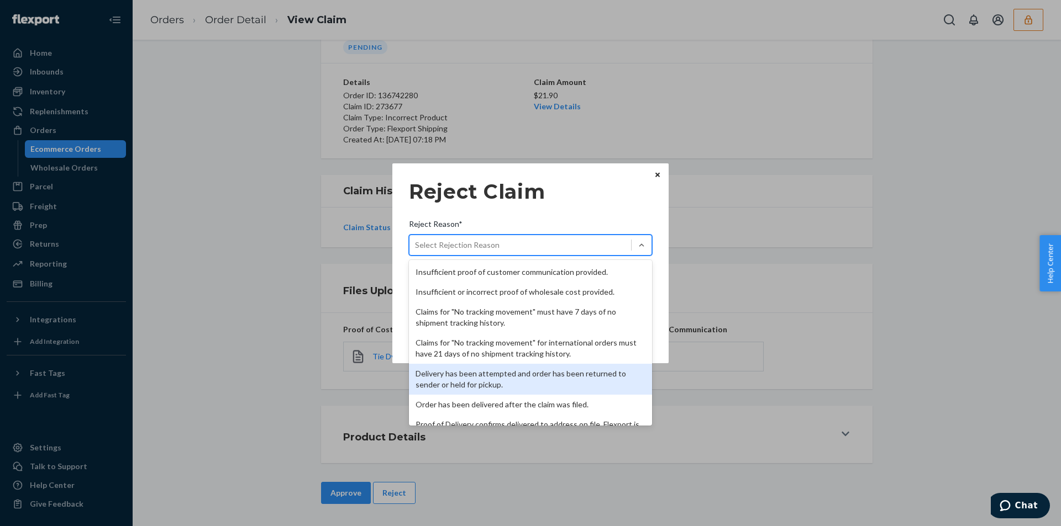
scroll to position [144, 0]
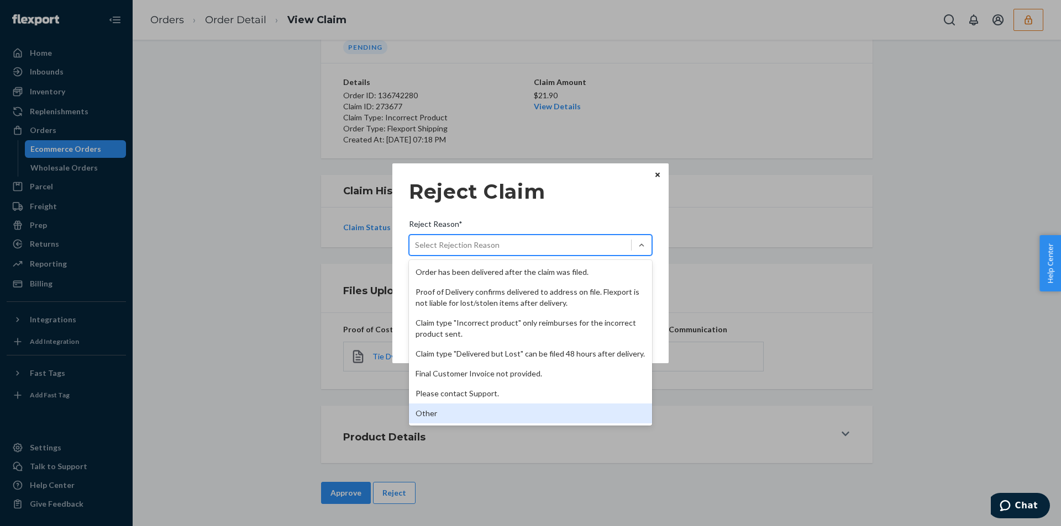
click at [451, 414] on div "Other" at bounding box center [530, 414] width 243 height 20
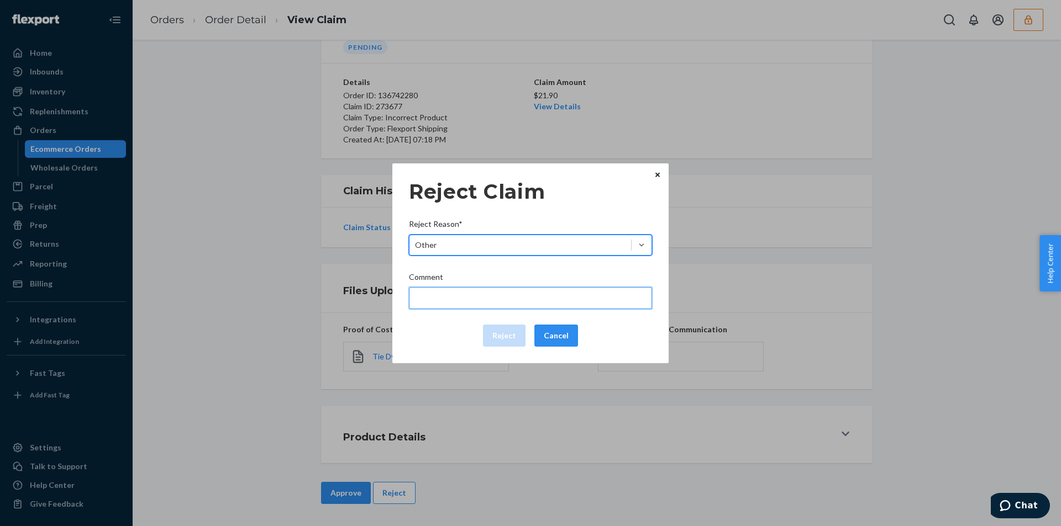
click at [436, 304] on input "Comment" at bounding box center [530, 298] width 243 height 22
type input "Flexport is not liable for manufacturing issues."
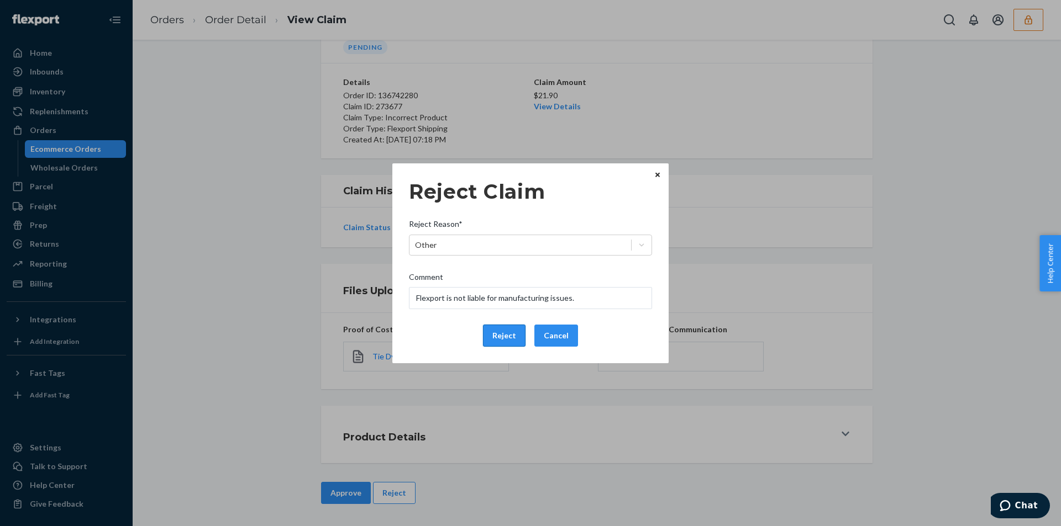
click at [515, 345] on button "Reject" at bounding box center [504, 336] width 43 height 22
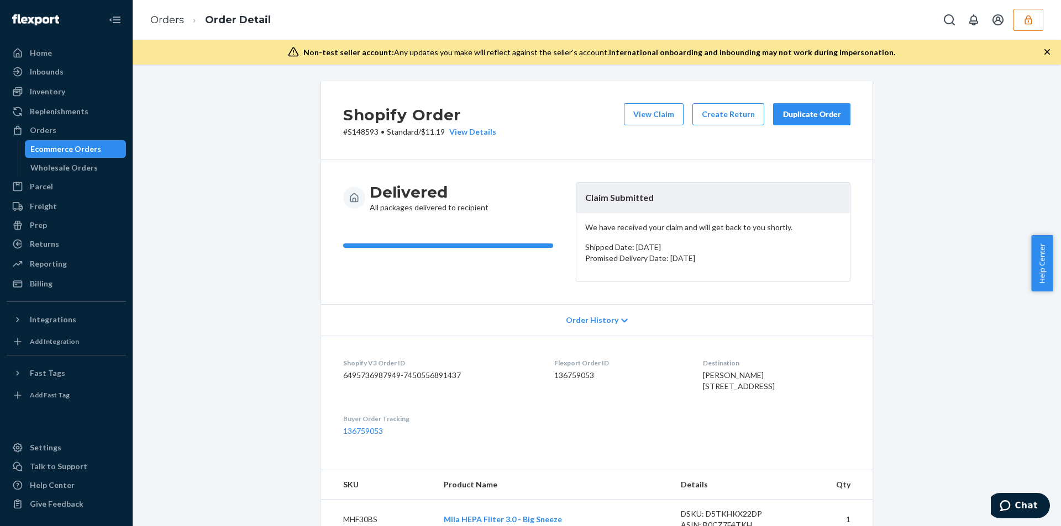
click at [260, 261] on div "Shopify Order # S148593 • Standard / $11.19 View Details View Claim Create Retu…" at bounding box center [596, 450] width 911 height 738
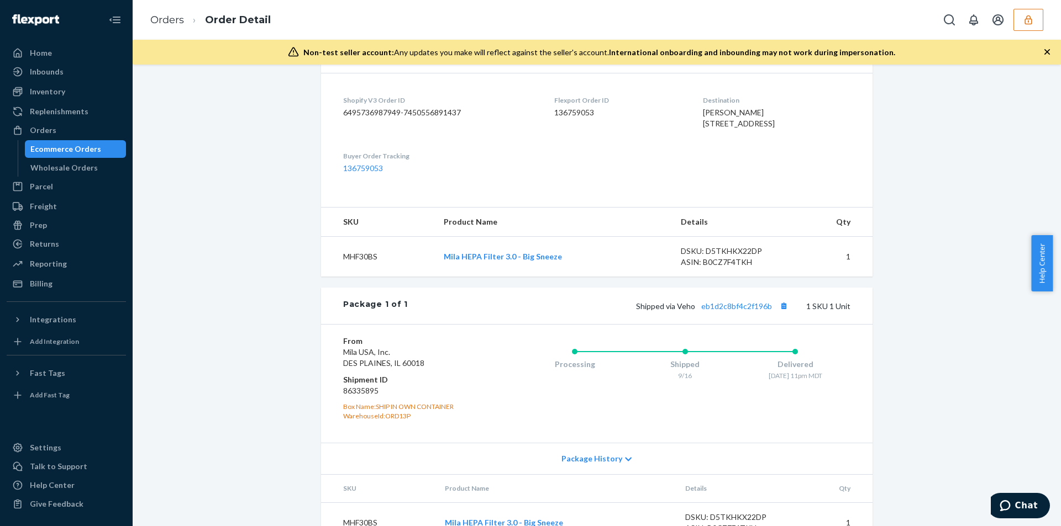
scroll to position [315, 0]
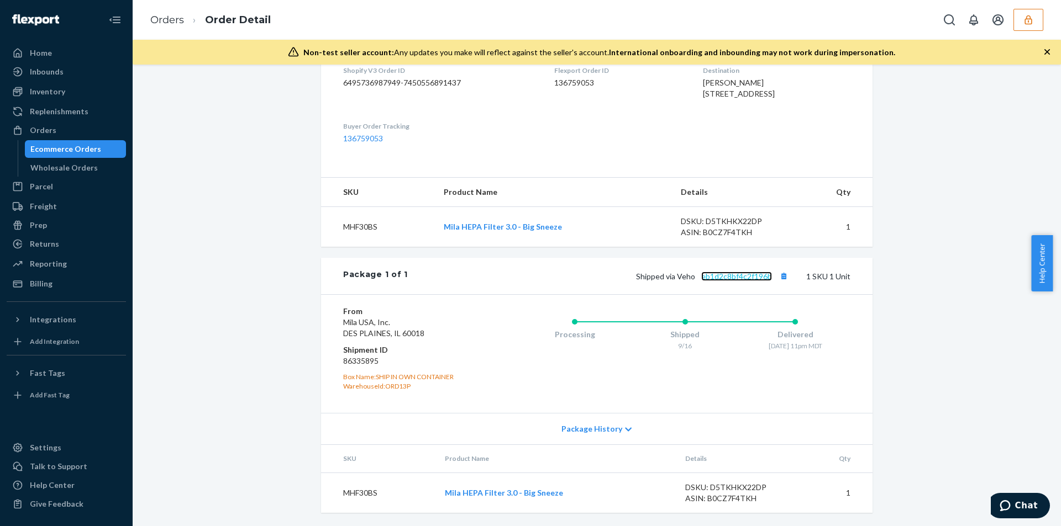
click at [730, 277] on link "eb1d2c8bf4c2f196b" at bounding box center [736, 276] width 71 height 9
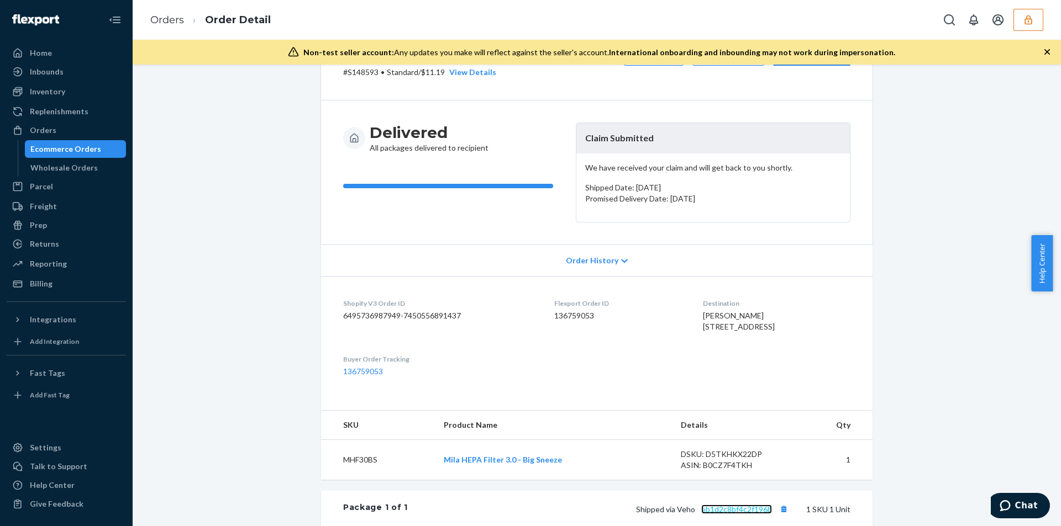
scroll to position [0, 0]
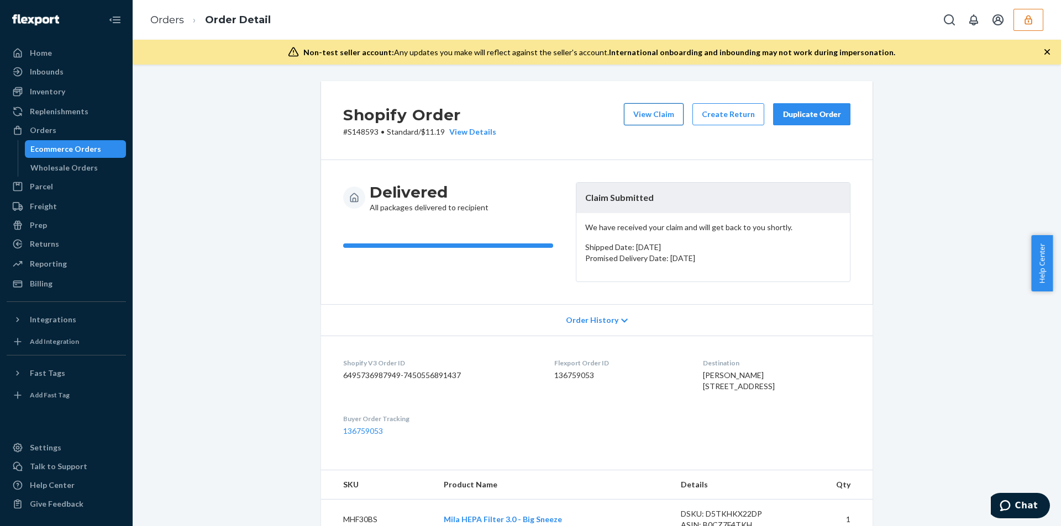
click at [638, 107] on button "View Claim" at bounding box center [654, 114] width 60 height 22
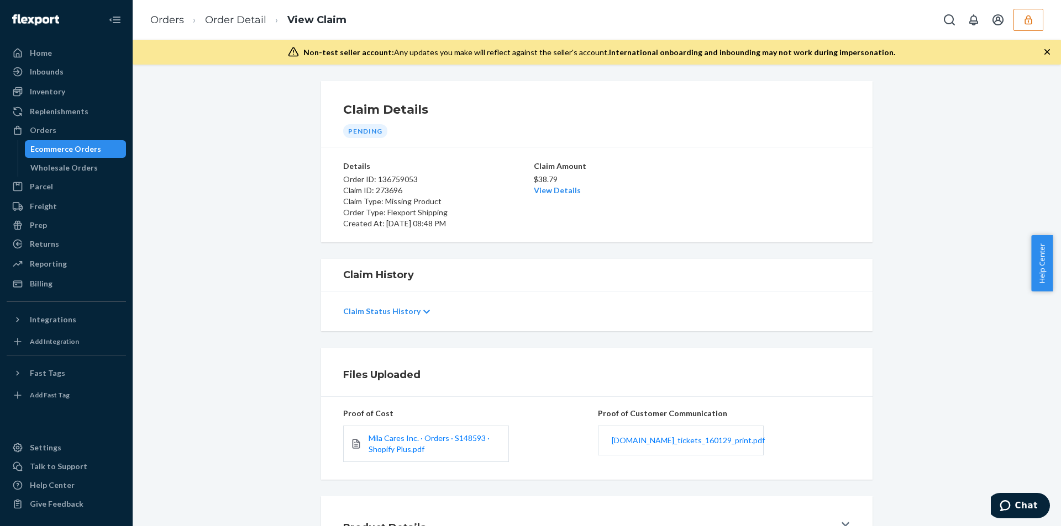
scroll to position [91, 0]
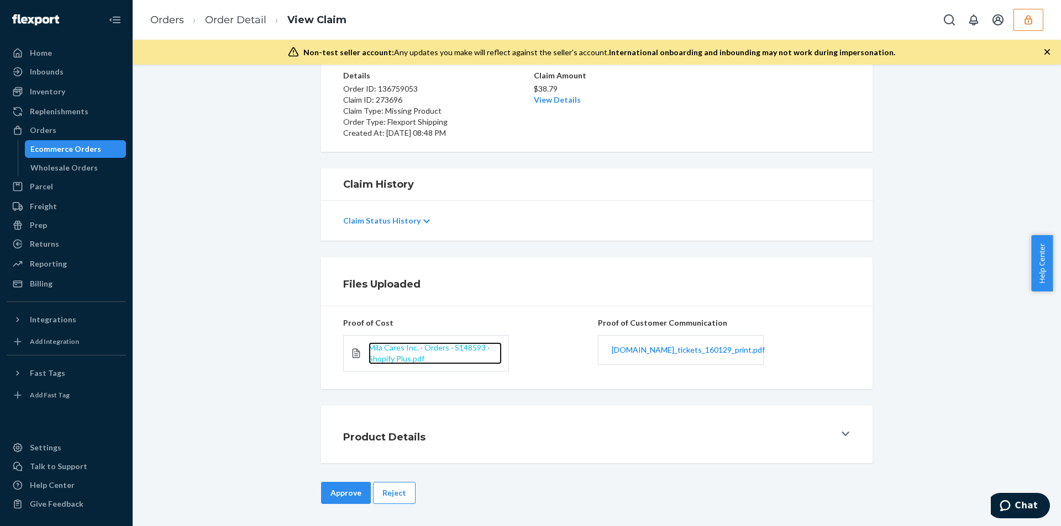
click at [403, 356] on span "Mila Cares Inc. · Orders · S148593 · Shopify Plus.pdf" at bounding box center [428, 353] width 121 height 20
click at [563, 98] on link "View Details" at bounding box center [557, 99] width 47 height 9
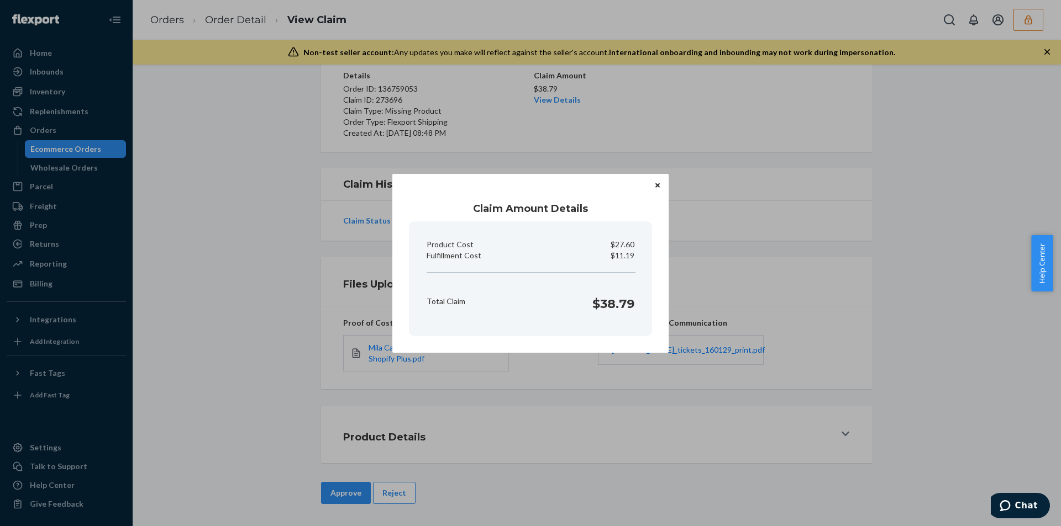
drag, startPoint x: 296, startPoint y: 296, endPoint x: 384, endPoint y: 480, distance: 204.3
click at [299, 304] on div "Claim Amount Details Product Cost $27.60 Fulfillment Cost $11.19 Total Claim $3…" at bounding box center [530, 263] width 1061 height 526
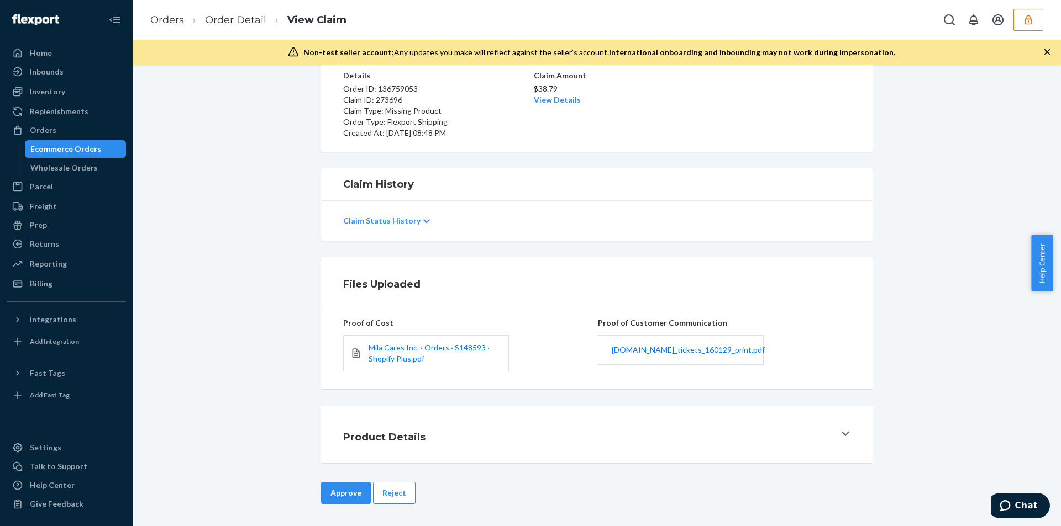
click at [337, 492] on button "Approve" at bounding box center [346, 493] width 50 height 22
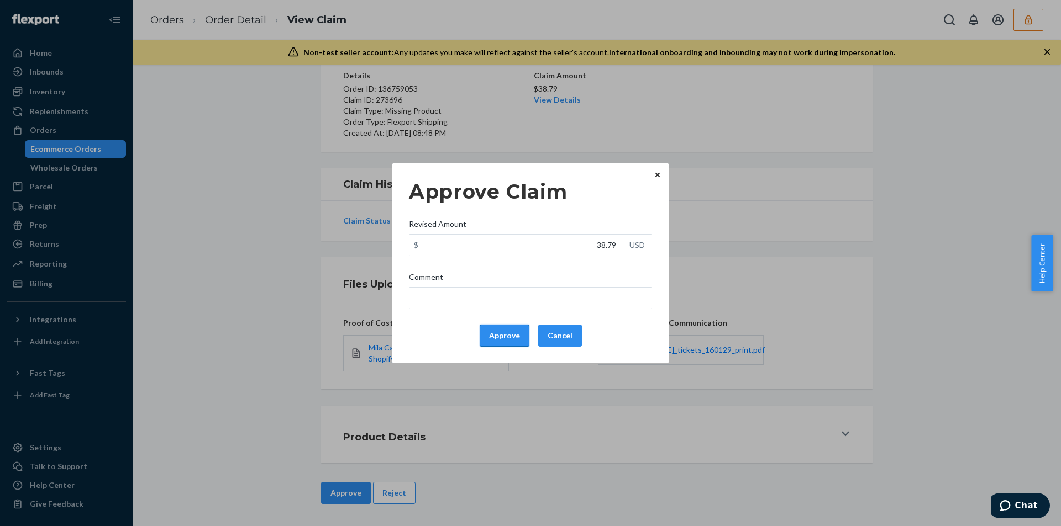
click at [499, 330] on button "Approve" at bounding box center [505, 336] width 50 height 22
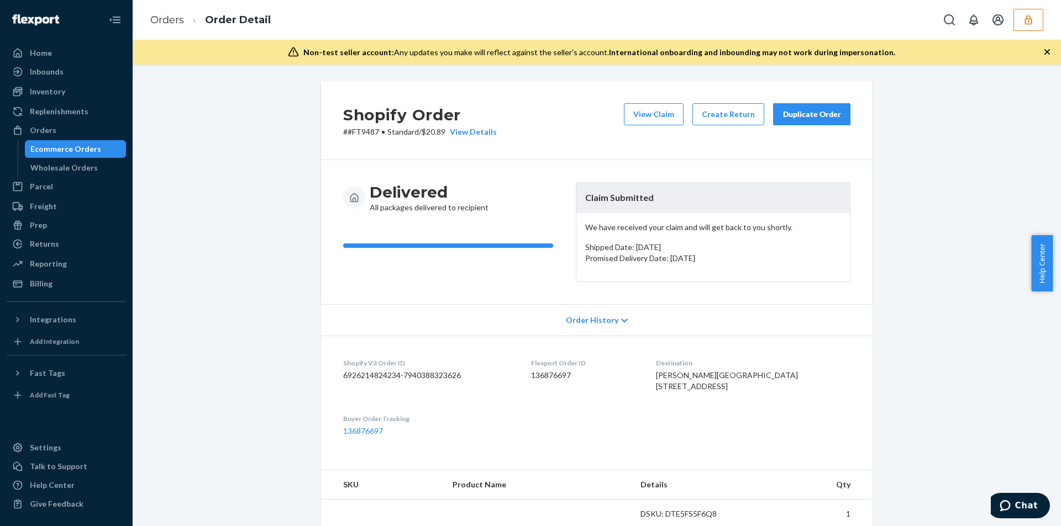
click at [1046, 52] on icon "button" at bounding box center [1046, 51] width 11 height 11
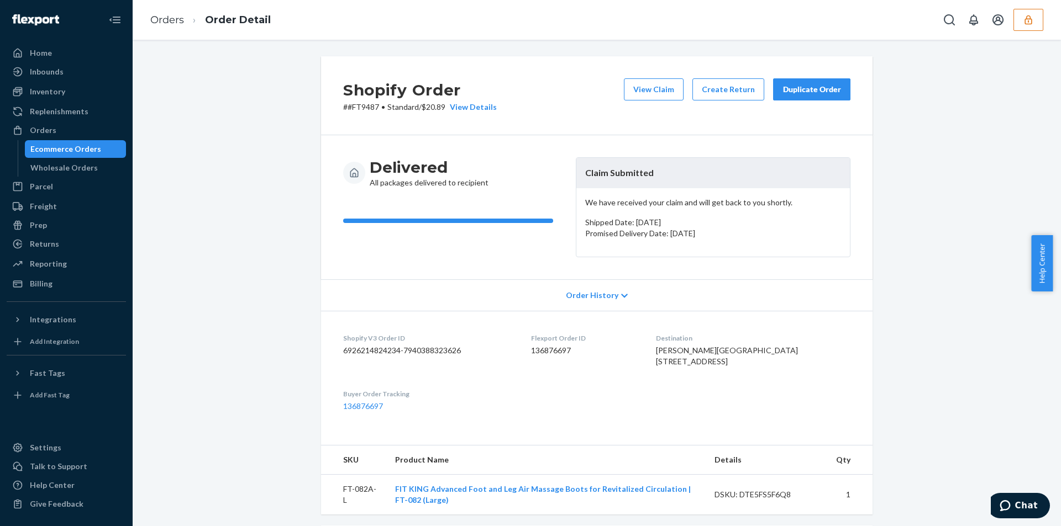
scroll to position [290, 0]
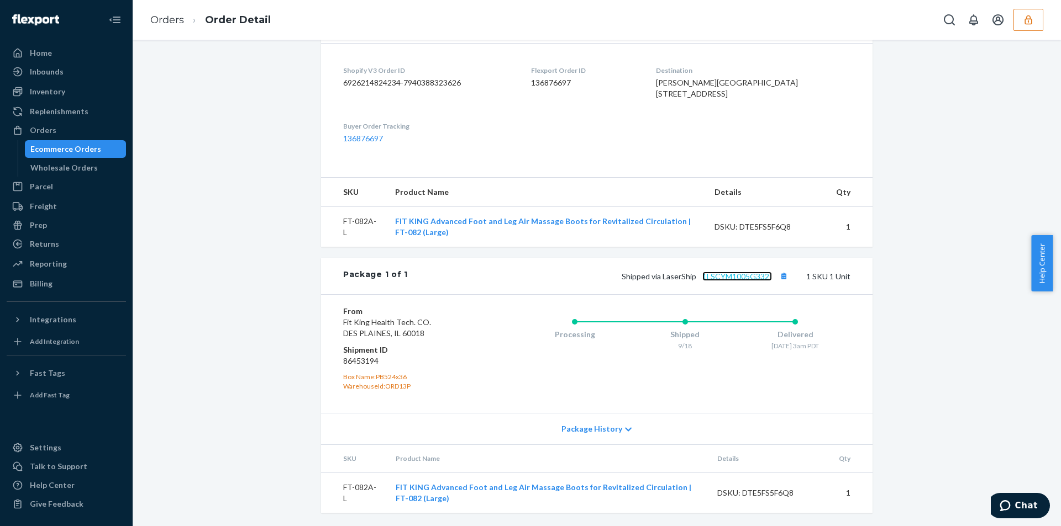
click at [752, 275] on link "1LSCYM1005G332I" at bounding box center [737, 276] width 70 height 9
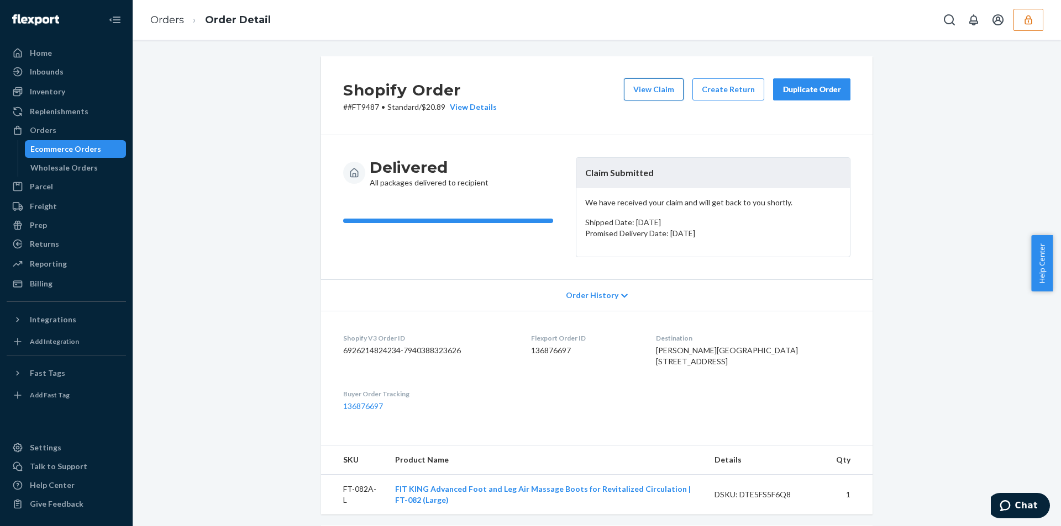
click at [658, 83] on button "View Claim" at bounding box center [654, 89] width 60 height 22
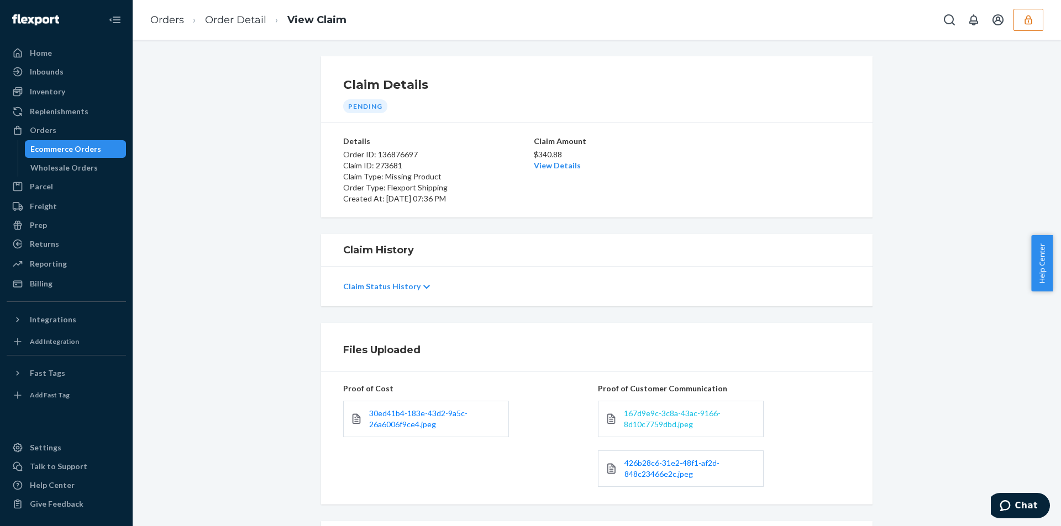
scroll to position [115, 0]
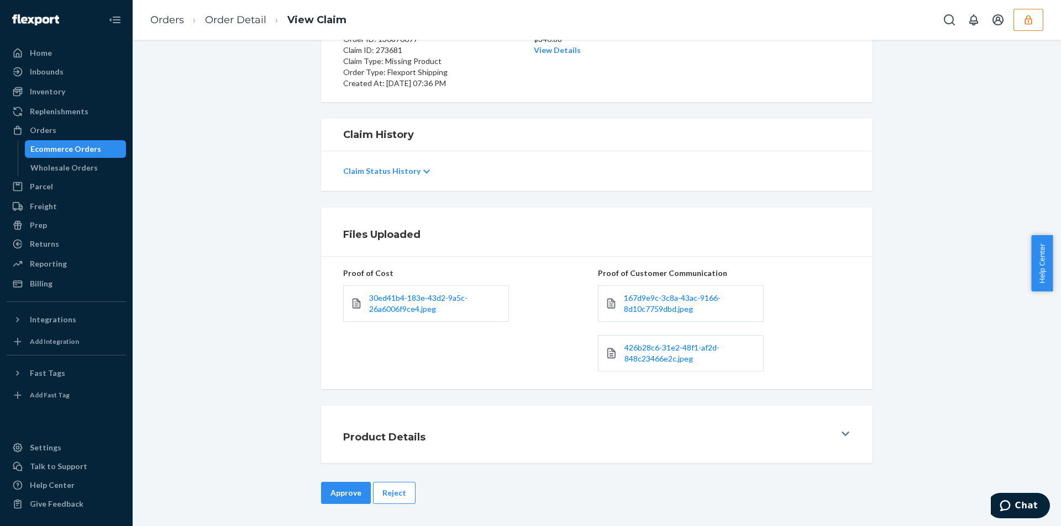
click at [651, 304] on link "167d9e9c-3c8a-43ac-9166-8d10c7759dbd.jpeg" at bounding box center [690, 304] width 133 height 22
click at [652, 354] on link "426b28c6-31e2-48f1-af2d-848c23466e2c.jpeg" at bounding box center [690, 354] width 132 height 22
click at [391, 495] on button "Reject" at bounding box center [394, 493] width 43 height 22
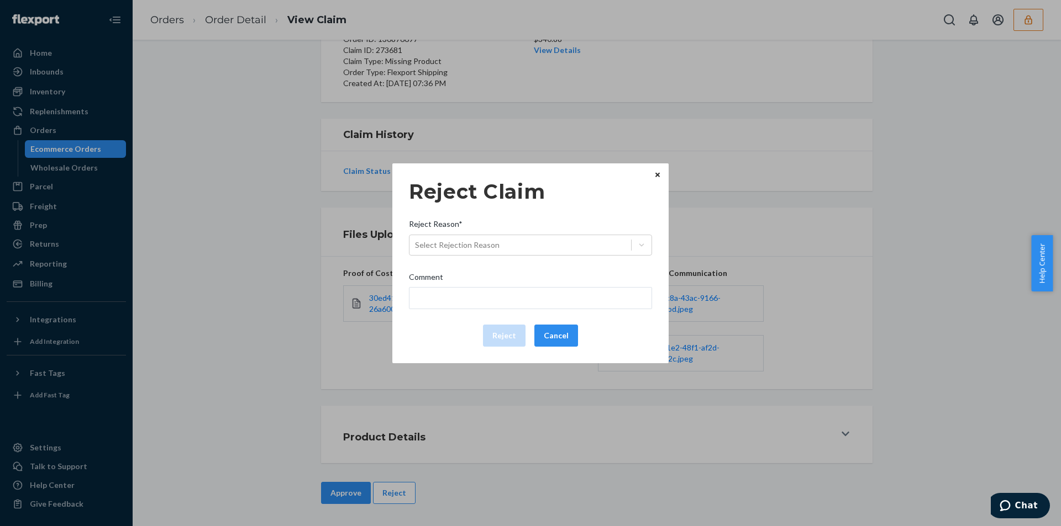
click at [466, 229] on div "Reject Reason*" at bounding box center [530, 226] width 243 height 15
click input "Reject Reason* Select Rejection Reason"
click div "Select Rejection Reason"
click input "Reject Reason* 0 results available. Select is focused ,type to refine list, pre…"
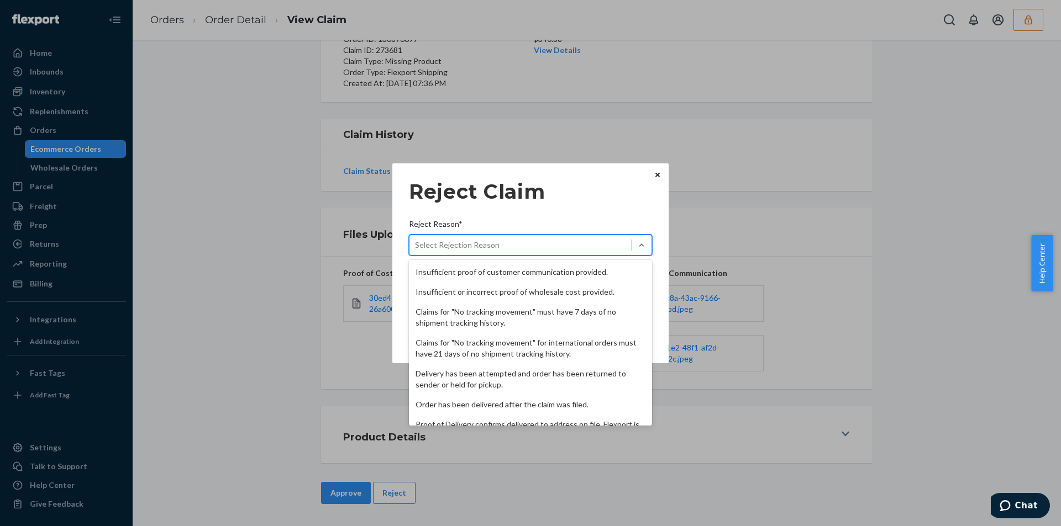
scroll to position [144, 0]
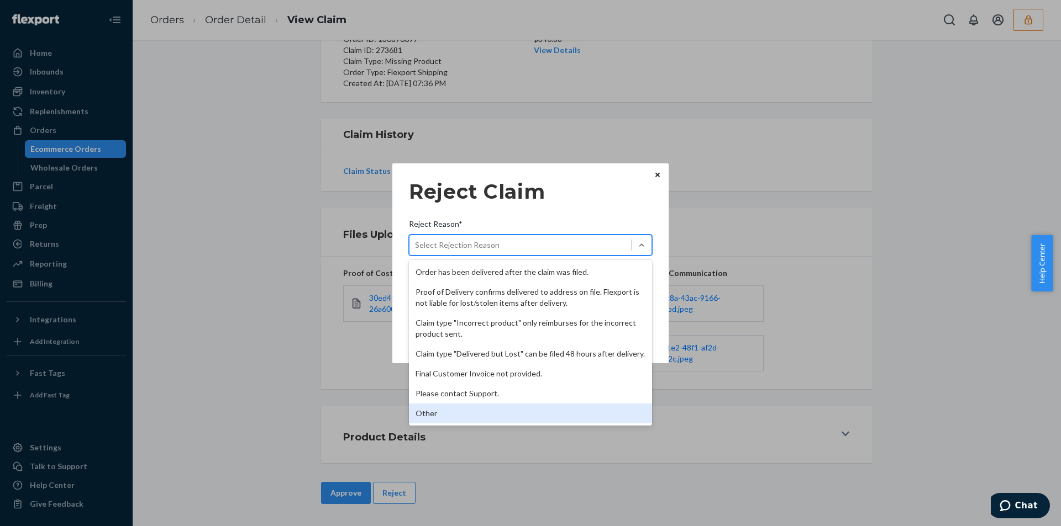
click div "Other"
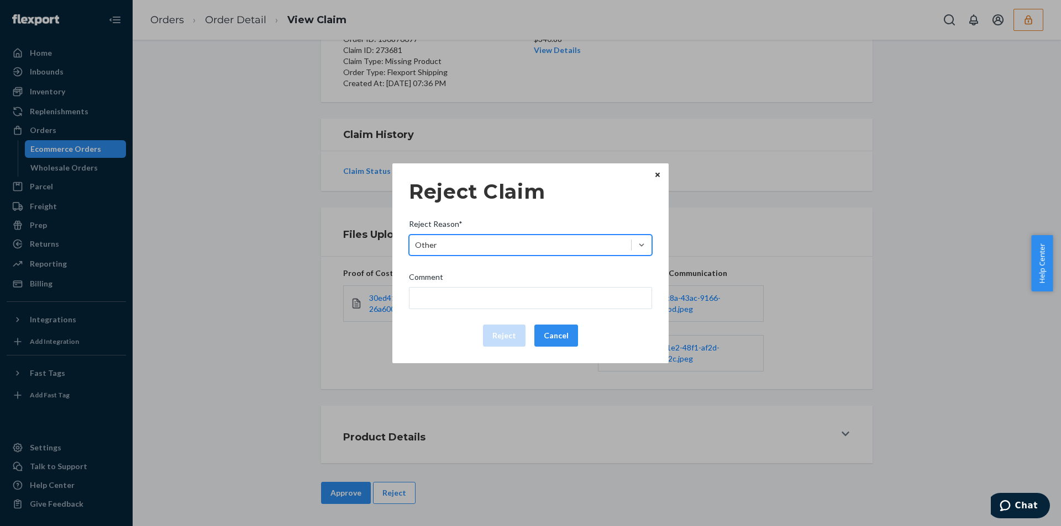
click div "Comment"
click input "Comment"
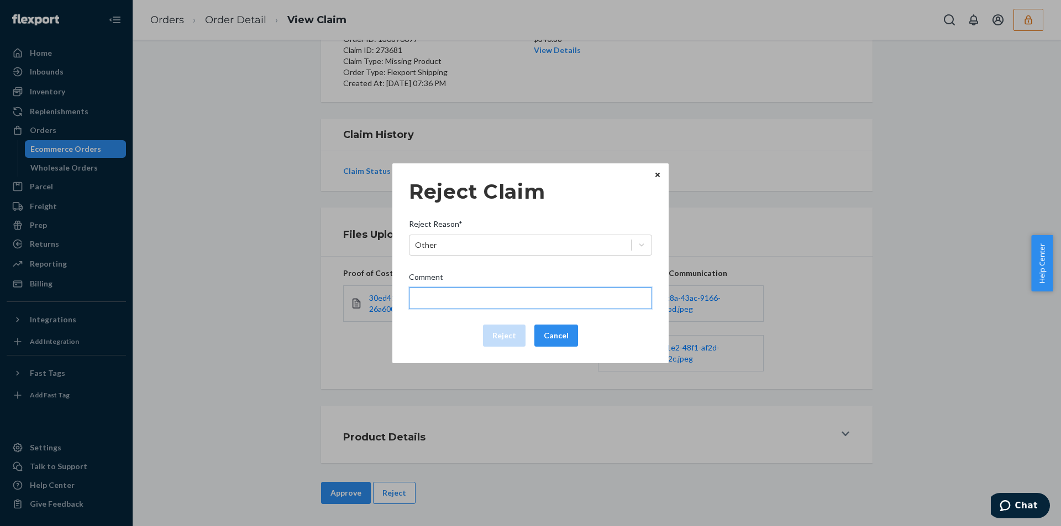
drag, startPoint x: 452, startPoint y: 290, endPoint x: 453, endPoint y: 303, distance: 12.7
click input "Comment"
type input "The package was confirmed to be delivered at the right location and flexport is…"
click button "Reject"
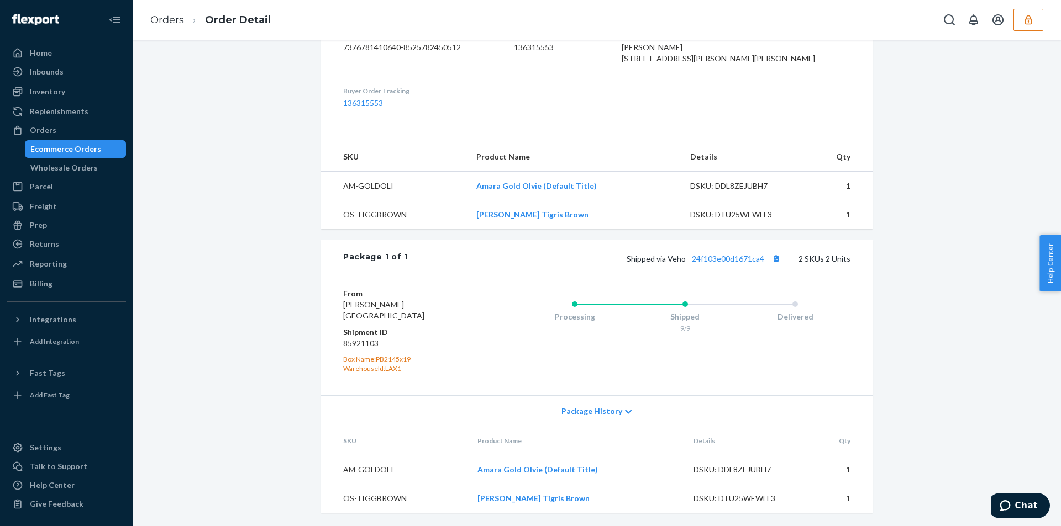
scroll to position [325, 0]
click at [730, 257] on link "24f103e00d1671ca4" at bounding box center [728, 258] width 72 height 9
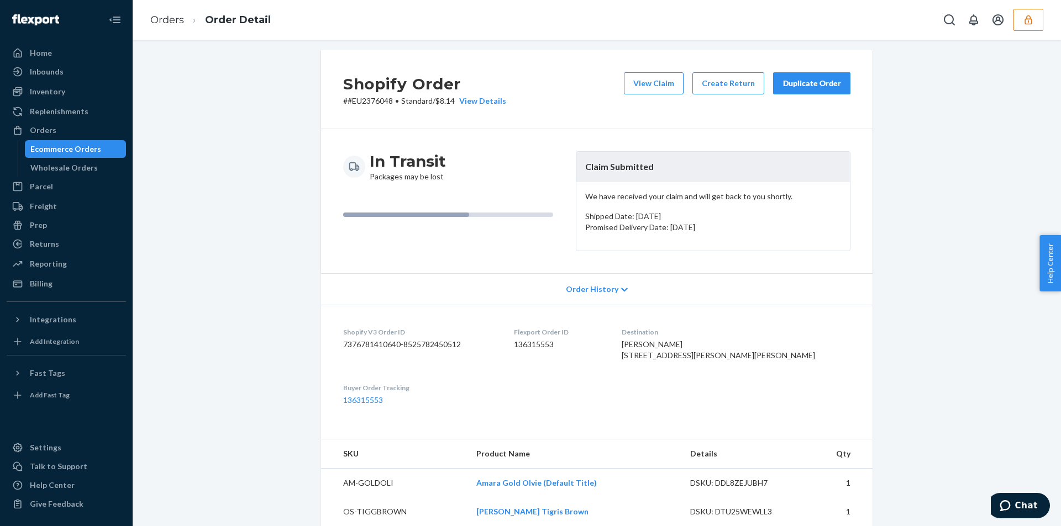
scroll to position [0, 0]
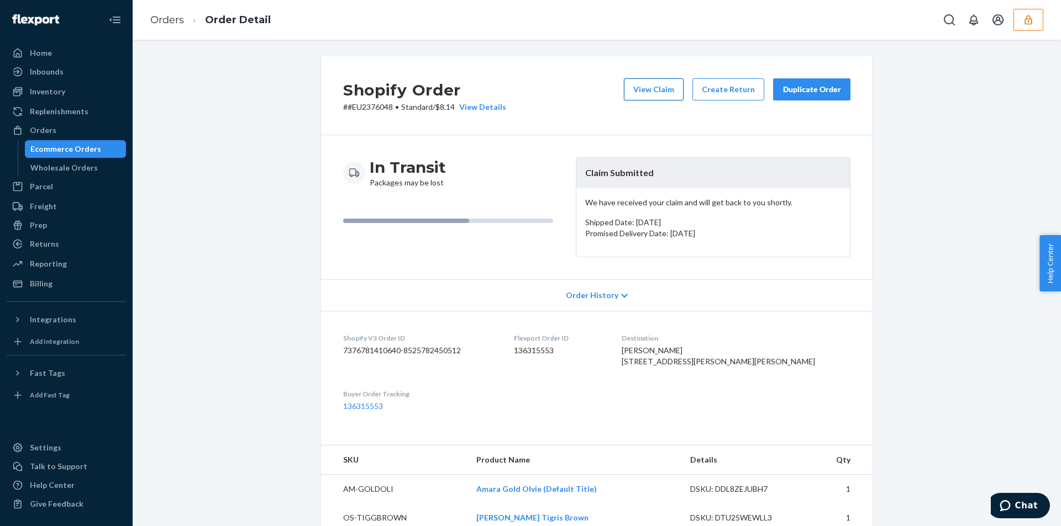
click at [640, 86] on button "View Claim" at bounding box center [654, 89] width 60 height 22
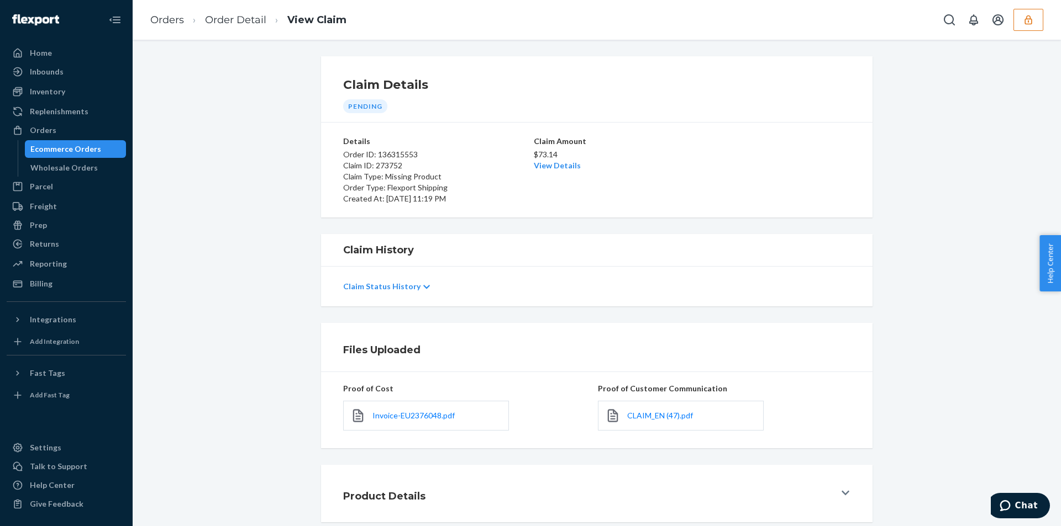
scroll to position [59, 0]
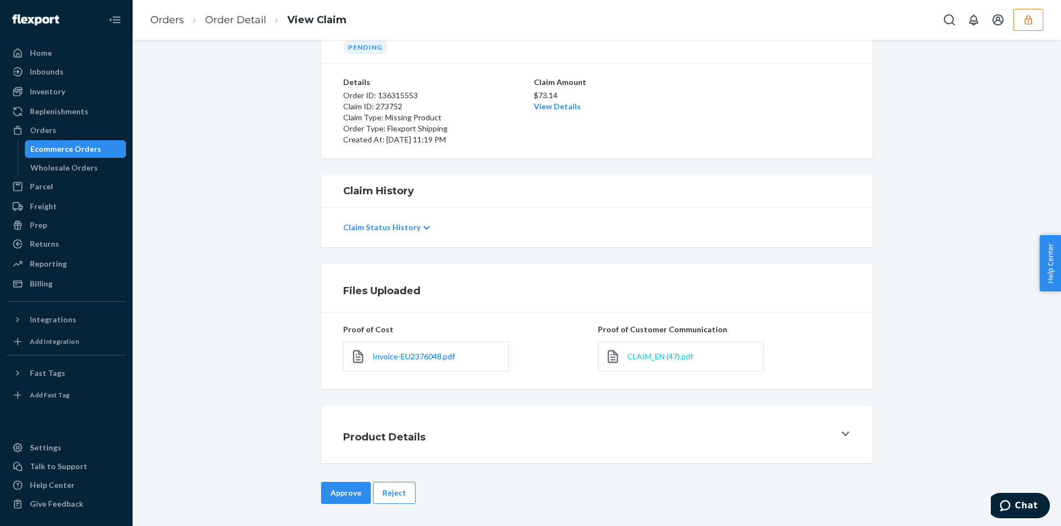
click at [643, 357] on span "CLAIM_EN (47).pdf" at bounding box center [660, 356] width 66 height 9
click at [642, 356] on span "CLAIM_EN (47).pdf" at bounding box center [660, 356] width 66 height 9
click at [416, 363] on div "Invoice-EU2376048.pdf" at bounding box center [426, 357] width 166 height 30
click at [404, 345] on div "Invoice-EU2376048.pdf" at bounding box center [426, 357] width 166 height 30
click at [401, 355] on span "Invoice-EU2376048.pdf" at bounding box center [413, 356] width 82 height 9
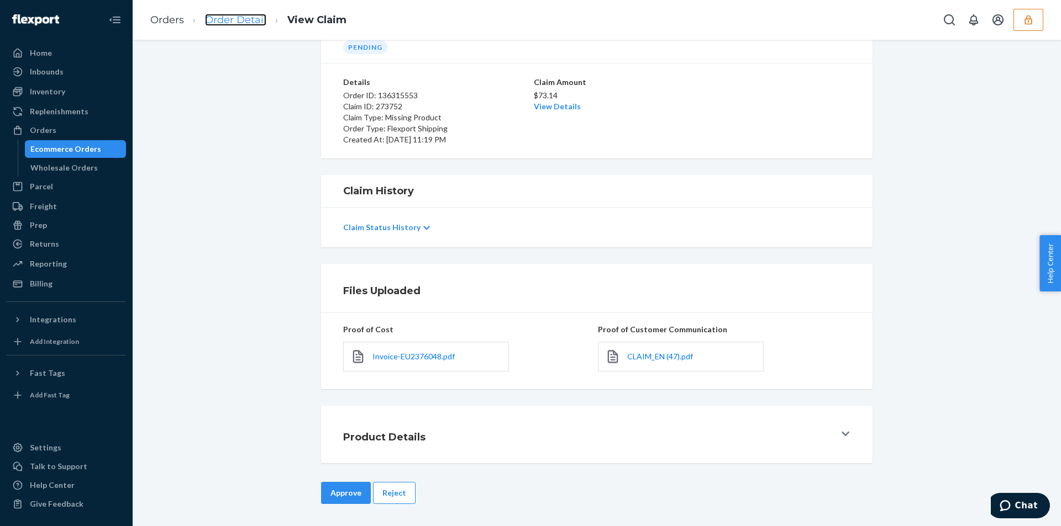
click at [244, 18] on link "Order Detail" at bounding box center [235, 20] width 61 height 12
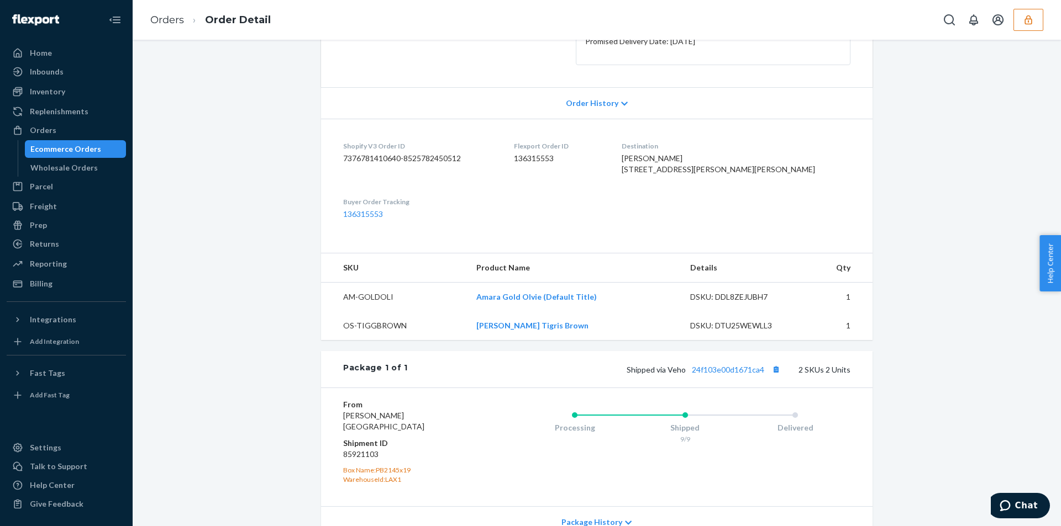
scroll to position [276, 0]
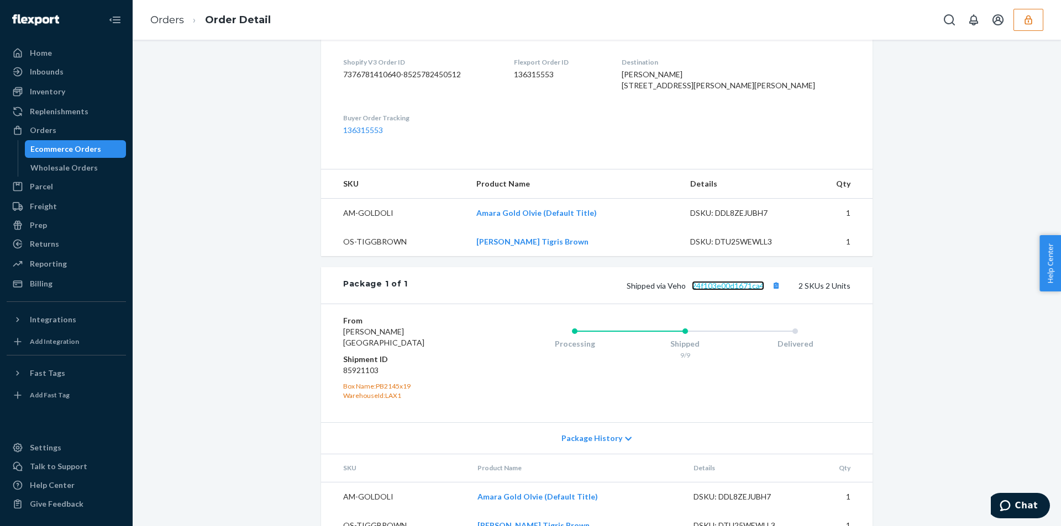
click at [731, 291] on link "24f103e00d1671ca4" at bounding box center [728, 285] width 72 height 9
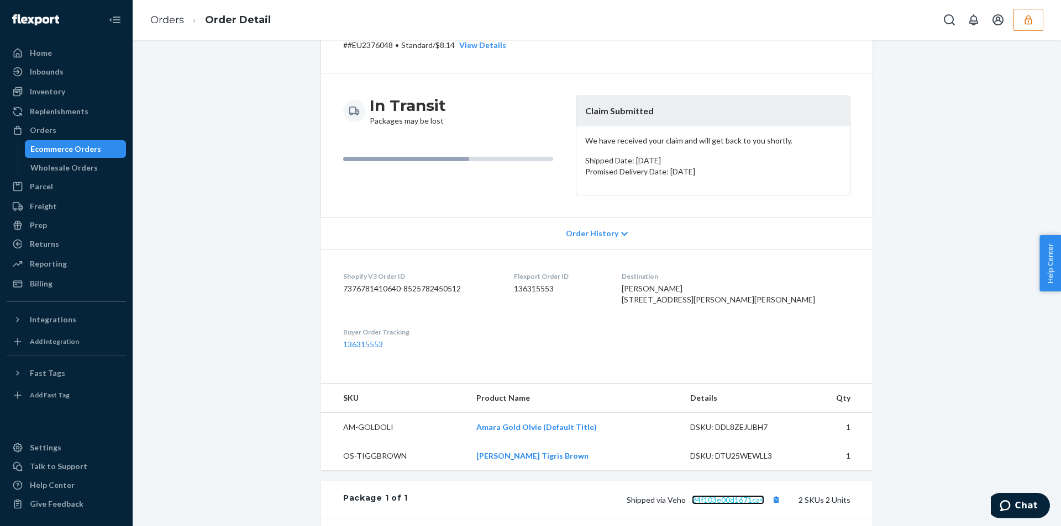
scroll to position [0, 0]
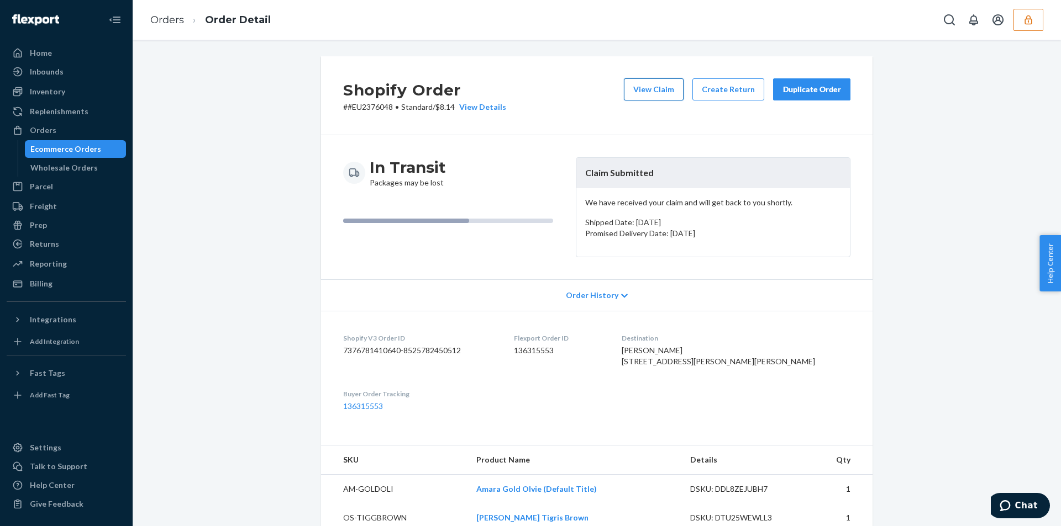
click at [663, 93] on button "View Claim" at bounding box center [654, 89] width 60 height 22
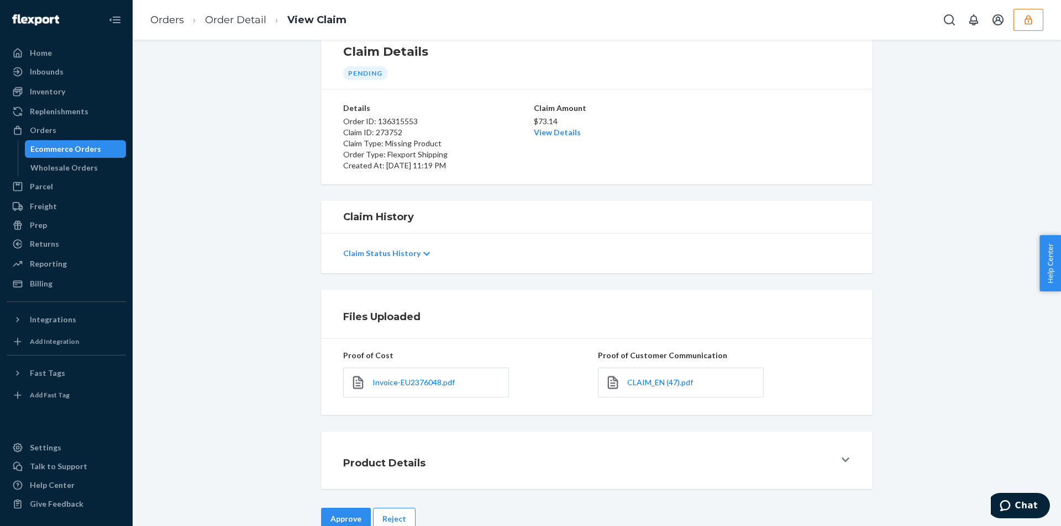
scroll to position [59, 0]
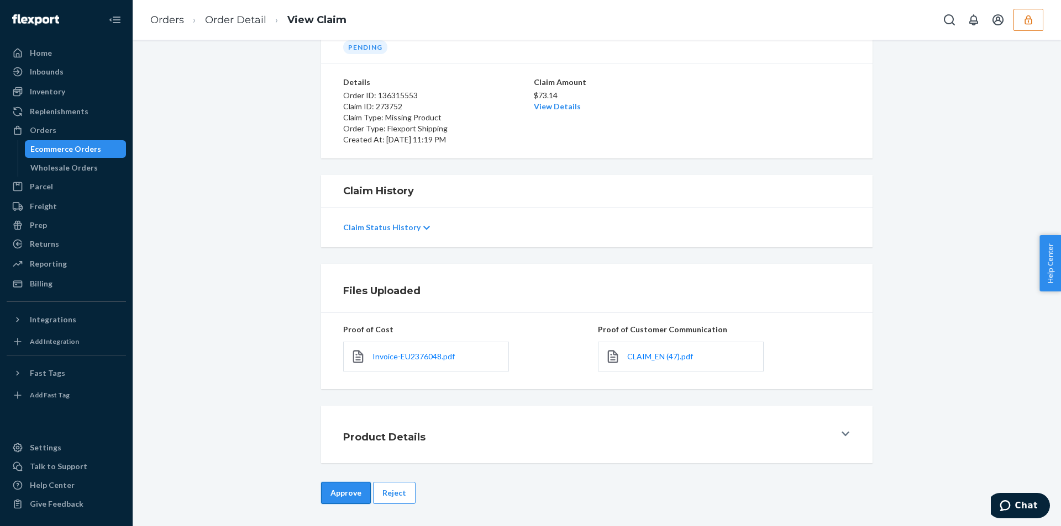
click at [344, 502] on button "Approve" at bounding box center [346, 493] width 50 height 22
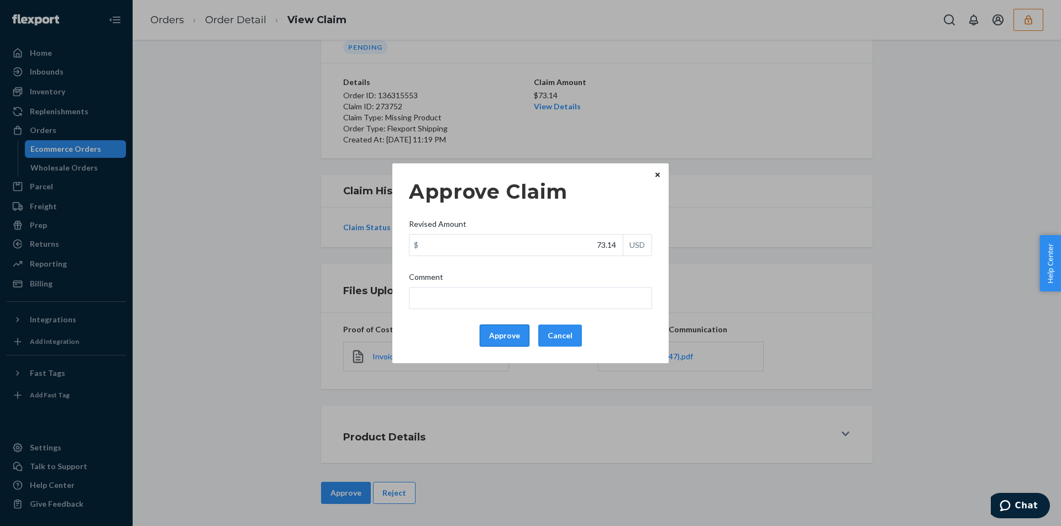
click at [506, 330] on button "Approve" at bounding box center [505, 336] width 50 height 22
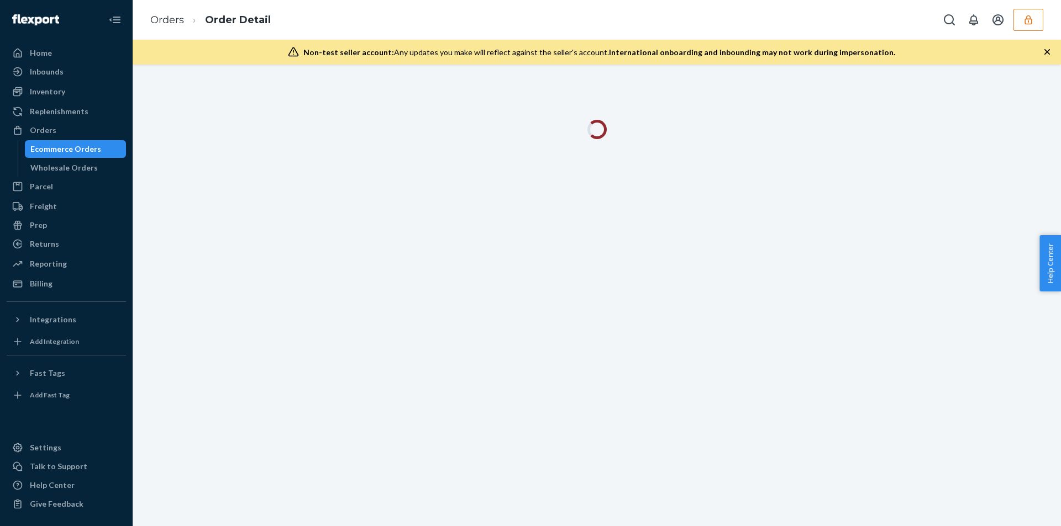
click at [1047, 58] on div "Non-test seller account: Any updates you make will reflect against the seller's…" at bounding box center [597, 52] width 928 height 25
click at [1048, 54] on icon "button" at bounding box center [1047, 52] width 6 height 6
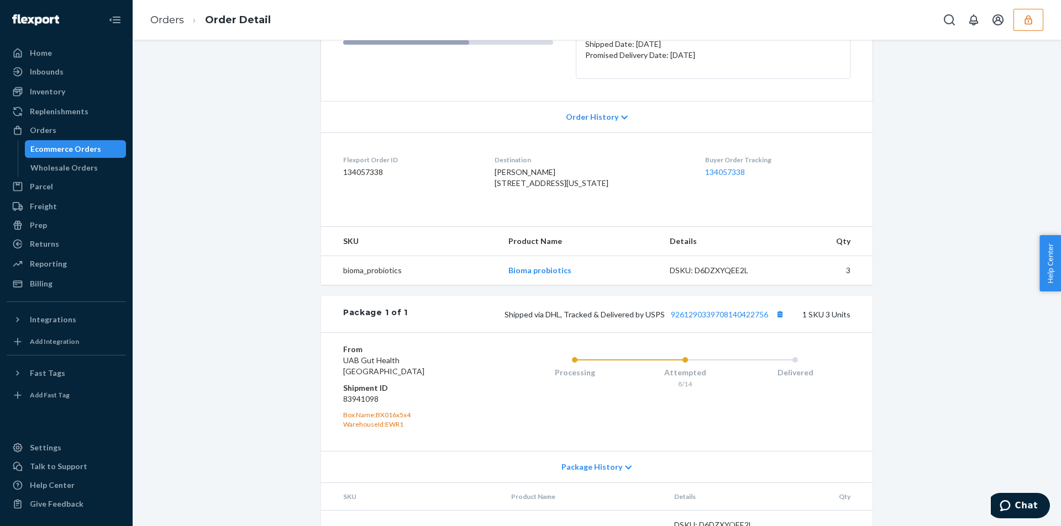
scroll to position [249, 0]
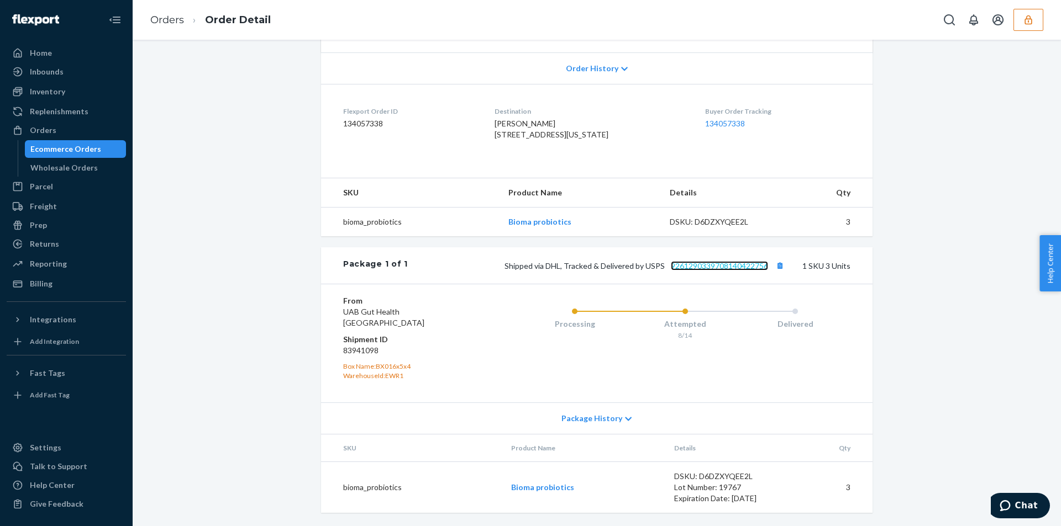
click at [702, 268] on link "9261290339708140422756" at bounding box center [719, 265] width 97 height 9
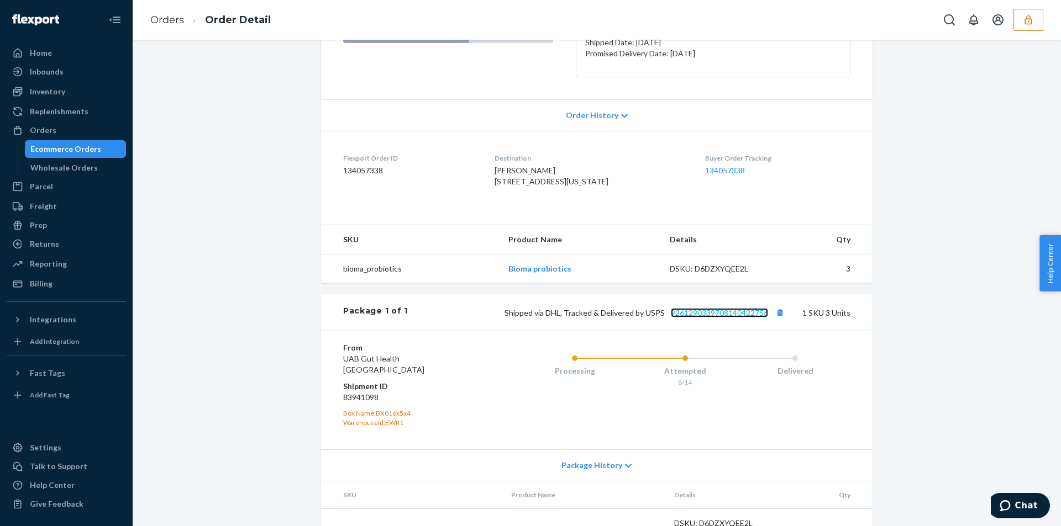
scroll to position [0, 0]
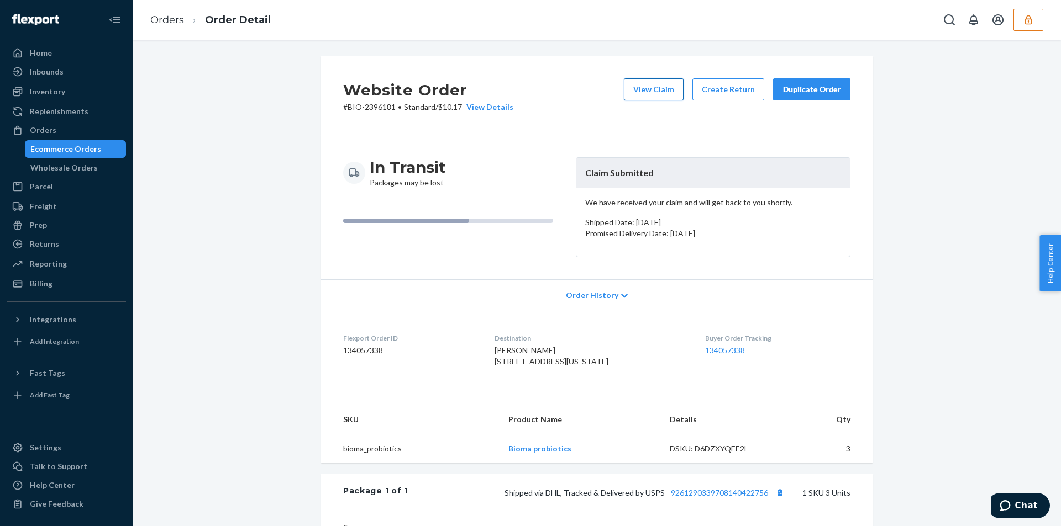
click at [646, 96] on button "View Claim" at bounding box center [654, 89] width 60 height 22
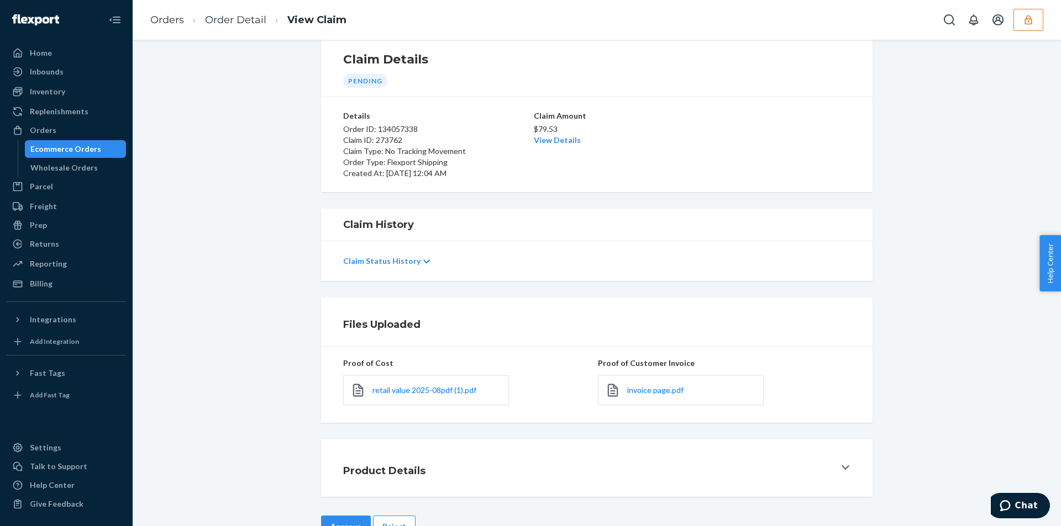
scroll to position [59, 0]
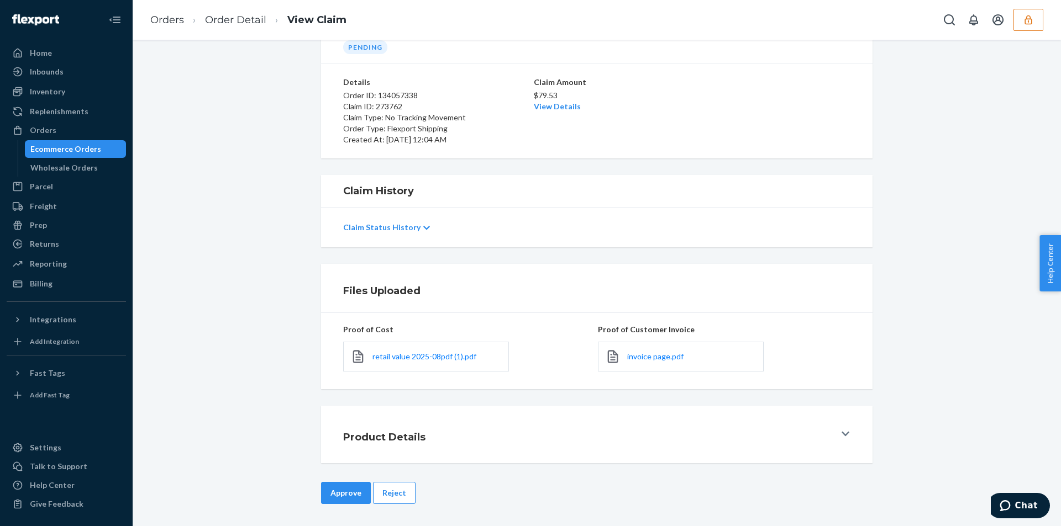
click at [396, 492] on button "Reject" at bounding box center [394, 493] width 43 height 22
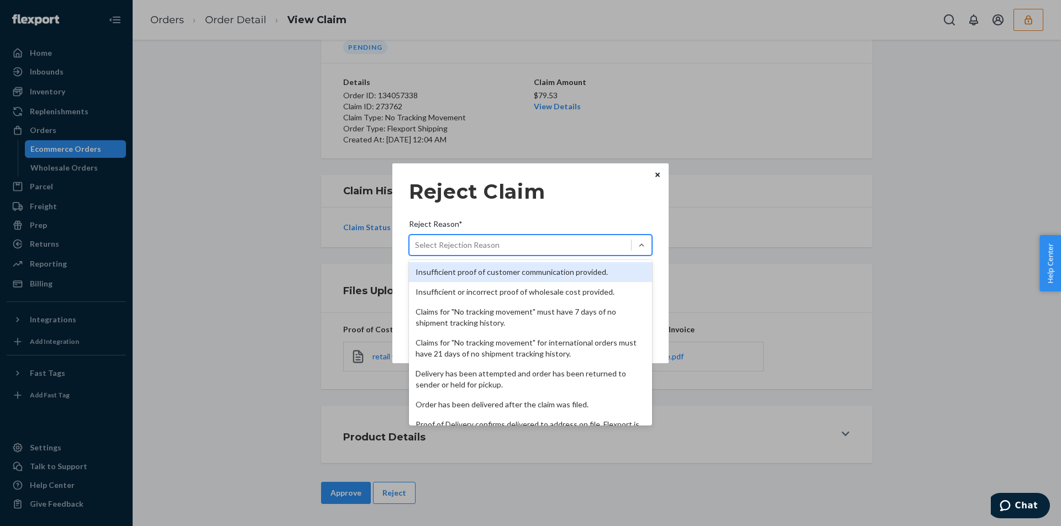
click at [495, 243] on div "Select Rejection Reason" at bounding box center [457, 245] width 85 height 11
click at [416, 243] on input "Reject Reason* option Insufficient proof of customer communication provided. fo…" at bounding box center [415, 245] width 1 height 11
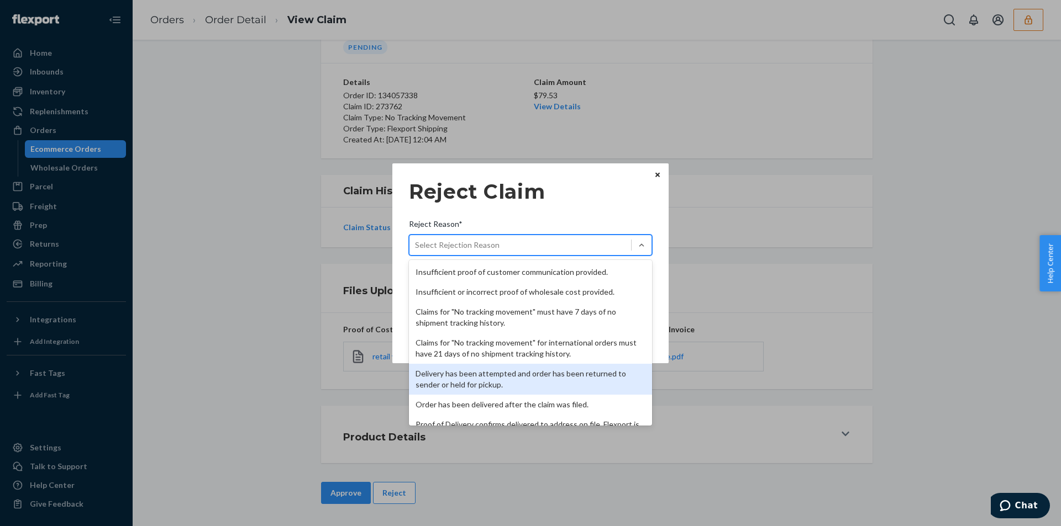
click at [456, 376] on div "Delivery has been attempted and order has been returned to sender or held for p…" at bounding box center [530, 379] width 243 height 31
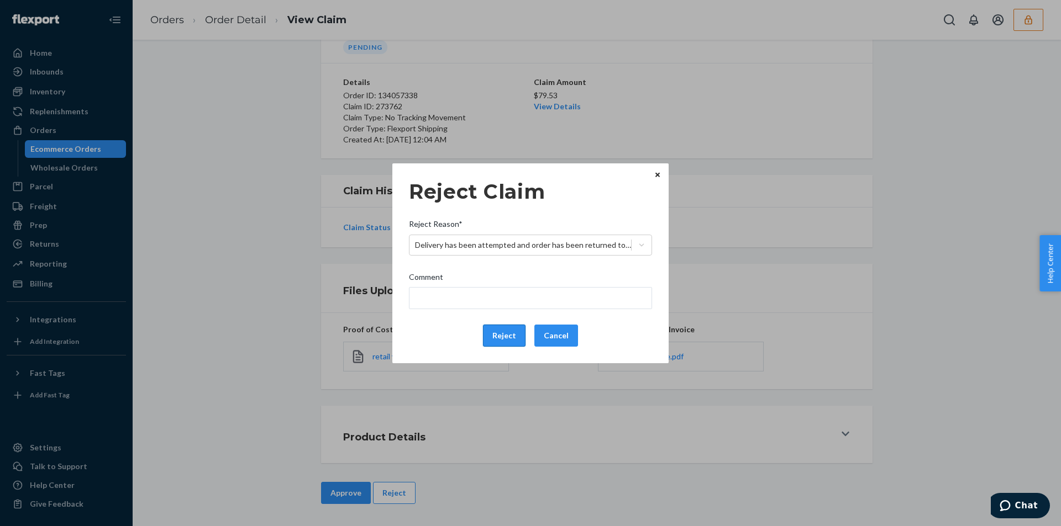
click at [493, 335] on button "Reject" at bounding box center [504, 336] width 43 height 22
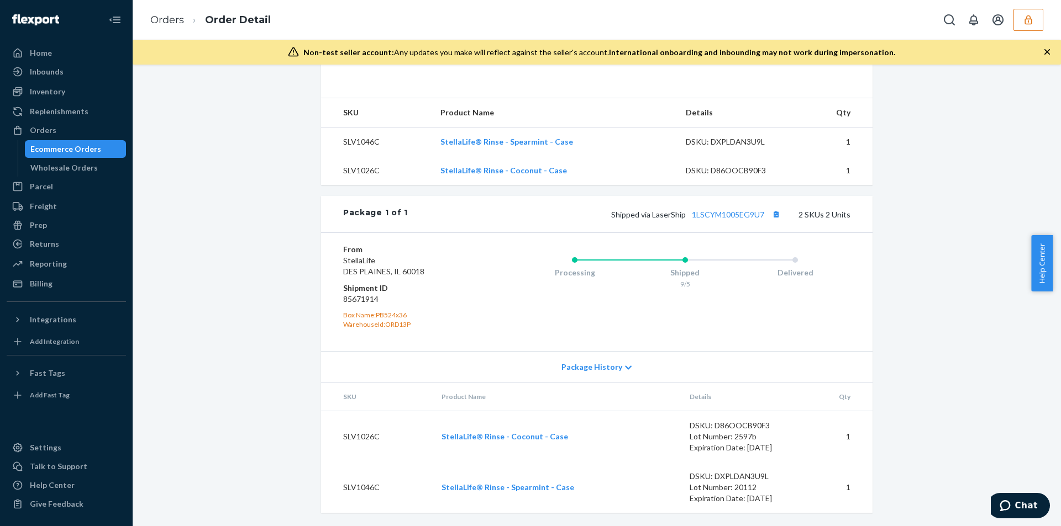
scroll to position [405, 0]
click at [725, 213] on link "1LSCYM1005EG9U7" at bounding box center [728, 214] width 72 height 9
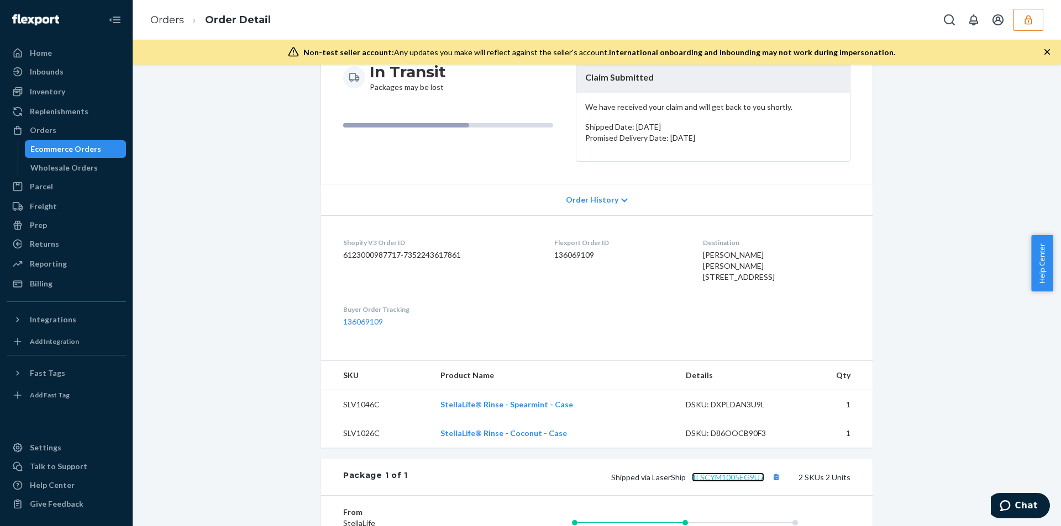
scroll to position [0, 0]
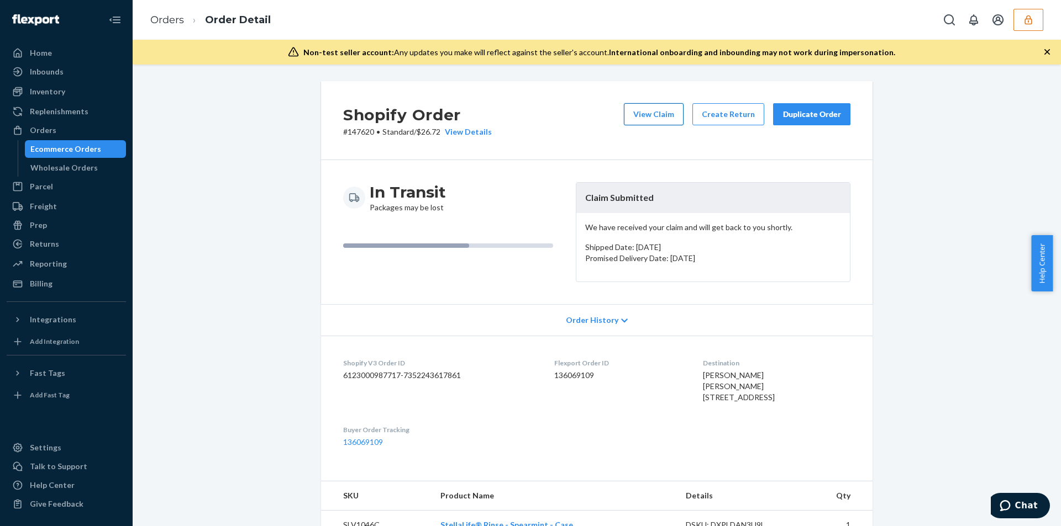
click at [640, 120] on button "View Claim" at bounding box center [654, 114] width 60 height 22
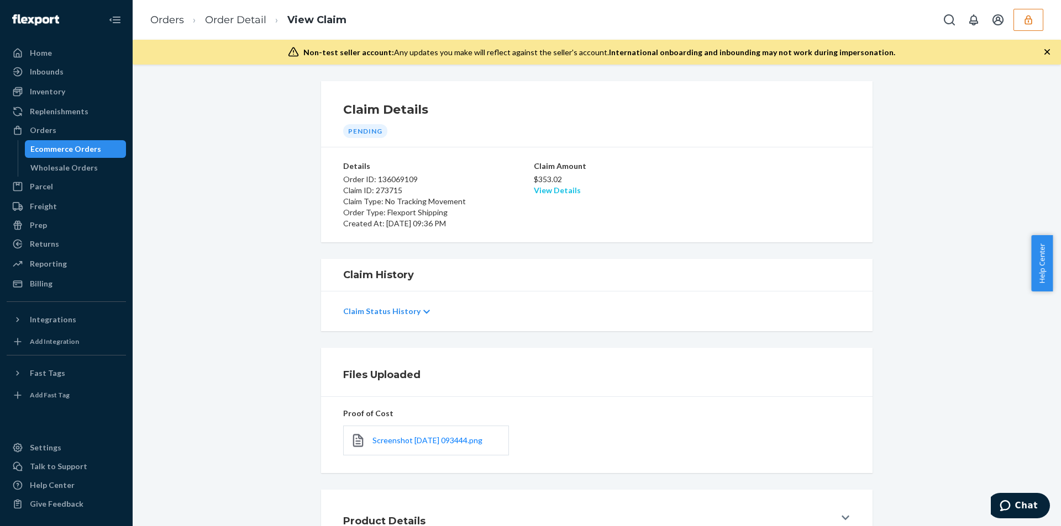
click at [546, 188] on link "View Details" at bounding box center [557, 190] width 47 height 9
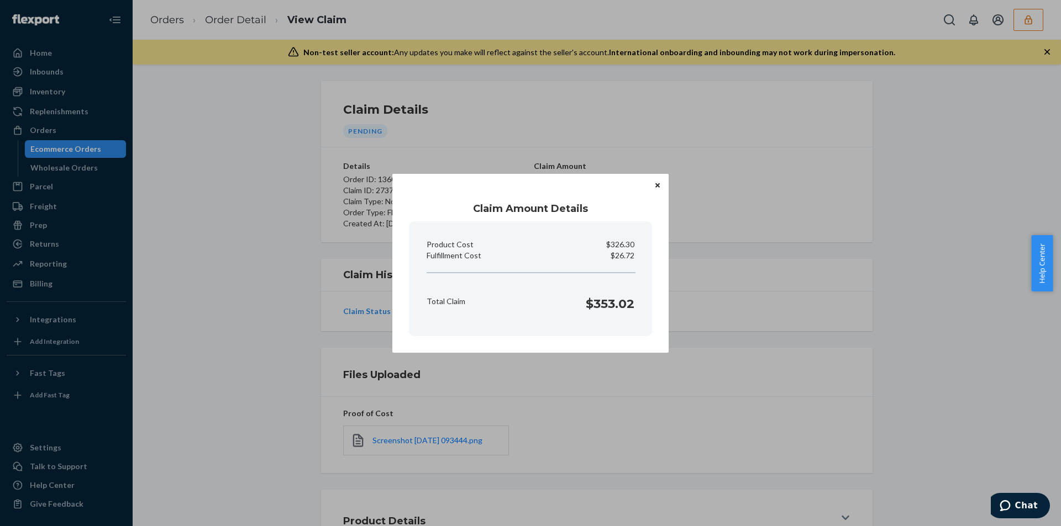
click at [248, 340] on div "Claim Amount Details Product Cost $326.30 Fulfillment Cost $26.72 Total Claim $…" at bounding box center [530, 263] width 1061 height 526
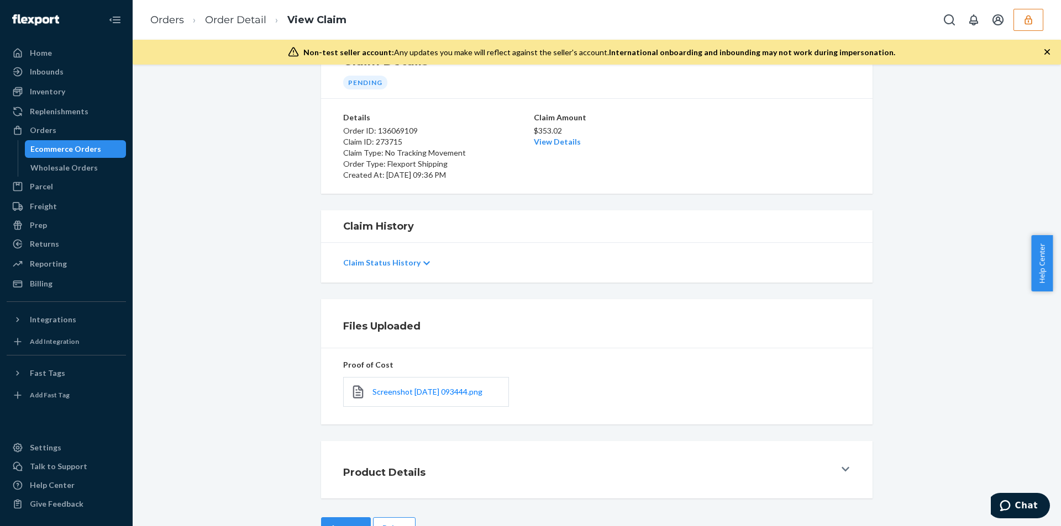
scroll to position [84, 0]
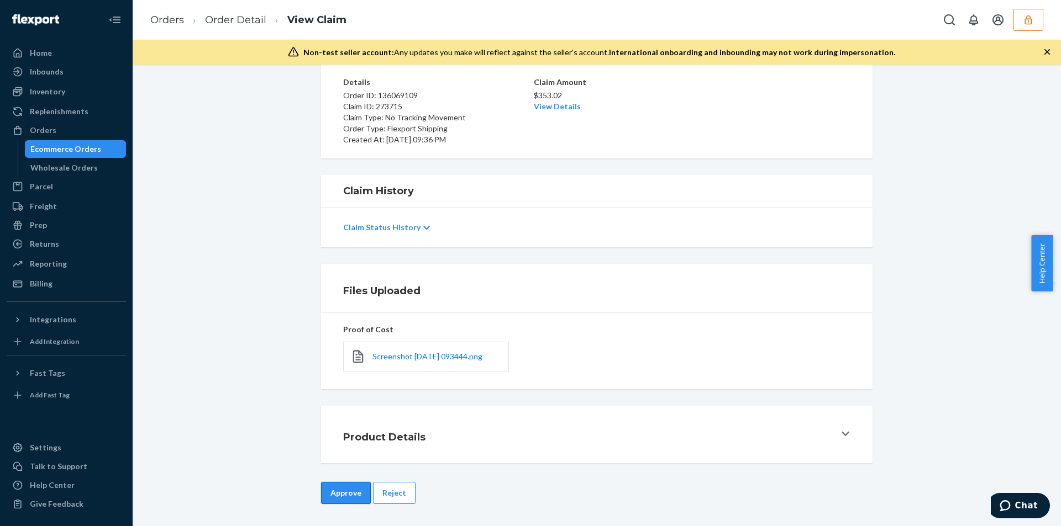
click at [337, 491] on button "Approve" at bounding box center [346, 493] width 50 height 22
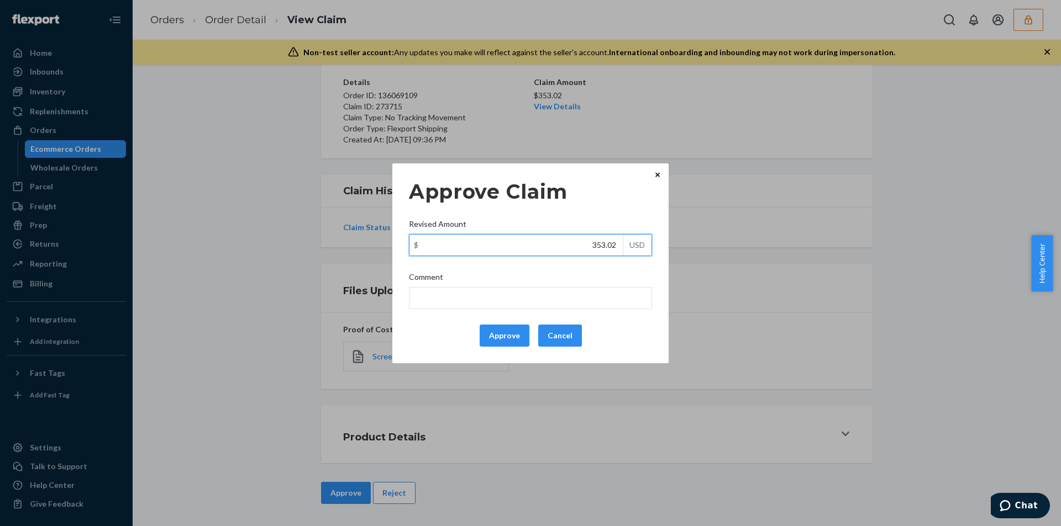
click at [589, 236] on input "353.02" at bounding box center [515, 245] width 213 height 21
paste input "126.7"
type input "126.72"
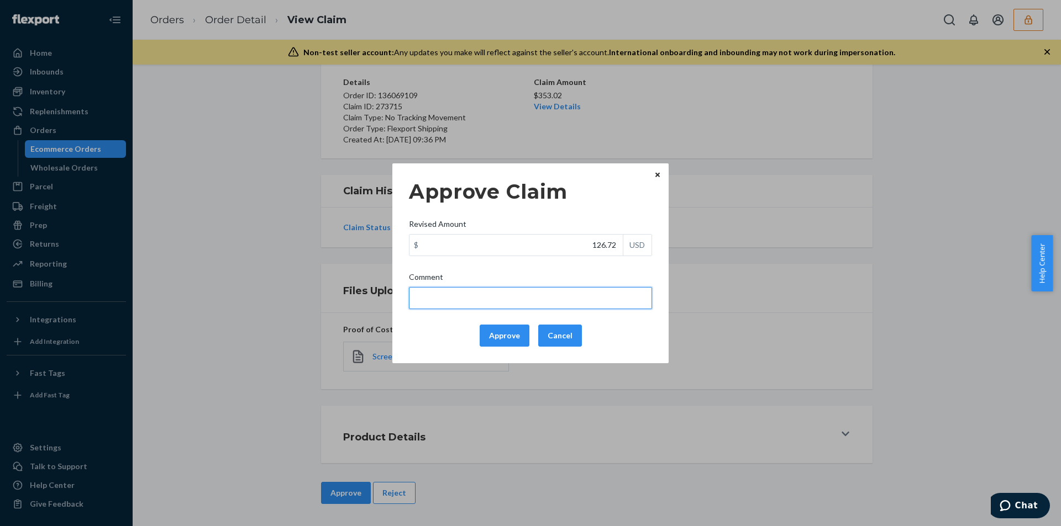
click at [499, 289] on input "Comment" at bounding box center [530, 298] width 243 height 22
type input "According to the terms & conditions updated on [DATE], no tracking movement cla…"
click at [496, 332] on button "Approve" at bounding box center [505, 336] width 50 height 22
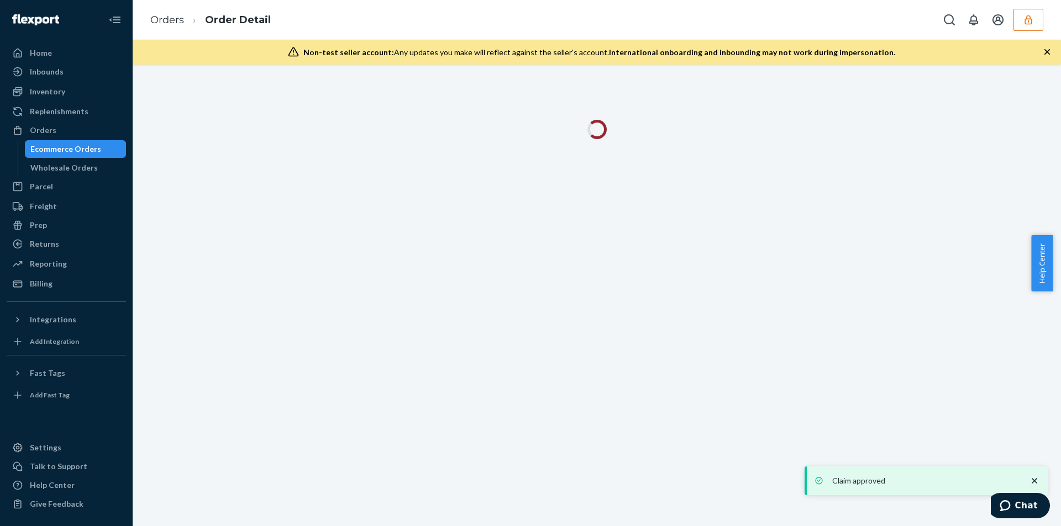
click at [1047, 48] on icon "button" at bounding box center [1046, 51] width 11 height 11
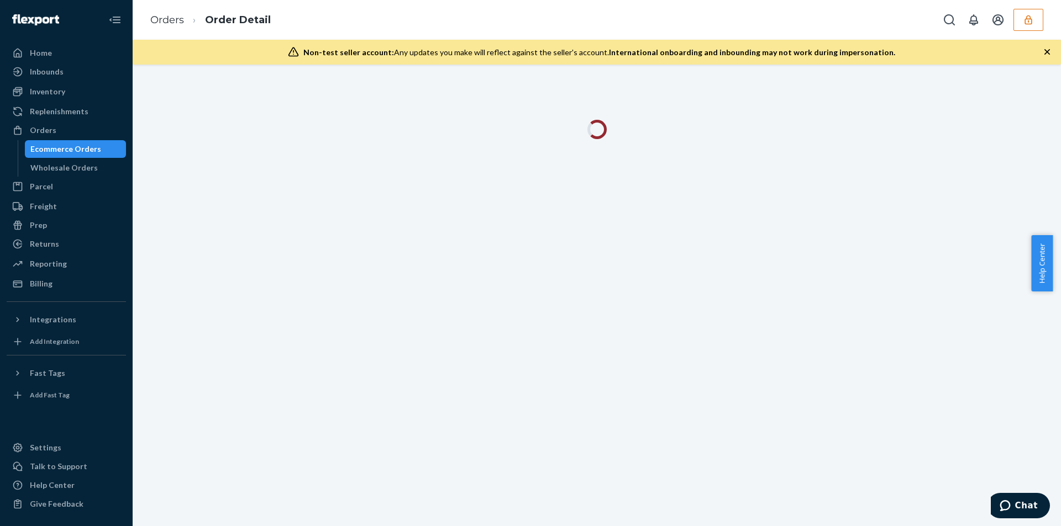
click at [1046, 50] on icon "button" at bounding box center [1047, 52] width 6 height 6
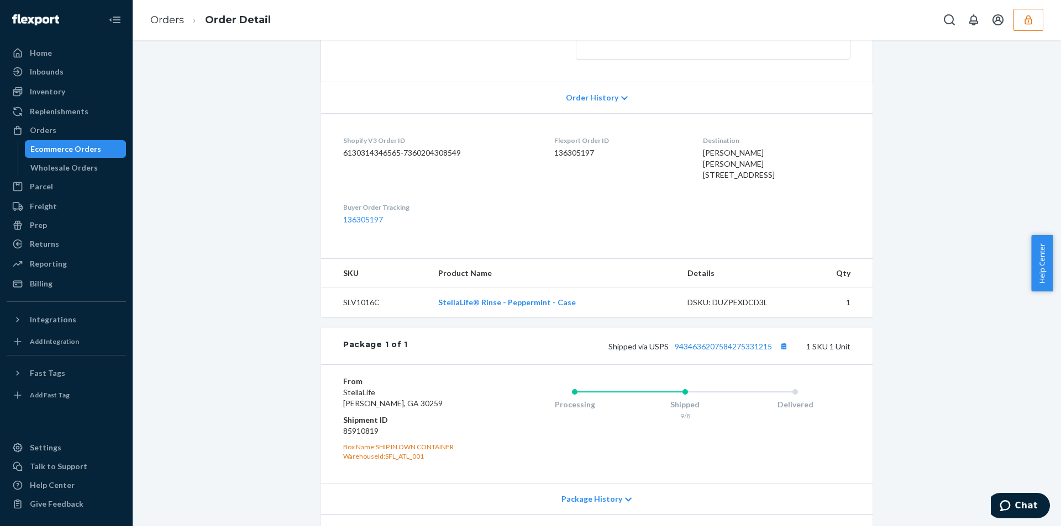
scroll to position [301, 0]
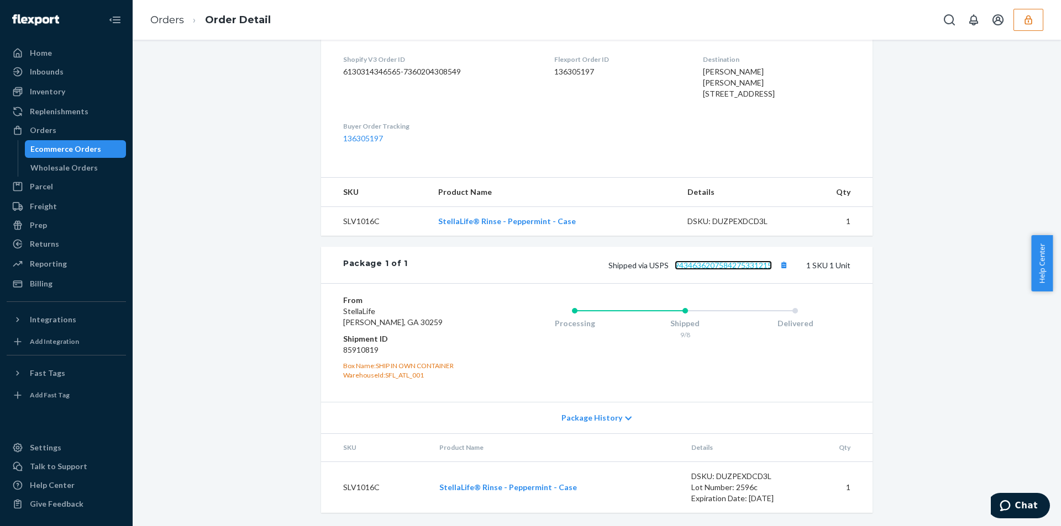
click at [750, 267] on link "9434636207584275331215" at bounding box center [723, 265] width 97 height 9
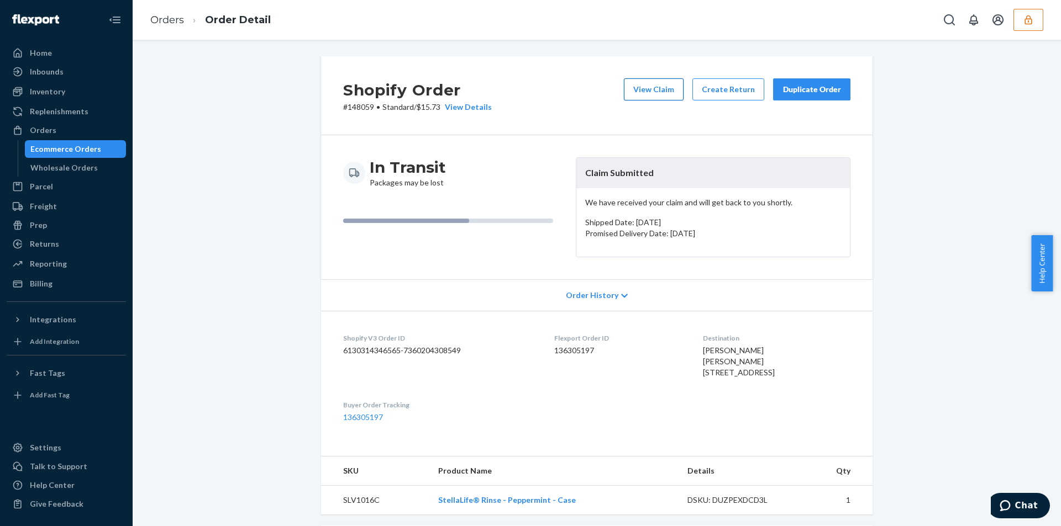
click at [646, 84] on button "View Claim" at bounding box center [654, 89] width 60 height 22
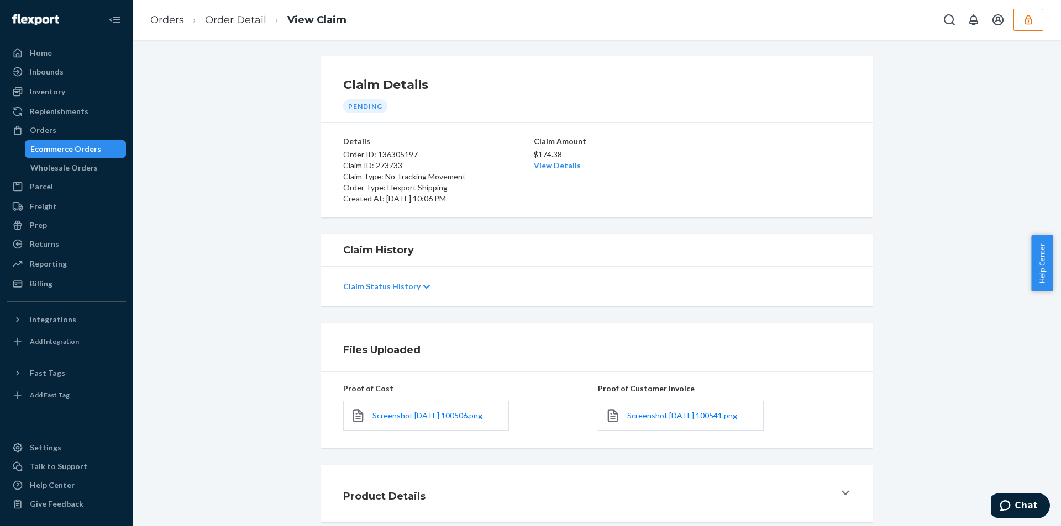
scroll to position [59, 0]
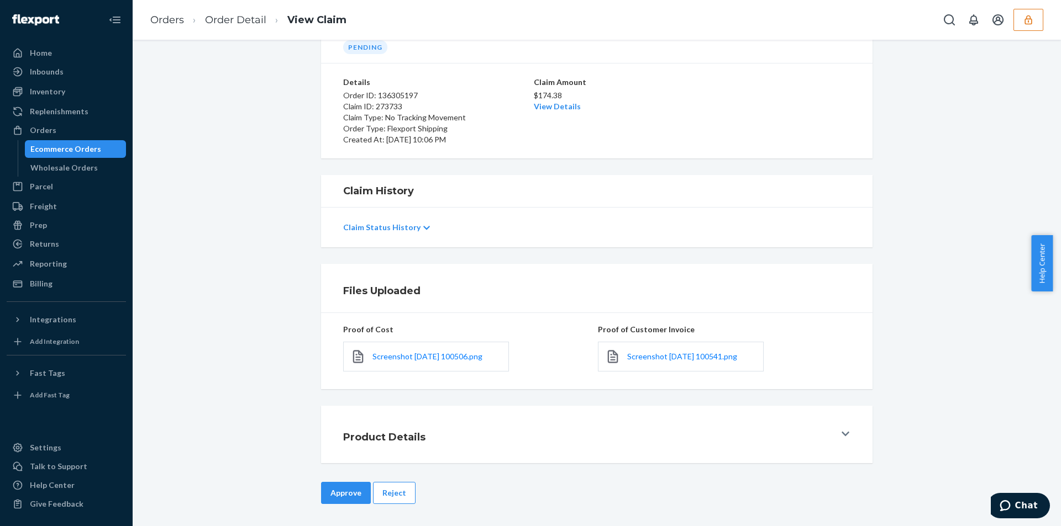
drag, startPoint x: 399, startPoint y: 499, endPoint x: 441, endPoint y: 364, distance: 141.5
click at [399, 497] on button "Reject" at bounding box center [394, 493] width 43 height 22
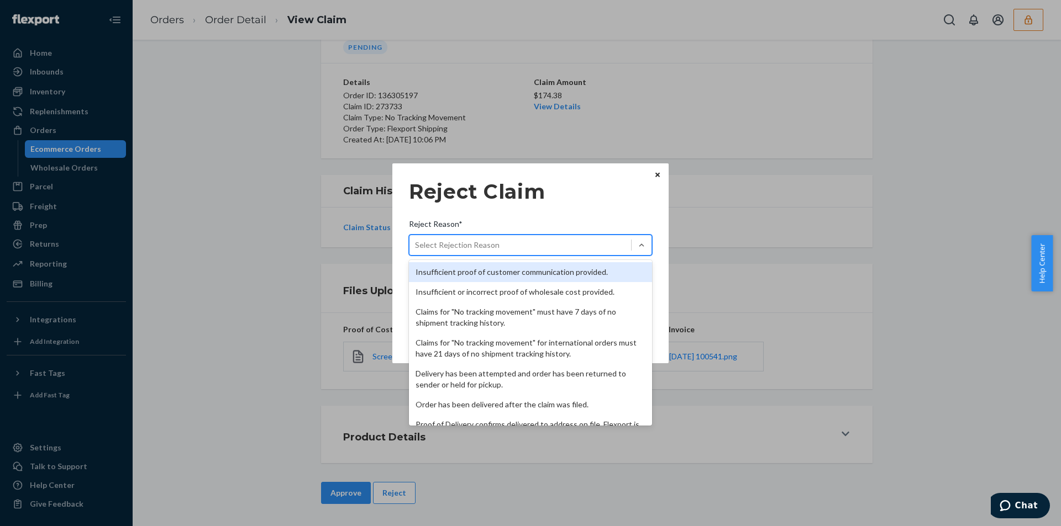
click at [478, 236] on div "Select Rejection Reason" at bounding box center [520, 245] width 222 height 18
click at [416, 240] on input "Reject Reason* option Insufficient proof of customer communication provided. fo…" at bounding box center [415, 245] width 1 height 11
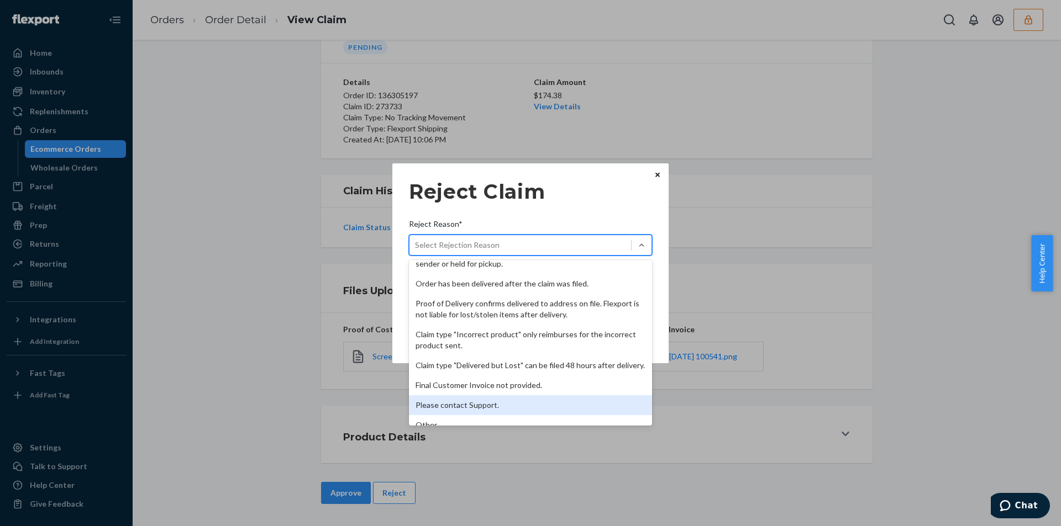
scroll to position [144, 0]
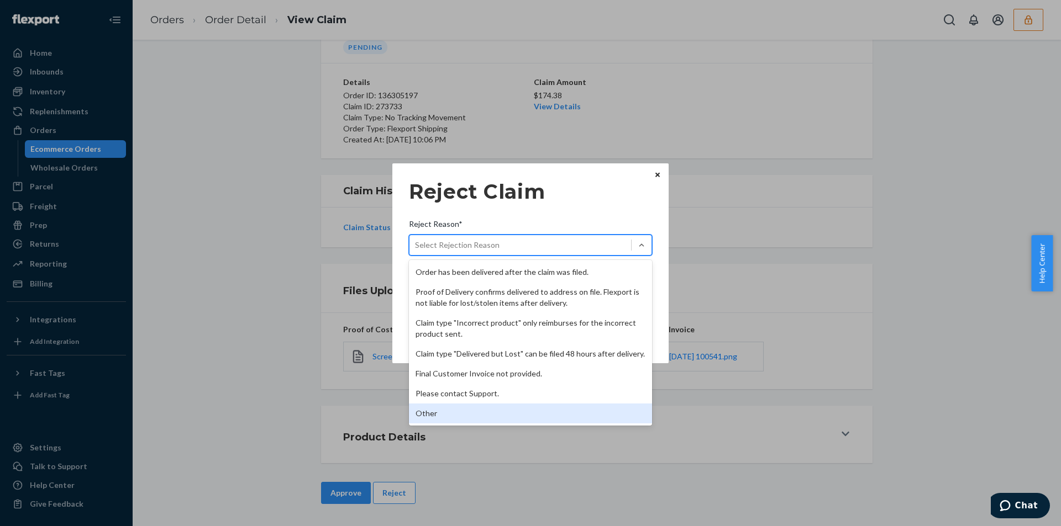
drag, startPoint x: 442, startPoint y: 415, endPoint x: 452, endPoint y: 322, distance: 93.4
click at [442, 414] on div "Other" at bounding box center [530, 414] width 243 height 20
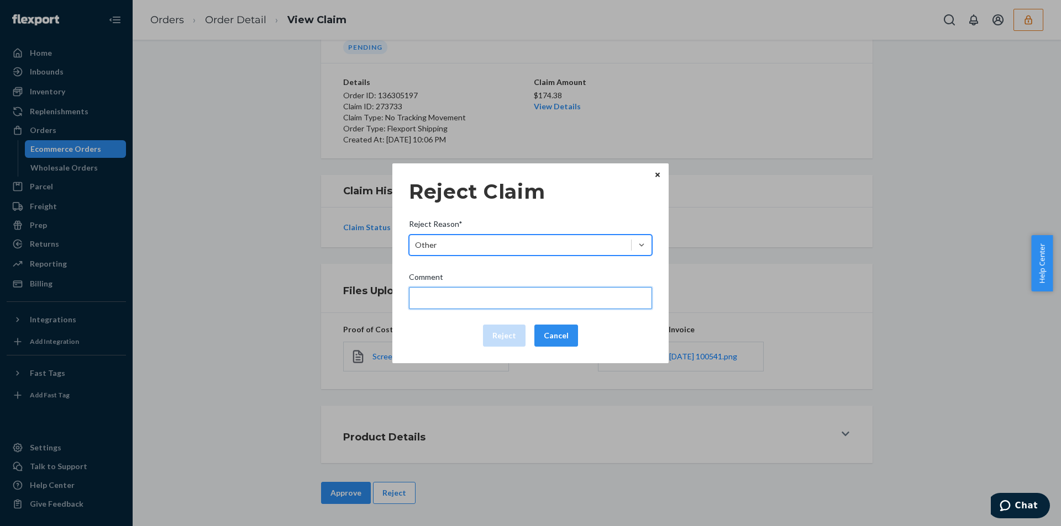
click at [455, 305] on input "Comment" at bounding box center [530, 298] width 243 height 22
type input "Order was forwarded to proper address."
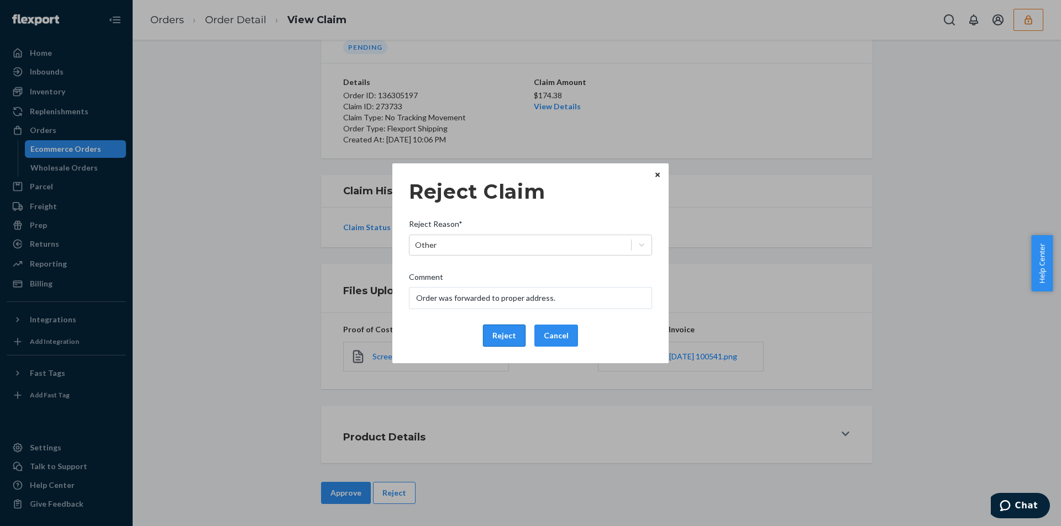
click at [496, 333] on button "Reject" at bounding box center [504, 336] width 43 height 22
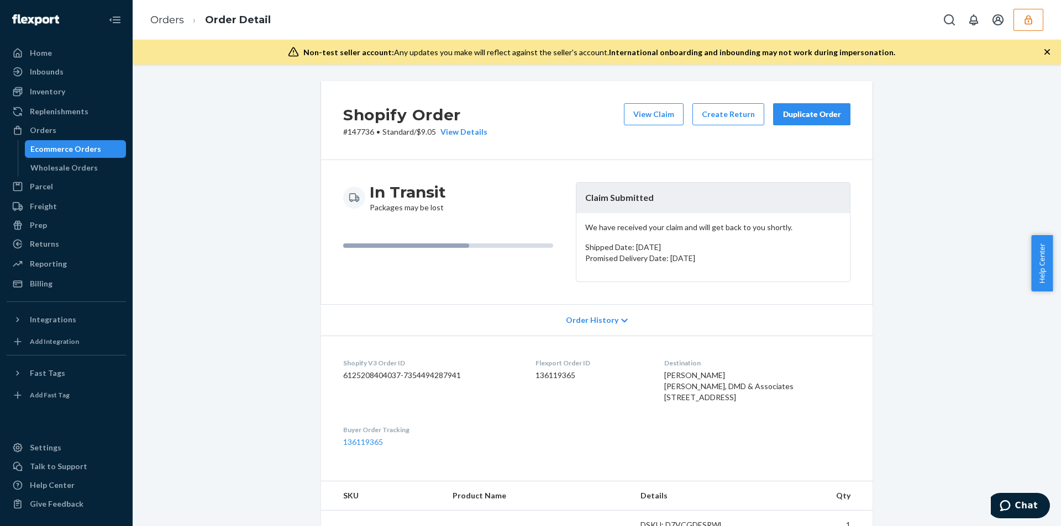
click at [1045, 51] on icon "button" at bounding box center [1046, 51] width 11 height 11
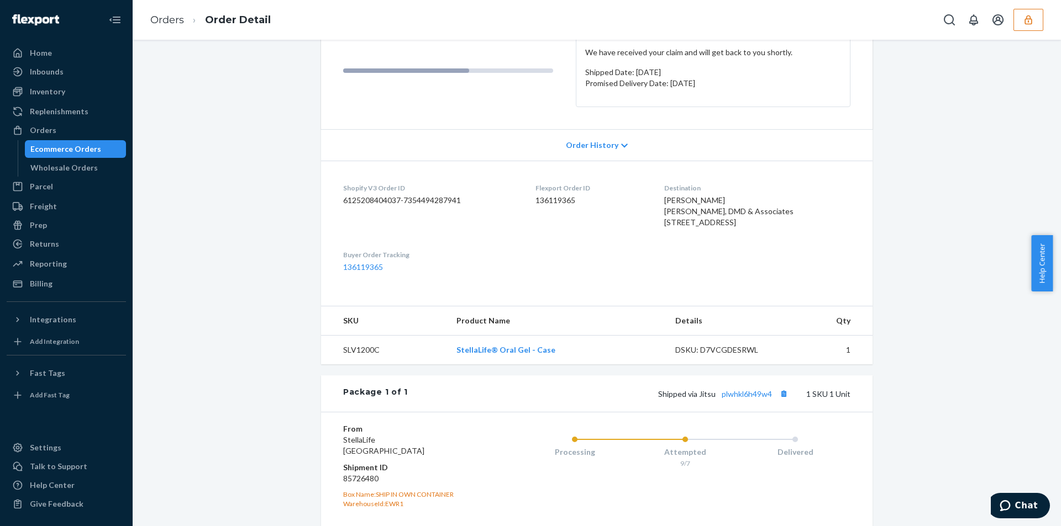
scroll to position [312, 0]
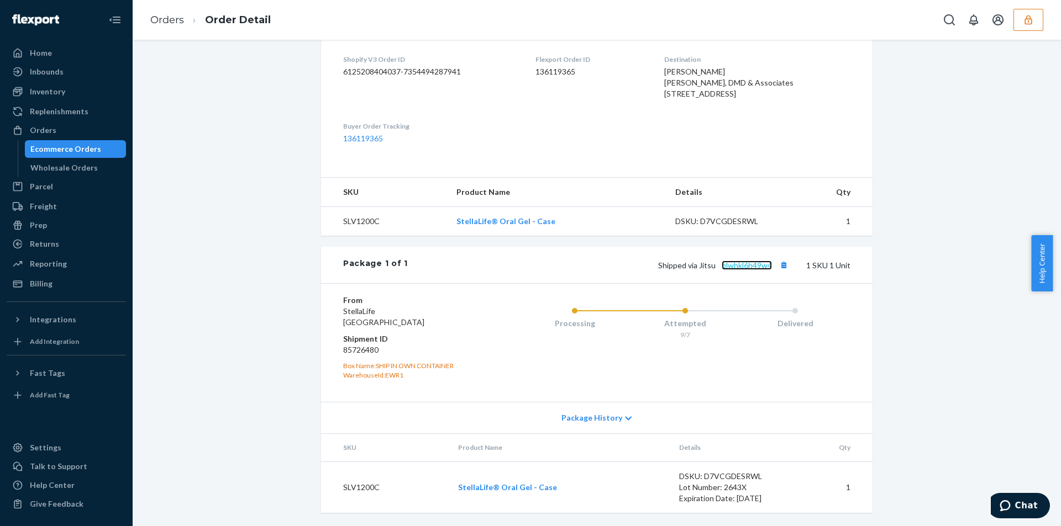
click at [742, 264] on link "plwhkl6h49w4" at bounding box center [746, 265] width 50 height 9
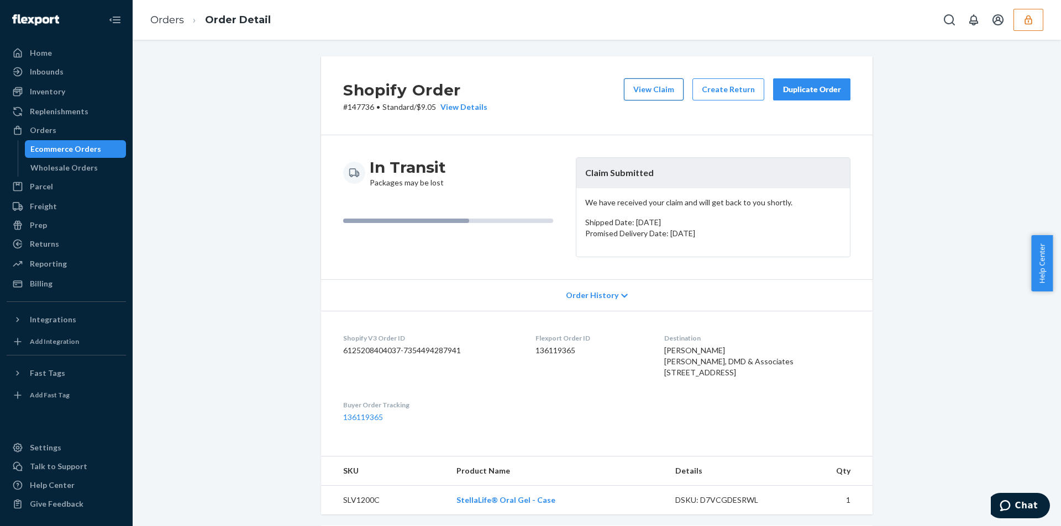
click at [666, 90] on button "View Claim" at bounding box center [654, 89] width 60 height 22
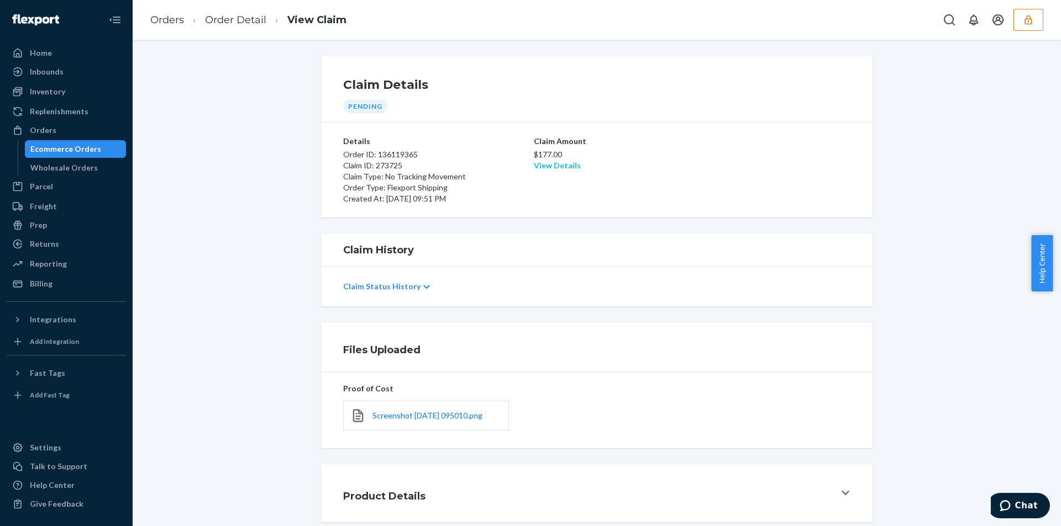
click at [556, 164] on link "View Details" at bounding box center [557, 165] width 47 height 9
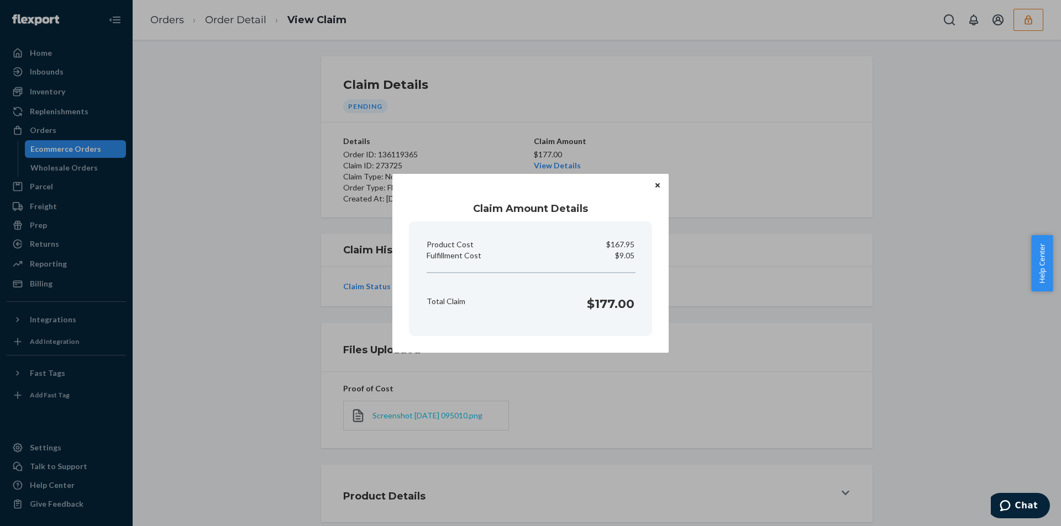
drag, startPoint x: 349, startPoint y: 293, endPoint x: 394, endPoint y: 419, distance: 133.1
click at [349, 294] on div "Claim Amount Details Product Cost $167.95 Fulfillment Cost $9.05 Total Claim $1…" at bounding box center [530, 263] width 1061 height 526
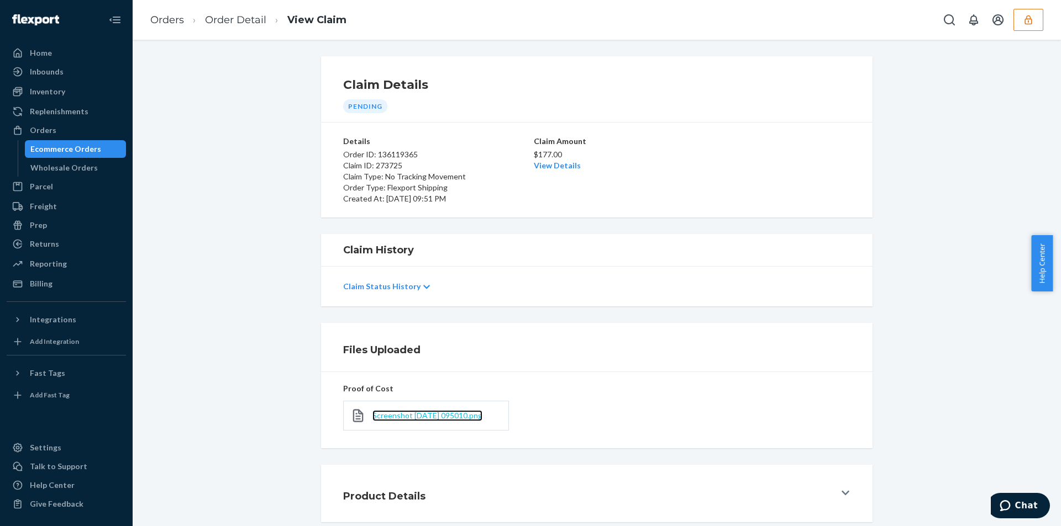
click at [399, 414] on span "Screenshot [DATE] 095010.png" at bounding box center [427, 415] width 110 height 9
click at [535, 161] on link "View Details" at bounding box center [557, 165] width 47 height 9
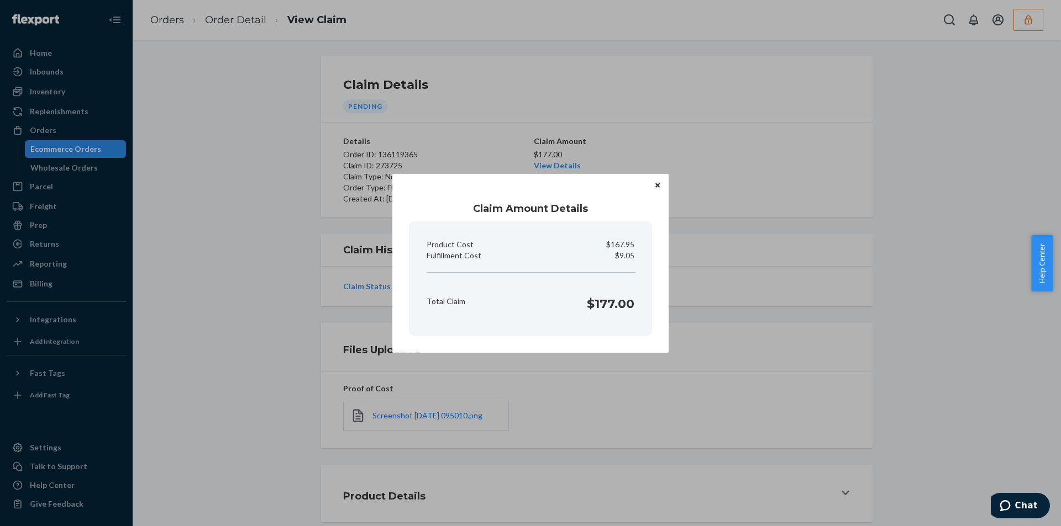
click at [367, 317] on div "Claim Amount Details Product Cost $167.95 Fulfillment Cost $9.05 Total Claim $1…" at bounding box center [530, 263] width 1061 height 526
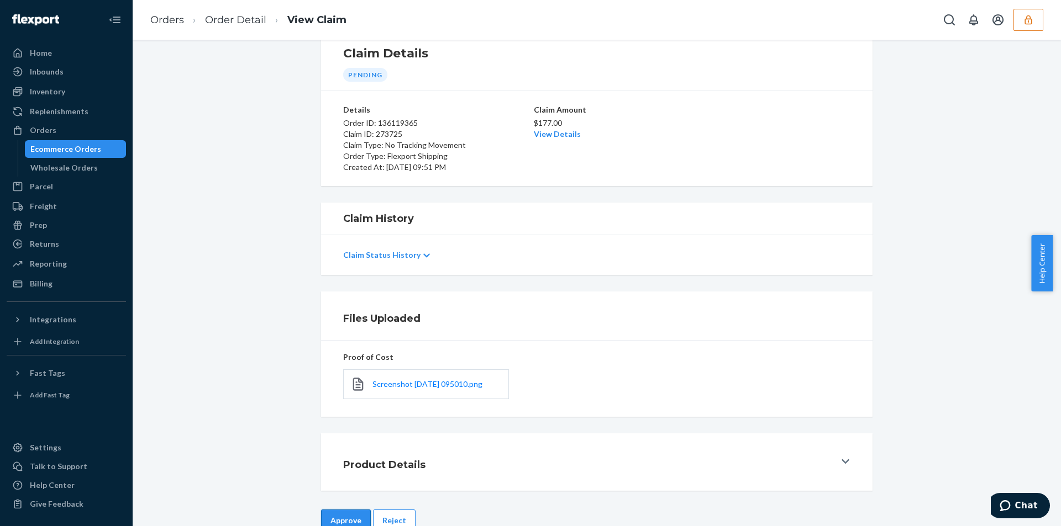
scroll to position [59, 0]
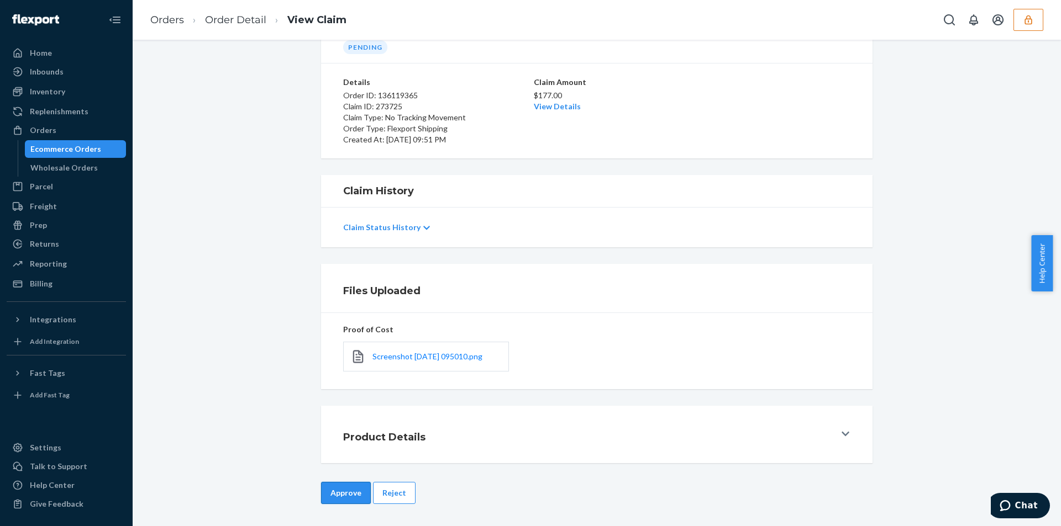
click at [346, 494] on button "Approve" at bounding box center [346, 493] width 50 height 22
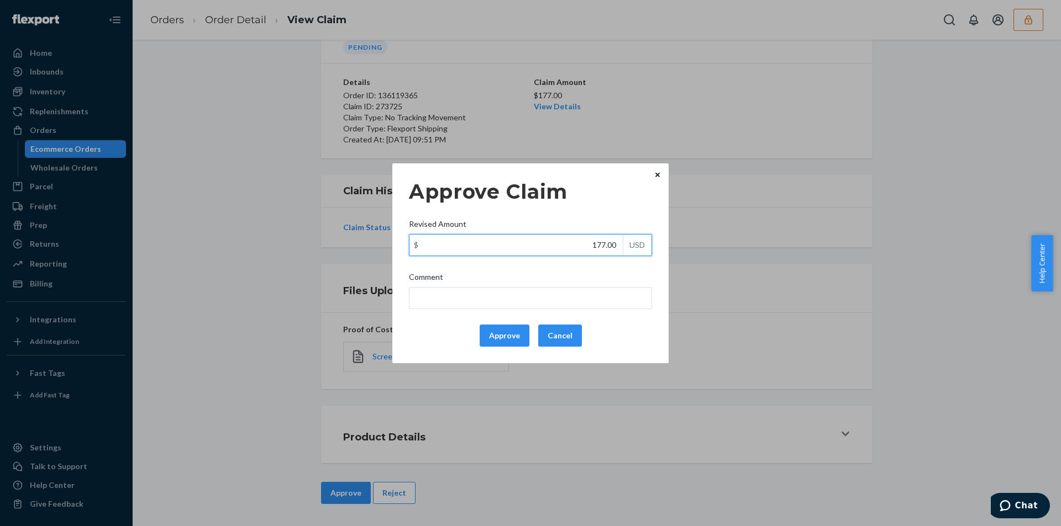
click at [551, 240] on input "177.00" at bounding box center [515, 245] width 213 height 21
paste input "09.05"
type input "109.05"
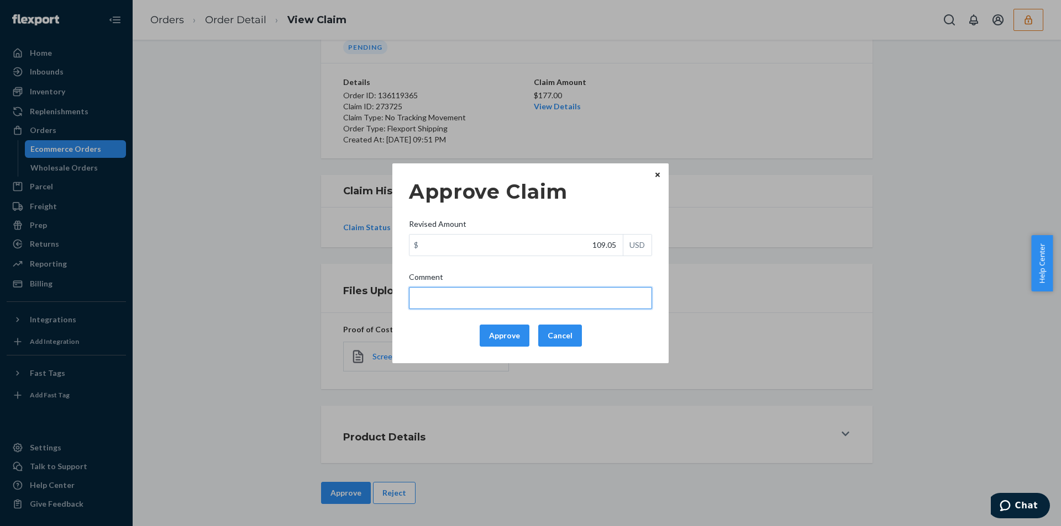
click at [472, 301] on input "Comment" at bounding box center [530, 298] width 243 height 22
type input "According to the terms & conditions updated on [DATE], no tracking movement cla…"
click at [512, 336] on button "Approve" at bounding box center [505, 336] width 50 height 22
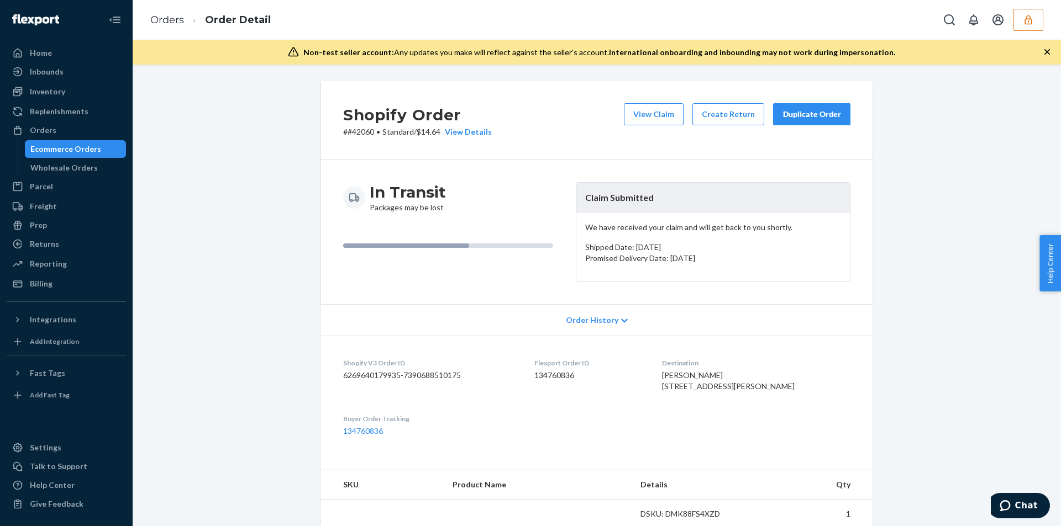
drag, startPoint x: 1047, startPoint y: 49, endPoint x: 811, endPoint y: 193, distance: 276.9
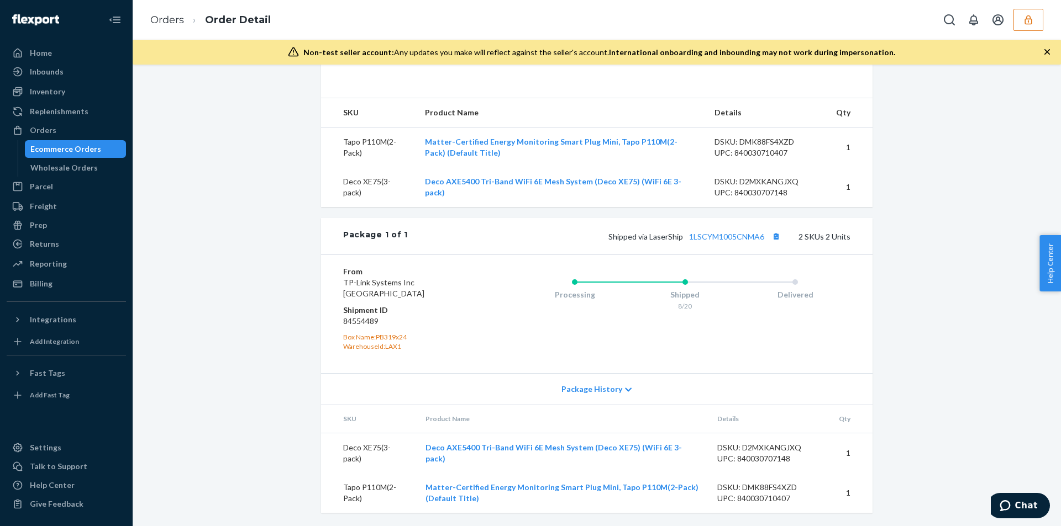
scroll to position [394, 0]
click at [736, 234] on link "1LSCYM1005CNMA6" at bounding box center [726, 236] width 75 height 9
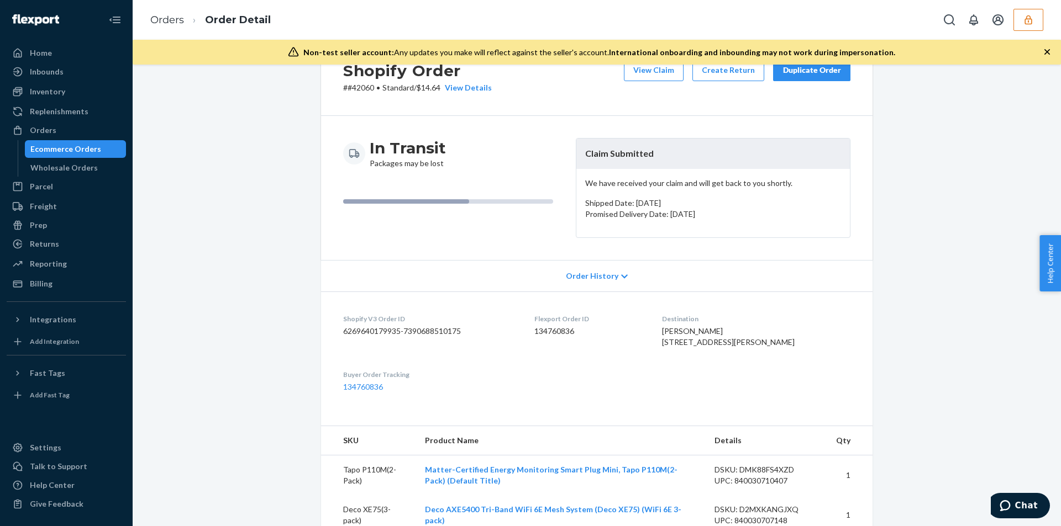
scroll to position [0, 0]
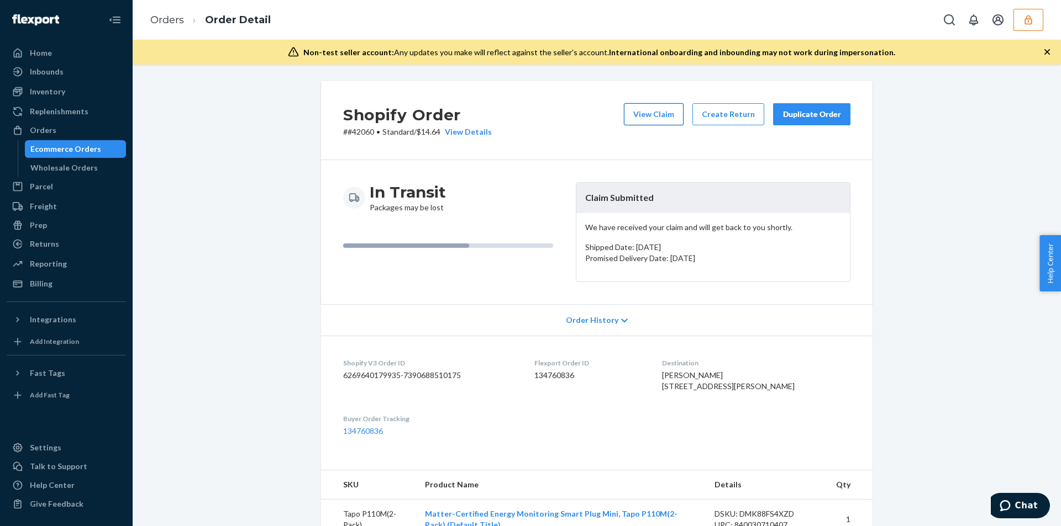
click at [643, 106] on button "View Claim" at bounding box center [654, 114] width 60 height 22
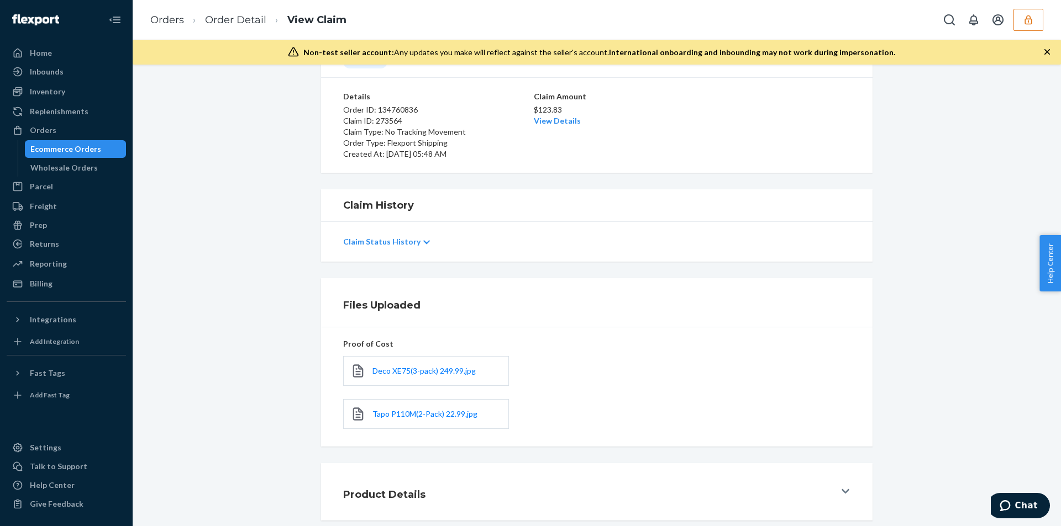
scroll to position [127, 0]
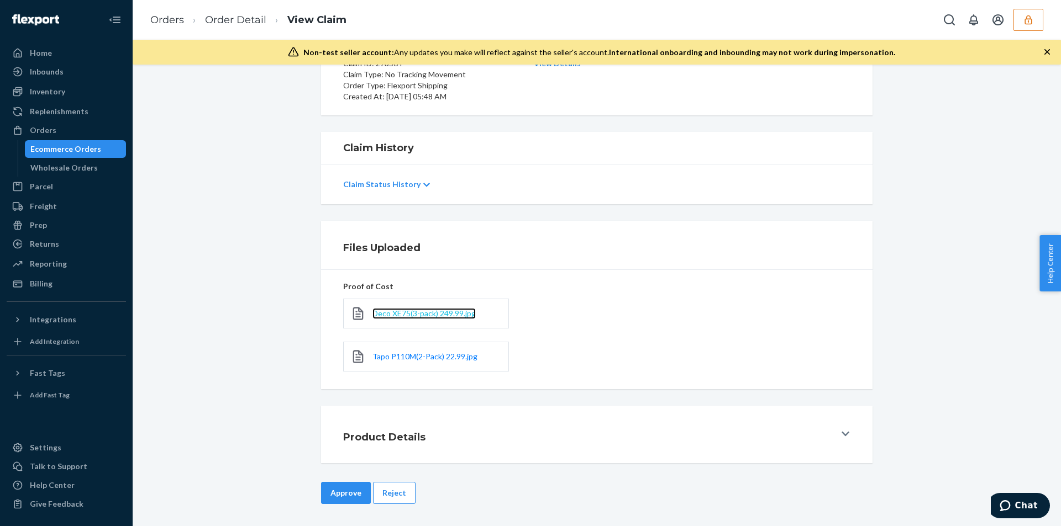
click at [417, 313] on span "Deco XE75(3-pack) 249.99.jpg" at bounding box center [423, 313] width 103 height 9
click at [419, 362] on link "Tapo P110M(2-Pack) 22.99.jpg" at bounding box center [424, 356] width 105 height 11
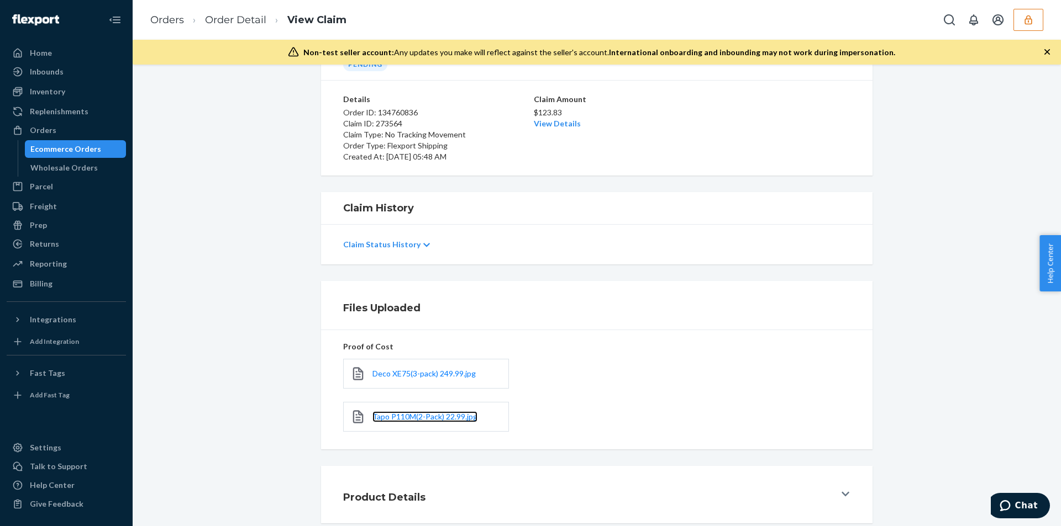
scroll to position [17, 0]
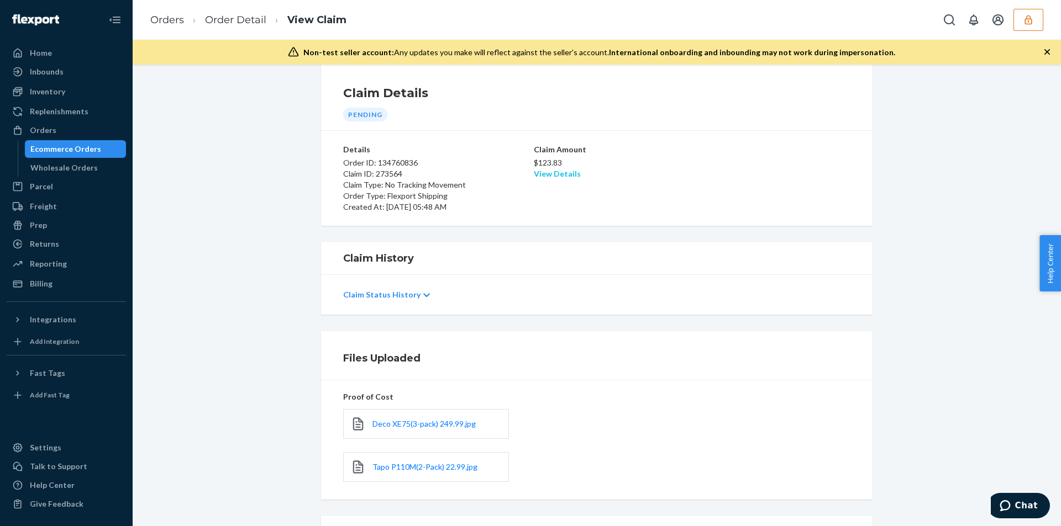
click at [550, 173] on link "View Details" at bounding box center [557, 173] width 47 height 9
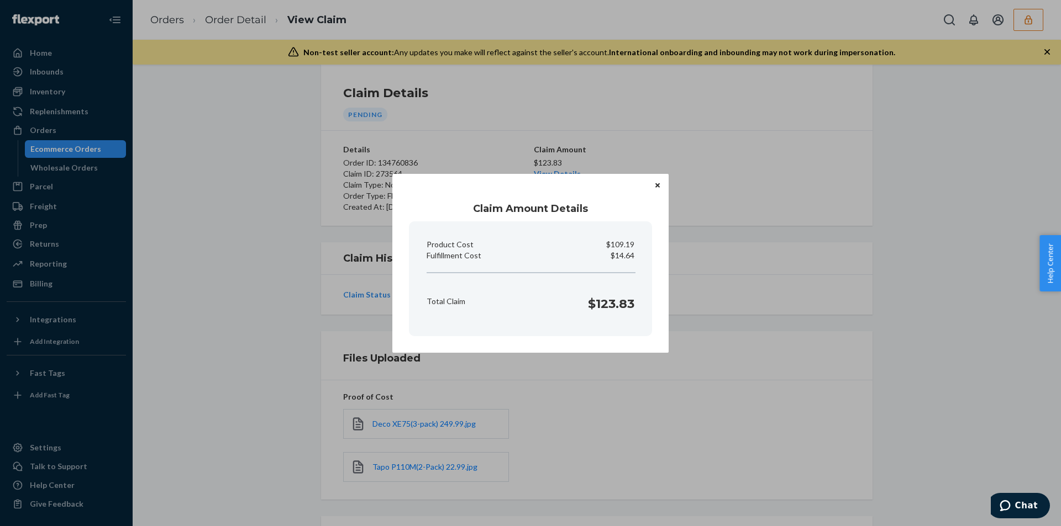
click at [297, 444] on div "Claim Amount Details Product Cost $109.19 Fulfillment Cost $14.64 Total Claim $…" at bounding box center [530, 263] width 1061 height 526
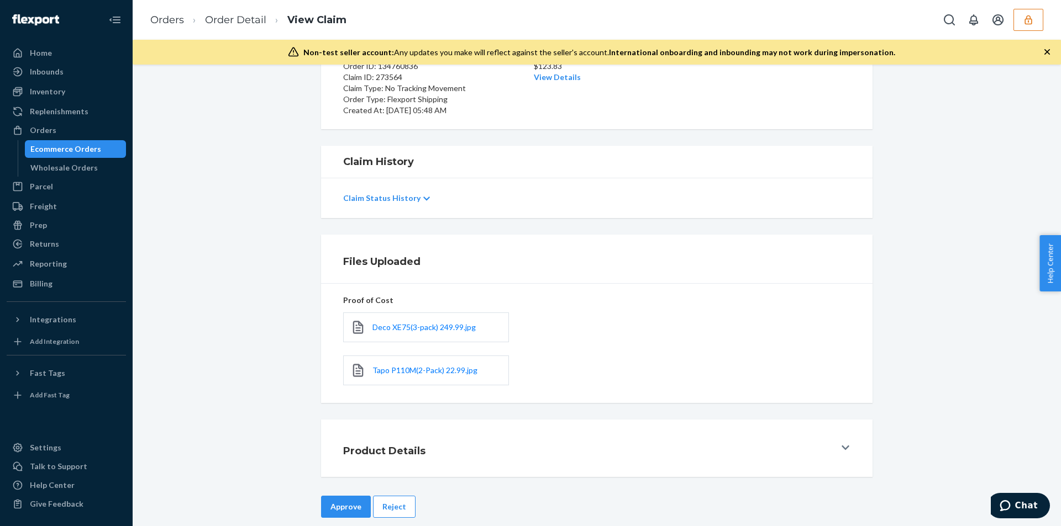
scroll to position [127, 0]
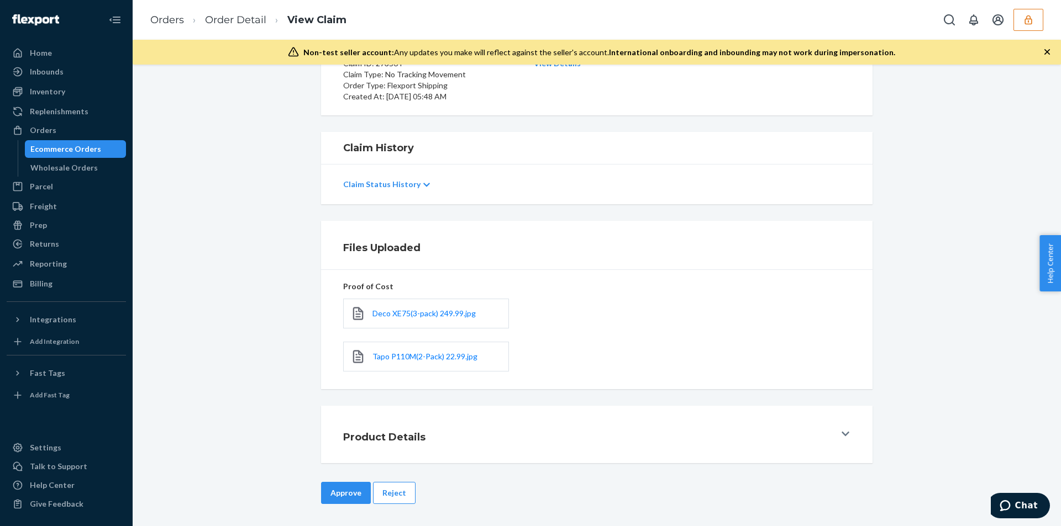
click at [336, 489] on button "Approve" at bounding box center [346, 493] width 50 height 22
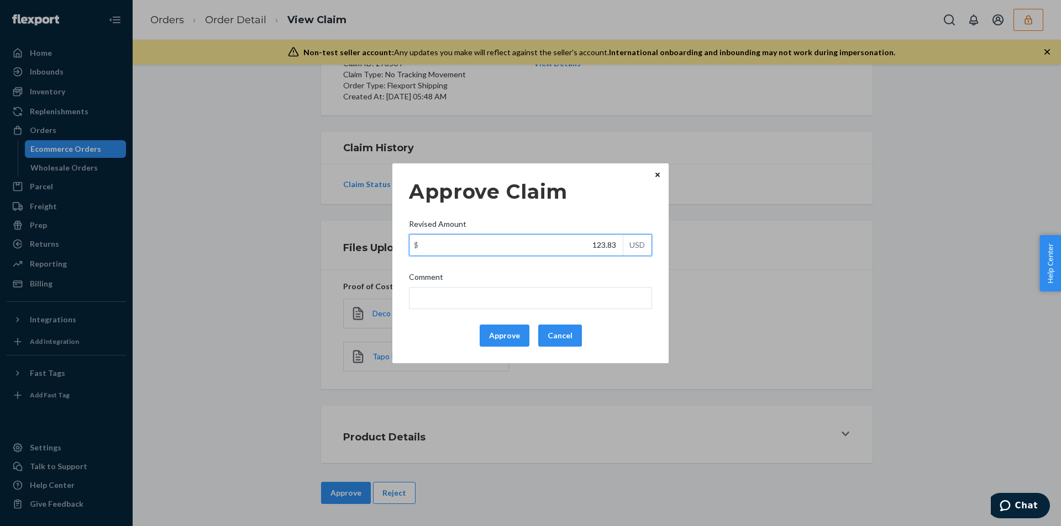
click at [580, 243] on input "123.83" at bounding box center [515, 245] width 213 height 21
paste input "14.64"
type input "114.64"
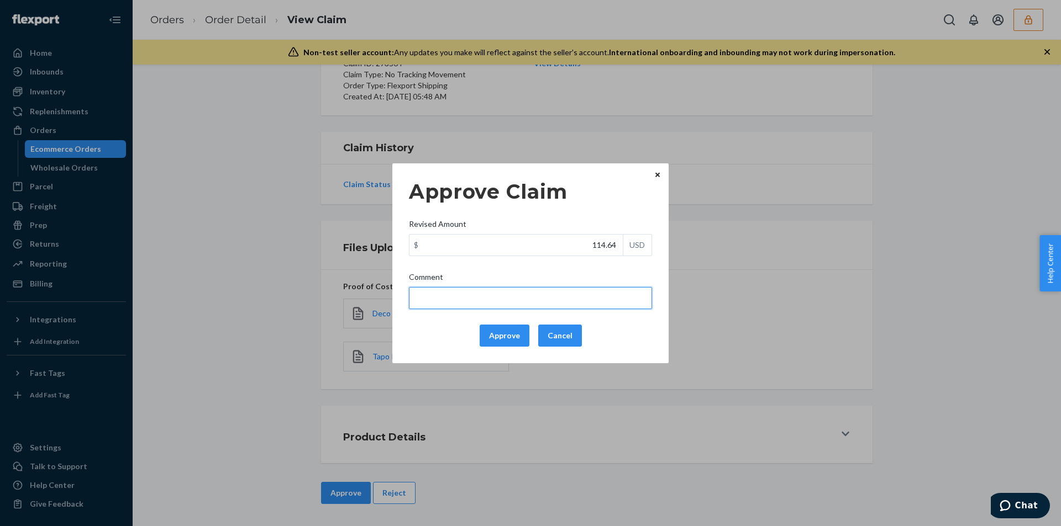
click at [514, 302] on input "Comment" at bounding box center [530, 298] width 243 height 22
type input "According to the terms & conditions updated on 5/1/25, no tracking movement cla…"
click at [502, 333] on button "Approve" at bounding box center [505, 336] width 50 height 22
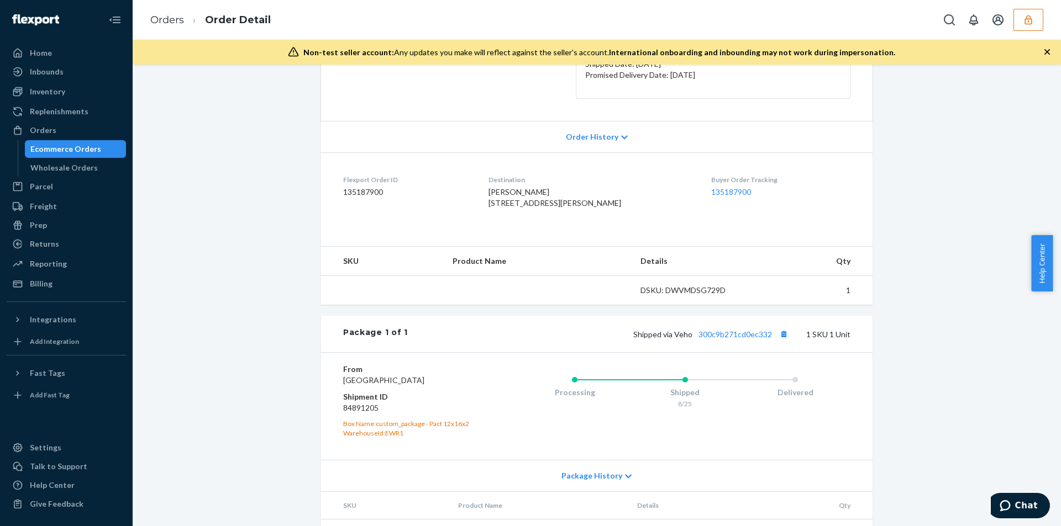
scroll to position [252, 0]
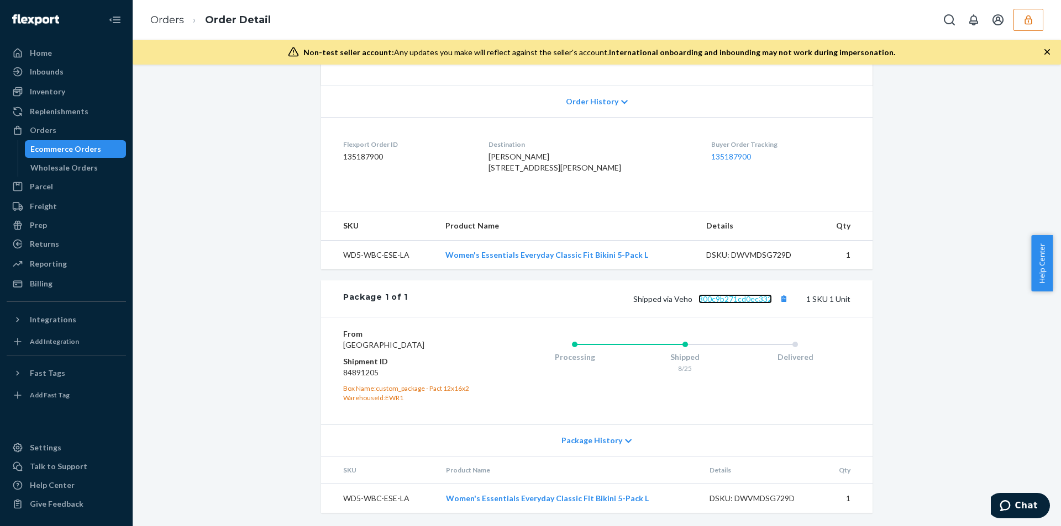
click at [731, 294] on link "300c9b271cd0ec332" at bounding box center [734, 298] width 73 height 9
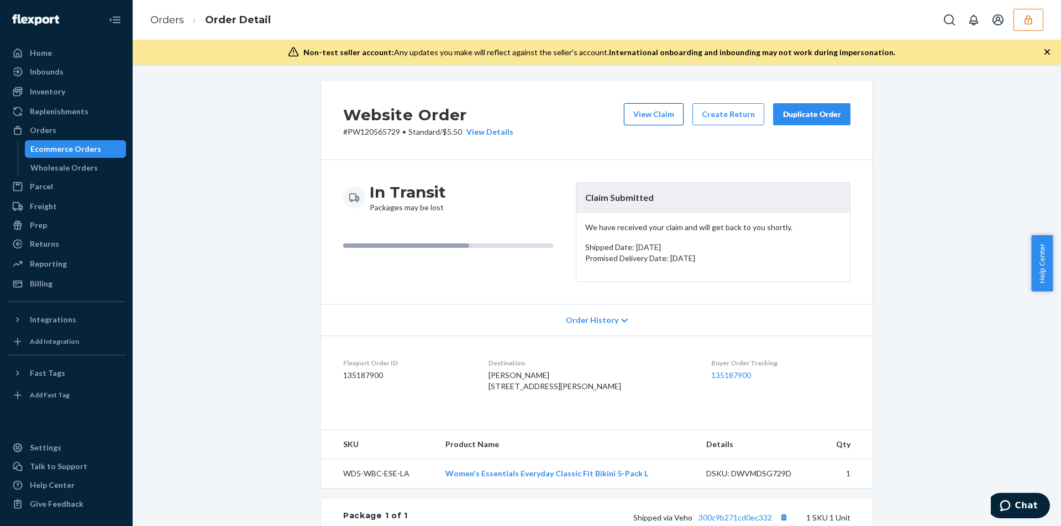
click at [654, 118] on button "View Claim" at bounding box center [654, 114] width 60 height 22
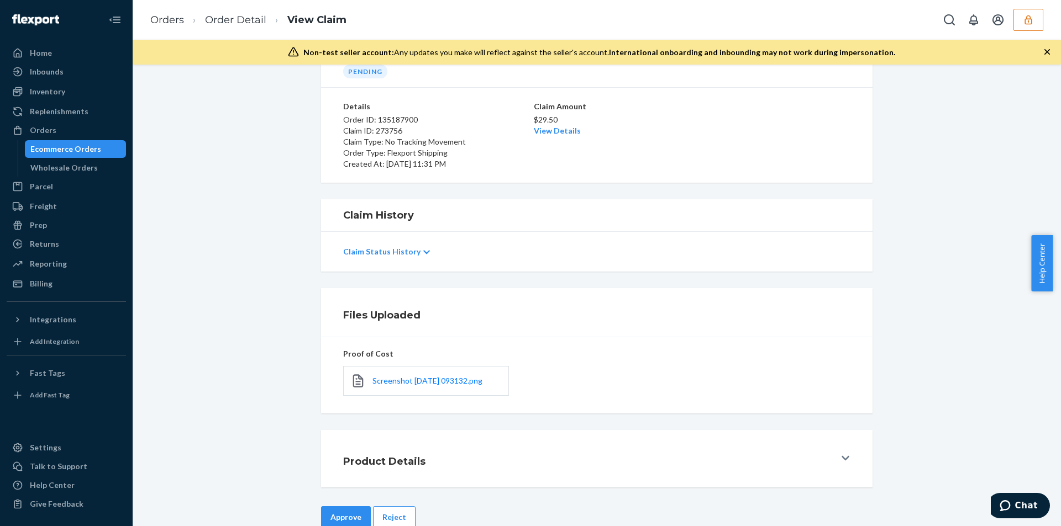
scroll to position [84, 0]
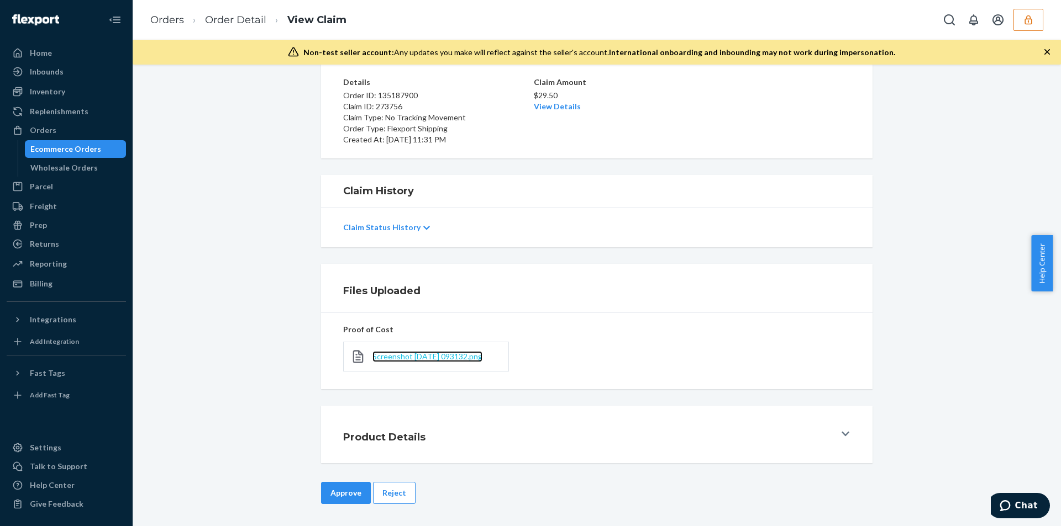
click at [425, 356] on span "Screenshot [DATE] 093132.png" at bounding box center [427, 356] width 110 height 9
drag, startPoint x: 382, startPoint y: 492, endPoint x: 429, endPoint y: 368, distance: 132.5
click at [382, 492] on button "Reject" at bounding box center [394, 493] width 43 height 22
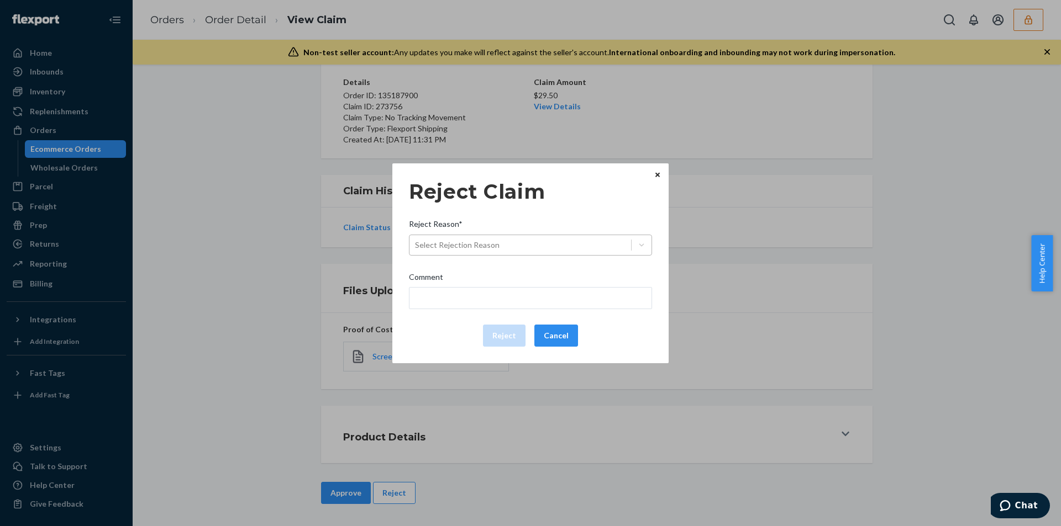
click at [479, 251] on div "Select Rejection Reason" at bounding box center [520, 245] width 222 height 18
click at [416, 251] on input "Reject Reason* Select Rejection Reason" at bounding box center [415, 245] width 1 height 11
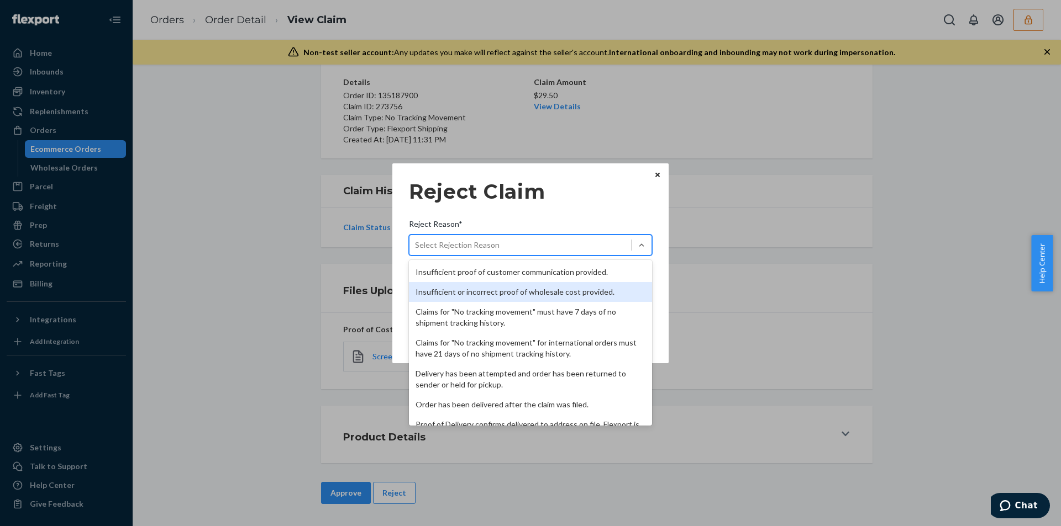
click at [461, 294] on div "Insufficient or incorrect proof of wholesale cost provided." at bounding box center [530, 292] width 243 height 20
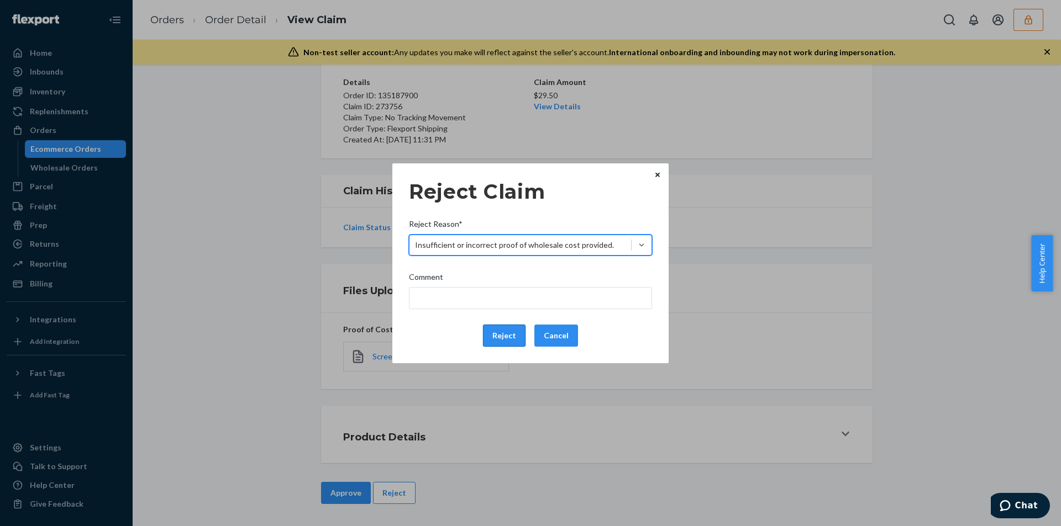
click at [489, 334] on button "Reject" at bounding box center [504, 336] width 43 height 22
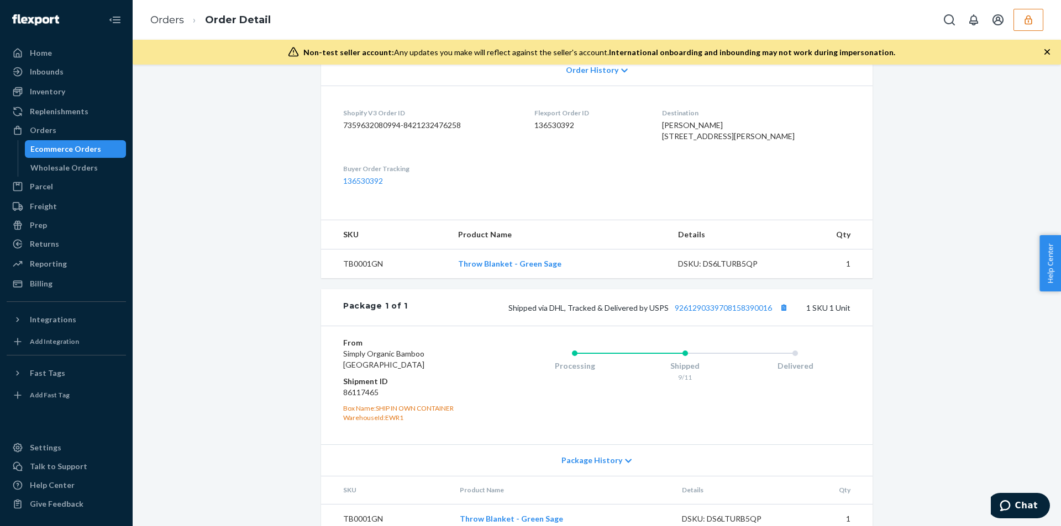
scroll to position [293, 0]
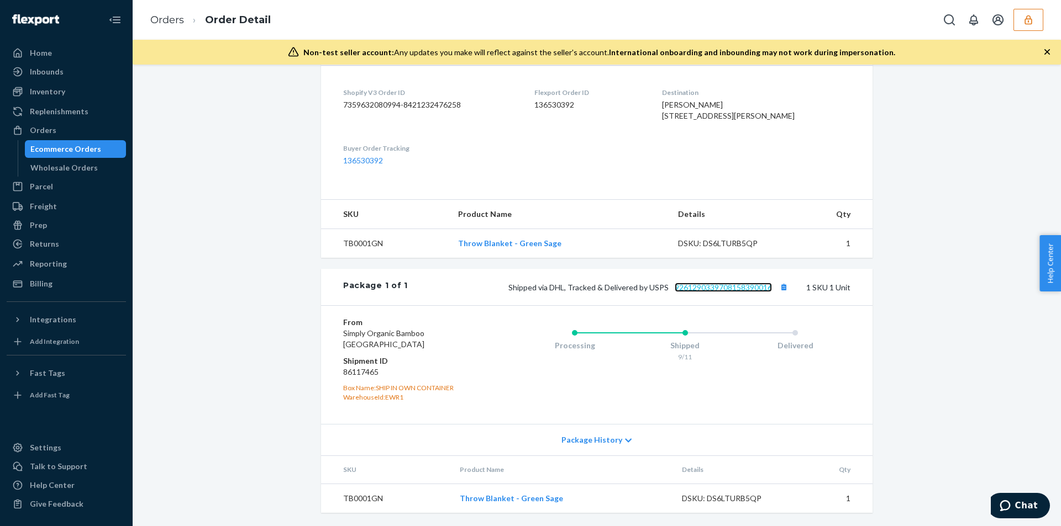
click at [719, 287] on link "9261290339708158390016" at bounding box center [723, 287] width 97 height 9
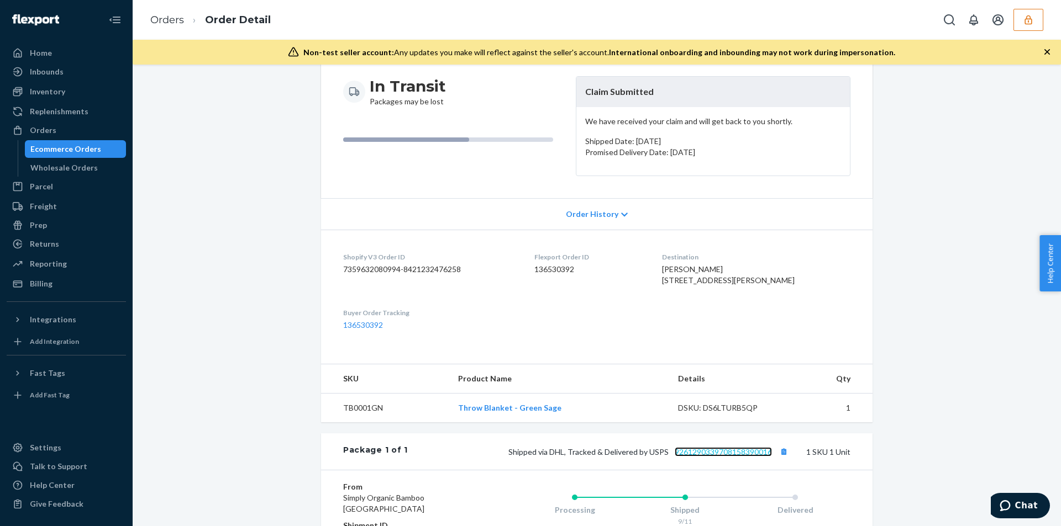
scroll to position [0, 0]
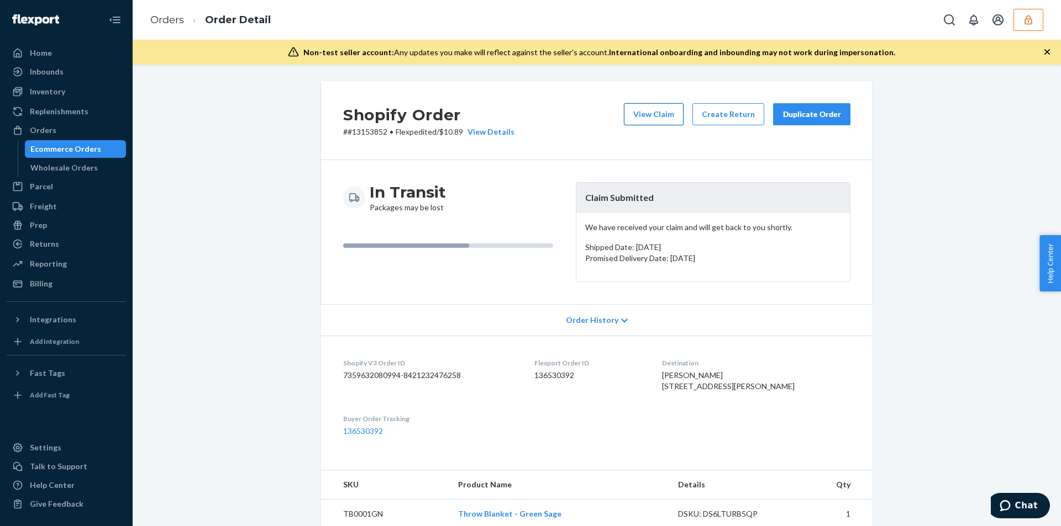
click at [663, 122] on button "View Claim" at bounding box center [654, 114] width 60 height 22
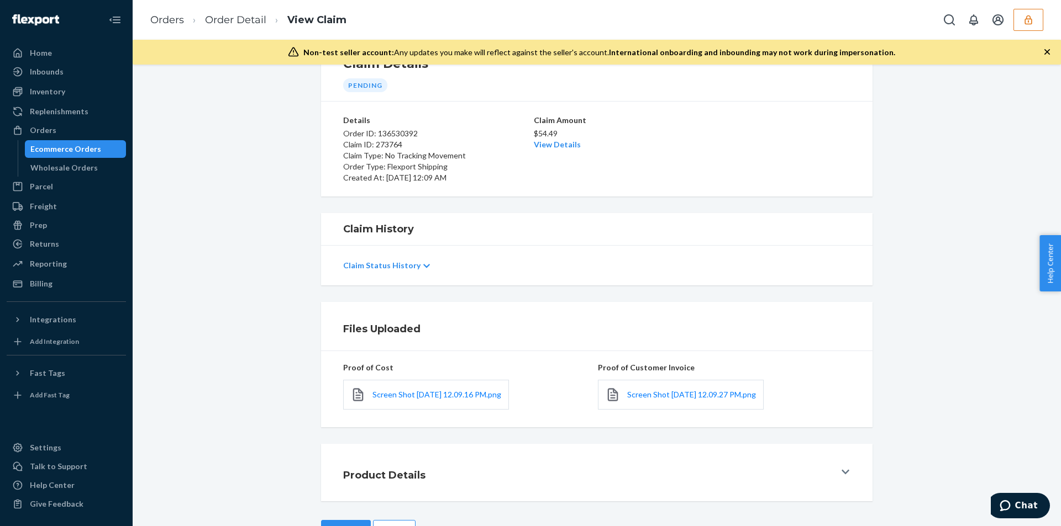
scroll to position [91, 0]
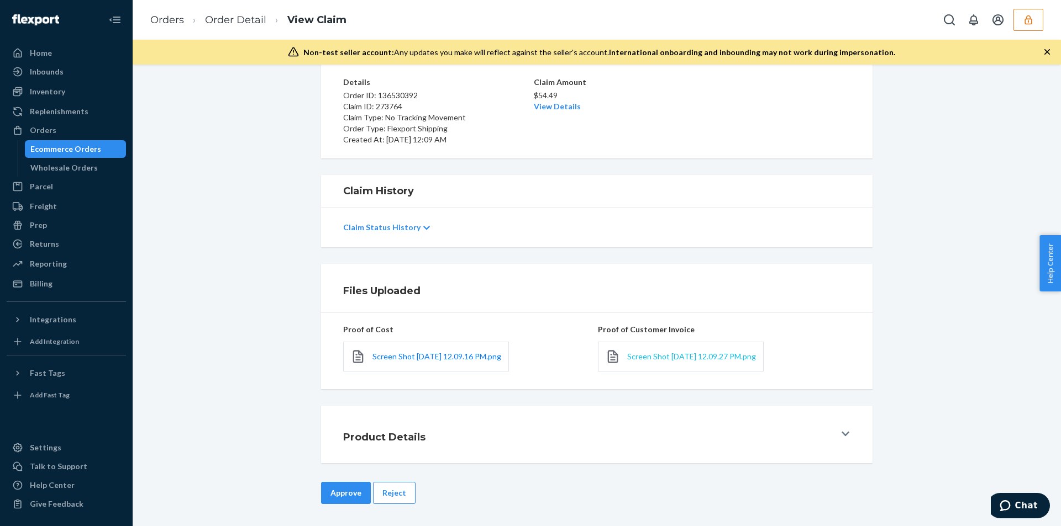
click at [637, 352] on span "Screen Shot 2025-09-23 at 12.09.27 PM.png" at bounding box center [691, 356] width 129 height 9
click at [566, 102] on link "View Details" at bounding box center [557, 106] width 47 height 9
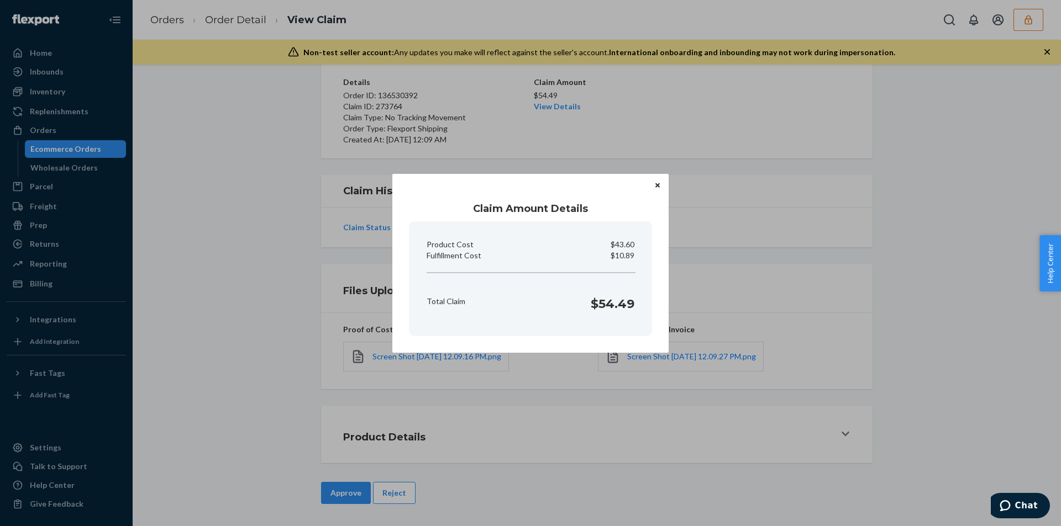
click at [251, 335] on div "Claim Amount Details Product Cost $43.60 Fulfillment Cost $10.89 Total Claim $5…" at bounding box center [530, 263] width 1061 height 526
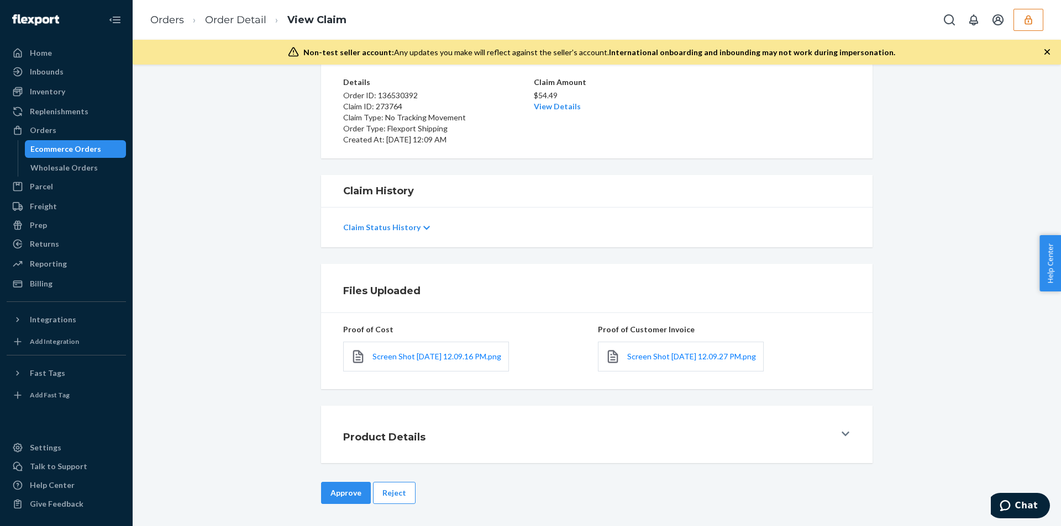
drag, startPoint x: 329, startPoint y: 495, endPoint x: 421, endPoint y: 391, distance: 139.3
click at [329, 495] on button "Approve" at bounding box center [346, 493] width 50 height 22
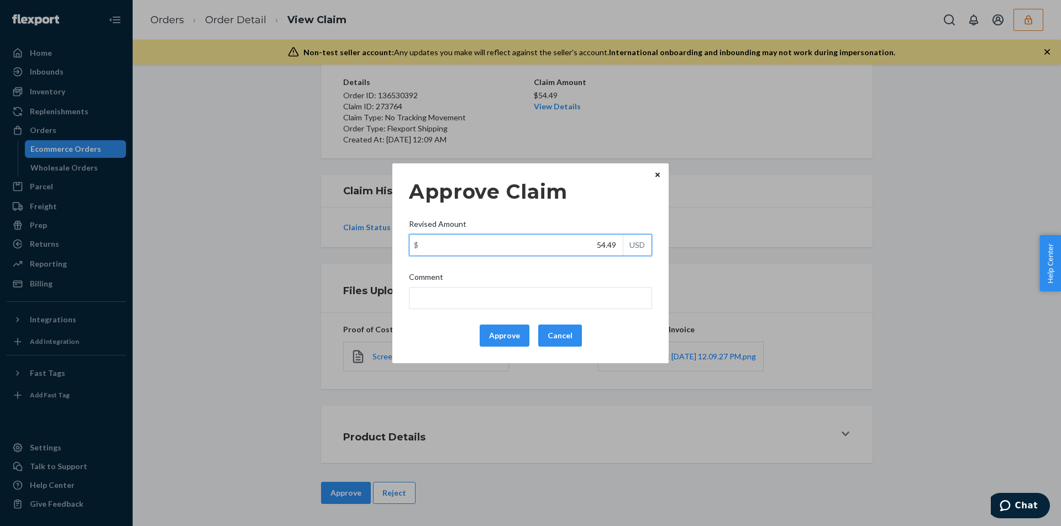
click at [547, 250] on input "54.49" at bounding box center [515, 245] width 213 height 21
paste input "0.54"
type input "50.54"
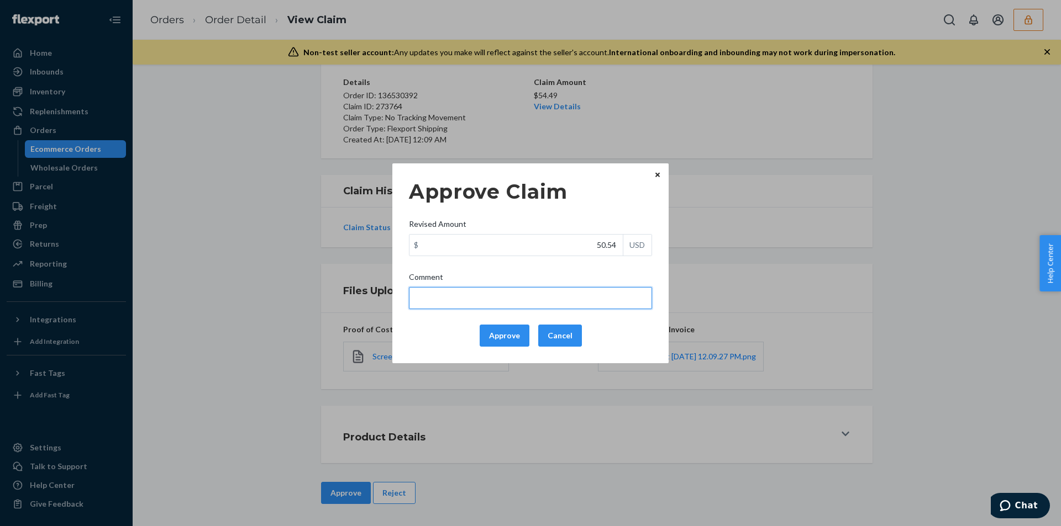
click at [461, 298] on input "Comment" at bounding box center [530, 298] width 243 height 22
type input "Total cost has been adjusted to 40% retail price plus fulfillment fee"
click at [500, 338] on button "Approve" at bounding box center [505, 336] width 50 height 22
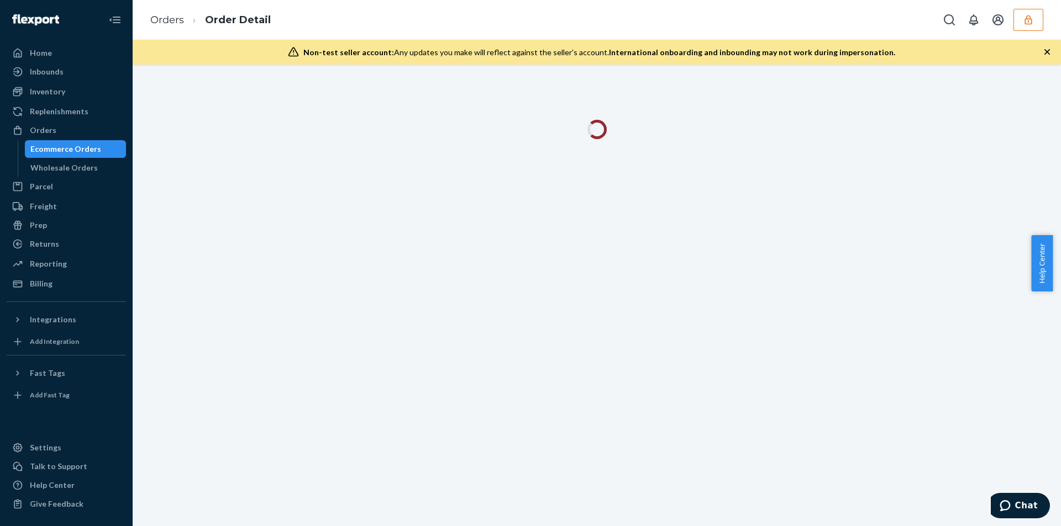
click at [1046, 53] on icon "button" at bounding box center [1047, 52] width 6 height 6
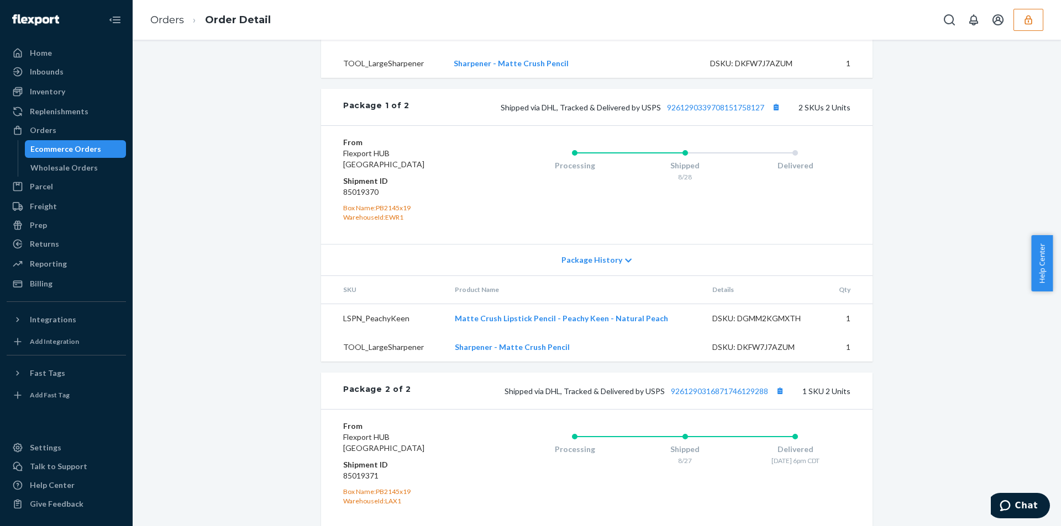
scroll to position [388, 0]
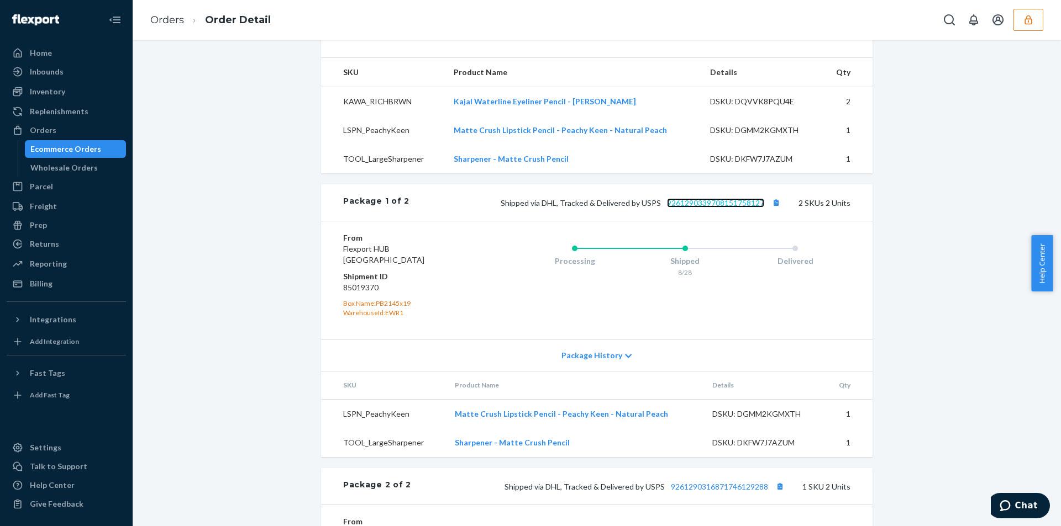
click at [710, 208] on link "9261290339708151758127" at bounding box center [715, 202] width 97 height 9
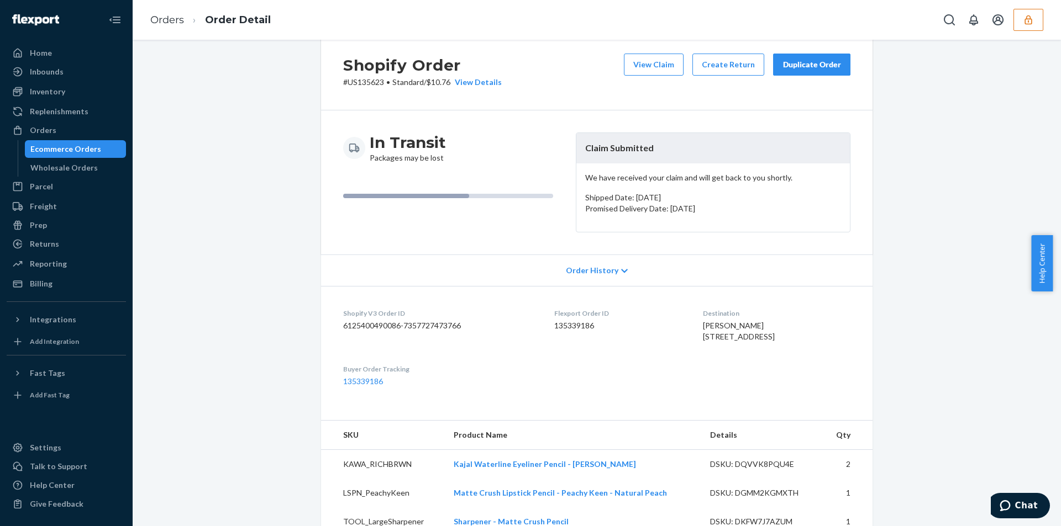
scroll to position [0, 0]
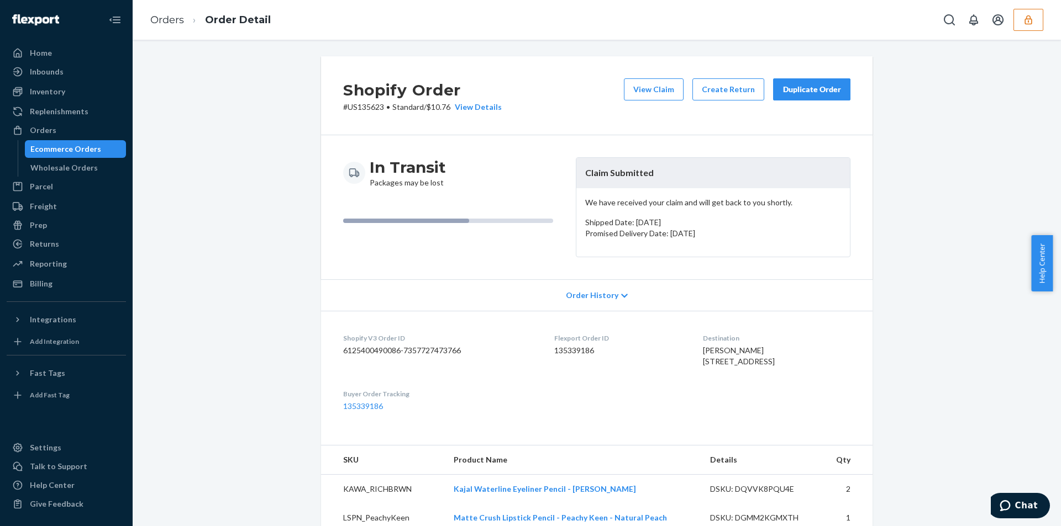
click at [654, 102] on div "View Claim Create Return Duplicate Order" at bounding box center [736, 95] width 235 height 34
click at [651, 95] on button "View Claim" at bounding box center [654, 89] width 60 height 22
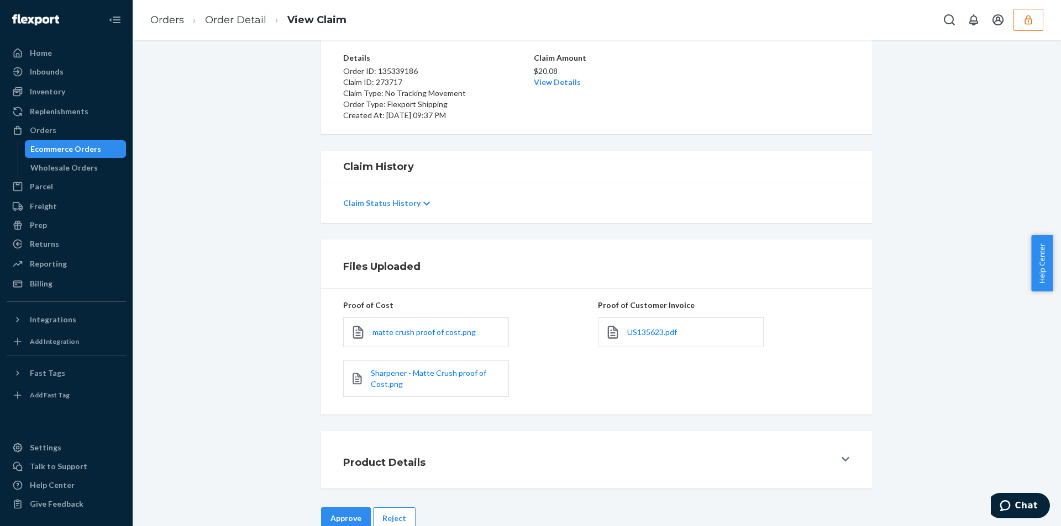
scroll to position [109, 0]
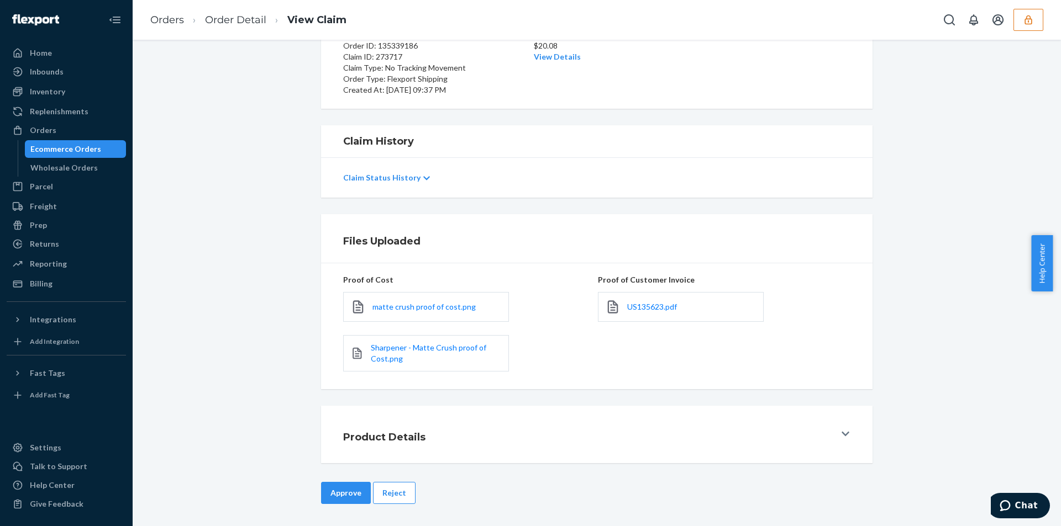
click at [639, 300] on div "US135623.pdf" at bounding box center [681, 307] width 166 height 30
click at [639, 302] on span "US135623.pdf" at bounding box center [652, 306] width 50 height 9
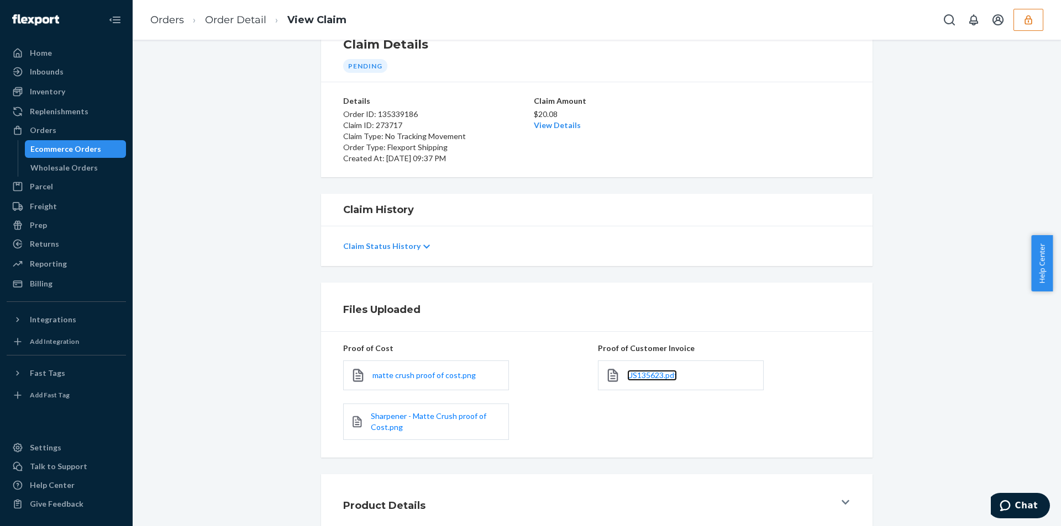
scroll to position [0, 0]
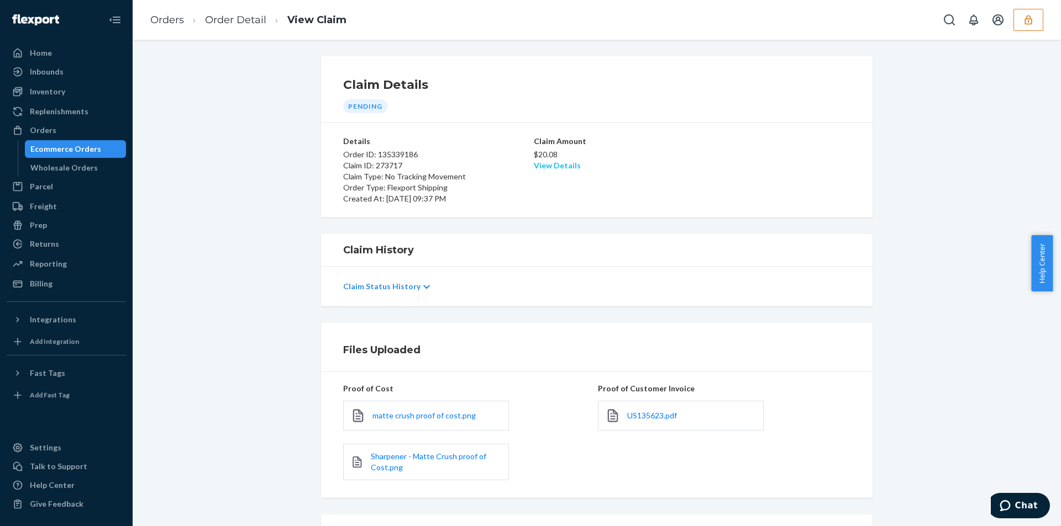
click at [546, 164] on link "View Details" at bounding box center [557, 165] width 47 height 9
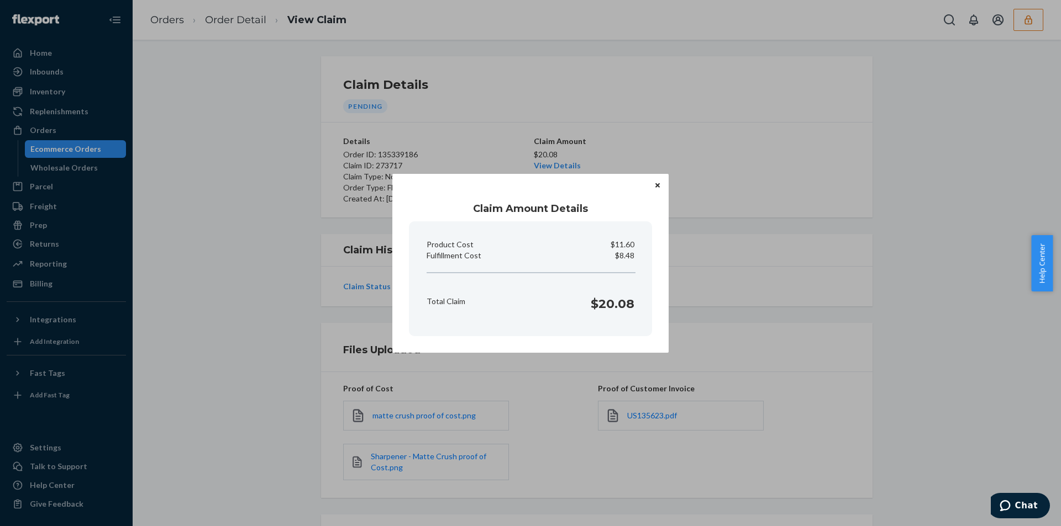
click at [244, 28] on div "Claim Amount Details Product Cost $11.60 Fulfillment Cost $8.48 Total Claim $20…" at bounding box center [530, 263] width 1061 height 526
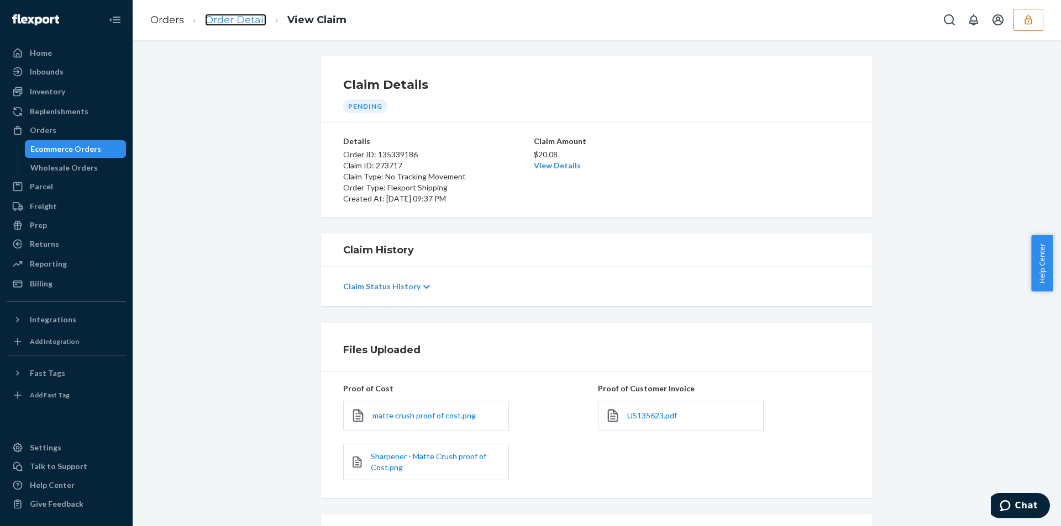
click at [240, 22] on link "Order Detail" at bounding box center [235, 20] width 61 height 12
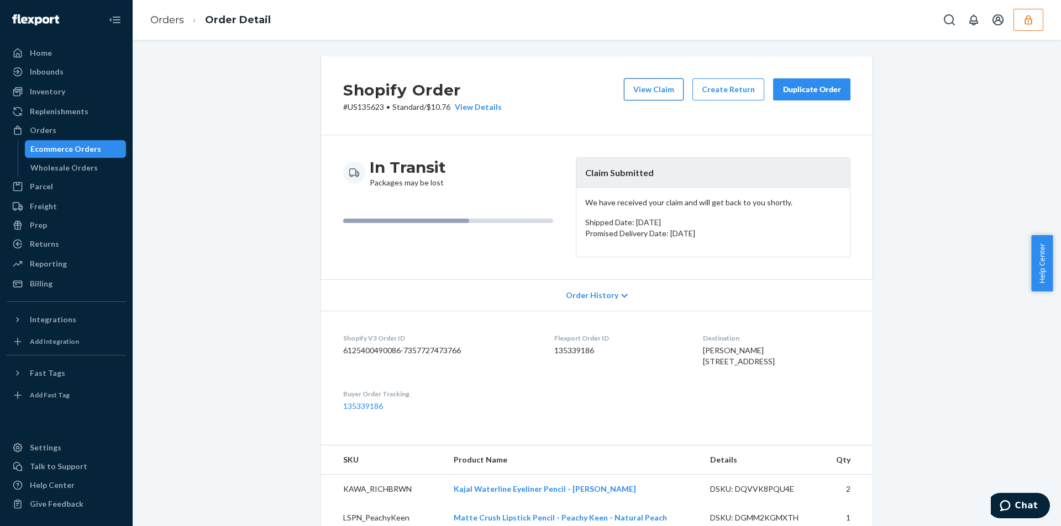
click at [653, 81] on button "View Claim" at bounding box center [654, 89] width 60 height 22
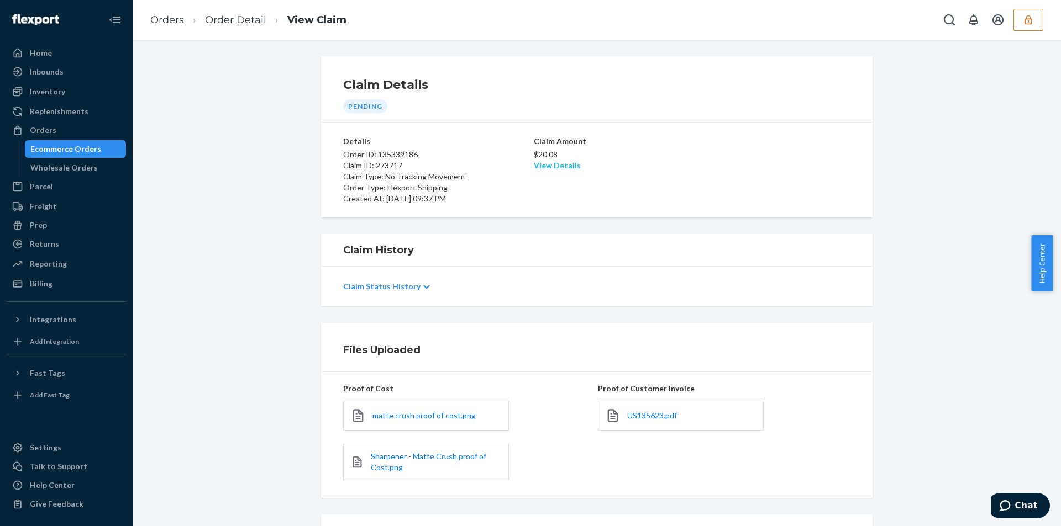
click at [545, 169] on link "View Details" at bounding box center [557, 165] width 47 height 9
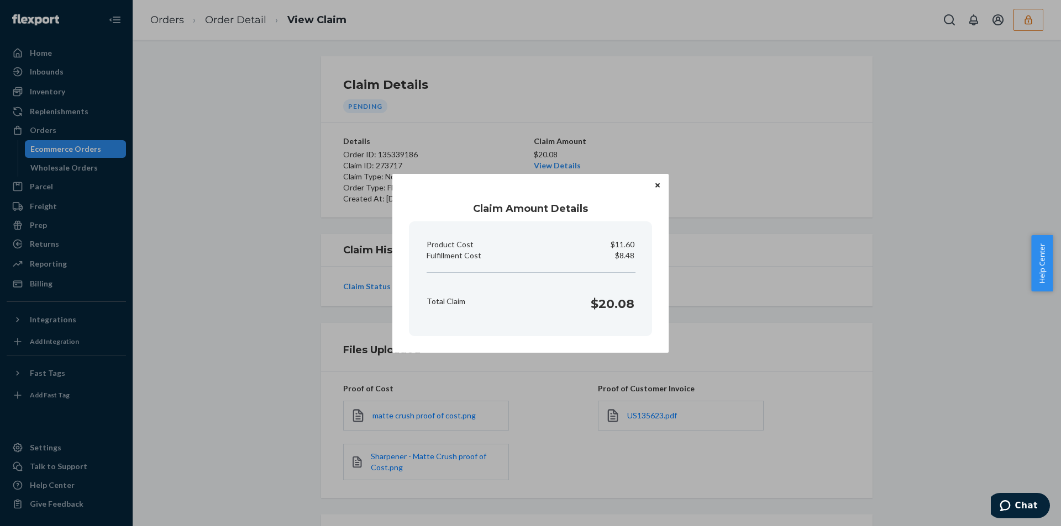
drag, startPoint x: 314, startPoint y: 336, endPoint x: 322, endPoint y: 343, distance: 9.8
click at [315, 338] on div "Claim Amount Details Product Cost $11.60 Fulfillment Cost $8.48 Total Claim $20…" at bounding box center [530, 263] width 1061 height 526
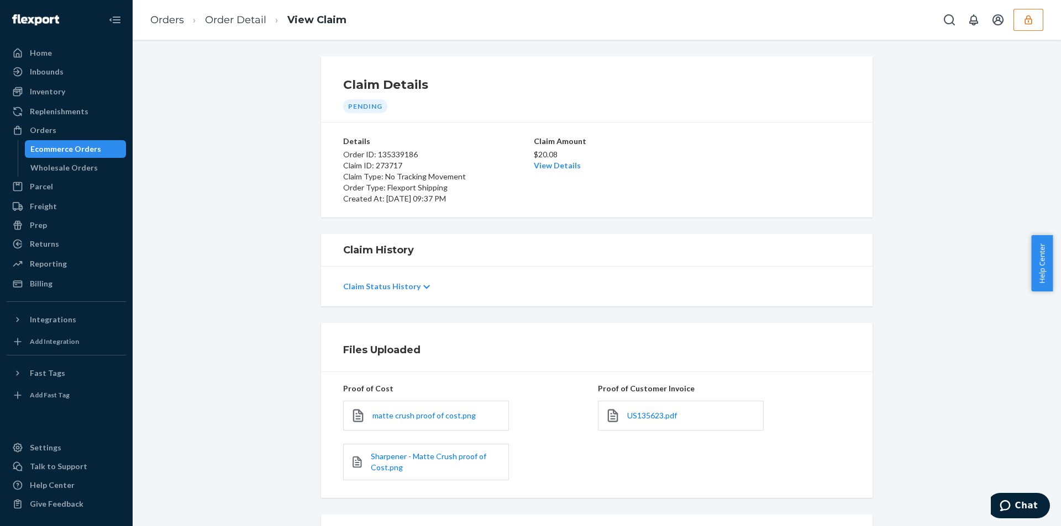
scroll to position [109, 0]
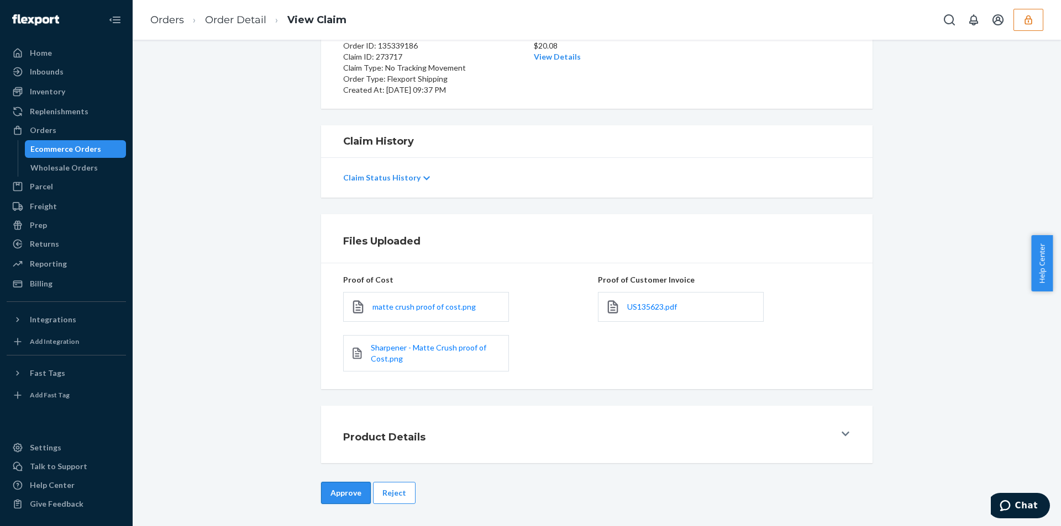
click at [340, 485] on button "Approve" at bounding box center [346, 493] width 50 height 22
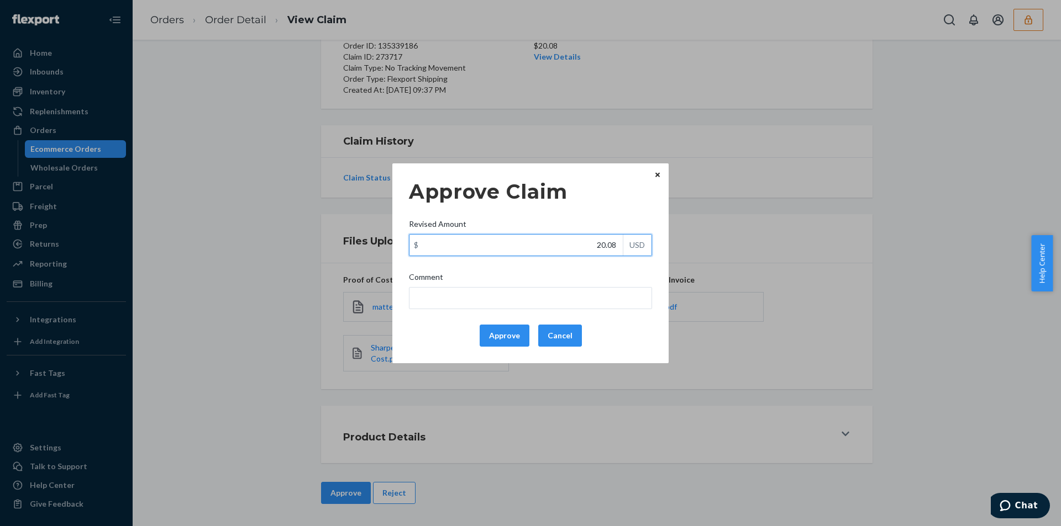
click at [573, 251] on input "20.08" at bounding box center [515, 245] width 213 height 21
paste input "18.34"
type input "18.34"
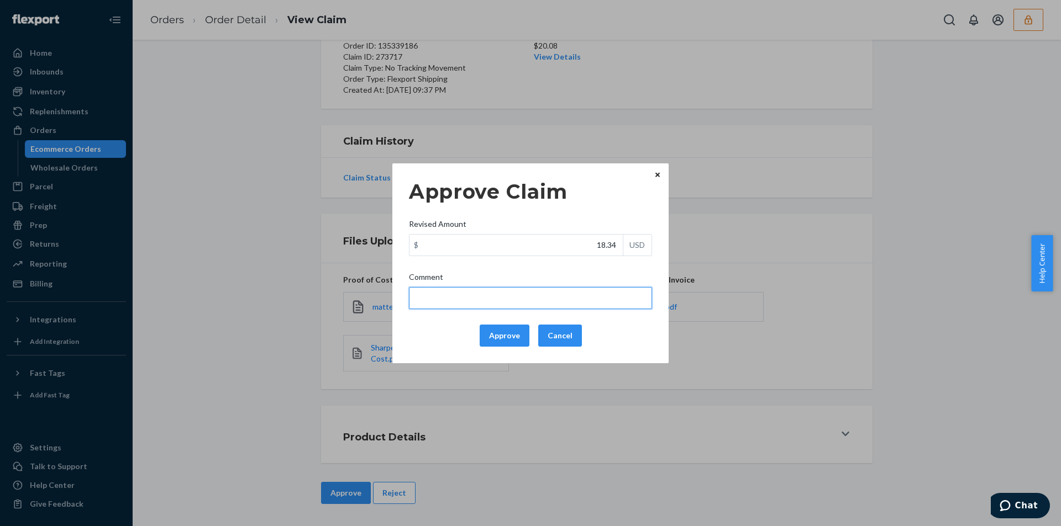
click at [514, 301] on input "Comment" at bounding box center [530, 298] width 243 height 22
type input "Total cost has been adjusted to 40% retail price plus fulfillment fee"
click at [504, 333] on button "Approve" at bounding box center [505, 336] width 50 height 22
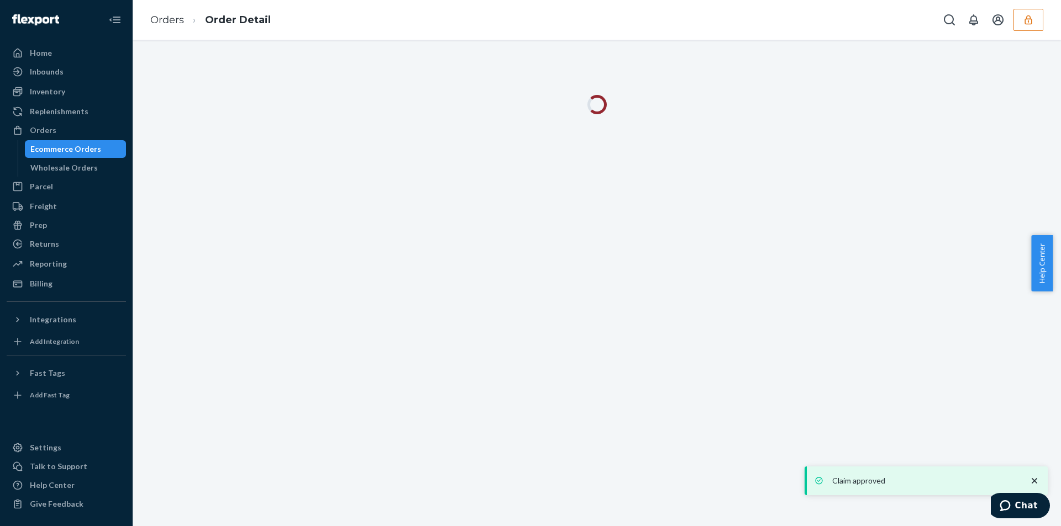
click at [473, 20] on div "Orders Order Detail" at bounding box center [597, 20] width 928 height 40
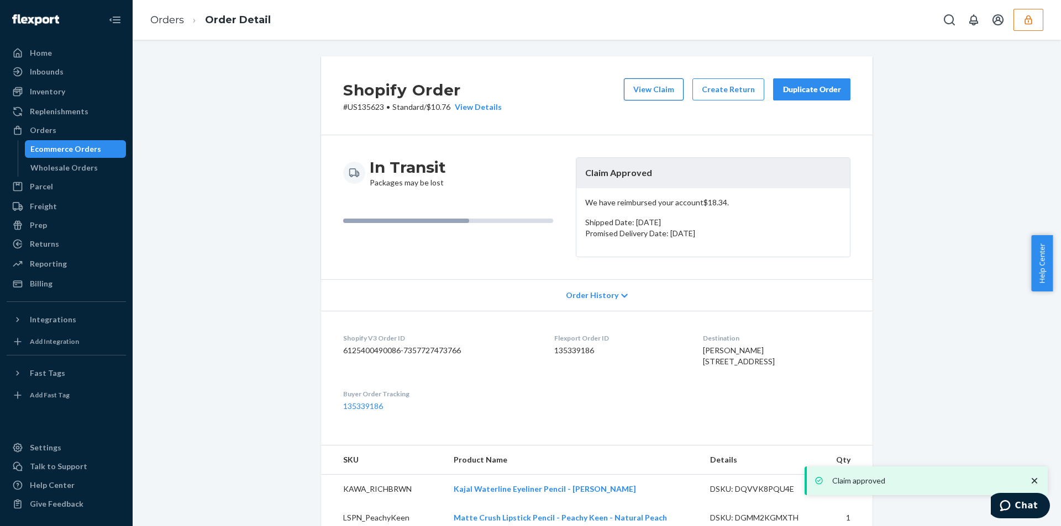
click at [641, 86] on button "View Claim" at bounding box center [654, 89] width 60 height 22
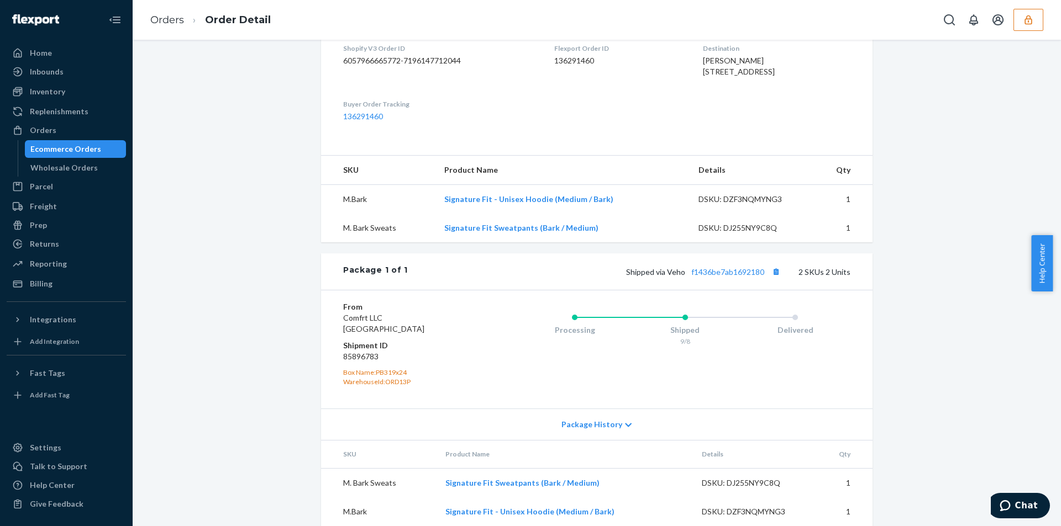
scroll to position [325, 0]
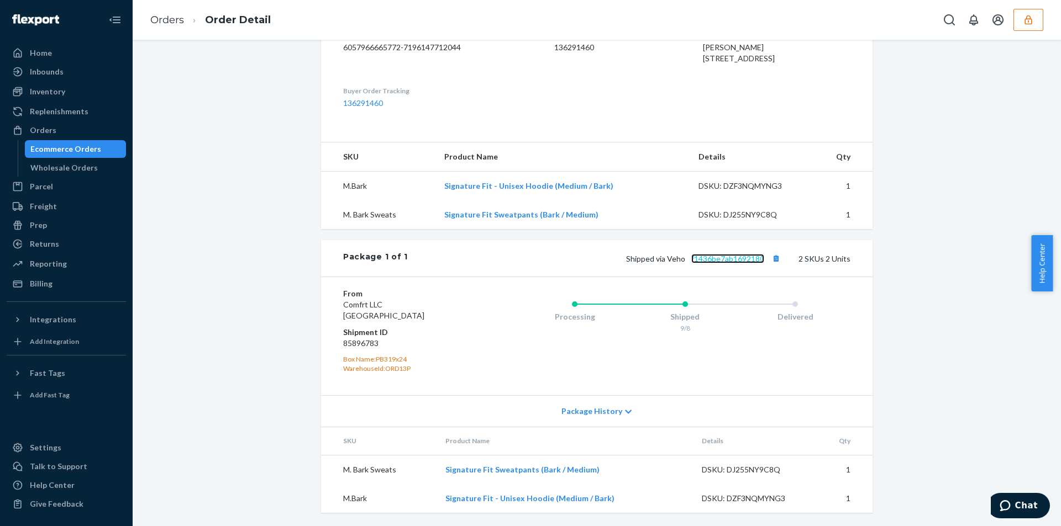
click at [733, 260] on link "f1436be7ab1692180" at bounding box center [727, 258] width 73 height 9
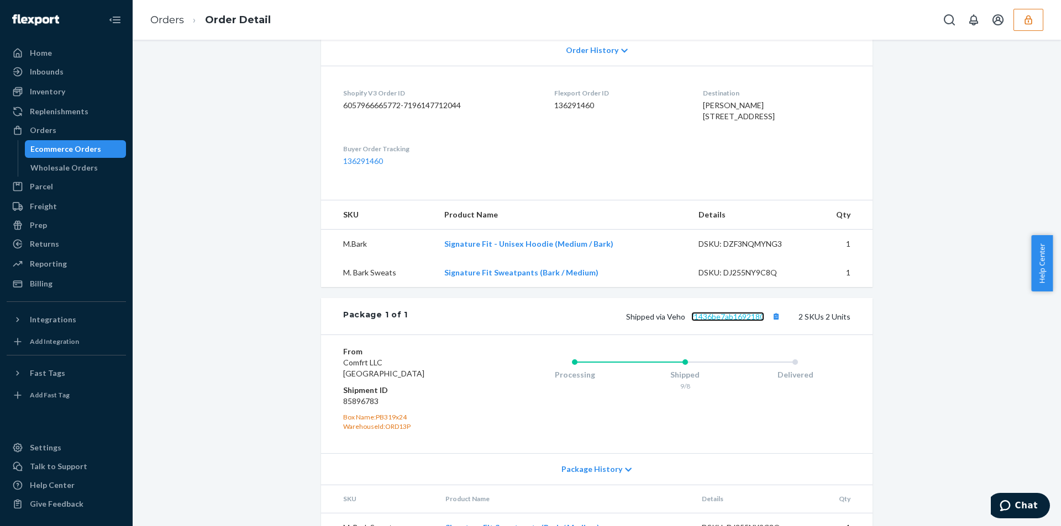
scroll to position [160, 0]
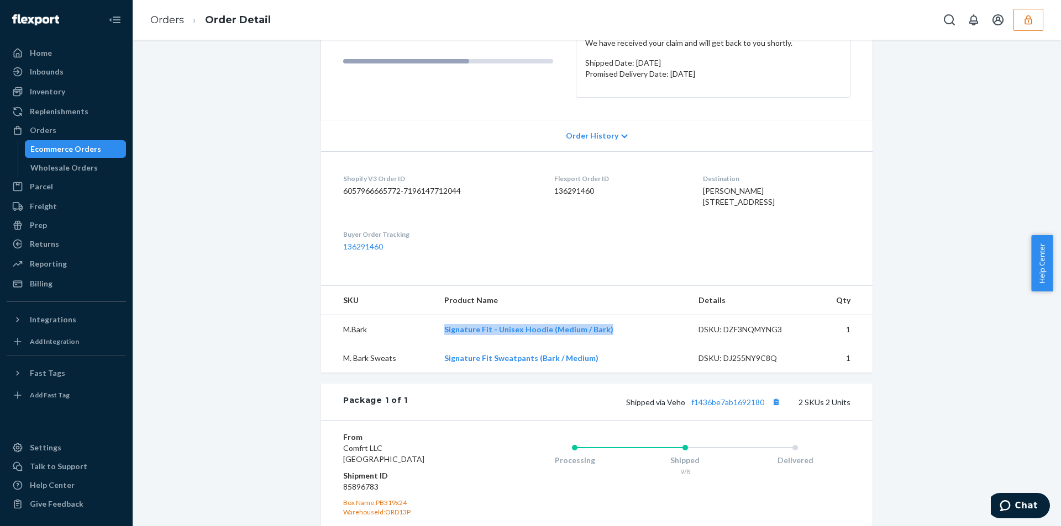
drag, startPoint x: 610, startPoint y: 353, endPoint x: 440, endPoint y: 362, distance: 169.9
click at [440, 345] on td "Signature Fit - Unisex Hoodie (Medium / Bark)" at bounding box center [562, 329] width 254 height 29
copy link "Signature Fit - Unisex Hoodie (Medium / Bark)"
drag, startPoint x: 594, startPoint y: 383, endPoint x: 439, endPoint y: 387, distance: 154.7
click at [439, 373] on td "Signature Fit Sweatpants (Bark / Medium)" at bounding box center [562, 358] width 254 height 29
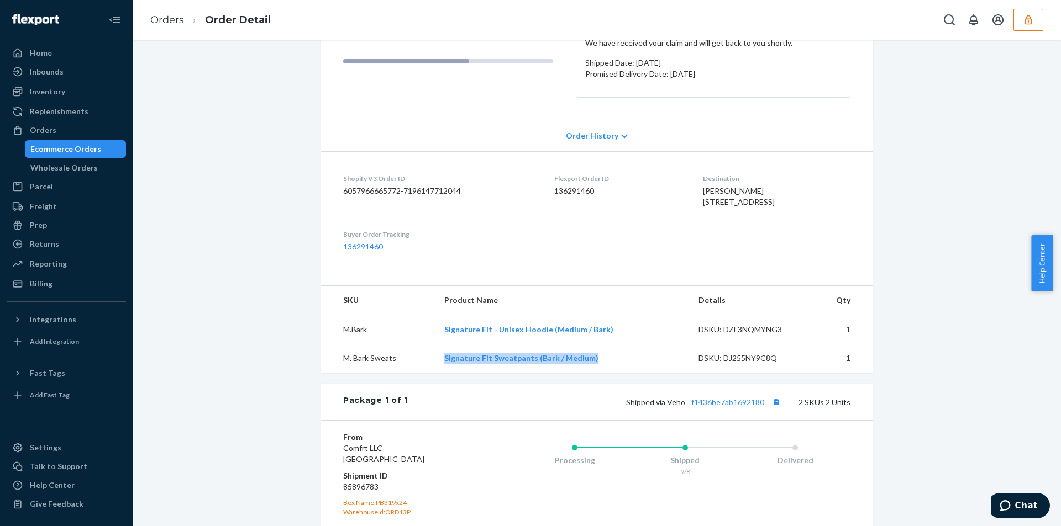
copy link "Signature Fit Sweatpants (Bark / Medium)"
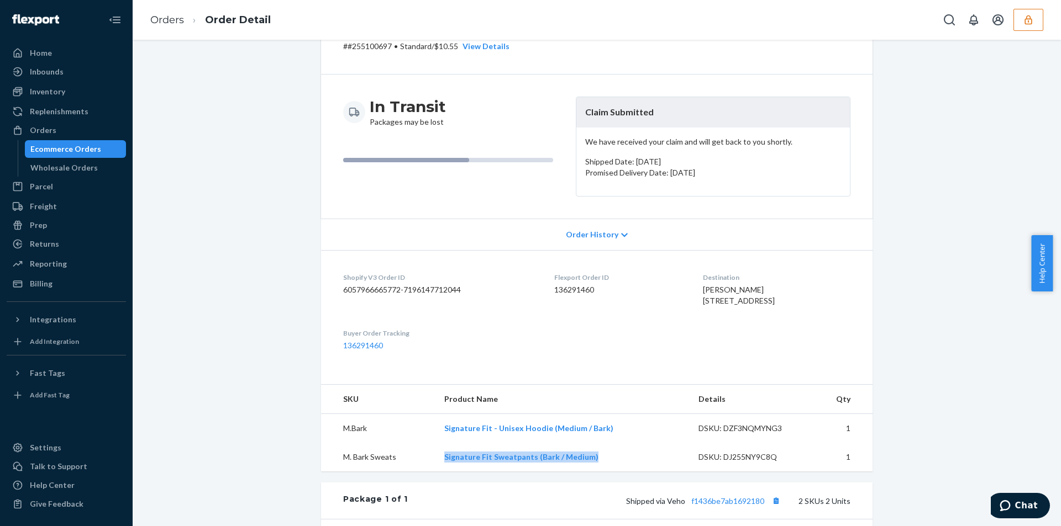
scroll to position [0, 0]
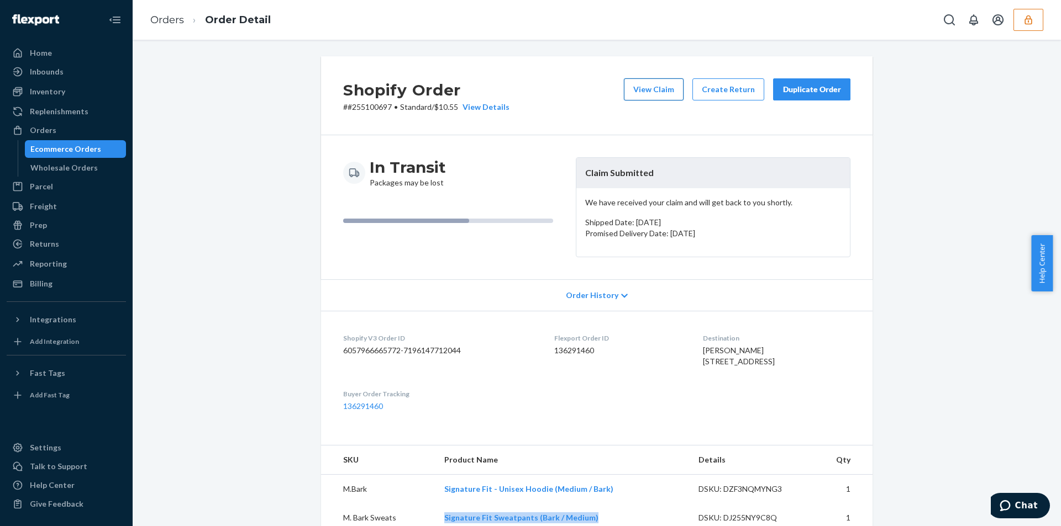
click at [653, 98] on button "View Claim" at bounding box center [654, 89] width 60 height 22
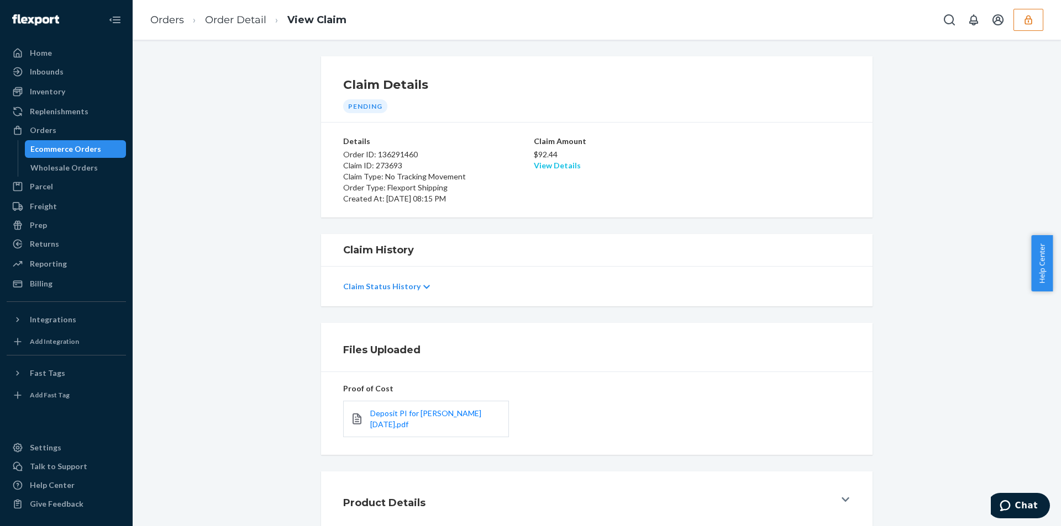
click at [561, 169] on link "View Details" at bounding box center [557, 165] width 47 height 9
click at [257, 313] on div "Home Inbounds Shipping Plans Problems Inventory Products Branded Packaging Repl…" at bounding box center [530, 263] width 1061 height 526
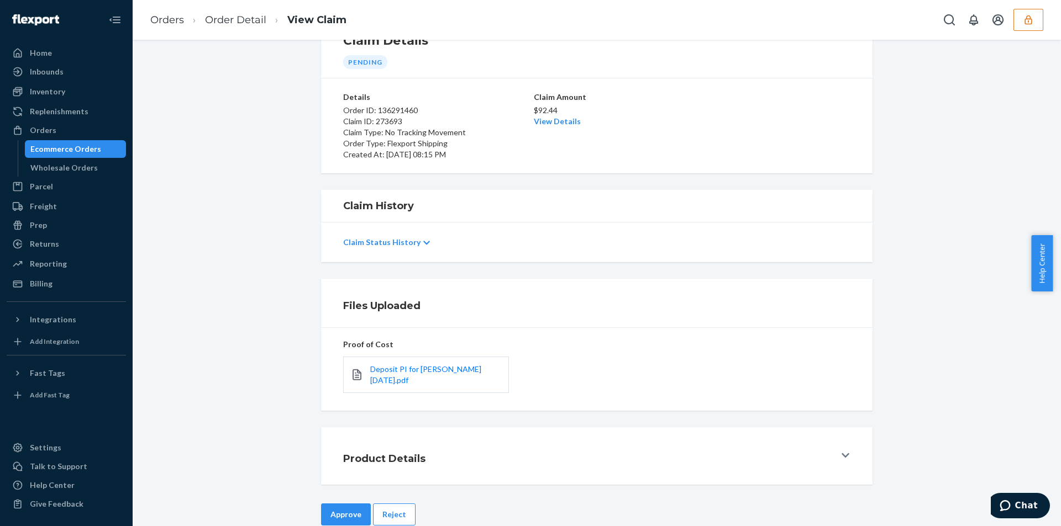
scroll to position [66, 0]
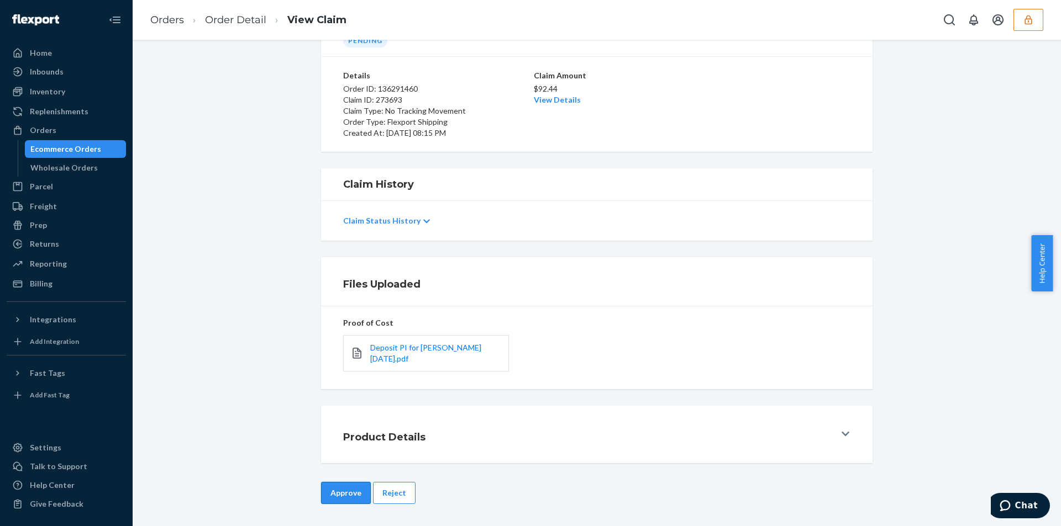
click at [336, 490] on button "Approve" at bounding box center [346, 493] width 50 height 22
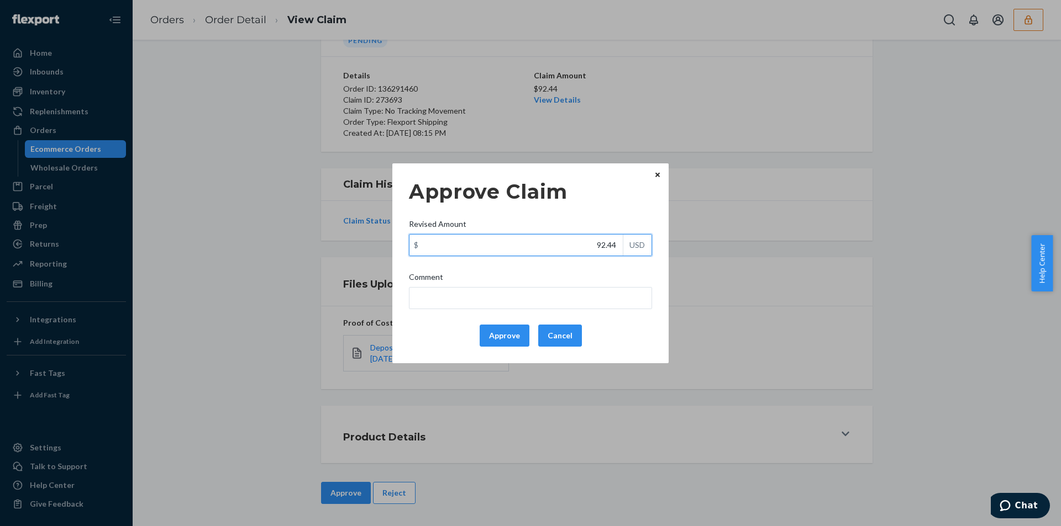
click at [568, 251] on input "92.44" at bounding box center [515, 245] width 213 height 21
paste input "48.6"
type input "48.64"
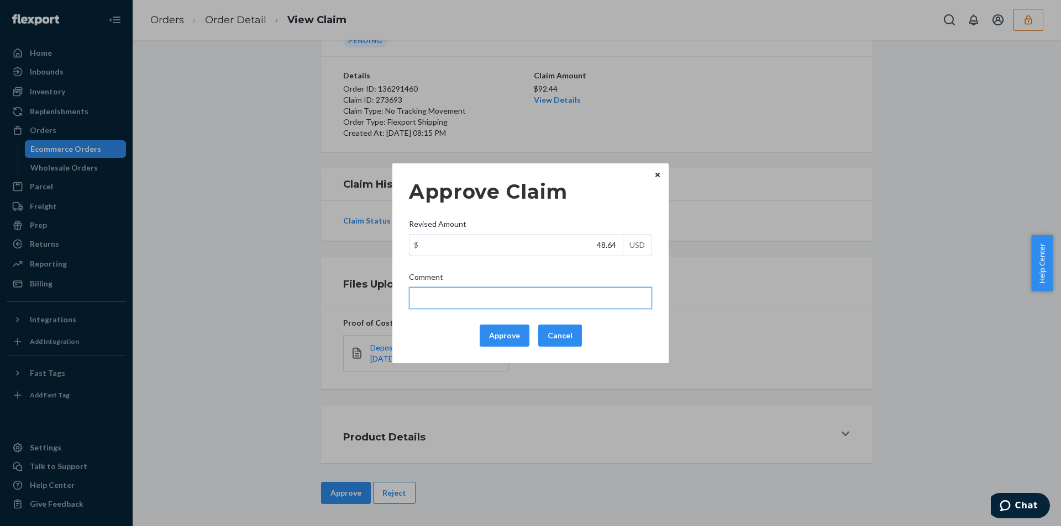
click at [489, 288] on input "Comment" at bounding box center [530, 298] width 243 height 22
type input "Total cost has been adjusted to 40% retail price plus fulfillment fee"
click at [502, 337] on button "Approve" at bounding box center [505, 336] width 50 height 22
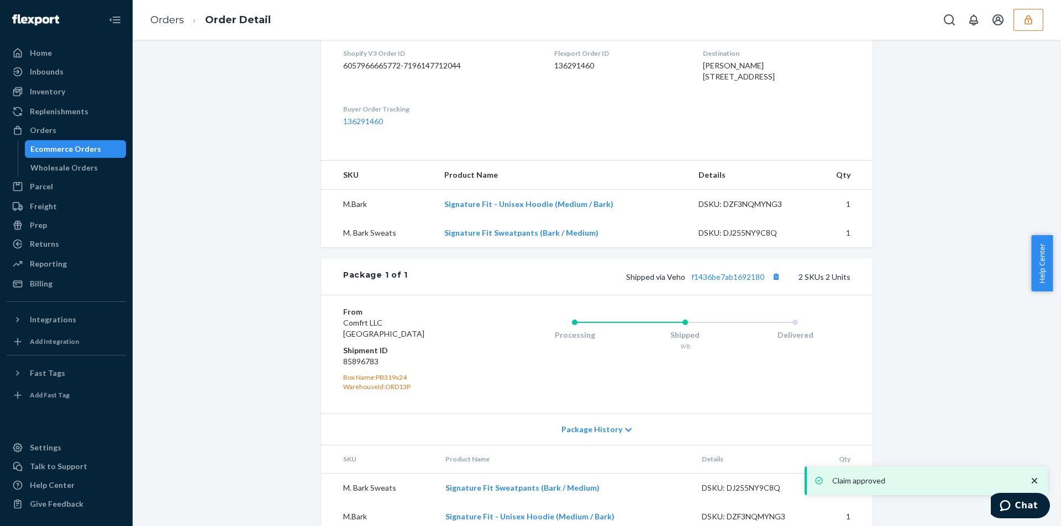
scroll to position [325, 0]
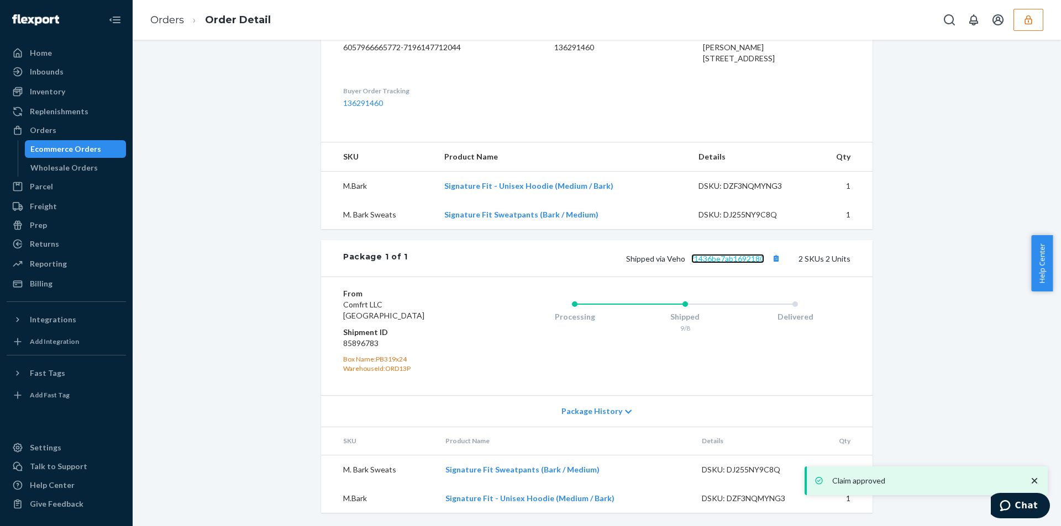
click at [716, 258] on link "f1436be7ab1692180" at bounding box center [727, 258] width 73 height 9
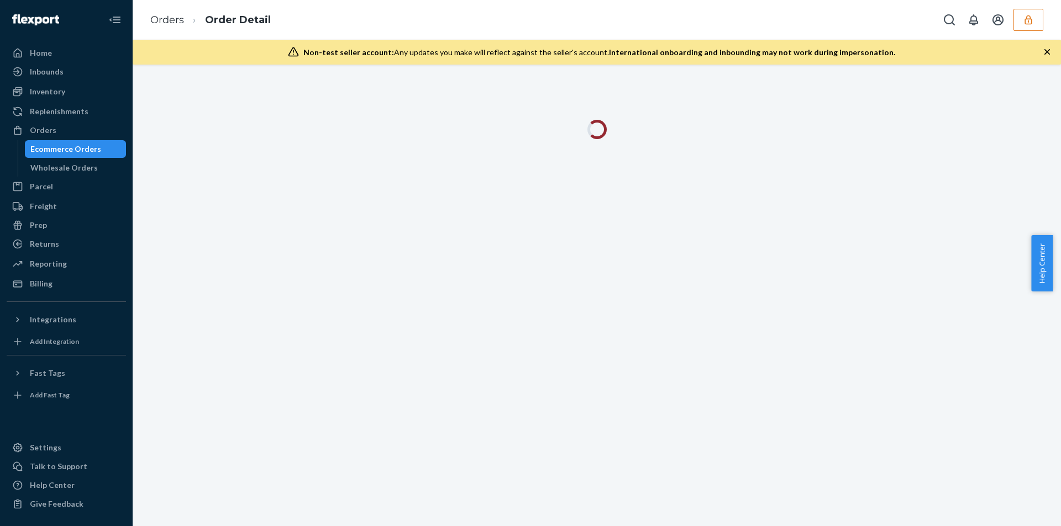
click at [1045, 50] on icon "button" at bounding box center [1047, 52] width 6 height 6
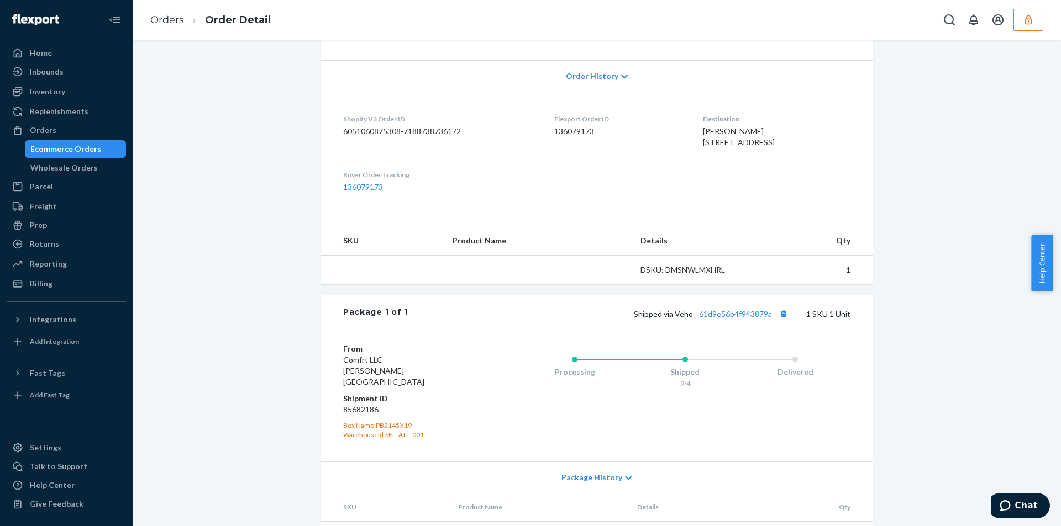
scroll to position [268, 0]
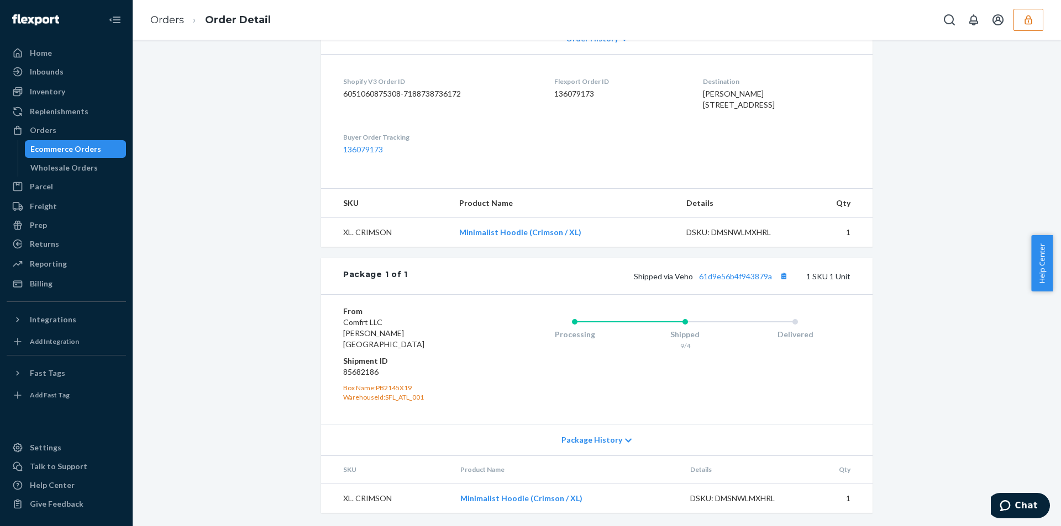
click at [740, 282] on div "Shipped [STREET_ADDRESS] 1 SKU 1 Unit" at bounding box center [629, 276] width 442 height 14
click at [735, 281] on link "61d9e56b4f943879a" at bounding box center [735, 276] width 73 height 9
drag, startPoint x: 589, startPoint y: 243, endPoint x: 448, endPoint y: 249, distance: 141.0
click at [448, 247] on tr "XL. CRIMSON Minimalist Hoodie (Crimson / XL) DSKU: DMSNWLMXHRL 1" at bounding box center [596, 232] width 551 height 29
copy tr "Minimalist Hoodie (Crimson / XL)"
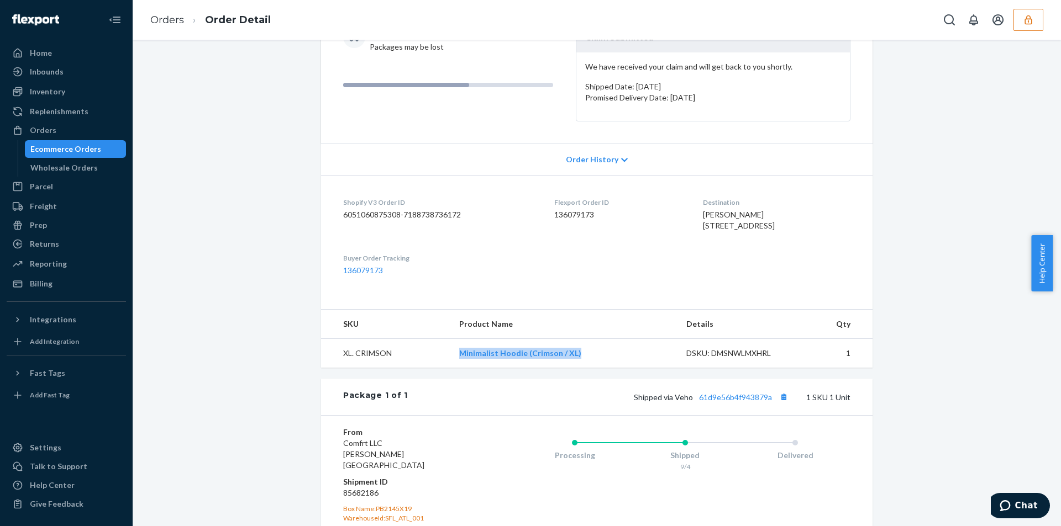
scroll to position [0, 0]
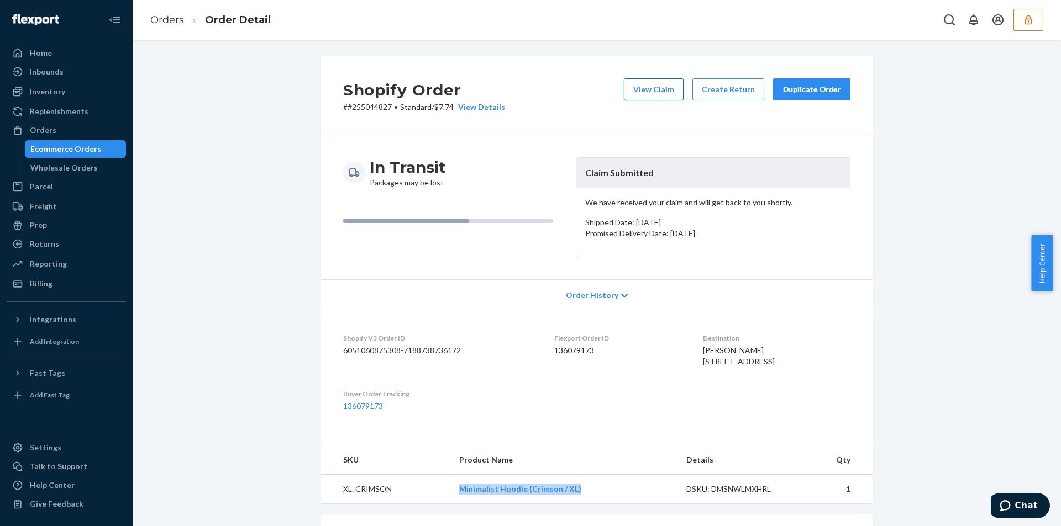
click at [660, 92] on button "View Claim" at bounding box center [654, 89] width 60 height 22
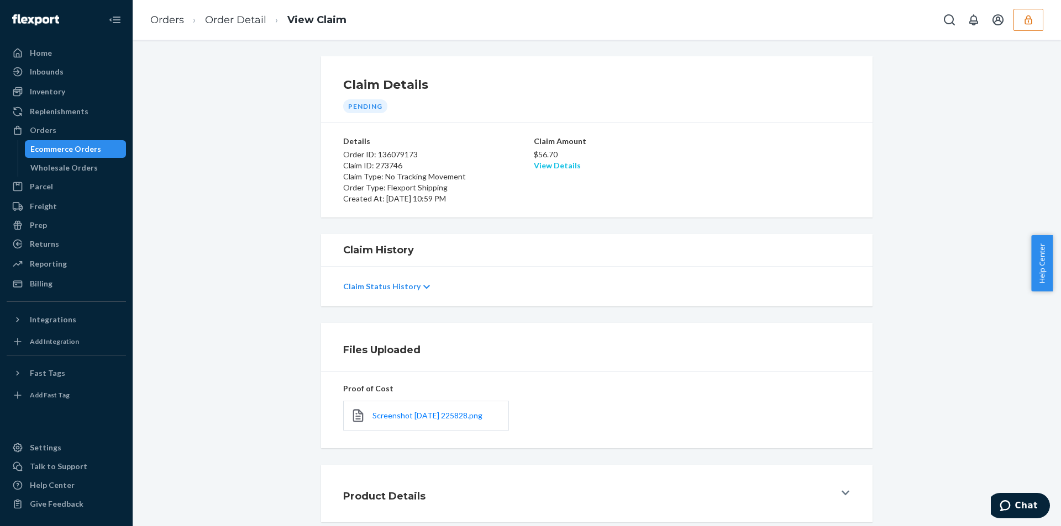
click at [560, 165] on link "View Details" at bounding box center [557, 165] width 47 height 9
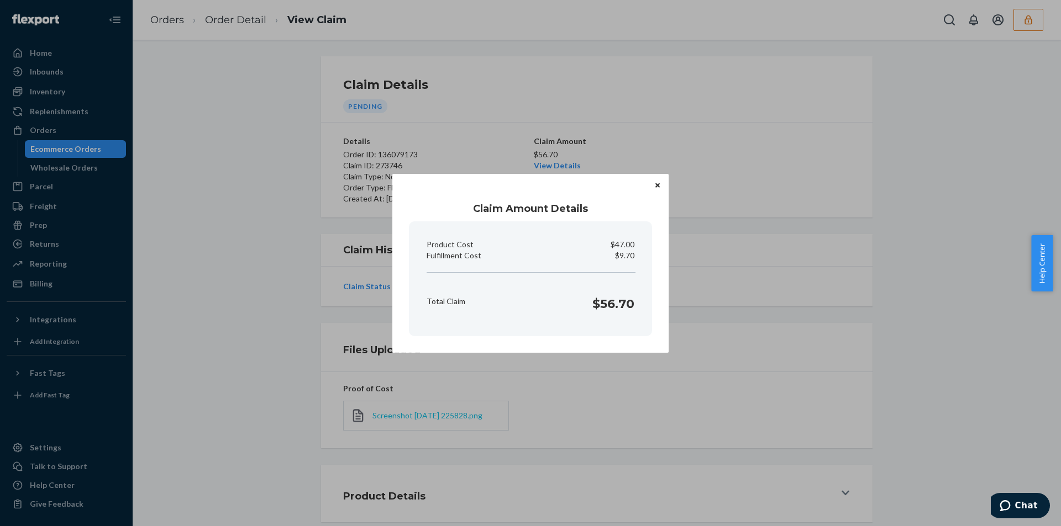
click at [392, 417] on div "Claim Amount Details Product Cost $47.00 Fulfillment Cost $9.70 Total Claim $56…" at bounding box center [530, 263] width 1061 height 526
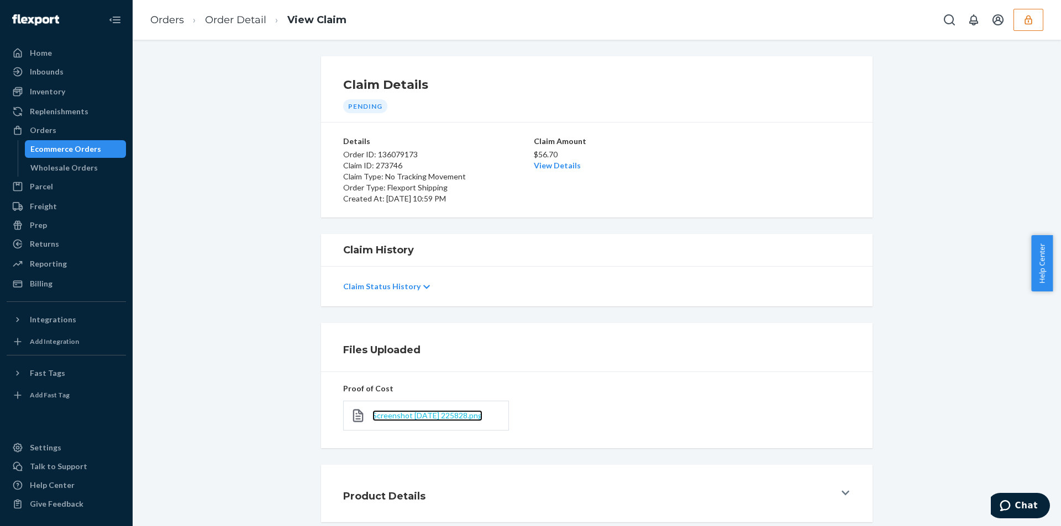
click at [392, 417] on span "Screenshot 2025-09-23 225828.png" at bounding box center [427, 415] width 110 height 9
click at [549, 161] on link "View Details" at bounding box center [557, 165] width 47 height 9
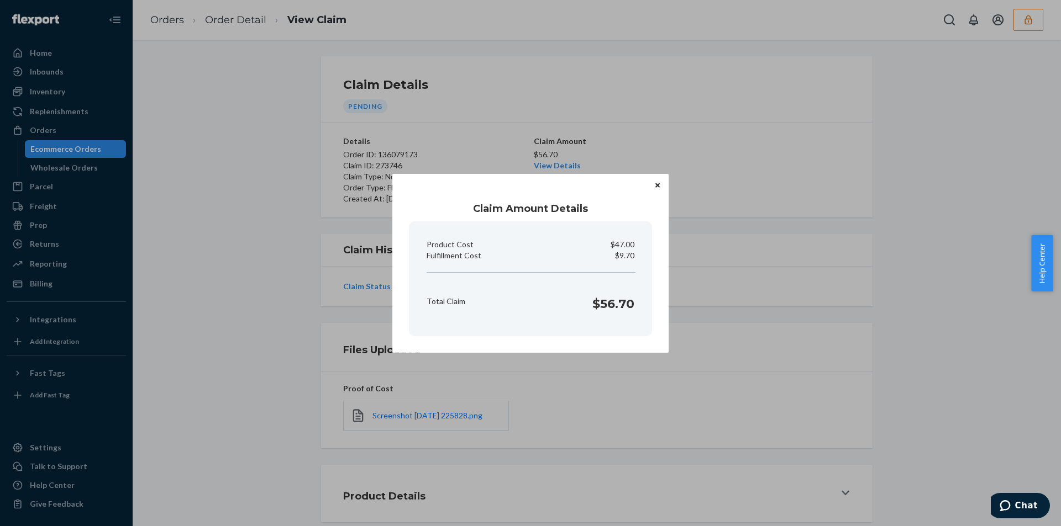
click at [325, 362] on div "Claim Amount Details Product Cost $47.00 Fulfillment Cost $9.70 Total Claim $56…" at bounding box center [530, 263] width 1061 height 526
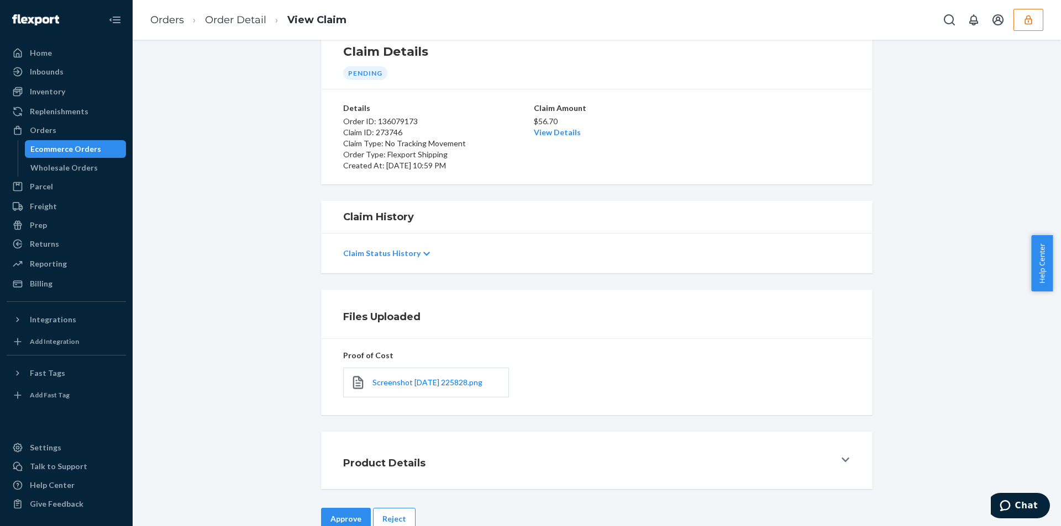
scroll to position [59, 0]
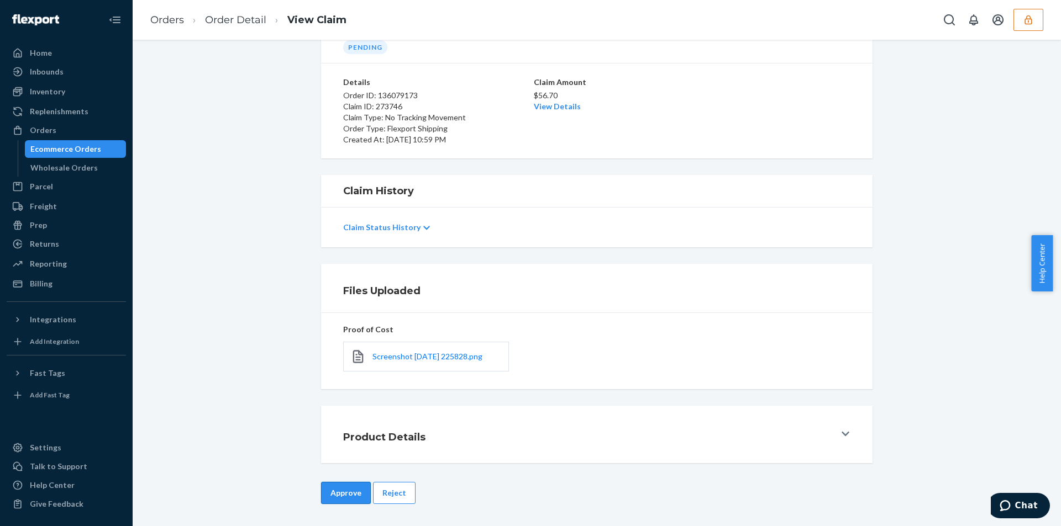
click at [334, 489] on button "Approve" at bounding box center [346, 493] width 50 height 22
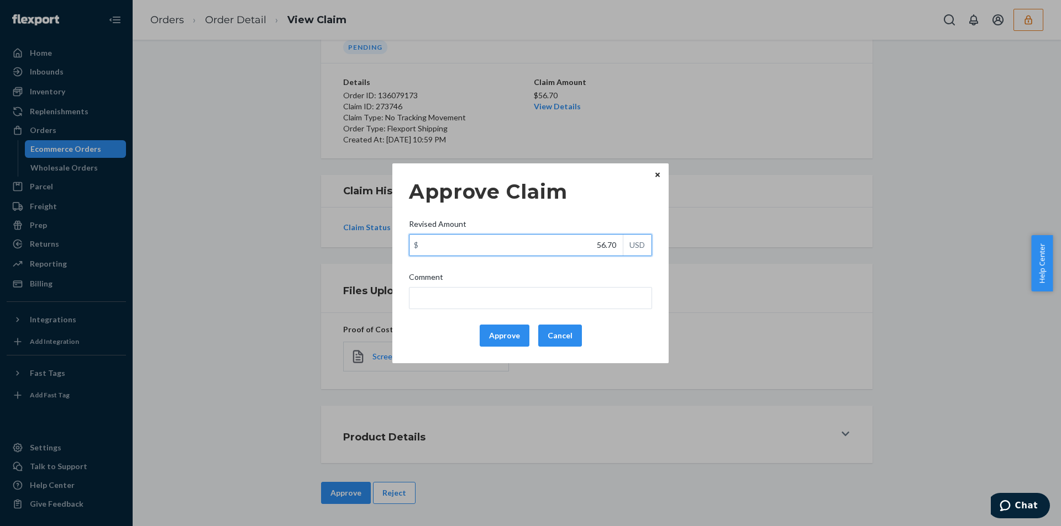
click at [566, 238] on input "56.70" at bounding box center [515, 245] width 213 height 21
paste input "25.3"
type input "25.30"
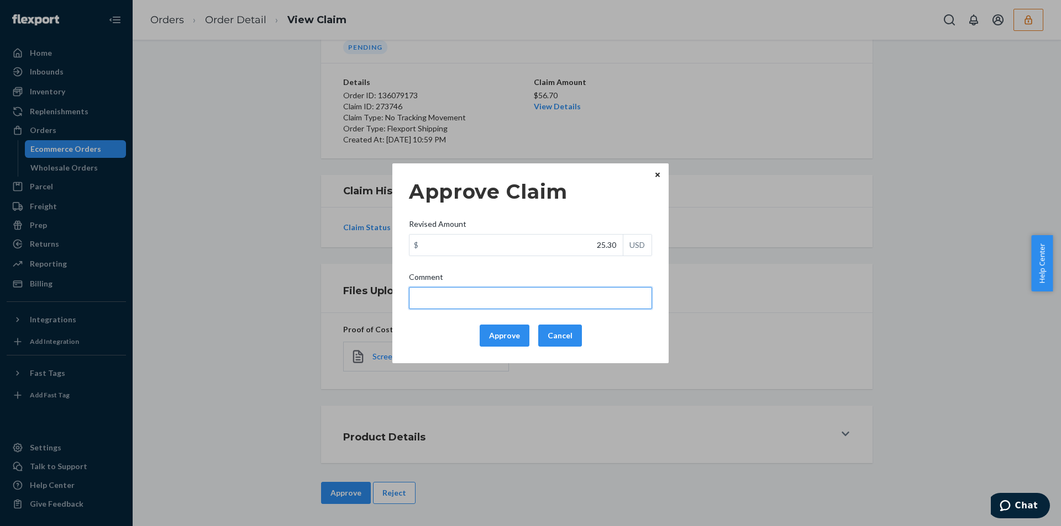
click at [474, 294] on input "Comment" at bounding box center [530, 298] width 243 height 22
type input "Total cost has been adjusted to 40% retail price plus fulfillment fee"
click at [499, 335] on button "Approve" at bounding box center [505, 336] width 50 height 22
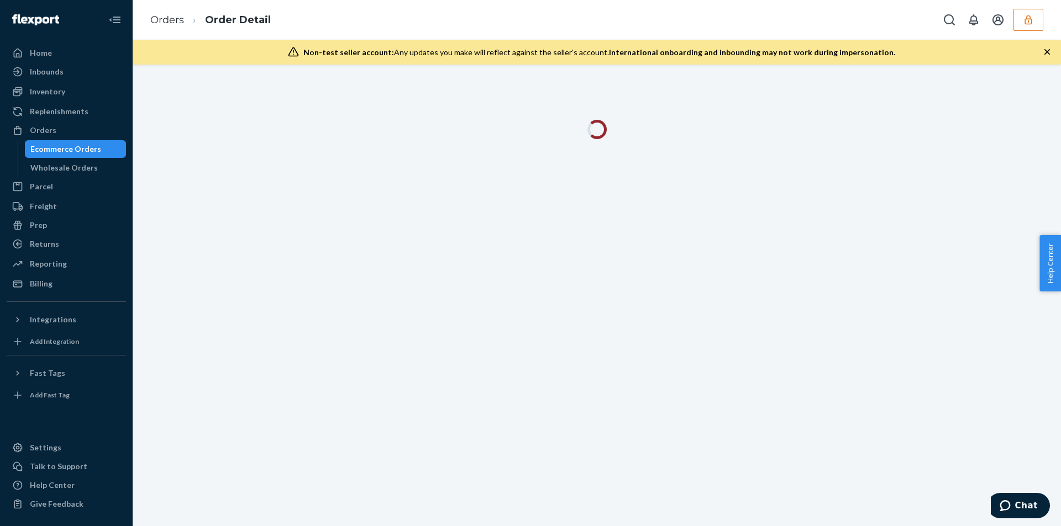
click at [1046, 52] on icon "button" at bounding box center [1047, 52] width 6 height 6
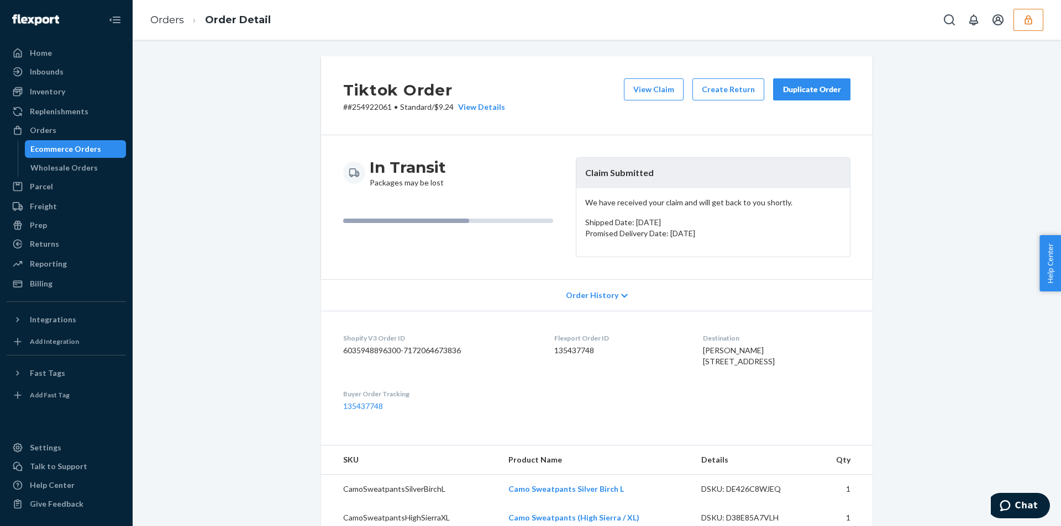
scroll to position [325, 0]
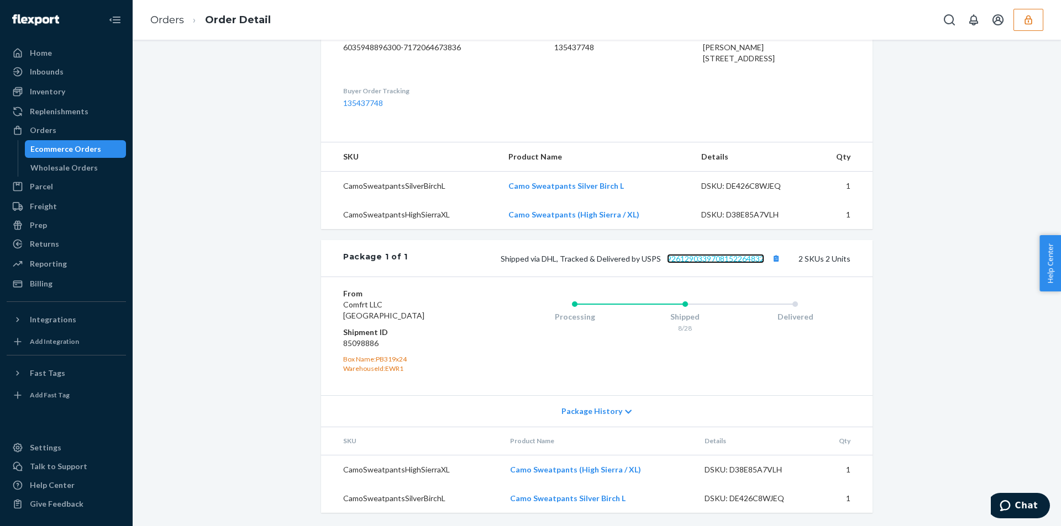
click at [701, 263] on link "9261290339708152264832" at bounding box center [715, 258] width 97 height 9
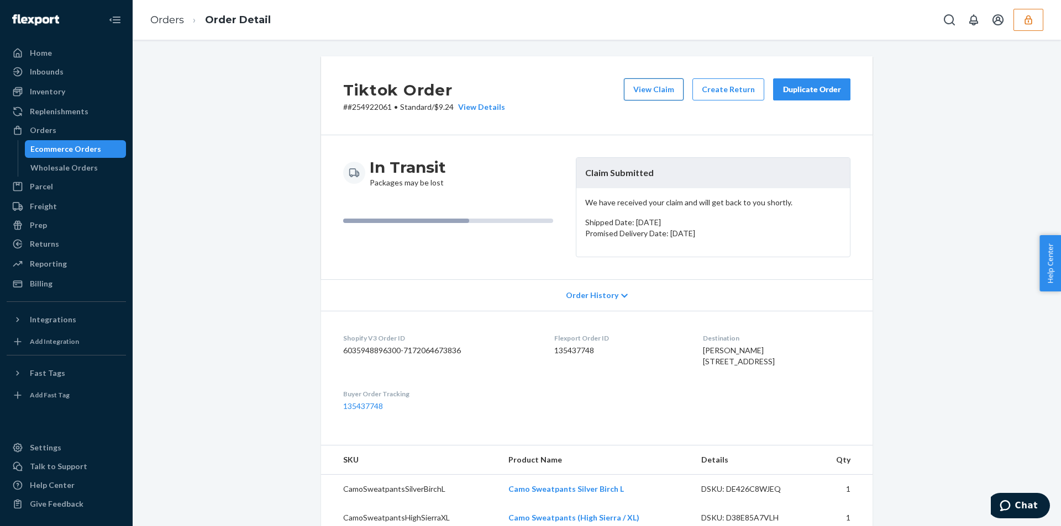
click at [656, 88] on button "View Claim" at bounding box center [654, 89] width 60 height 22
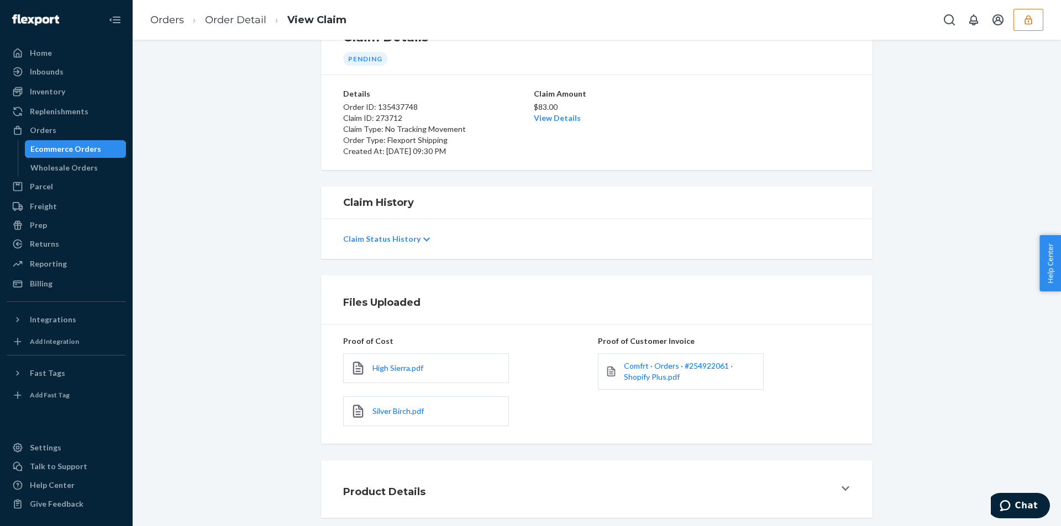
scroll to position [102, 0]
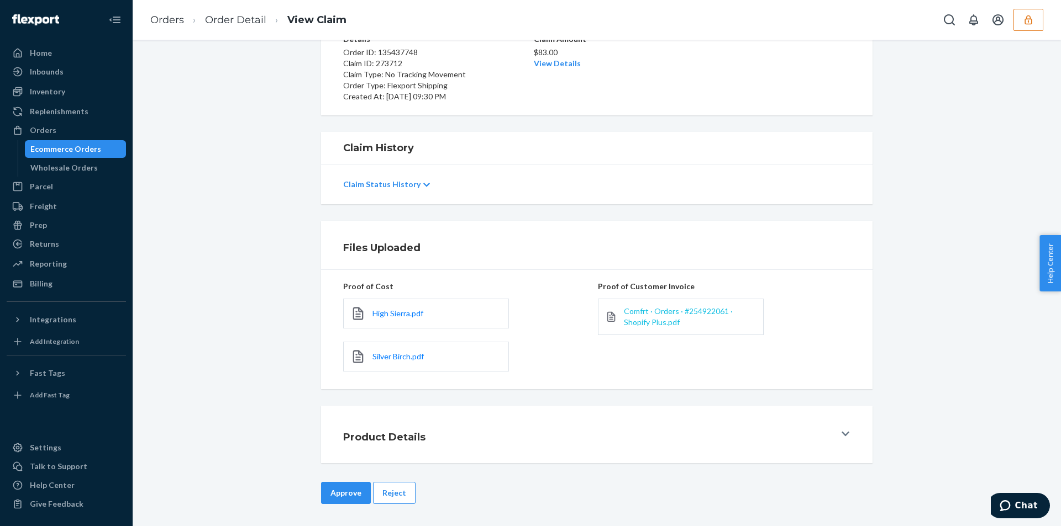
click at [646, 314] on span "Comfrt · Orders · #254922061 · Shopify Plus.pdf" at bounding box center [678, 317] width 109 height 20
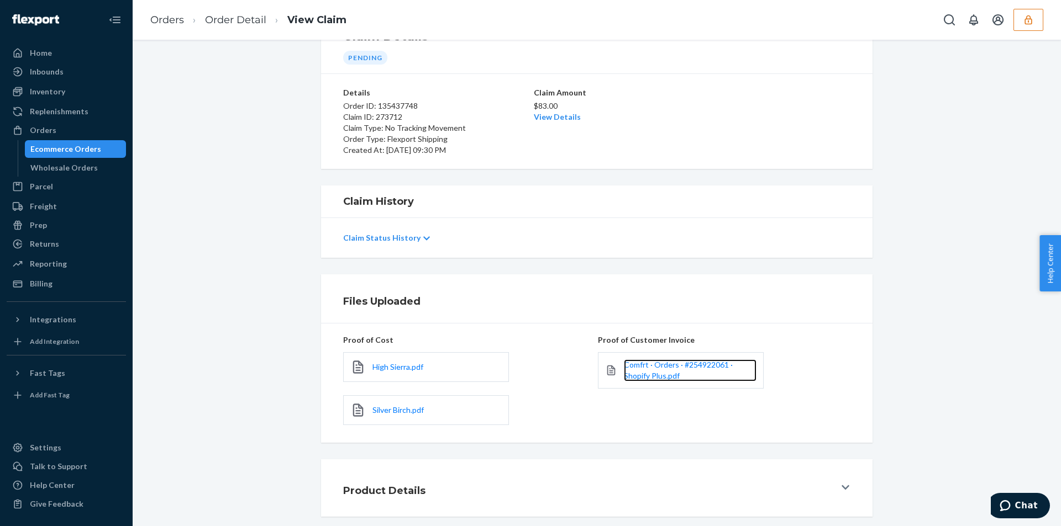
scroll to position [0, 0]
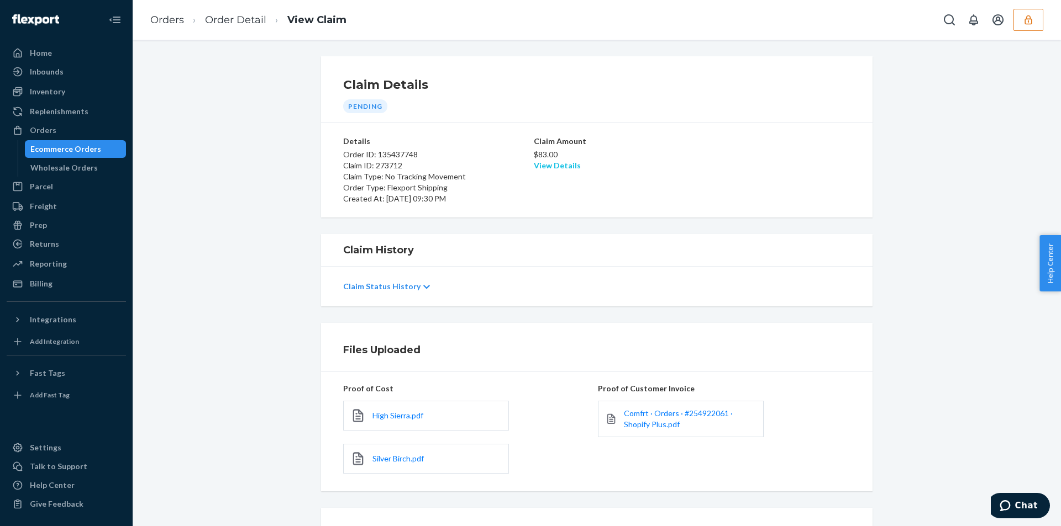
click at [545, 170] on link "View Details" at bounding box center [557, 165] width 47 height 9
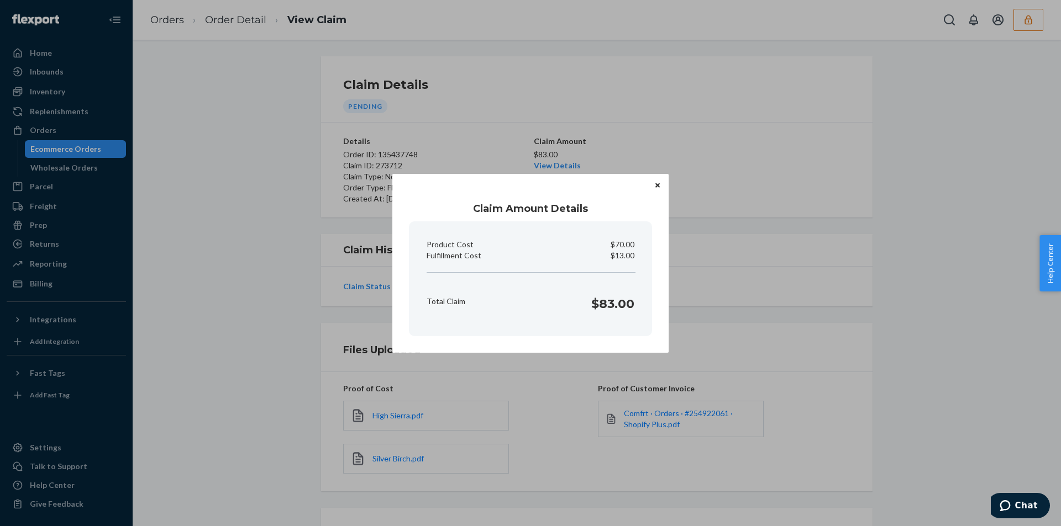
click at [329, 389] on div "Claim Amount Details Product Cost $70.00 Fulfillment Cost $13.00 Total Claim $8…" at bounding box center [530, 263] width 1061 height 526
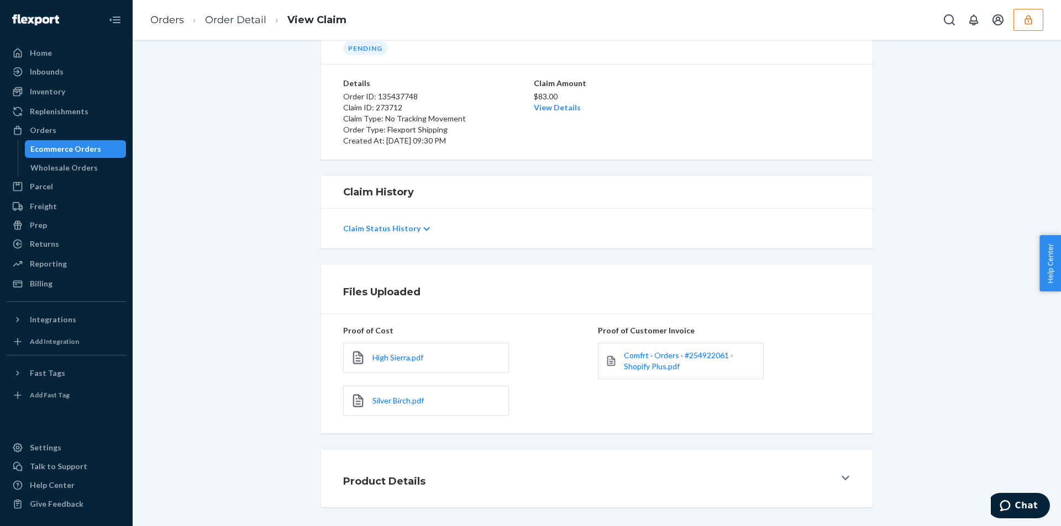
scroll to position [102, 0]
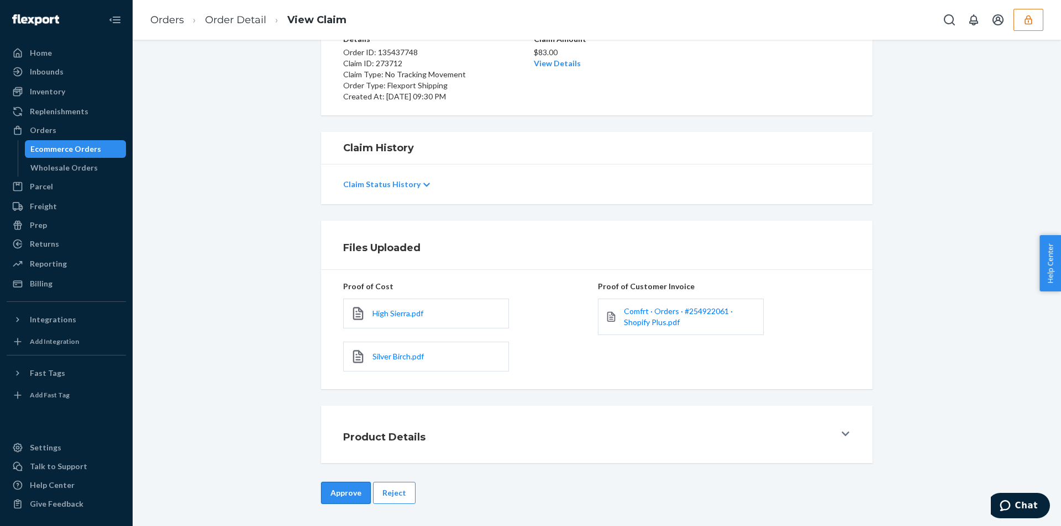
drag, startPoint x: 325, startPoint y: 489, endPoint x: 403, endPoint y: 366, distance: 145.3
click at [326, 487] on button "Approve" at bounding box center [346, 493] width 50 height 22
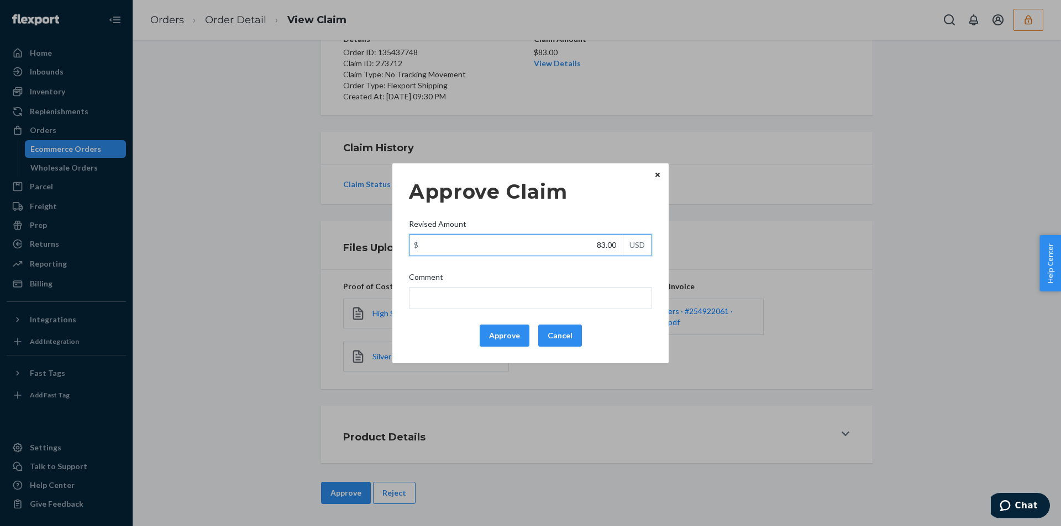
click at [515, 247] on input "83.00" at bounding box center [515, 245] width 213 height 21
paste input "61"
type input "61.00"
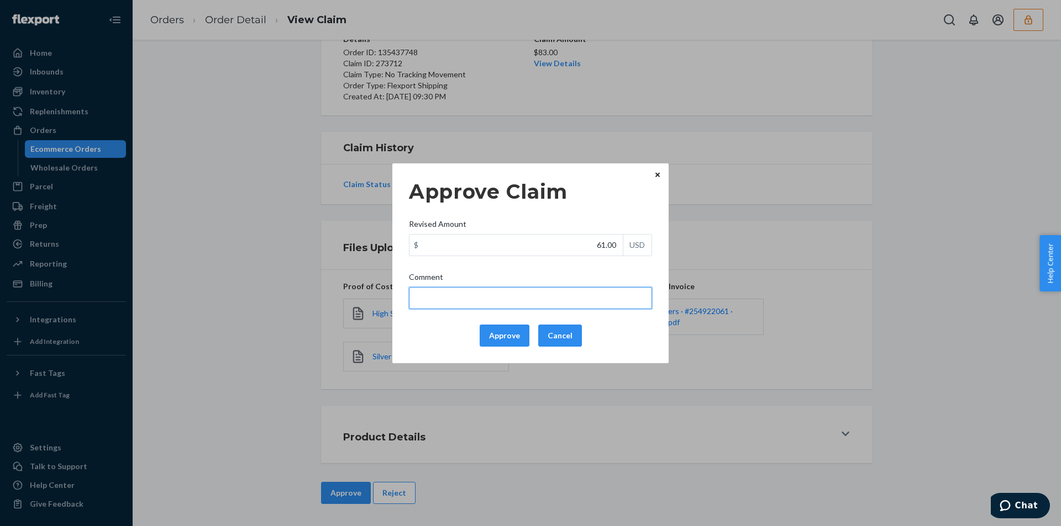
click at [456, 289] on input "Comment" at bounding box center [530, 298] width 243 height 22
type input "Total cost has been adjusted to 40% retail price plus fulfillment fee"
click at [506, 338] on button "Approve" at bounding box center [505, 336] width 50 height 22
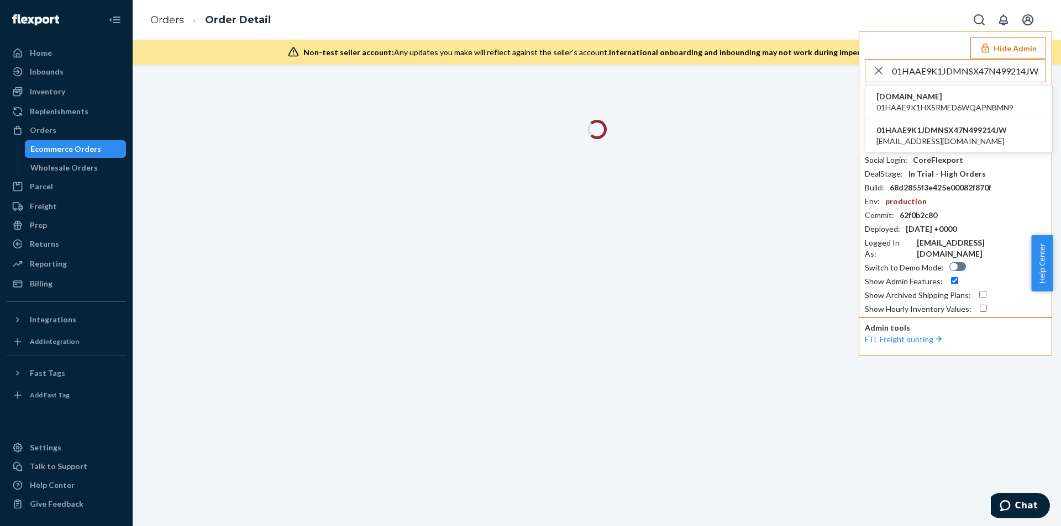
type input "01HAAE9K1JDMNSX47N499214JW"
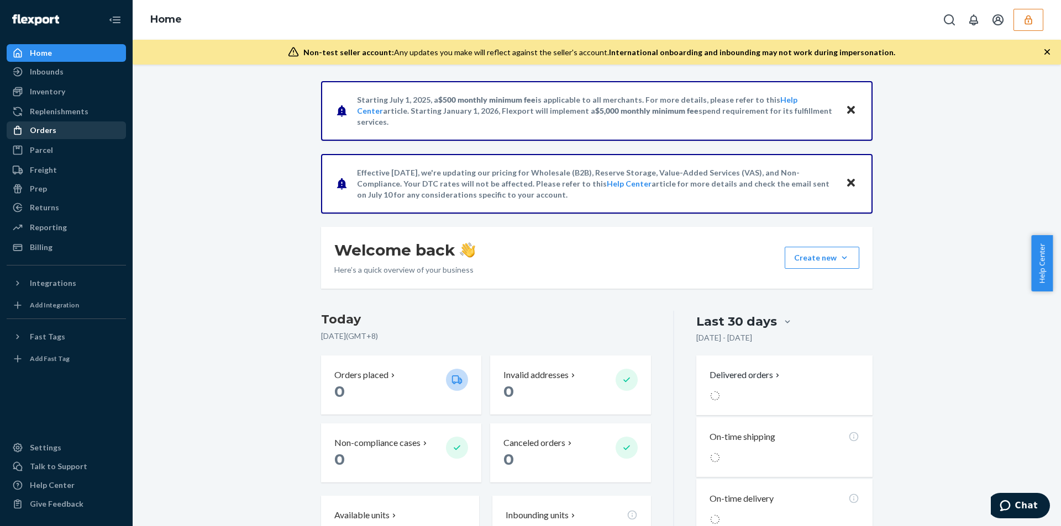
click at [55, 135] on div "Orders" at bounding box center [66, 130] width 117 height 15
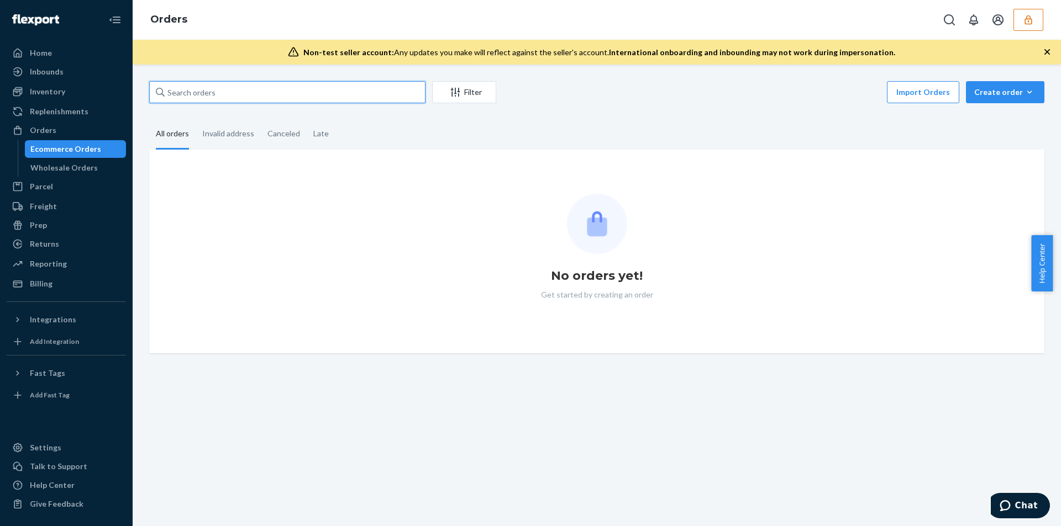
click at [298, 100] on input "text" at bounding box center [287, 92] width 276 height 22
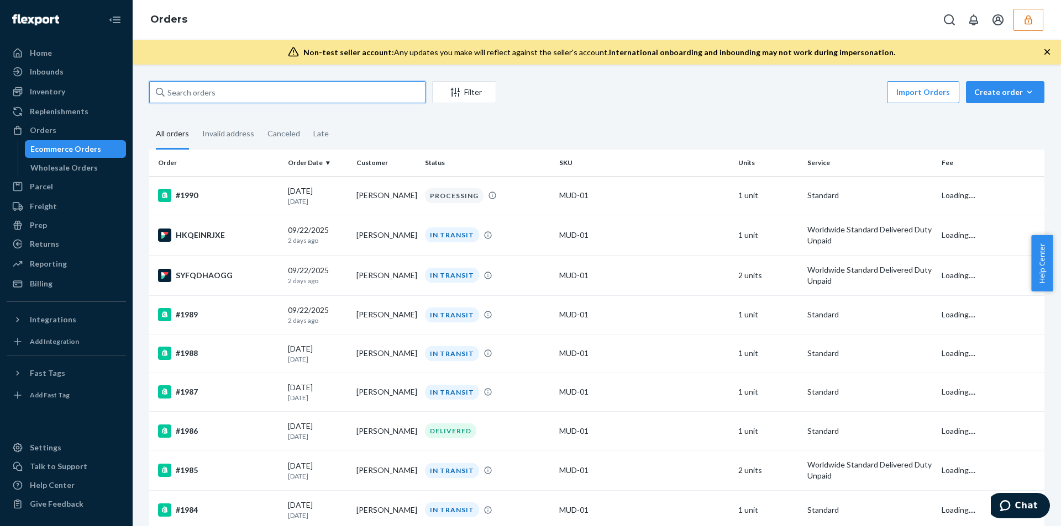
paste input "135172347"
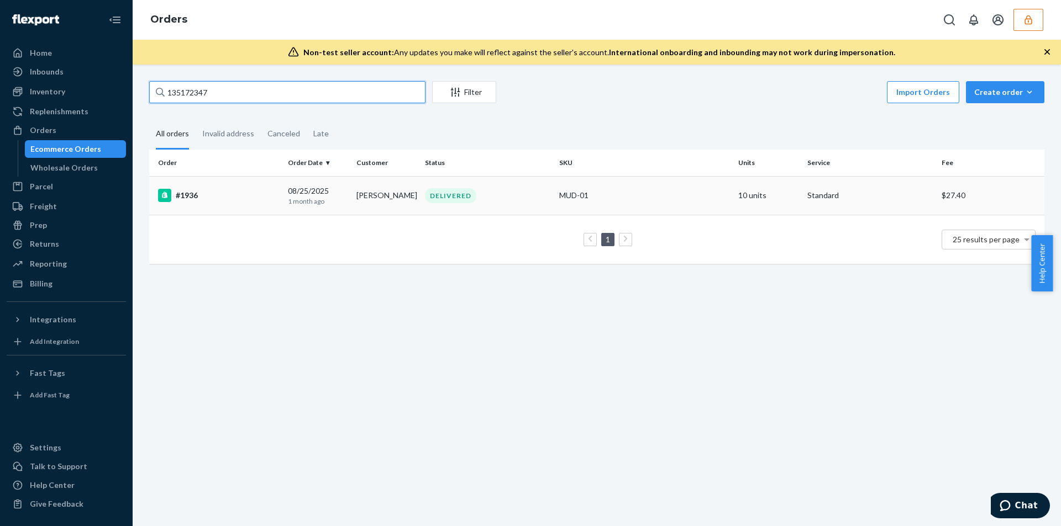
type input "135172347"
click at [507, 185] on td "DELIVERED" at bounding box center [487, 195] width 134 height 39
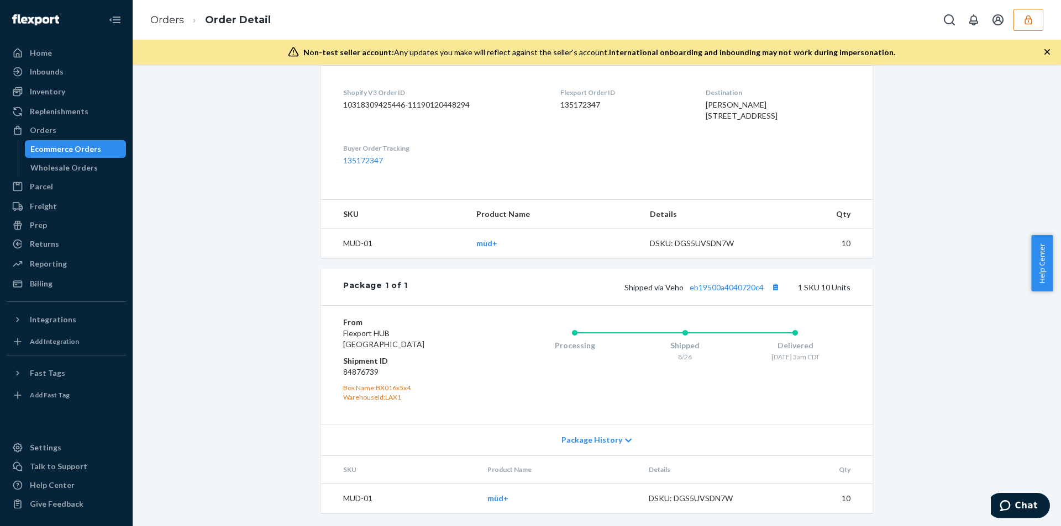
scroll to position [335, 0]
click at [721, 288] on link "eb19500a4040720c4" at bounding box center [726, 287] width 74 height 9
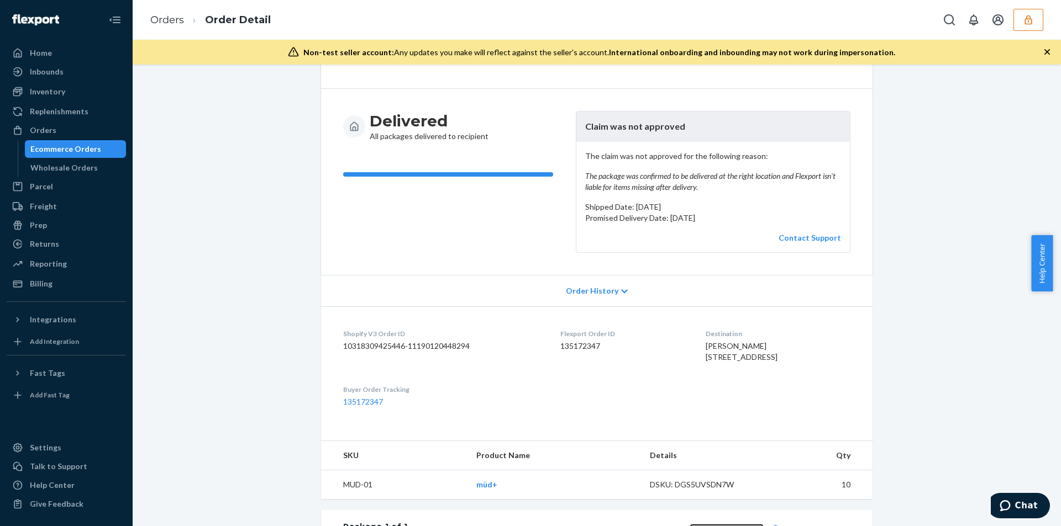
scroll to position [0, 0]
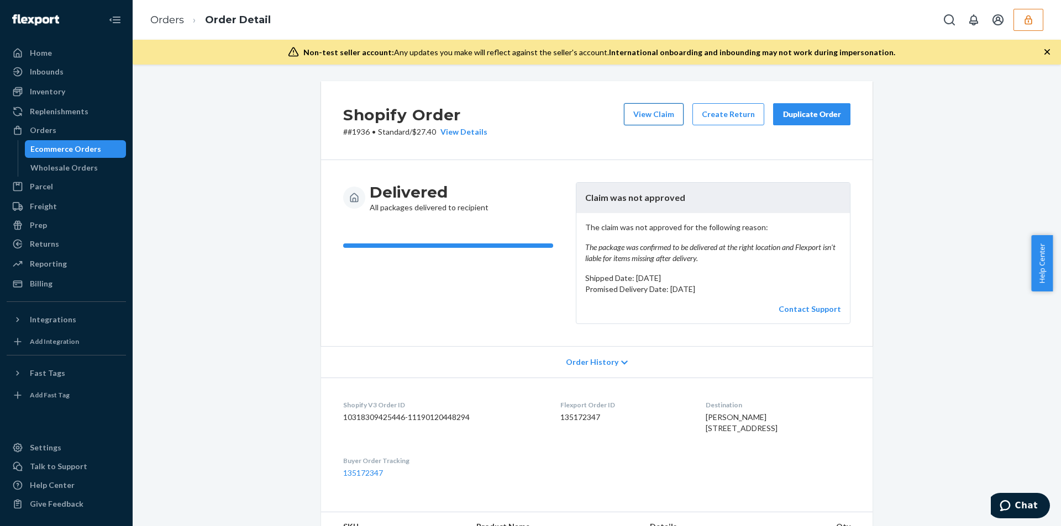
click at [651, 119] on button "View Claim" at bounding box center [654, 114] width 60 height 22
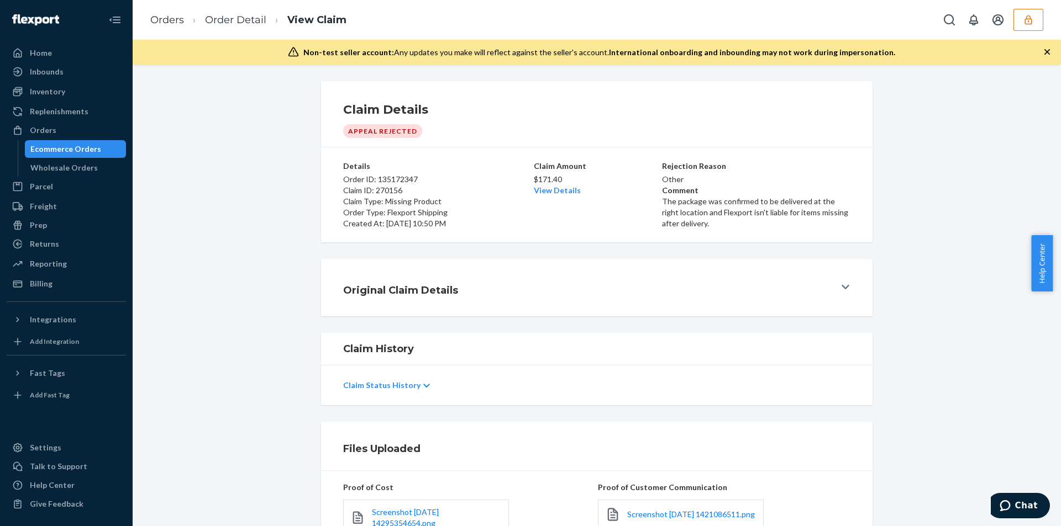
click at [549, 184] on p "$171.40" at bounding box center [597, 179] width 126 height 11
click at [545, 188] on link "View Details" at bounding box center [557, 190] width 47 height 9
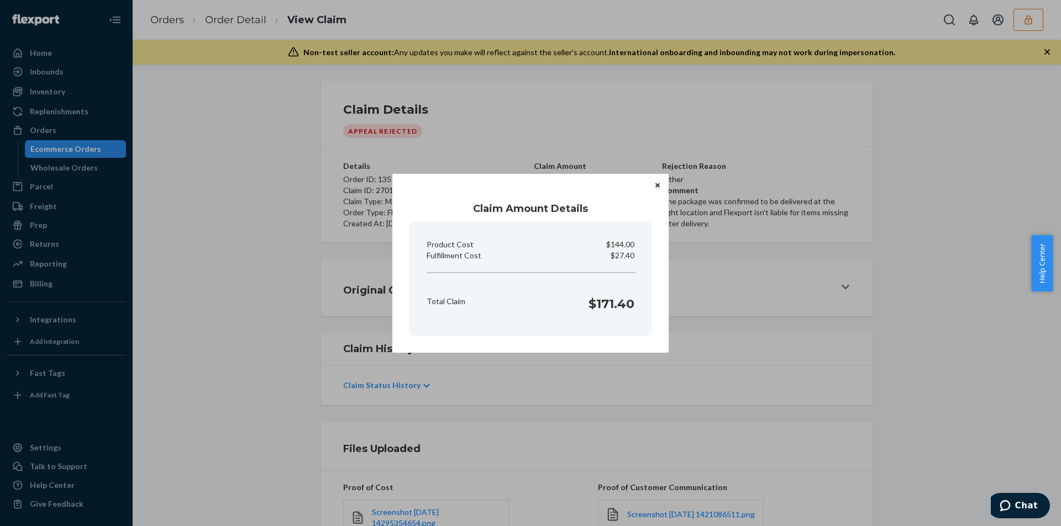
click at [304, 122] on div "Claim Amount Details Product Cost $144.00 Fulfillment Cost $27.40 Total Claim $…" at bounding box center [530, 263] width 1061 height 526
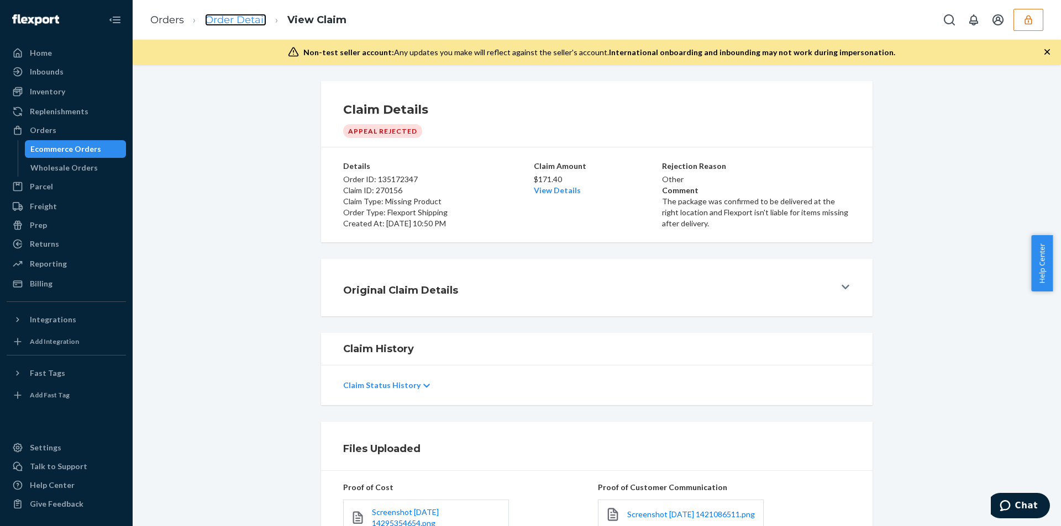
click at [250, 24] on link "Order Detail" at bounding box center [235, 20] width 61 height 12
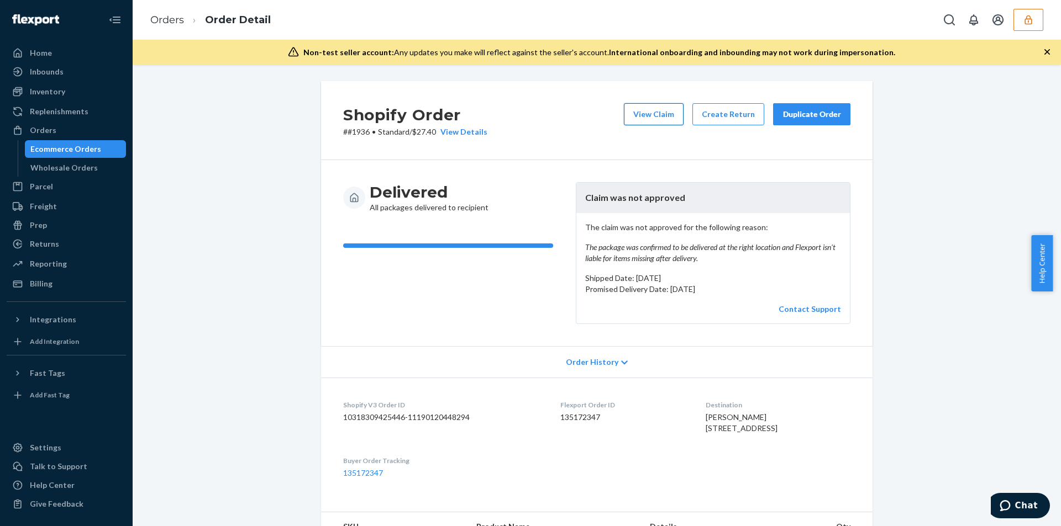
click at [635, 114] on button "View Claim" at bounding box center [654, 114] width 60 height 22
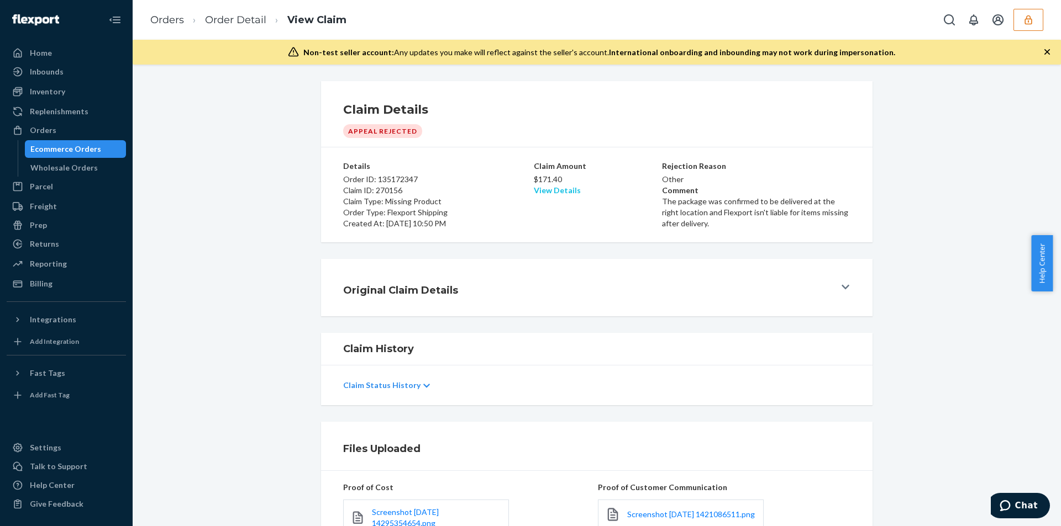
click at [562, 191] on link "View Details" at bounding box center [557, 190] width 47 height 9
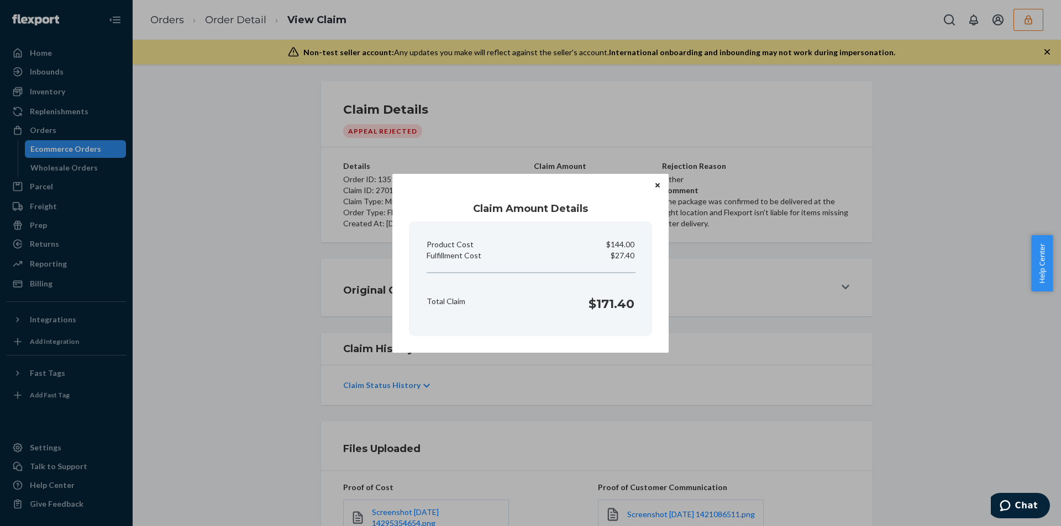
click at [621, 254] on p "$27.40" at bounding box center [622, 255] width 24 height 11
copy p "27.40"
click at [304, 201] on div "Claim Amount Details Product Cost $144.00 Fulfillment Cost $27.40 Total Claim $…" at bounding box center [530, 263] width 1061 height 526
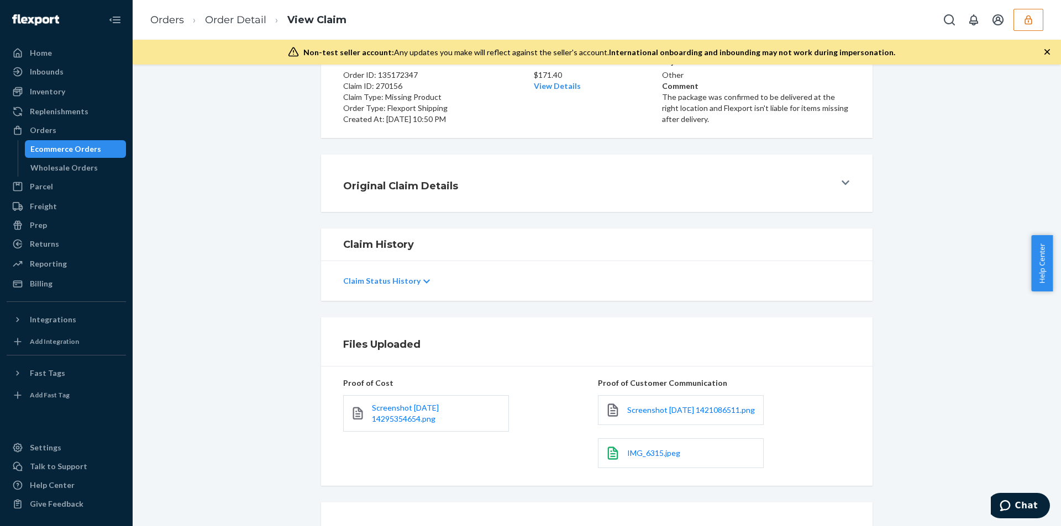
scroll to position [186, 0]
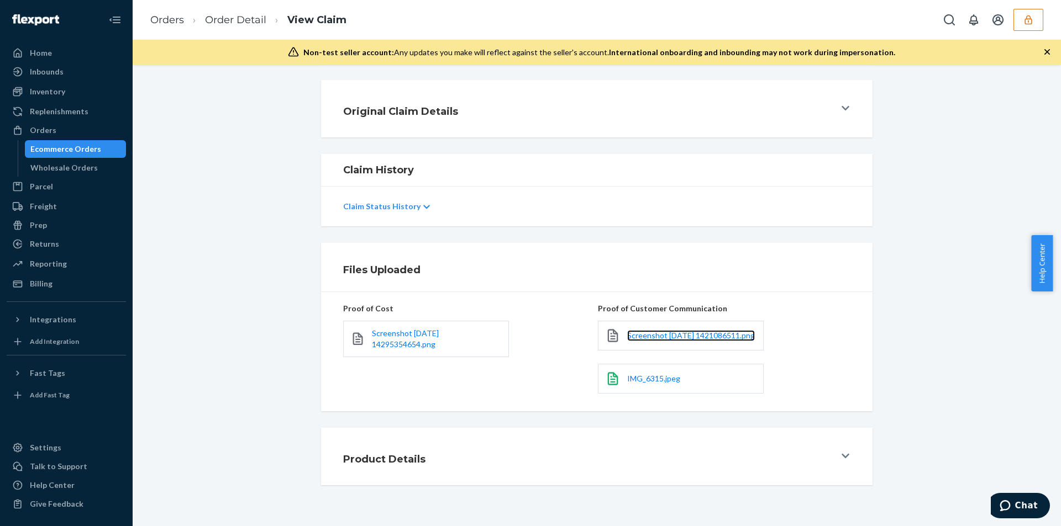
click at [655, 332] on link "Screenshot 2025-09-07 1421086511.png" at bounding box center [691, 335] width 128 height 11
click at [637, 374] on span "IMG_6315.jpeg" at bounding box center [653, 378] width 53 height 9
click at [1012, 20] on div at bounding box center [990, 20] width 105 height 22
click at [1037, 20] on button "button" at bounding box center [1028, 20] width 30 height 22
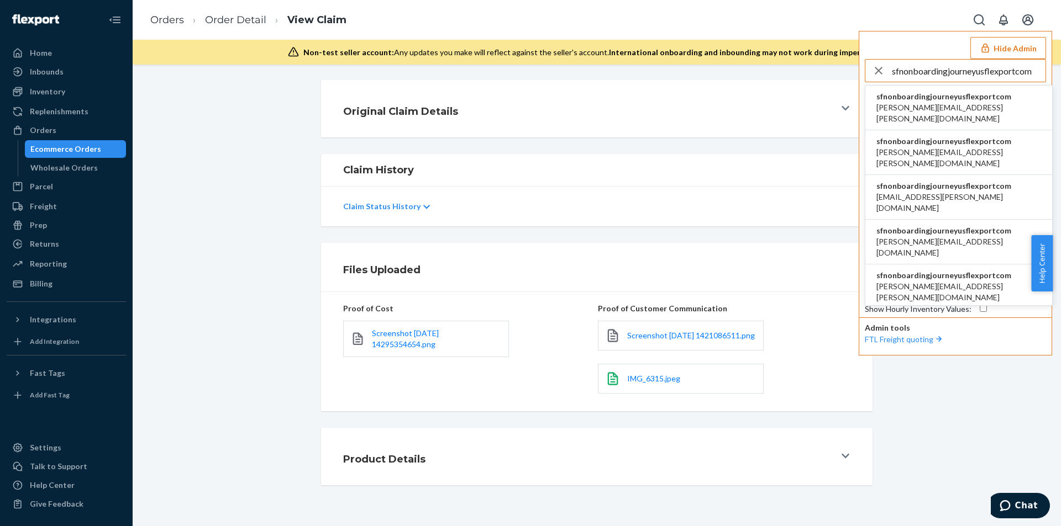
type input "sfnonboardingjourneyusflexportcom"
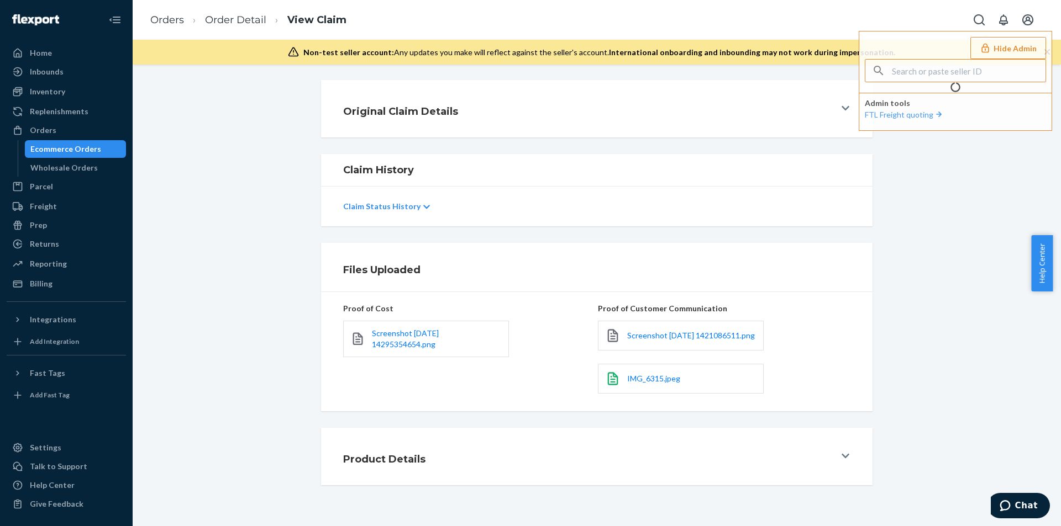
scroll to position [0, 0]
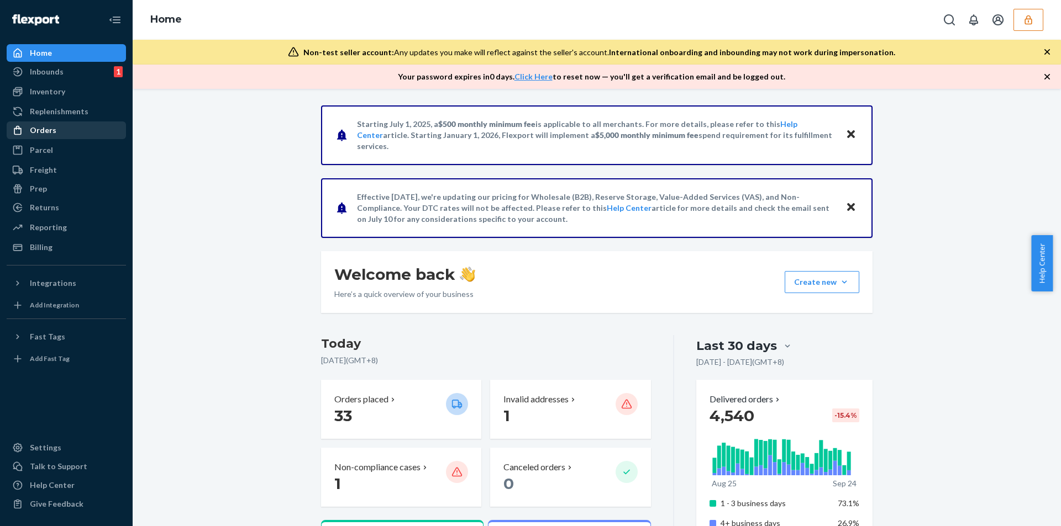
click at [55, 136] on div "Orders" at bounding box center [66, 130] width 117 height 15
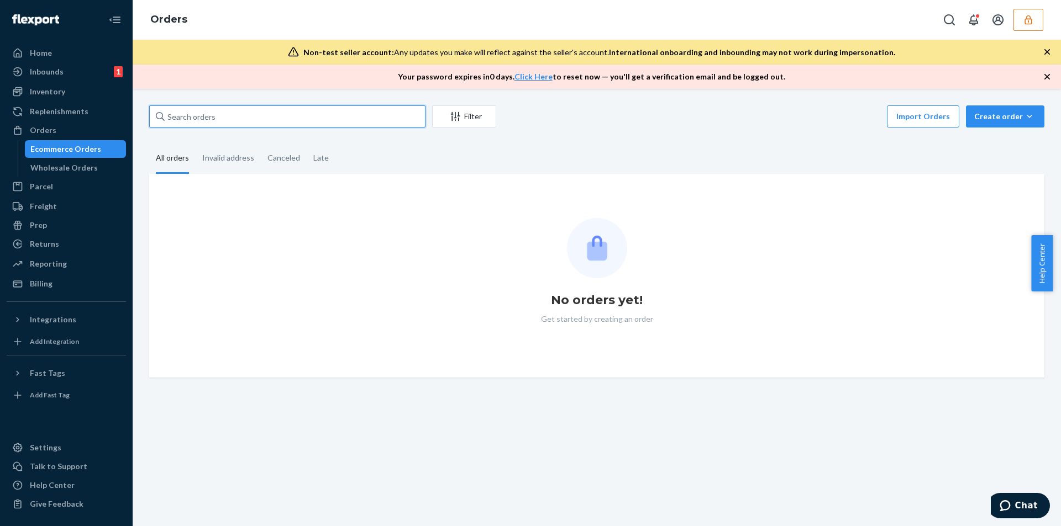
click at [226, 113] on input "text" at bounding box center [287, 117] width 276 height 22
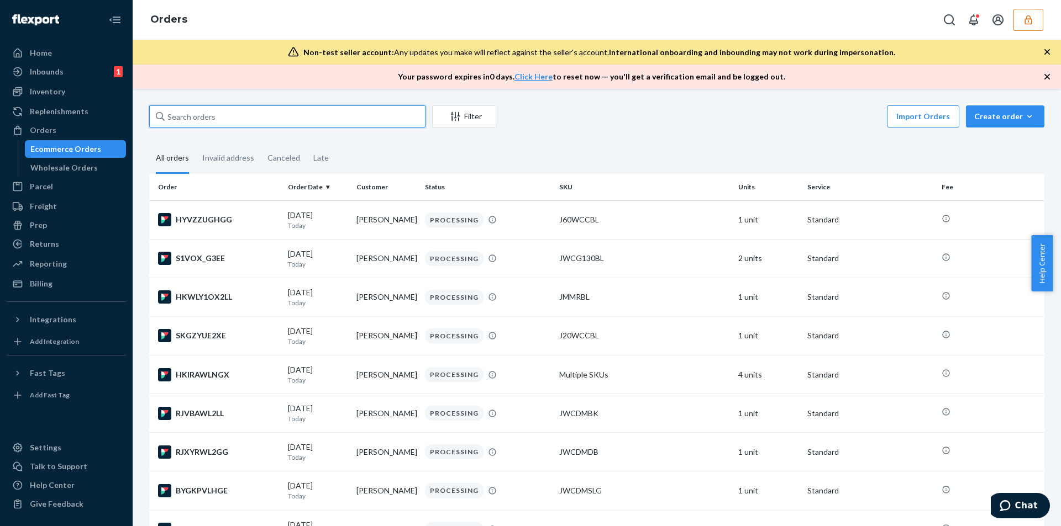
paste input "#7421317250"
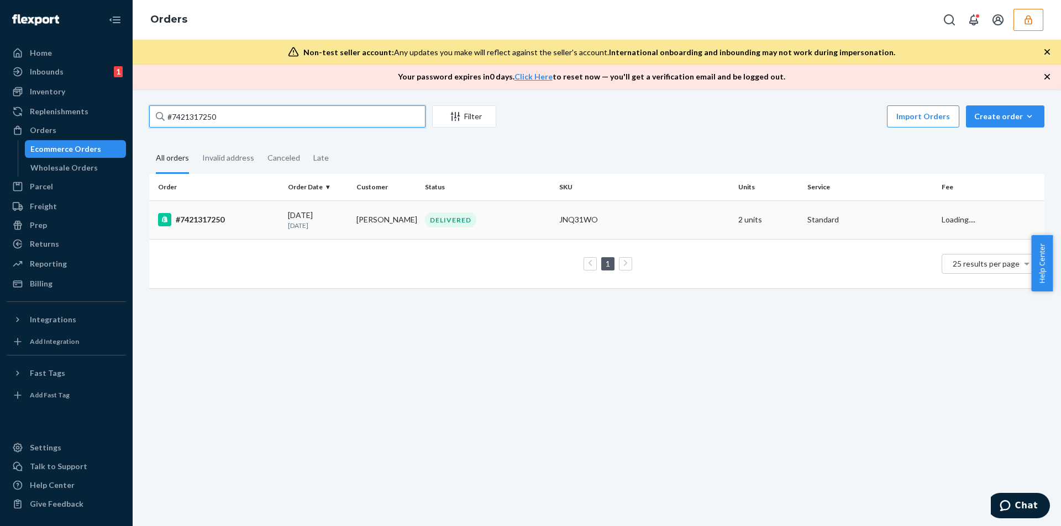
type input "#7421317250"
click at [500, 220] on div "DELIVERED" at bounding box center [488, 220] width 130 height 15
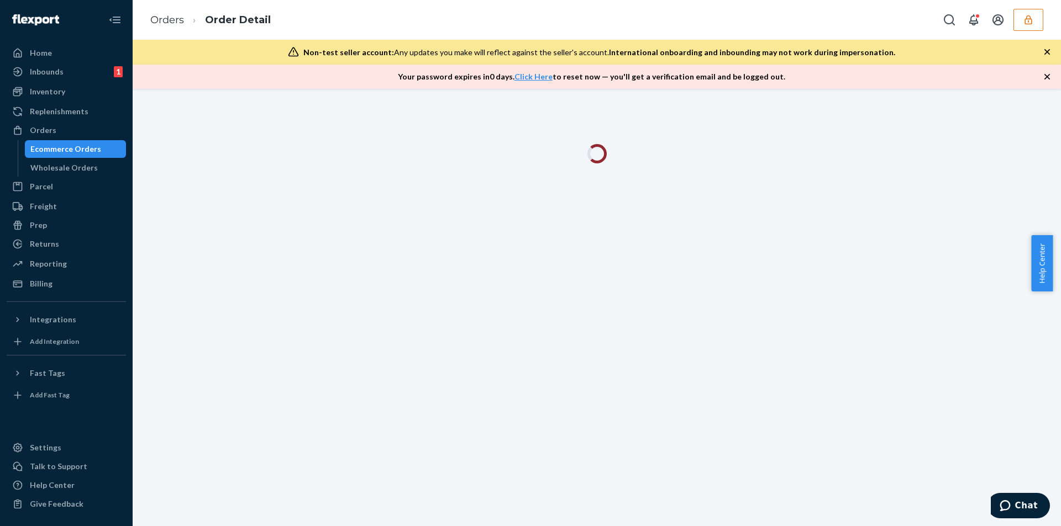
click at [1046, 44] on div "Non-test seller account: Any updates you make will reflect against the seller's…" at bounding box center [597, 52] width 928 height 25
click at [1042, 56] on icon "button" at bounding box center [1046, 51] width 11 height 11
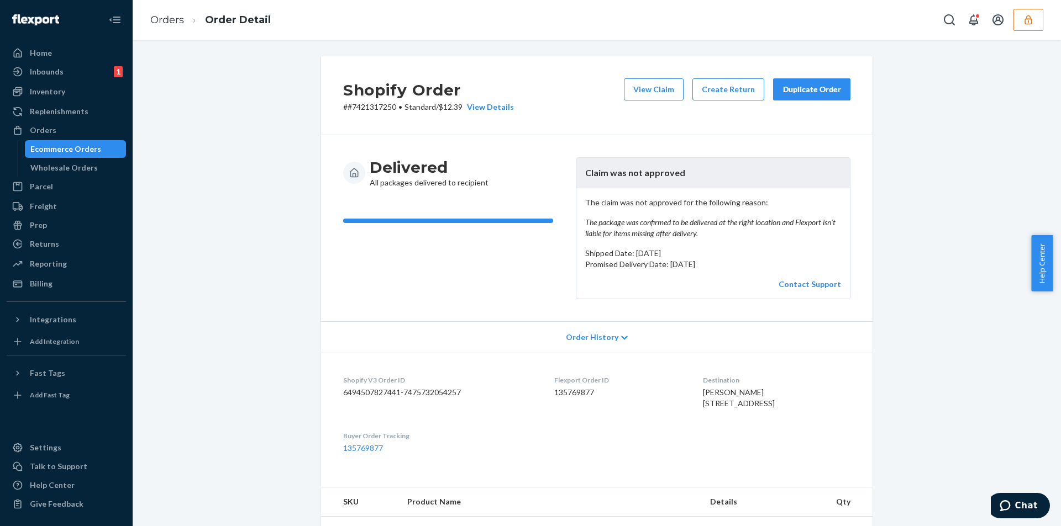
click at [1026, 16] on icon "button" at bounding box center [1027, 19] width 7 height 9
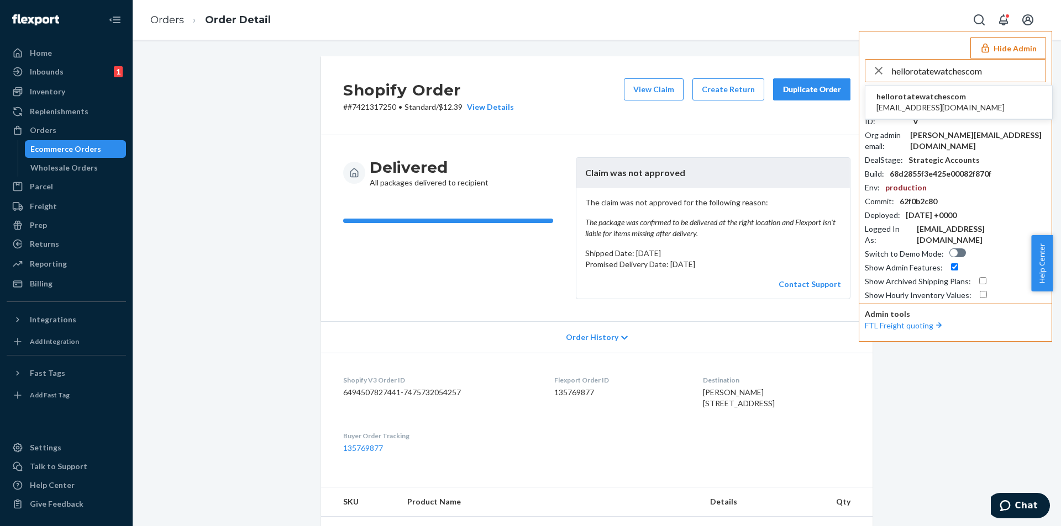
type input "hellorotatewatchescom"
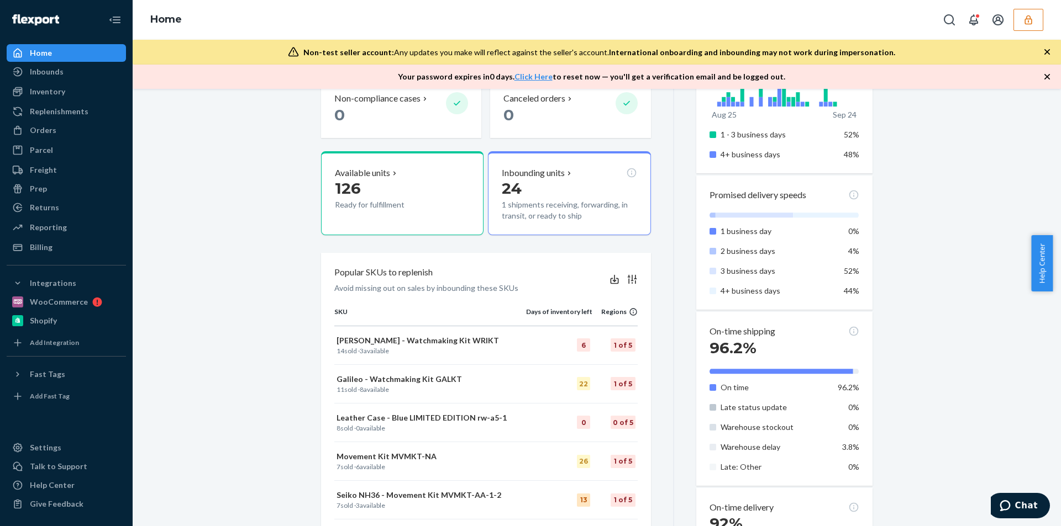
scroll to position [552, 0]
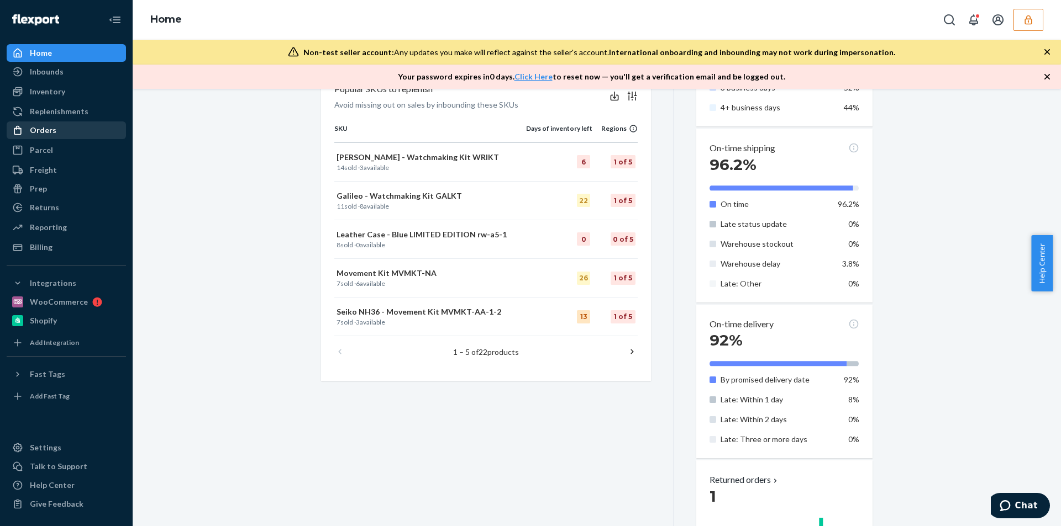
click at [58, 135] on div "Orders" at bounding box center [66, 130] width 117 height 15
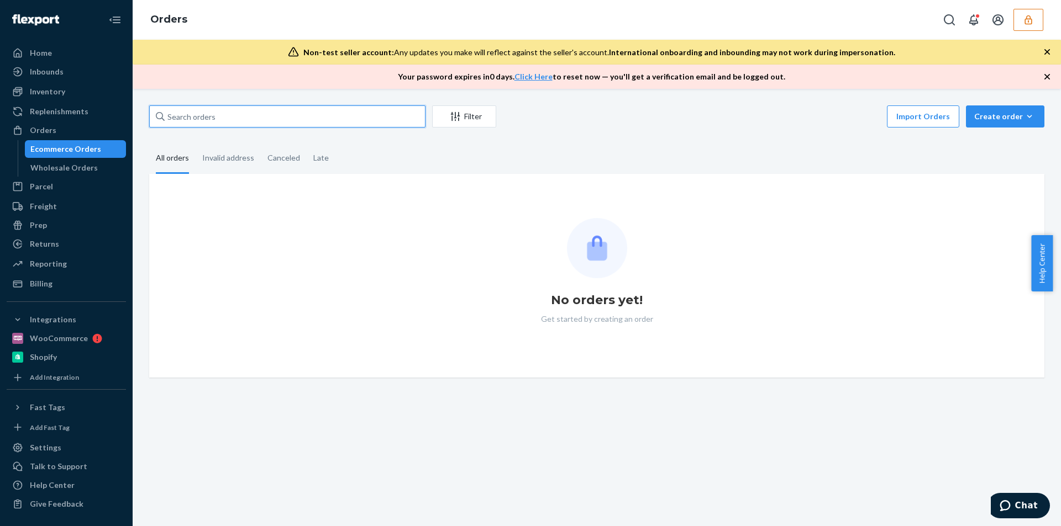
click at [208, 119] on input "text" at bounding box center [287, 117] width 276 height 22
paste input "H1IAM625LL"
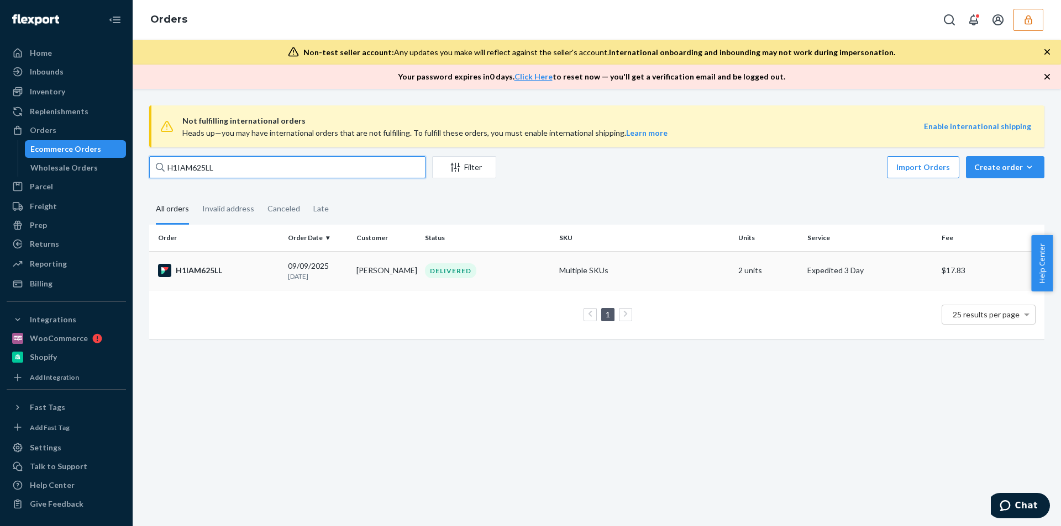
type input "H1IAM625LL"
click at [538, 273] on div "DELIVERED" at bounding box center [488, 271] width 130 height 15
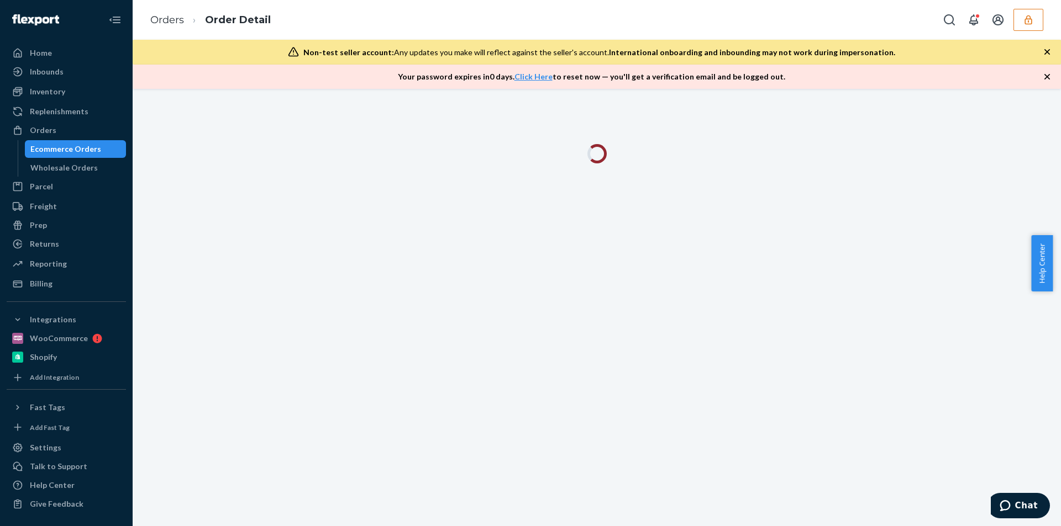
click at [1045, 59] on div "Non-test seller account: Any updates you make will reflect against the seller's…" at bounding box center [597, 52] width 928 height 25
drag, startPoint x: 1045, startPoint y: 59, endPoint x: 1045, endPoint y: 51, distance: 7.2
click at [1045, 58] on div "Non-test seller account: Any updates you make will reflect against the seller's…" at bounding box center [597, 52] width 928 height 25
click at [1045, 51] on icon "button" at bounding box center [1046, 51] width 11 height 11
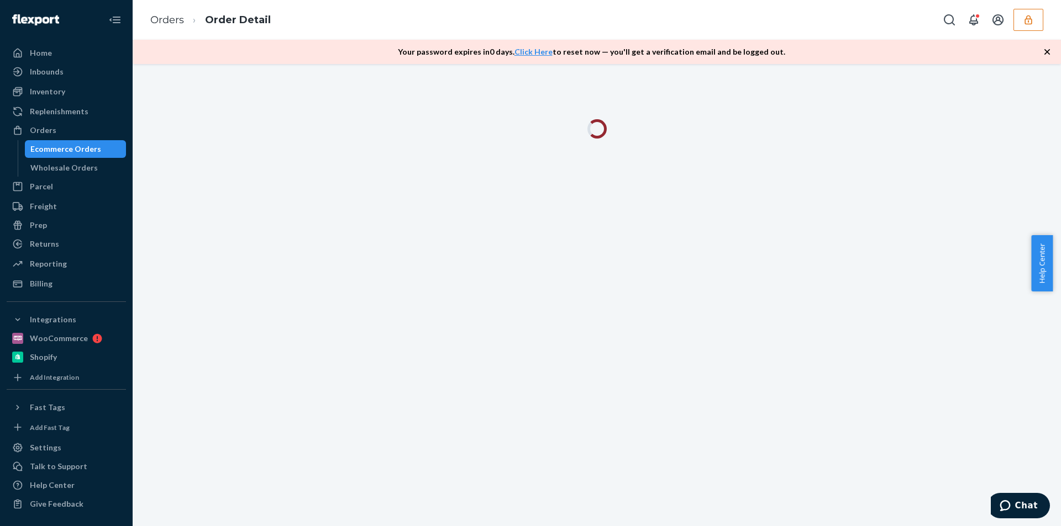
click at [1045, 51] on icon "button" at bounding box center [1046, 51] width 11 height 11
click at [1045, 64] on div at bounding box center [597, 295] width 928 height 462
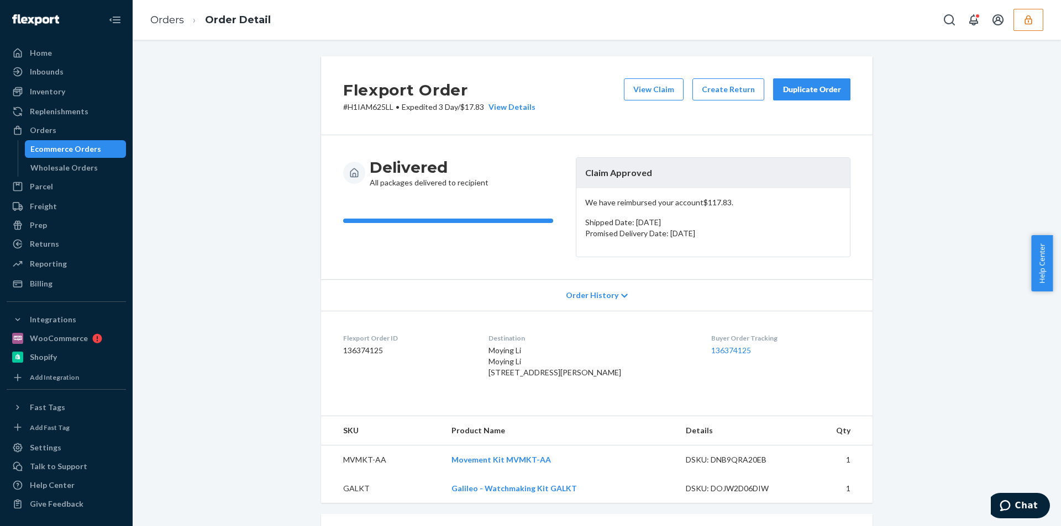
click at [236, 250] on div "Flexport Order # H1IAM625LL • Expedited 3 Day / $17.83 View Details View Claim …" at bounding box center [596, 428] width 911 height 744
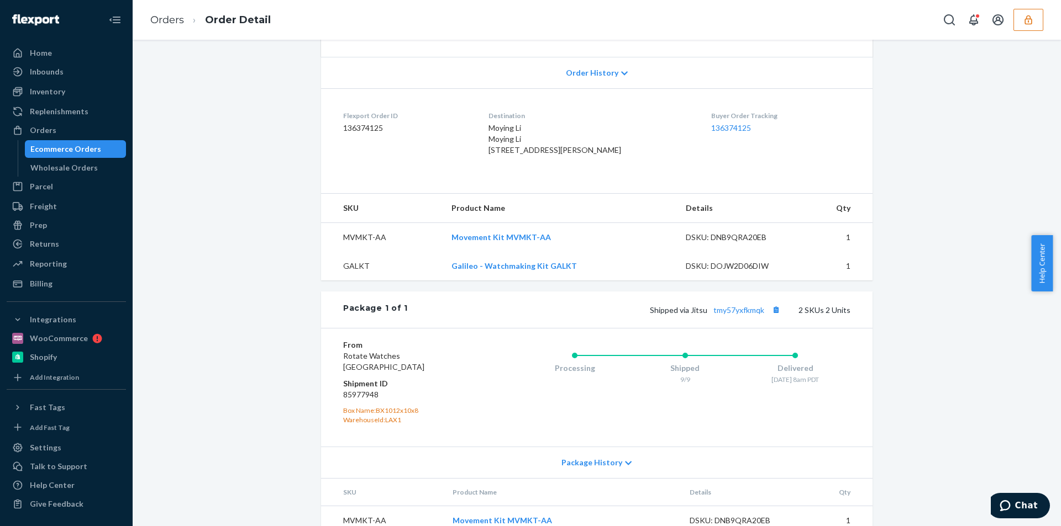
scroll to position [296, 0]
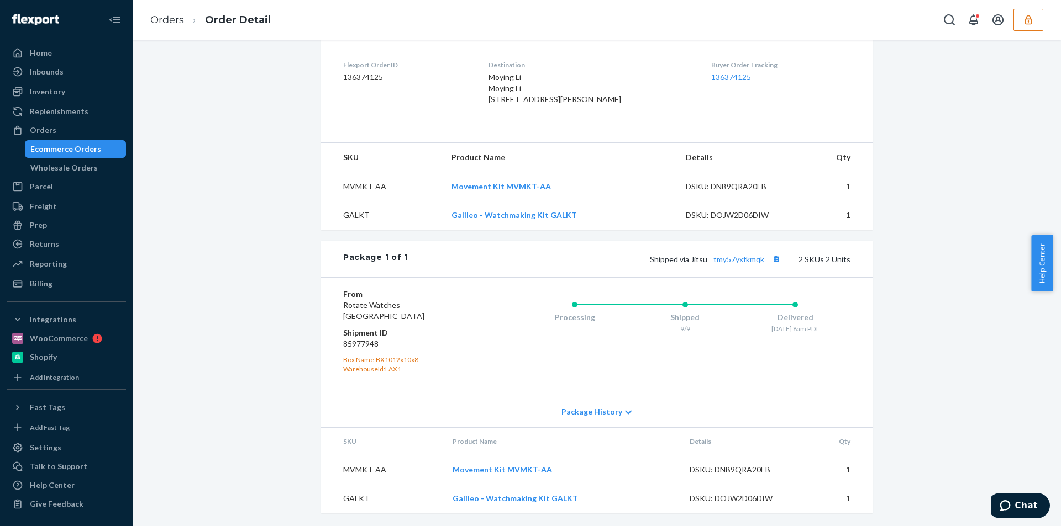
click at [289, 218] on div "Flexport Order # H1IAM625LL • Expedited 3 Day / $17.83 View Details View Claim …" at bounding box center [596, 155] width 911 height 744
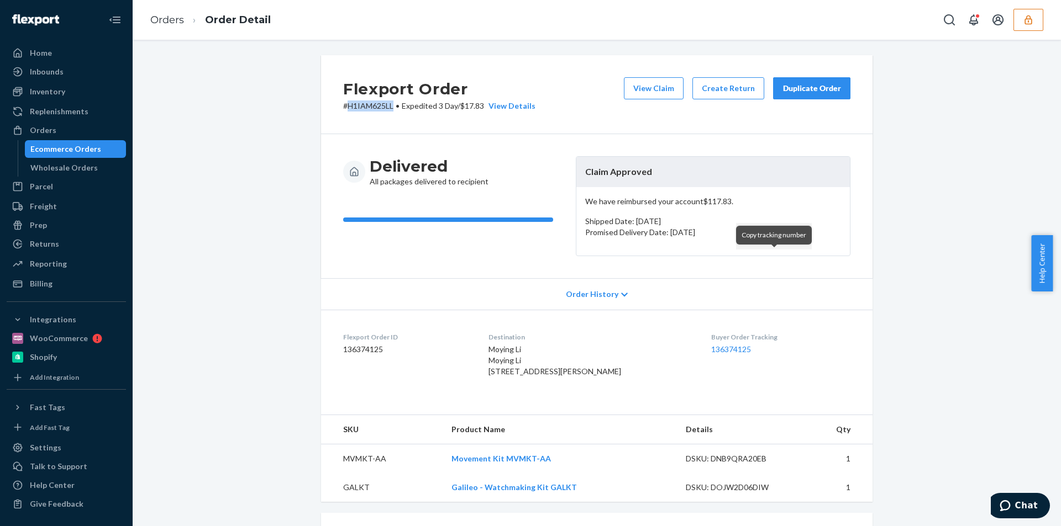
scroll to position [0, 0]
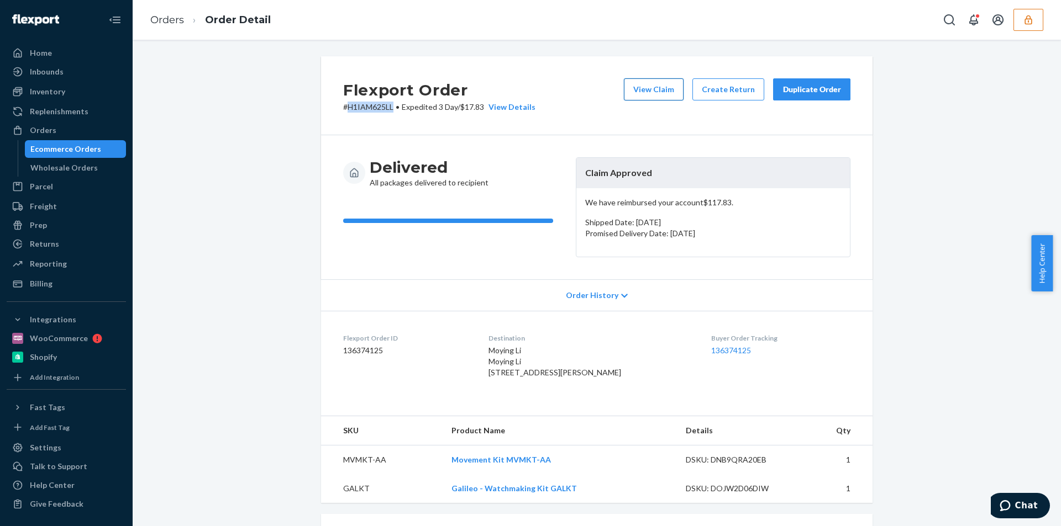
click at [641, 91] on button "View Claim" at bounding box center [654, 89] width 60 height 22
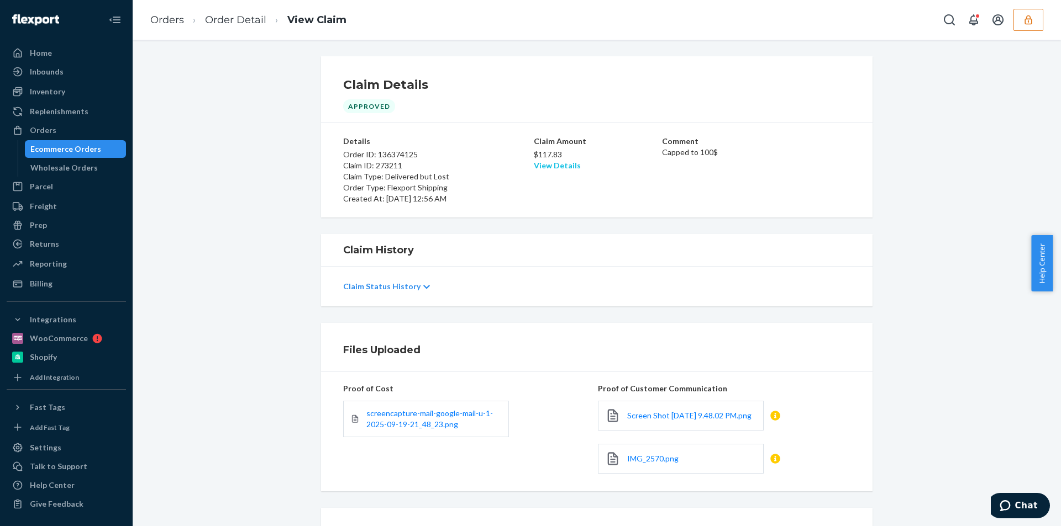
click at [541, 169] on link "View Details" at bounding box center [557, 165] width 47 height 9
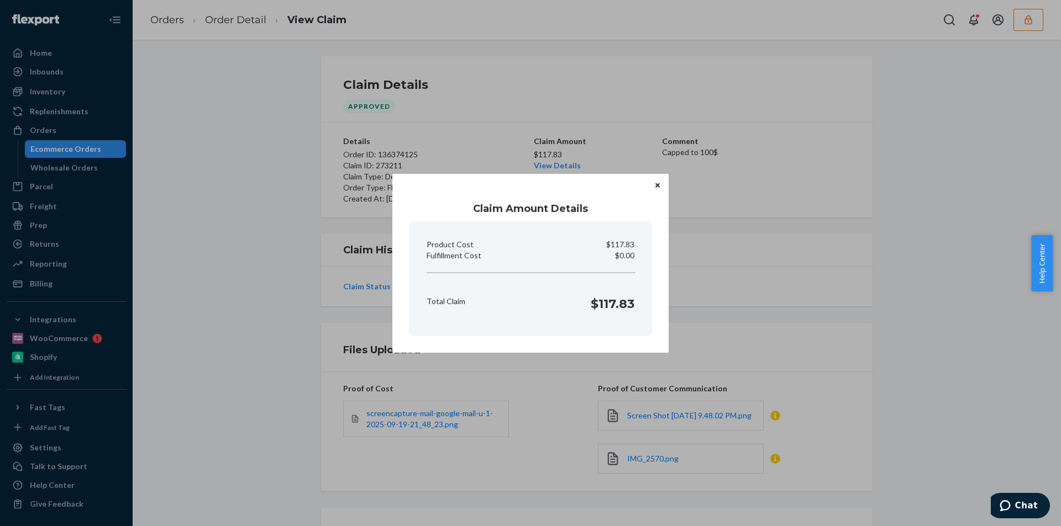
click at [308, 199] on div "Claim Amount Details Product Cost $117.83 Fulfillment Cost $0.00 Total Claim $1…" at bounding box center [530, 263] width 1061 height 526
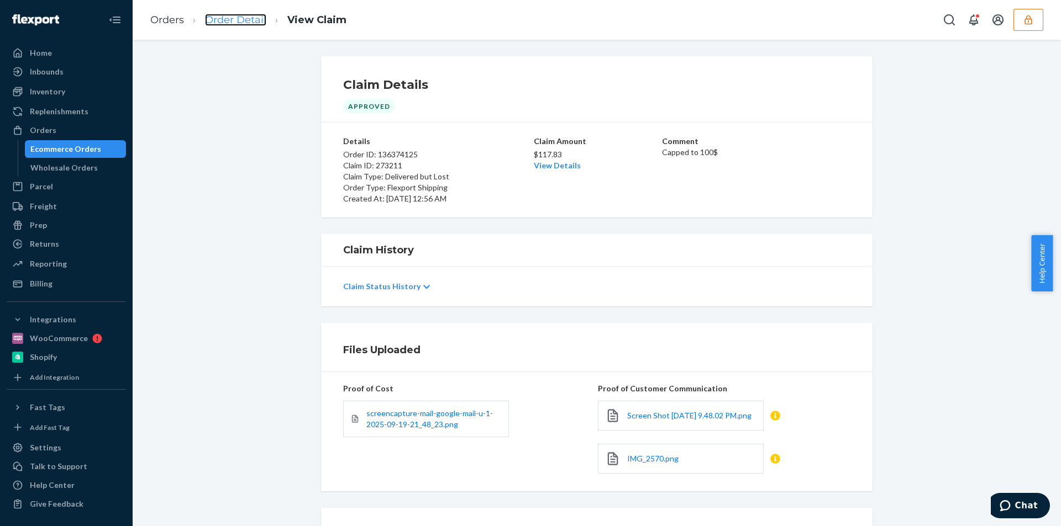
click at [244, 22] on link "Order Detail" at bounding box center [235, 20] width 61 height 12
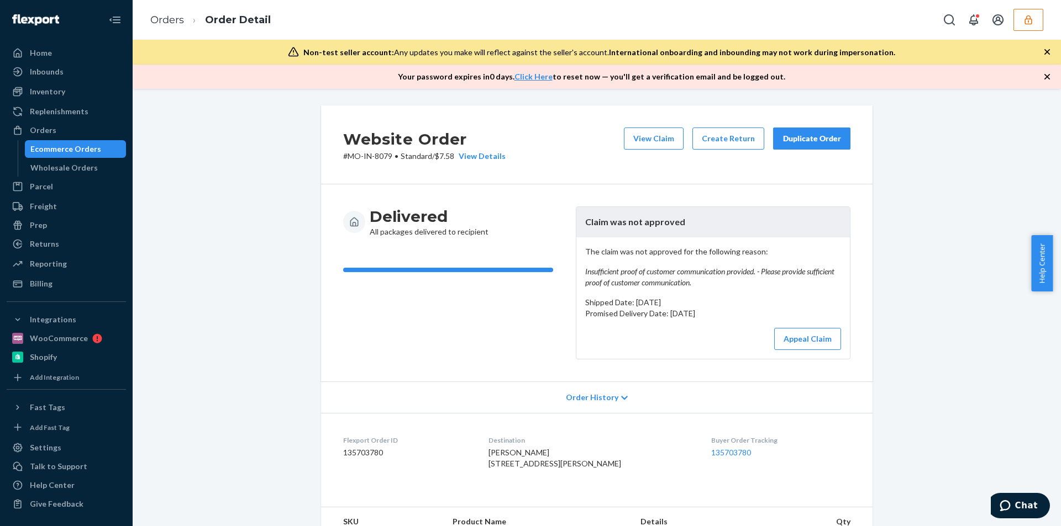
click at [1042, 57] on button "button" at bounding box center [1046, 52] width 11 height 12
click at [1042, 71] on button "button" at bounding box center [1046, 77] width 11 height 12
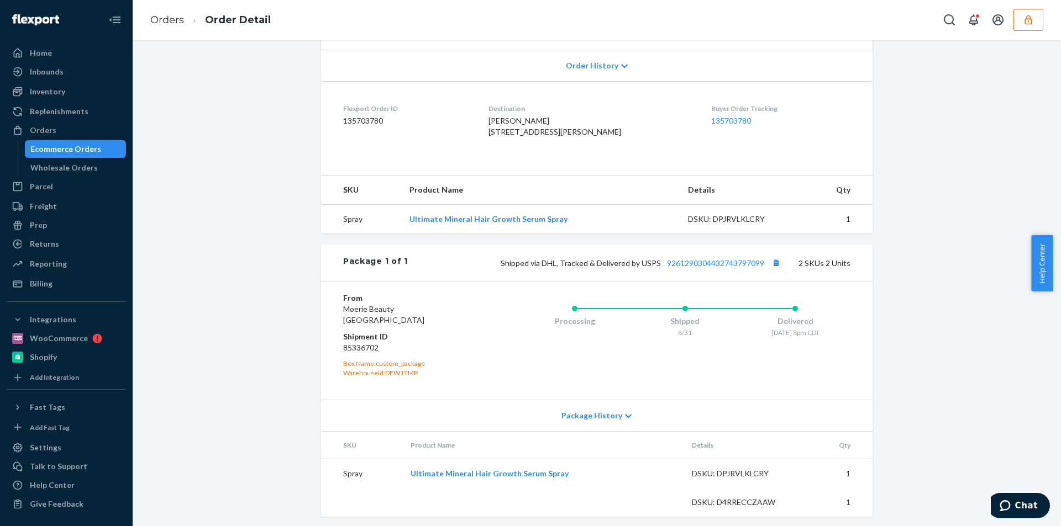
scroll to position [309, 0]
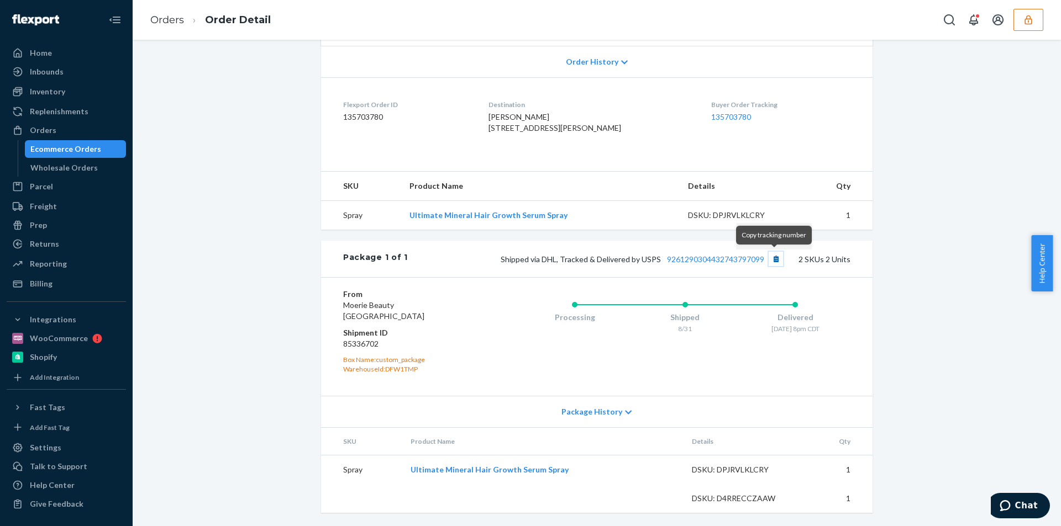
click at [773, 258] on button "Copy tracking number" at bounding box center [775, 259] width 14 height 14
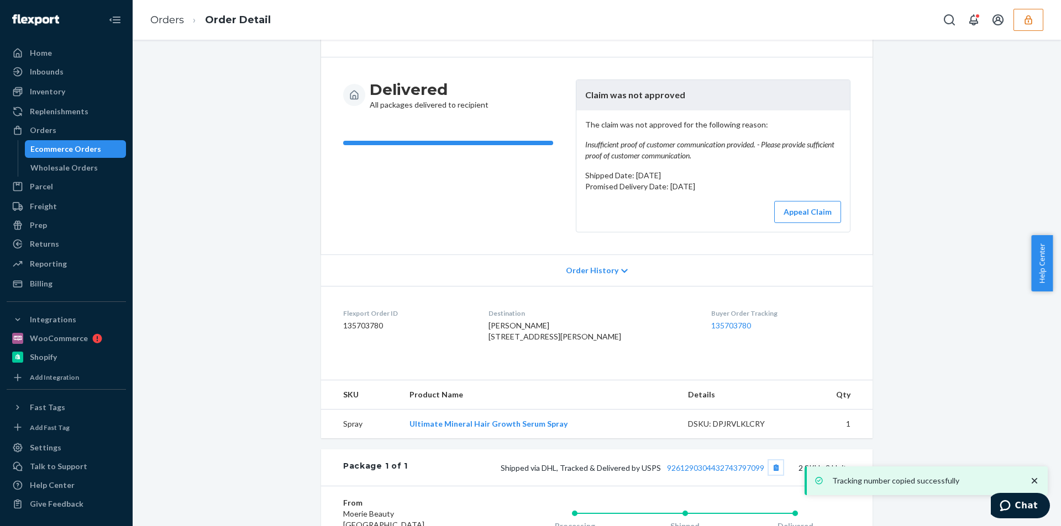
scroll to position [0, 0]
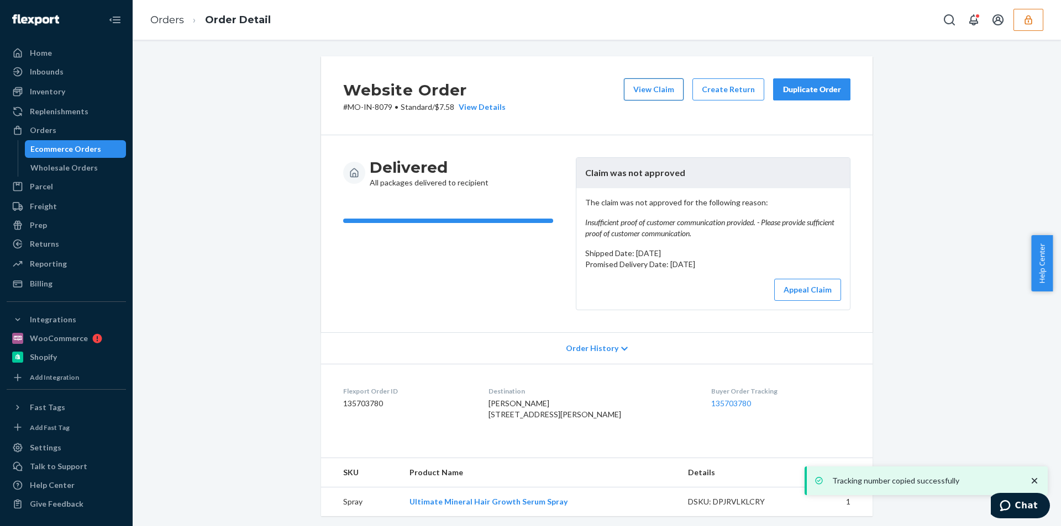
click at [657, 88] on button "View Claim" at bounding box center [654, 89] width 60 height 22
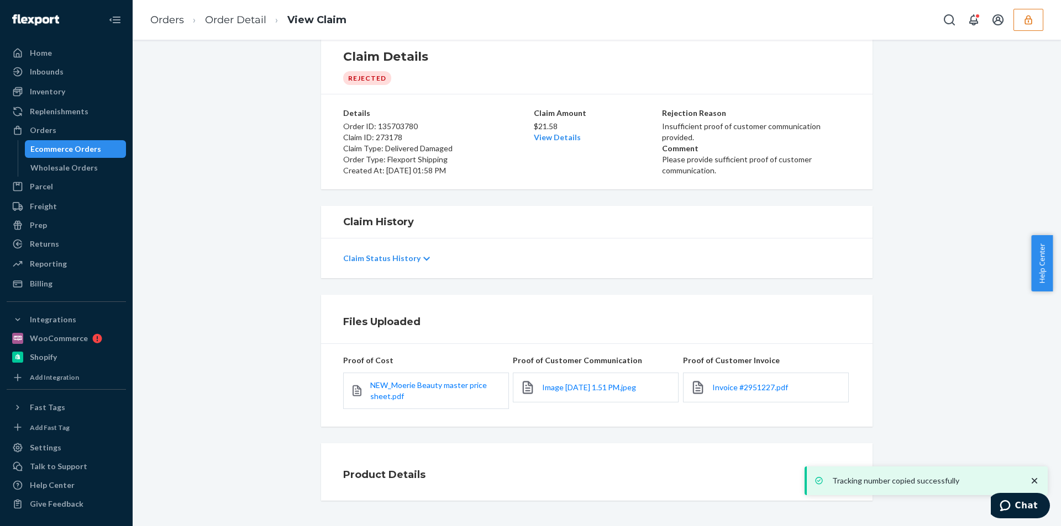
scroll to position [44, 0]
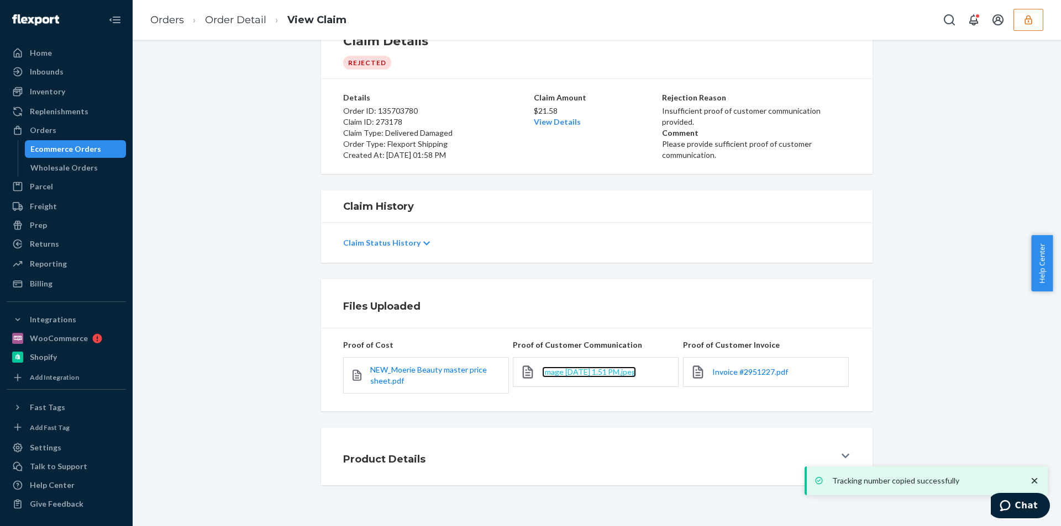
click at [587, 371] on span "Image 9-20-25 at 1.51 PM.jpeg" at bounding box center [589, 371] width 94 height 9
click at [715, 374] on span "Invoice #2951227.pdf" at bounding box center [750, 371] width 76 height 9
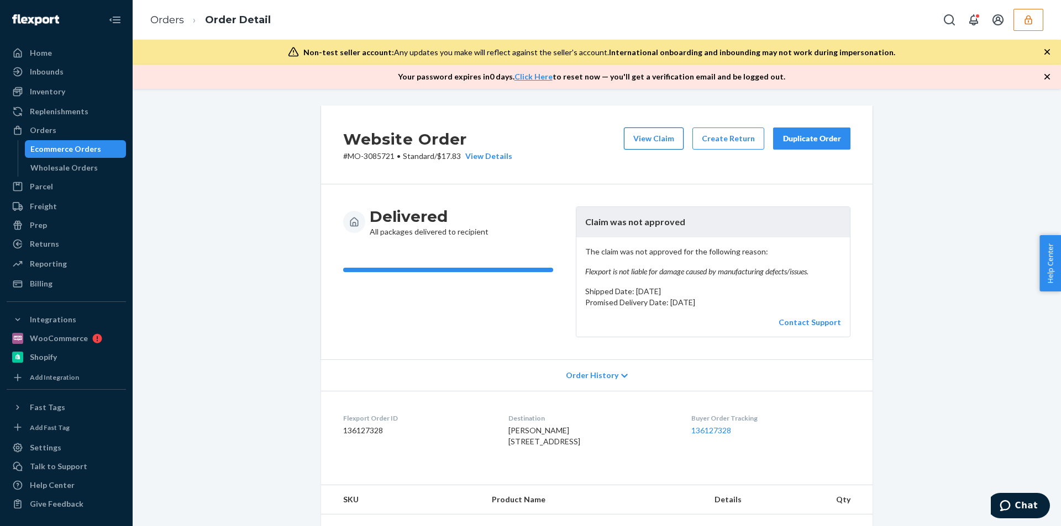
click at [662, 136] on button "View Claim" at bounding box center [654, 139] width 60 height 22
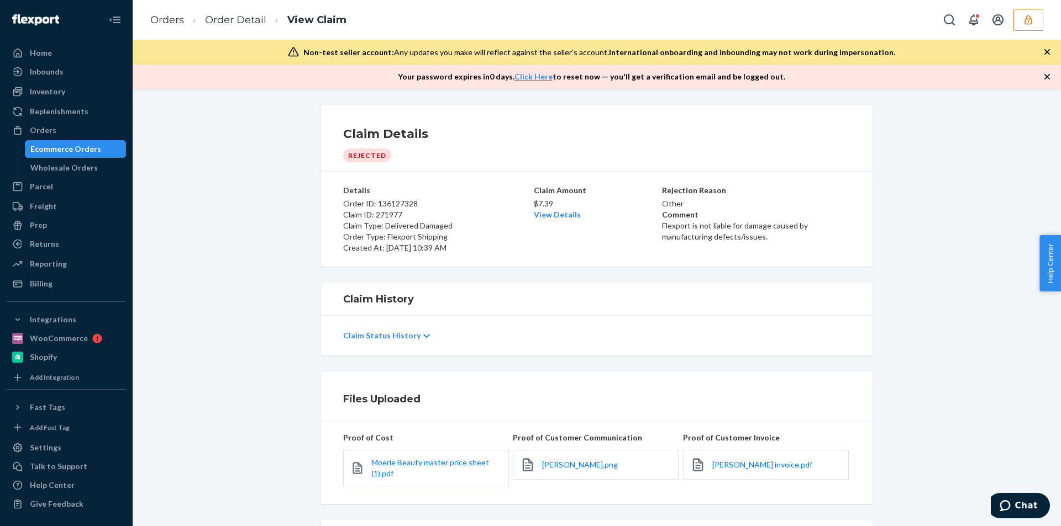
scroll to position [93, 0]
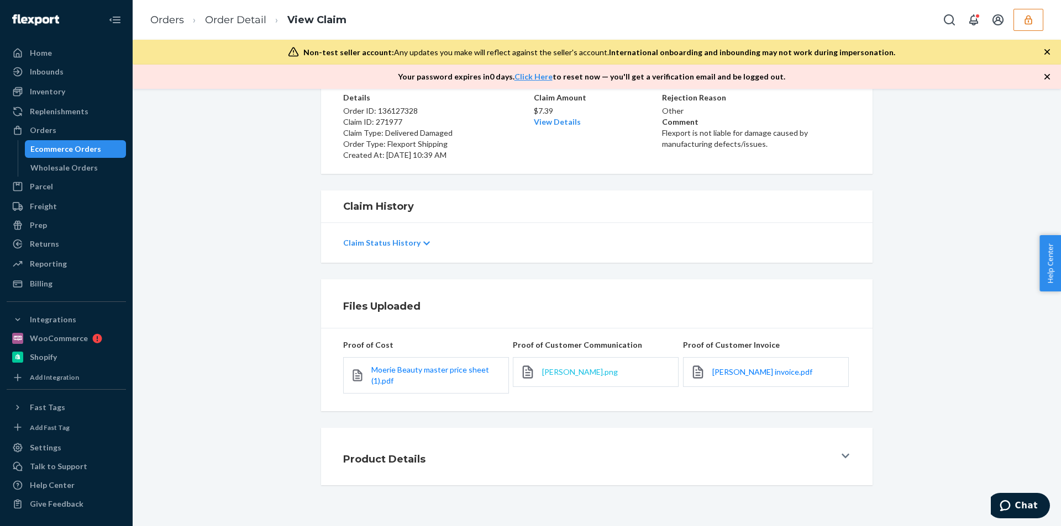
click at [572, 373] on span "Sharon Harris.png" at bounding box center [580, 371] width 76 height 9
click at [738, 375] on span "Sharon Harris invoice.pdf" at bounding box center [762, 371] width 100 height 9
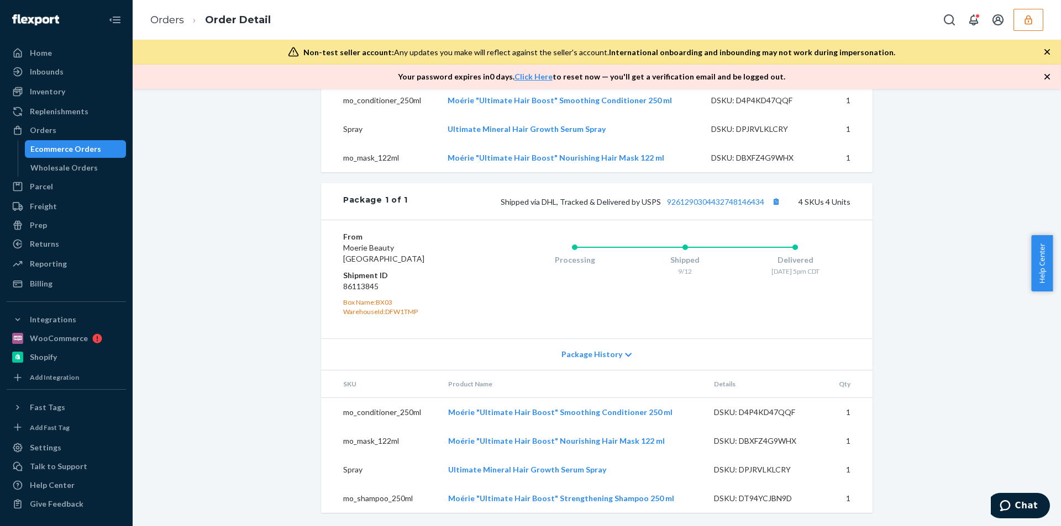
scroll to position [491, 0]
click at [765, 202] on span "Shipped via DHL, Tracked & Delivered by USPS 9261290304432748146434" at bounding box center [641, 201] width 282 height 9
click at [774, 202] on button "Copy tracking number" at bounding box center [775, 201] width 14 height 14
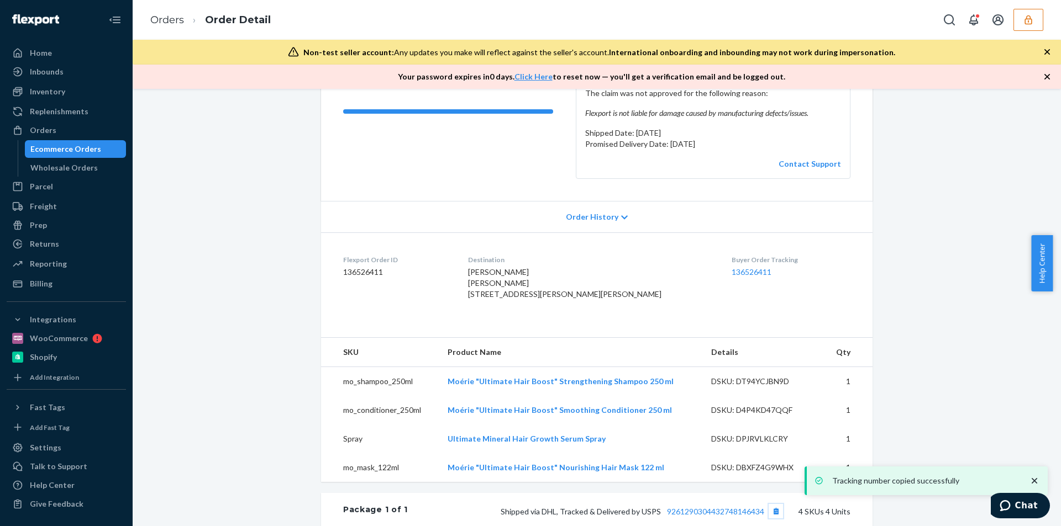
scroll to position [0, 0]
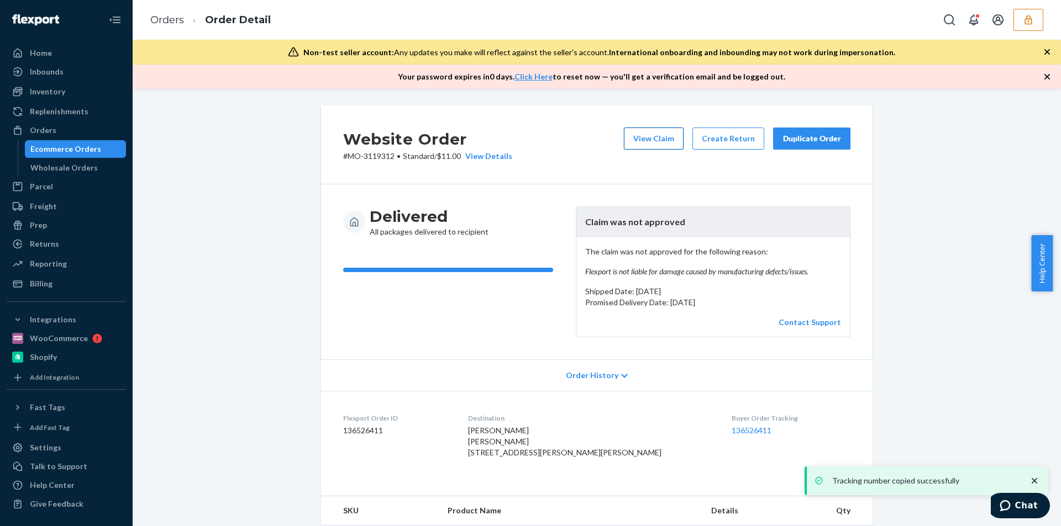
click at [646, 141] on button "View Claim" at bounding box center [654, 139] width 60 height 22
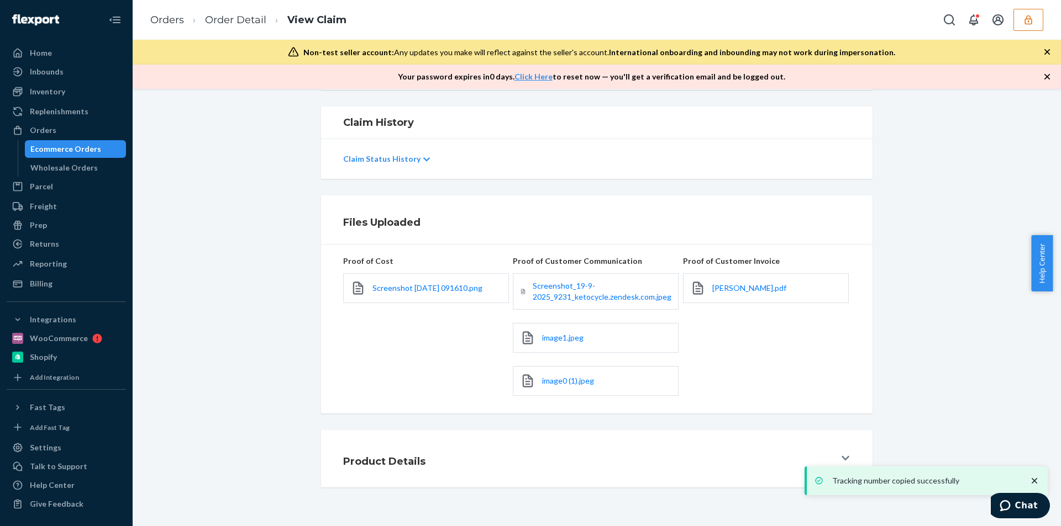
scroll to position [179, 0]
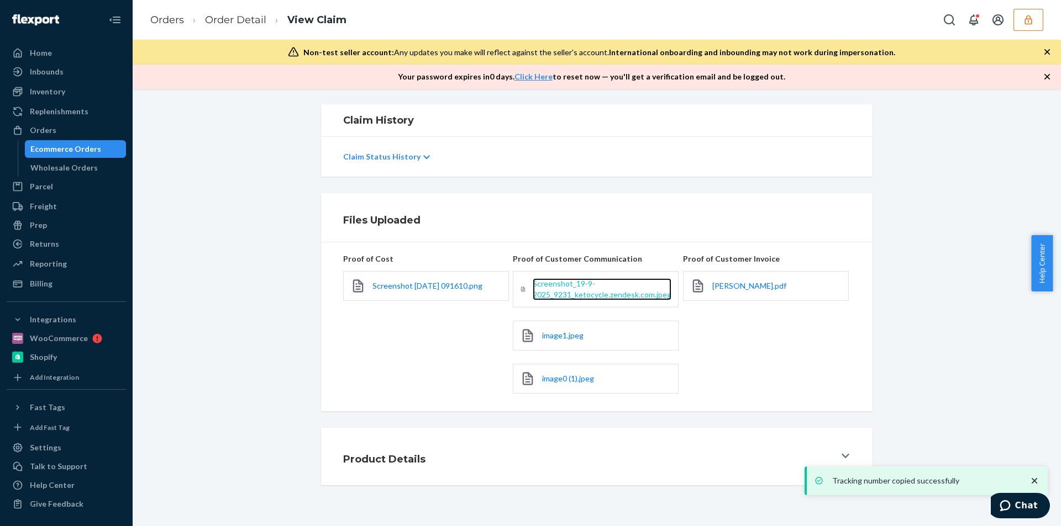
click at [565, 293] on span "Screenshot_19-9-2025_9231_ketocycle.zendesk.com.jpeg" at bounding box center [602, 289] width 139 height 20
click at [567, 336] on span "image1.jpeg" at bounding box center [562, 335] width 41 height 9
click at [566, 378] on span "image0 (1).jpeg" at bounding box center [568, 378] width 52 height 9
click at [752, 284] on span "Jennifer Crosby.pdf" at bounding box center [749, 285] width 74 height 9
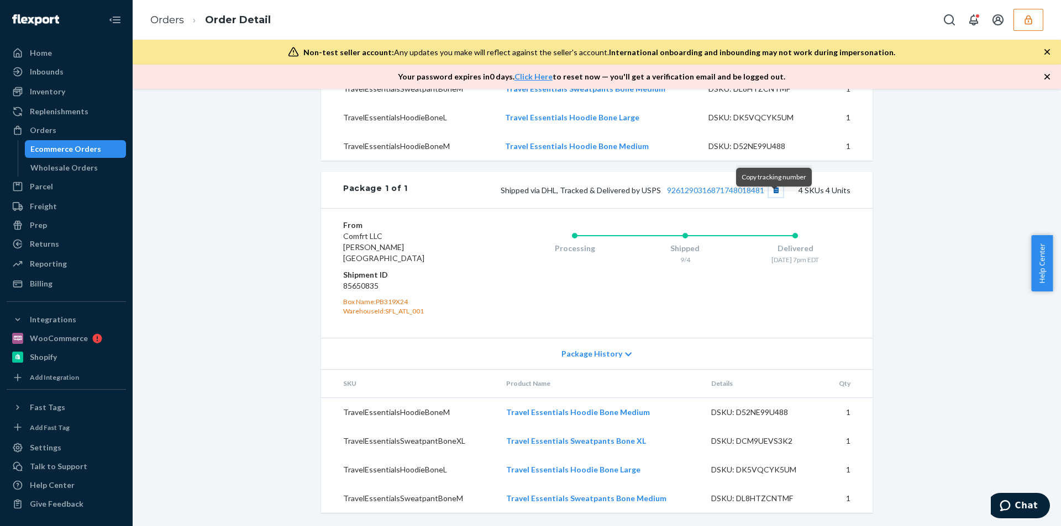
click at [777, 197] on button "Copy tracking number" at bounding box center [775, 190] width 14 height 14
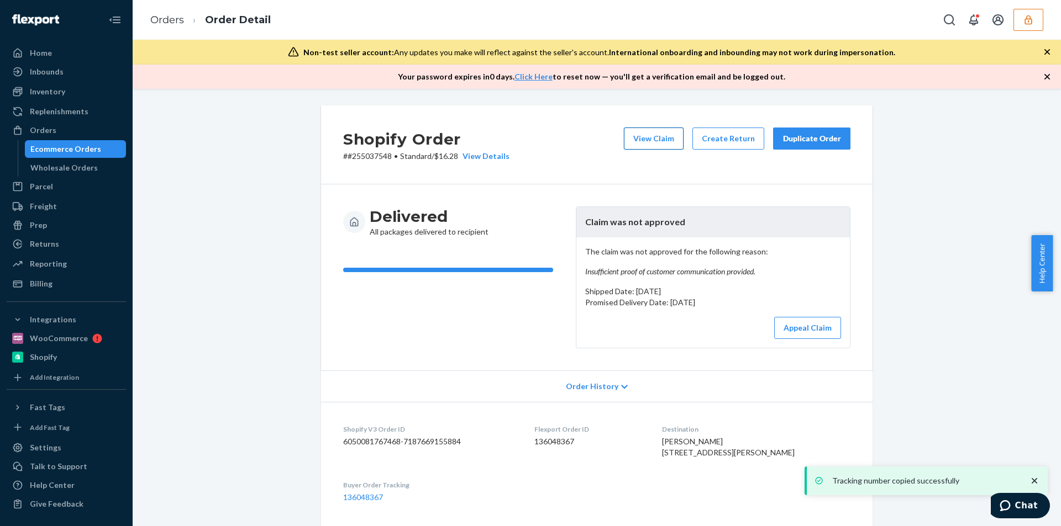
click at [640, 135] on button "View Claim" at bounding box center [654, 139] width 60 height 22
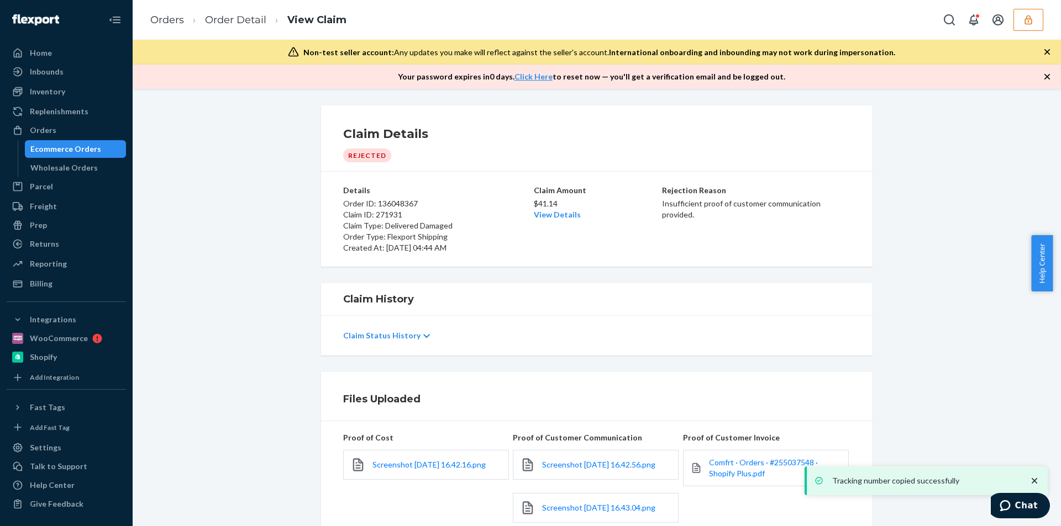
scroll to position [192, 0]
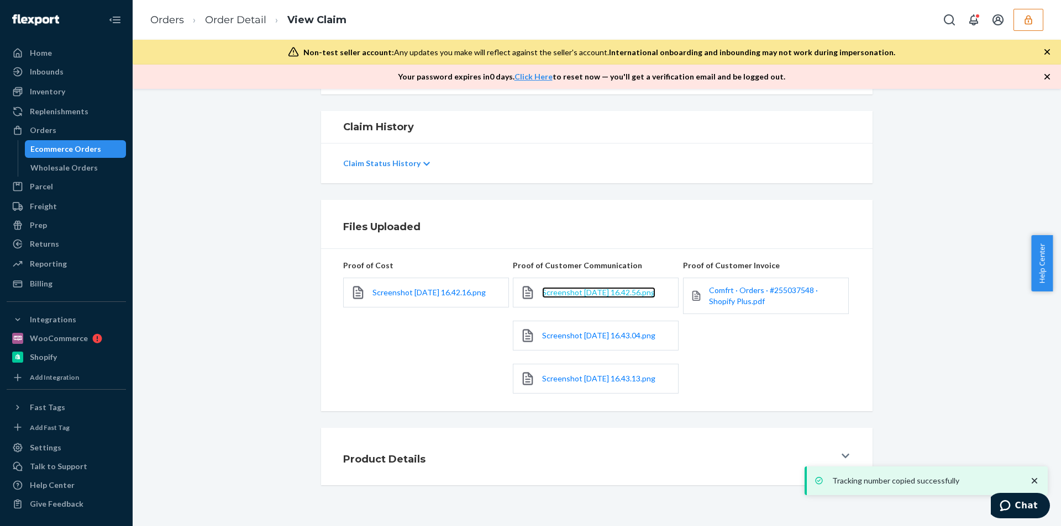
click at [563, 288] on span "Screenshot [DATE] 16.42.56.png" at bounding box center [598, 292] width 113 height 9
click at [565, 331] on span "Screenshot [DATE] 16.43.04.png" at bounding box center [598, 335] width 113 height 9
click at [558, 374] on span "Screenshot [DATE] 16.43.13.png" at bounding box center [598, 378] width 113 height 9
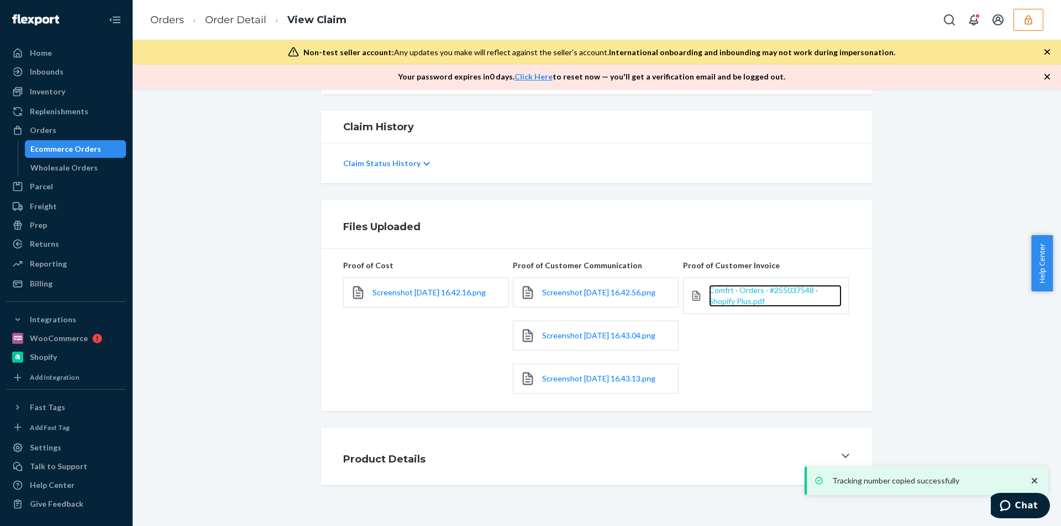
click at [720, 286] on span "Comfrt · Orders · #255037548 · Shopify Plus.pdf" at bounding box center [763, 296] width 109 height 20
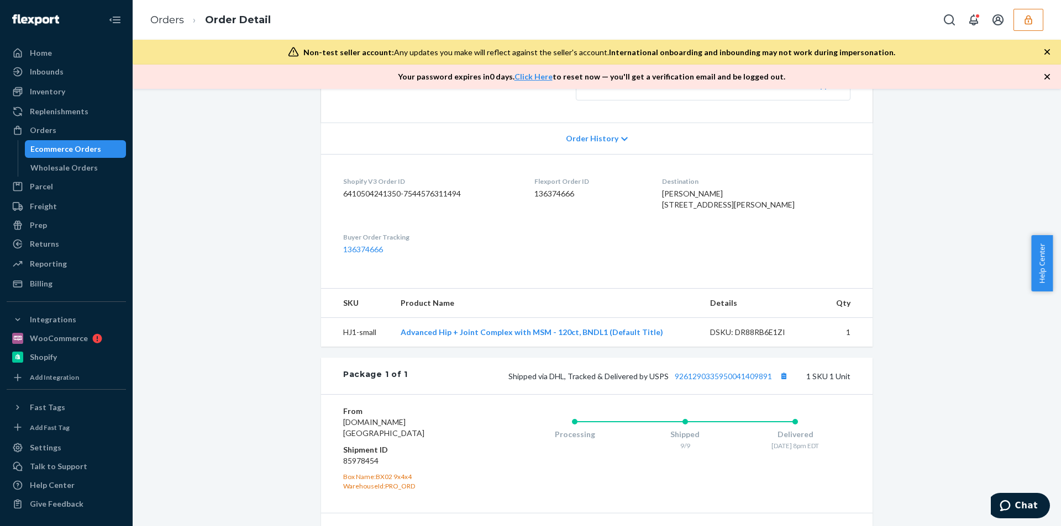
scroll to position [348, 0]
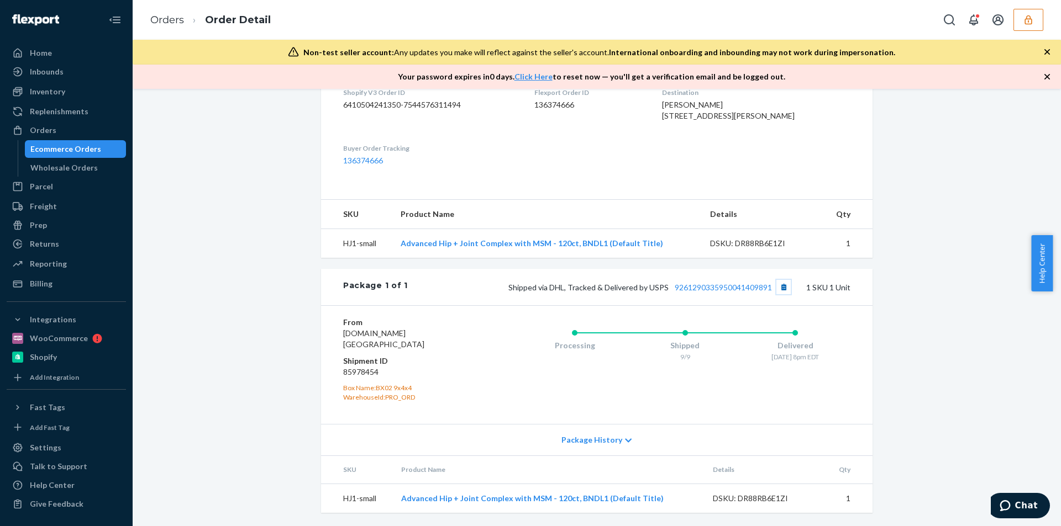
click at [776, 284] on button "Copy tracking number" at bounding box center [783, 287] width 14 height 14
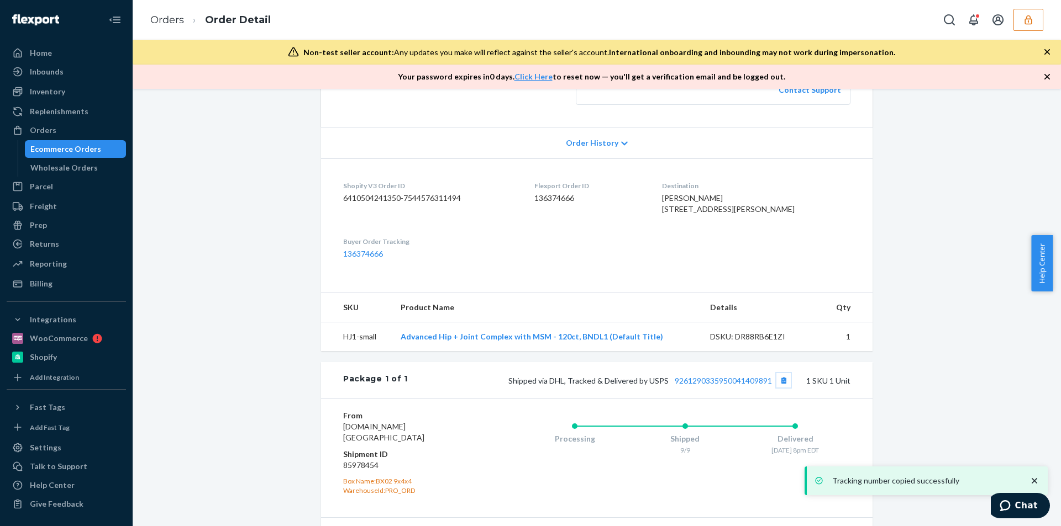
scroll to position [0, 0]
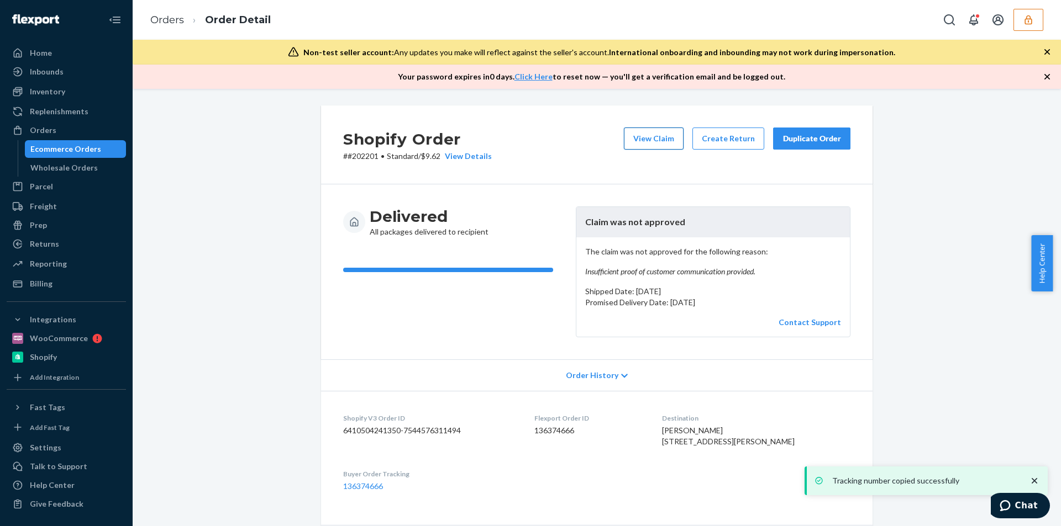
click at [640, 136] on button "View Claim" at bounding box center [654, 139] width 60 height 22
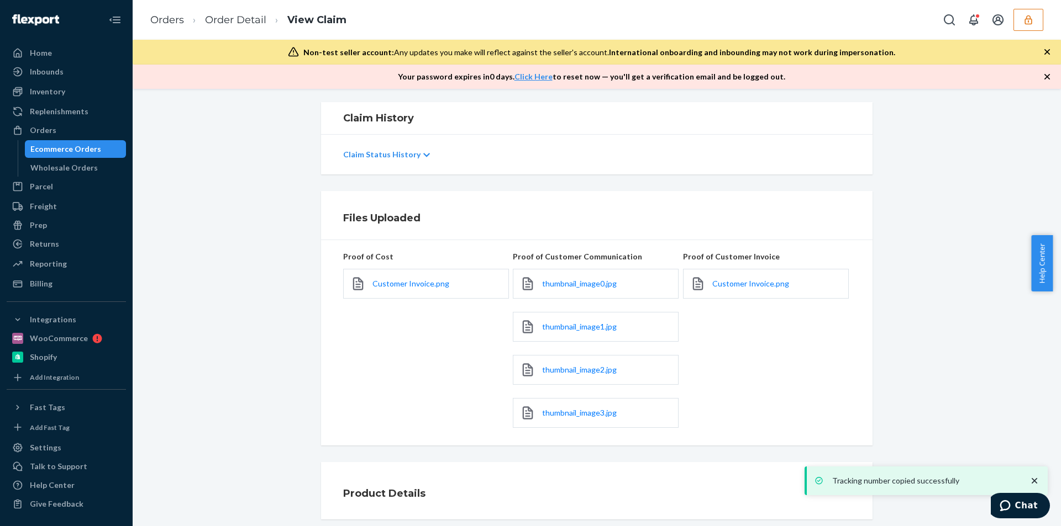
scroll to position [289, 0]
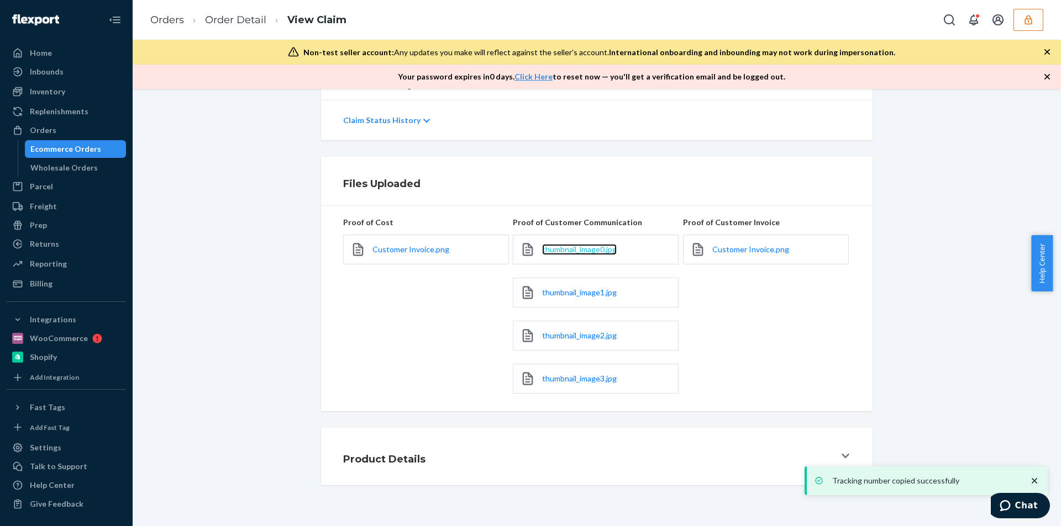
click at [565, 252] on span "thumbnail_image0.jpg" at bounding box center [579, 249] width 75 height 9
click at [566, 289] on span "thumbnail_image1.jpg" at bounding box center [579, 292] width 75 height 9
click at [577, 335] on span "thumbnail_image2.jpg" at bounding box center [579, 335] width 75 height 9
click at [571, 383] on span "thumbnail_image3.jpg" at bounding box center [579, 378] width 75 height 9
click at [760, 247] on span "Customer Invoice.png" at bounding box center [750, 249] width 77 height 9
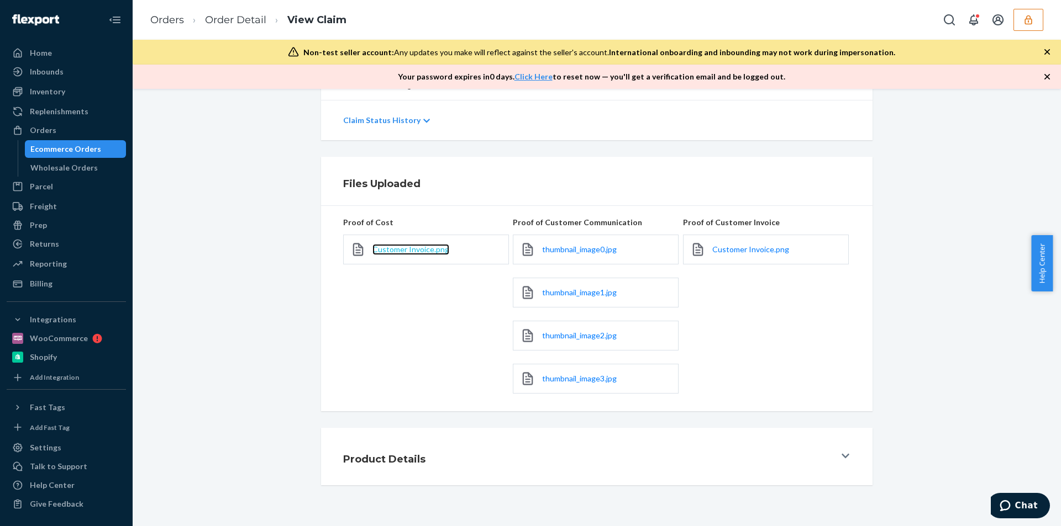
click at [417, 247] on span "Customer Invoice.png" at bounding box center [410, 249] width 77 height 9
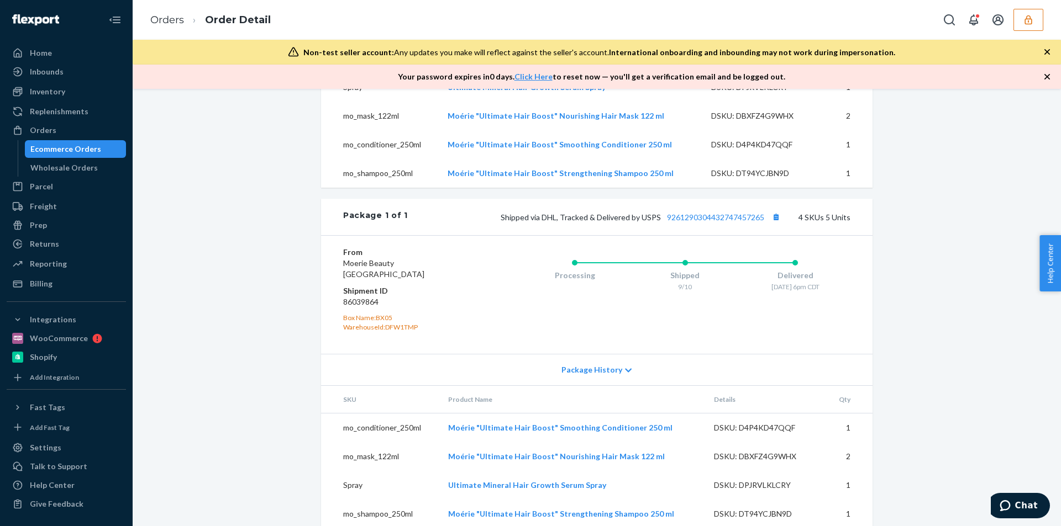
scroll to position [480, 0]
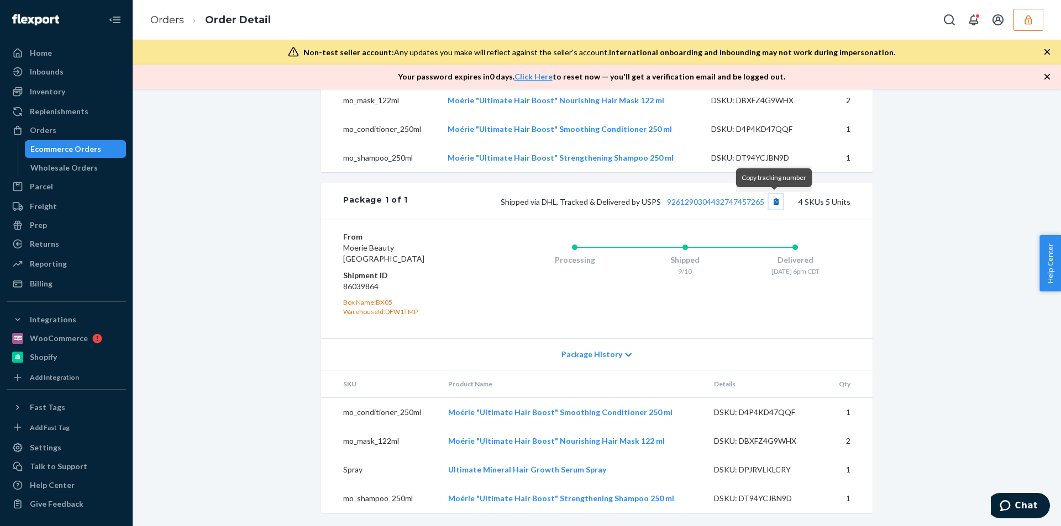
click at [778, 198] on button "Copy tracking number" at bounding box center [775, 201] width 14 height 14
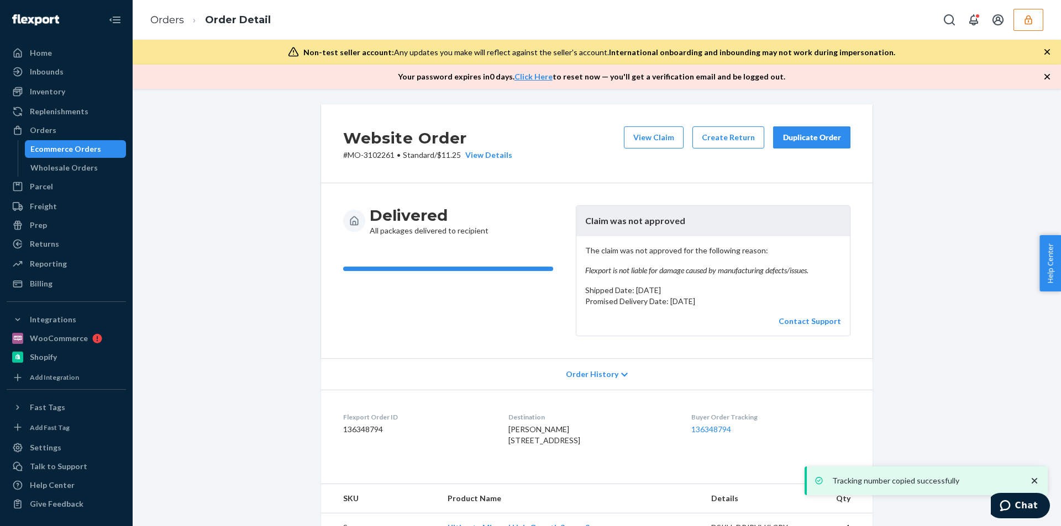
scroll to position [0, 0]
click at [646, 128] on button "View Claim" at bounding box center [654, 139] width 60 height 22
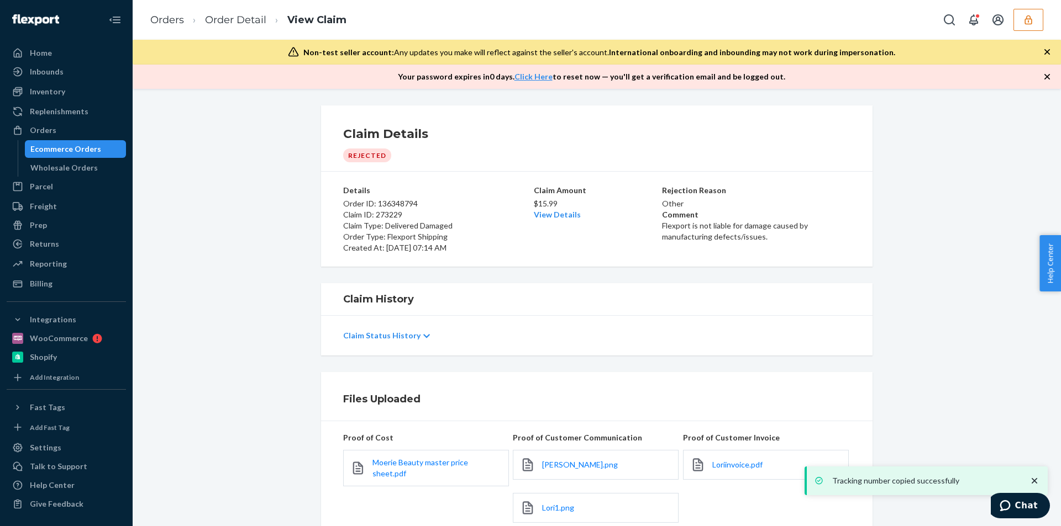
scroll to position [129, 0]
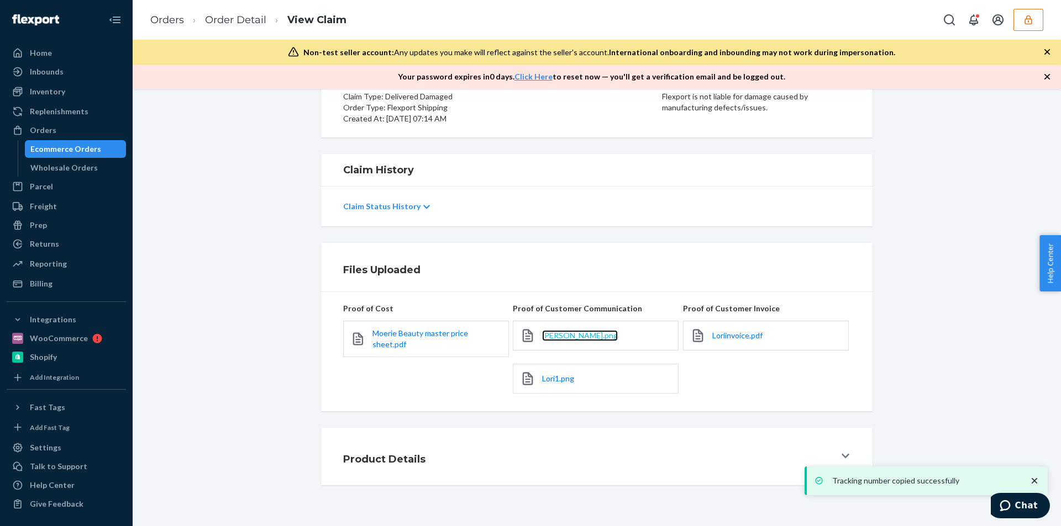
click at [547, 335] on span "[PERSON_NAME].png" at bounding box center [580, 335] width 76 height 9
click at [551, 377] on span "Lori1.png" at bounding box center [558, 378] width 32 height 9
click at [551, 378] on span "Lori1.png" at bounding box center [558, 378] width 32 height 9
click at [745, 335] on span "Loriinvoice.pdf" at bounding box center [737, 335] width 50 height 9
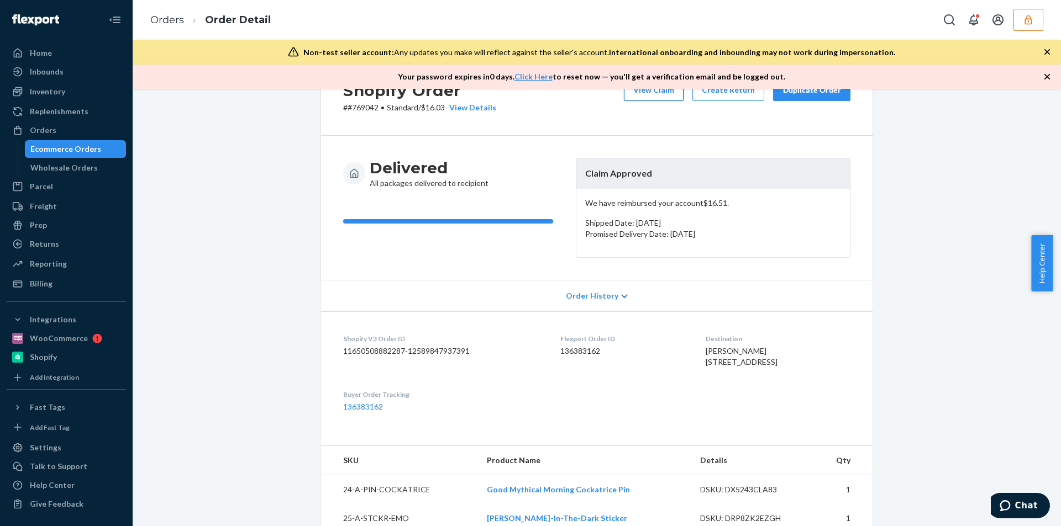
scroll to position [4, 0]
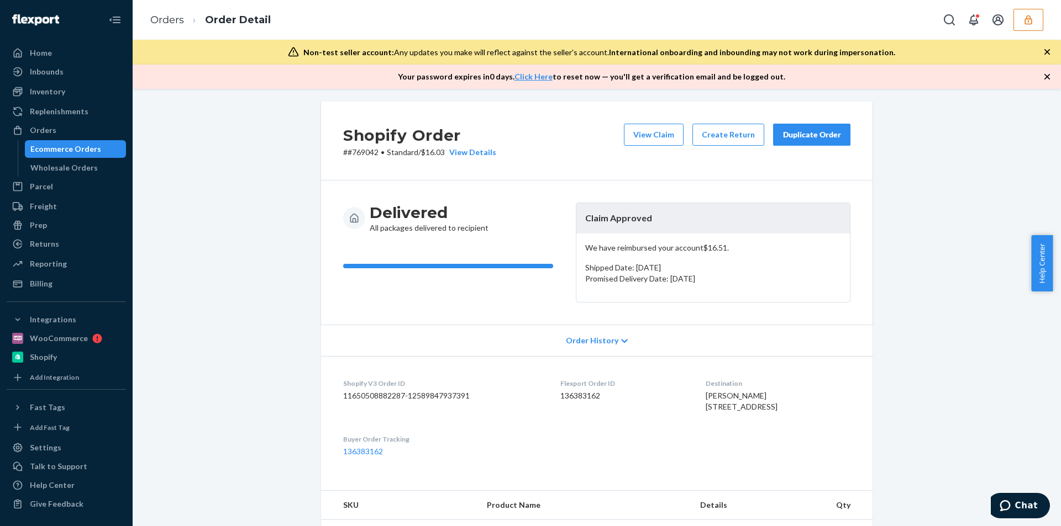
click at [643, 121] on div "Shopify Order # #769042 • Standard / $16.03 View Details View Claim Create Retu…" at bounding box center [596, 141] width 551 height 79
click at [645, 134] on button "View Claim" at bounding box center [654, 135] width 60 height 22
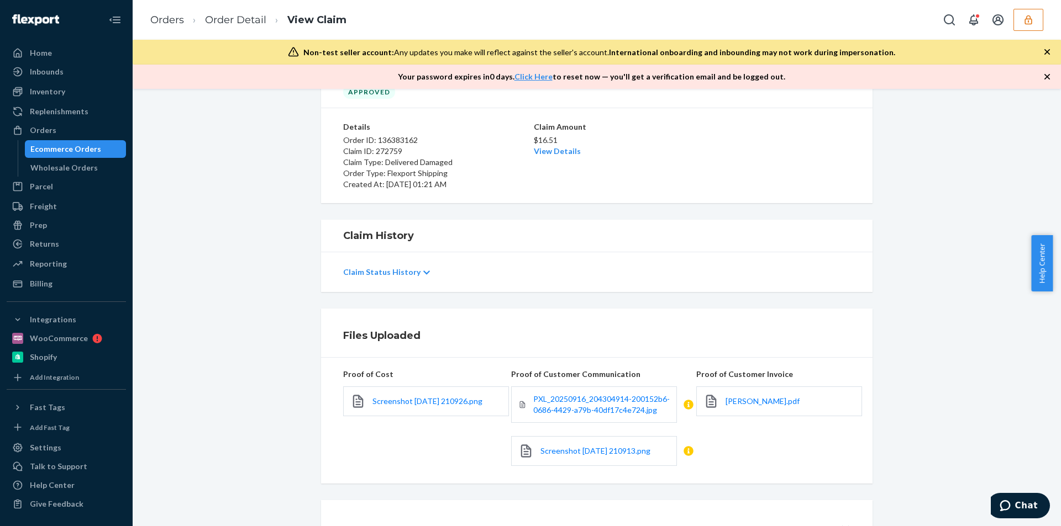
scroll to position [169, 0]
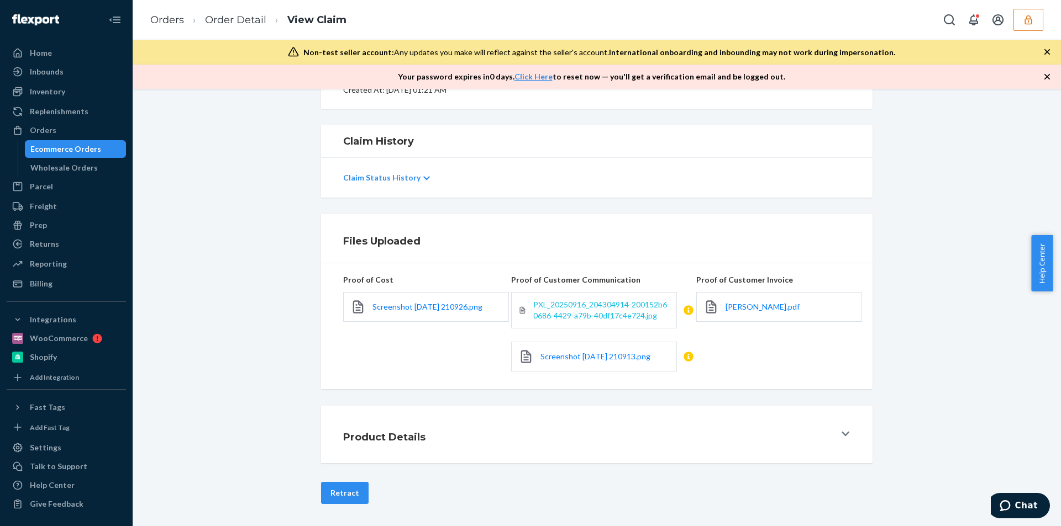
click at [575, 308] on span "PXL_20250916_204304914-200152b6-0686-4429-a79b-40df17c4e724.jpg" at bounding box center [601, 310] width 136 height 20
click at [568, 310] on link "PXL_20250916_204304914-200152b6-0686-4429-a79b-40df17c4e724.jpg" at bounding box center [601, 310] width 136 height 22
click at [581, 356] on span "Screenshot 2025-09-17 210913.png" at bounding box center [595, 356] width 110 height 9
click at [757, 302] on span "Ariel McCarthy.pdf" at bounding box center [762, 306] width 74 height 9
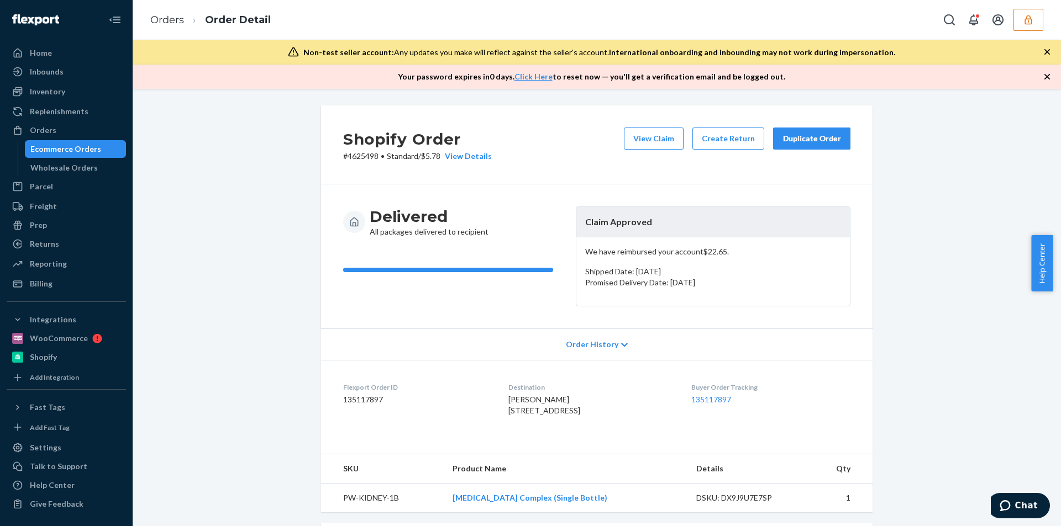
scroll to position [287, 0]
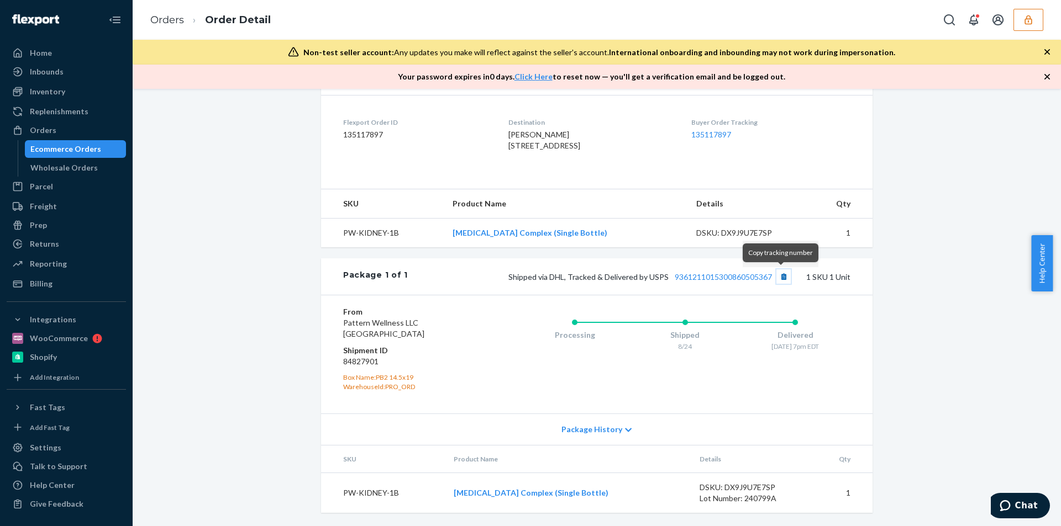
click at [776, 275] on button "Copy tracking number" at bounding box center [783, 277] width 14 height 14
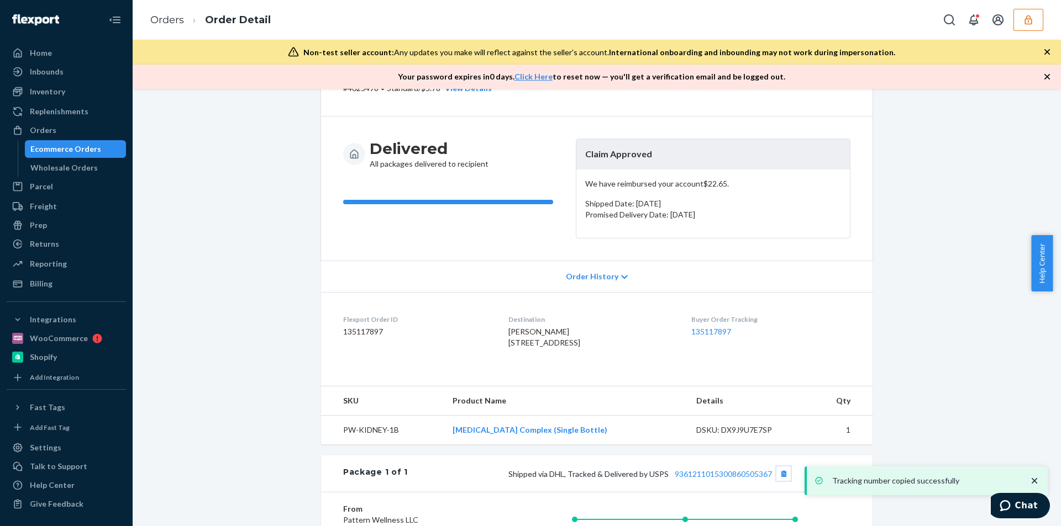
scroll to position [0, 0]
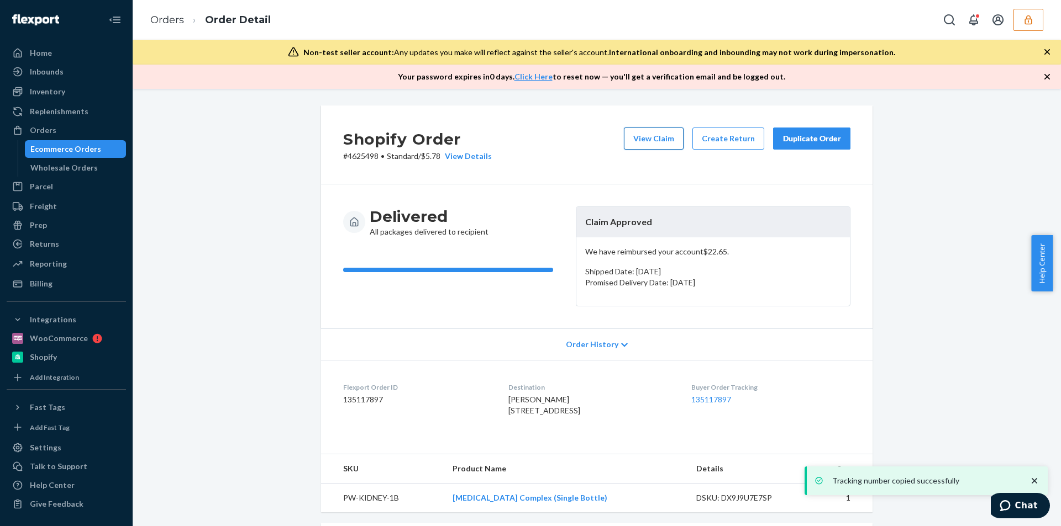
click at [660, 143] on button "View Claim" at bounding box center [654, 139] width 60 height 22
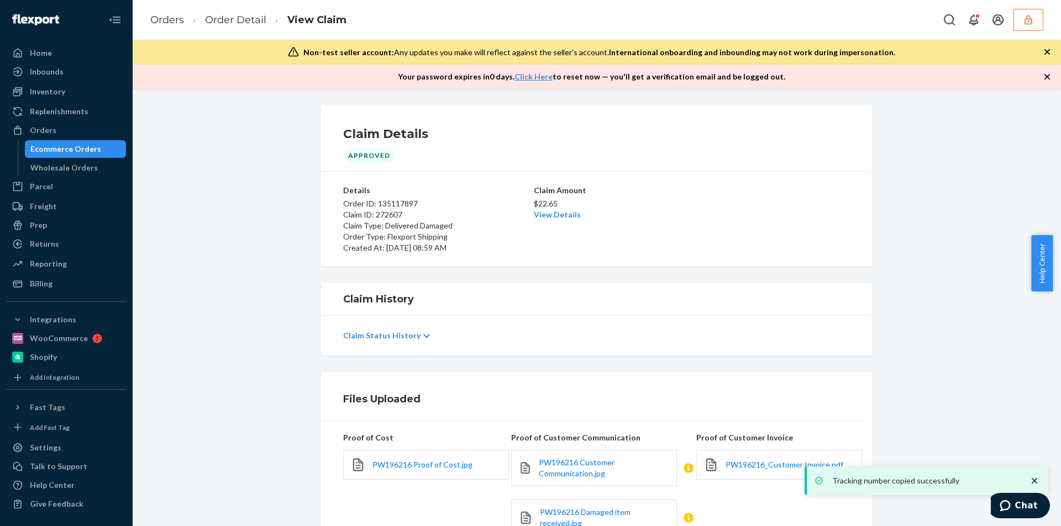
scroll to position [165, 0]
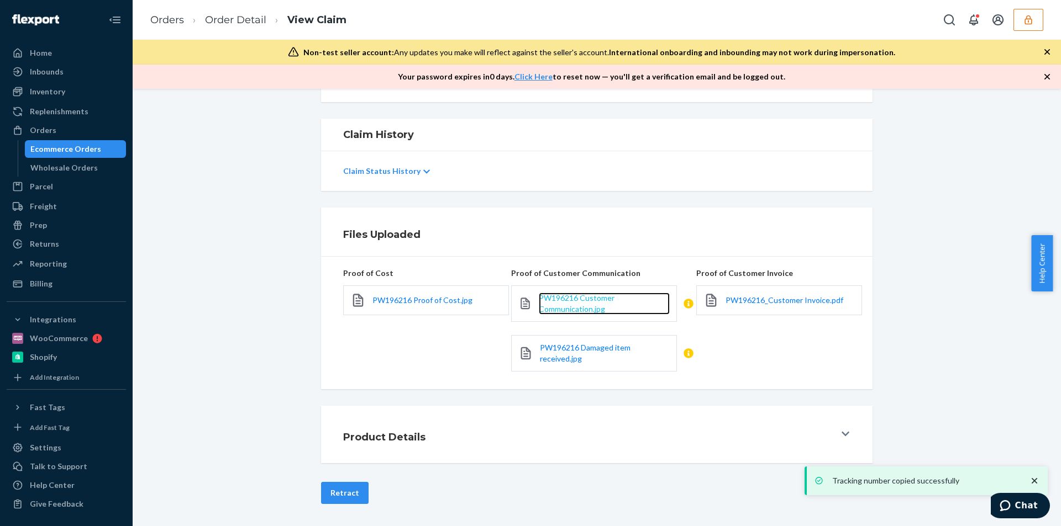
click at [587, 304] on span "PW196216 Customer Communication.jpg" at bounding box center [577, 303] width 76 height 20
click at [583, 355] on link "PW196216 Damaged item received.jpg" at bounding box center [605, 354] width 130 height 22
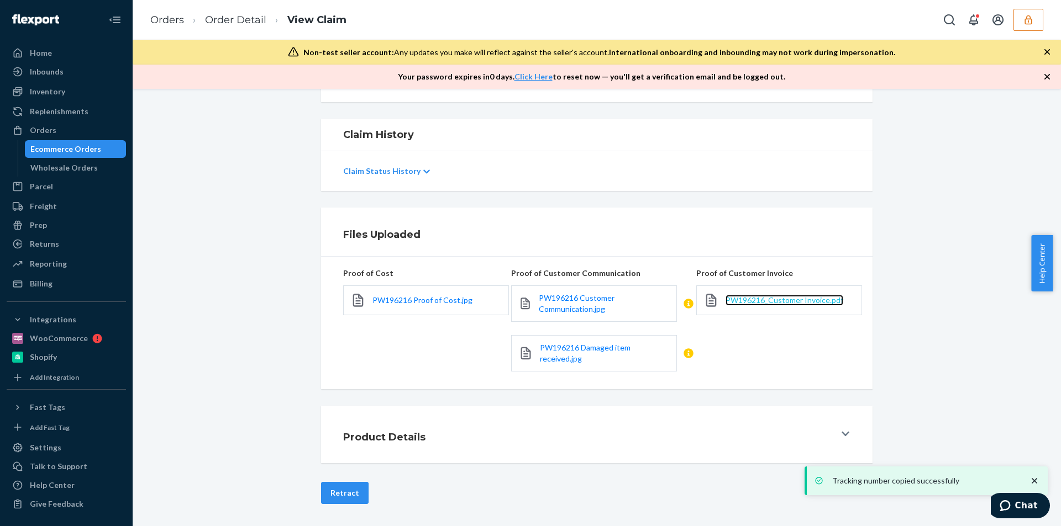
click at [773, 298] on span "PW196216_Customer Invoice.pdf" at bounding box center [784, 300] width 118 height 9
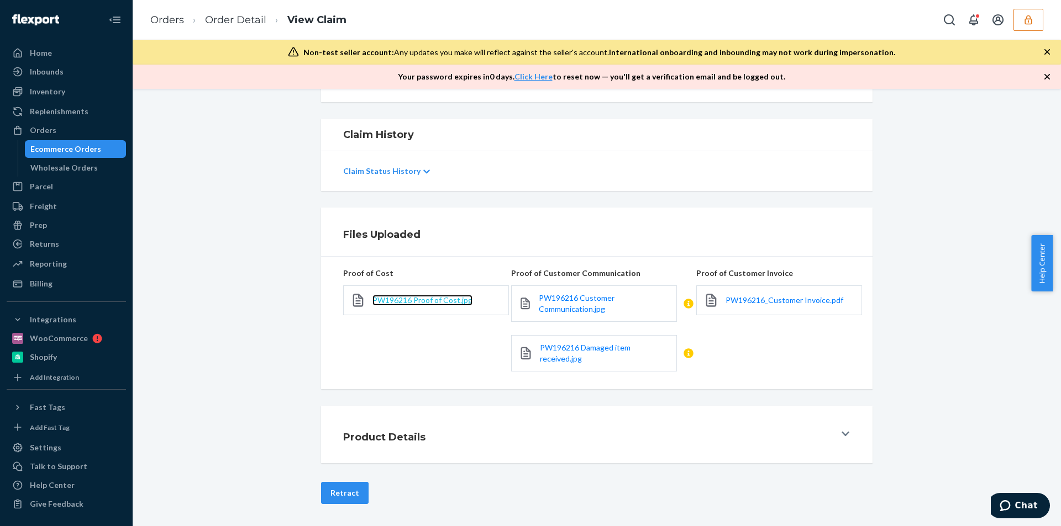
click at [385, 302] on span "PW196216 Proof of Cost.jpg" at bounding box center [422, 300] width 100 height 9
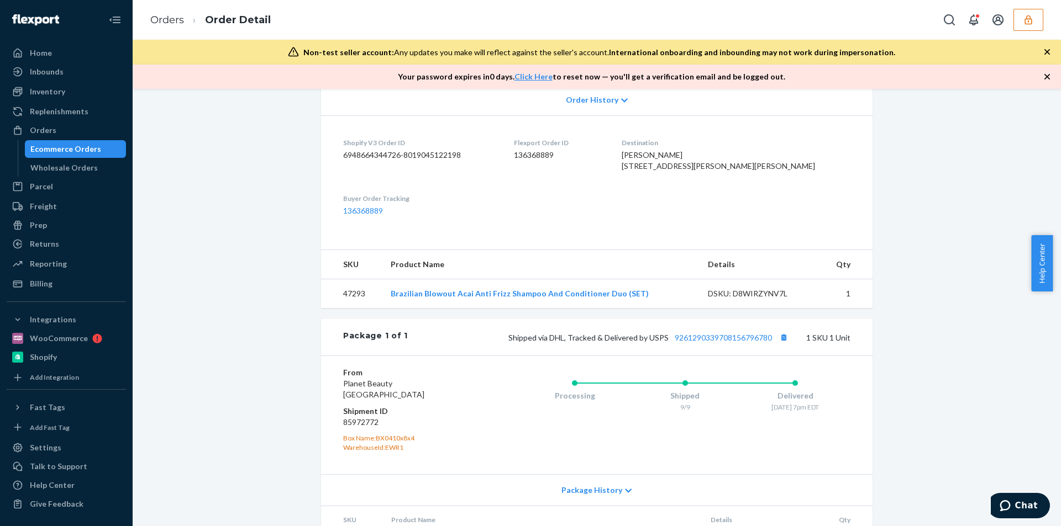
scroll to position [317, 0]
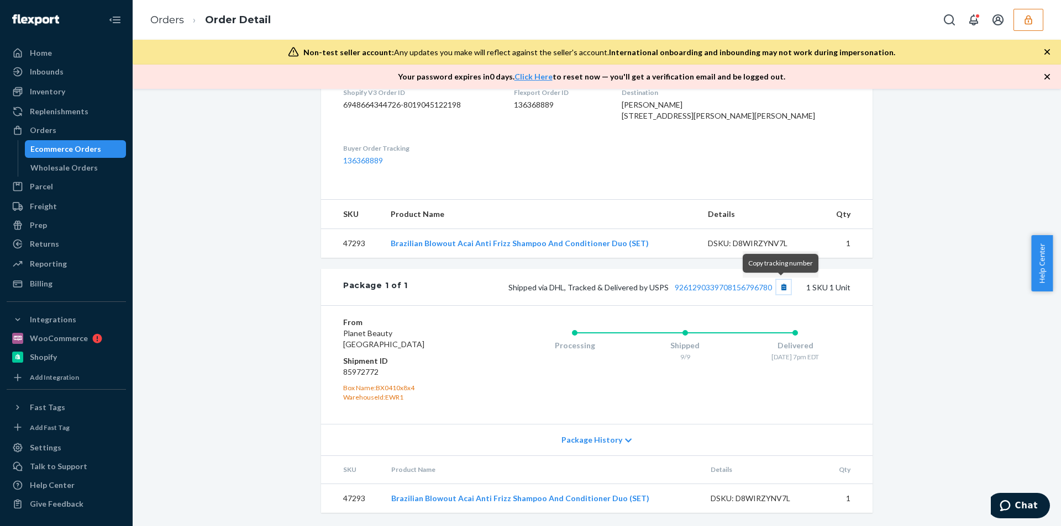
click at [782, 283] on button "Copy tracking number" at bounding box center [783, 287] width 14 height 14
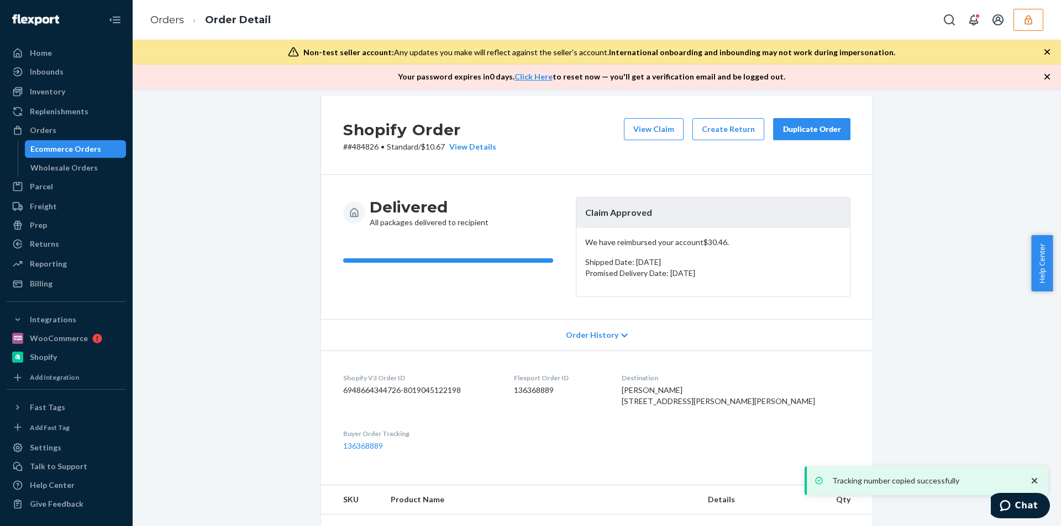
scroll to position [0, 0]
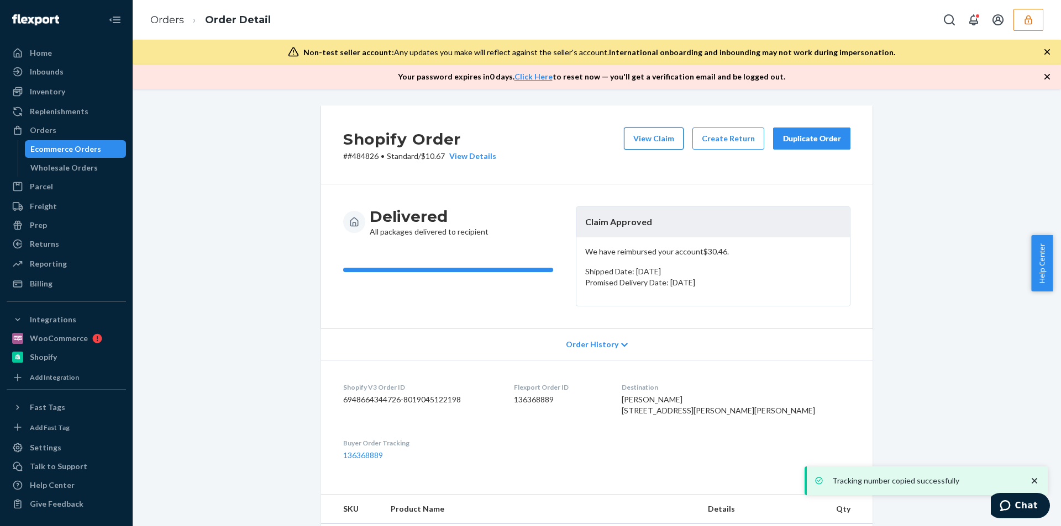
click at [651, 144] on button "View Claim" at bounding box center [654, 139] width 60 height 22
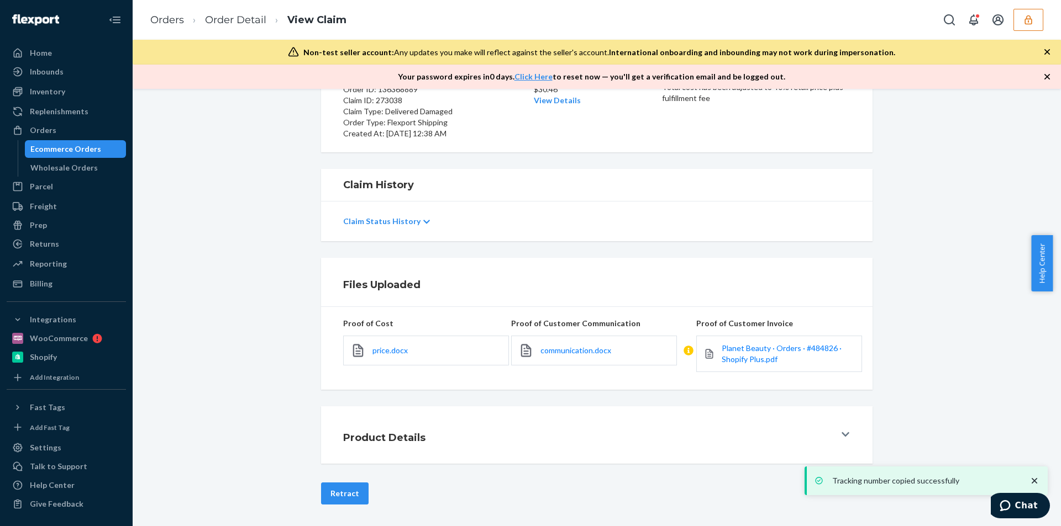
scroll to position [115, 0]
click at [588, 351] on span "communication.docx" at bounding box center [575, 349] width 71 height 9
click at [582, 350] on span "communication.docx" at bounding box center [575, 349] width 71 height 9
click at [751, 349] on span "Planet Beauty · Orders · #484826 · Shopify Plus.pdf" at bounding box center [781, 353] width 120 height 20
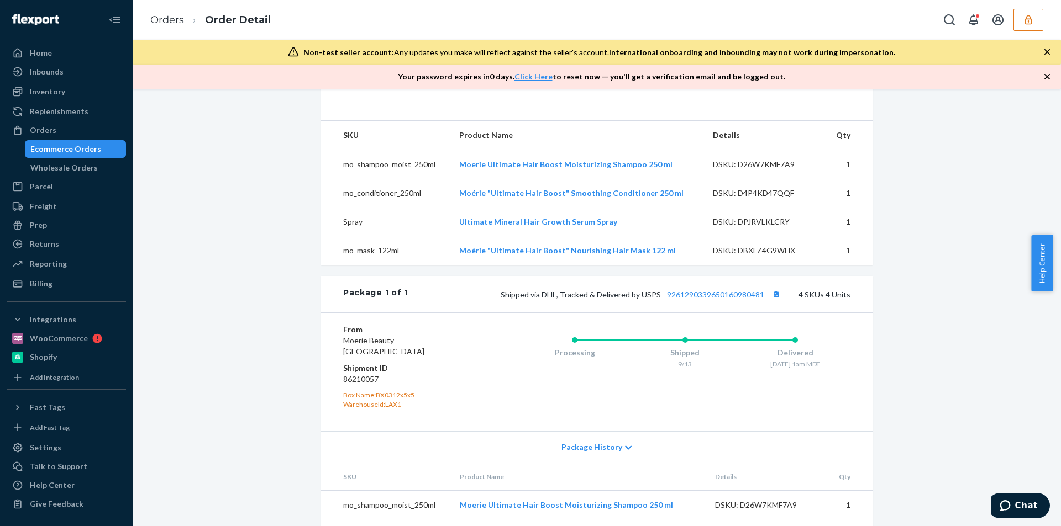
scroll to position [502, 0]
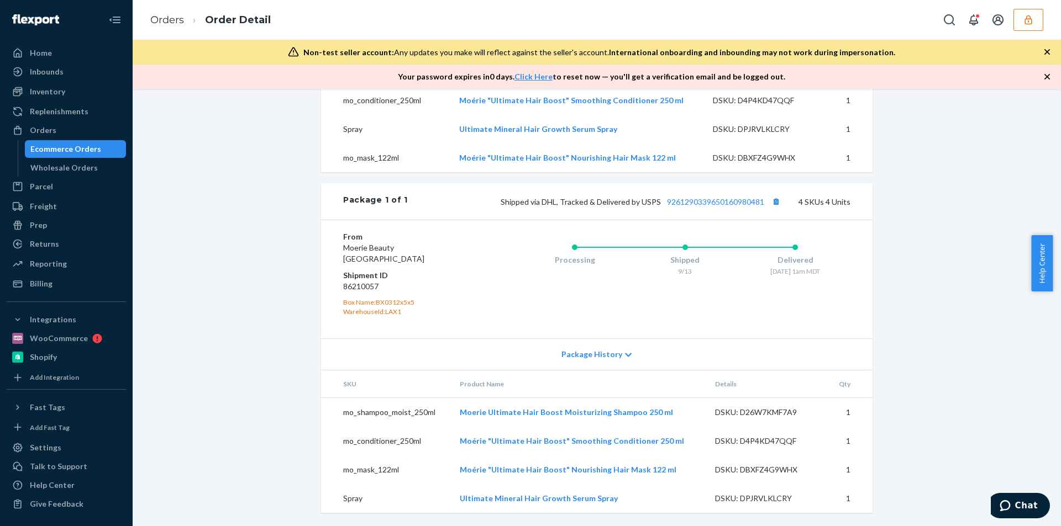
drag, startPoint x: 787, startPoint y: 200, endPoint x: 778, endPoint y: 201, distance: 8.4
click at [786, 200] on div "Shipped via DHL, Tracked & Delivered by USPS 9261290339650160980481 4 SKUs 4 Un…" at bounding box center [629, 201] width 442 height 14
click at [778, 201] on button "Copy tracking number" at bounding box center [775, 201] width 14 height 14
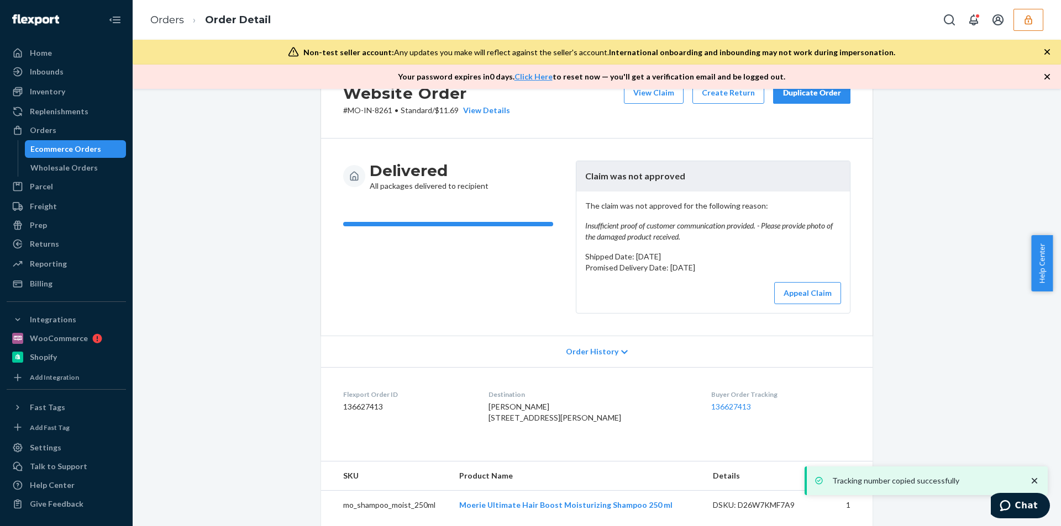
scroll to position [0, 0]
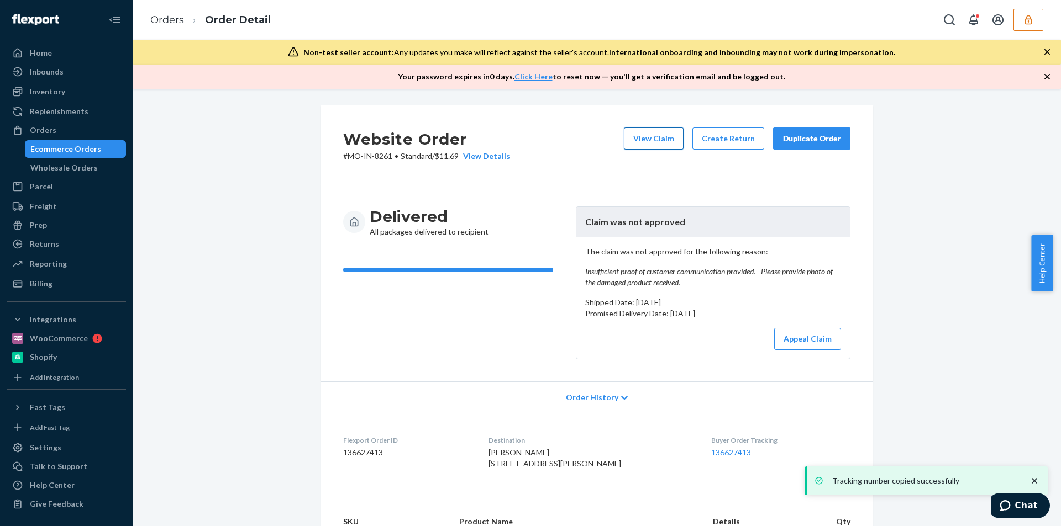
click at [671, 141] on button "View Claim" at bounding box center [654, 139] width 60 height 22
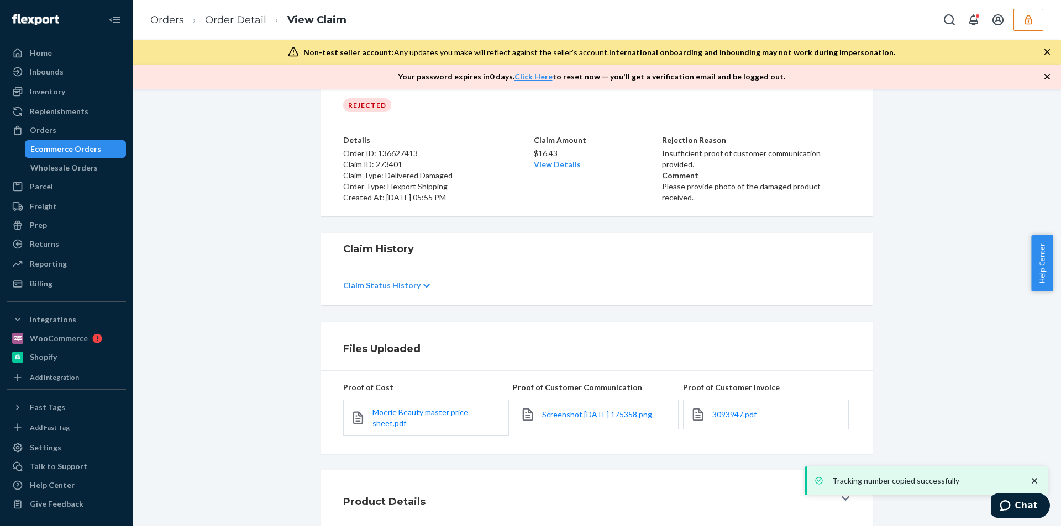
scroll to position [86, 0]
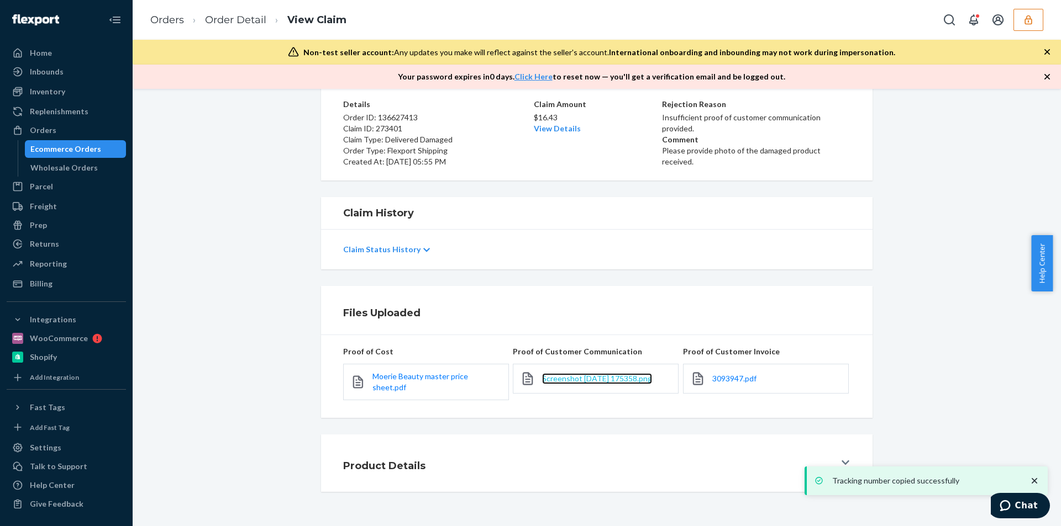
click at [573, 381] on span "Screenshot 2025-09-22 175358.png" at bounding box center [597, 378] width 110 height 9
click at [714, 378] on span "3093947.pdf" at bounding box center [734, 378] width 44 height 9
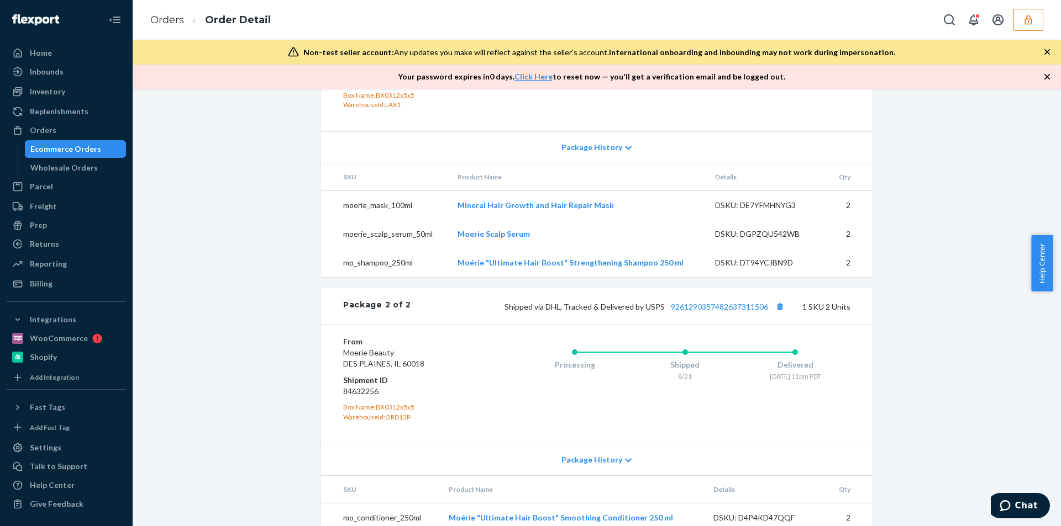
scroll to position [706, 0]
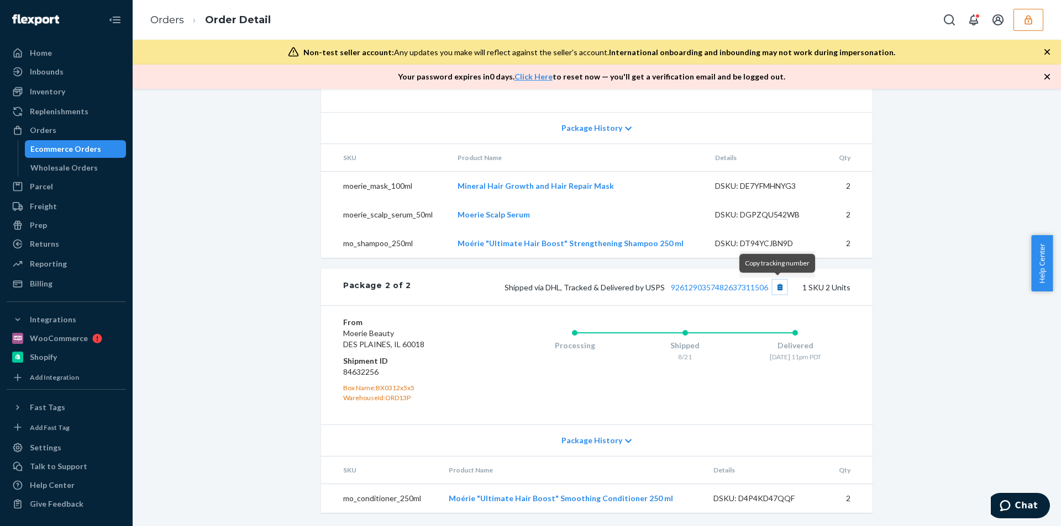
click at [778, 288] on button "Copy tracking number" at bounding box center [779, 287] width 14 height 14
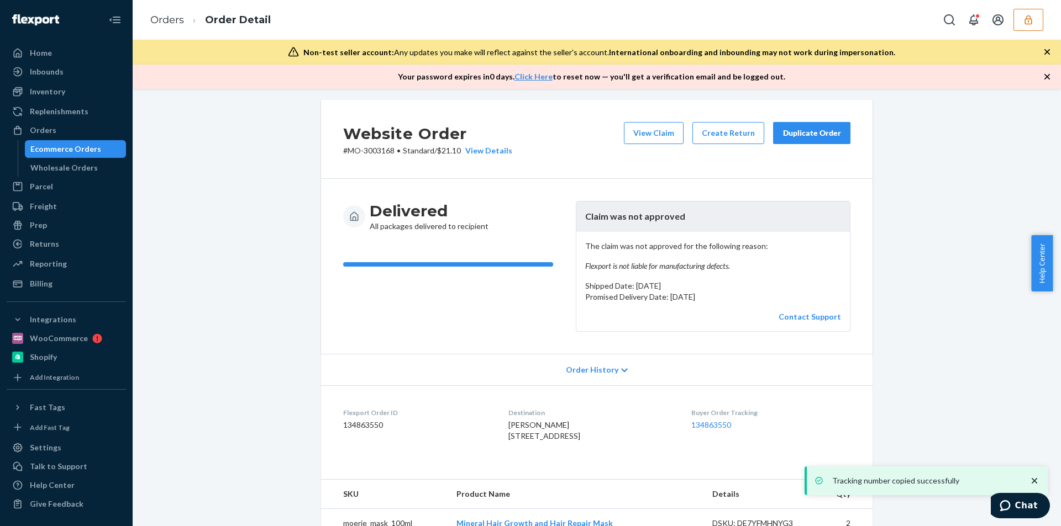
scroll to position [0, 0]
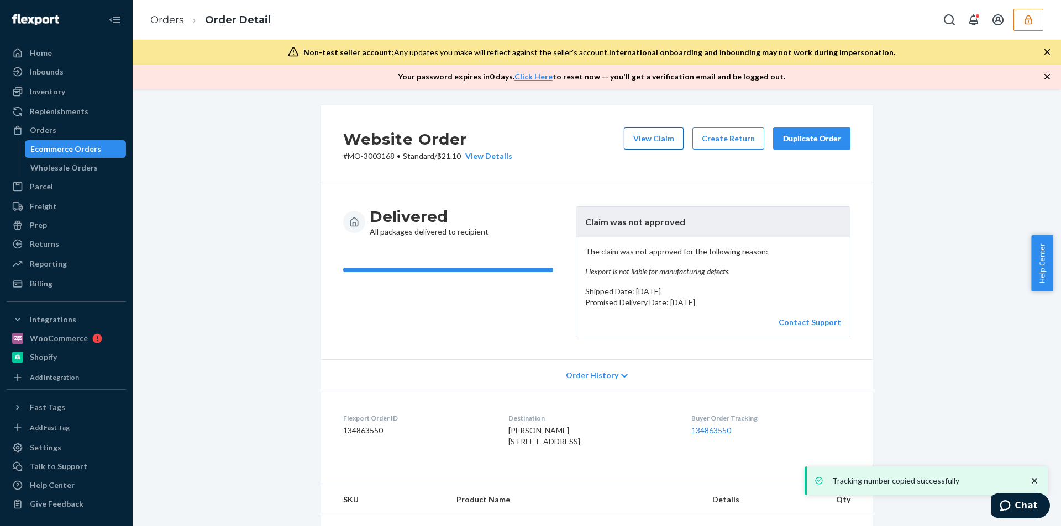
click at [640, 140] on button "View Claim" at bounding box center [654, 139] width 60 height 22
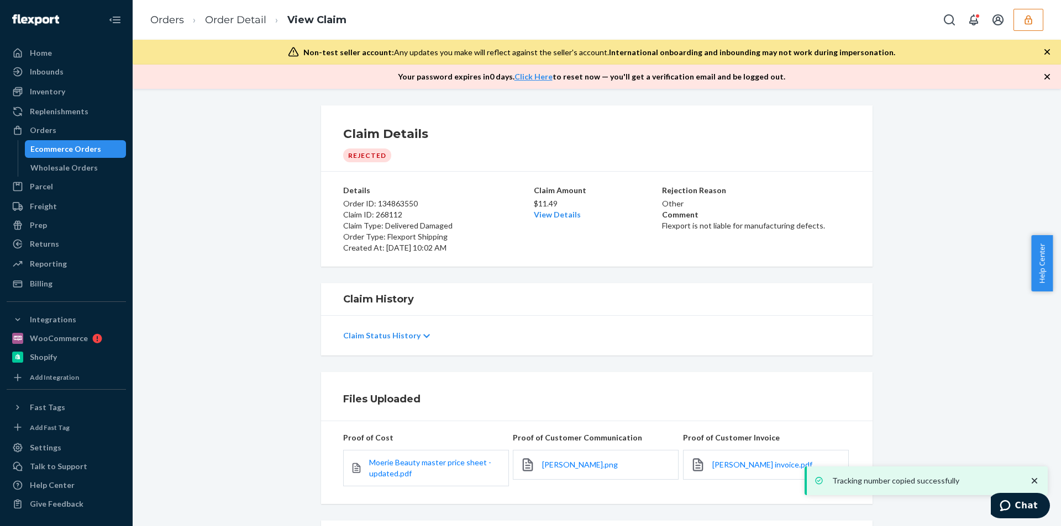
scroll to position [93, 0]
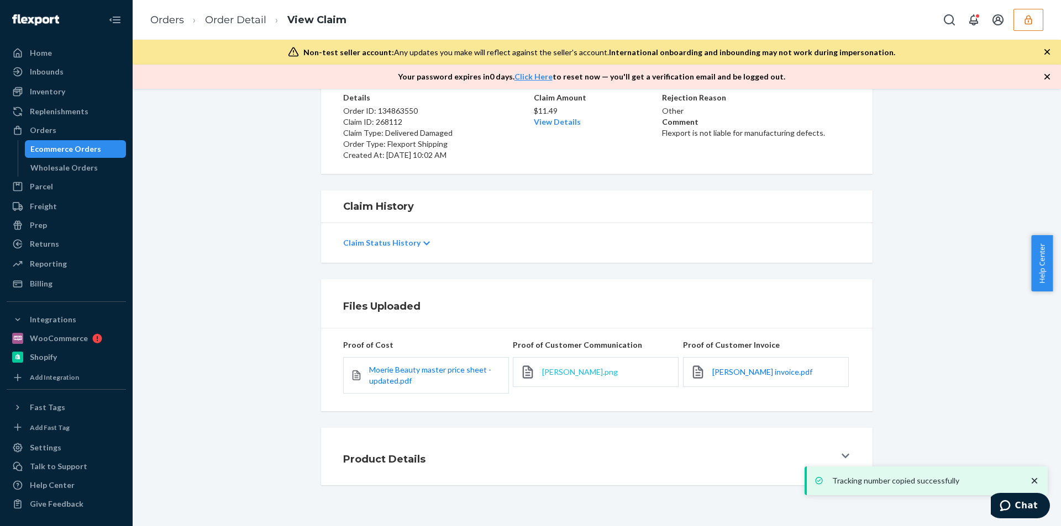
click at [581, 371] on span "[PERSON_NAME].png" at bounding box center [580, 371] width 76 height 9
click at [768, 367] on span "[PERSON_NAME] invoice.pdf" at bounding box center [762, 371] width 100 height 9
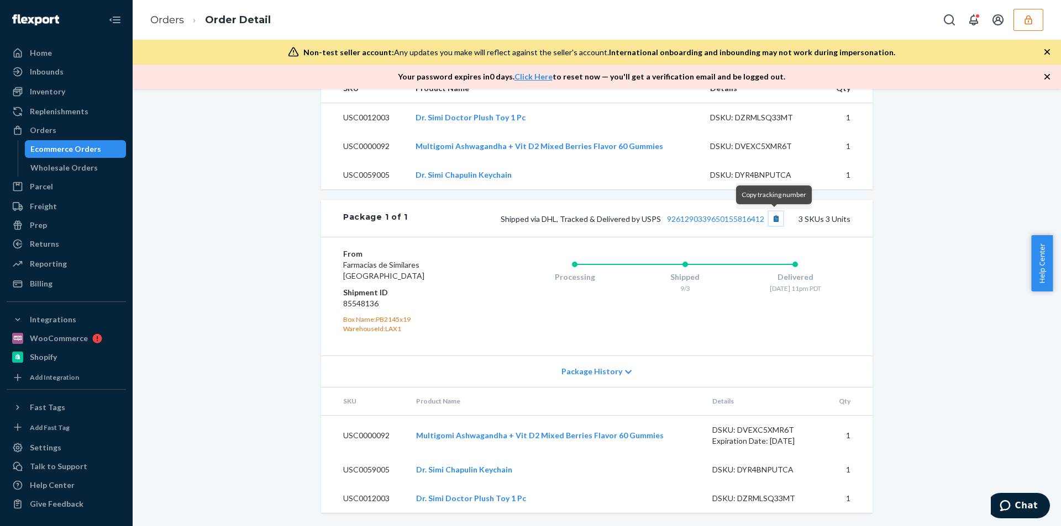
click at [775, 218] on button "Copy tracking number" at bounding box center [775, 219] width 14 height 14
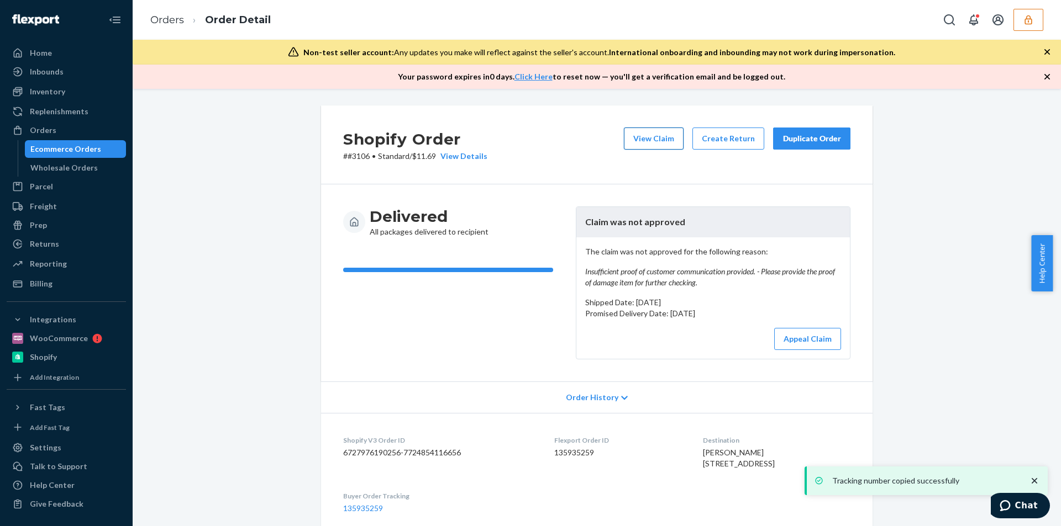
click at [646, 140] on button "View Claim" at bounding box center [654, 139] width 60 height 22
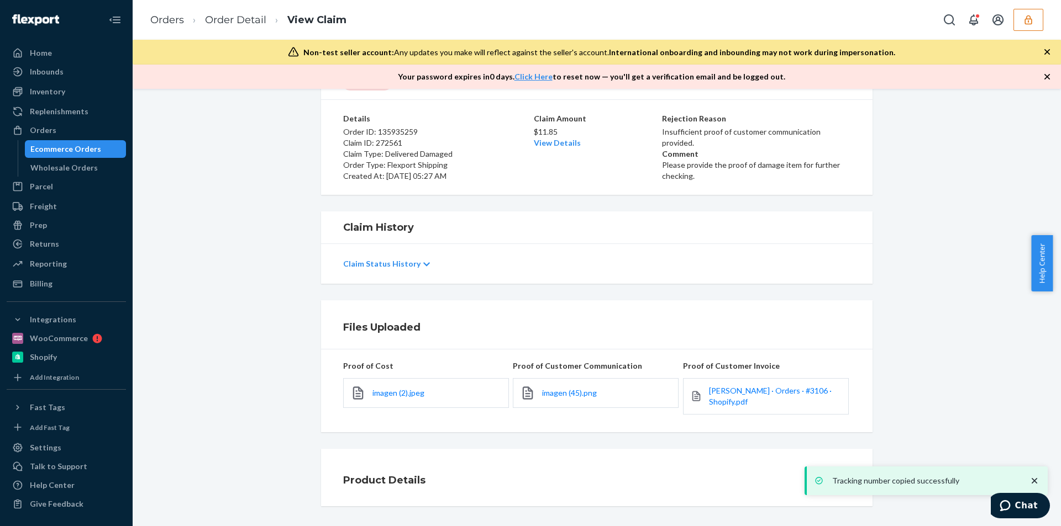
scroll to position [86, 0]
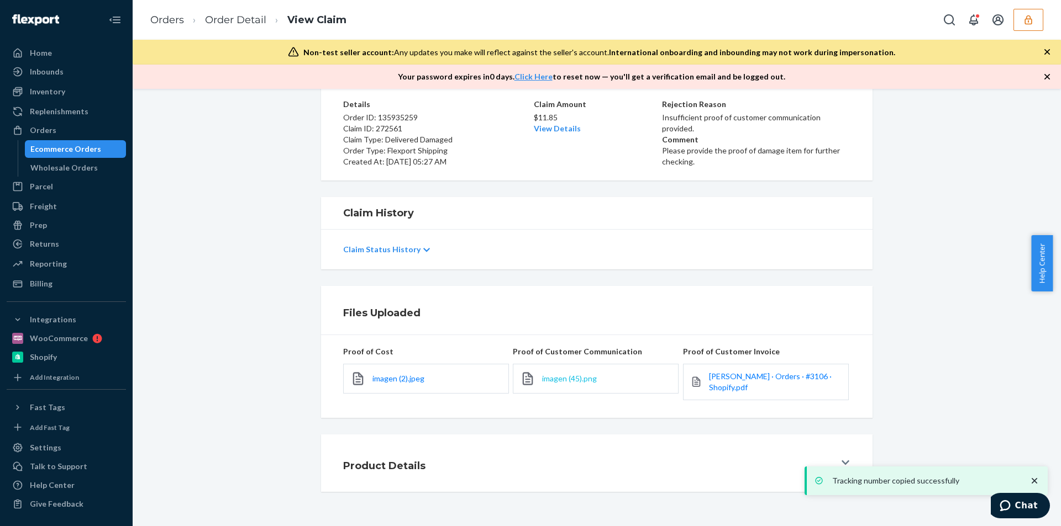
click at [552, 379] on span "imagen (45).png" at bounding box center [569, 378] width 55 height 9
click at [774, 381] on span "[PERSON_NAME] · Orders · #3106 · Shopify.pdf" at bounding box center [770, 382] width 123 height 20
